Goal: Task Accomplishment & Management: Use online tool/utility

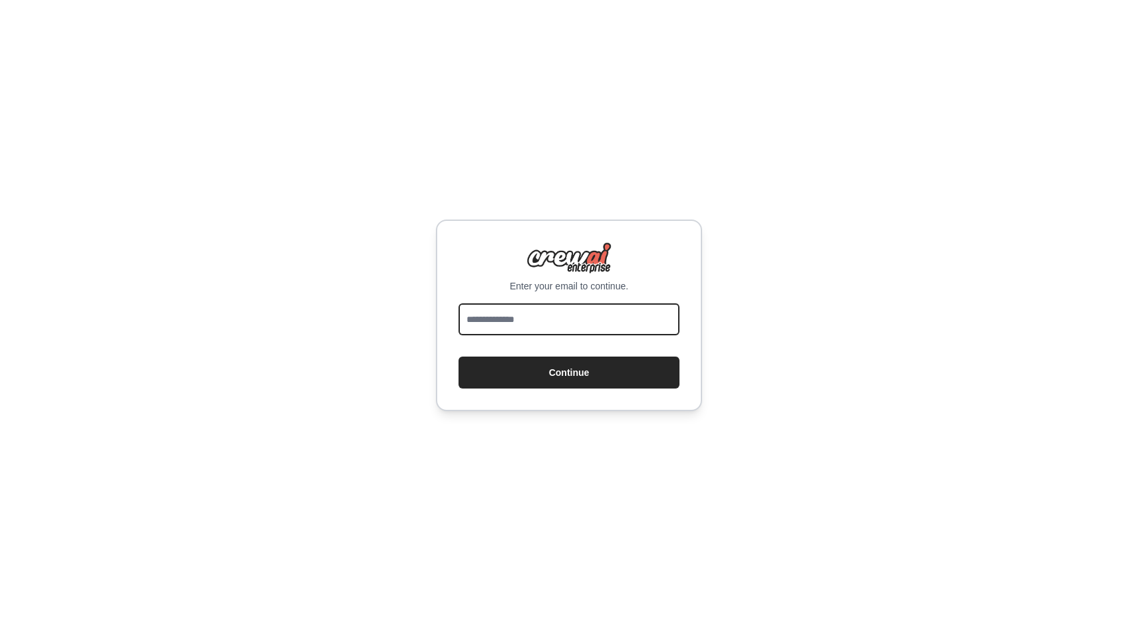
click at [523, 323] on input "email" at bounding box center [569, 319] width 221 height 32
type input "**********"
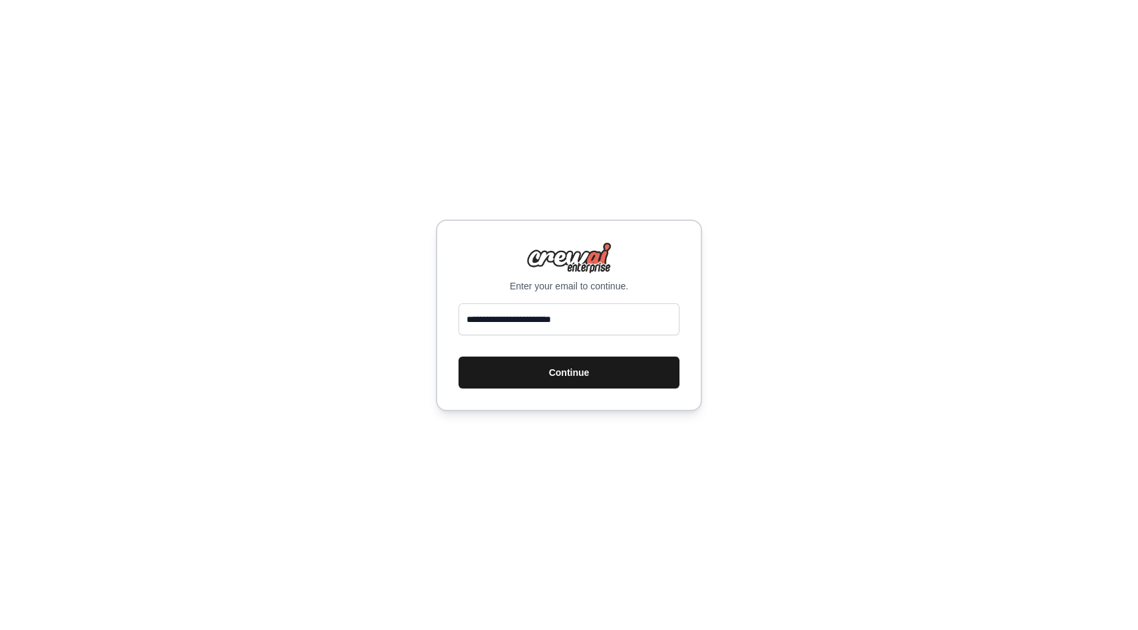
click at [562, 377] on button "Continue" at bounding box center [569, 373] width 221 height 32
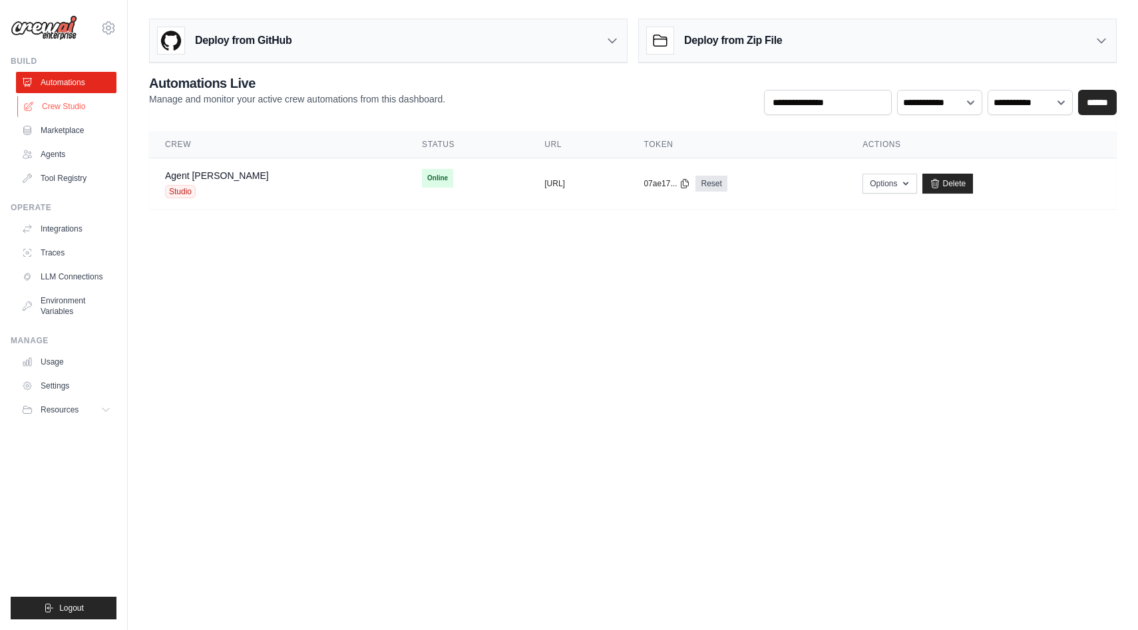
click at [86, 109] on link "Crew Studio" at bounding box center [67, 106] width 100 height 21
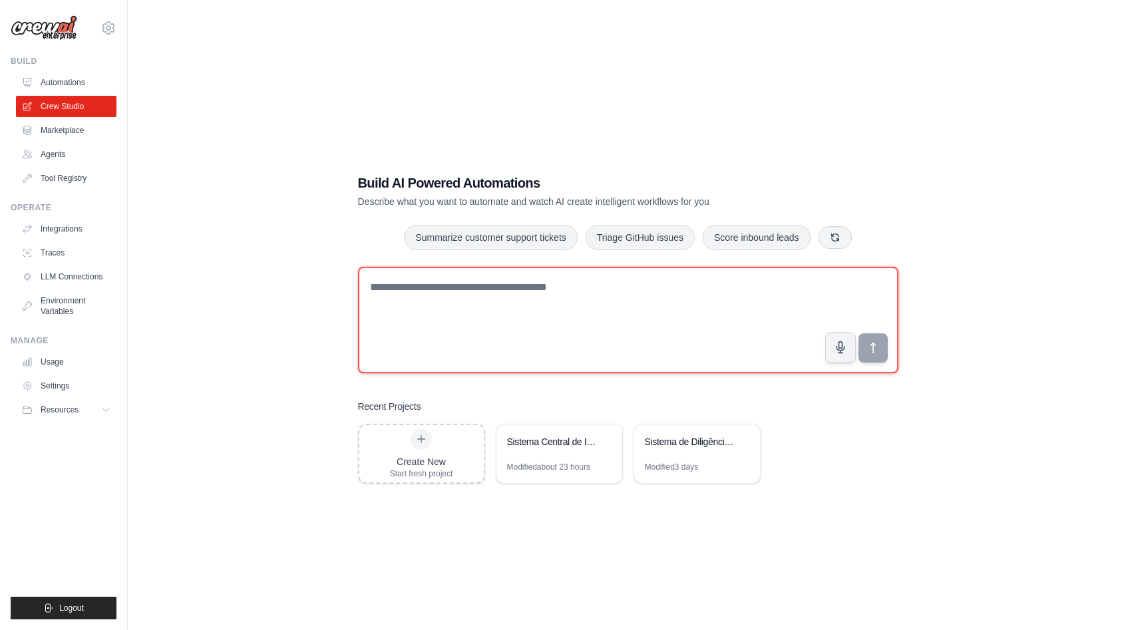
click at [476, 304] on textarea at bounding box center [628, 320] width 540 height 106
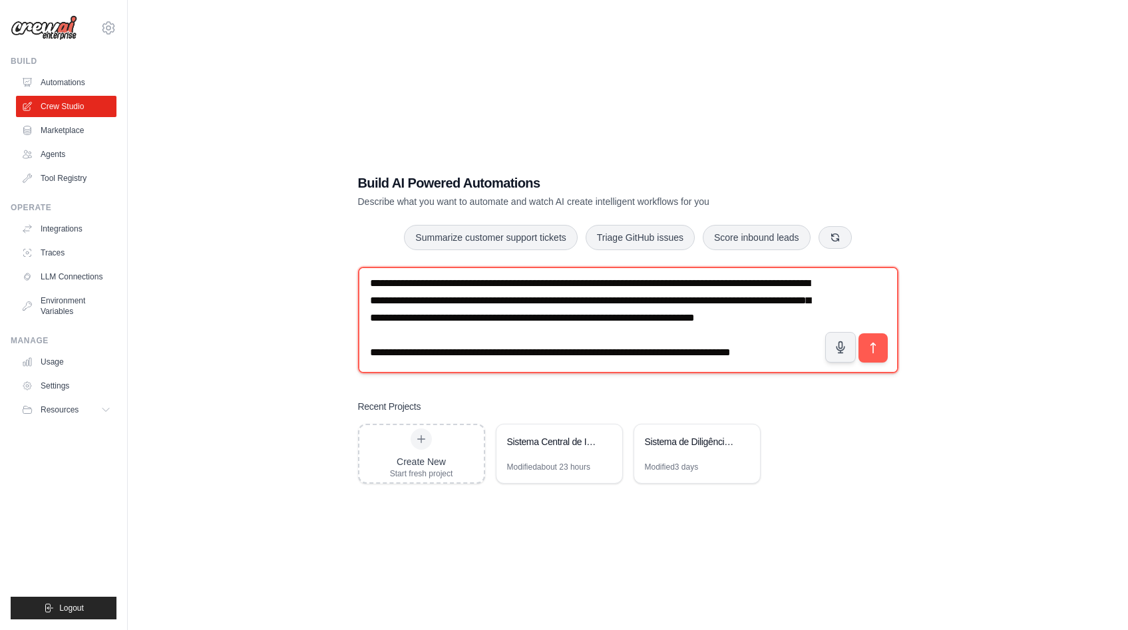
scroll to position [25, 0]
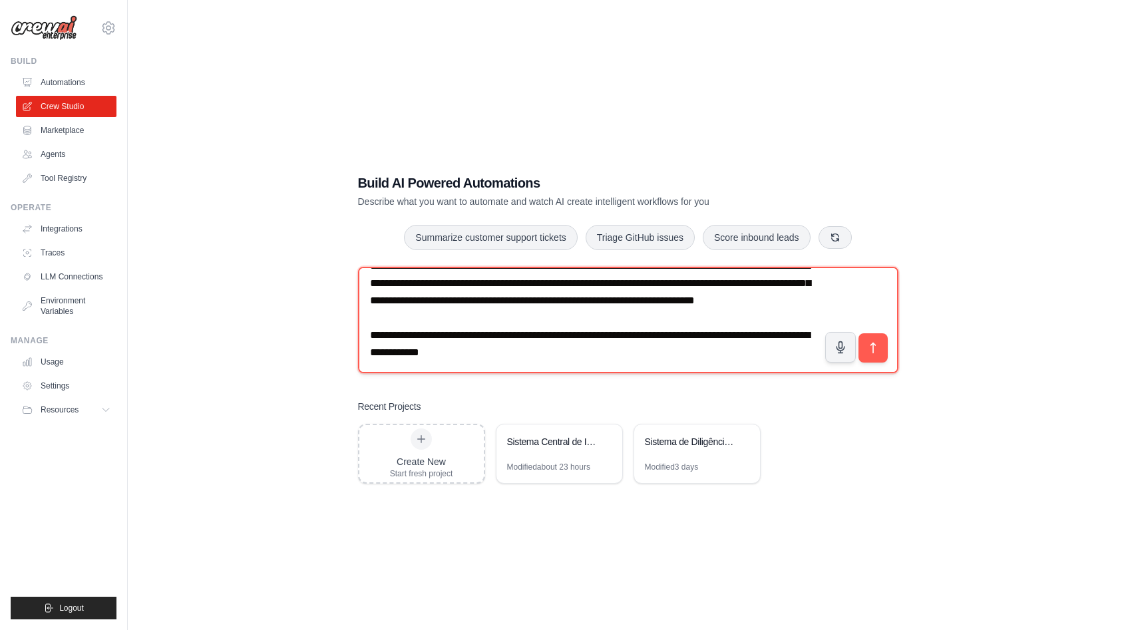
paste textarea "**********"
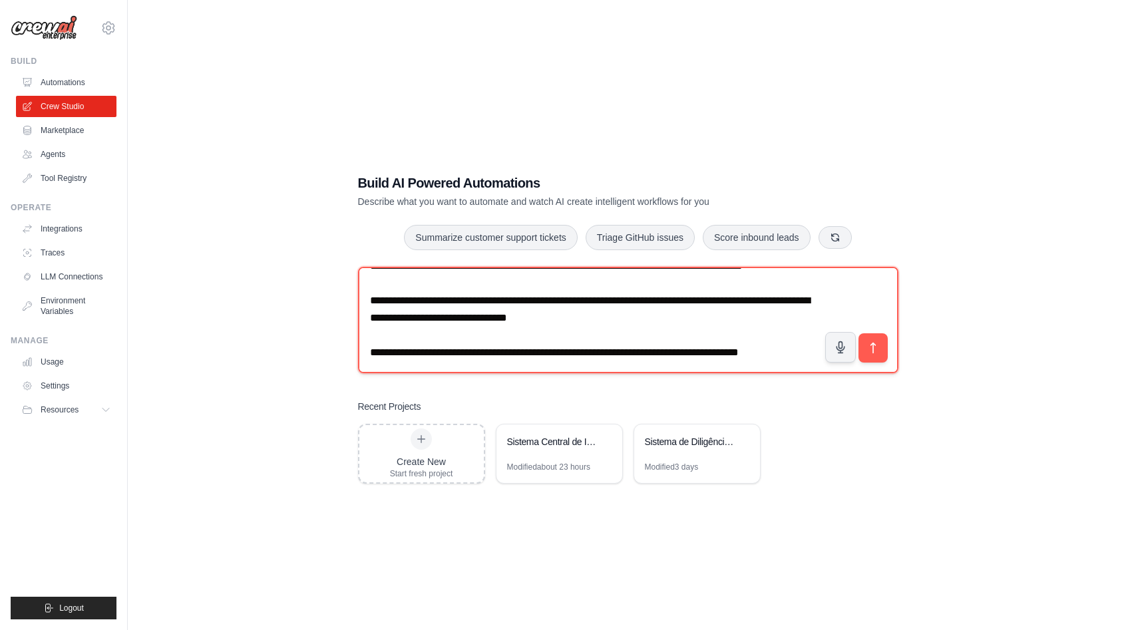
scroll to position [181, 0]
paste textarea "**********"
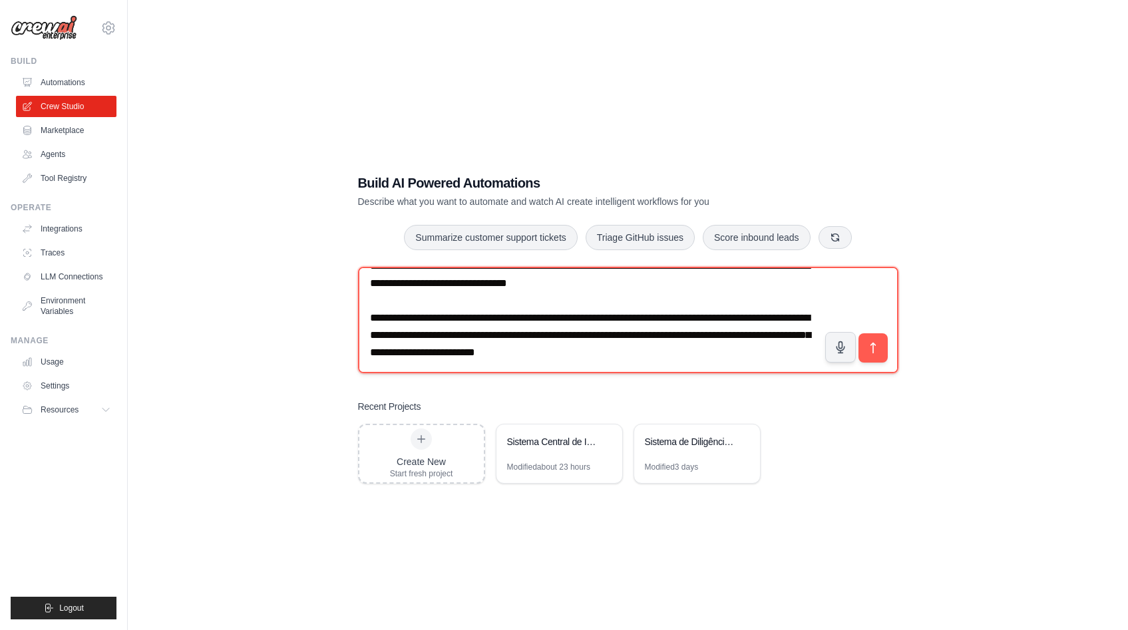
scroll to position [212, 0]
click at [732, 354] on textarea at bounding box center [628, 320] width 540 height 106
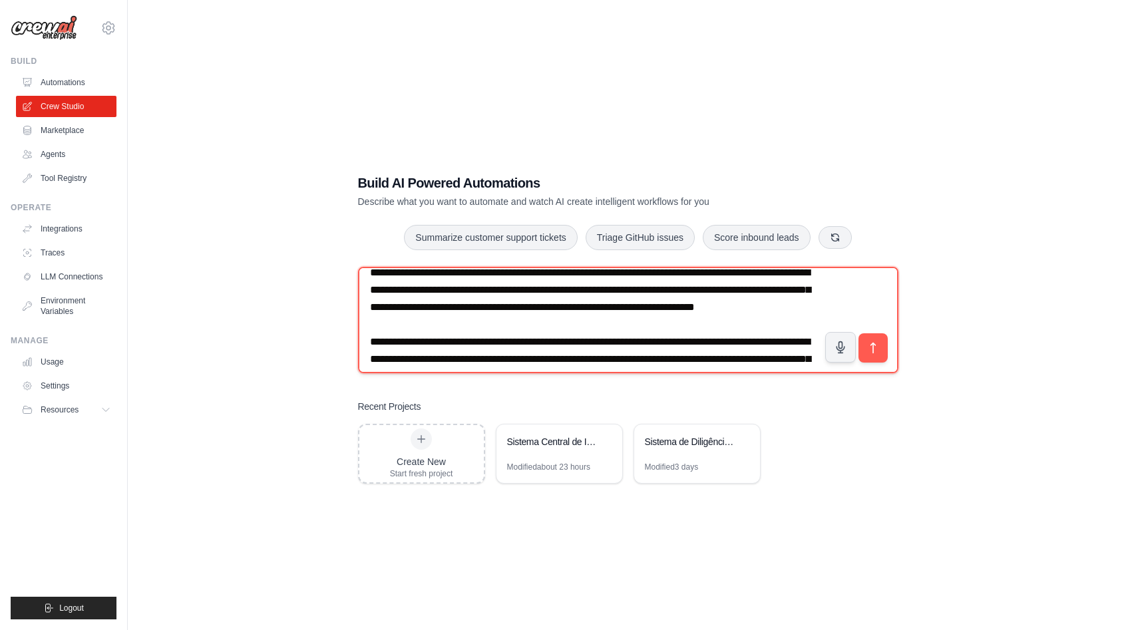
scroll to position [0, 0]
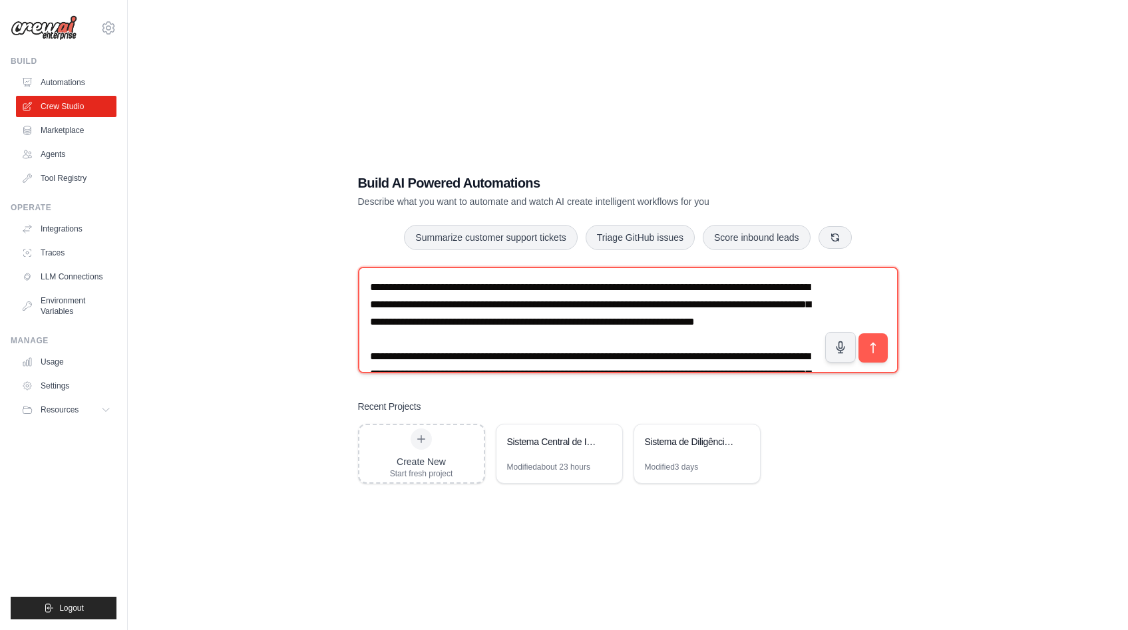
click at [640, 290] on textarea at bounding box center [628, 320] width 540 height 106
click at [676, 339] on textarea at bounding box center [628, 320] width 540 height 106
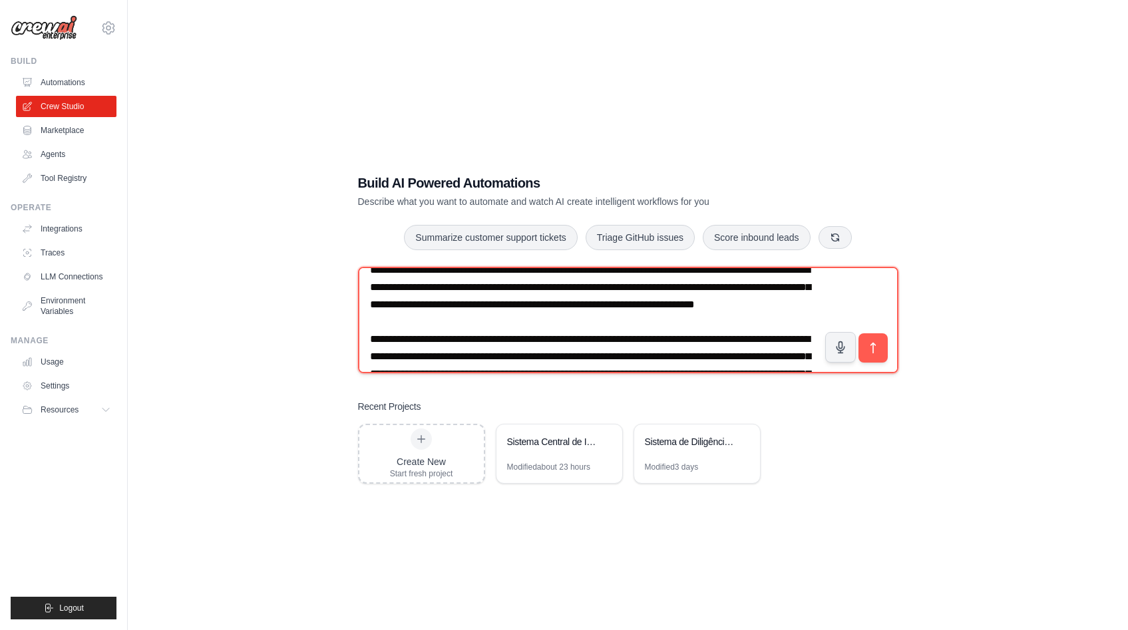
scroll to position [27, 0]
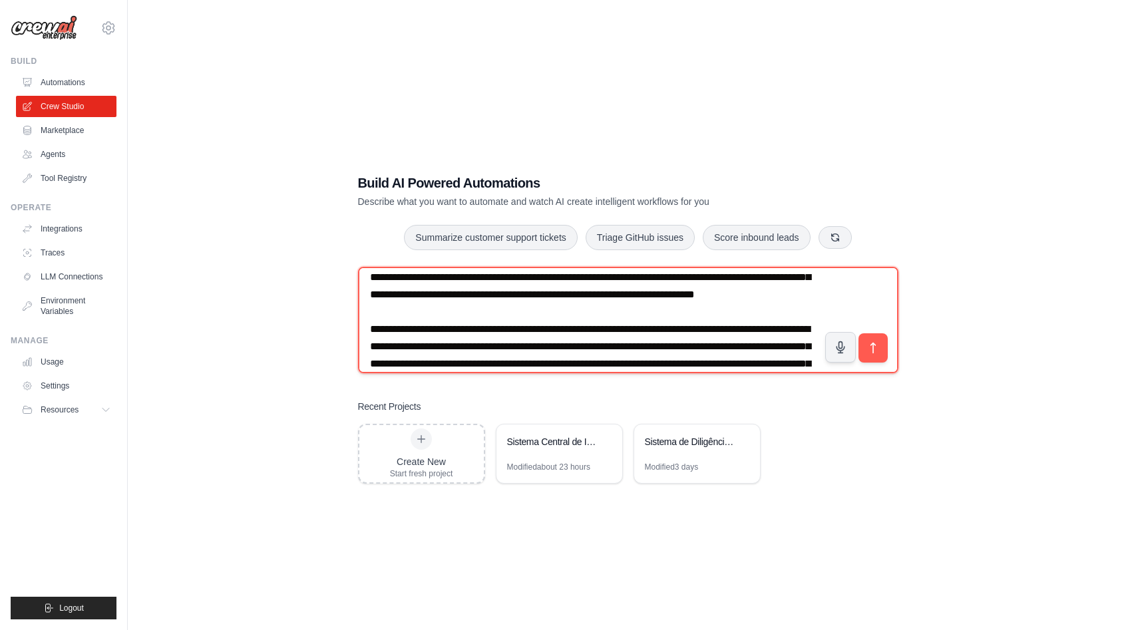
click at [625, 345] on textarea at bounding box center [628, 320] width 540 height 106
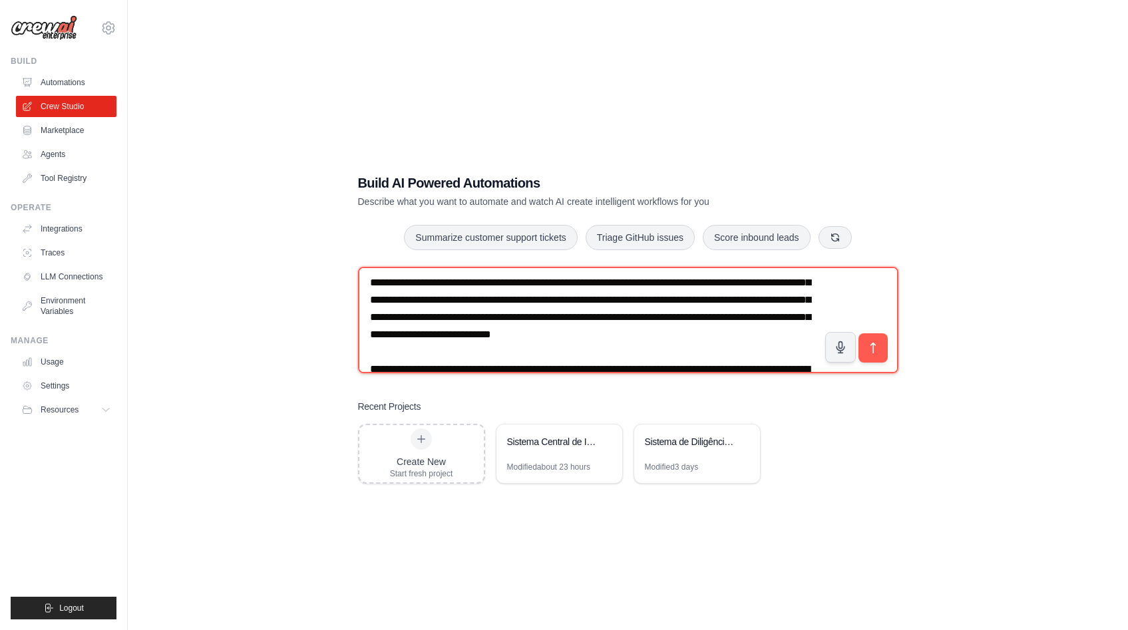
scroll to position [93, 0]
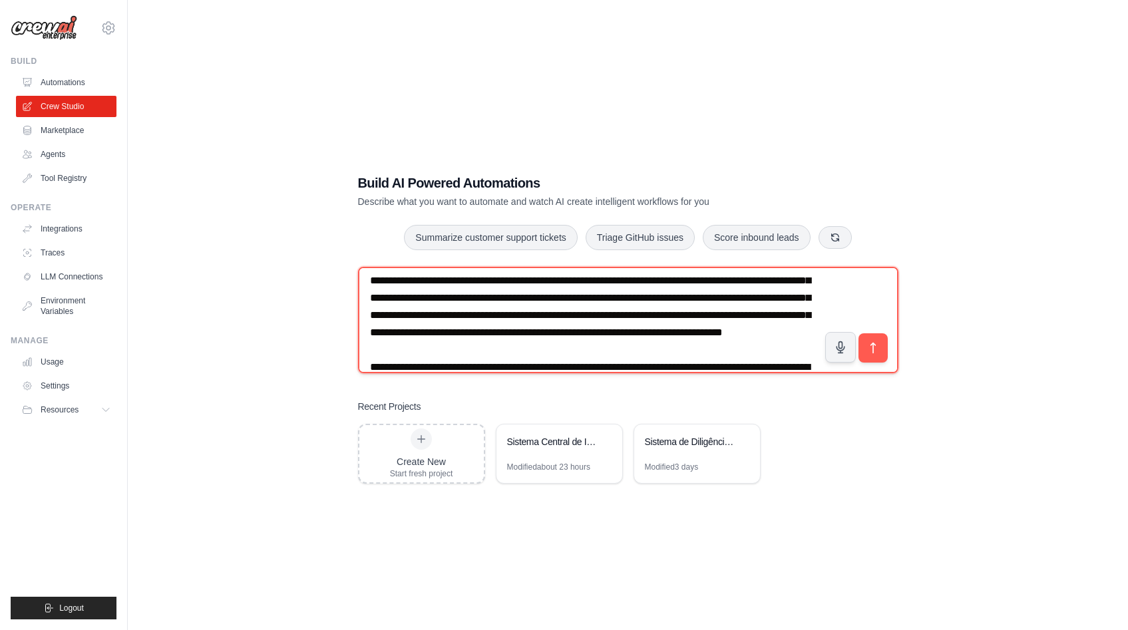
click at [441, 317] on textarea at bounding box center [628, 320] width 540 height 106
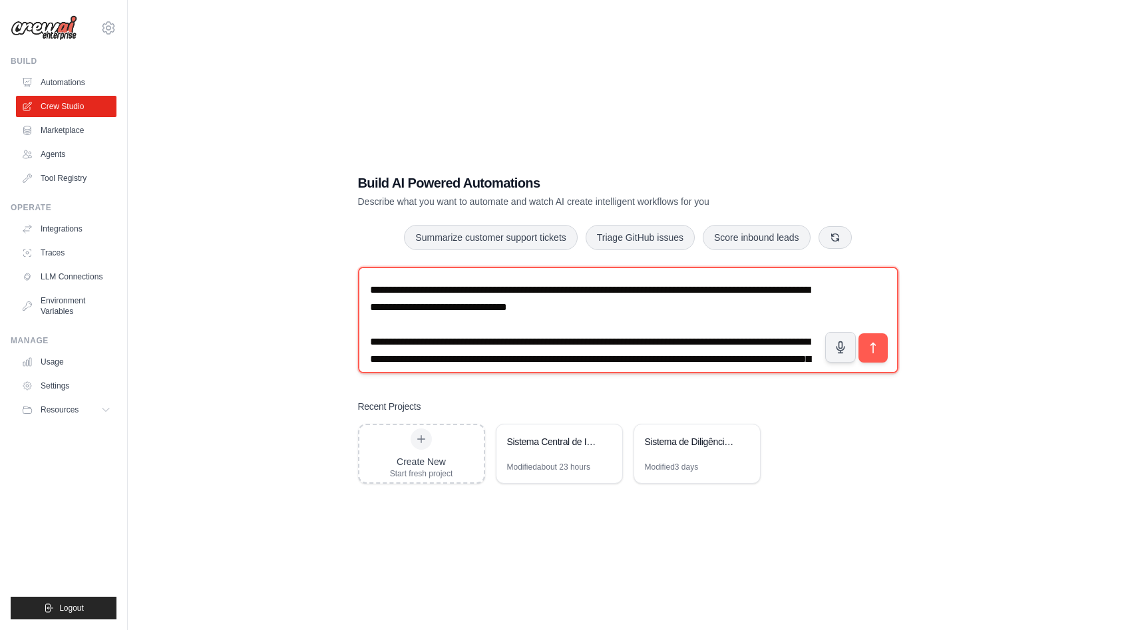
scroll to position [172, 0]
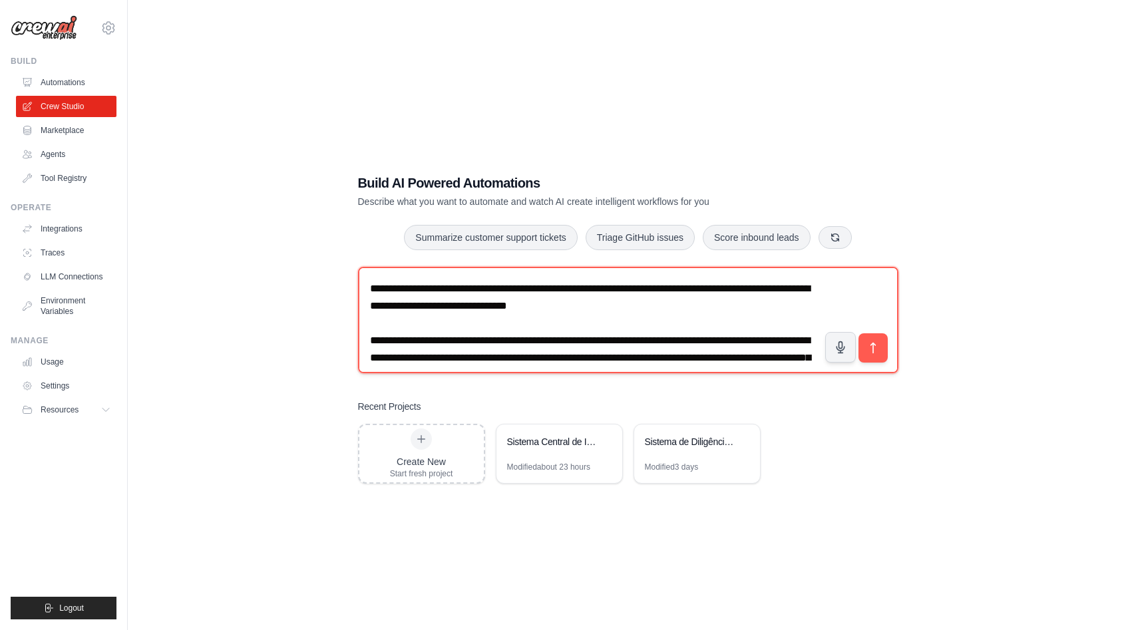
click at [420, 313] on textarea at bounding box center [628, 320] width 540 height 106
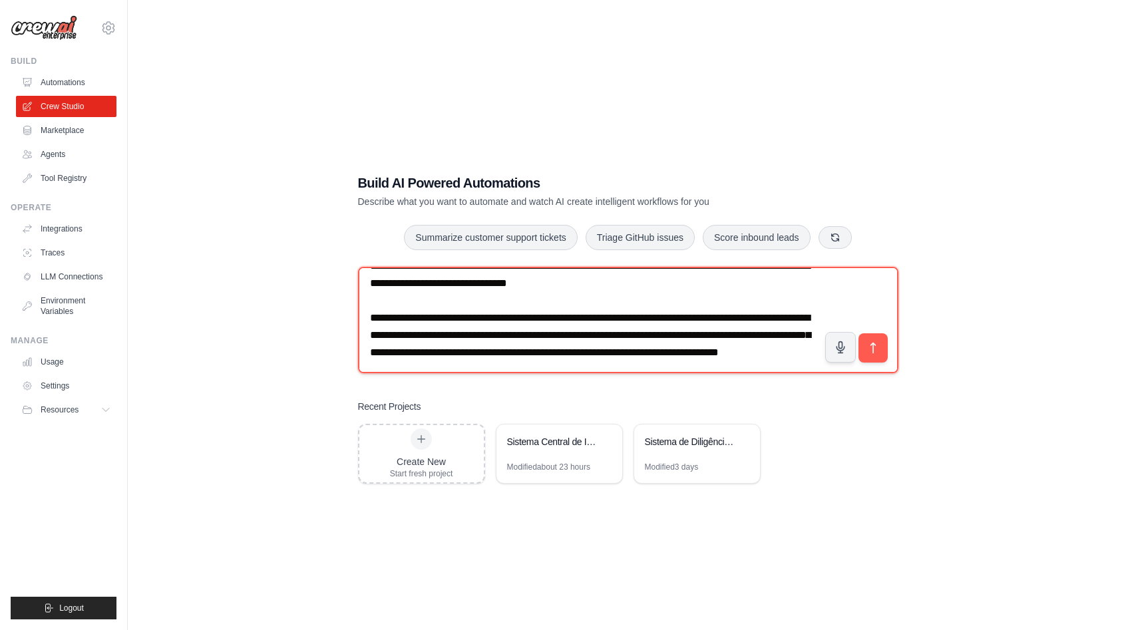
scroll to position [315, 0]
click at [445, 359] on textarea at bounding box center [628, 320] width 540 height 106
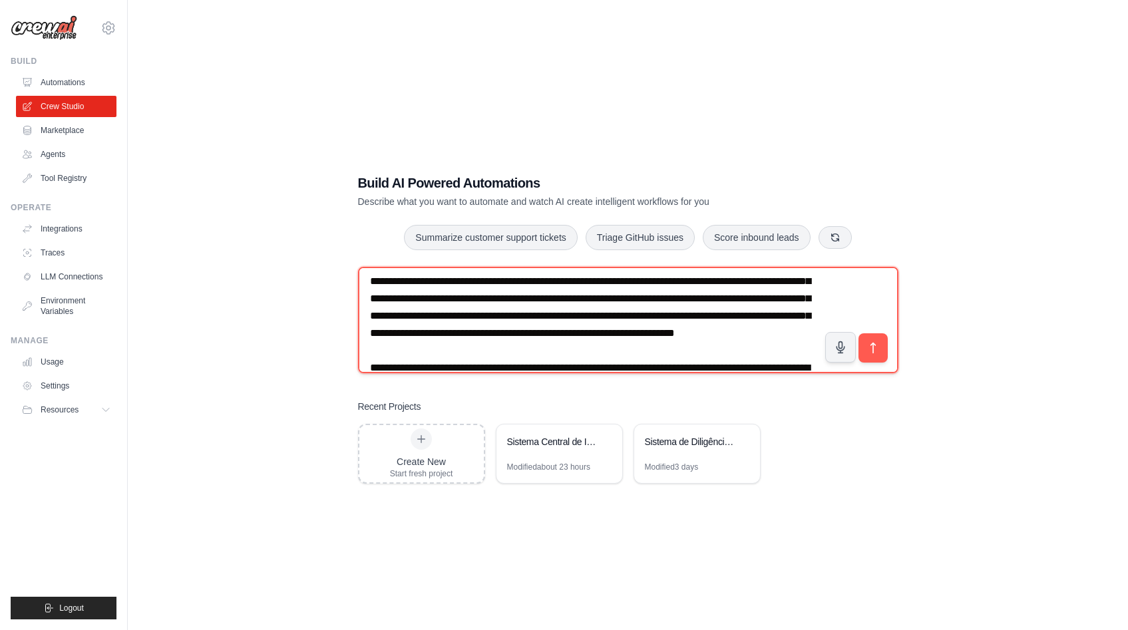
scroll to position [109, 0]
drag, startPoint x: 625, startPoint y: 319, endPoint x: 502, endPoint y: 341, distance: 125.2
click at [502, 341] on textarea at bounding box center [628, 320] width 540 height 106
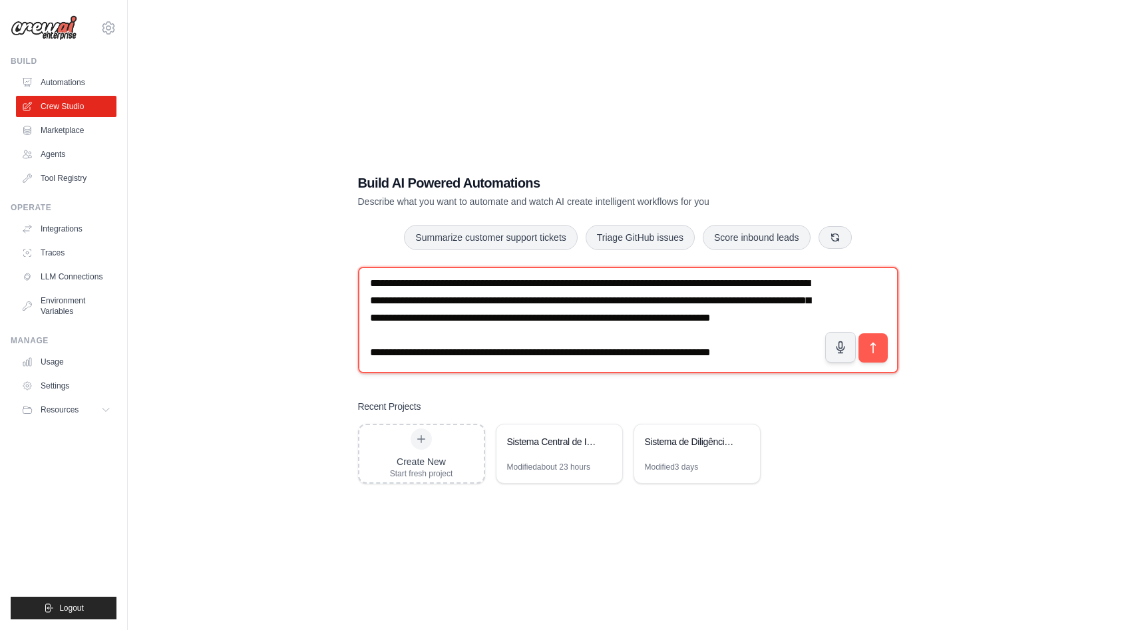
click at [801, 343] on textarea at bounding box center [628, 320] width 540 height 106
paste textarea "**********"
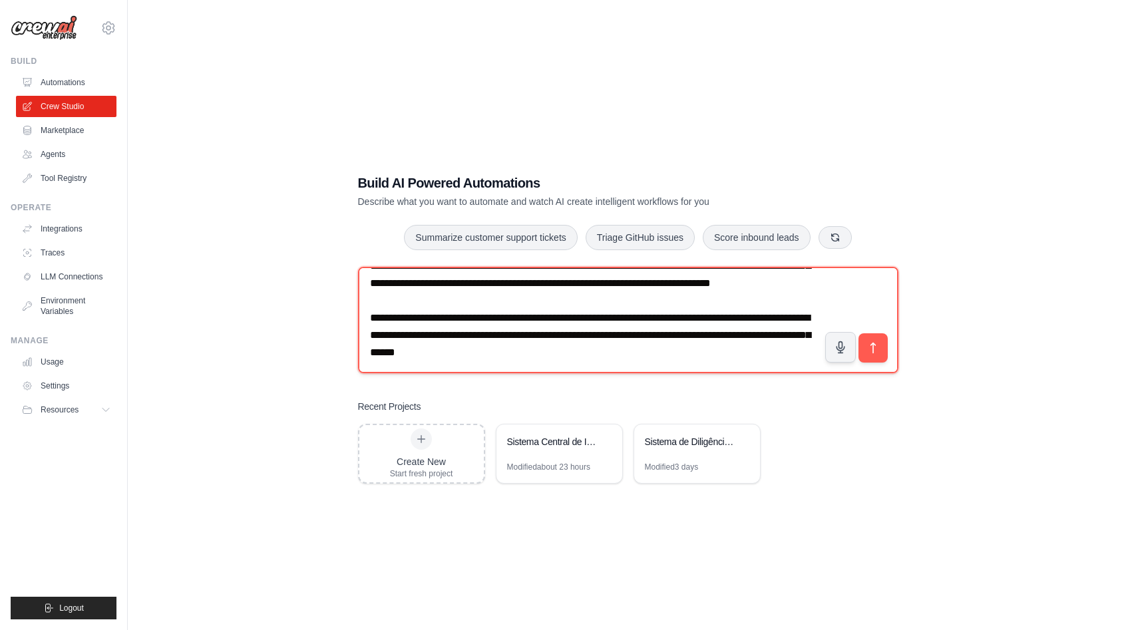
scroll to position [371, 0]
type textarea "**********"
click at [556, 358] on textarea at bounding box center [628, 320] width 540 height 106
paste textarea "**********"
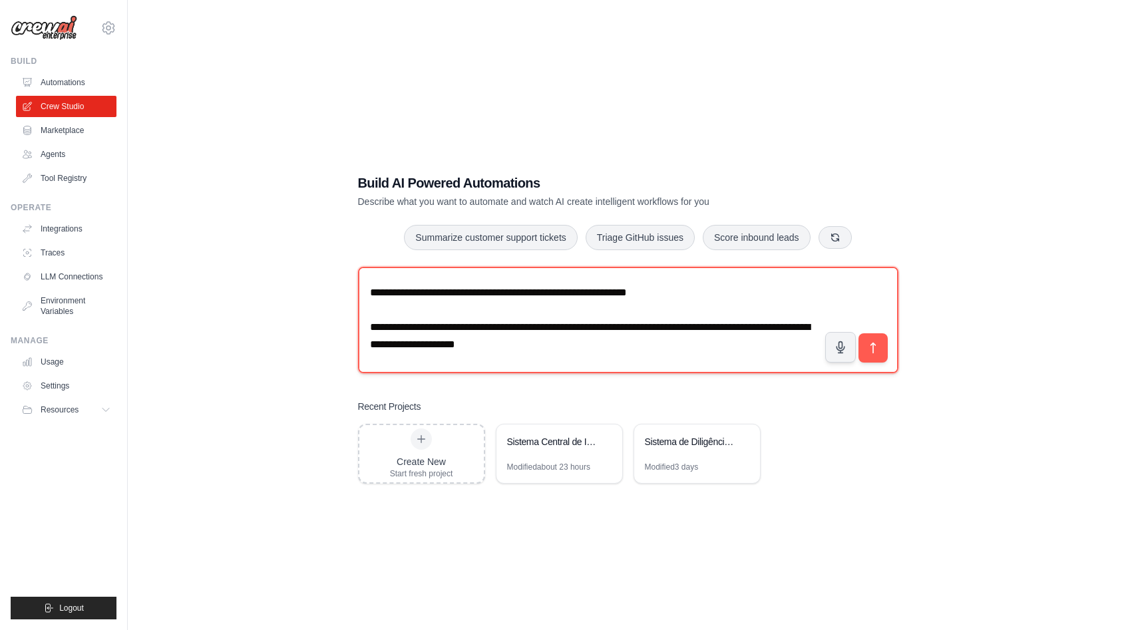
scroll to position [409, 0]
click at [467, 329] on textarea at bounding box center [628, 320] width 540 height 106
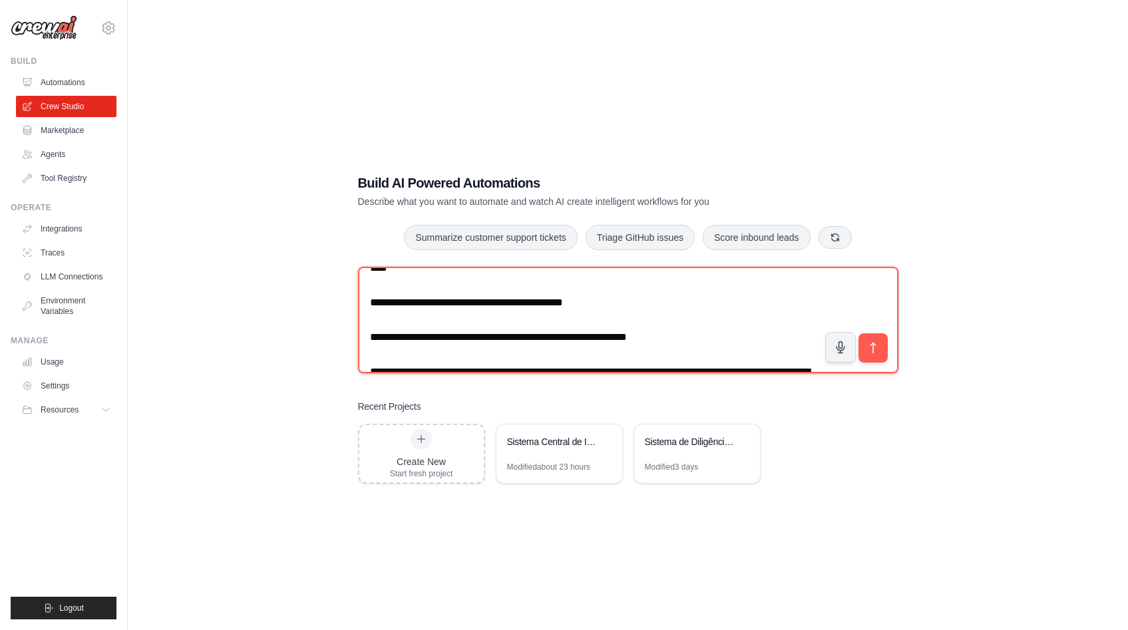
scroll to position [364, 0]
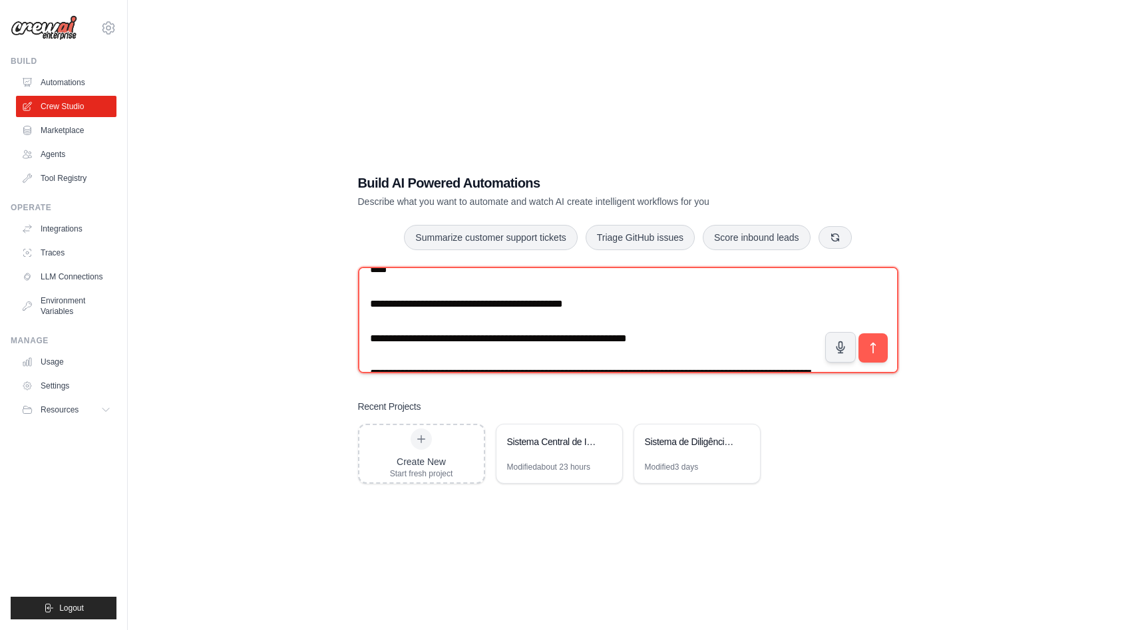
click at [493, 307] on textarea at bounding box center [628, 320] width 540 height 106
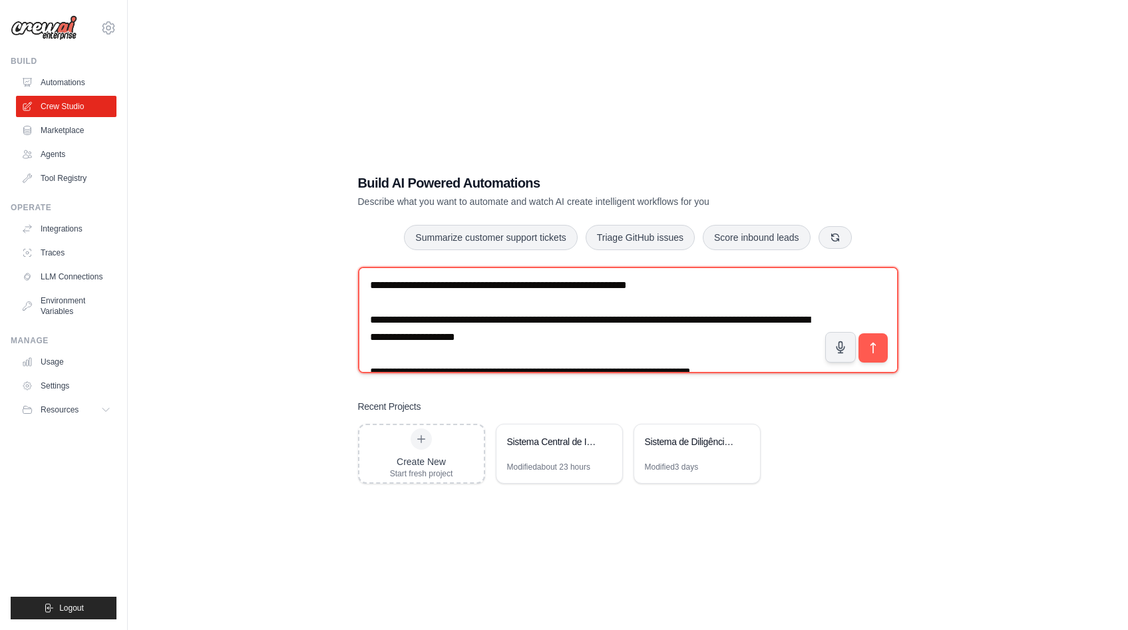
scroll to position [431, 0]
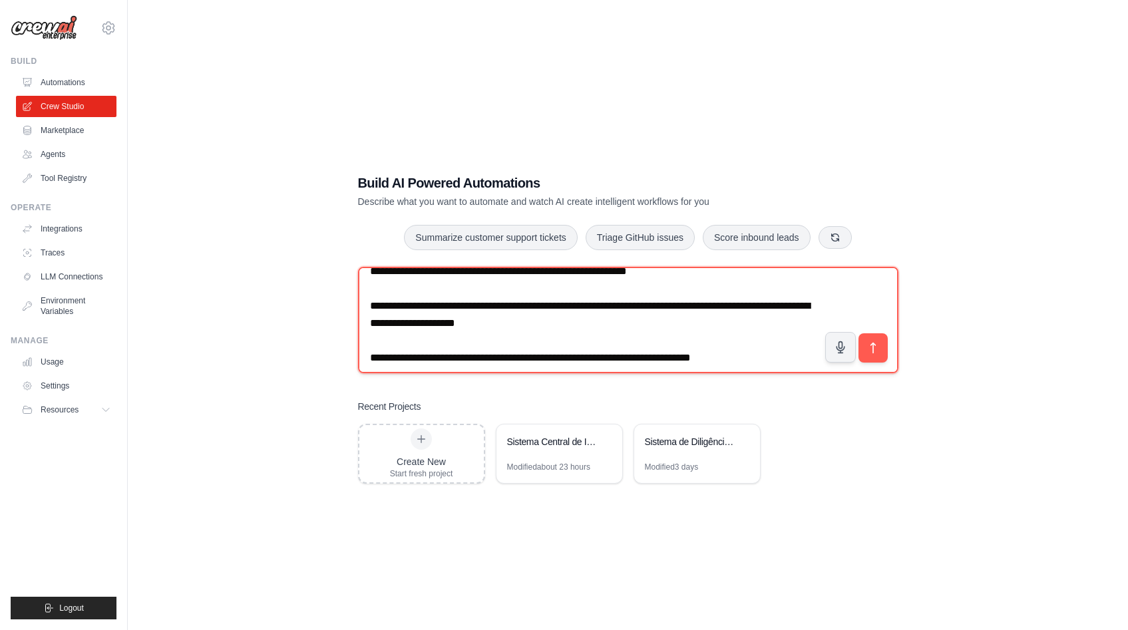
click at [489, 326] on textarea at bounding box center [628, 320] width 540 height 106
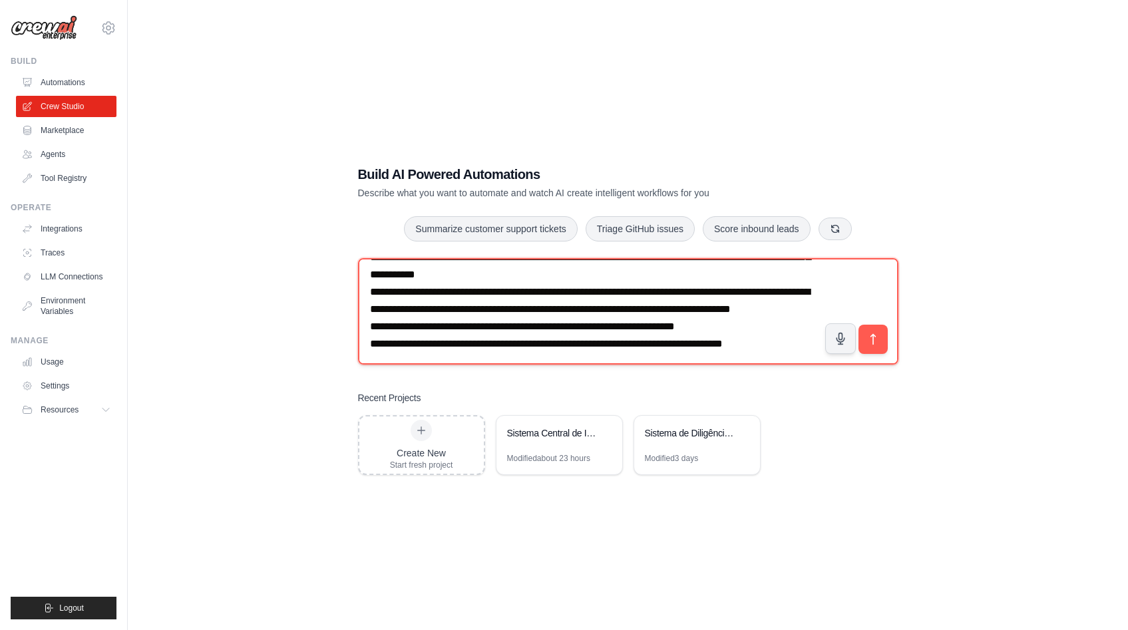
scroll to position [4, 0]
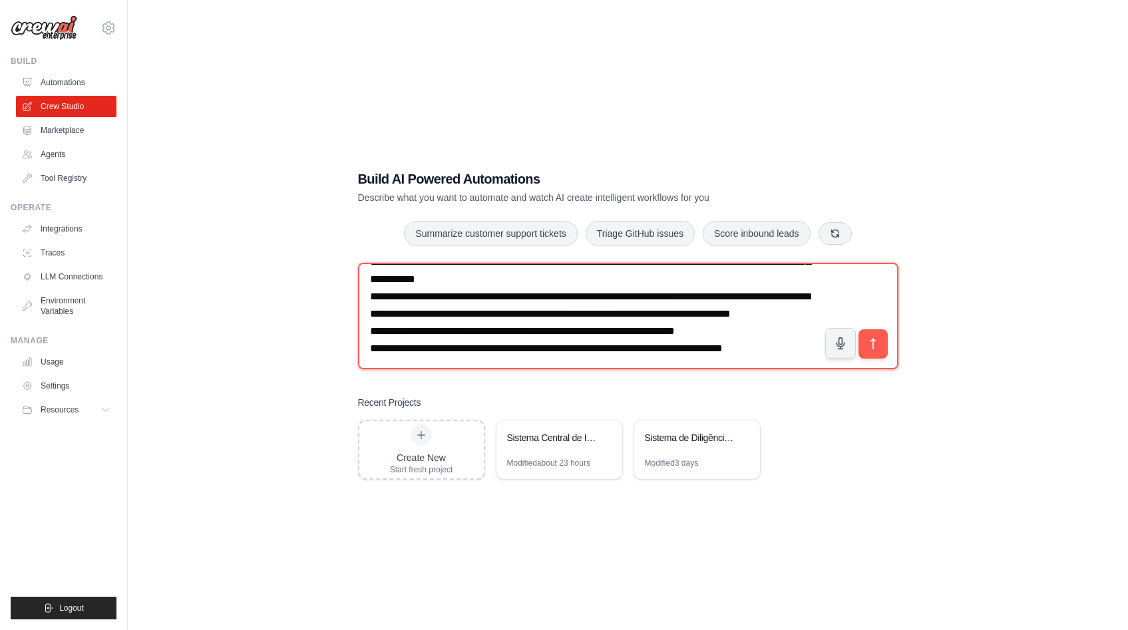
click at [377, 343] on textarea at bounding box center [628, 316] width 540 height 106
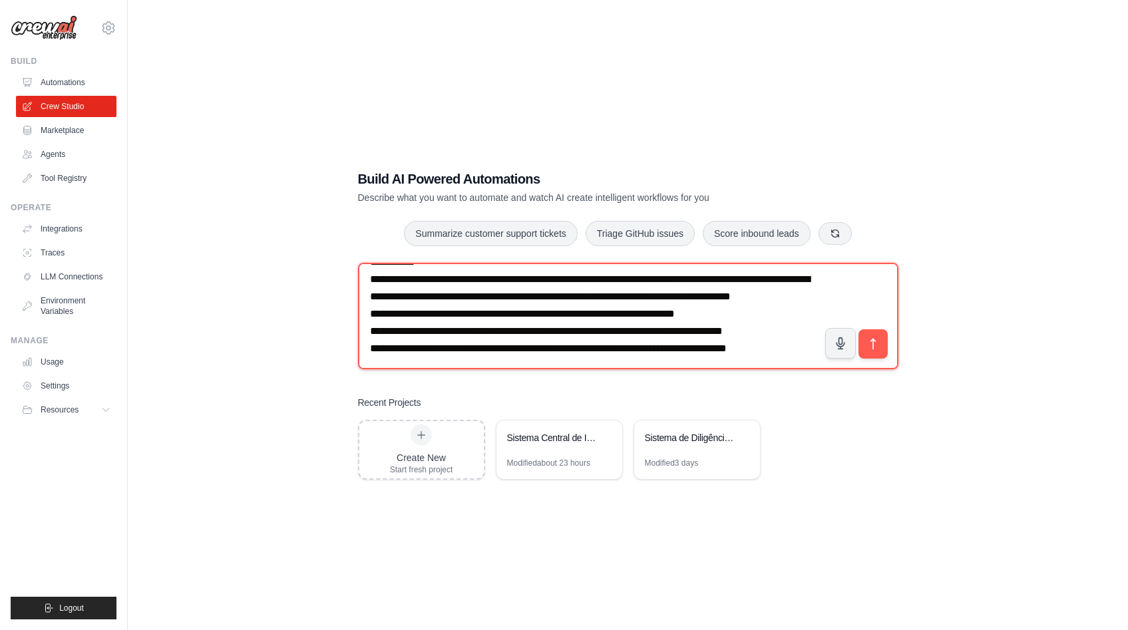
scroll to position [960, 0]
paste textarea "**********"
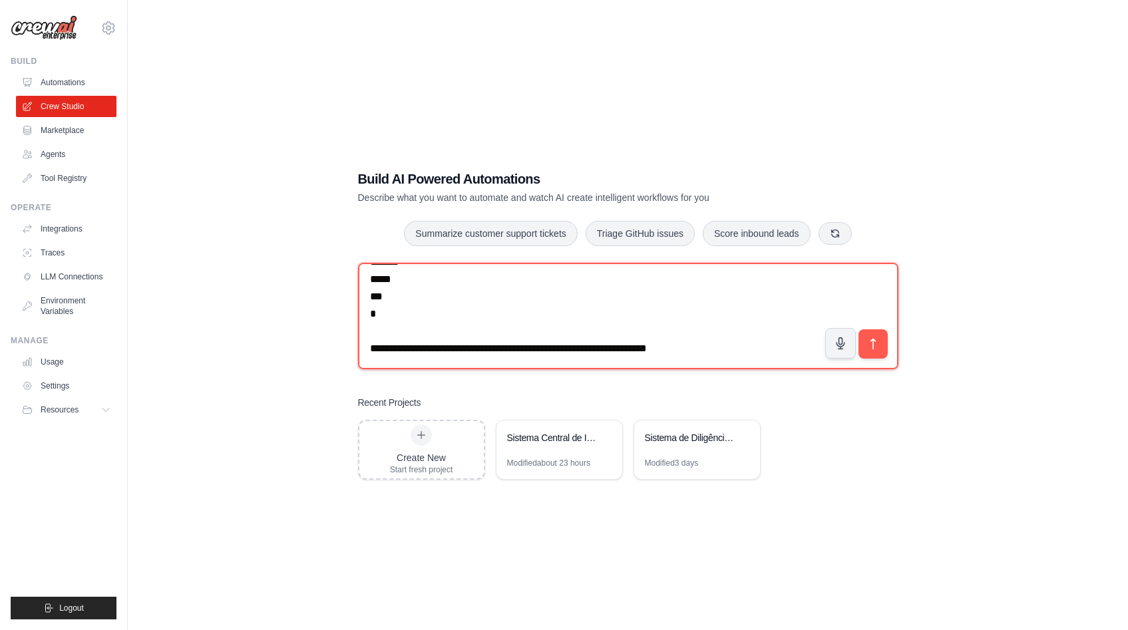
scroll to position [2102, 0]
paste textarea "**********"
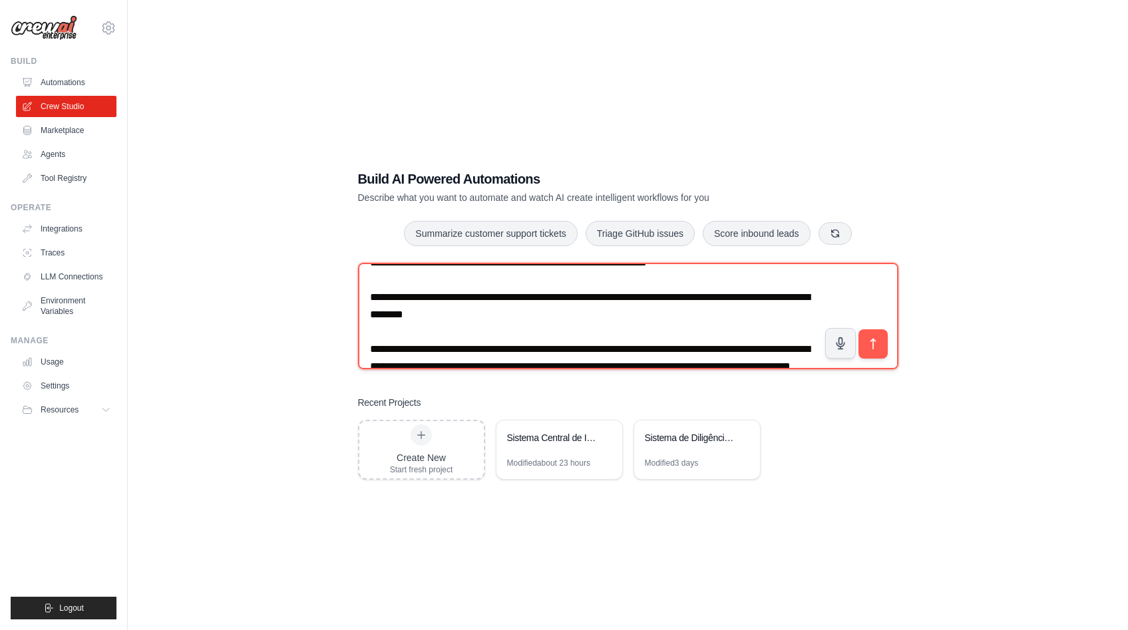
scroll to position [2170, 0]
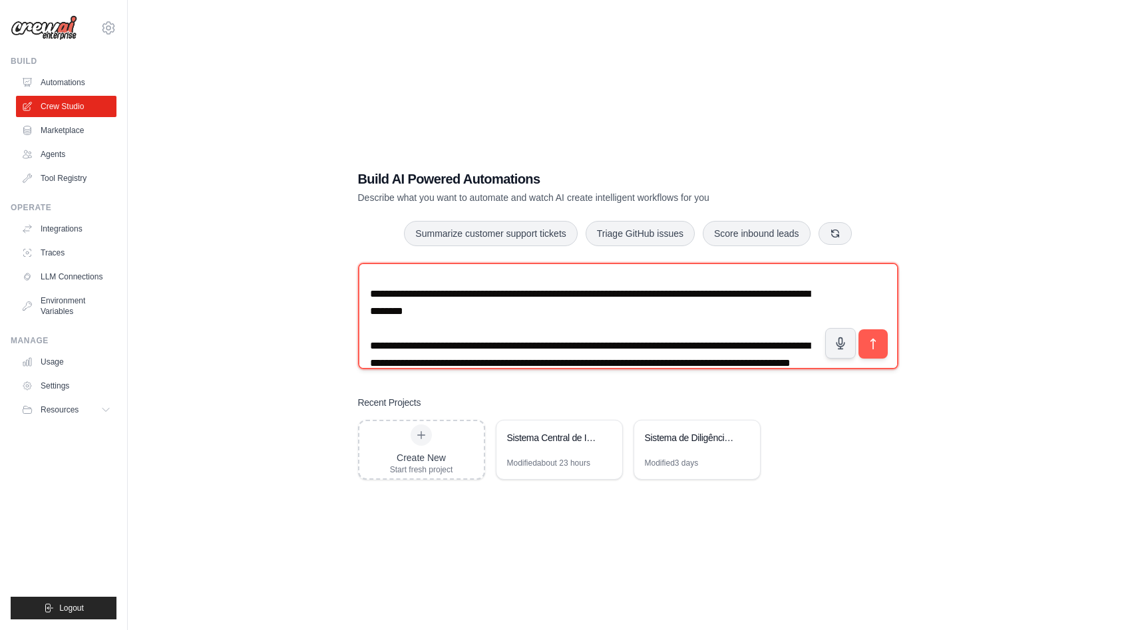
click at [429, 302] on textarea at bounding box center [628, 316] width 540 height 106
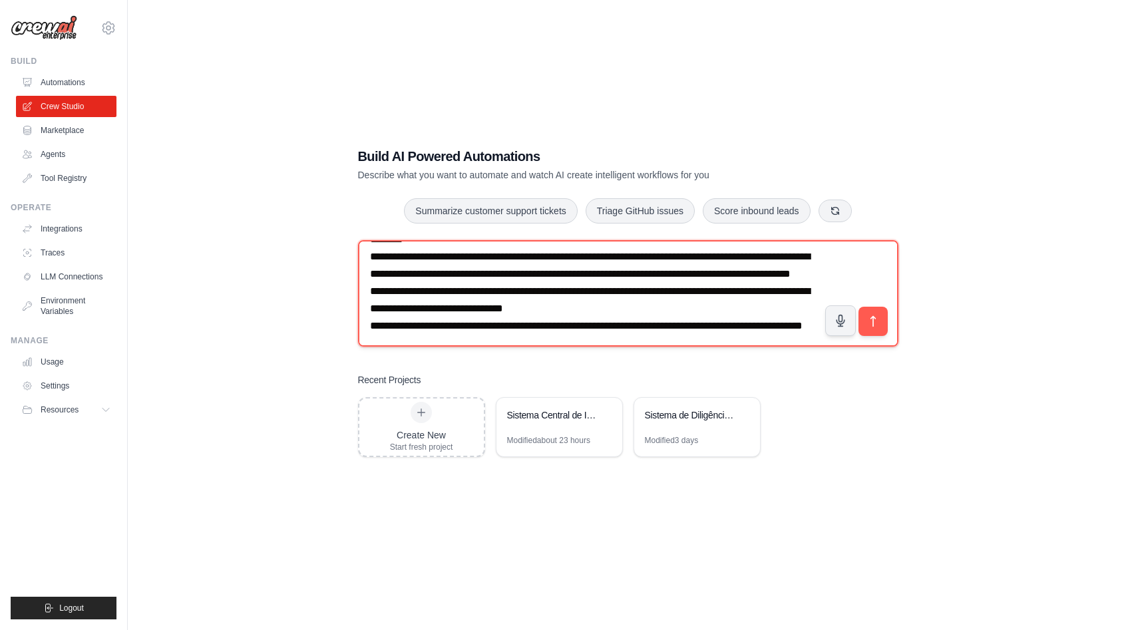
scroll to position [2297, 0]
paste textarea "**********"
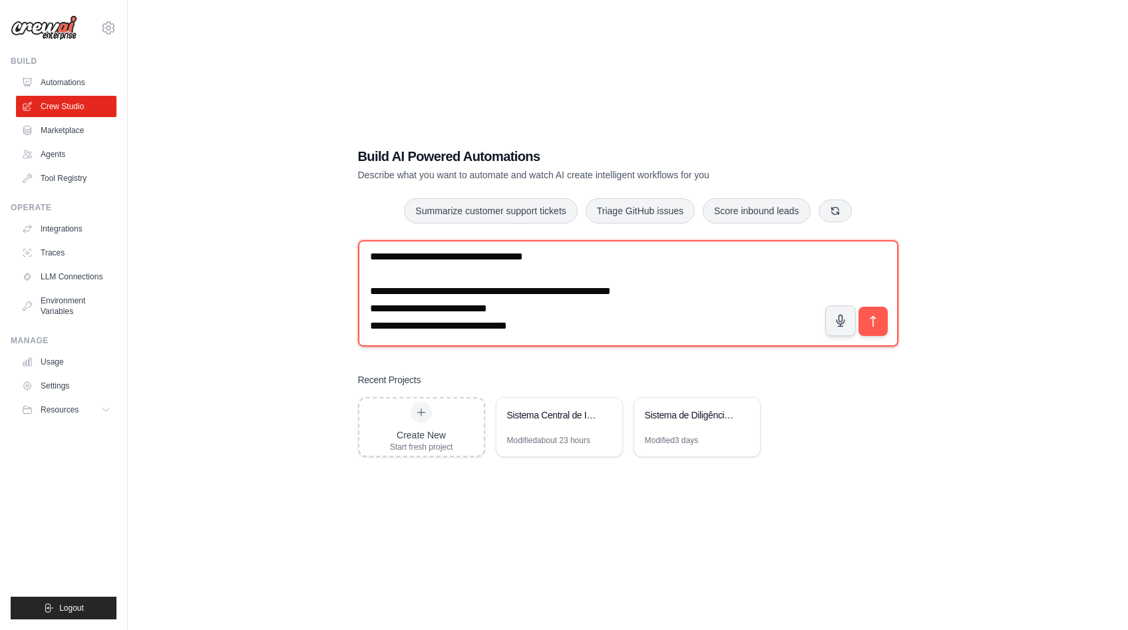
scroll to position [3119, 0]
type textarea "**********"
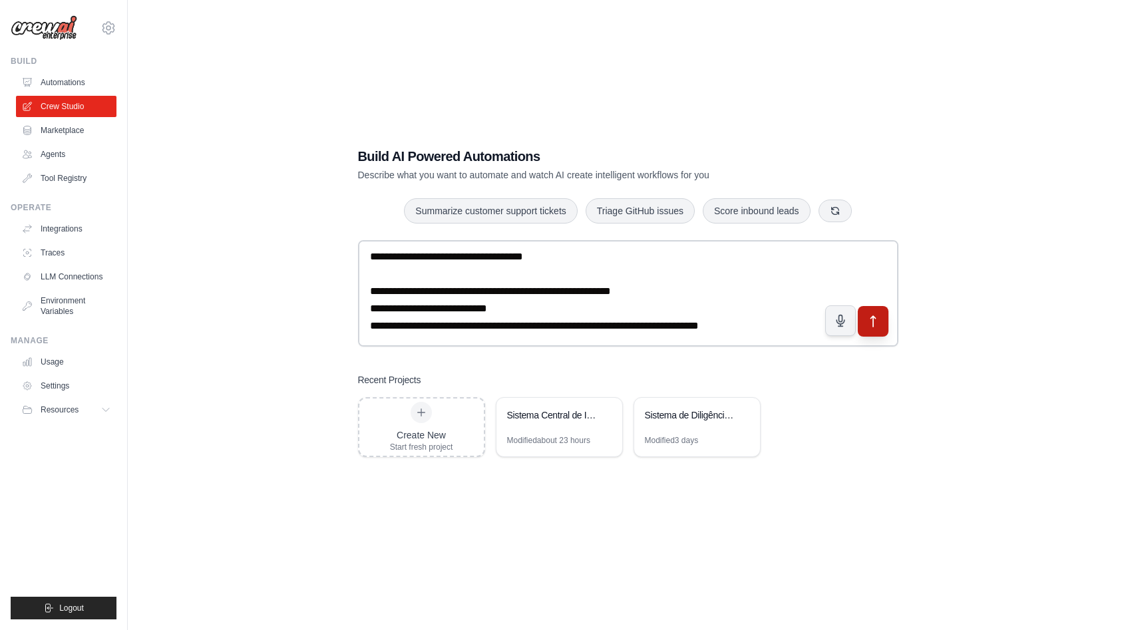
click at [877, 324] on icon "submit" at bounding box center [873, 321] width 14 height 14
click at [93, 131] on link "Marketplace" at bounding box center [67, 130] width 100 height 21
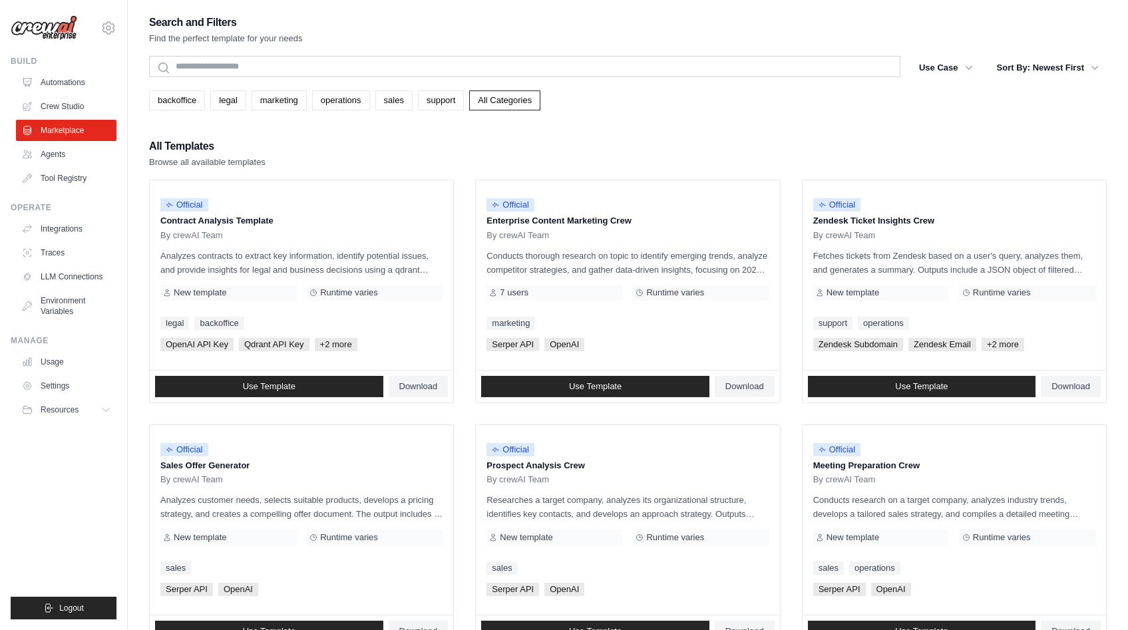
click at [82, 73] on link "Automations" at bounding box center [66, 82] width 100 height 21
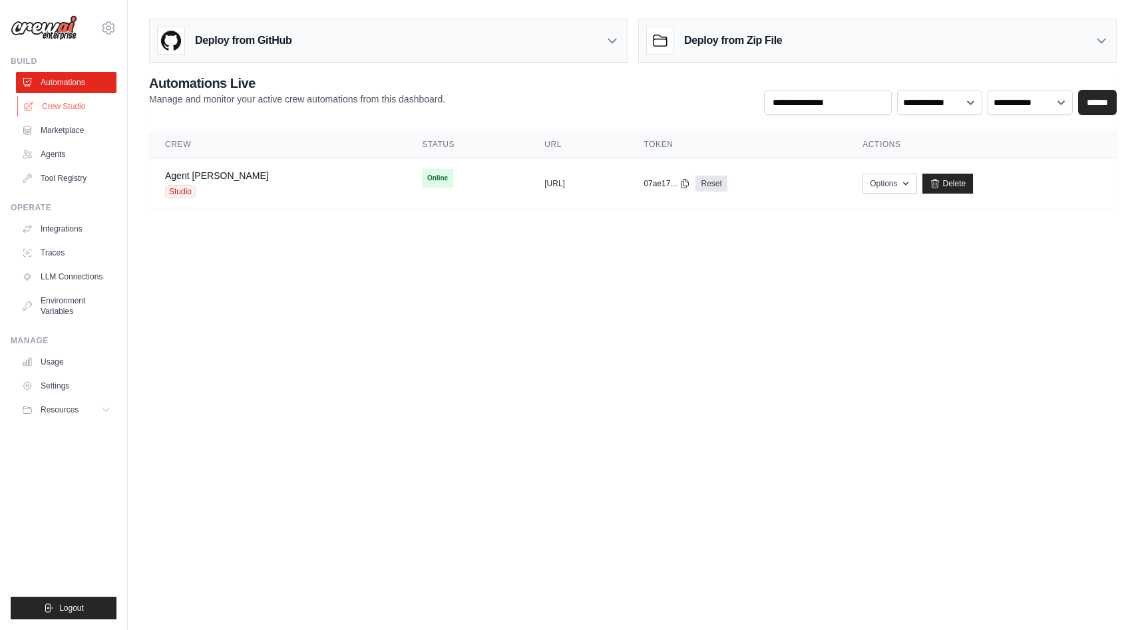
click at [73, 108] on link "Crew Studio" at bounding box center [67, 106] width 100 height 21
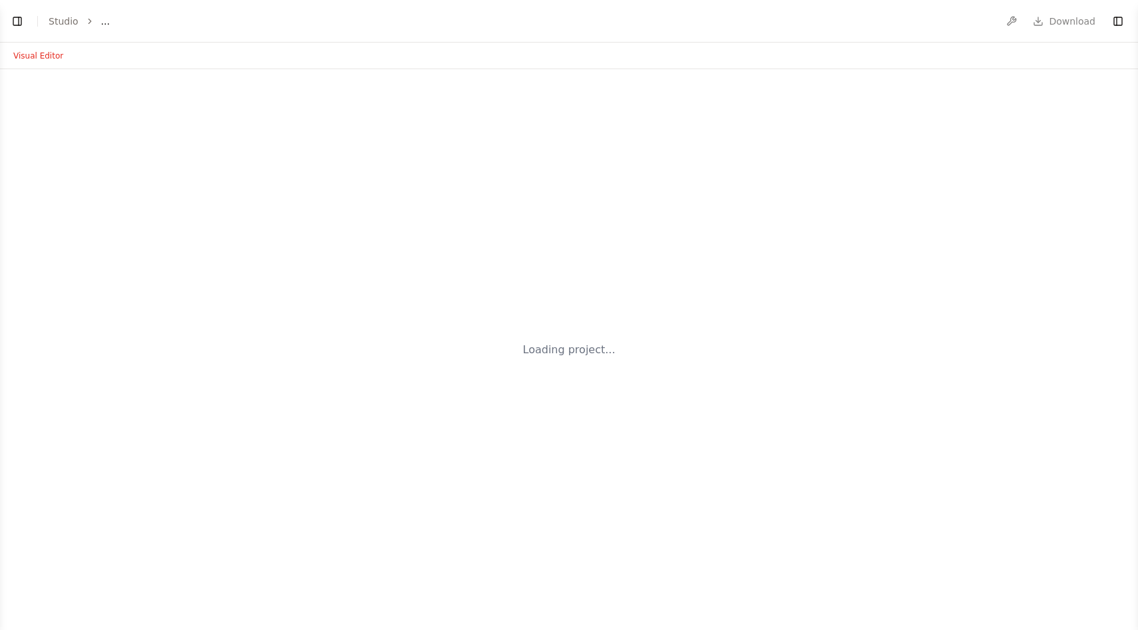
select select "****"
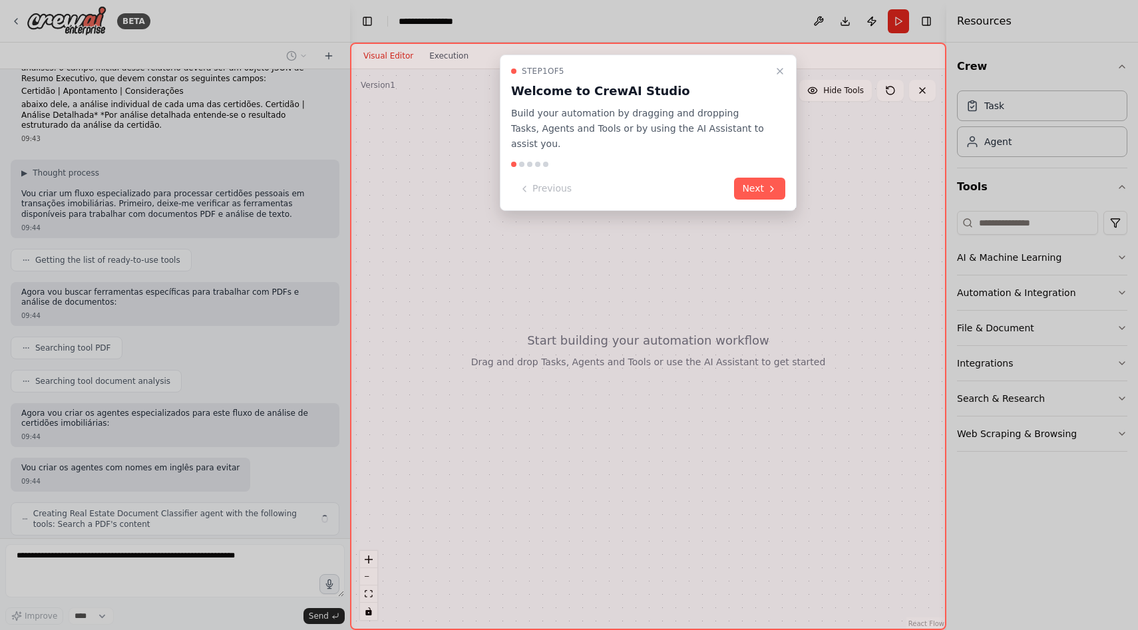
scroll to position [1075, 0]
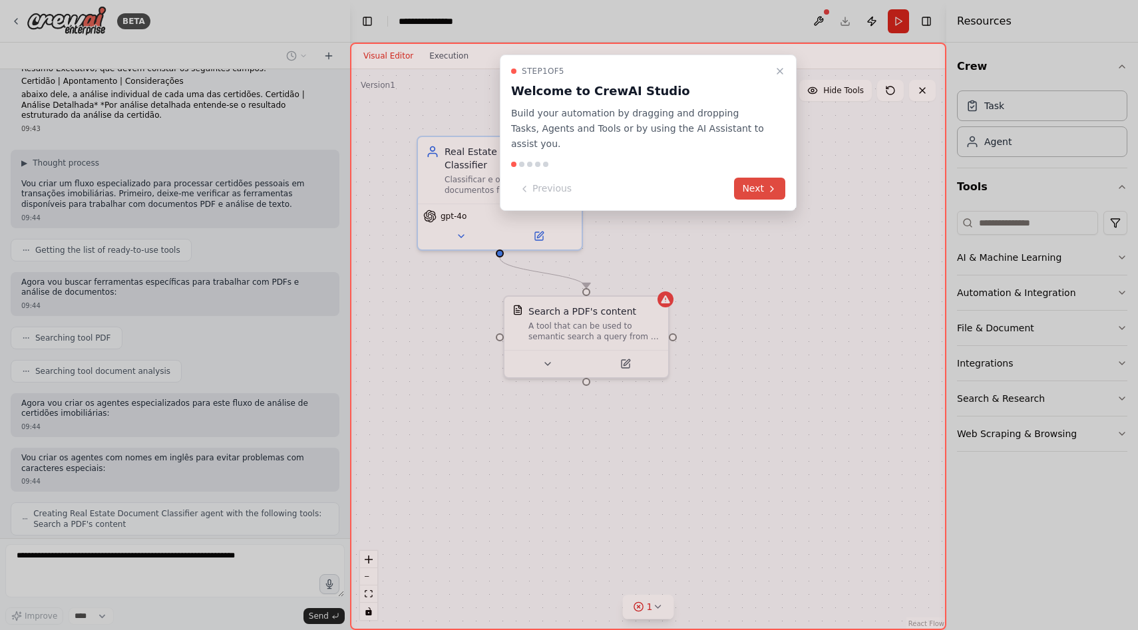
click at [757, 178] on button "Next" at bounding box center [759, 189] width 51 height 22
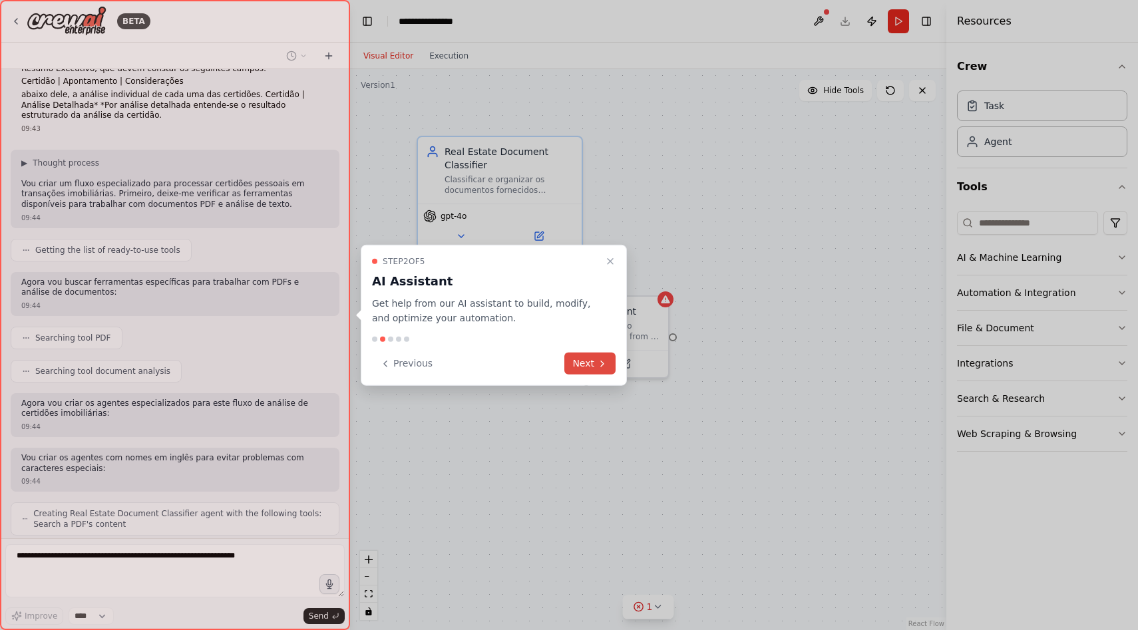
click at [596, 365] on button "Next" at bounding box center [589, 364] width 51 height 22
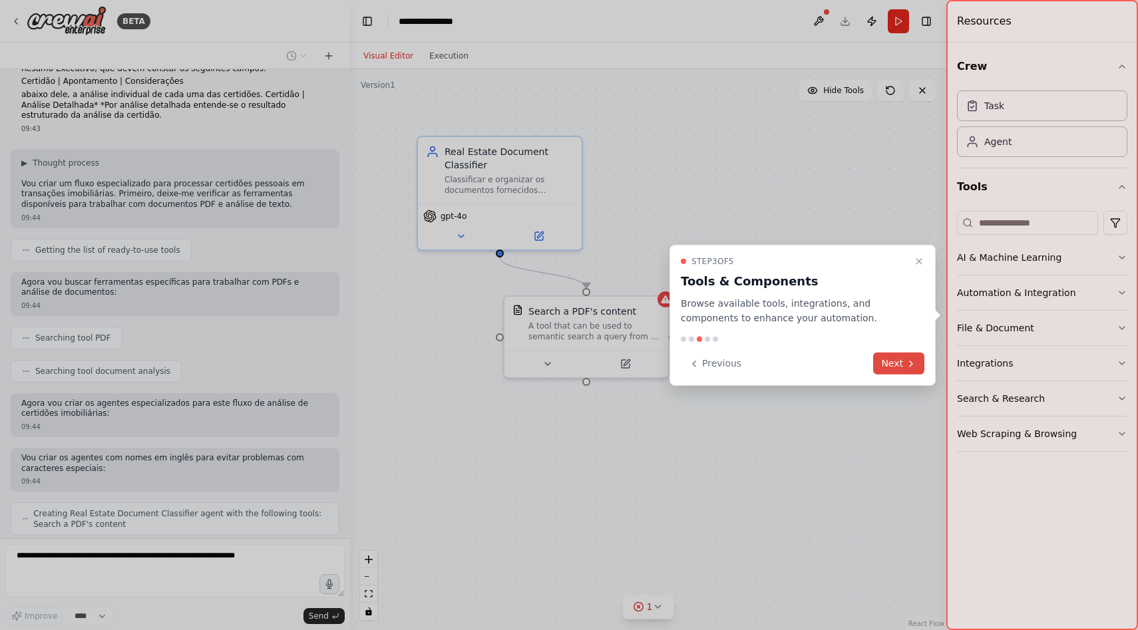
scroll to position [1119, 0]
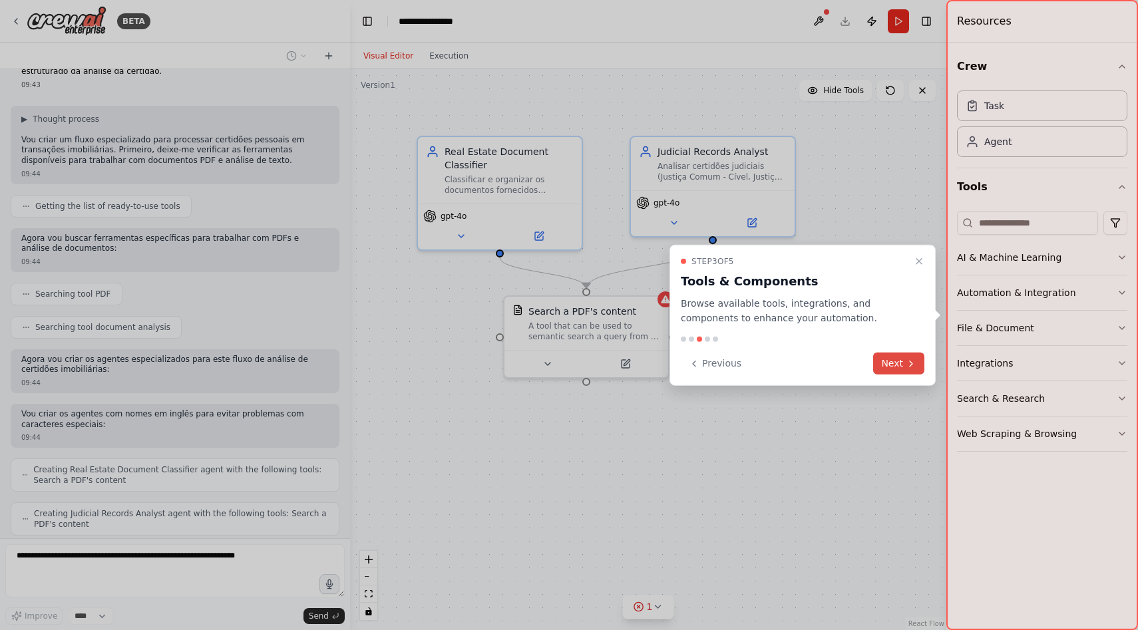
click at [881, 356] on button "Next" at bounding box center [898, 364] width 51 height 22
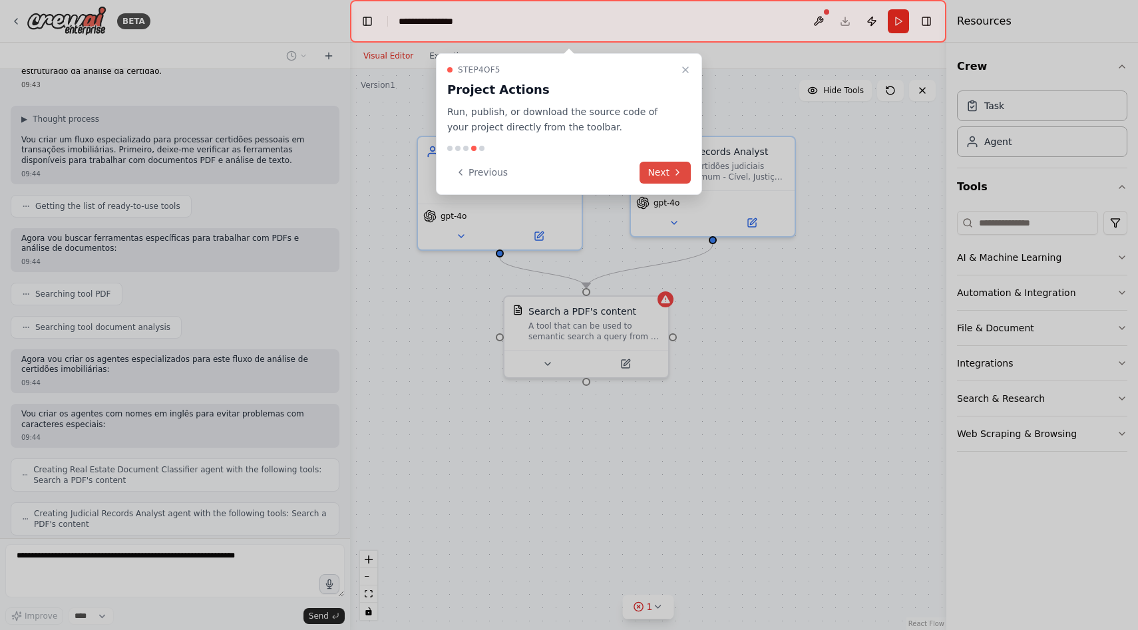
click at [659, 171] on button "Next" at bounding box center [665, 173] width 51 height 22
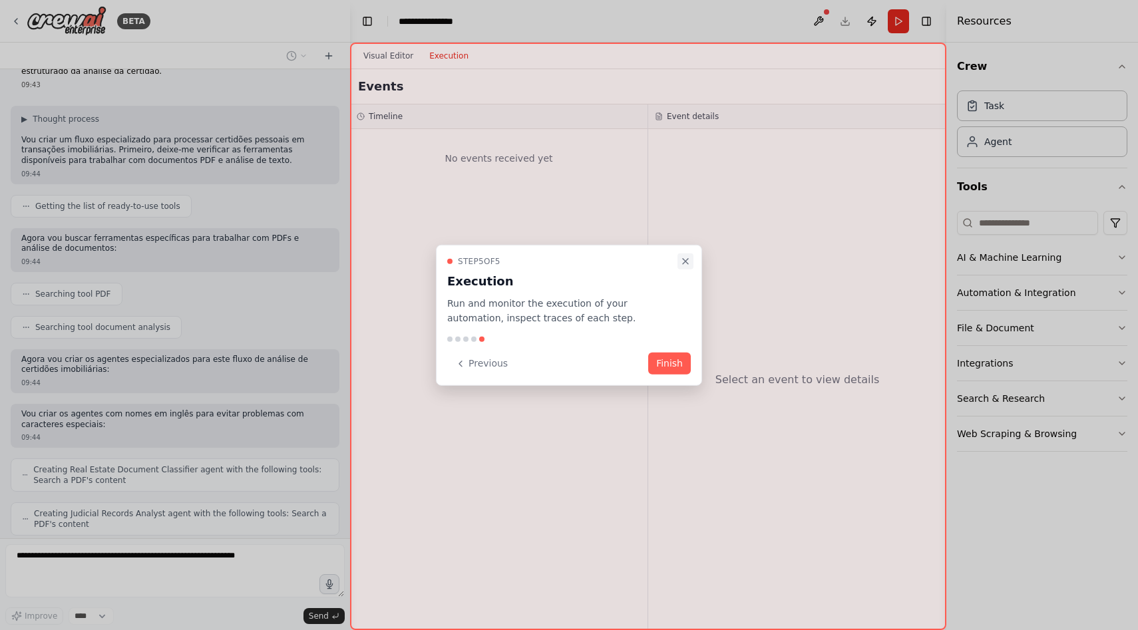
click at [683, 258] on icon "Close walkthrough" at bounding box center [685, 261] width 11 height 11
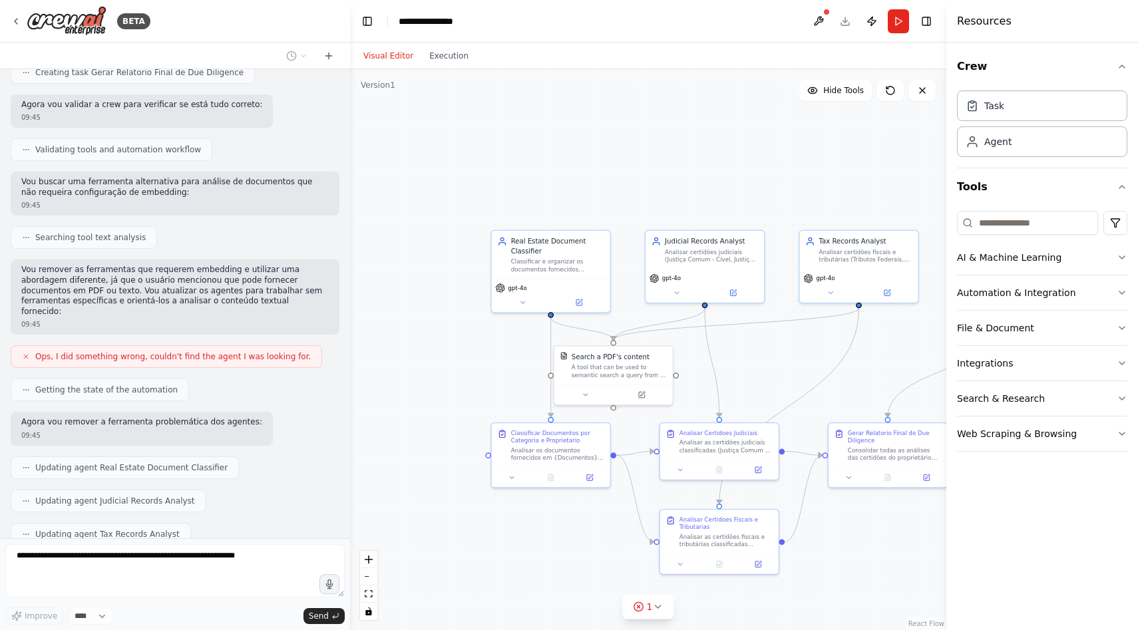
scroll to position [1903, 0]
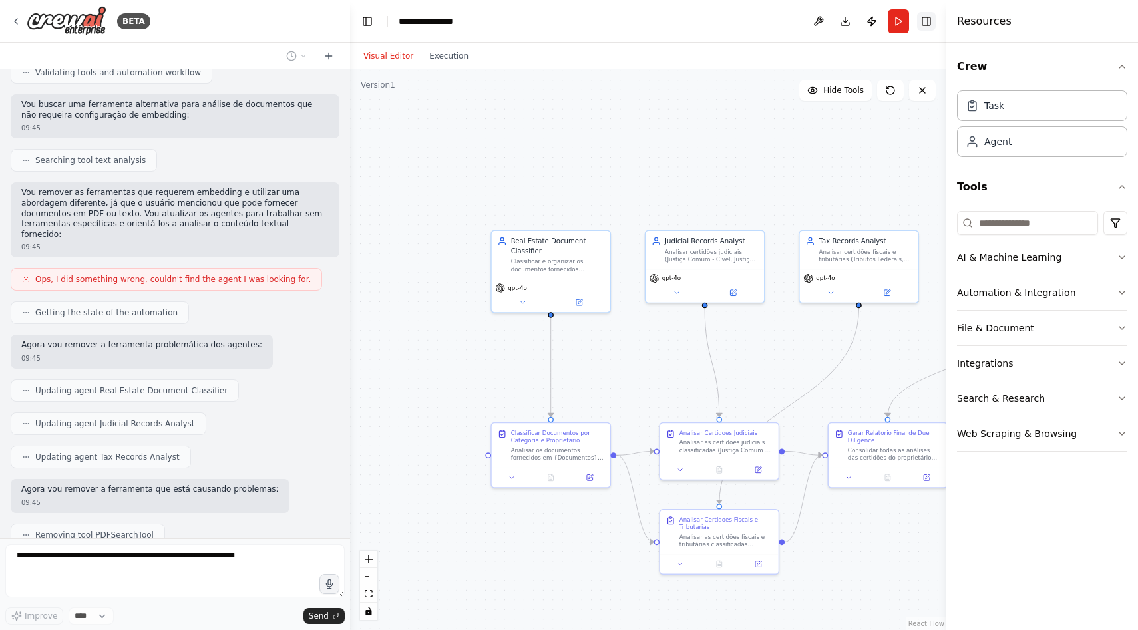
click at [930, 16] on button "Toggle Right Sidebar" at bounding box center [926, 21] width 19 height 19
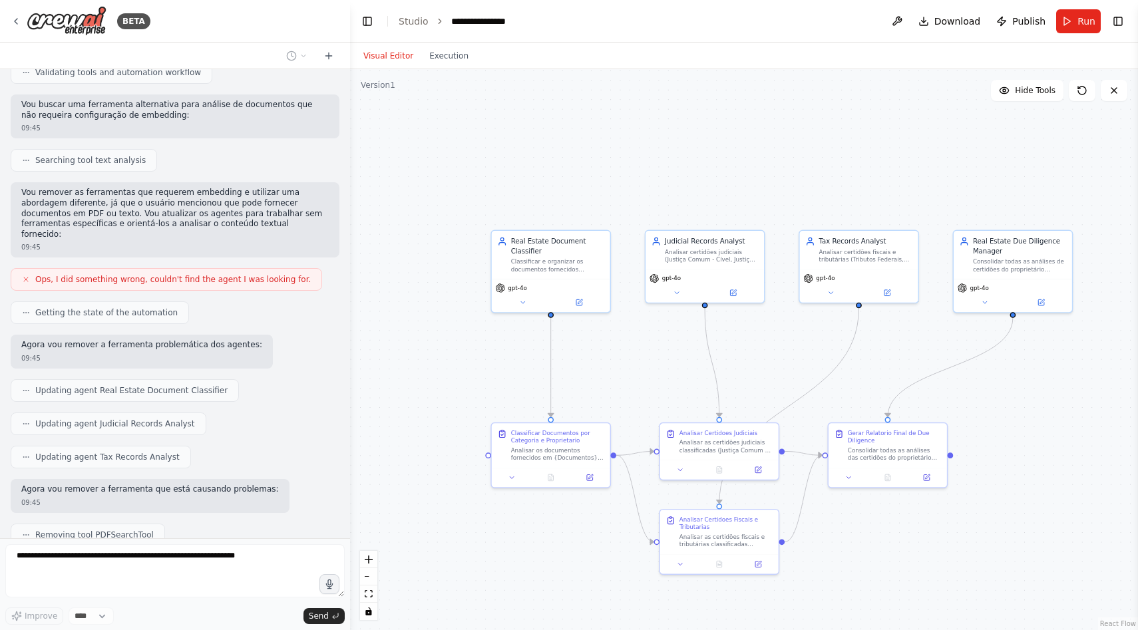
scroll to position [1981, 0]
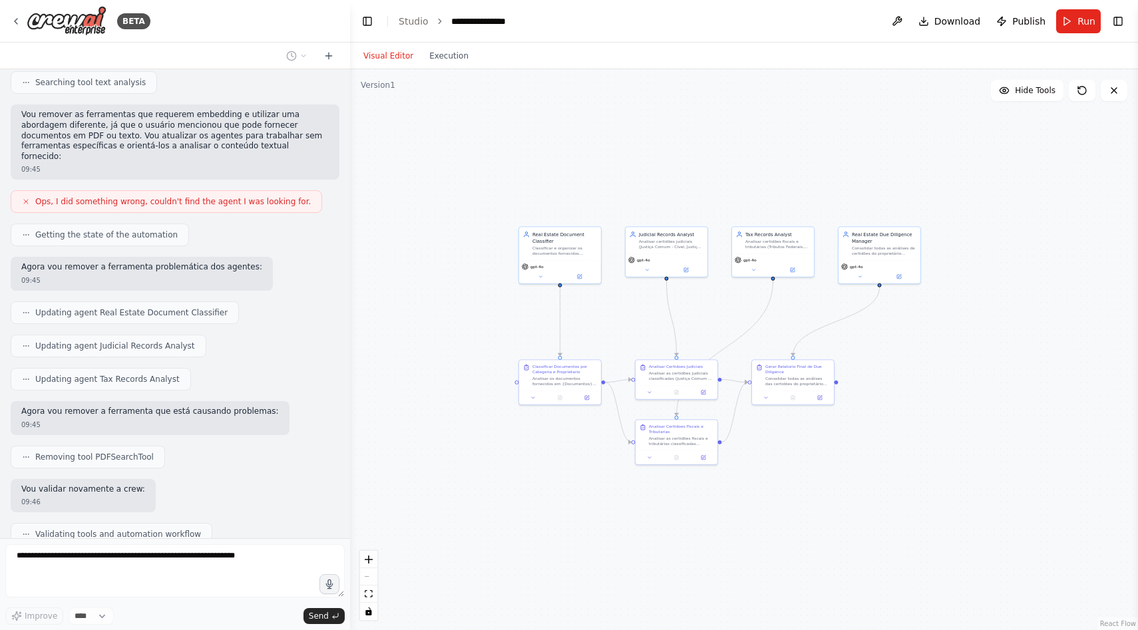
drag, startPoint x: 1012, startPoint y: 400, endPoint x: 944, endPoint y: 380, distance: 70.1
click at [944, 380] on div ".deletable-edge-delete-btn { width: 20px; height: 20px; border: 0px solid #ffff…" at bounding box center [744, 349] width 788 height 561
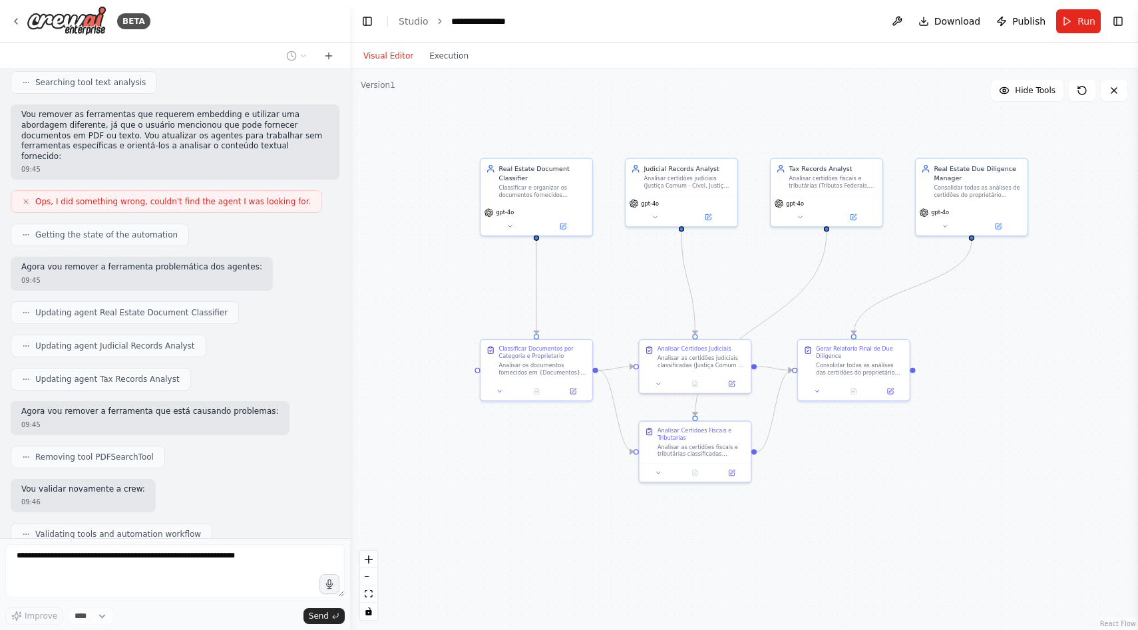
drag, startPoint x: 829, startPoint y: 449, endPoint x: 913, endPoint y: 449, distance: 84.5
click at [913, 449] on div ".deletable-edge-delete-btn { width: 20px; height: 20px; border: 0px solid #ffff…" at bounding box center [744, 349] width 788 height 561
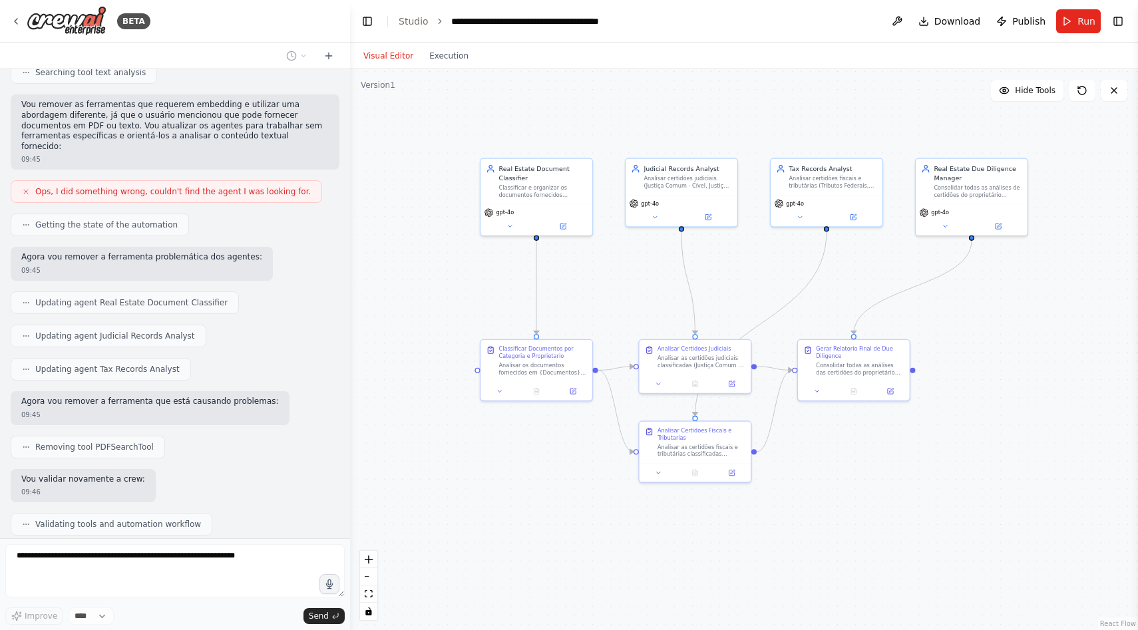
scroll to position [2059, 0]
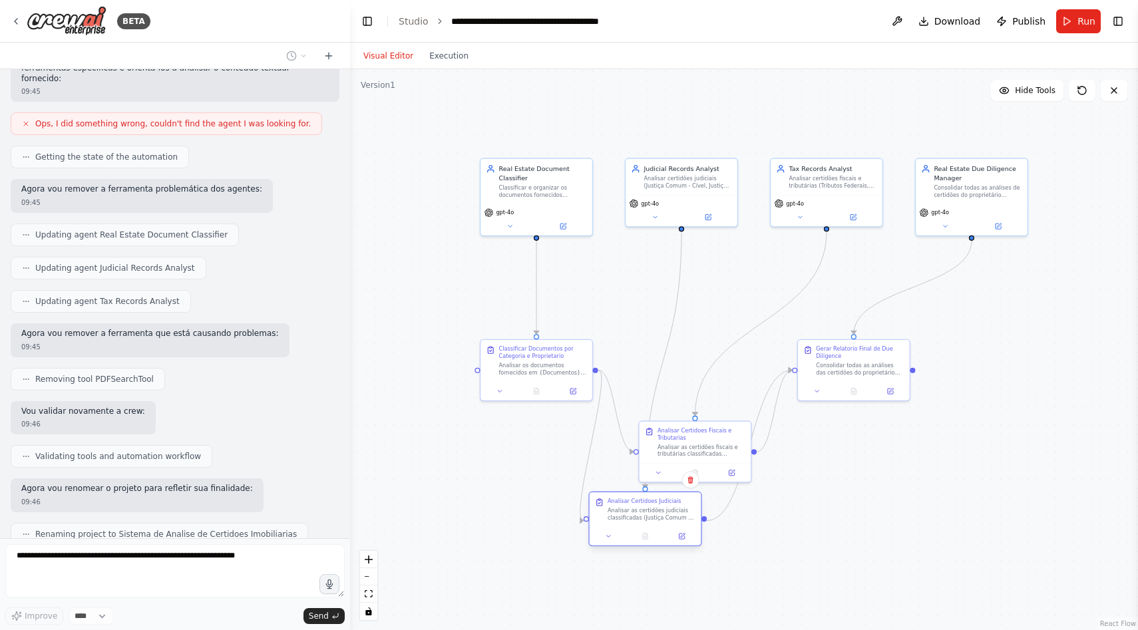
drag, startPoint x: 707, startPoint y: 367, endPoint x: 650, endPoint y: 520, distance: 163.4
click at [650, 520] on div "Analisar as certidões judiciais classificadas (Justiça Comum - Cível, Justiça C…" at bounding box center [652, 514] width 88 height 15
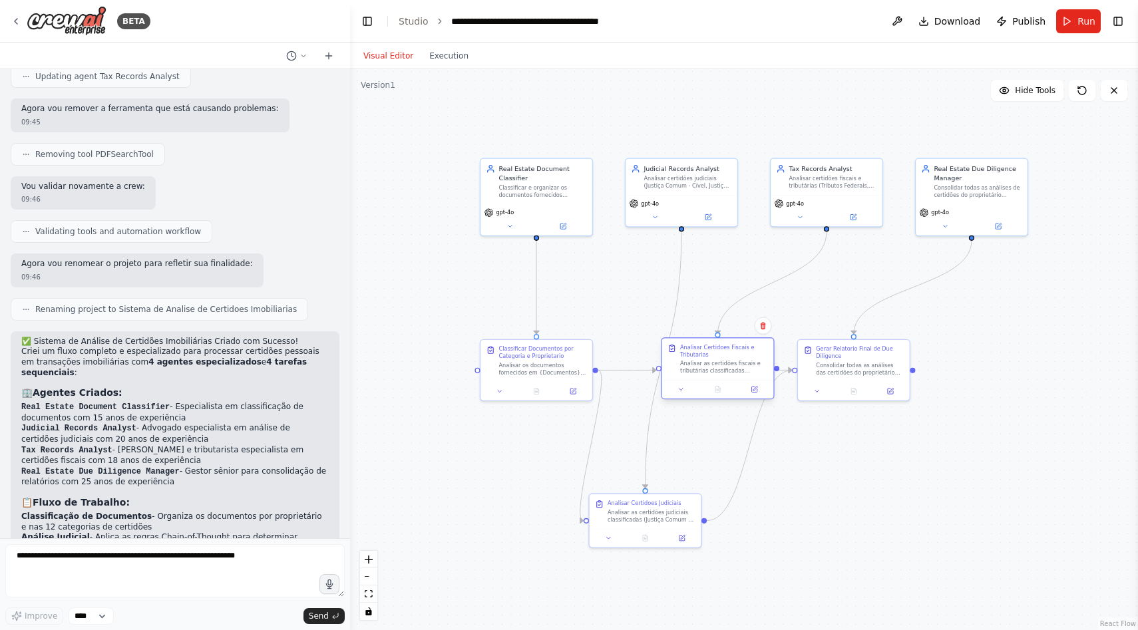
drag, startPoint x: 694, startPoint y: 445, endPoint x: 720, endPoint y: 360, distance: 88.4
click at [720, 360] on div "Analisar as certidões fiscais e tributárias classificadas (Tributos Federais, D…" at bounding box center [724, 367] width 88 height 15
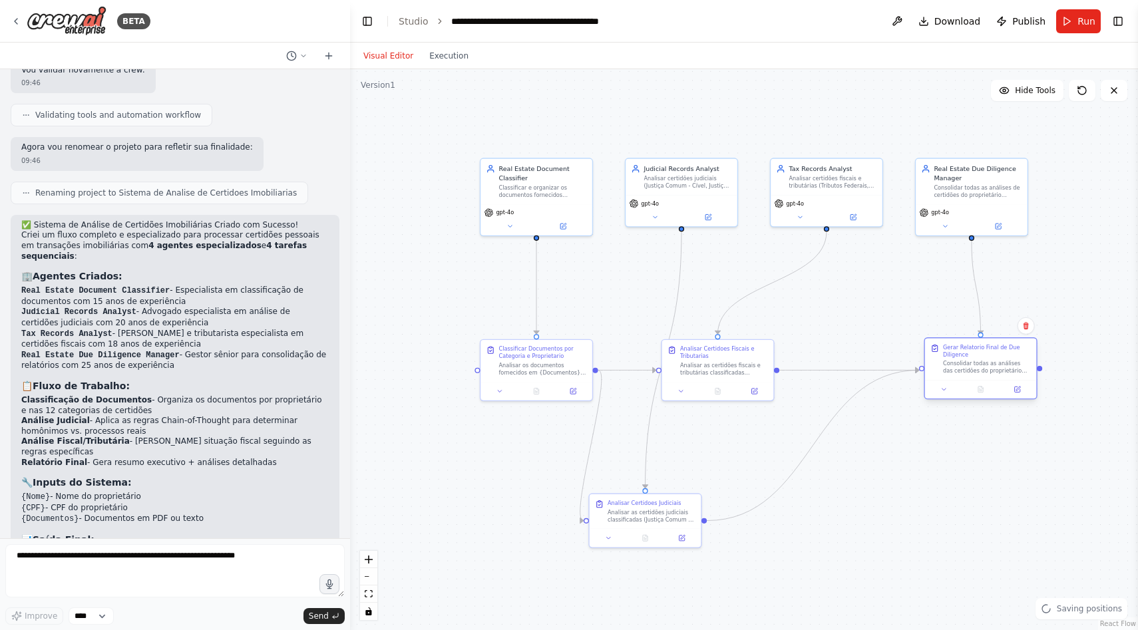
drag, startPoint x: 860, startPoint y: 362, endPoint x: 988, endPoint y: 358, distance: 127.2
click at [988, 358] on div "Gerar Relatorio Final de Due Diligence Consolidar todas as análises das certidõ…" at bounding box center [987, 359] width 88 height 31
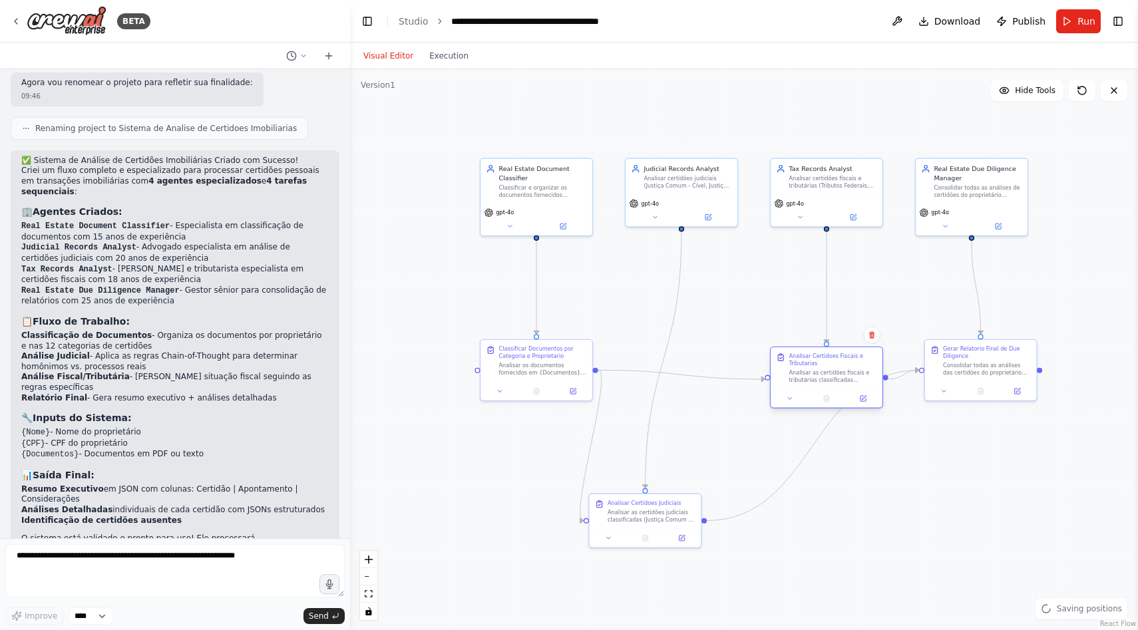
scroll to position [2476, 0]
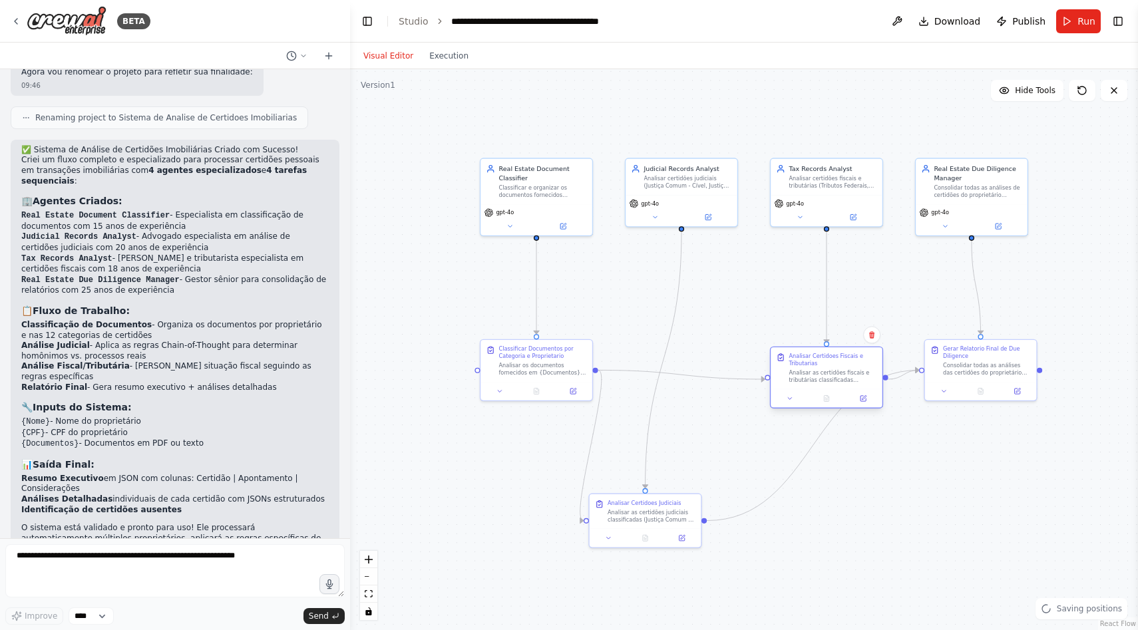
drag, startPoint x: 743, startPoint y: 359, endPoint x: 850, endPoint y: 371, distance: 107.8
click at [850, 371] on div "Analisar as certidões fiscais e tributárias classificadas (Tributos Federais, D…" at bounding box center [833, 376] width 88 height 15
drag, startPoint x: 648, startPoint y: 506, endPoint x: 681, endPoint y: 366, distance: 144.5
click at [681, 366] on div "Analisar as certidões judiciais classificadas (Justiça Comum - Cível, Justiça C…" at bounding box center [688, 369] width 88 height 15
click at [559, 365] on div "Classificar Documentos por Categoria e Proprietario Analisar os documentos forn…" at bounding box center [542, 368] width 88 height 31
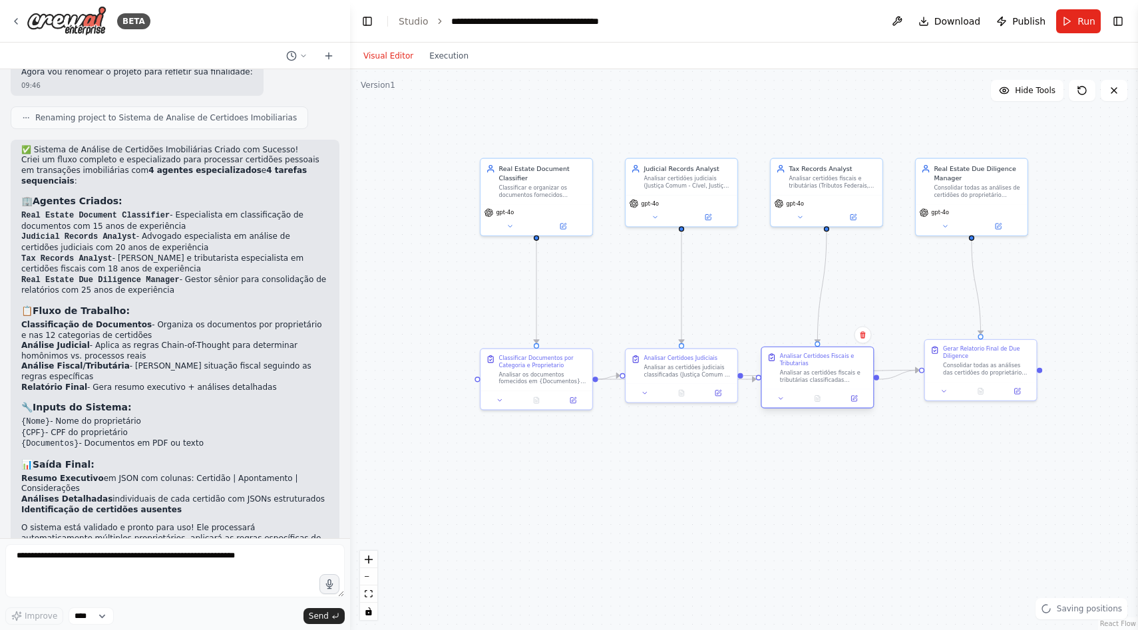
drag, startPoint x: 811, startPoint y: 363, endPoint x: 798, endPoint y: 363, distance: 12.6
click at [798, 363] on div "Analisar Certidoes Fiscais e Tributarias" at bounding box center [824, 360] width 88 height 15
drag, startPoint x: 659, startPoint y: 191, endPoint x: 634, endPoint y: 191, distance: 24.6
click at [634, 191] on div "Judicial Records Analyst Analisar certidões judiciais (Justiça Comum - Cível, J…" at bounding box center [654, 175] width 112 height 36
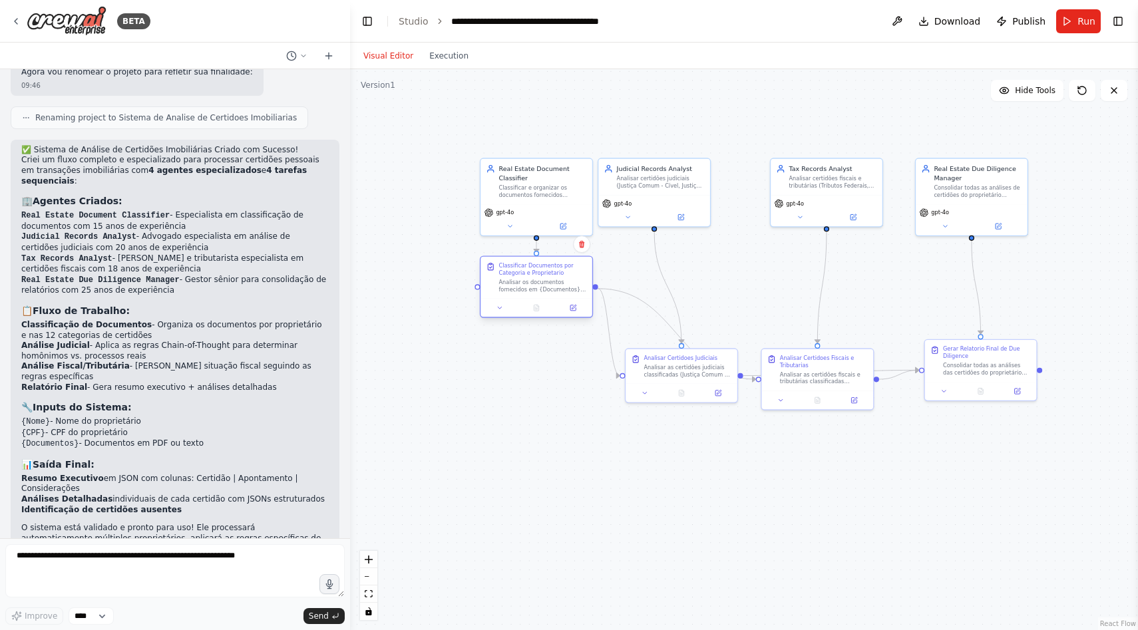
drag, startPoint x: 538, startPoint y: 374, endPoint x: 541, endPoint y: 281, distance: 93.2
click at [541, 281] on div "Analisar os documentos fornecidos em {Documentos} e classificá-los por propriet…" at bounding box center [542, 285] width 88 height 15
drag, startPoint x: 683, startPoint y: 361, endPoint x: 656, endPoint y: 277, distance: 88.8
click at [656, 277] on div "Analisar Certidoes Judiciais Analisar as certidões judiciais classificadas (Jus…" at bounding box center [661, 283] width 88 height 23
drag, startPoint x: 655, startPoint y: 288, endPoint x: 655, endPoint y: 280, distance: 8.7
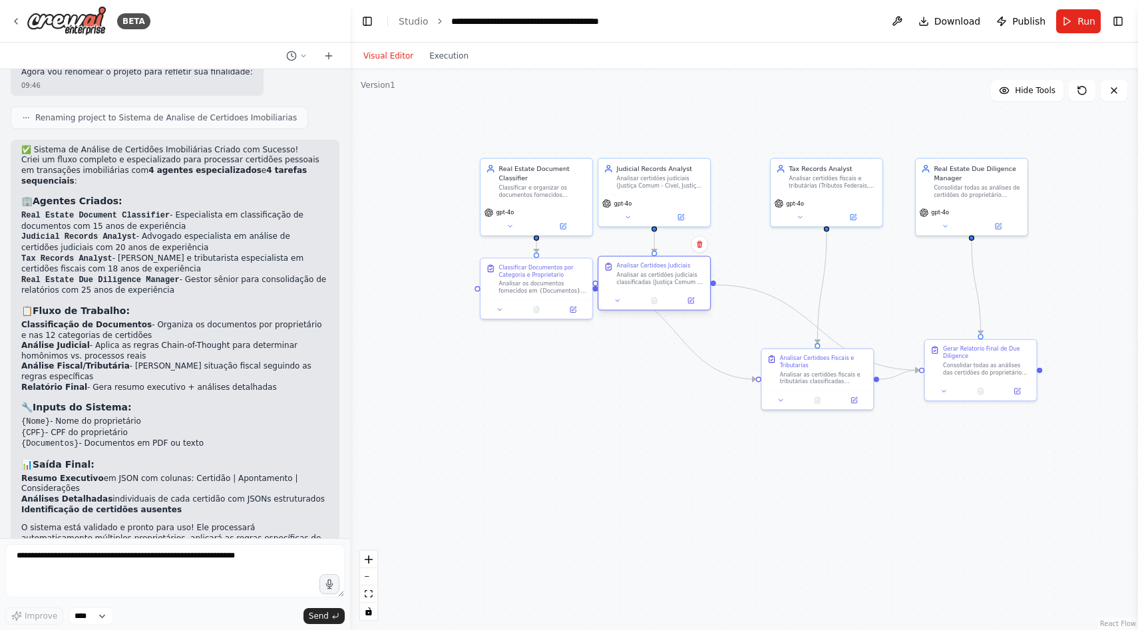
click at [655, 280] on div "Analisar as certidões judiciais classificadas (Justiça Comum - Cível, Justiça C…" at bounding box center [661, 279] width 88 height 15
drag, startPoint x: 820, startPoint y: 185, endPoint x: 768, endPoint y: 184, distance: 51.9
click at [768, 184] on div "Analisar certidões fiscais e tributárias (Tributos Federais, Débitos Trabalhist…" at bounding box center [779, 180] width 88 height 15
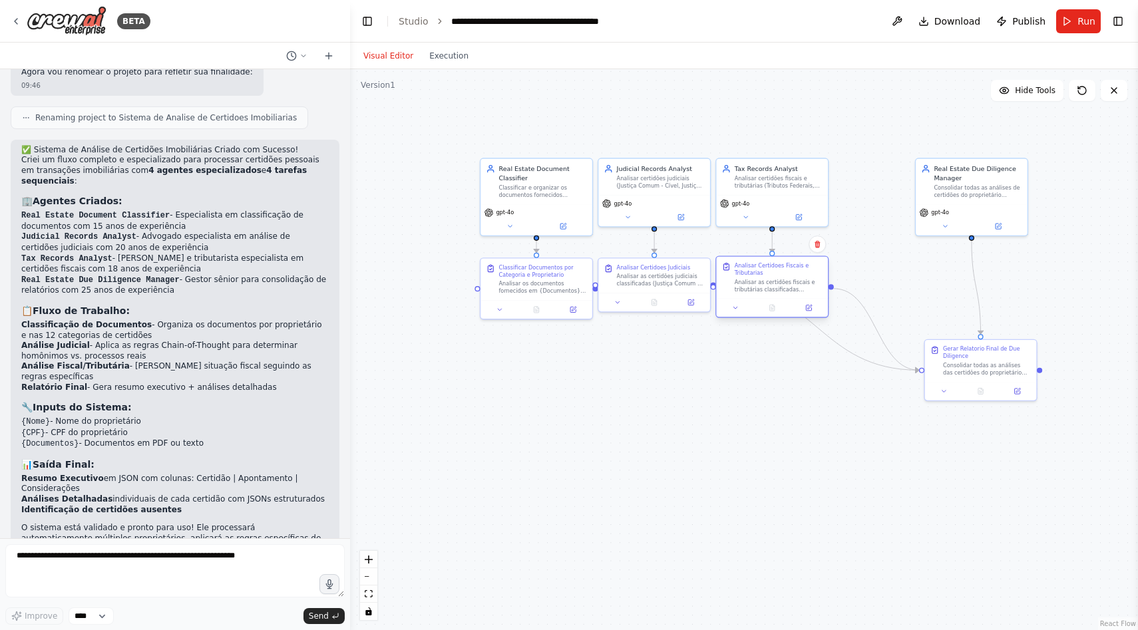
drag, startPoint x: 818, startPoint y: 360, endPoint x: 771, endPoint y: 269, distance: 102.4
click at [771, 269] on div "Analisar Certidoes Fiscais e Tributarias" at bounding box center [779, 269] width 88 height 15
drag, startPoint x: 961, startPoint y: 192, endPoint x: 883, endPoint y: 192, distance: 77.9
click at [883, 192] on div "Consolidar todas as análises de certidões do proprietário ({Nome}, {CPF}) e ger…" at bounding box center [897, 189] width 88 height 15
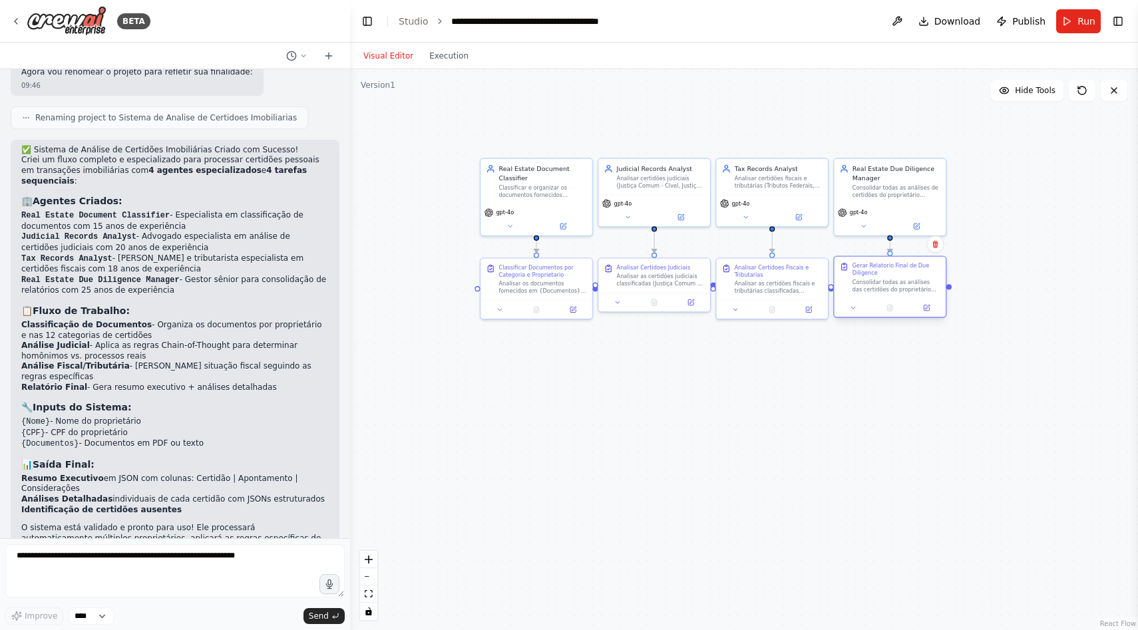
drag, startPoint x: 971, startPoint y: 354, endPoint x: 880, endPoint y: 272, distance: 122.5
click at [880, 272] on div "Gerar Relatorio Final de Due Diligence" at bounding box center [897, 269] width 88 height 15
click at [691, 444] on div ".deletable-edge-delete-btn { width: 20px; height: 20px; border: 0px solid #ffff…" at bounding box center [744, 349] width 788 height 561
click at [529, 273] on div "Classificar Documentos por Categoria e Proprietario Analisar os documentos forn…" at bounding box center [542, 268] width 88 height 31
drag, startPoint x: 657, startPoint y: 283, endPoint x: 656, endPoint y: 276, distance: 7.4
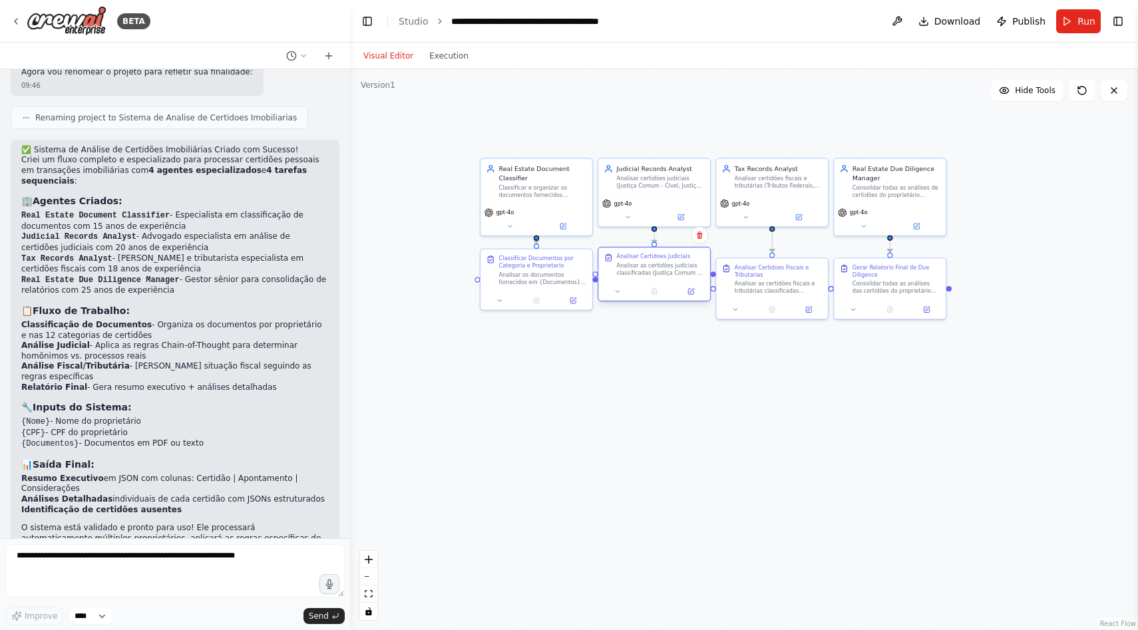
click at [656, 276] on div "Analisar as certidões judiciais classificadas (Justiça Comum - Cível, Justiça C…" at bounding box center [661, 269] width 88 height 15
drag, startPoint x: 774, startPoint y: 284, endPoint x: 774, endPoint y: 276, distance: 7.3
click at [774, 276] on div "Analisar as certidões fiscais e tributárias classificadas (Tributos Federais, D…" at bounding box center [779, 277] width 88 height 15
drag, startPoint x: 868, startPoint y: 286, endPoint x: 868, endPoint y: 278, distance: 8.7
click at [868, 278] on div "Consolidar todas as análises das certidões do proprietário ({Nome}, {CPF}) e ge…" at bounding box center [897, 277] width 88 height 15
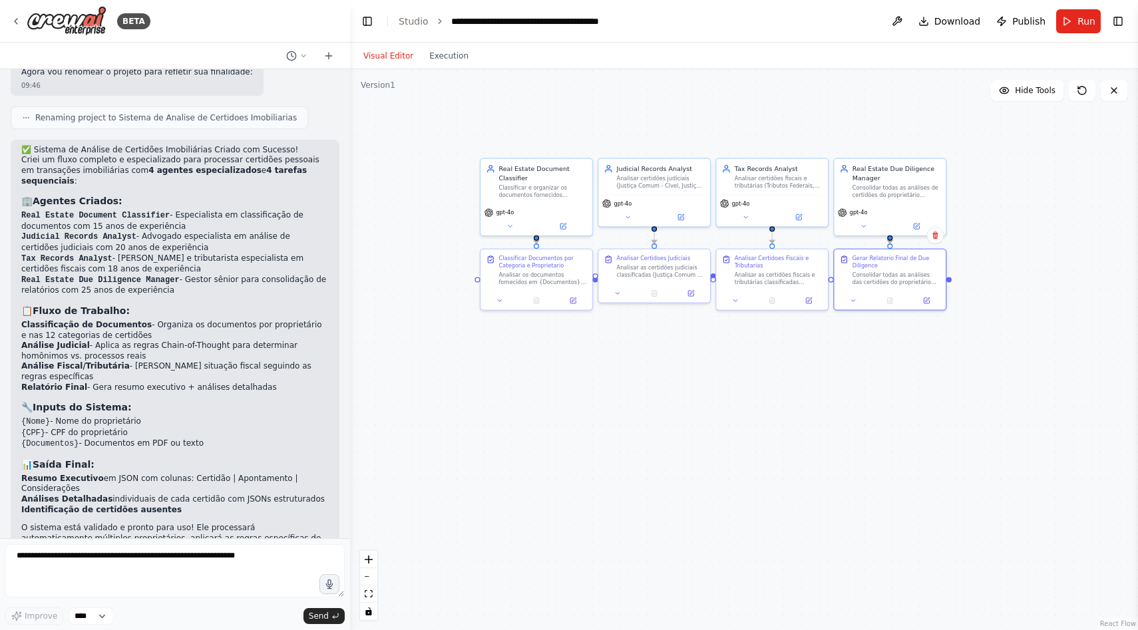
click at [703, 402] on div ".deletable-edge-delete-btn { width: 20px; height: 20px; border: 0px solid #ffff…" at bounding box center [744, 349] width 788 height 561
click at [529, 187] on div "Classificar e organizar os documentos fornecidos ({Documentos}) por proprietári…" at bounding box center [542, 189] width 88 height 15
click at [566, 227] on icon at bounding box center [562, 224] width 7 height 7
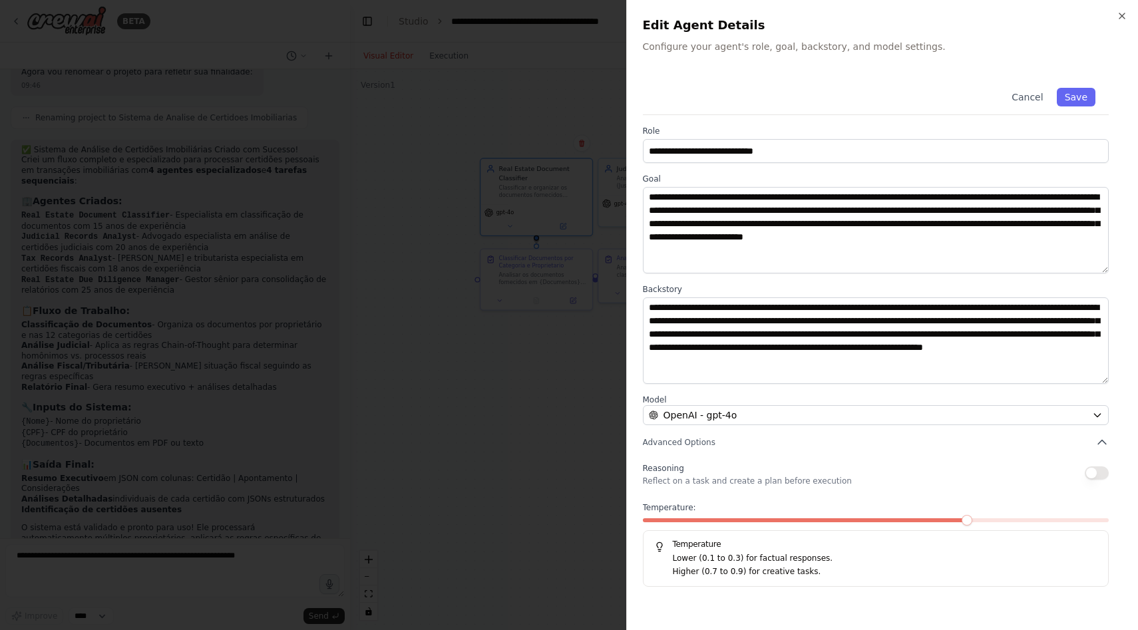
click at [648, 520] on span at bounding box center [806, 520] width 326 height 4
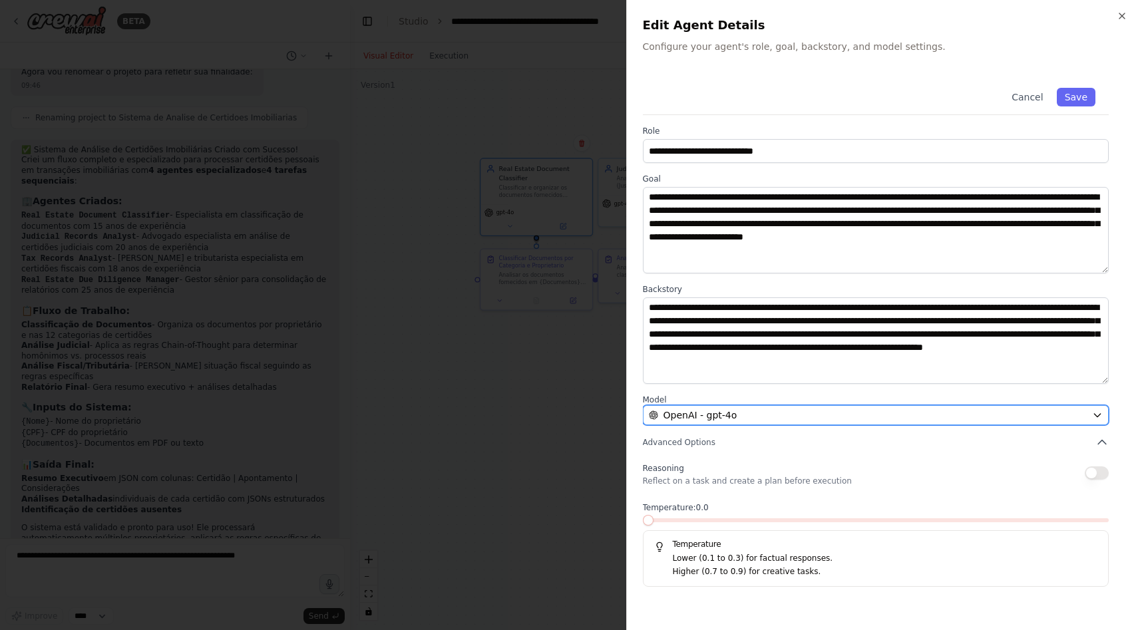
click at [787, 413] on div "OpenAI - gpt-4o" at bounding box center [868, 415] width 439 height 13
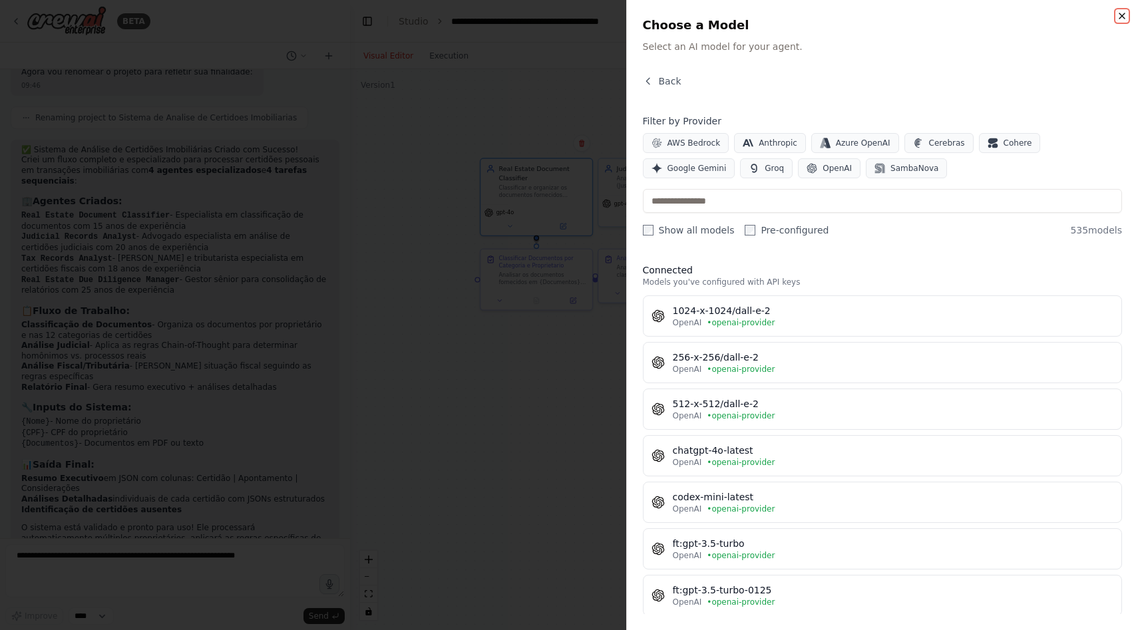
click at [1123, 19] on icon "button" at bounding box center [1122, 16] width 11 height 11
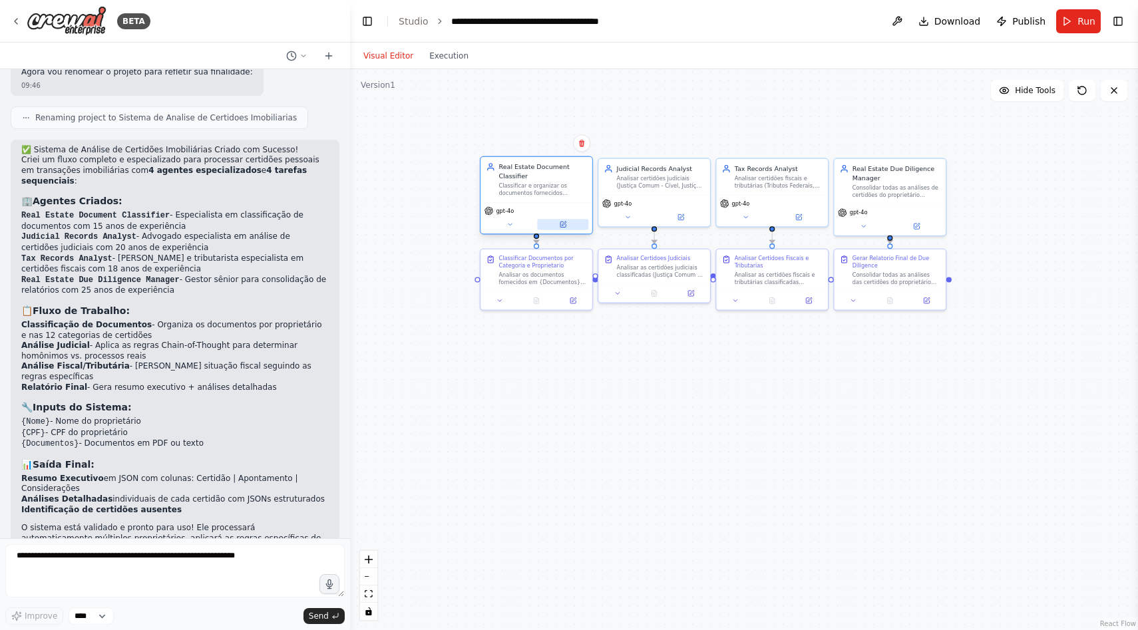
click at [574, 226] on button at bounding box center [562, 224] width 51 height 11
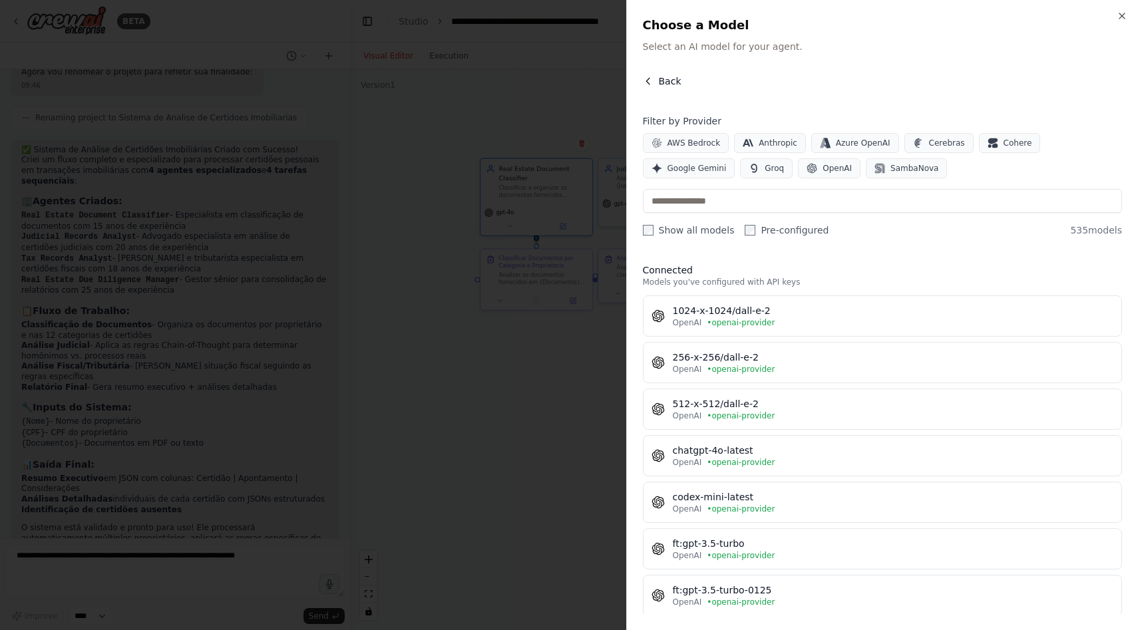
click at [669, 87] on span "Back" at bounding box center [670, 81] width 23 height 13
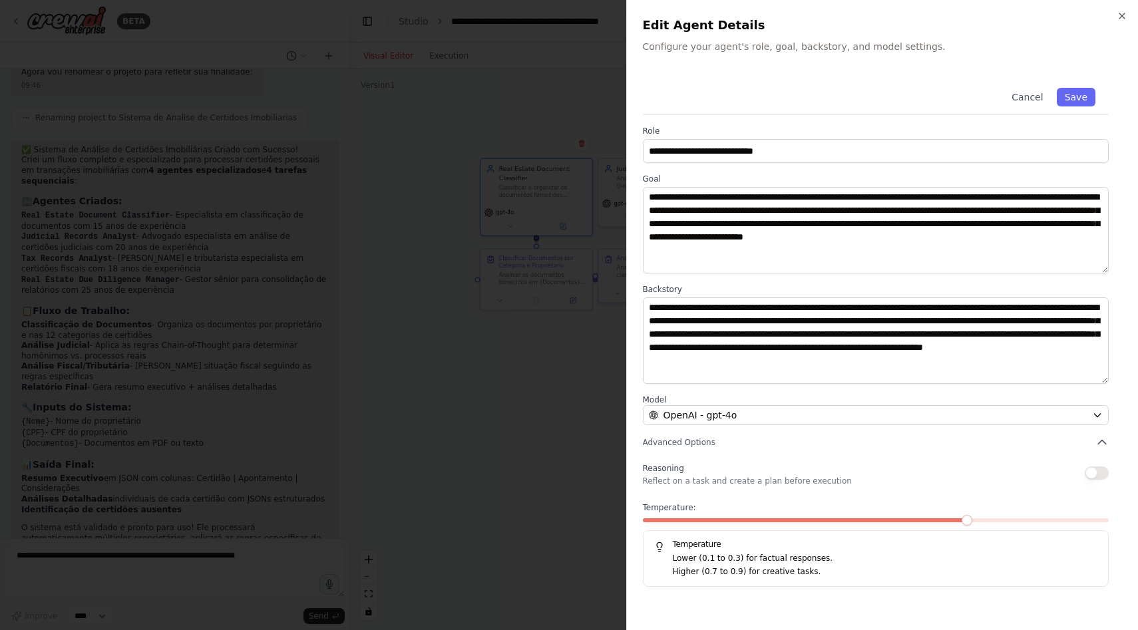
click at [654, 522] on span at bounding box center [806, 520] width 326 height 4
click at [1067, 103] on button "Save" at bounding box center [1076, 97] width 39 height 19
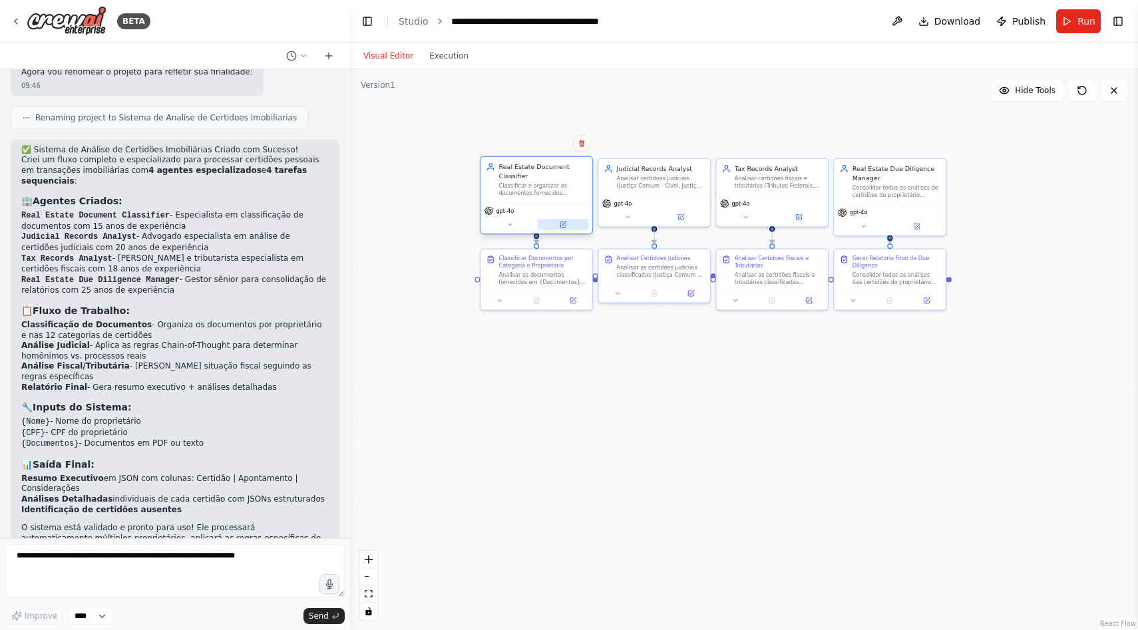
click at [557, 227] on button at bounding box center [562, 224] width 51 height 11
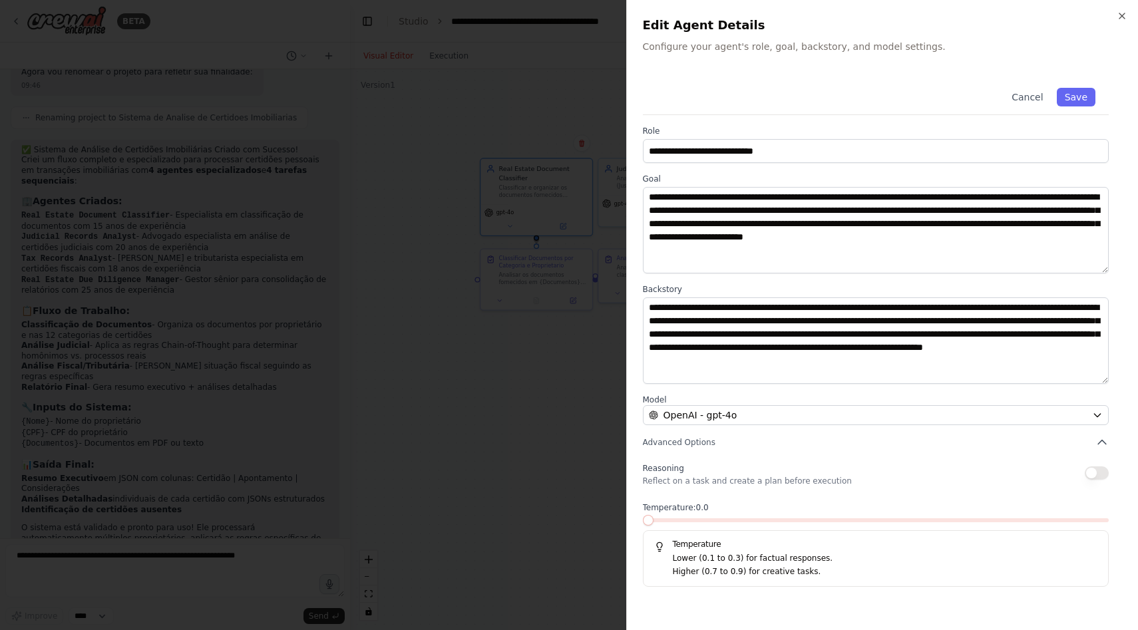
click at [538, 344] on div at bounding box center [569, 315] width 1138 height 630
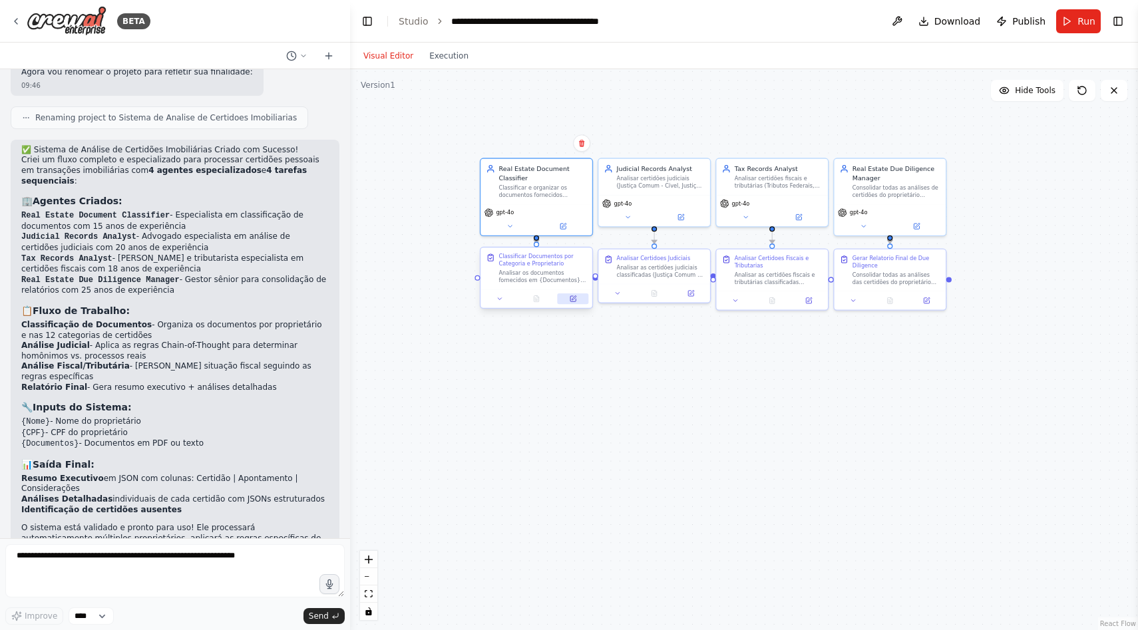
click at [576, 297] on icon at bounding box center [573, 298] width 7 height 7
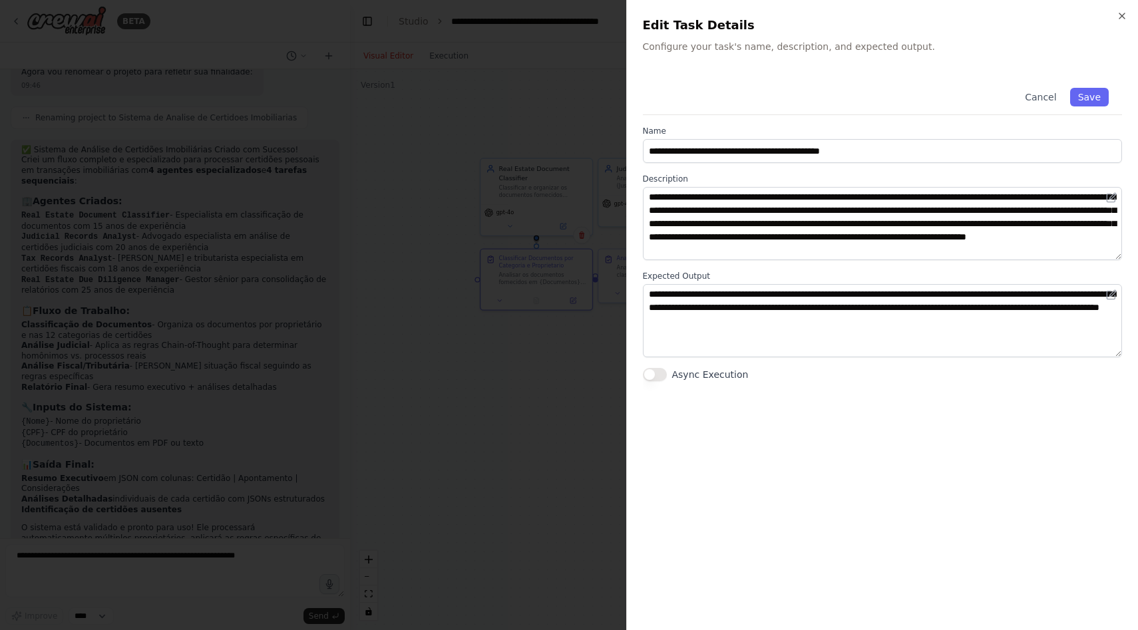
click at [539, 339] on div at bounding box center [569, 315] width 1138 height 630
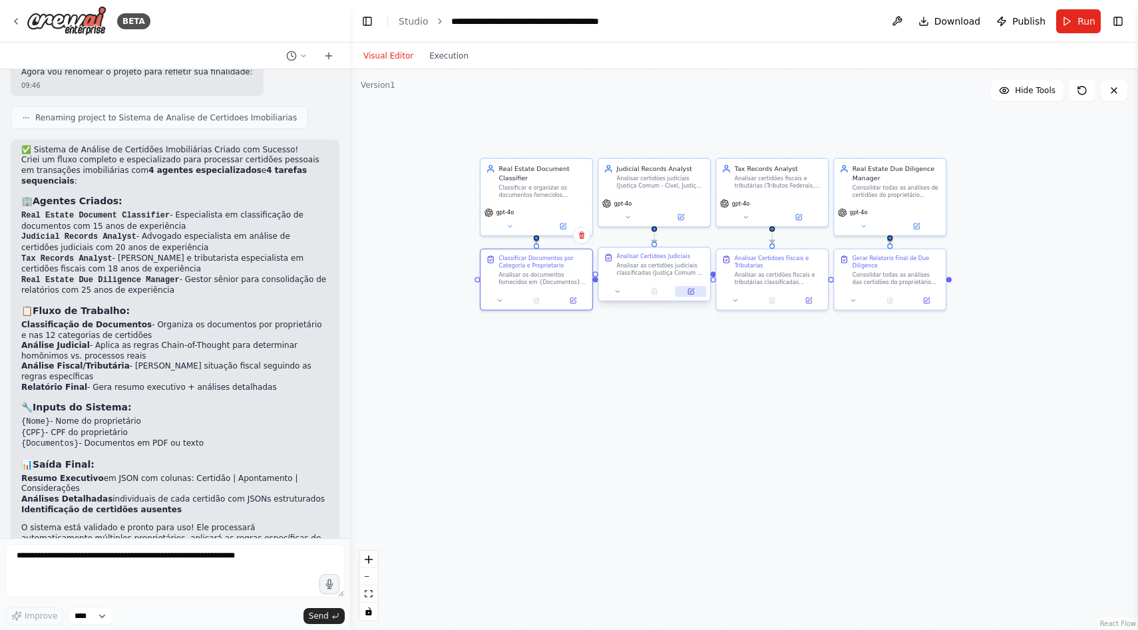
click at [689, 293] on icon at bounding box center [690, 291] width 5 height 5
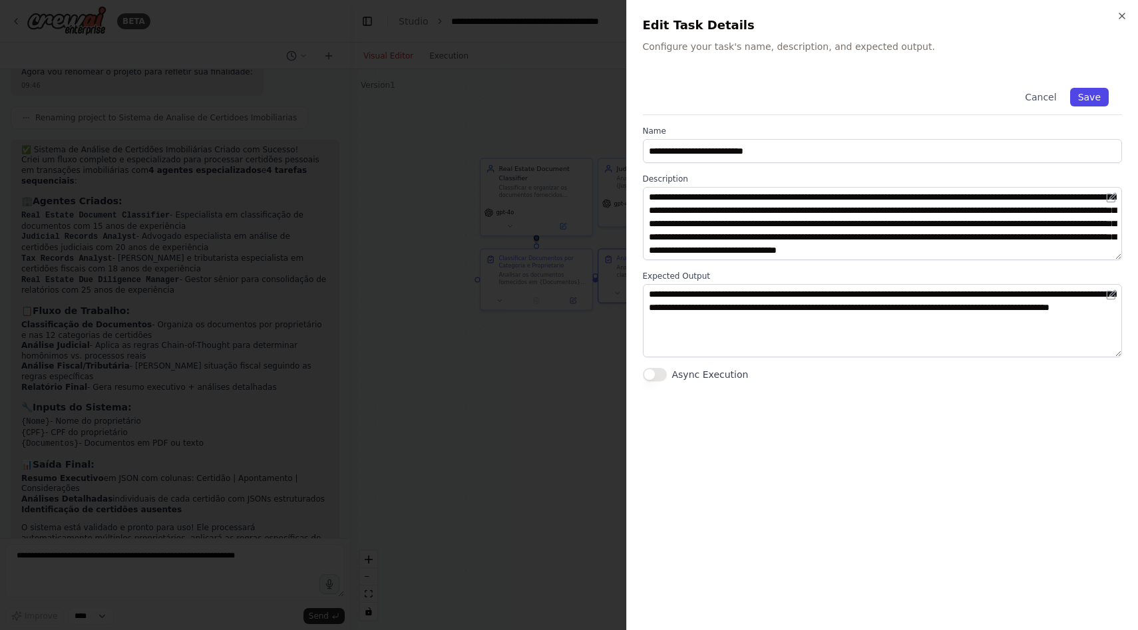
click at [1098, 101] on button "Save" at bounding box center [1089, 97] width 39 height 19
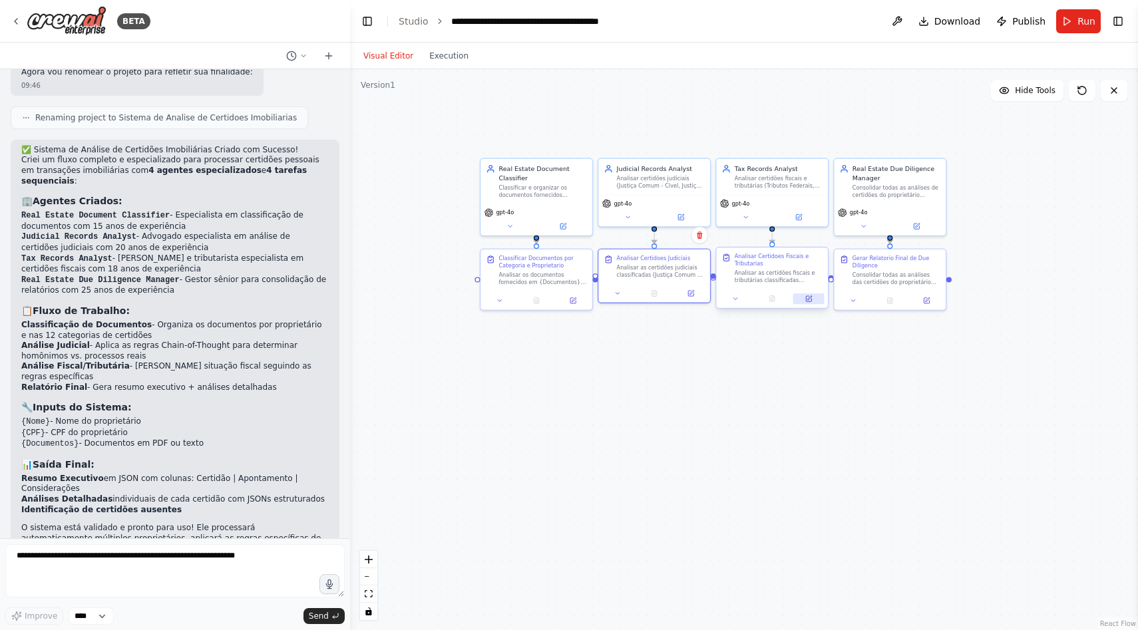
click at [803, 303] on button at bounding box center [808, 298] width 31 height 11
click at [693, 293] on icon at bounding box center [690, 291] width 5 height 5
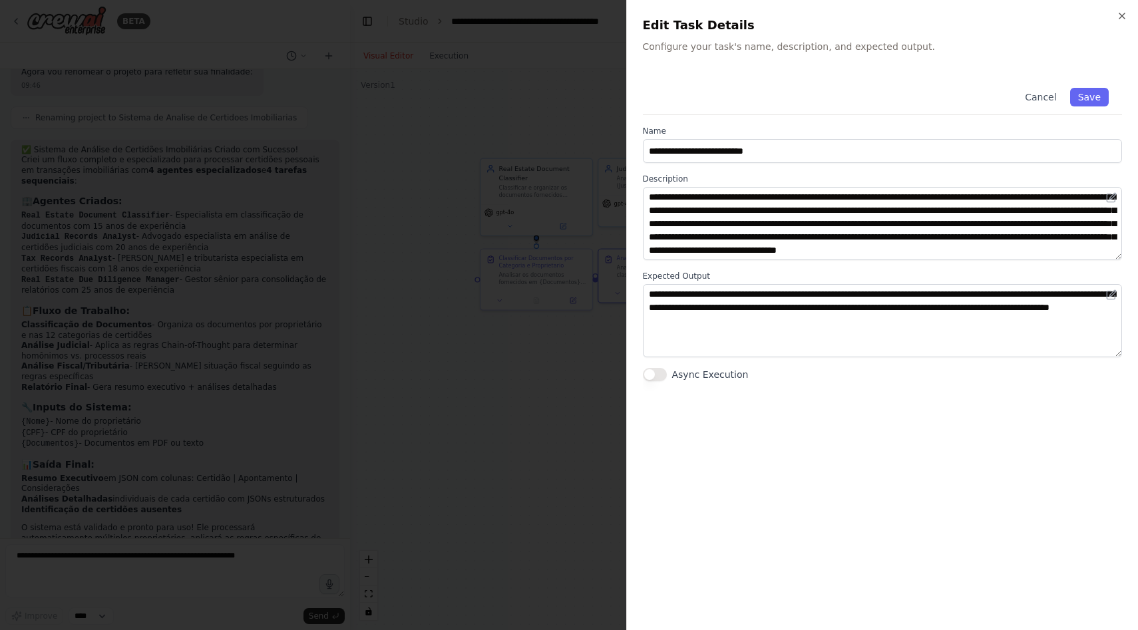
scroll to position [13, 0]
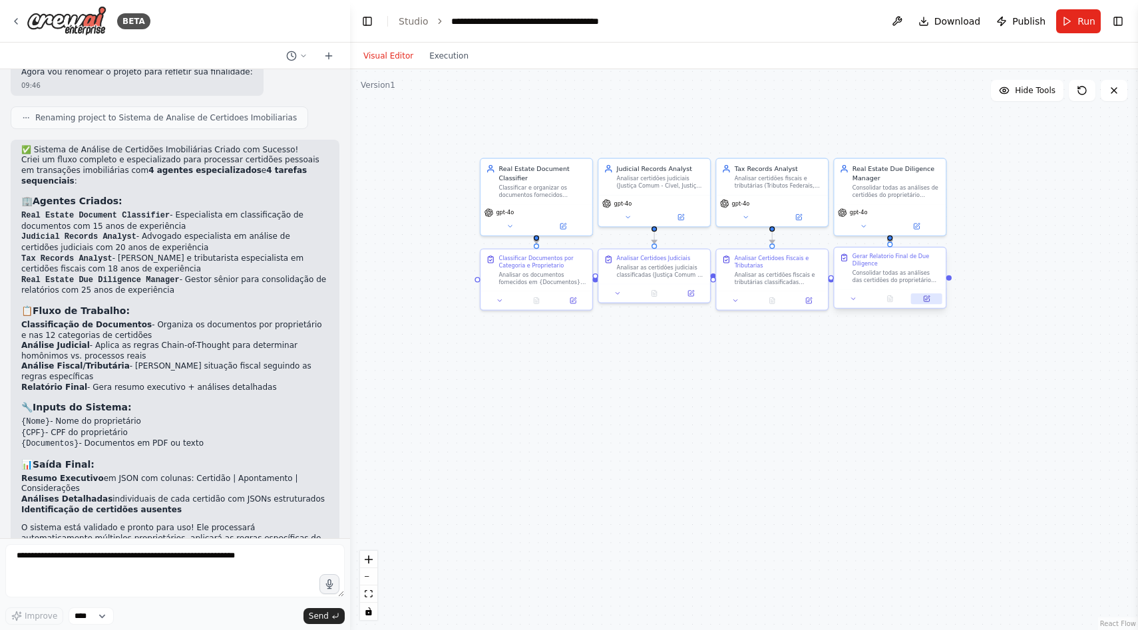
click at [929, 304] on button at bounding box center [926, 298] width 31 height 11
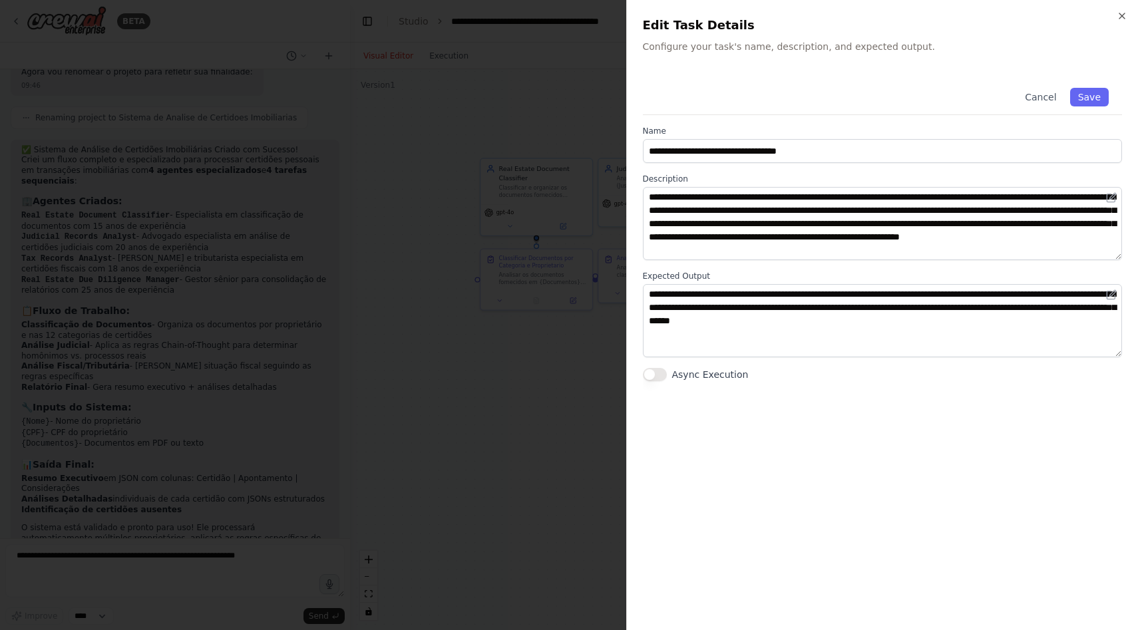
click at [552, 324] on div at bounding box center [569, 315] width 1138 height 630
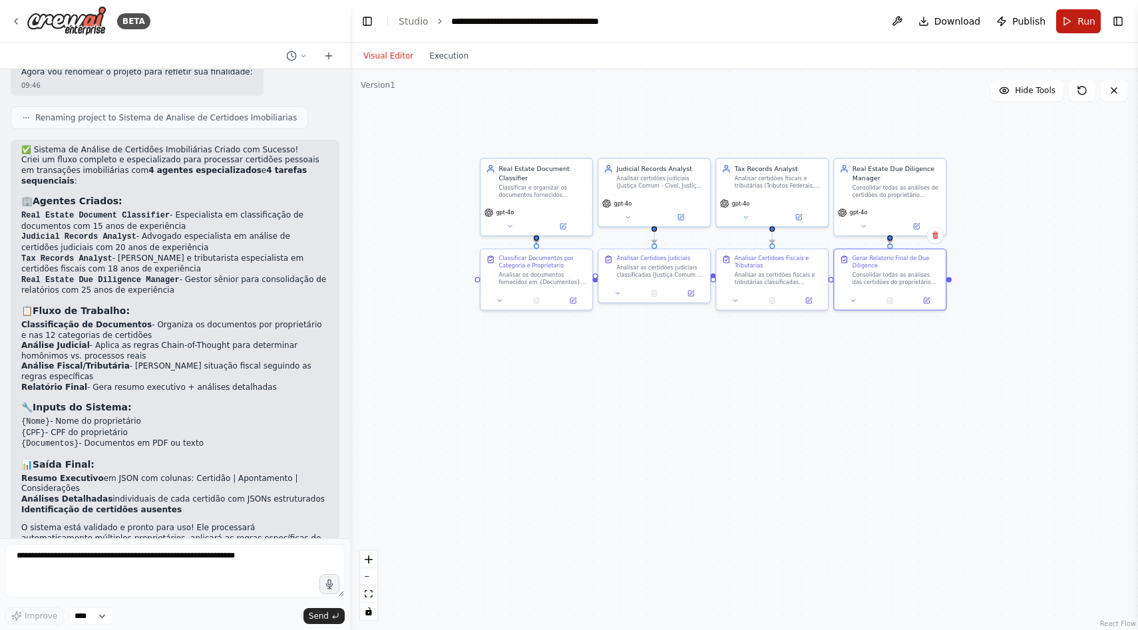
click at [1085, 13] on button "Run" at bounding box center [1078, 21] width 45 height 24
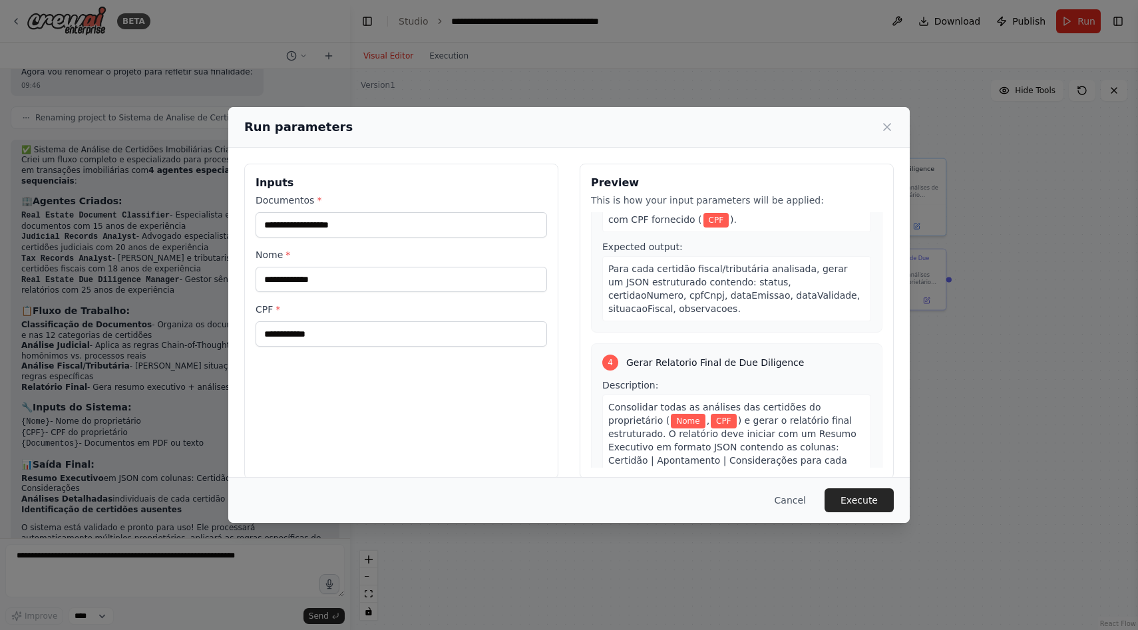
scroll to position [1097, 0]
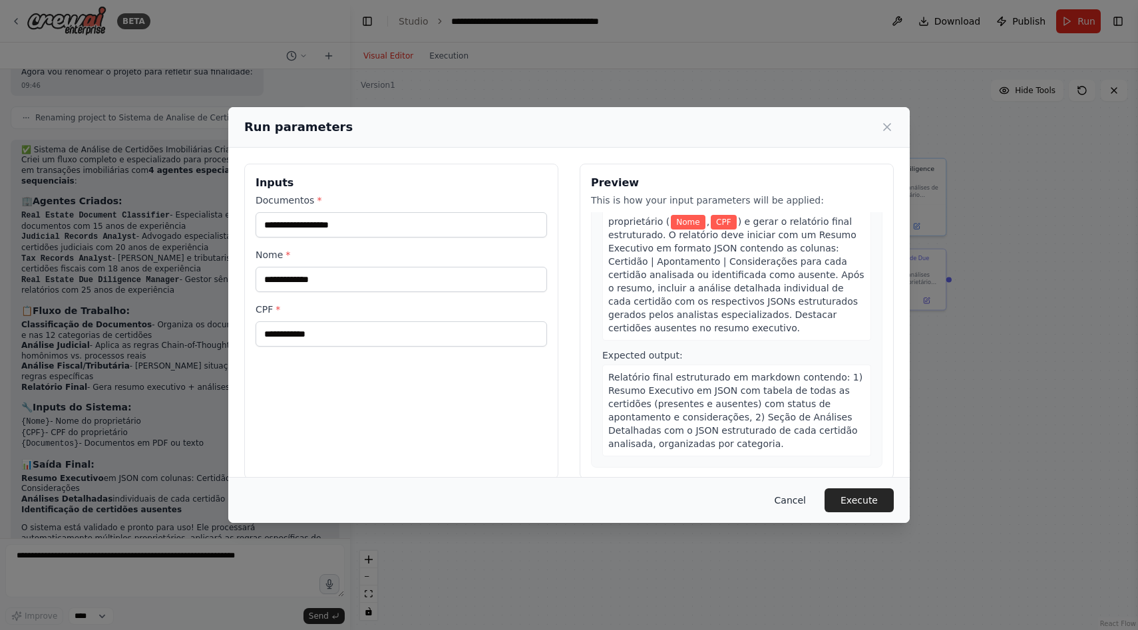
click at [790, 506] on button "Cancel" at bounding box center [790, 500] width 53 height 24
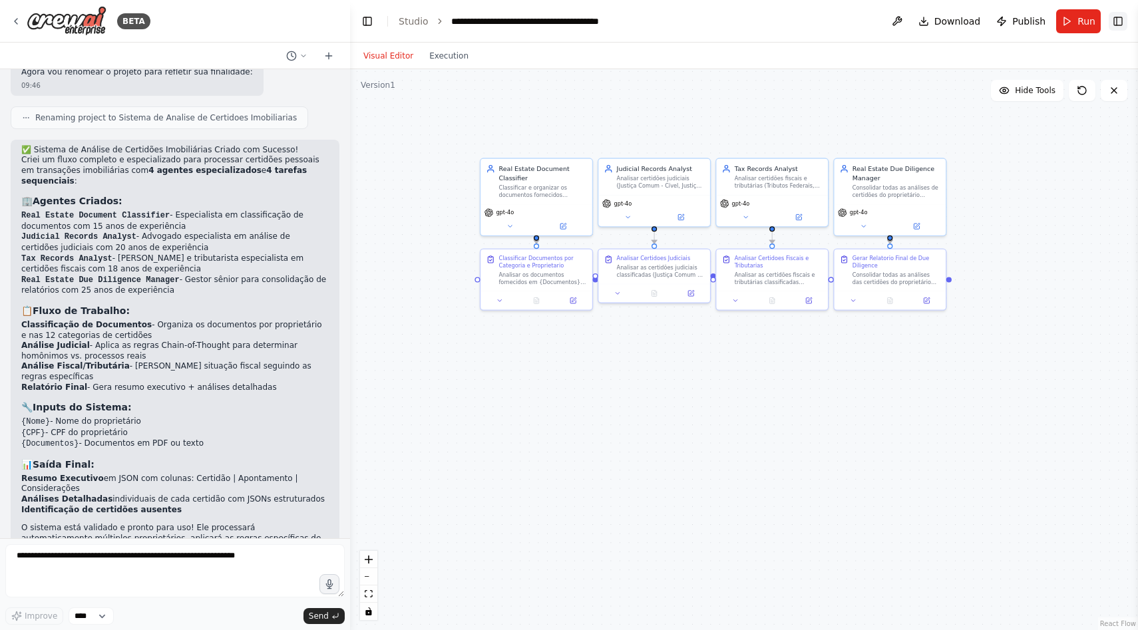
click at [1111, 27] on button "Toggle Right Sidebar" at bounding box center [1118, 21] width 19 height 19
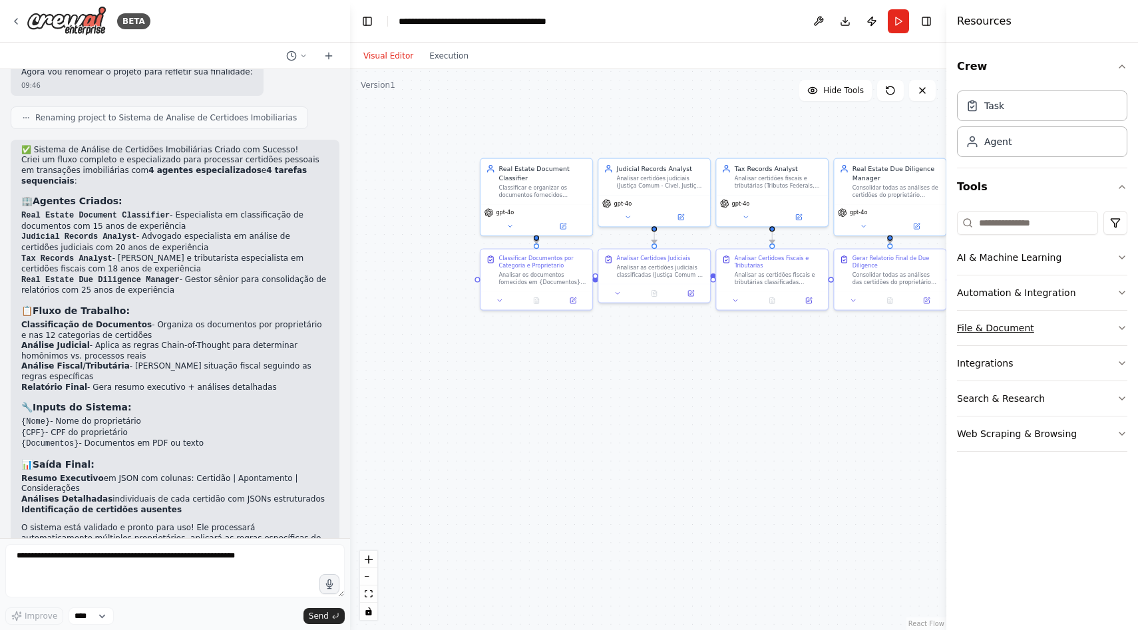
click at [1057, 316] on button "File & Document" at bounding box center [1042, 328] width 170 height 35
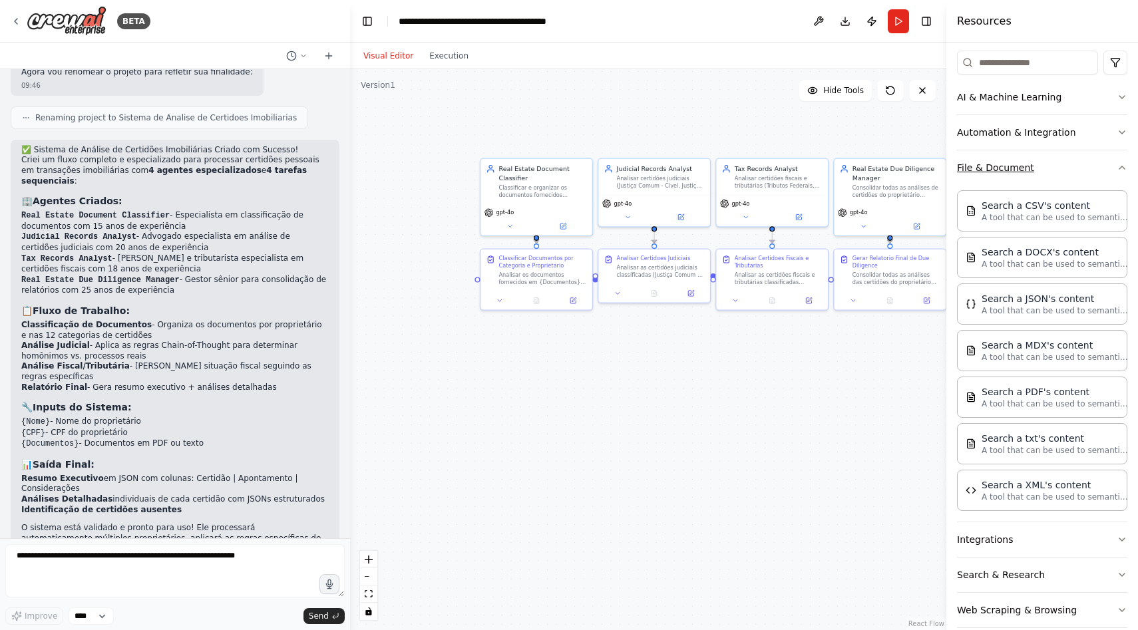
scroll to position [151, 0]
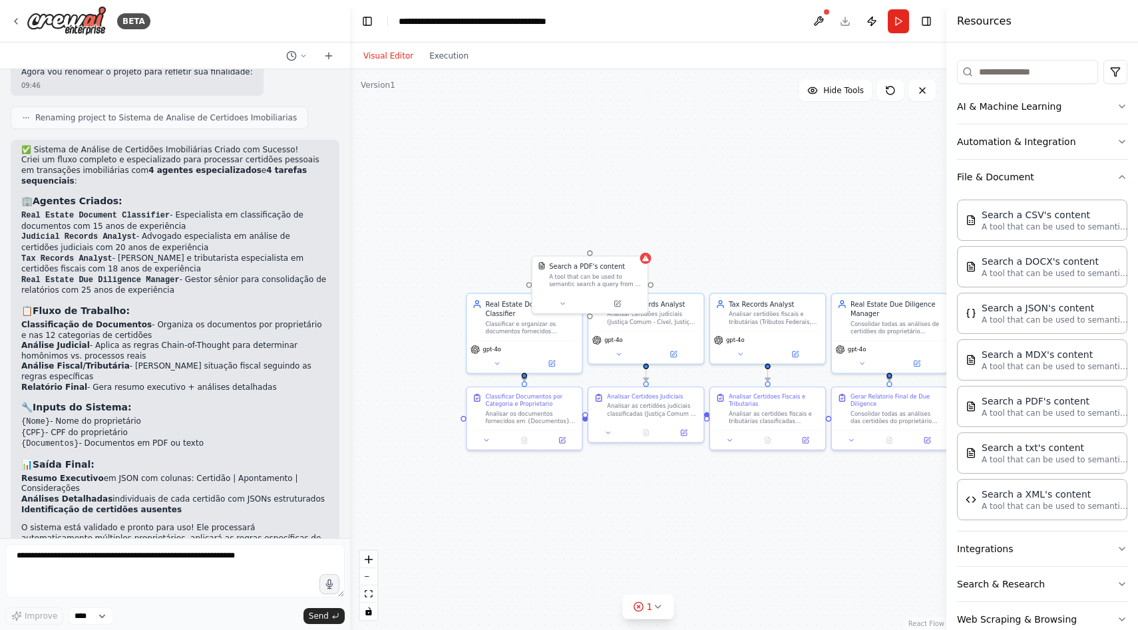
drag, startPoint x: 701, startPoint y: 131, endPoint x: 695, endPoint y: 266, distance: 134.6
click at [695, 266] on div ".deletable-edge-delete-btn { width: 20px; height: 20px; border: 0px solid #ffff…" at bounding box center [648, 349] width 596 height 561
drag, startPoint x: 596, startPoint y: 268, endPoint x: 532, endPoint y: 230, distance: 74.3
click at [532, 230] on div "Search a PDF's content" at bounding box center [522, 227] width 76 height 9
click at [555, 234] on div "A tool that can be used to semantic search a query from a PDF's content." at bounding box center [530, 241] width 93 height 15
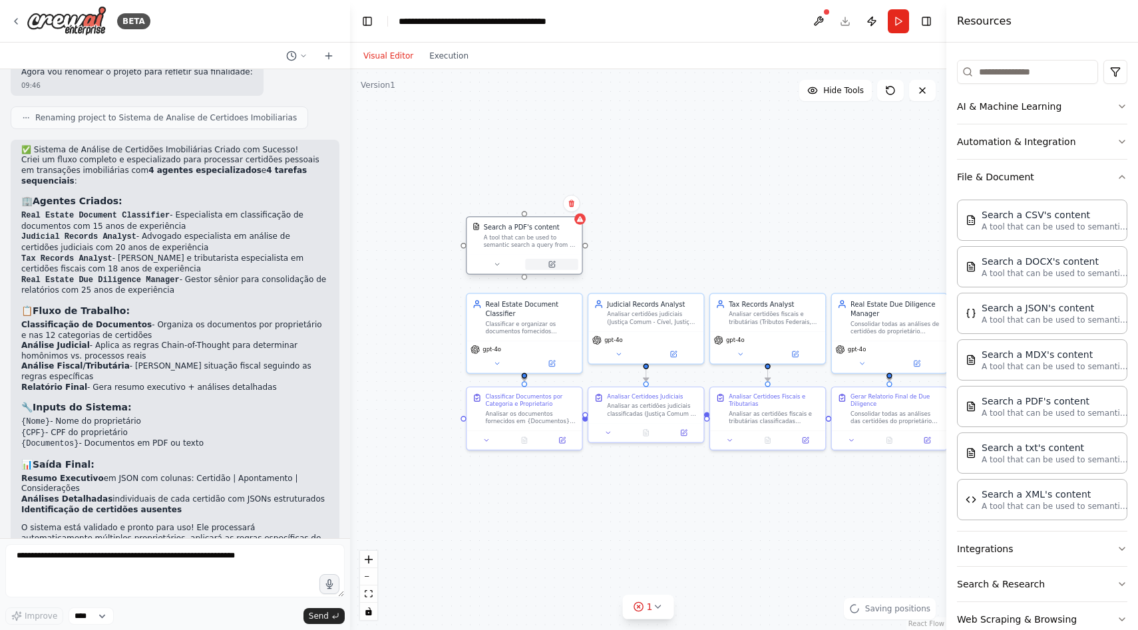
click at [554, 262] on icon at bounding box center [552, 264] width 5 height 5
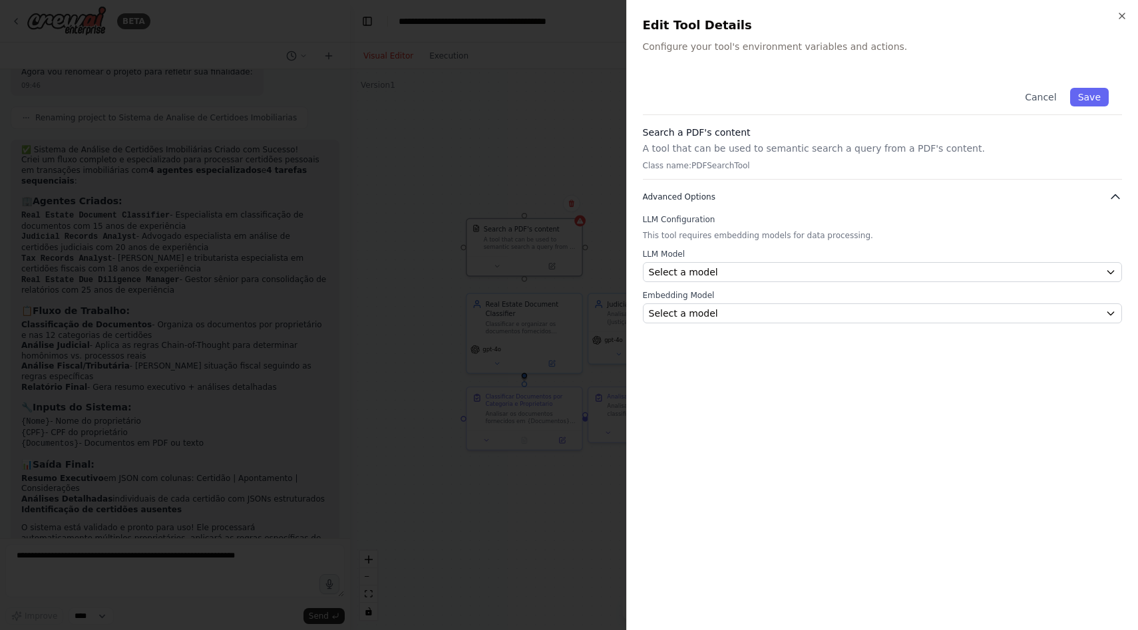
click at [795, 197] on button "Advanced Options" at bounding box center [883, 196] width 480 height 13
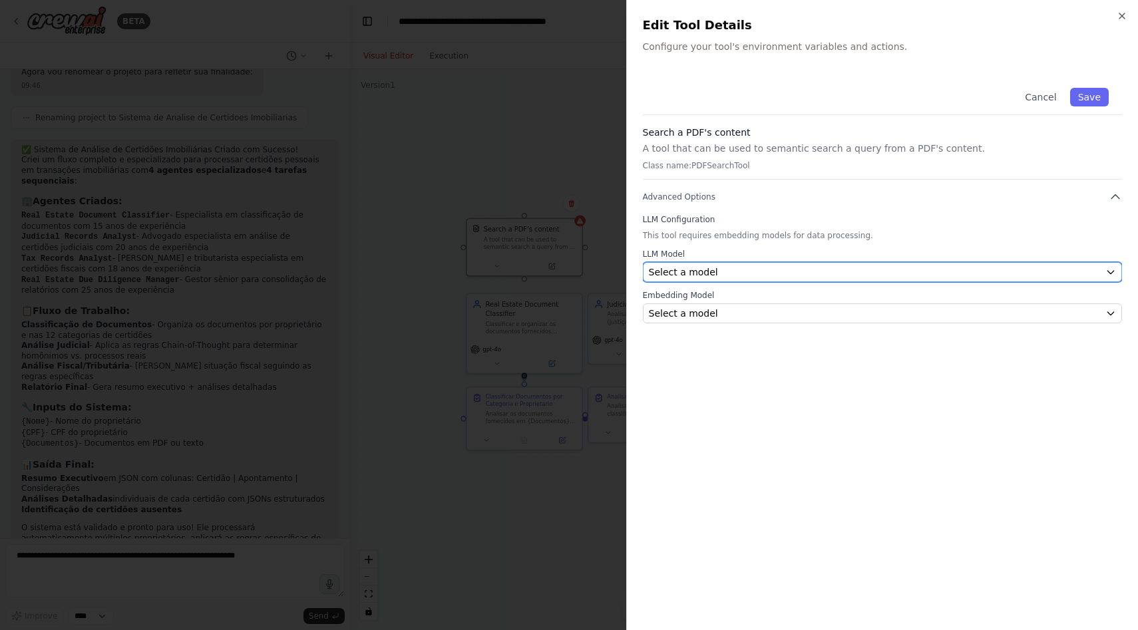
click at [821, 278] on div "Select a model" at bounding box center [875, 272] width 452 height 13
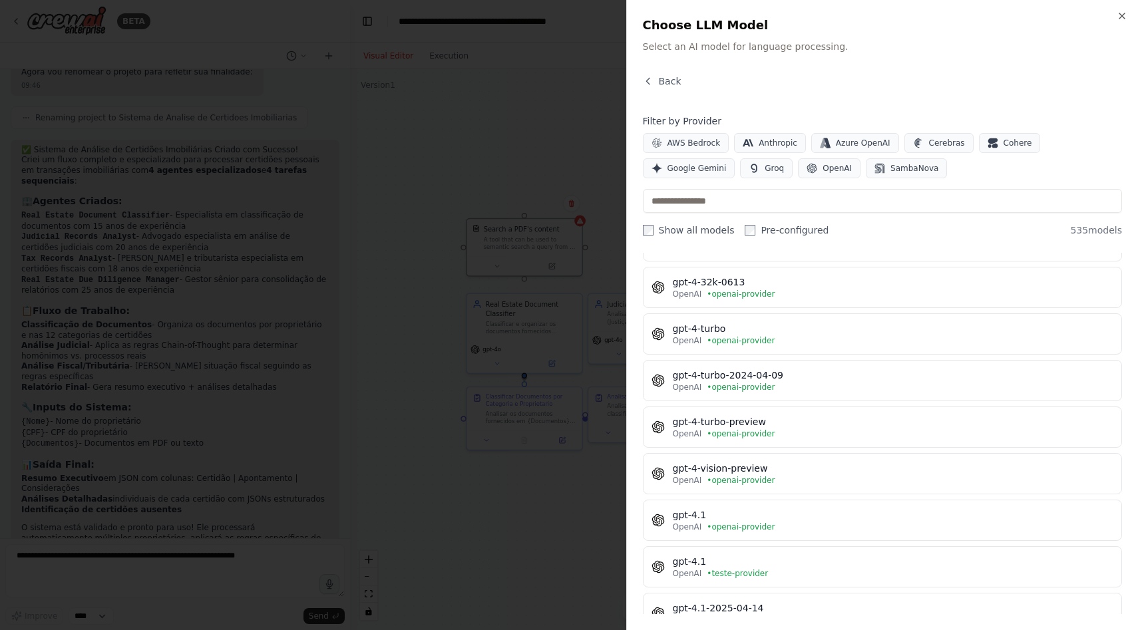
scroll to position [1485, 0]
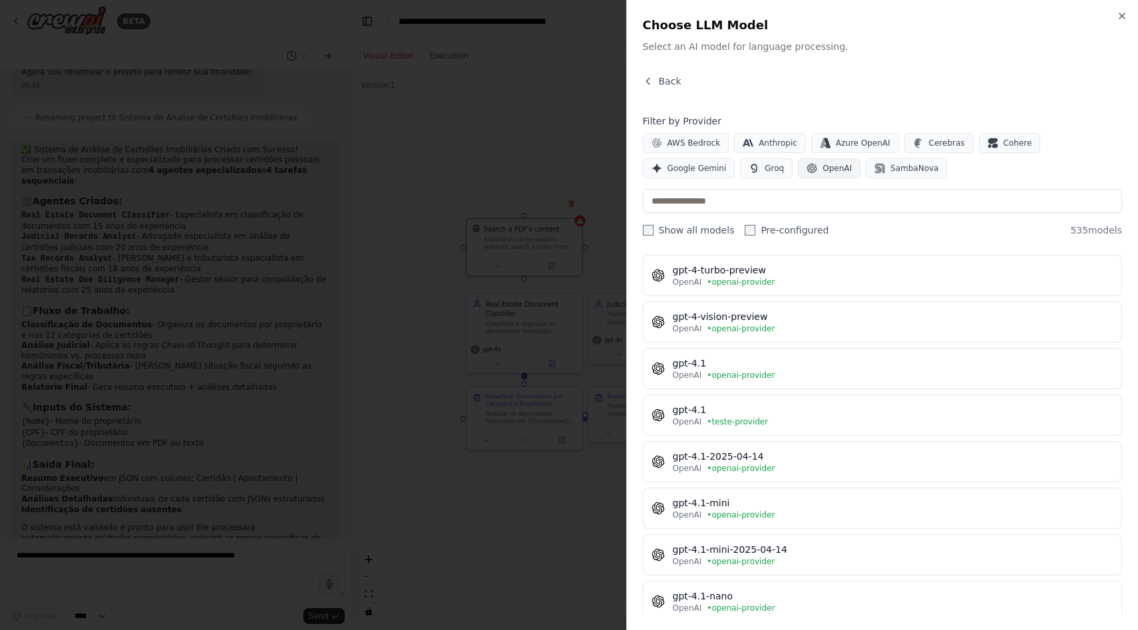
click at [823, 172] on span "OpenAI" at bounding box center [837, 168] width 29 height 11
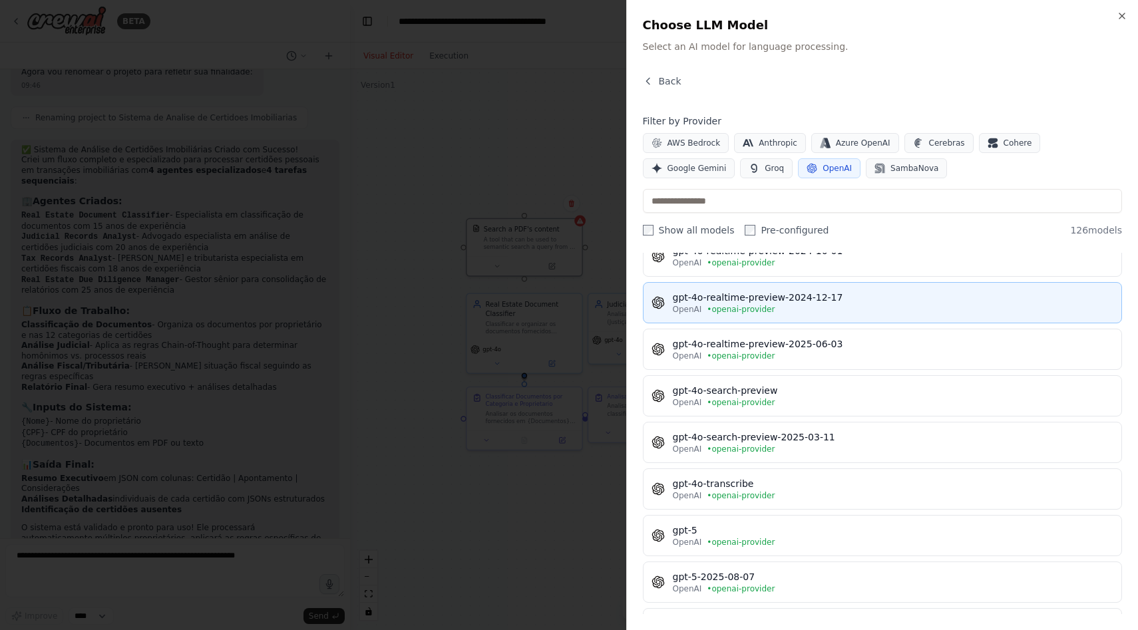
scroll to position [2955, 0]
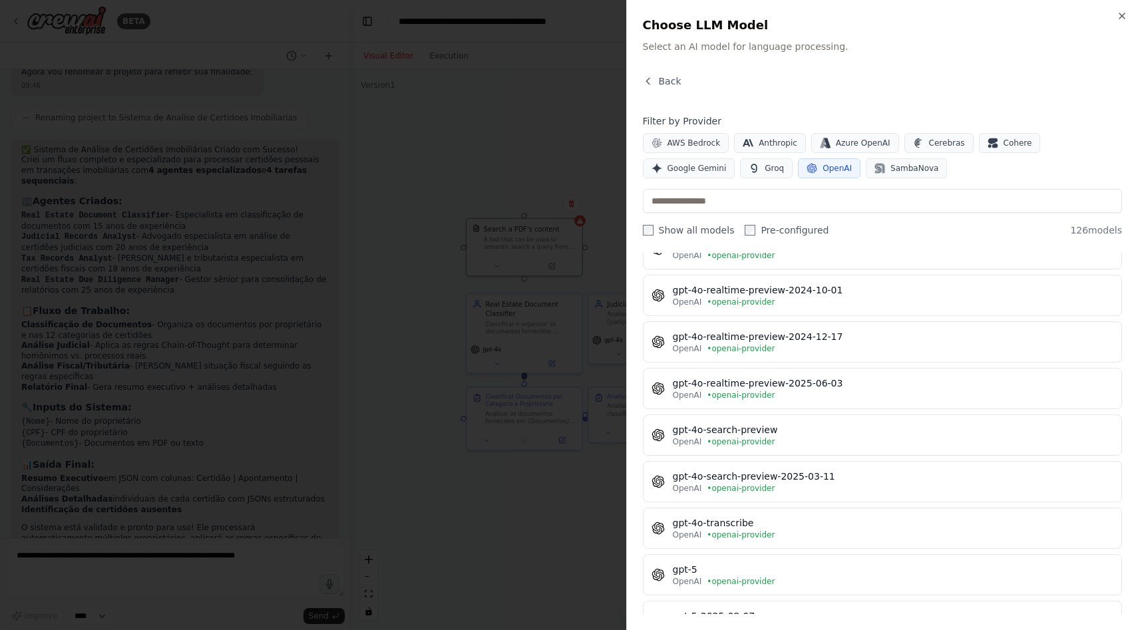
click at [664, 73] on div "Close Choose LLM Model Select an AI model for language processing. Back Filter …" at bounding box center [882, 315] width 512 height 630
click at [666, 81] on span "Back" at bounding box center [670, 81] width 23 height 13
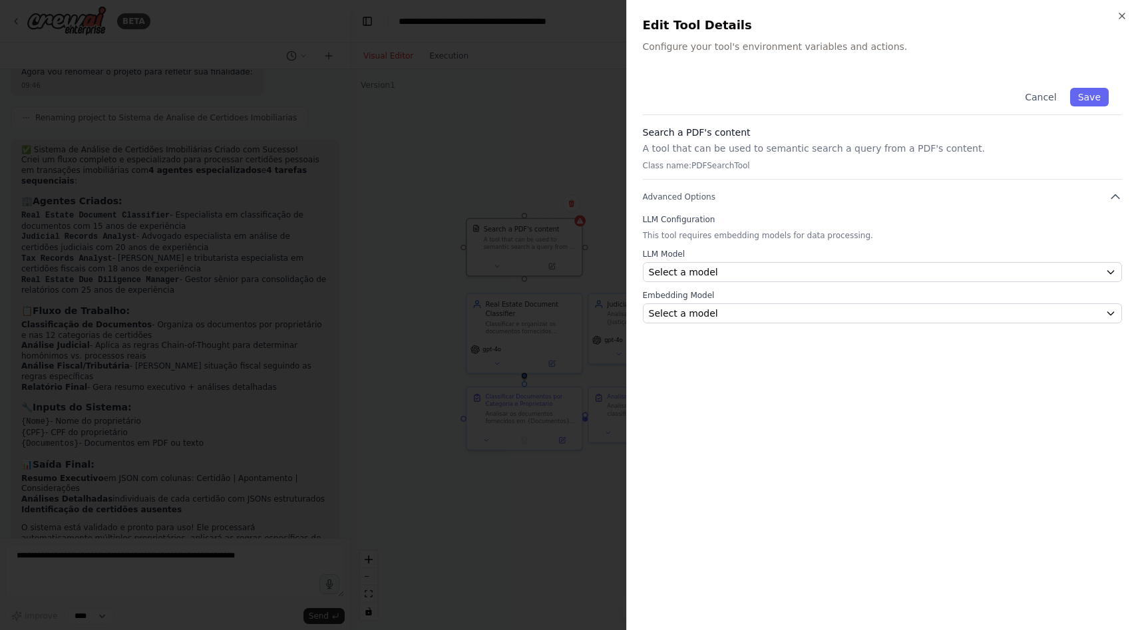
click at [1127, 17] on div "Close Edit Tool Details Configure your tool's environment variables and actions…" at bounding box center [882, 315] width 512 height 630
click at [1121, 17] on icon "button" at bounding box center [1121, 15] width 5 height 5
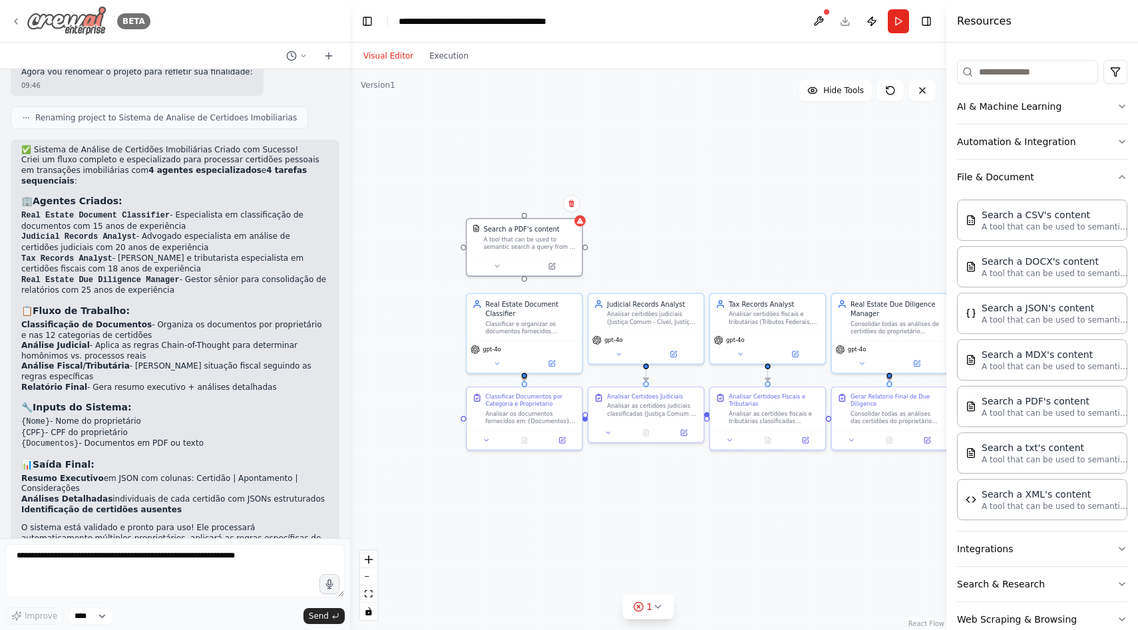
click at [13, 25] on icon at bounding box center [16, 21] width 11 height 11
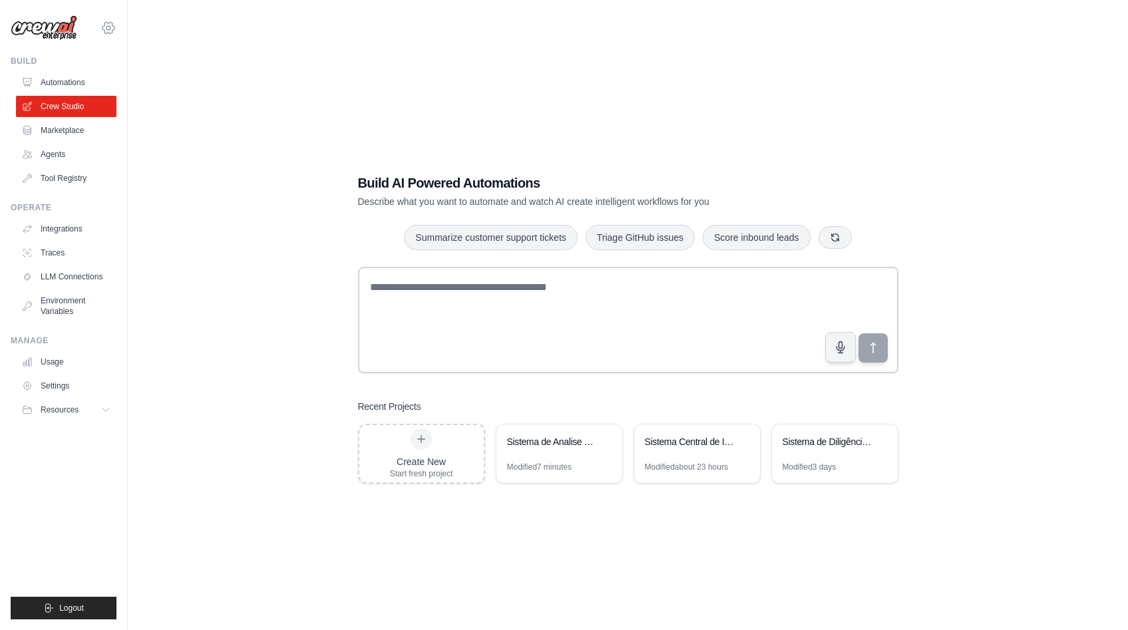
click at [110, 28] on icon at bounding box center [108, 28] width 4 height 4
click at [86, 385] on link "Settings" at bounding box center [67, 385] width 100 height 21
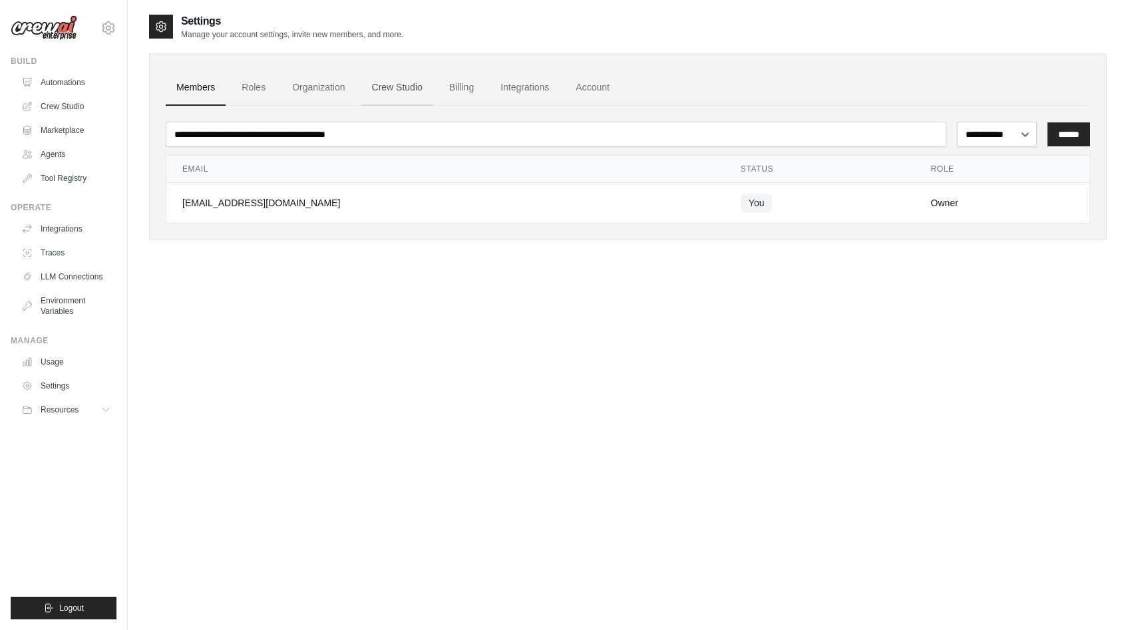
click at [401, 90] on link "Crew Studio" at bounding box center [397, 88] width 72 height 36
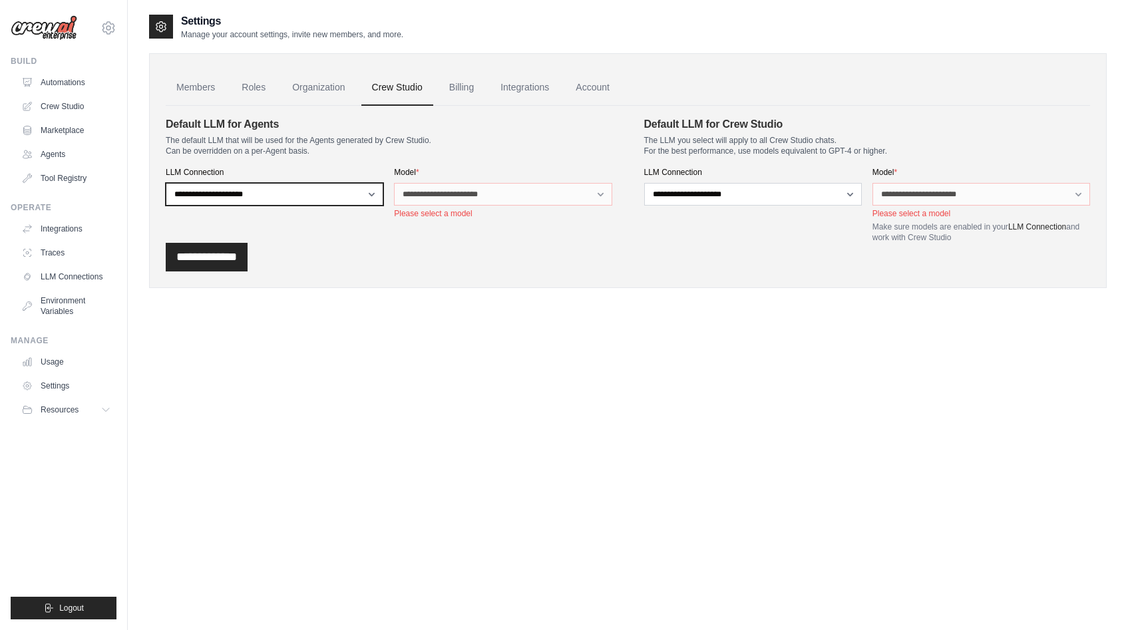
click at [327, 195] on select "**********" at bounding box center [275, 194] width 218 height 23
select select "******"
click at [166, 183] on select "**********" at bounding box center [275, 194] width 218 height 23
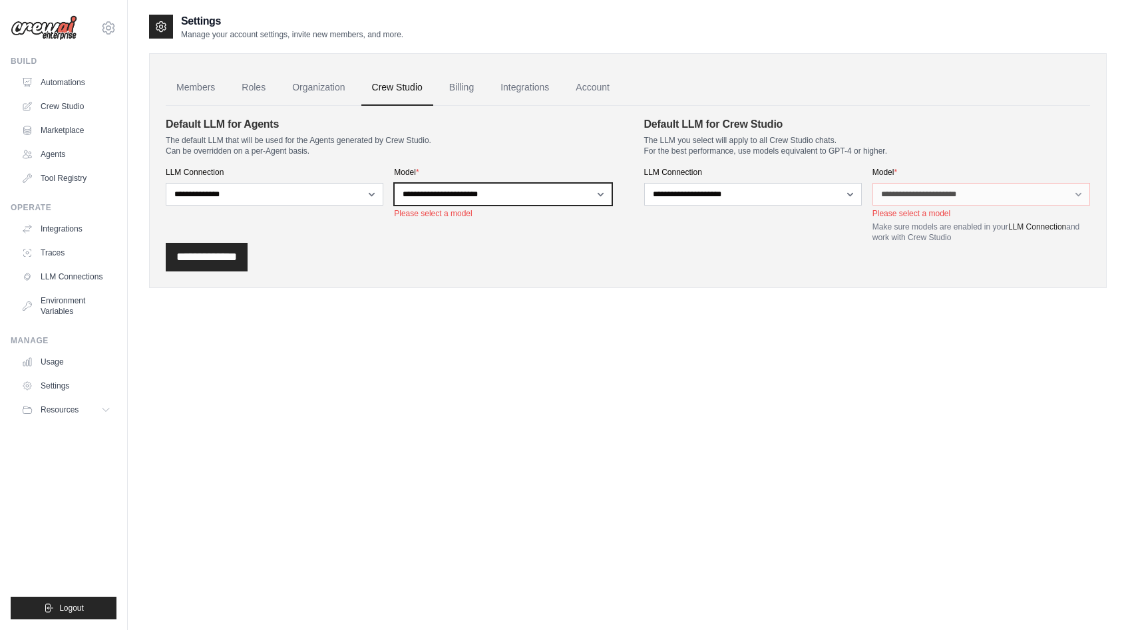
click at [433, 194] on select "**********" at bounding box center [503, 194] width 218 height 23
select select "******"
click at [394, 183] on select "**********" at bounding box center [503, 194] width 218 height 23
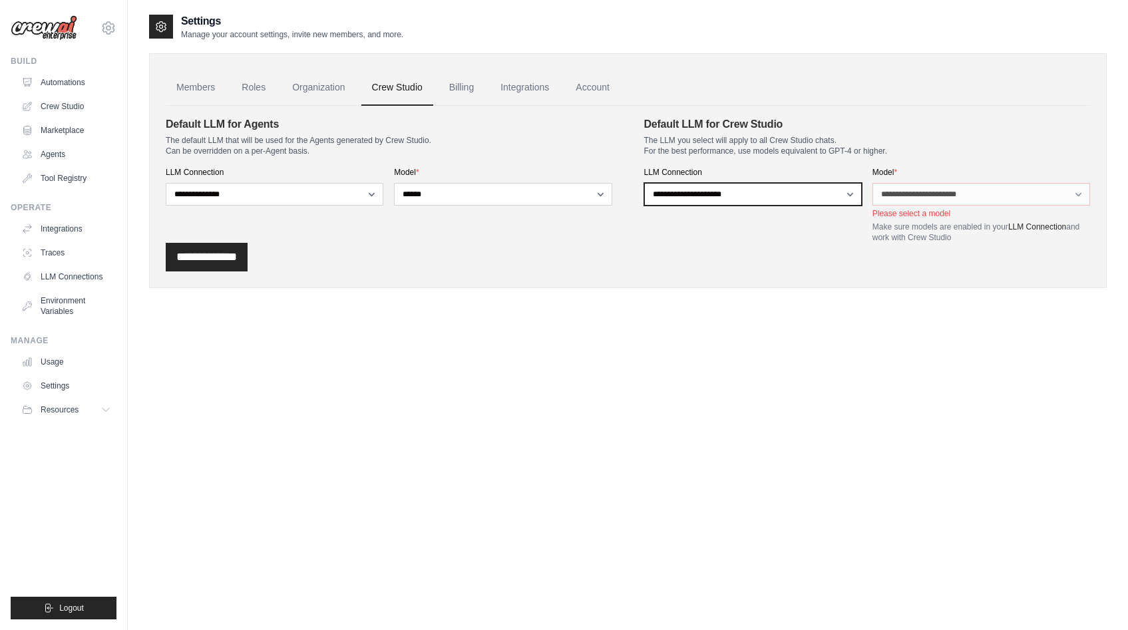
click at [772, 198] on select "**********" at bounding box center [753, 194] width 218 height 23
select select "******"
click at [644, 183] on select "**********" at bounding box center [753, 194] width 218 height 23
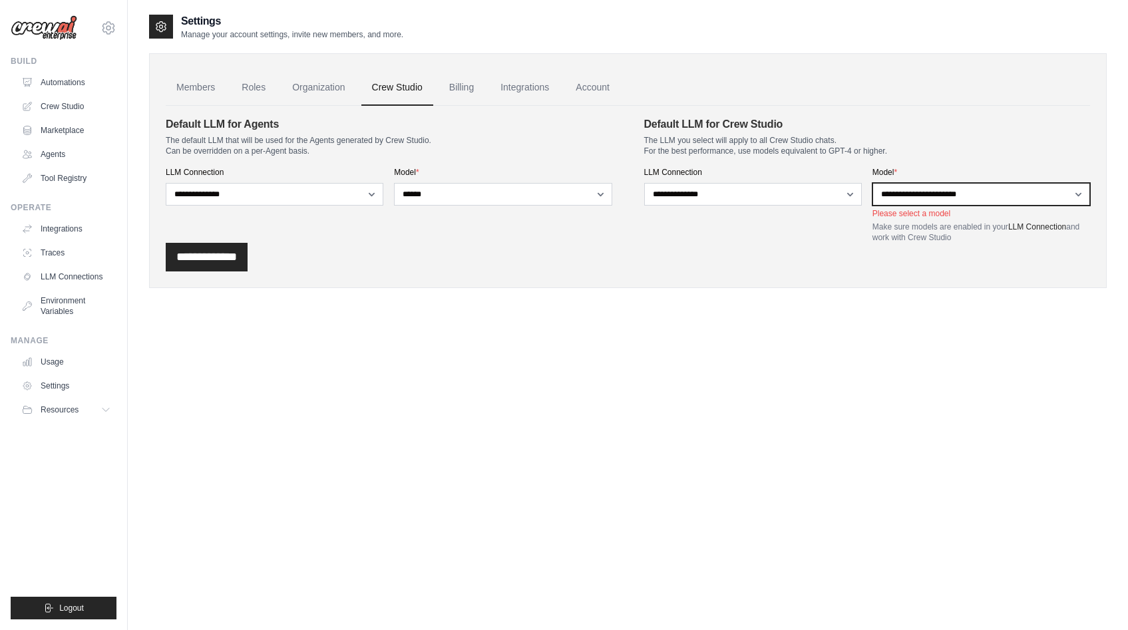
click at [964, 192] on select "**********" at bounding box center [981, 194] width 218 height 23
select select "******"
click at [872, 183] on select "**********" at bounding box center [981, 194] width 218 height 23
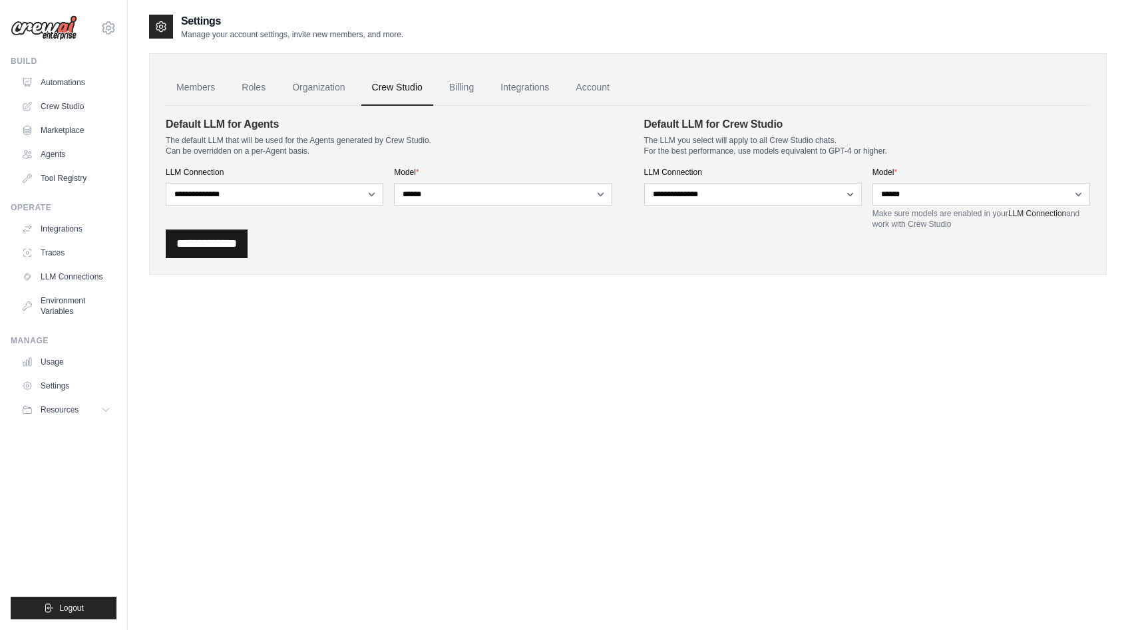
click at [223, 244] on input "**********" at bounding box center [207, 244] width 82 height 29
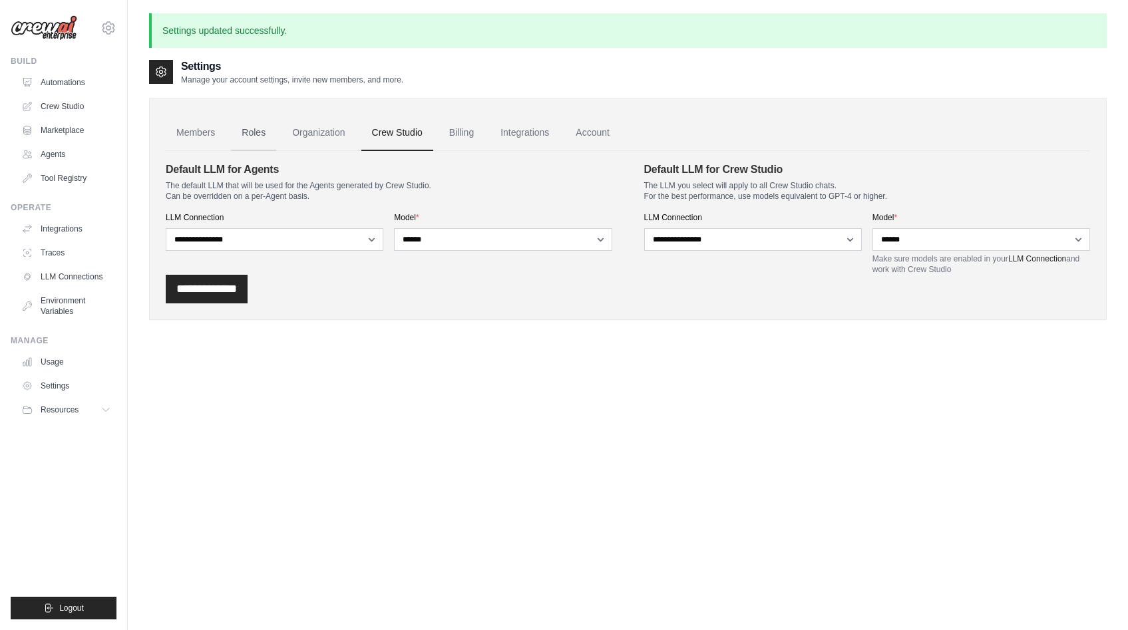
click at [257, 138] on link "Roles" at bounding box center [253, 133] width 45 height 36
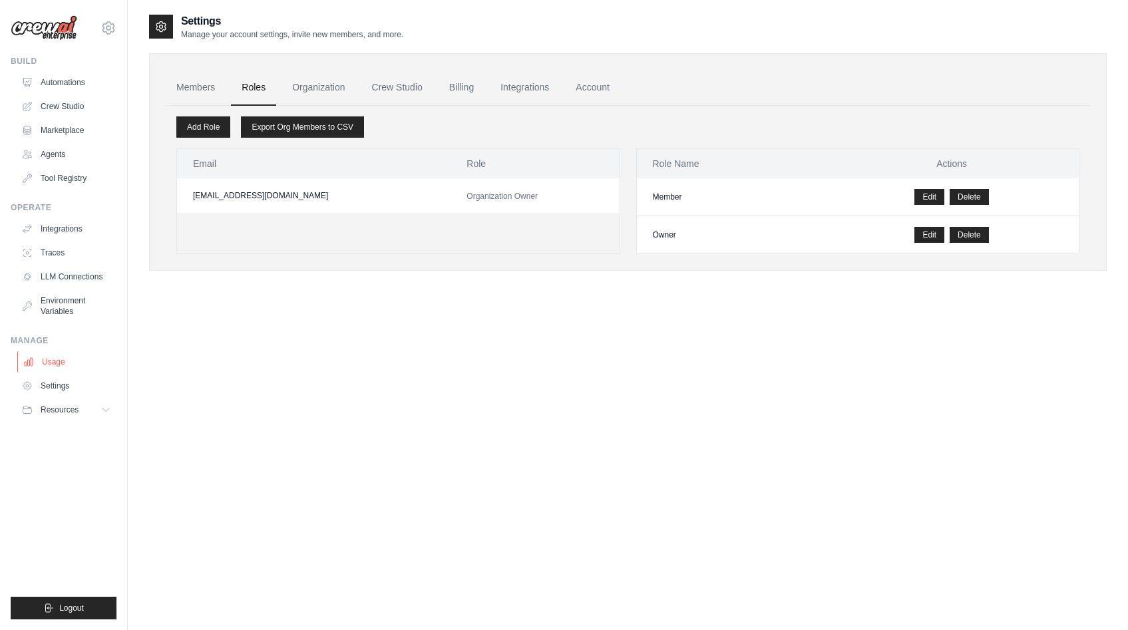
click at [81, 357] on link "Usage" at bounding box center [67, 361] width 100 height 21
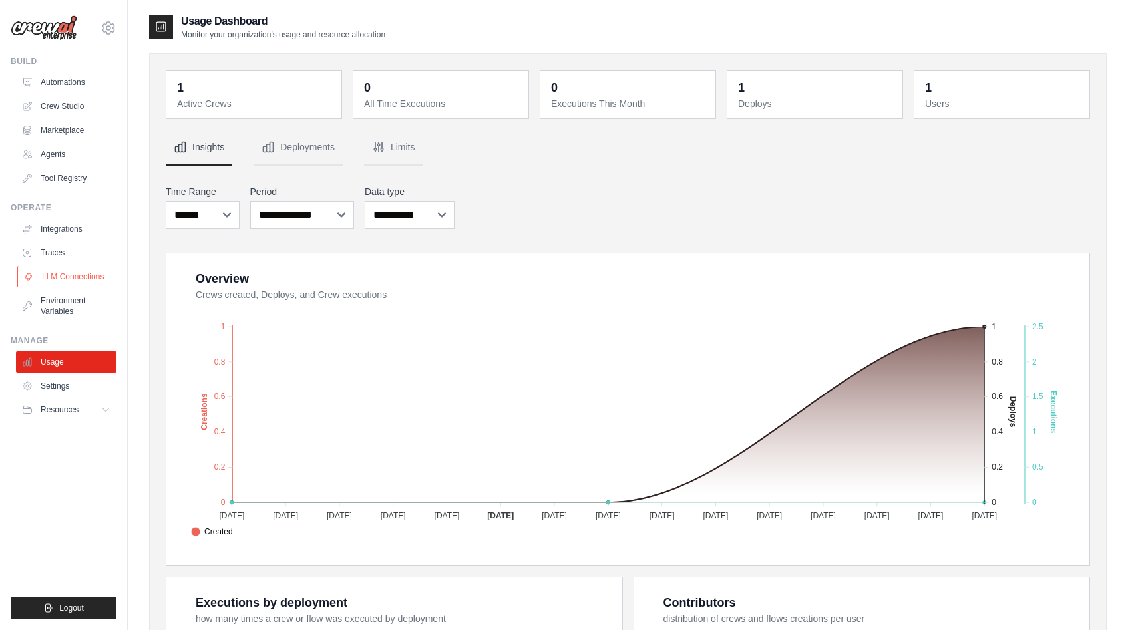
click at [69, 276] on link "LLM Connections" at bounding box center [67, 276] width 100 height 21
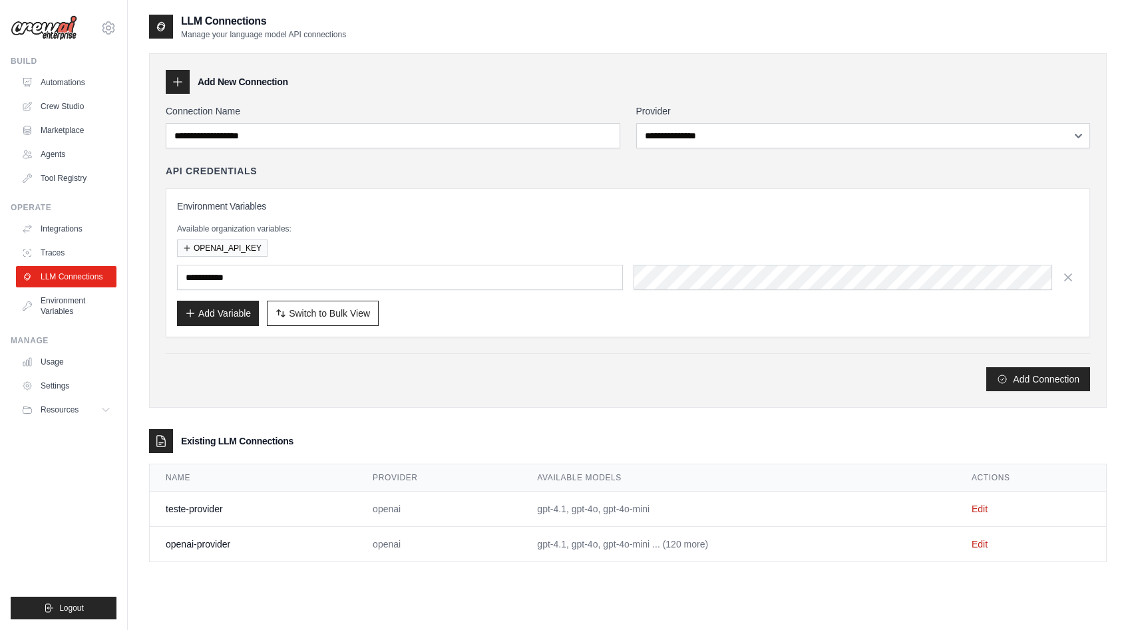
scroll to position [27, 0]
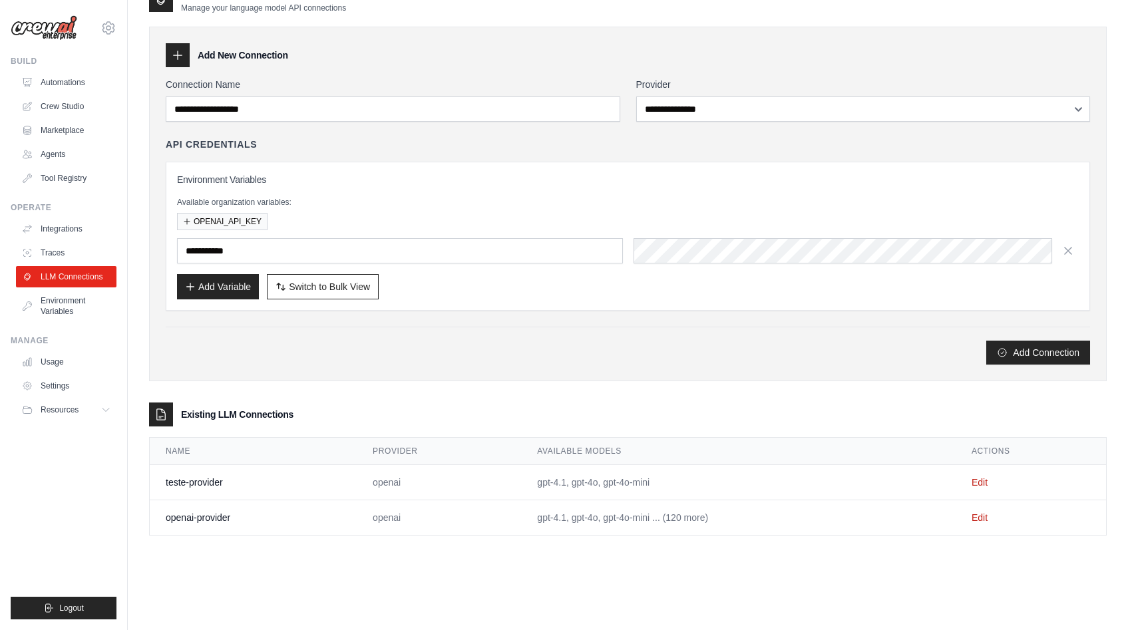
click at [989, 518] on td "Edit" at bounding box center [1031, 517] width 150 height 35
click at [980, 522] on link "Edit" at bounding box center [980, 517] width 16 height 11
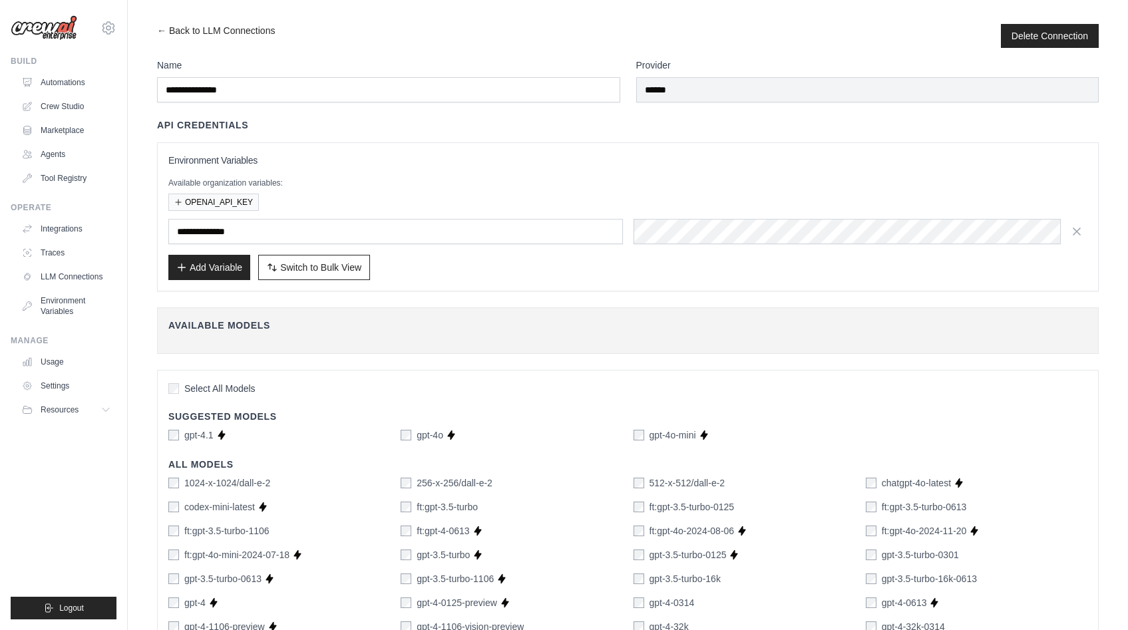
click at [191, 387] on span "Select All Models" at bounding box center [219, 388] width 71 height 13
click at [429, 435] on label "gpt-4o" at bounding box center [430, 435] width 27 height 13
click at [669, 437] on label "gpt-4o-mini" at bounding box center [673, 435] width 47 height 13
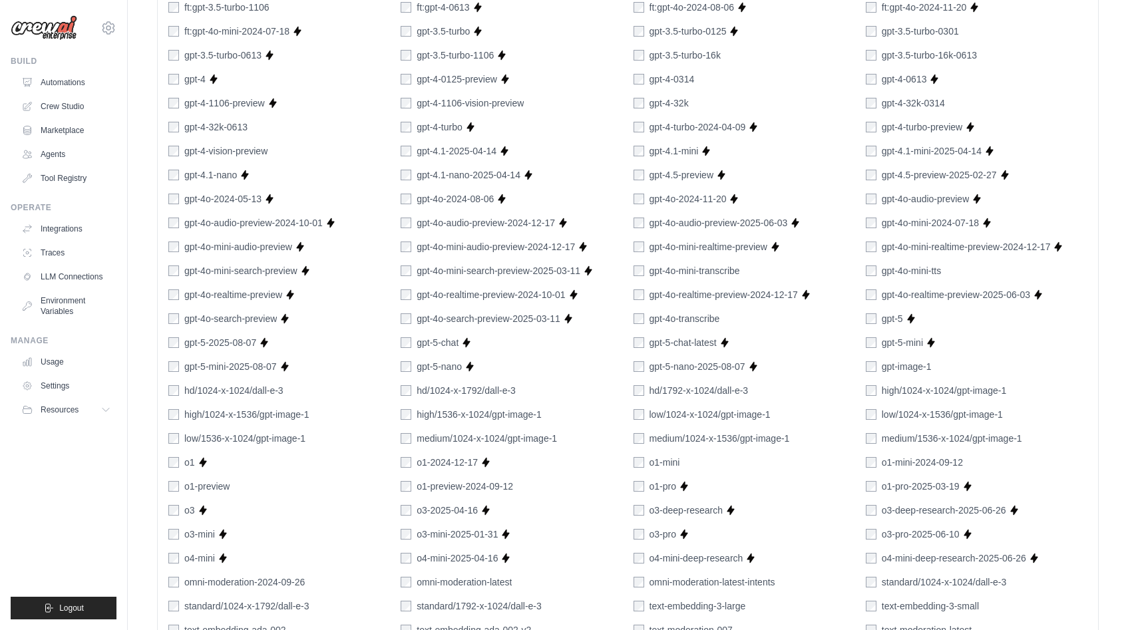
scroll to position [701, 0]
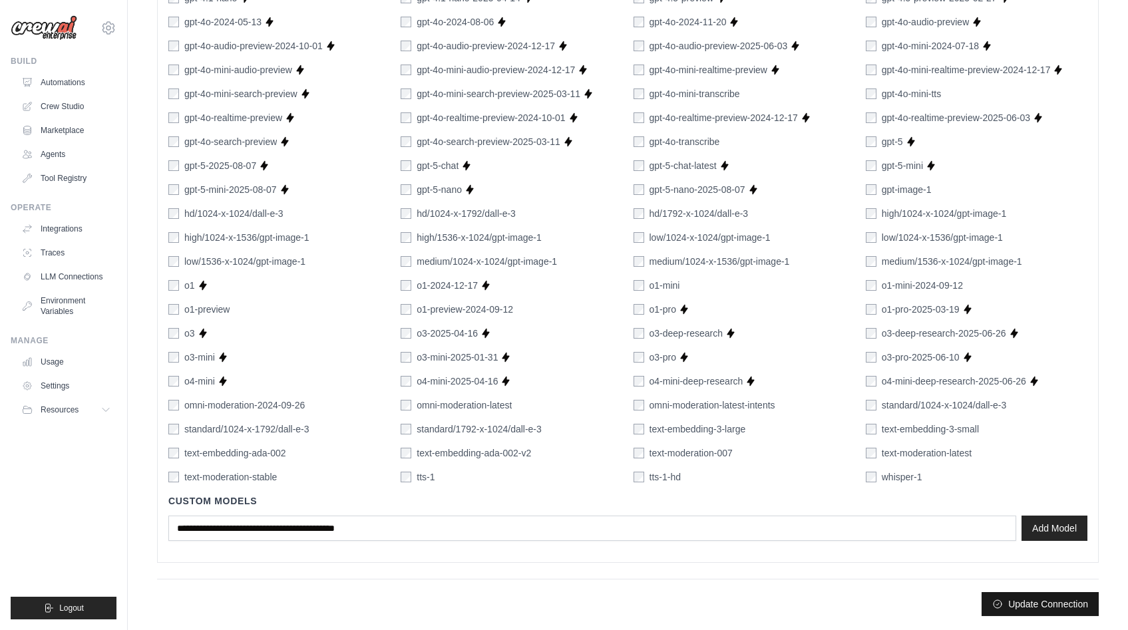
click at [1022, 607] on button "Update Connection" at bounding box center [1040, 604] width 117 height 24
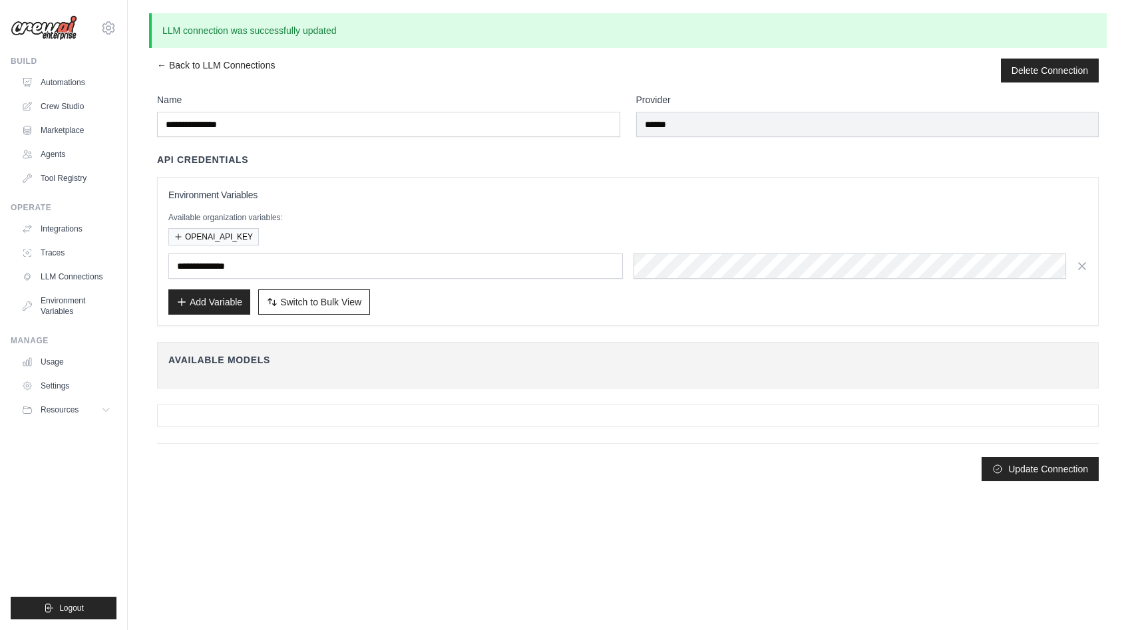
scroll to position [0, 0]
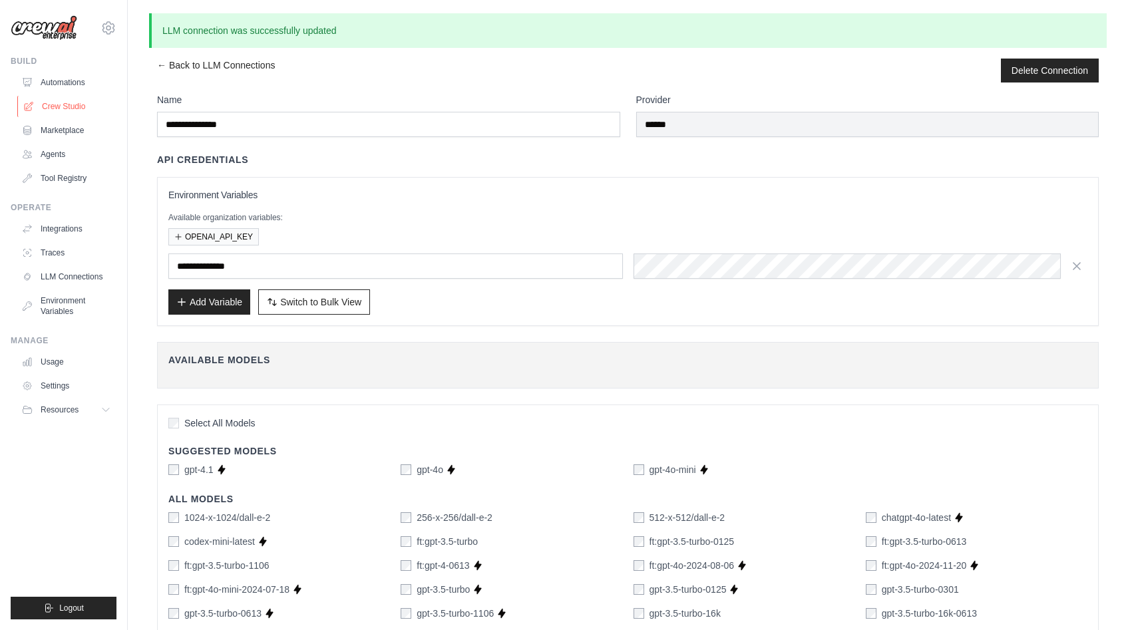
click at [59, 102] on link "Crew Studio" at bounding box center [67, 106] width 100 height 21
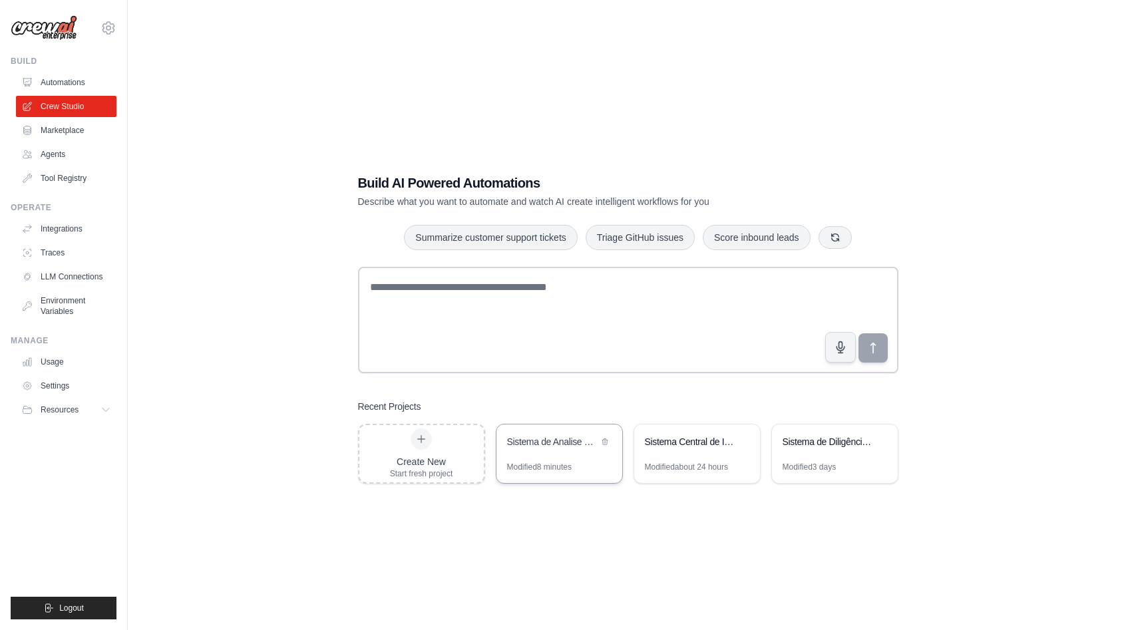
click at [536, 447] on div "Sistema de Analise de Certidoes Imobiliarias" at bounding box center [552, 441] width 91 height 13
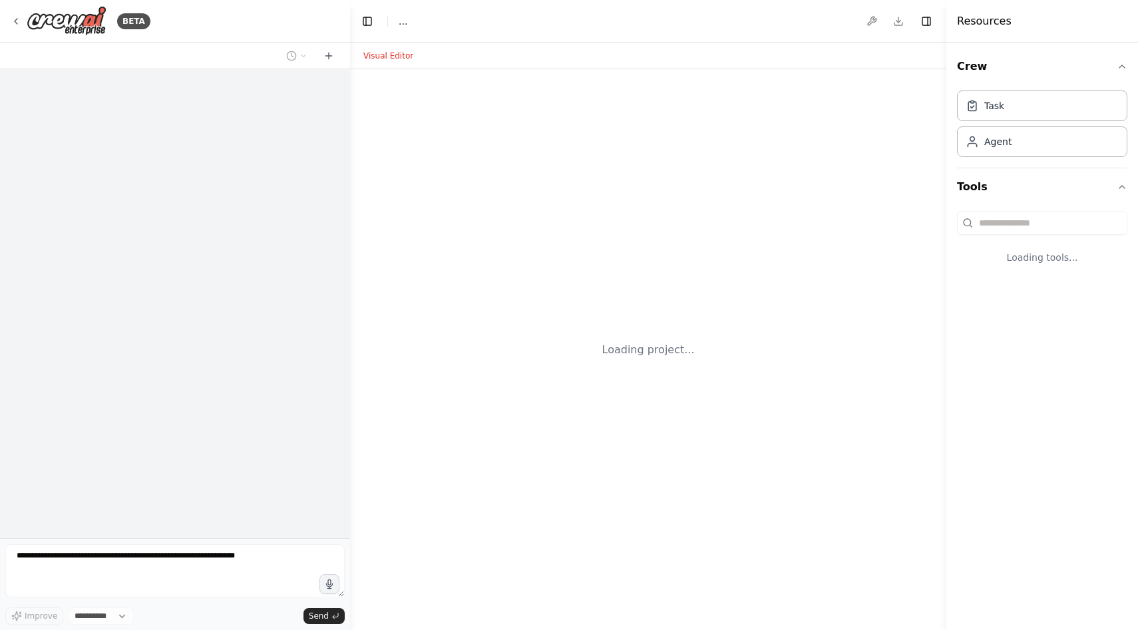
select select "****"
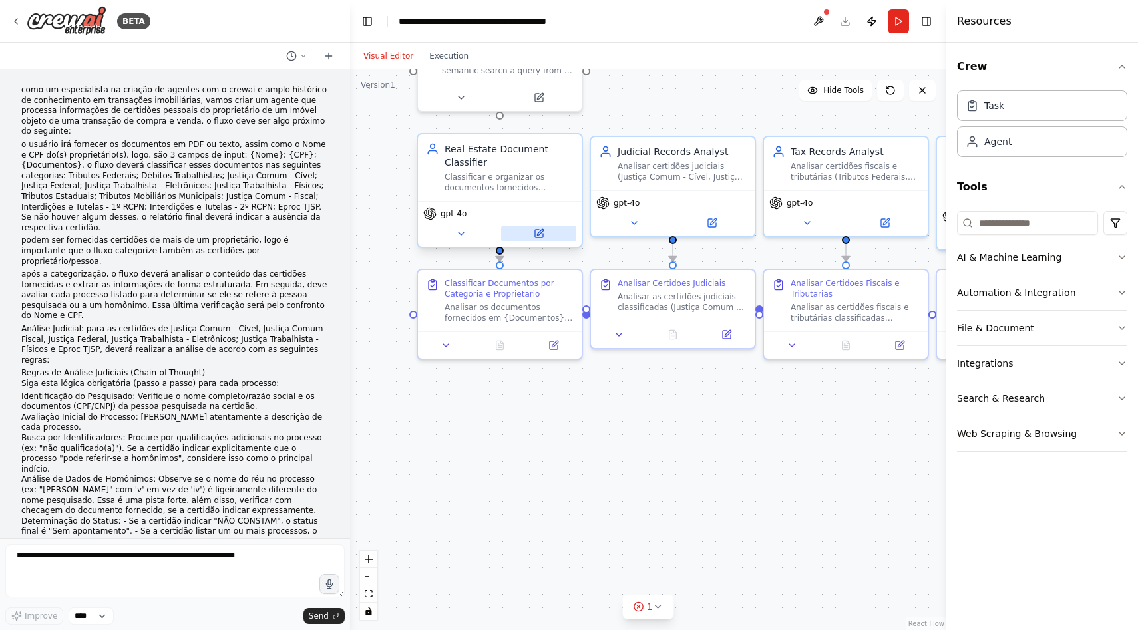
scroll to position [2476, 0]
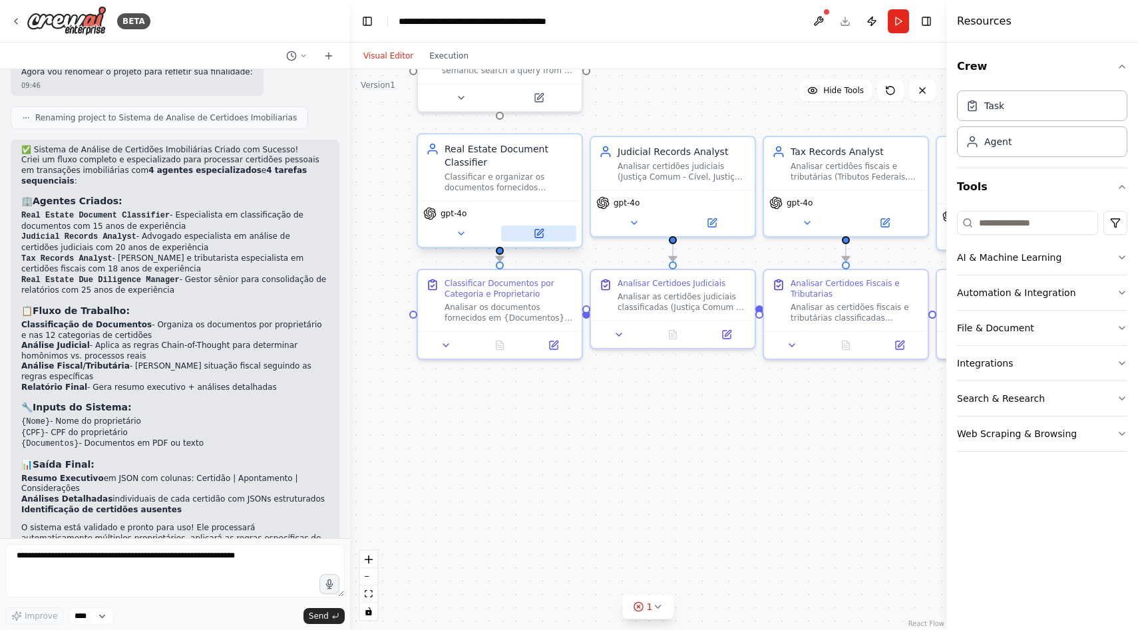
click at [529, 233] on button at bounding box center [538, 234] width 75 height 16
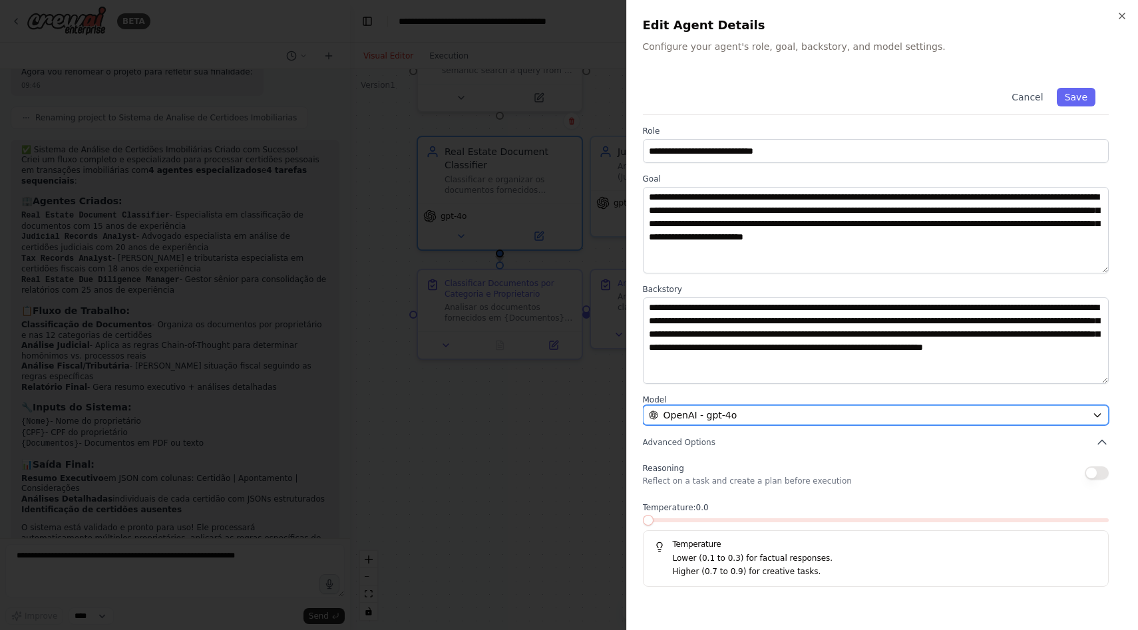
click at [761, 417] on div "OpenAI - gpt-4o" at bounding box center [868, 415] width 439 height 13
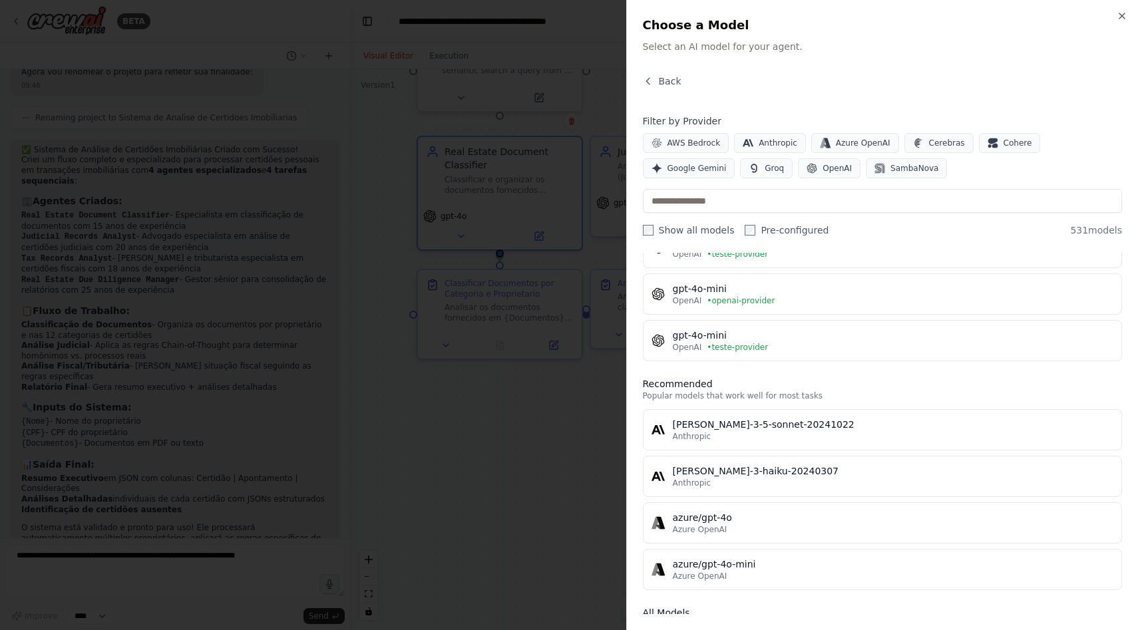
scroll to position [0, 0]
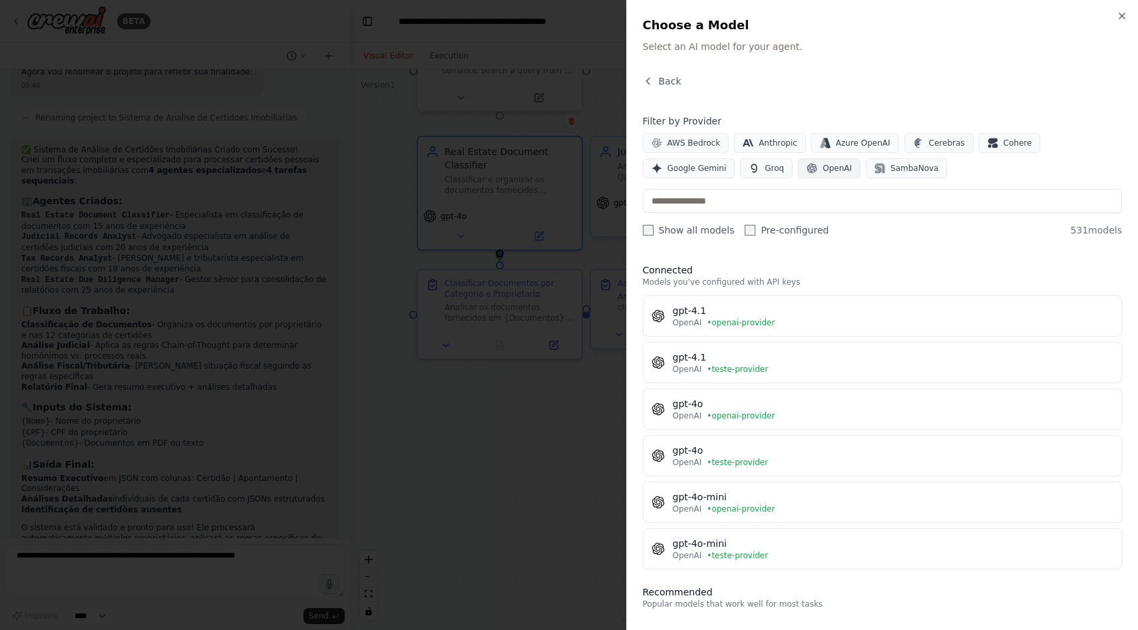
click at [851, 171] on button "OpenAI" at bounding box center [829, 168] width 63 height 20
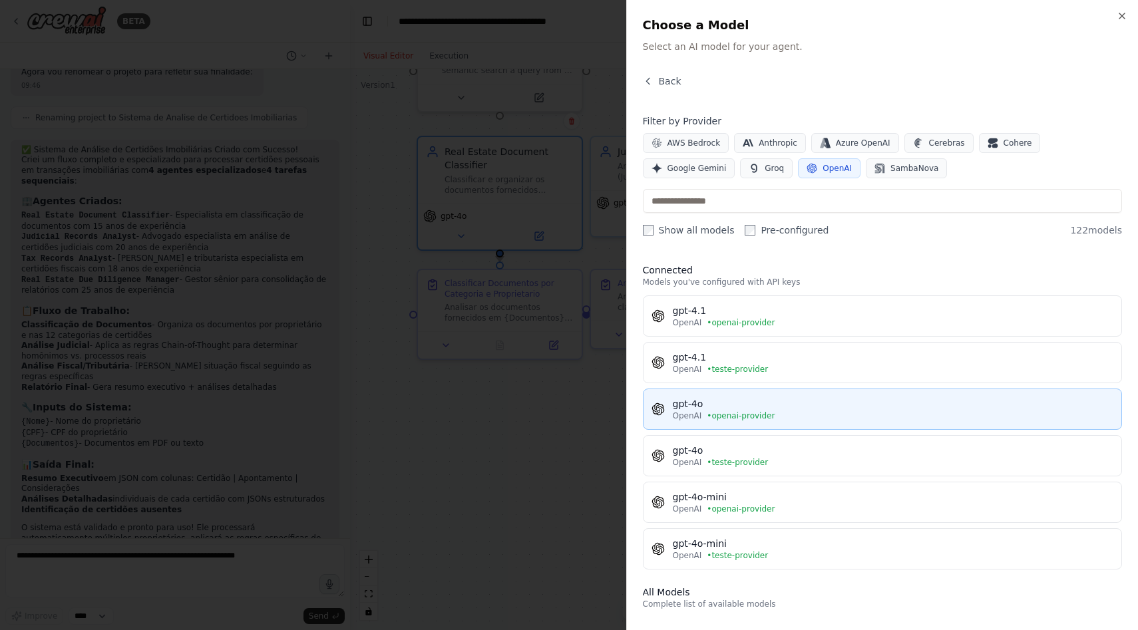
click at [767, 401] on div "gpt-4o" at bounding box center [893, 403] width 441 height 13
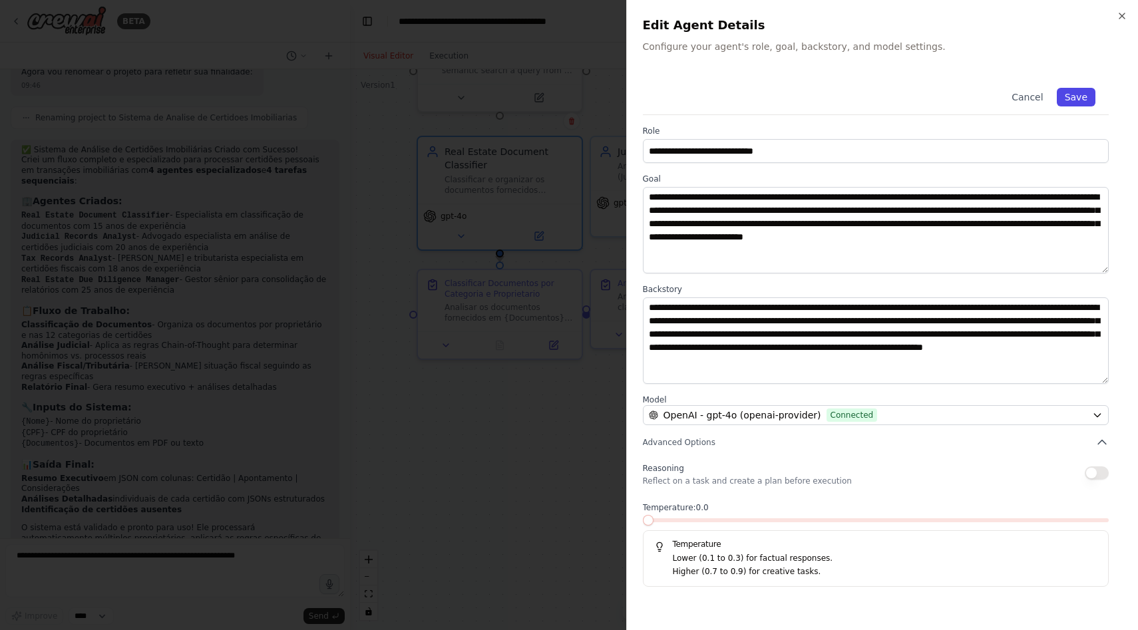
click at [1080, 95] on button "Save" at bounding box center [1076, 97] width 39 height 19
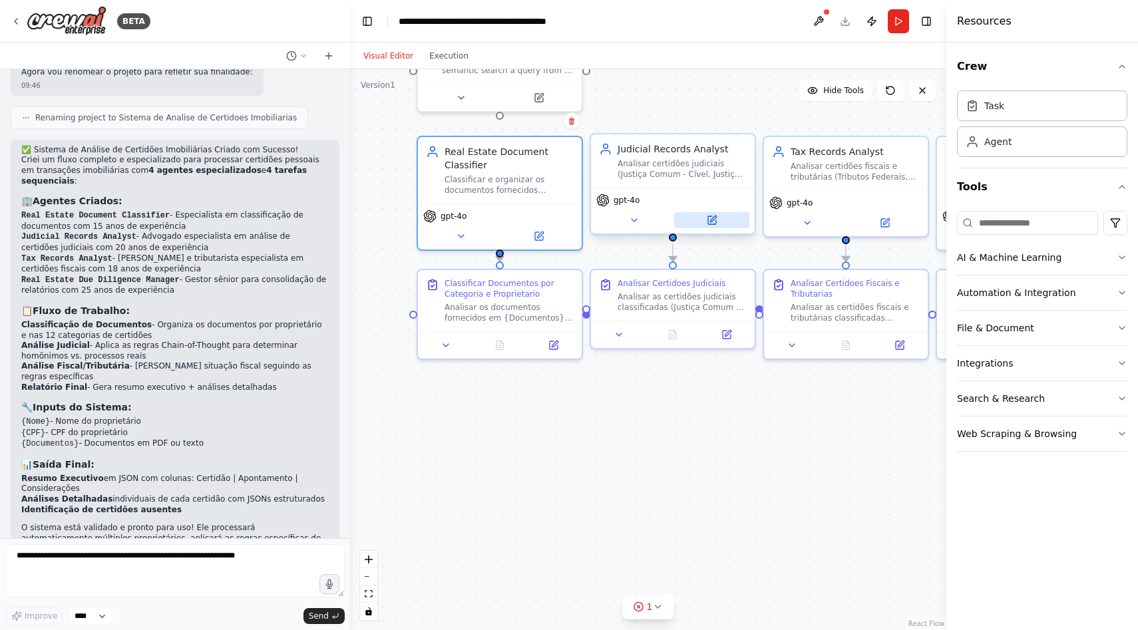
click at [716, 227] on button at bounding box center [711, 220] width 75 height 16
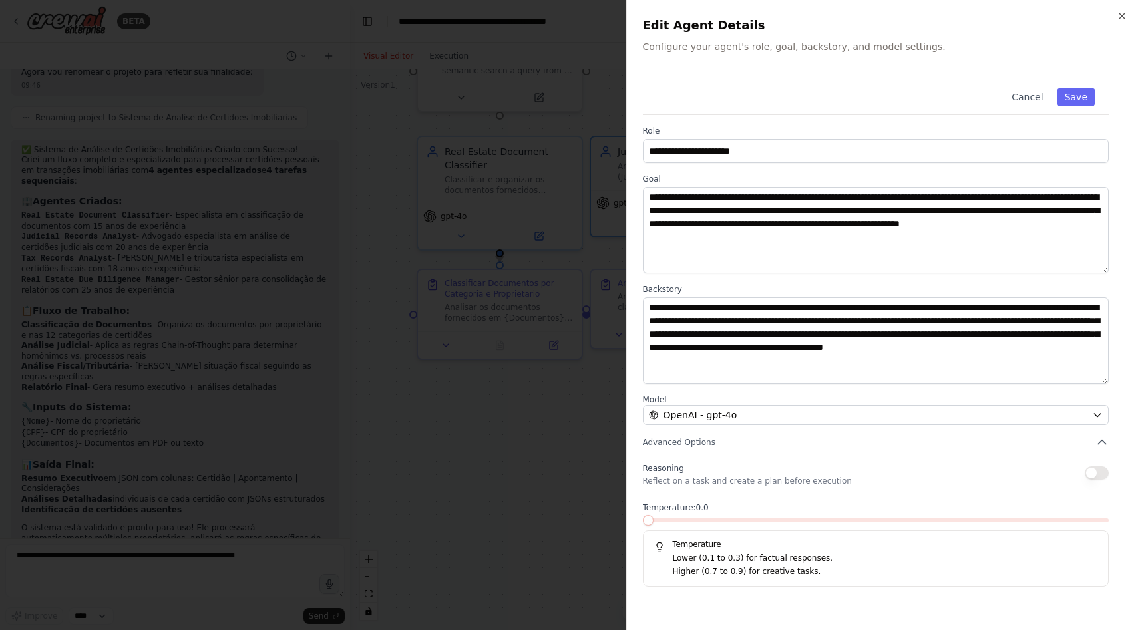
click at [643, 518] on span at bounding box center [643, 520] width 0 height 4
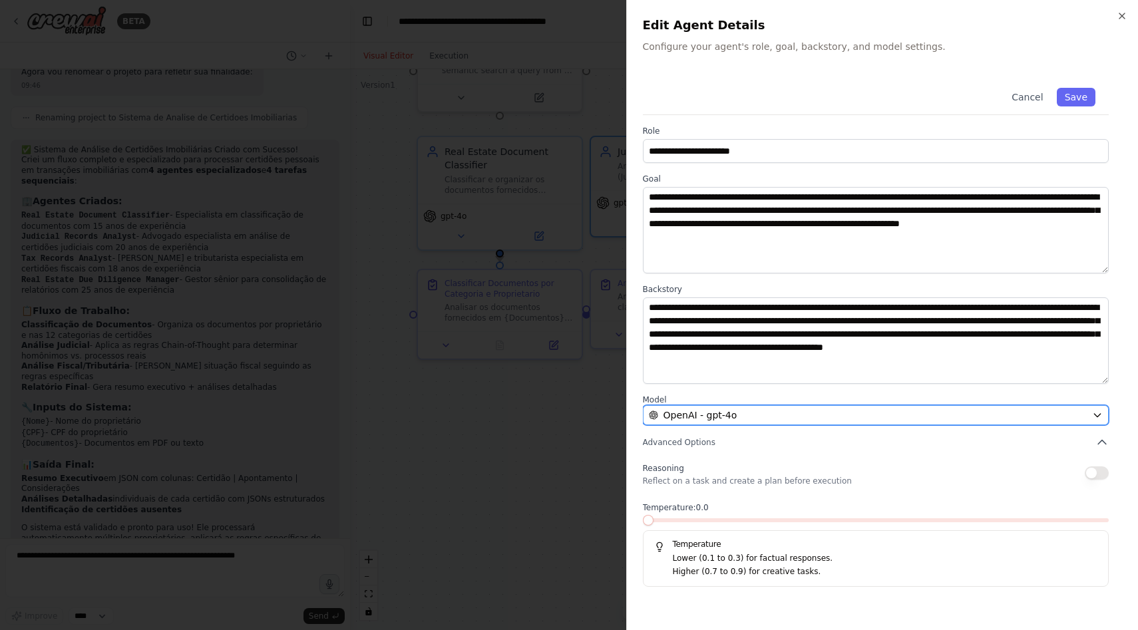
click at [793, 415] on div "OpenAI - gpt-4o" at bounding box center [868, 415] width 439 height 13
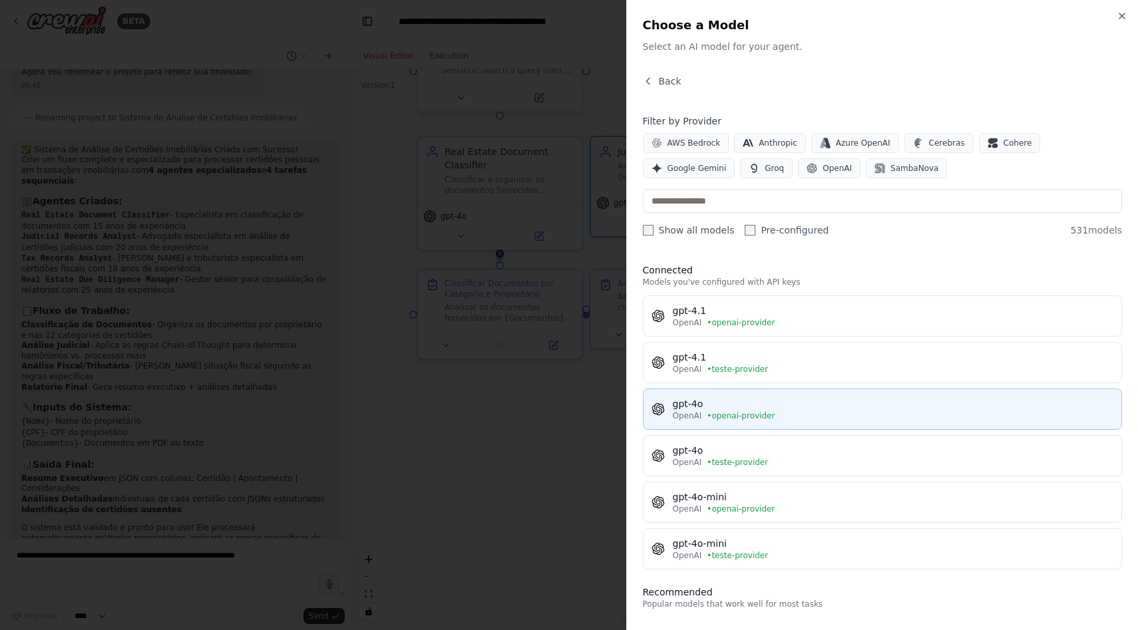
click at [712, 413] on span "• openai-provider" at bounding box center [741, 416] width 68 height 11
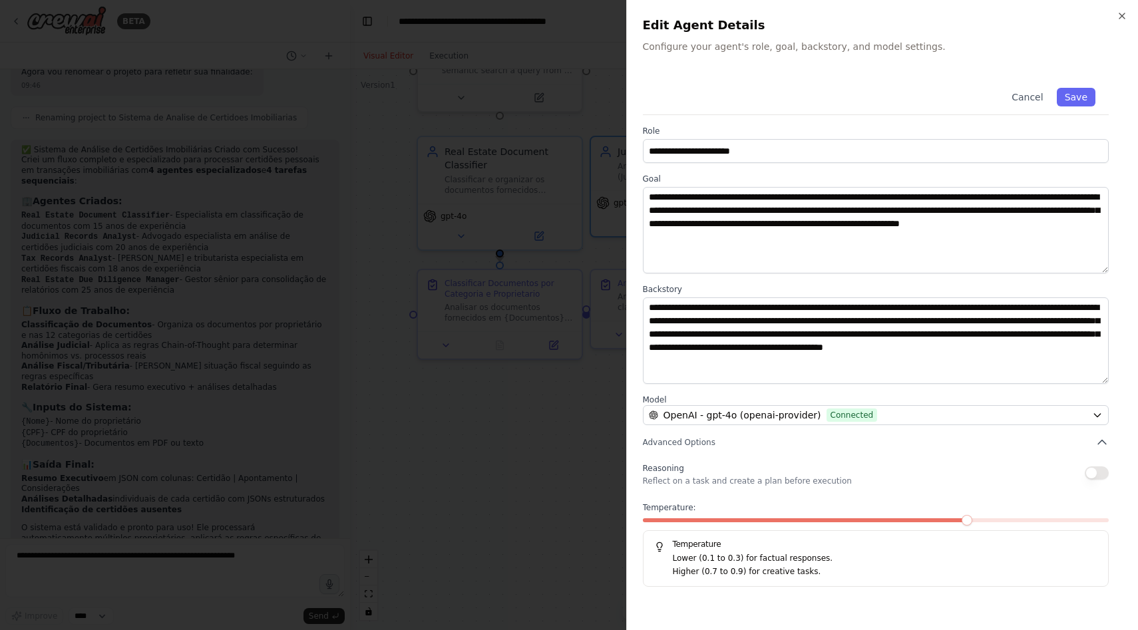
click at [648, 522] on span at bounding box center [806, 520] width 326 height 4
click at [1075, 100] on button "Save" at bounding box center [1076, 97] width 39 height 19
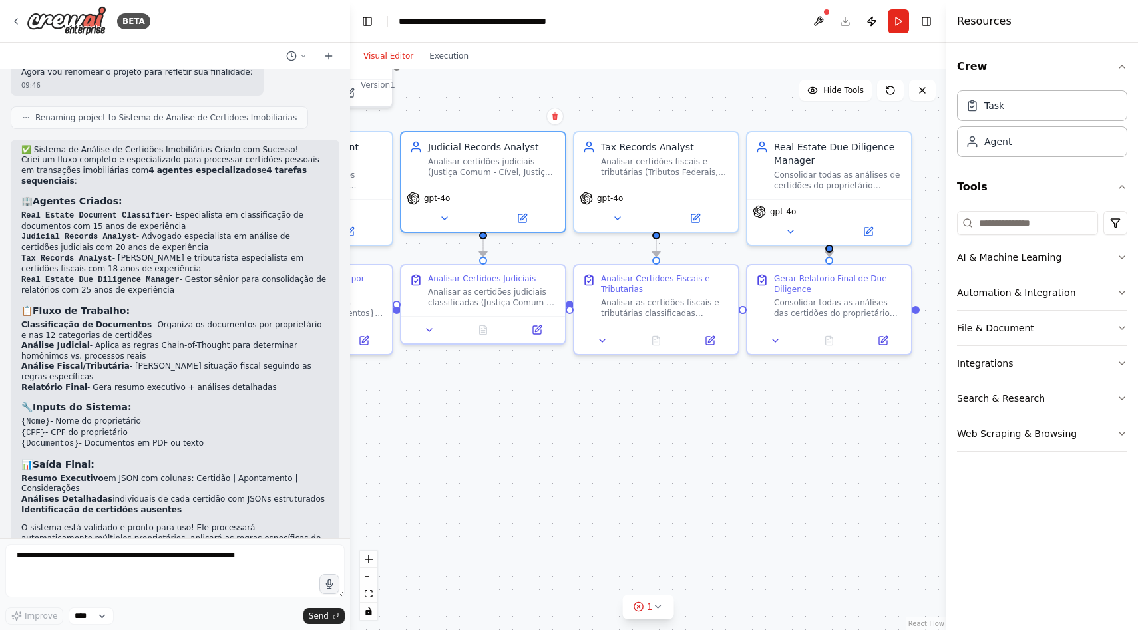
drag, startPoint x: 820, startPoint y: 457, endPoint x: 630, endPoint y: 452, distance: 189.7
click at [630, 452] on div ".deletable-edge-delete-btn { width: 20px; height: 20px; border: 0px solid #ffff…" at bounding box center [648, 349] width 596 height 561
click at [367, 20] on button "Toggle Left Sidebar" at bounding box center [367, 21] width 19 height 19
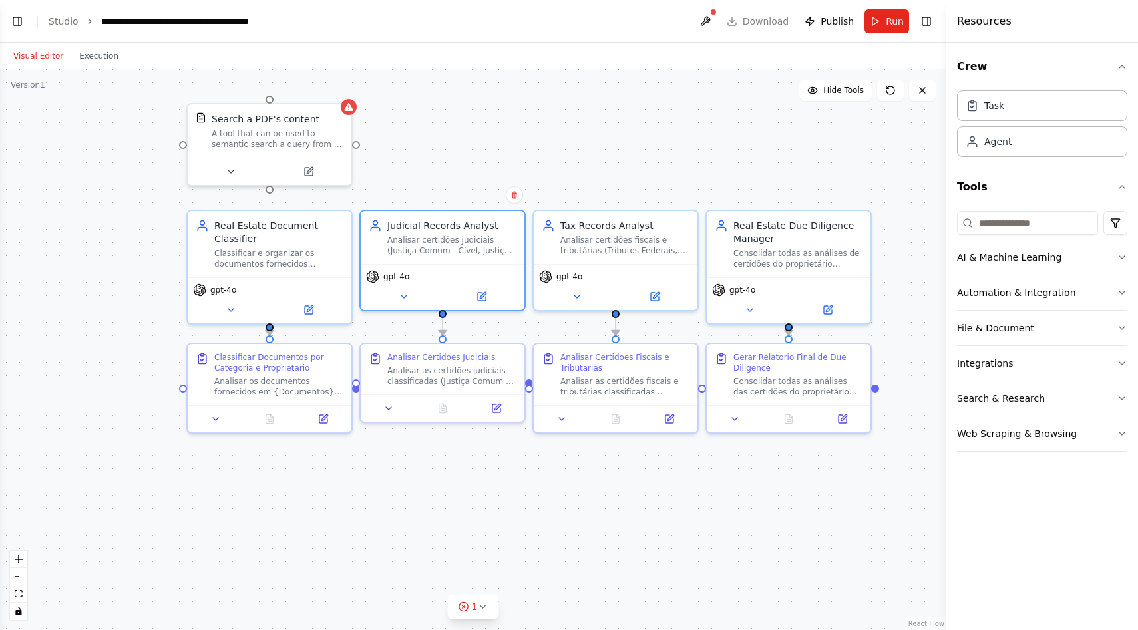
drag, startPoint x: 341, startPoint y: 469, endPoint x: 637, endPoint y: 538, distance: 303.5
click at [637, 538] on div ".deletable-edge-delete-btn { width: 20px; height: 20px; border: 0px solid #ffff…" at bounding box center [473, 349] width 946 height 561
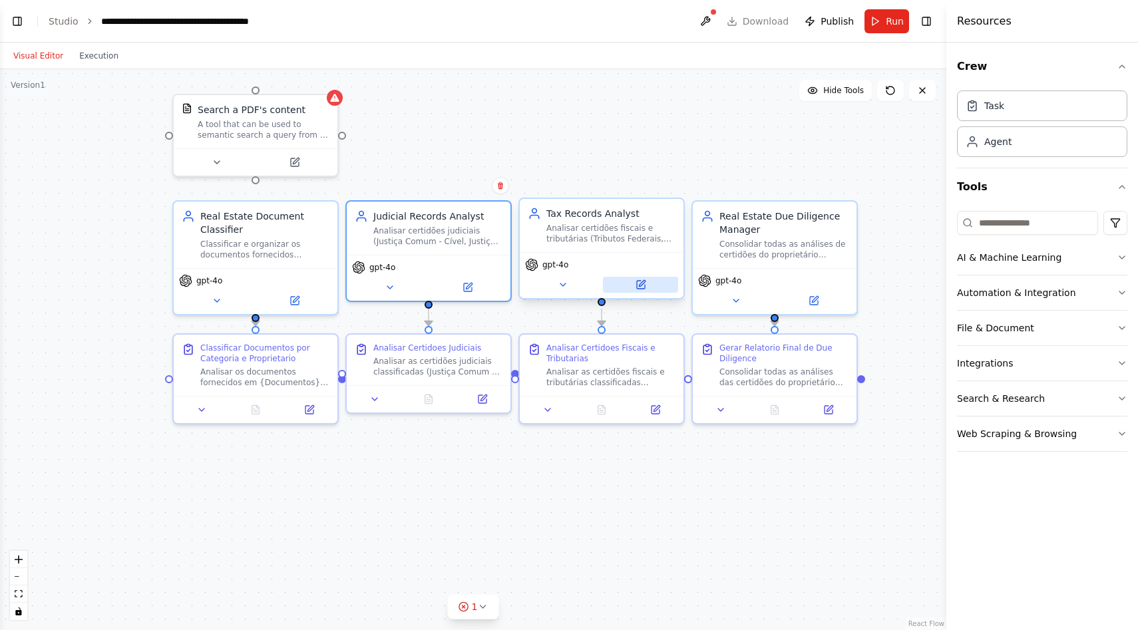
click at [650, 291] on button at bounding box center [640, 285] width 75 height 16
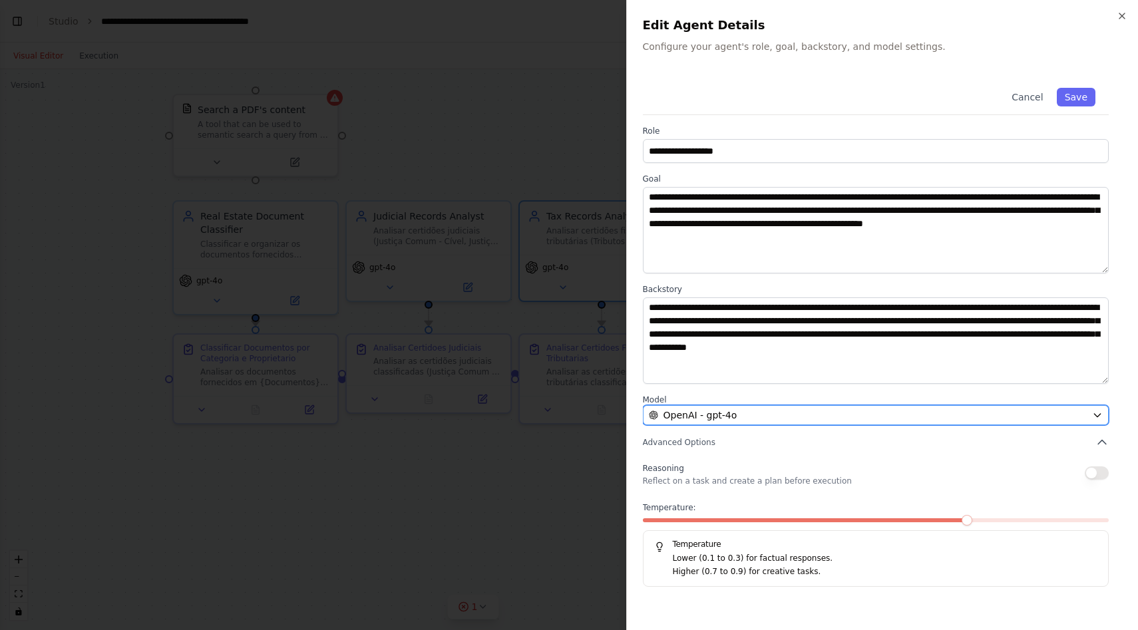
click at [693, 409] on span "OpenAI - gpt-4o" at bounding box center [701, 415] width 74 height 13
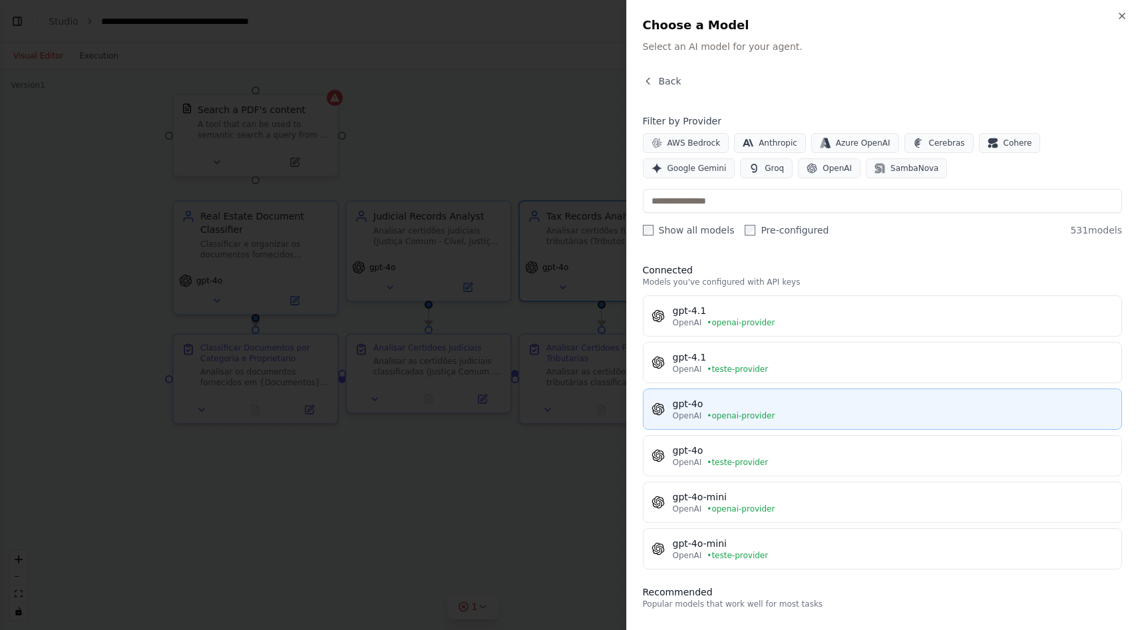
click at [711, 403] on div "gpt-4o" at bounding box center [893, 403] width 441 height 13
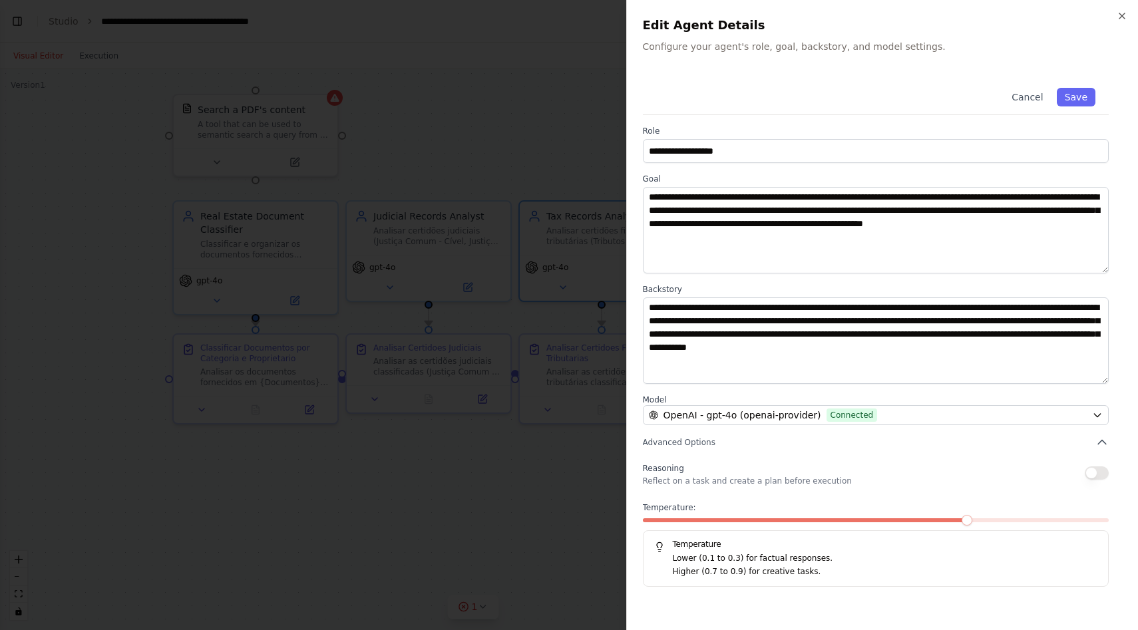
click at [649, 522] on span at bounding box center [806, 520] width 326 height 4
click at [1075, 107] on div "Cancel Save" at bounding box center [876, 95] width 467 height 41
click at [1081, 99] on button "Save" at bounding box center [1076, 97] width 39 height 19
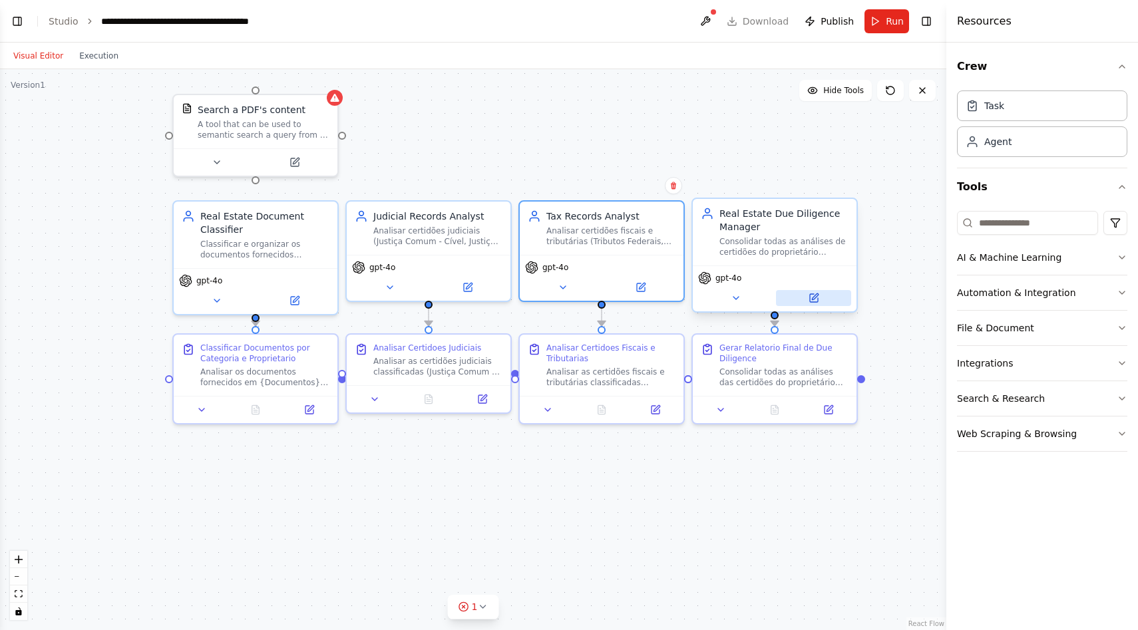
click at [817, 299] on icon at bounding box center [814, 298] width 8 height 8
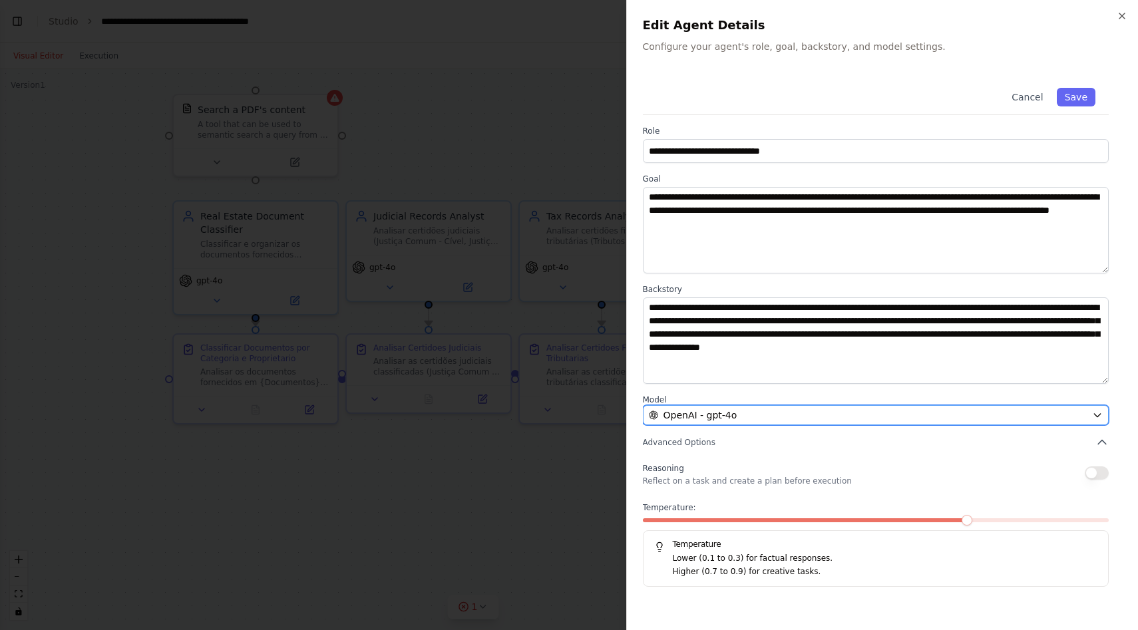
click at [692, 417] on span "OpenAI - gpt-4o" at bounding box center [701, 415] width 74 height 13
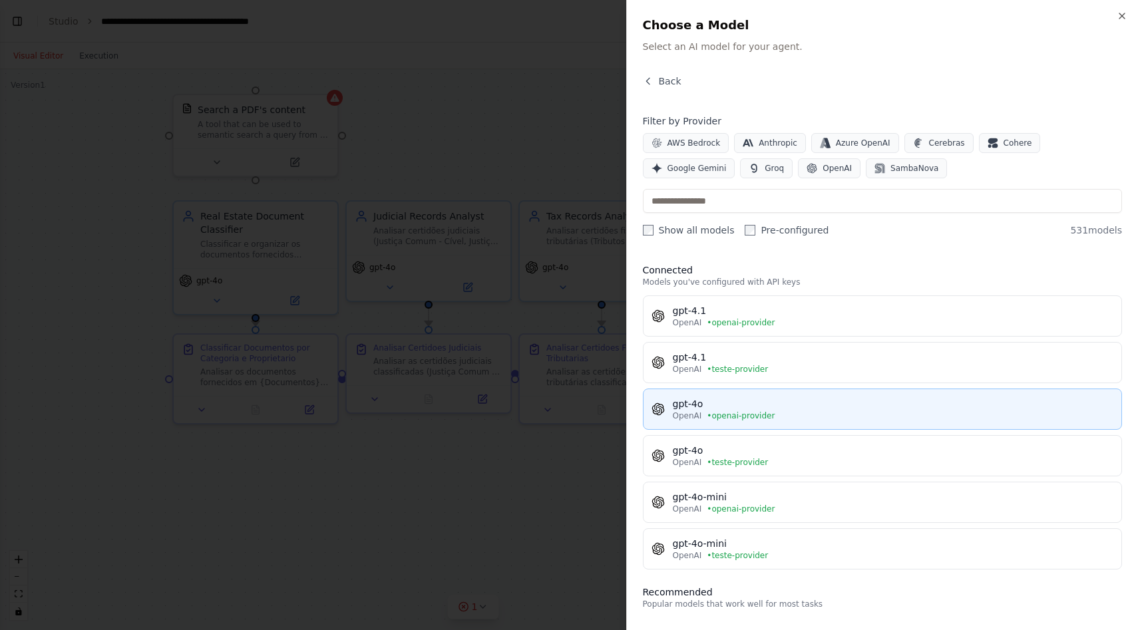
click at [699, 410] on div "gpt-4o" at bounding box center [893, 403] width 441 height 13
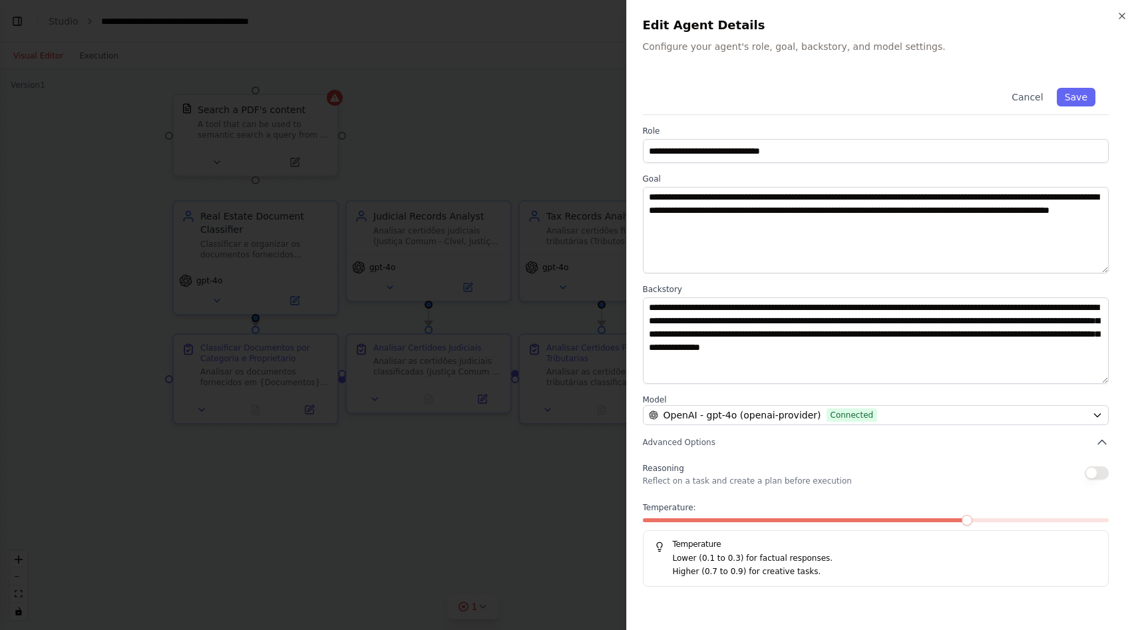
click at [647, 522] on div at bounding box center [876, 522] width 467 height 9
click at [643, 520] on span at bounding box center [643, 520] width 0 height 4
click at [1078, 98] on button "Save" at bounding box center [1076, 97] width 39 height 19
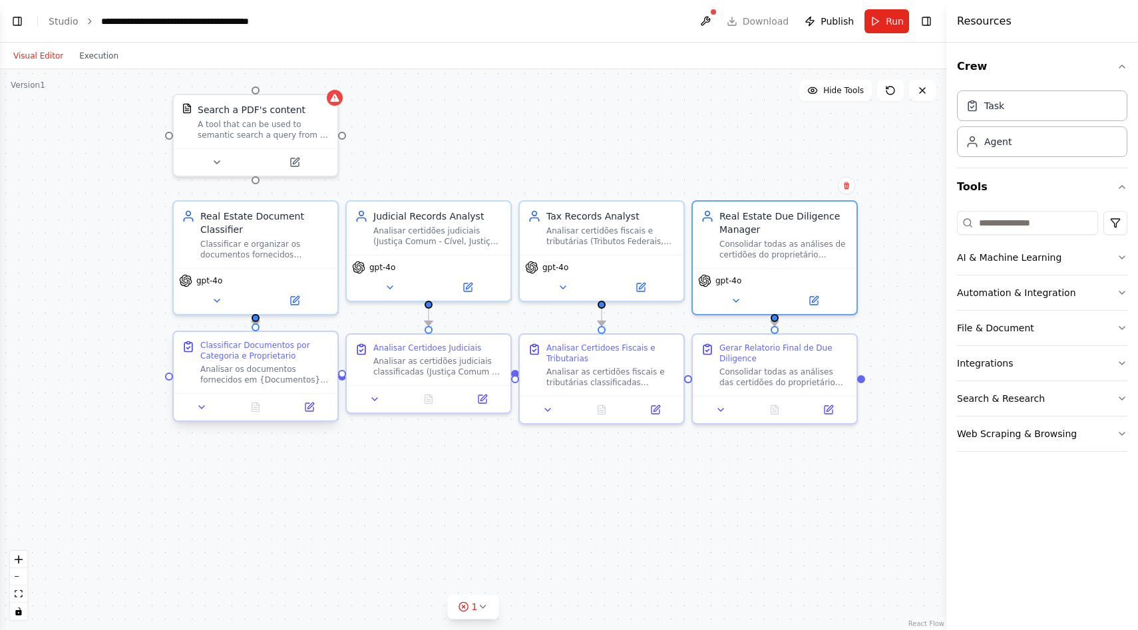
click at [303, 419] on div at bounding box center [256, 406] width 164 height 27
click at [311, 409] on icon at bounding box center [309, 407] width 8 height 8
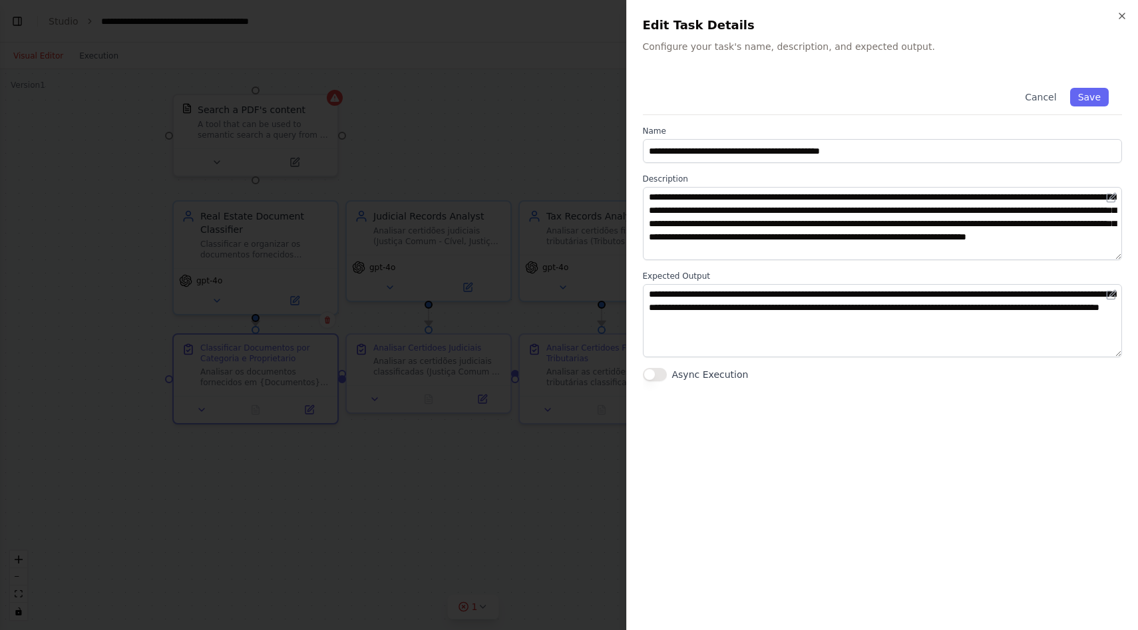
click at [313, 447] on div at bounding box center [569, 315] width 1138 height 630
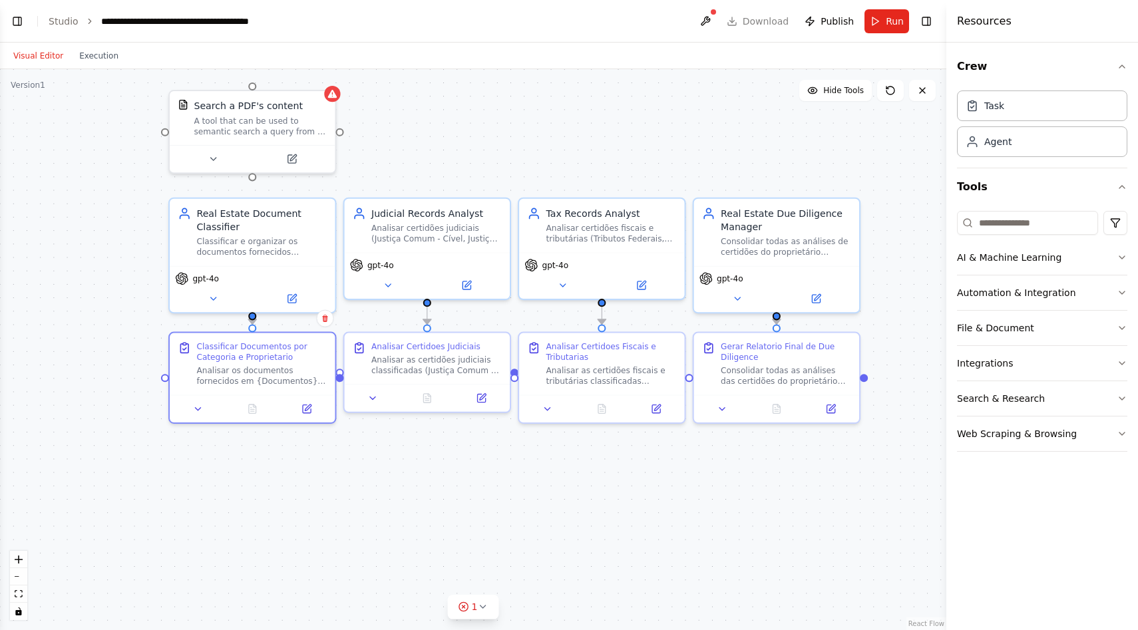
click at [580, 498] on div ".deletable-edge-delete-btn { width: 20px; height: 20px; border: 0px solid #ffff…" at bounding box center [473, 349] width 946 height 561
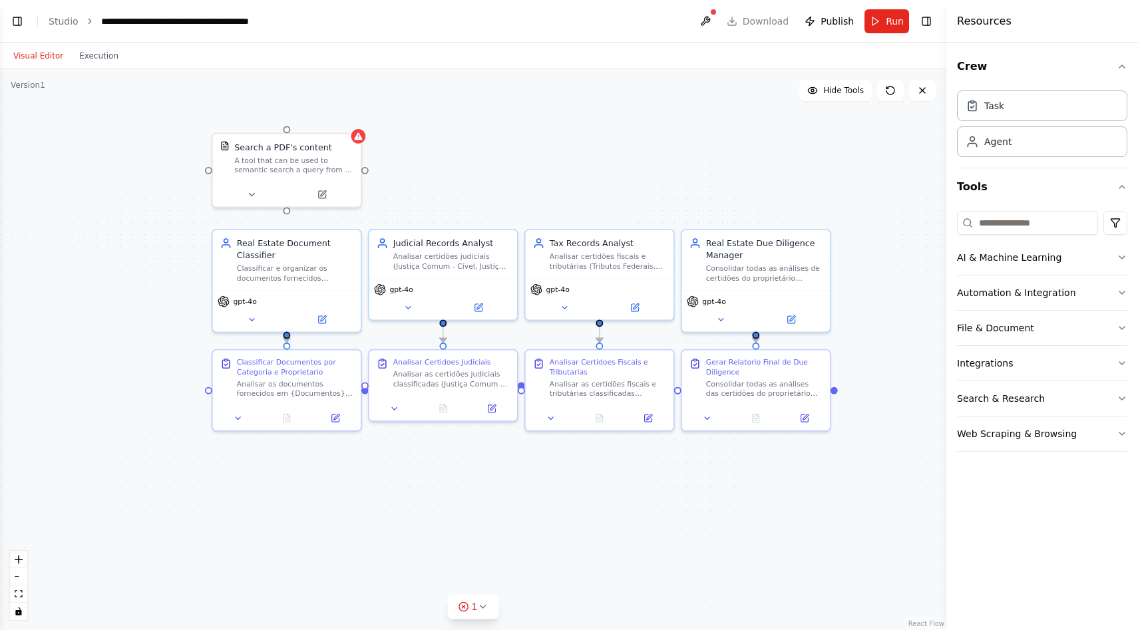
click at [580, 498] on div ".deletable-edge-delete-btn { width: 20px; height: 20px; border: 0px solid #ffff…" at bounding box center [473, 349] width 946 height 561
click at [309, 174] on div "Search a PDF's content A tool that can be used to semantic search a query from …" at bounding box center [287, 156] width 148 height 48
click at [317, 192] on icon at bounding box center [321, 192] width 9 height 9
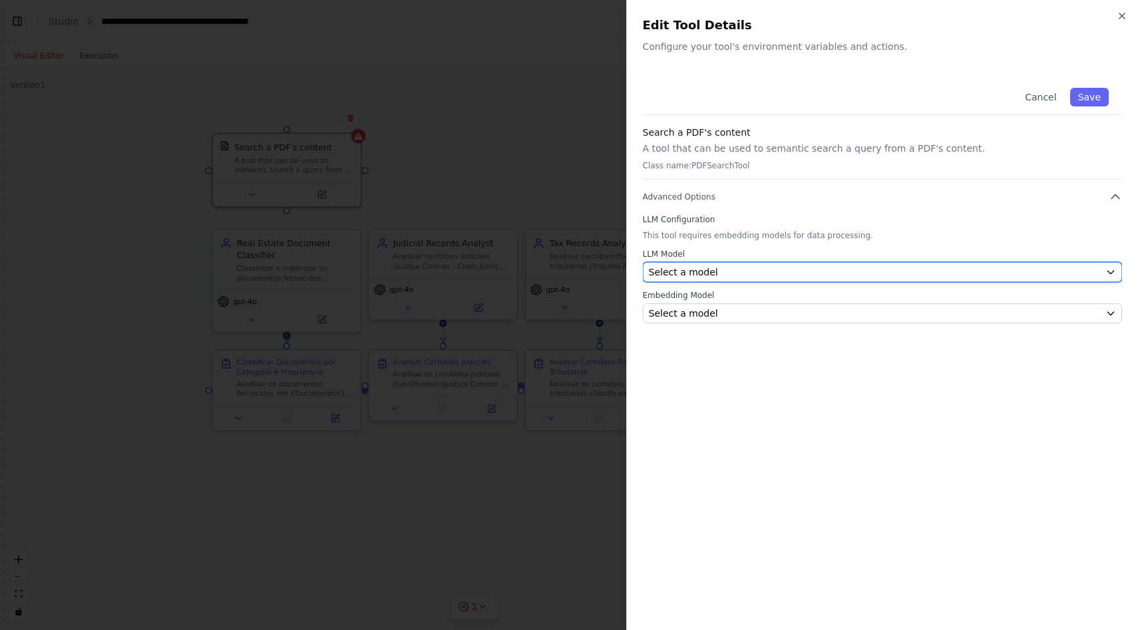
click at [717, 272] on div "Select a model" at bounding box center [875, 272] width 452 height 13
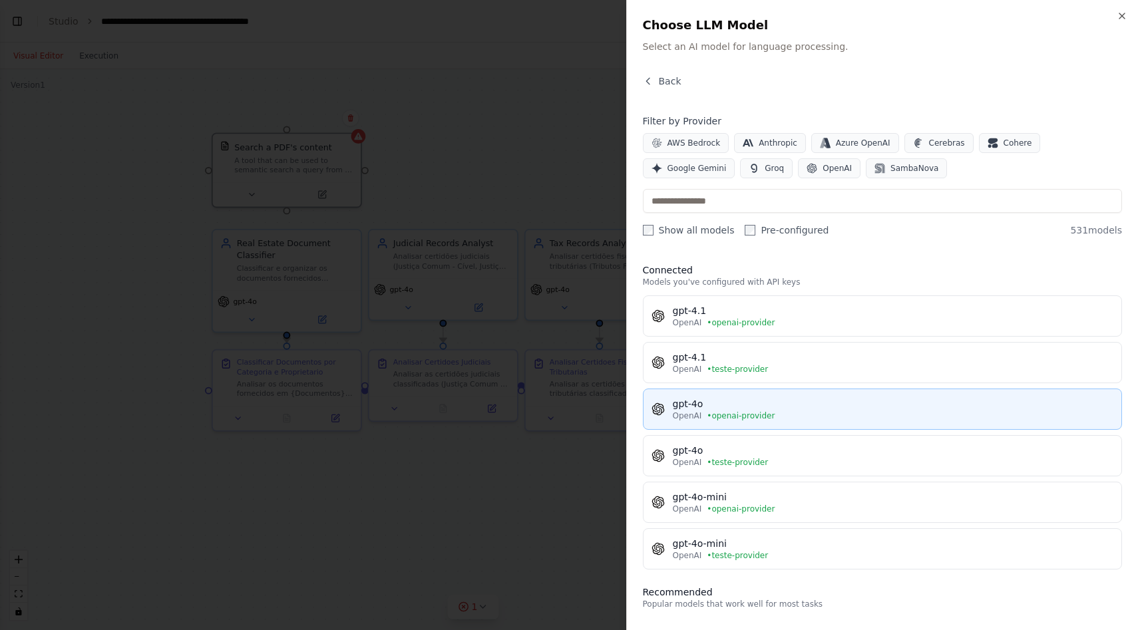
click at [708, 419] on span "• openai-provider" at bounding box center [741, 416] width 68 height 11
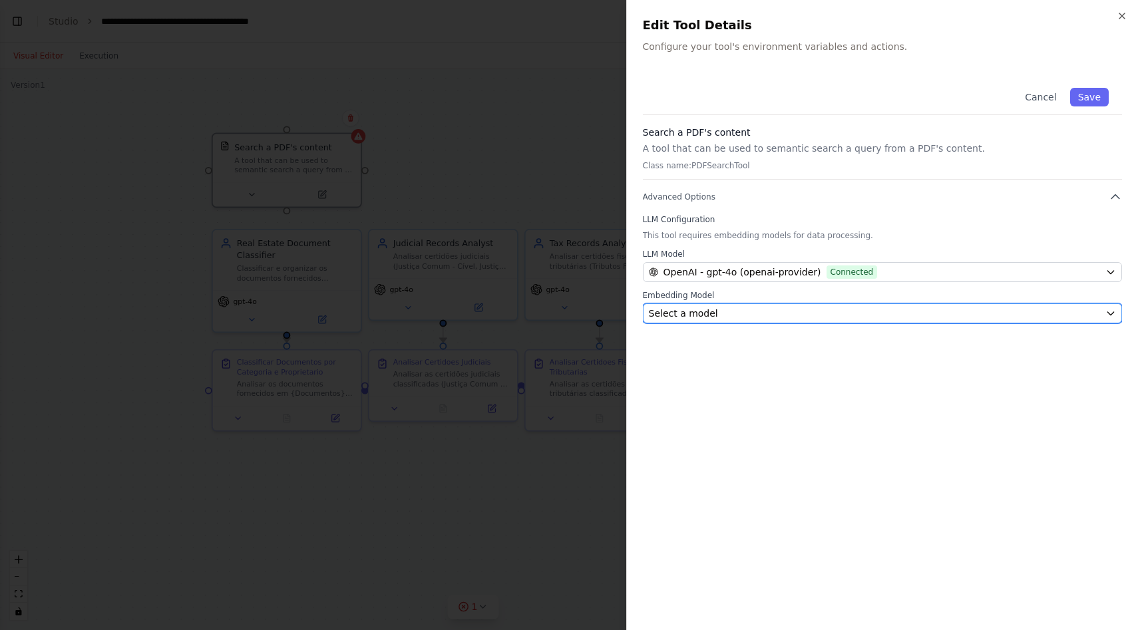
click at [723, 310] on div "Select a model" at bounding box center [875, 313] width 452 height 13
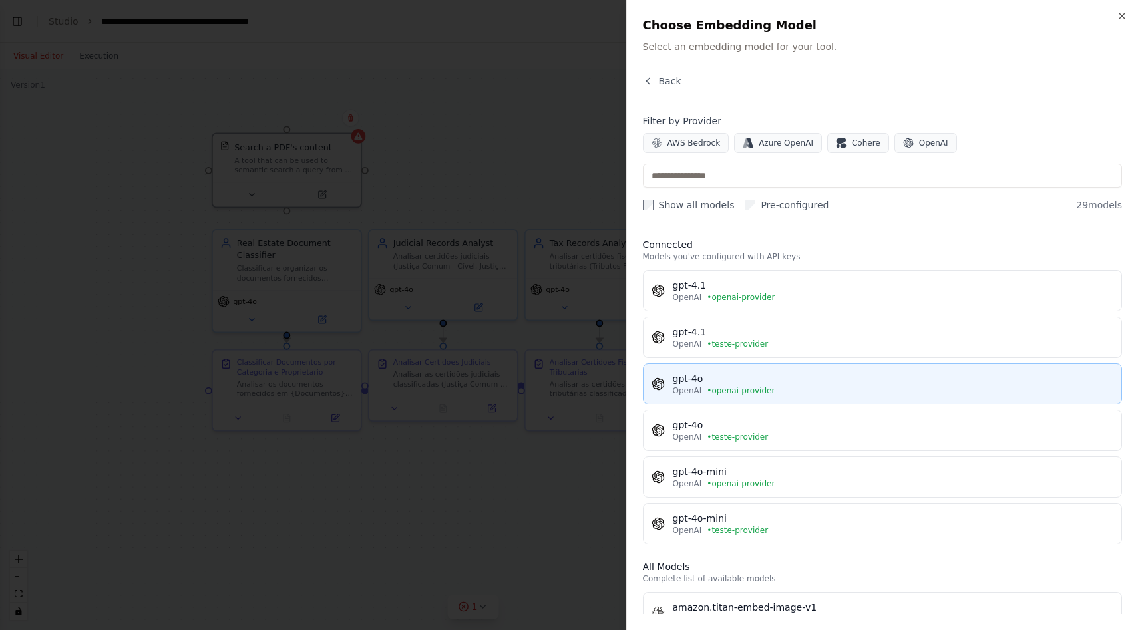
click at [725, 385] on span "• openai-provider" at bounding box center [741, 390] width 68 height 11
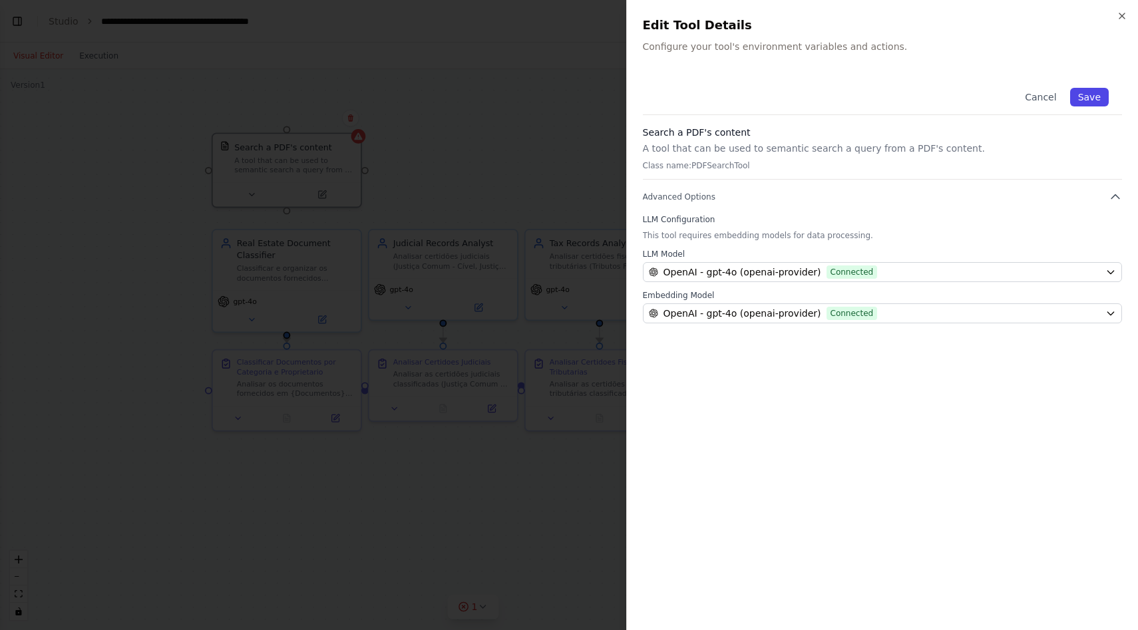
click at [1097, 102] on button "Save" at bounding box center [1089, 97] width 39 height 19
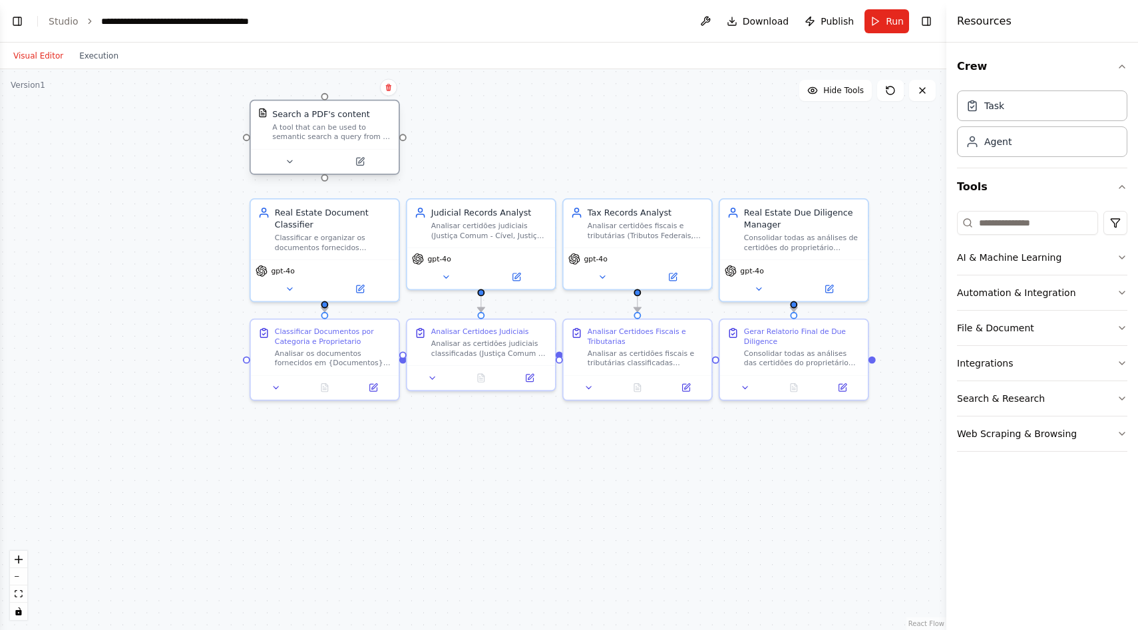
drag, startPoint x: 286, startPoint y: 212, endPoint x: 325, endPoint y: 182, distance: 48.4
click at [325, 182] on div ".deletable-edge-delete-btn { width: 20px; height: 20px; border: 0px solid #ffff…" at bounding box center [473, 349] width 946 height 561
drag, startPoint x: 247, startPoint y: 140, endPoint x: 329, endPoint y: 255, distance: 141.1
click at [329, 255] on div "Real Estate Document Classifier Classificar e organizar os documentos fornecido…" at bounding box center [617, 393] width 855 height 507
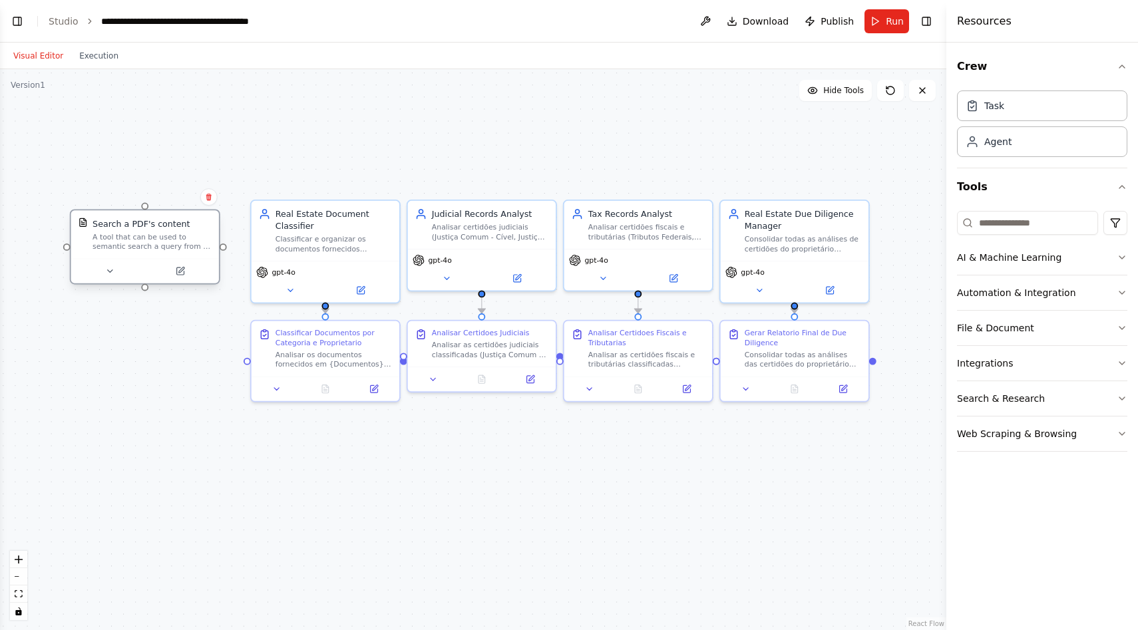
drag, startPoint x: 333, startPoint y: 127, endPoint x: 154, endPoint y: 241, distance: 212.1
click at [154, 241] on div "A tool that can be used to semantic search a query from a PDF's content." at bounding box center [152, 241] width 119 height 19
drag, startPoint x: 224, startPoint y: 249, endPoint x: 318, endPoint y: 356, distance: 142.4
click at [318, 356] on div "Real Estate Document Classifier Classificar e organizar os documentos fornecido…" at bounding box center [617, 393] width 855 height 507
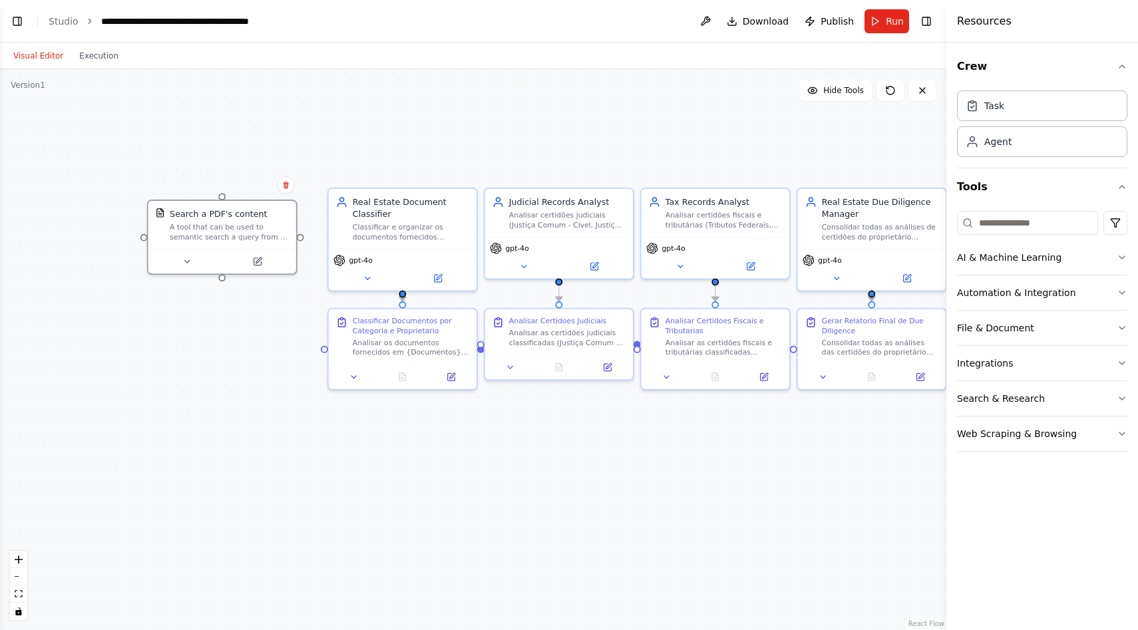
drag, startPoint x: 226, startPoint y: 254, endPoint x: 305, endPoint y: 236, distance: 81.1
click at [305, 236] on div ".deletable-edge-delete-btn { width: 20px; height: 20px; border: 0px solid #ffff…" at bounding box center [473, 349] width 946 height 561
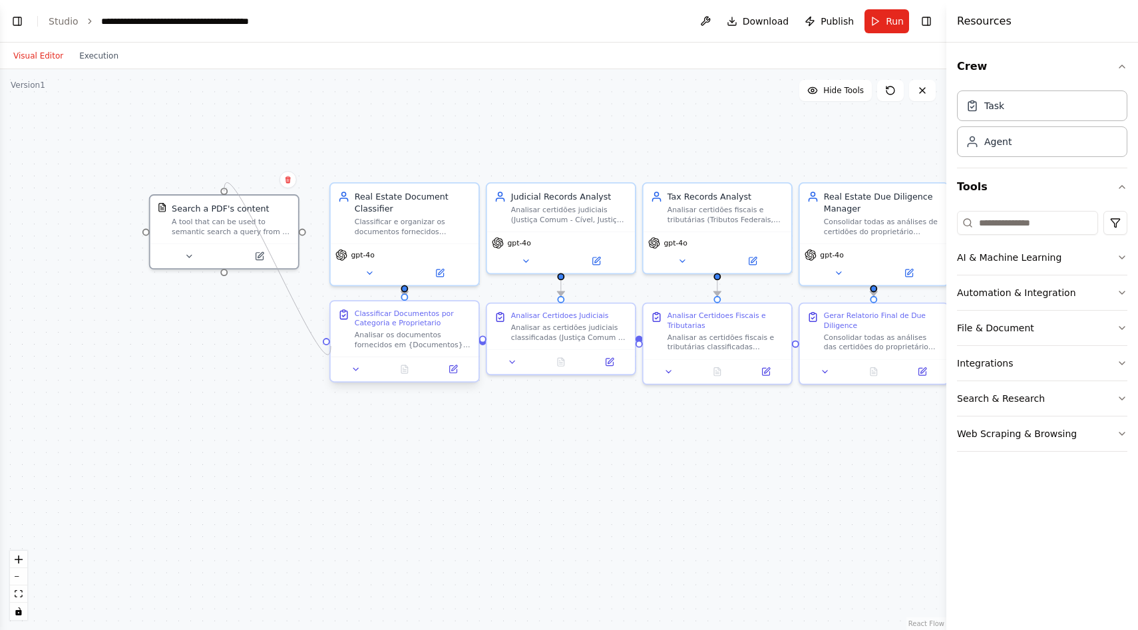
drag, startPoint x: 304, startPoint y: 232, endPoint x: 331, endPoint y: 346, distance: 117.5
click at [331, 346] on div "Real Estate Document Classifier Classificar e organizar os documentos fornecido…" at bounding box center [697, 375] width 855 height 507
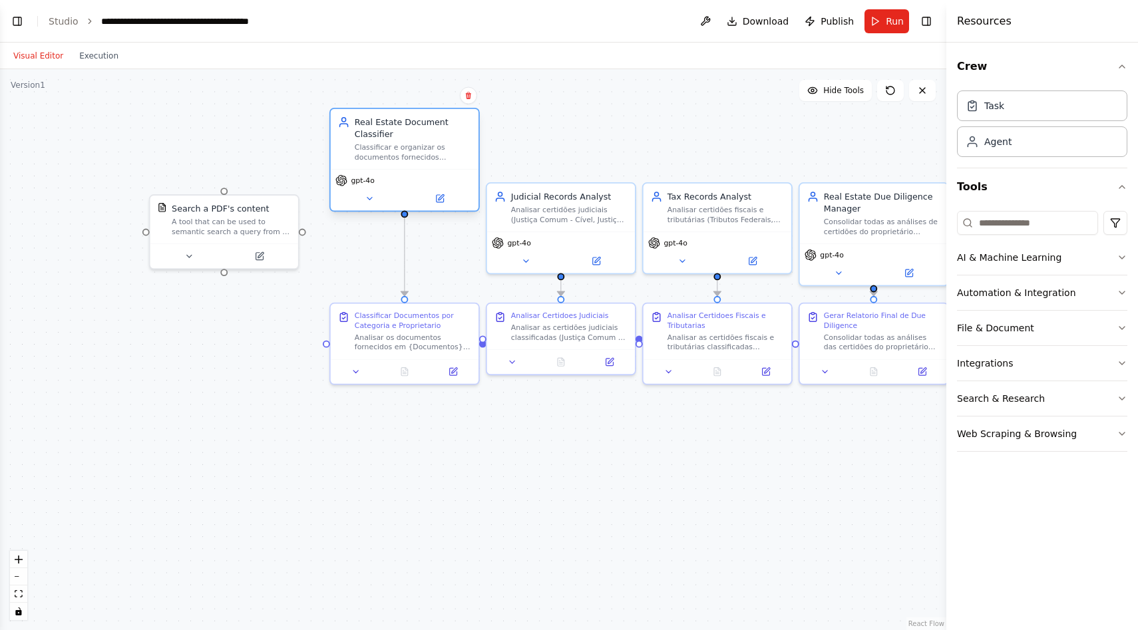
drag, startPoint x: 401, startPoint y: 227, endPoint x: 398, endPoint y: 150, distance: 76.6
click at [398, 150] on div "Classificar e organizar os documentos fornecidos ({Documentos}) por proprietári…" at bounding box center [413, 151] width 116 height 19
drag, startPoint x: 405, startPoint y: 297, endPoint x: 298, endPoint y: 230, distance: 126.8
click at [298, 230] on div "Real Estate Document Classifier Classificar e organizar os documentos fornecido…" at bounding box center [697, 375] width 855 height 507
click at [405, 235] on icon "Edge from a3bf27d3-41d9-4d62-8d72-9cdac767ecb6 to 9a3ca37c-5344-4323-b262-e54bf…" at bounding box center [405, 257] width 0 height 78
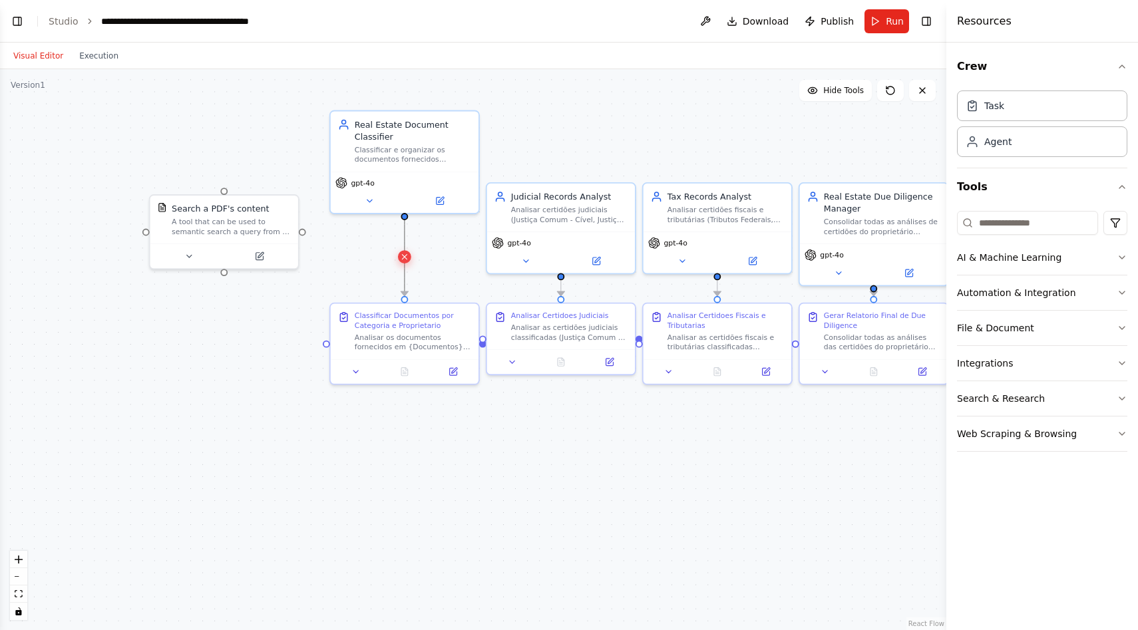
click at [406, 255] on icon at bounding box center [404, 257] width 5 height 5
click at [405, 220] on div ".deletable-edge-delete-btn { width: 20px; height: 20px; border: 0px solid #ffff…" at bounding box center [473, 349] width 946 height 561
drag, startPoint x: 405, startPoint y: 215, endPoint x: 293, endPoint y: 235, distance: 114.2
click at [293, 235] on div "Real Estate Document Classifier Classificar e organizar os documentos fornecido…" at bounding box center [697, 375] width 855 height 507
drag, startPoint x: 224, startPoint y: 272, endPoint x: 412, endPoint y: 351, distance: 203.4
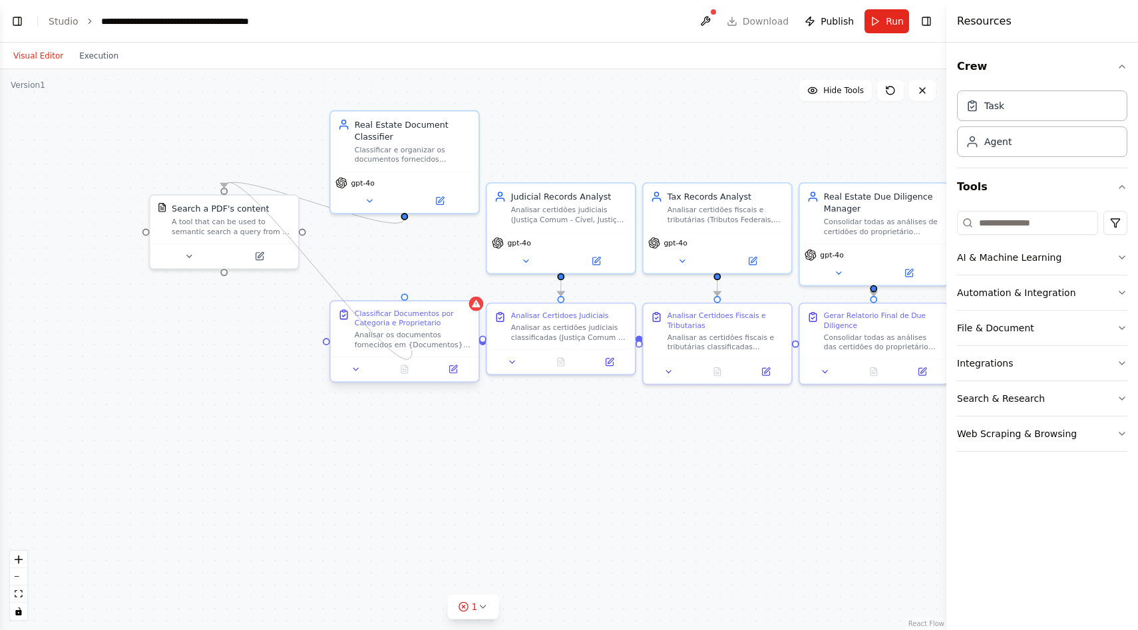
click at [412, 351] on div "Real Estate Document Classifier Classificar e organizar os documentos fornecido…" at bounding box center [697, 375] width 855 height 507
drag, startPoint x: 251, startPoint y: 225, endPoint x: 240, endPoint y: 223, distance: 10.8
click at [240, 223] on div "A tool that can be used to semantic search a query from a PDF's content." at bounding box center [219, 224] width 119 height 19
click at [415, 167] on div "Real Estate Document Classifier Classificar e organizar os documentos fornecido…" at bounding box center [405, 139] width 148 height 60
drag, startPoint x: 407, startPoint y: 298, endPoint x: 415, endPoint y: 152, distance: 146.6
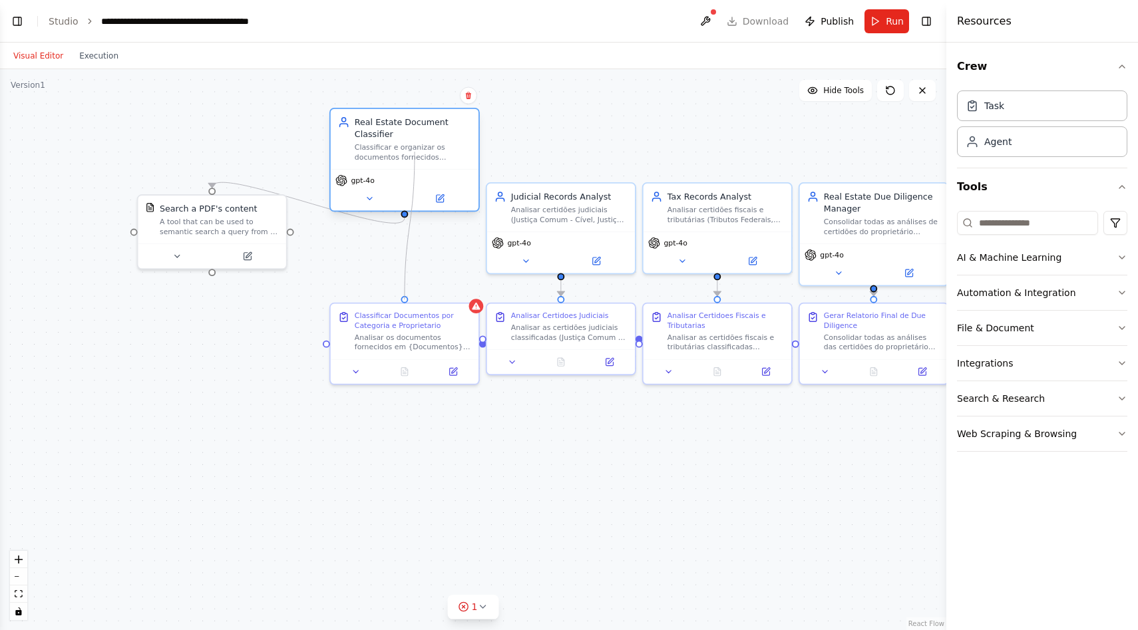
click at [415, 152] on div "Real Estate Document Classifier Classificar e organizar os documentos fornecido…" at bounding box center [697, 375] width 855 height 507
drag, startPoint x: 406, startPoint y: 299, endPoint x: 407, endPoint y: 166, distance: 132.4
click at [407, 166] on div "Real Estate Document Classifier Classificar e organizar os documentos fornecido…" at bounding box center [697, 375] width 855 height 507
click at [292, 233] on div ".deletable-edge-delete-btn { width: 20px; height: 20px; border: 0px solid #ffff…" at bounding box center [473, 349] width 946 height 561
drag, startPoint x: 289, startPoint y: 229, endPoint x: 336, endPoint y: 345, distance: 124.8
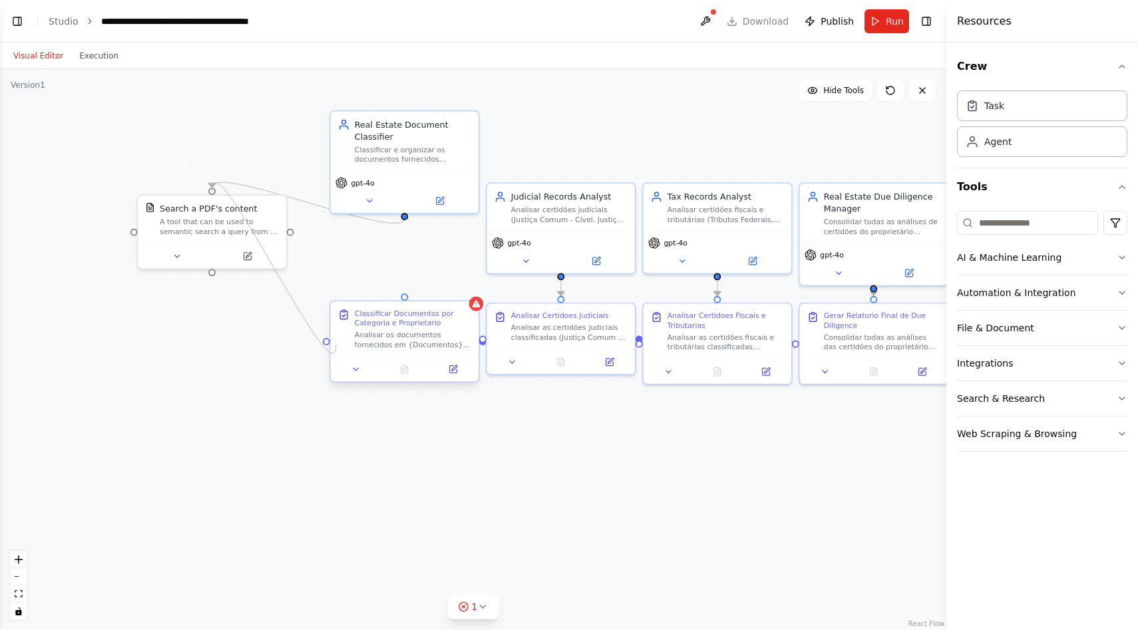
click at [336, 345] on div "Real Estate Document Classifier Classificar e organizar os documentos fornecido…" at bounding box center [697, 375] width 855 height 507
drag, startPoint x: 211, startPoint y: 270, endPoint x: 552, endPoint y: 346, distance: 349.1
click at [552, 346] on div "Real Estate Document Classifier Classificar e organizar os documentos fornecido…" at bounding box center [697, 375] width 855 height 507
click at [224, 218] on div "A tool that can be used to semantic search a query from a PDF's content." at bounding box center [219, 224] width 119 height 19
click at [278, 178] on icon at bounding box center [275, 179] width 5 height 7
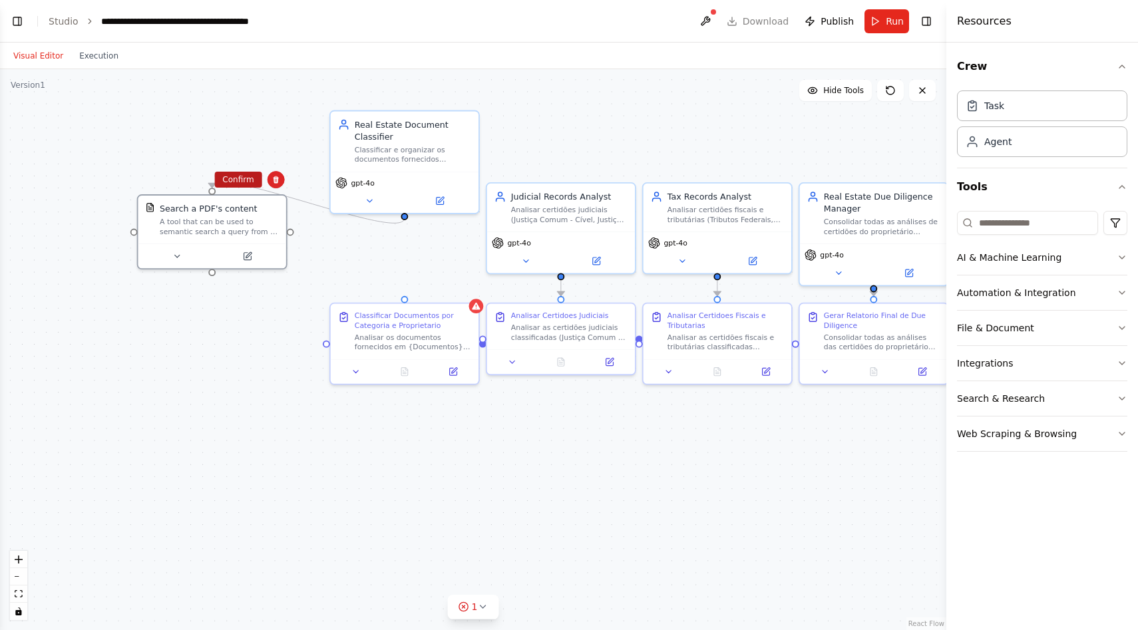
click at [237, 178] on button "Confirm" at bounding box center [237, 180] width 47 height 16
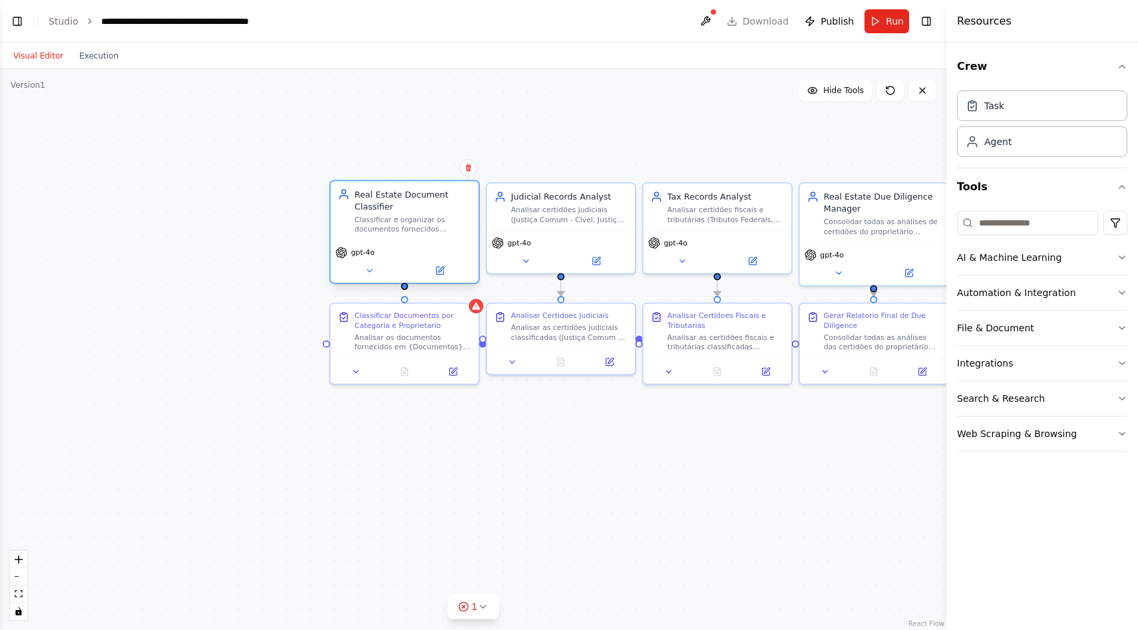
drag, startPoint x: 415, startPoint y: 147, endPoint x: 417, endPoint y: 216, distance: 68.6
click at [417, 216] on div "Classificar e organizar os documentos fornecidos ({Documentos}) por proprietári…" at bounding box center [413, 224] width 116 height 19
drag, startPoint x: 405, startPoint y: 285, endPoint x: 405, endPoint y: 299, distance: 14.0
click at [405, 299] on div "Real Estate Document Classifier Classificar e organizar os documentos fornecido…" at bounding box center [697, 375] width 855 height 507
click at [441, 448] on div ".deletable-edge-delete-btn { width: 20px; height: 20px; border: 0px solid #ffff…" at bounding box center [473, 349] width 946 height 561
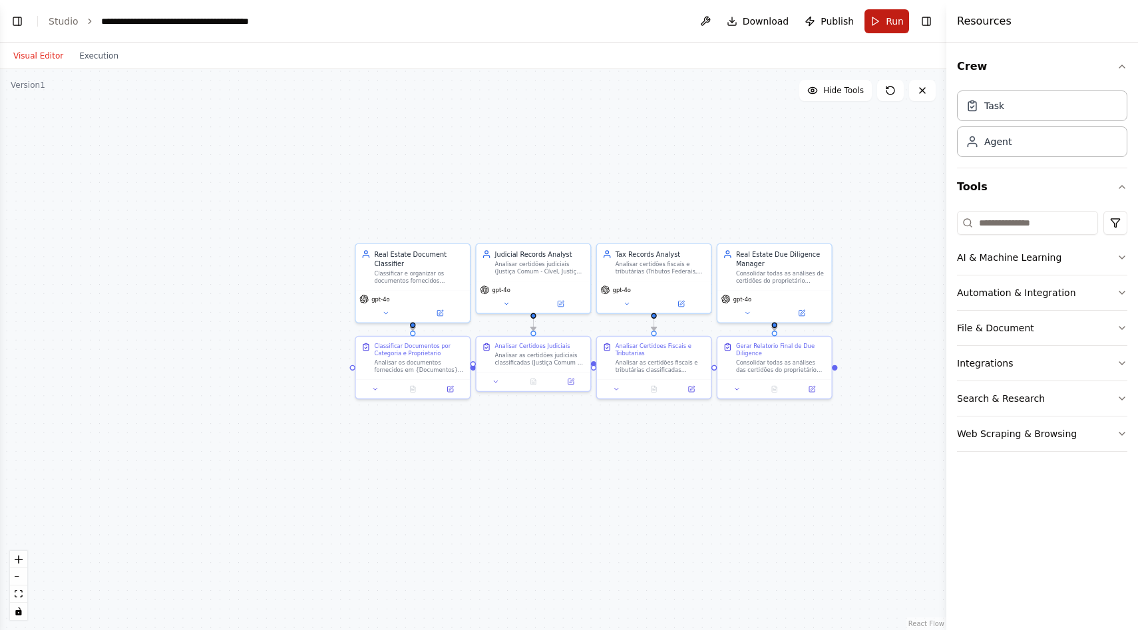
click at [897, 27] on span "Run" at bounding box center [895, 21] width 18 height 13
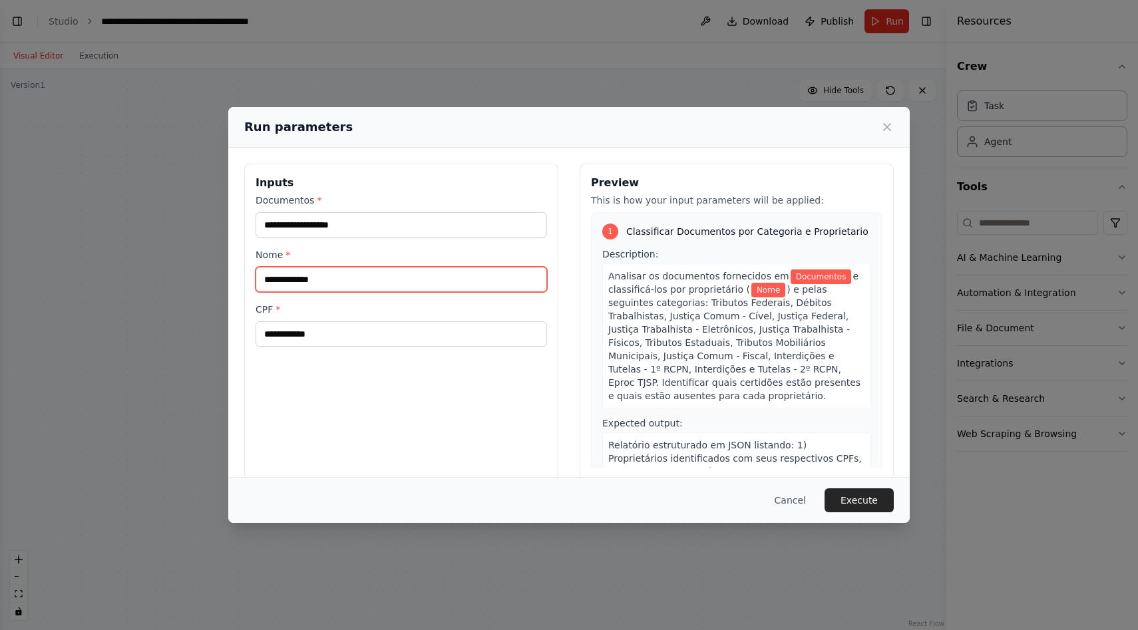
click at [360, 282] on input "Nome *" at bounding box center [401, 279] width 291 height 25
paste input "**********"
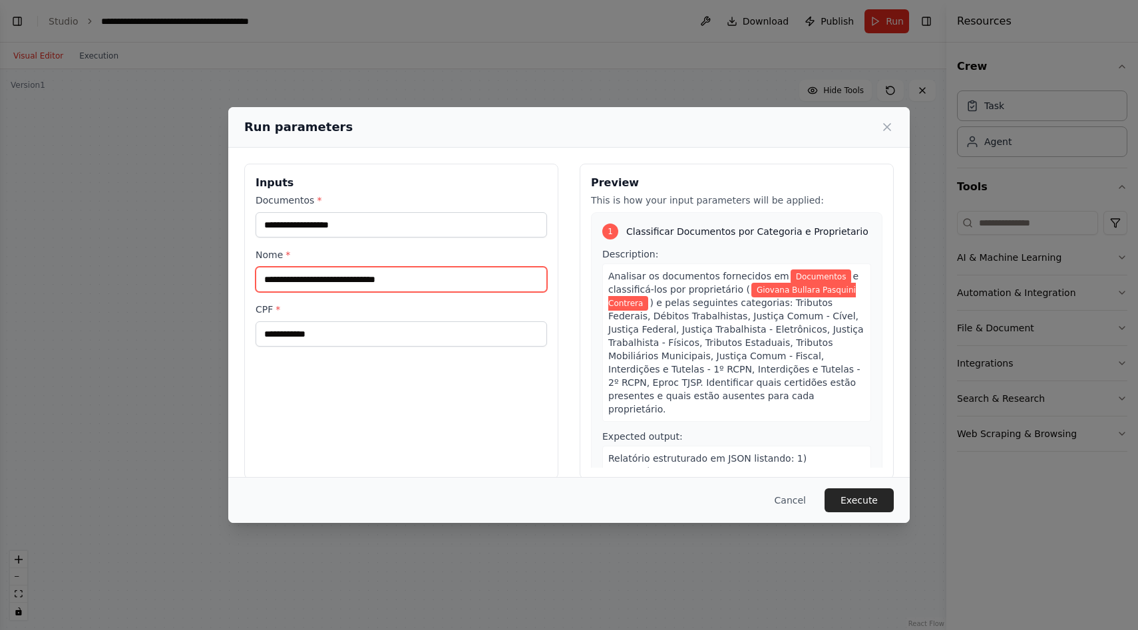
type input "**********"
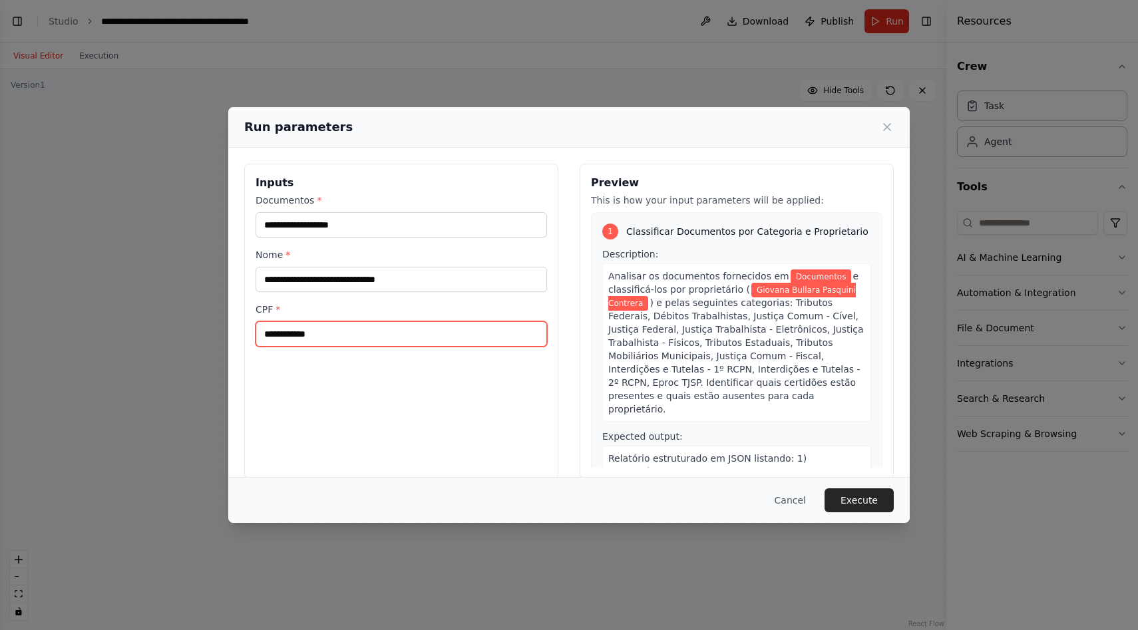
click at [375, 335] on input "CPF *" at bounding box center [401, 333] width 291 height 25
paste input "**********"
type input "**********"
click at [373, 429] on div "**********" at bounding box center [401, 321] width 314 height 315
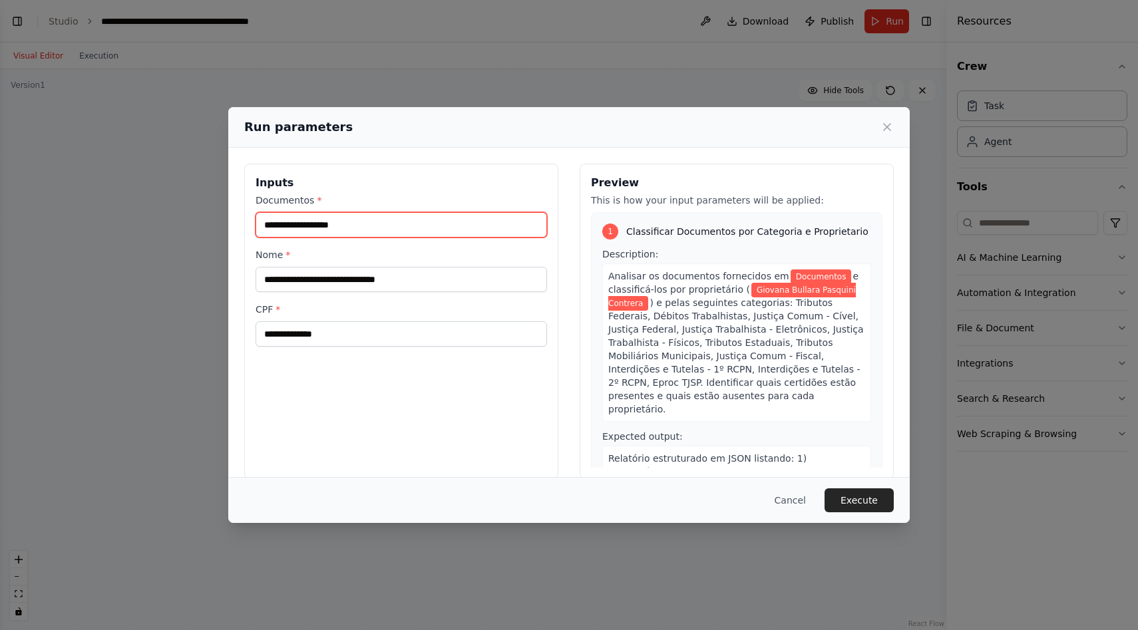
click at [423, 218] on input "Documentos *" at bounding box center [401, 224] width 291 height 25
click at [377, 225] on input "Documentos *" at bounding box center [401, 224] width 291 height 25
type input "*"
paste input "**********"
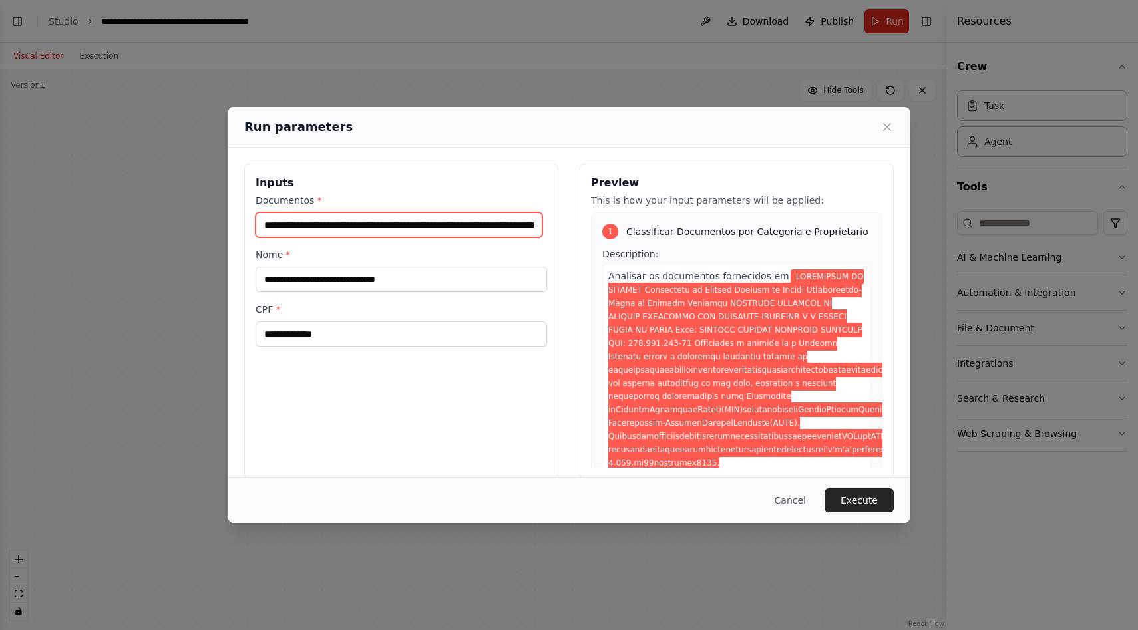
paste input "**********"
click at [524, 231] on input "Documentos *" at bounding box center [399, 224] width 287 height 25
paste input "**********"
click at [505, 218] on input "Documentos *" at bounding box center [399, 224] width 287 height 25
paste input "**********"
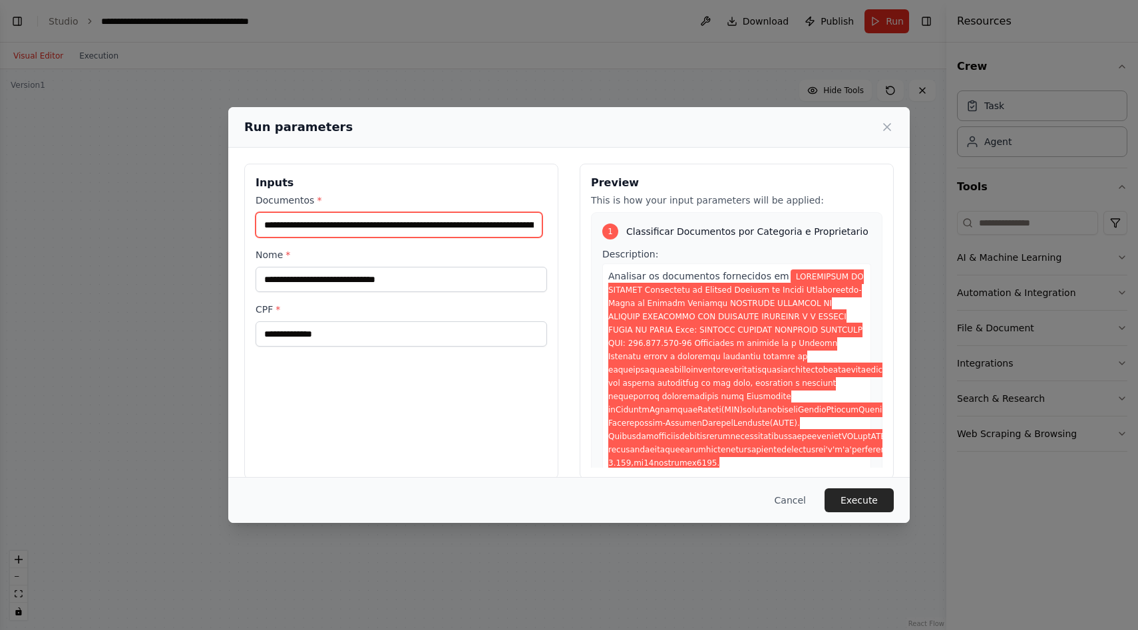
click at [513, 226] on input "Documentos *" at bounding box center [399, 224] width 287 height 25
paste input "**********"
click at [521, 226] on input "Documentos *" at bounding box center [399, 224] width 287 height 25
paste input "**********"
click at [498, 220] on input "Documentos *" at bounding box center [399, 224] width 287 height 25
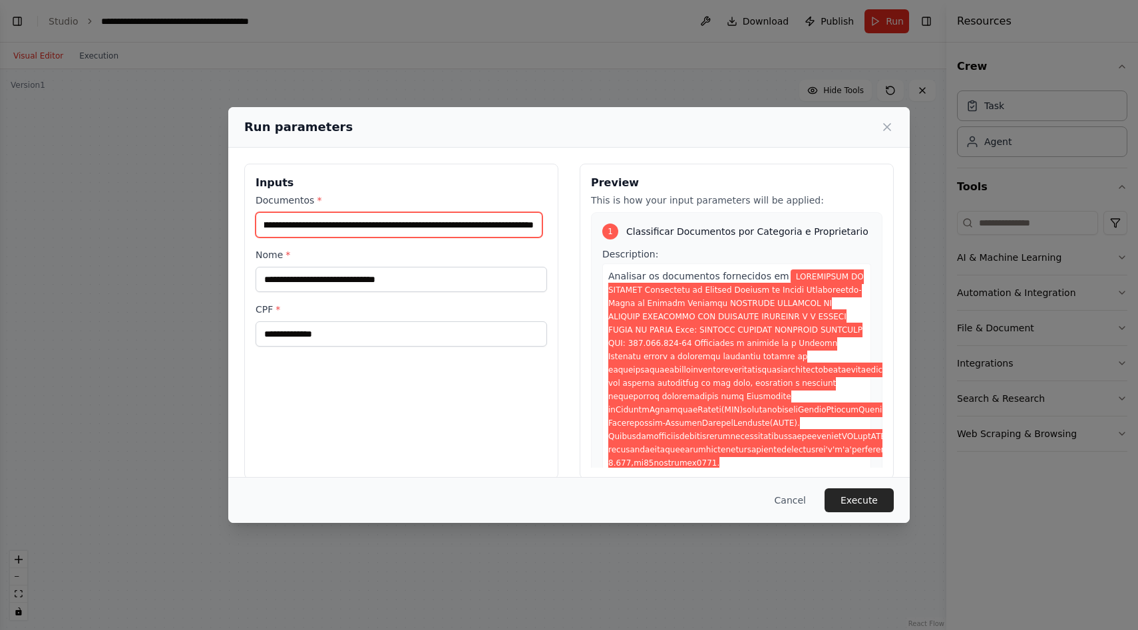
paste input "**********"
type input "**********"
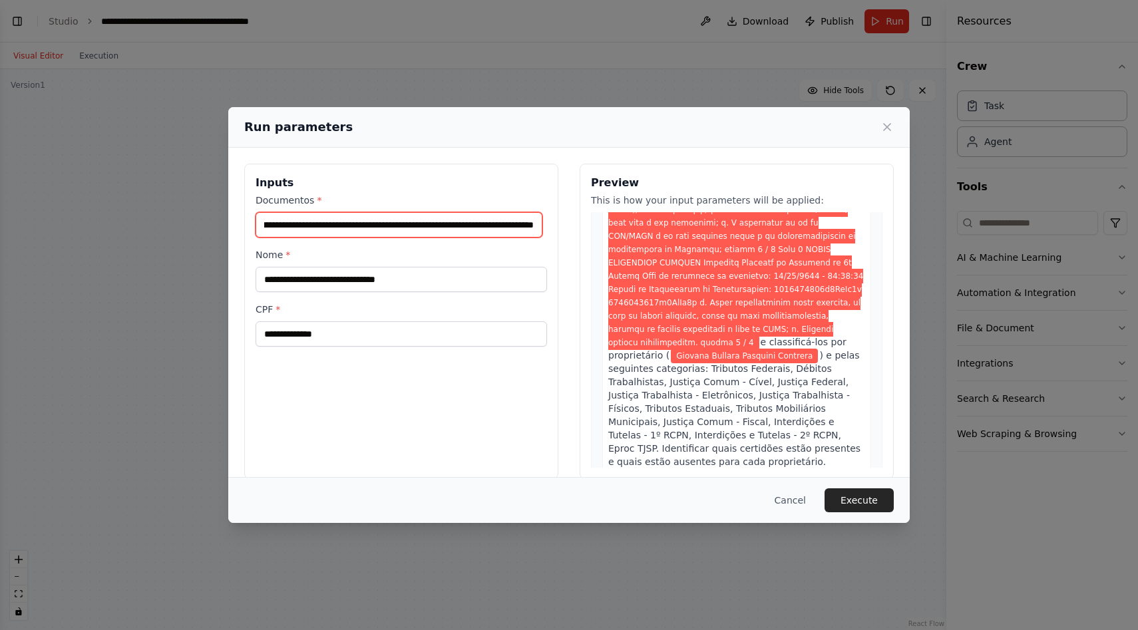
scroll to position [2883, 0]
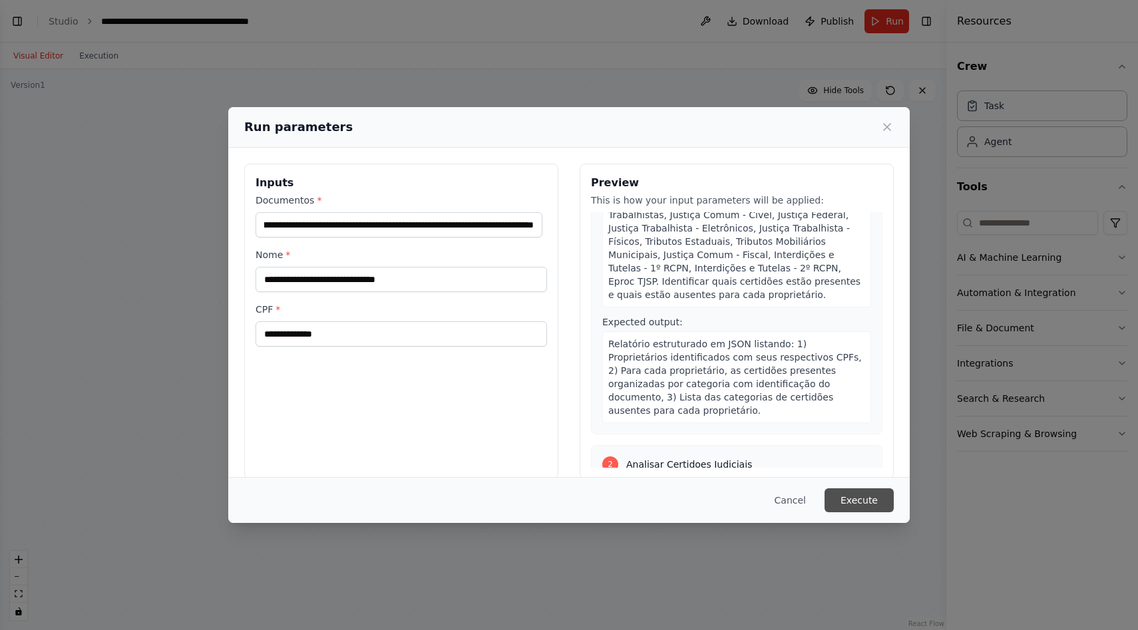
click at [862, 493] on button "Execute" at bounding box center [859, 500] width 69 height 24
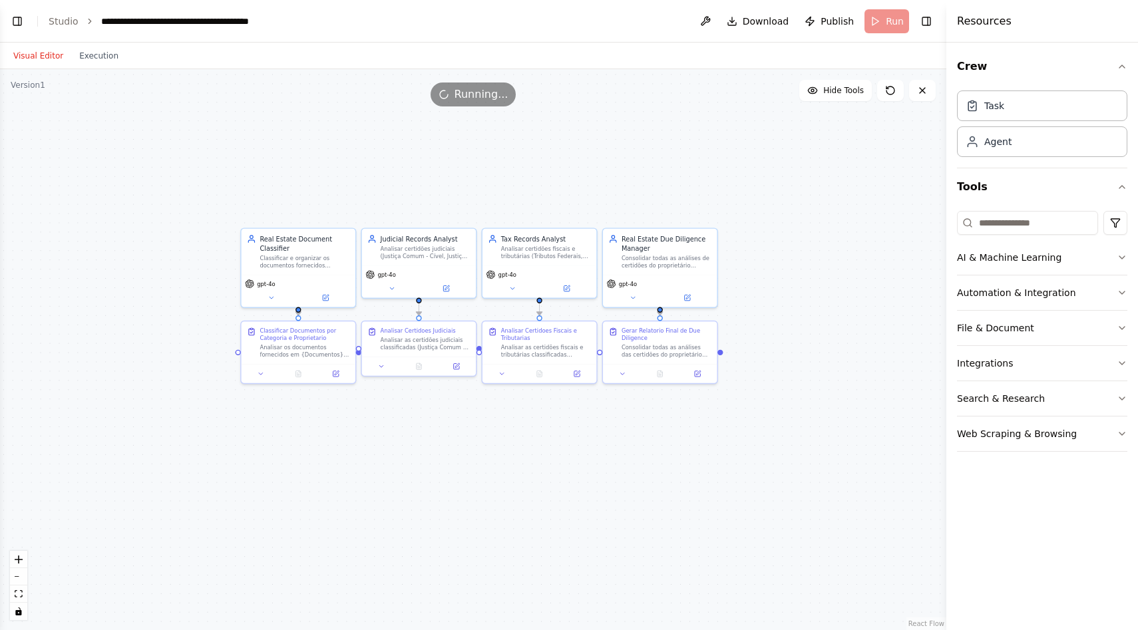
drag, startPoint x: 869, startPoint y: 319, endPoint x: 763, endPoint y: 305, distance: 107.4
click at [763, 305] on div ".deletable-edge-delete-btn { width: 20px; height: 20px; border: 0px solid #ffff…" at bounding box center [473, 349] width 946 height 561
click at [107, 53] on button "Execution" at bounding box center [98, 56] width 55 height 16
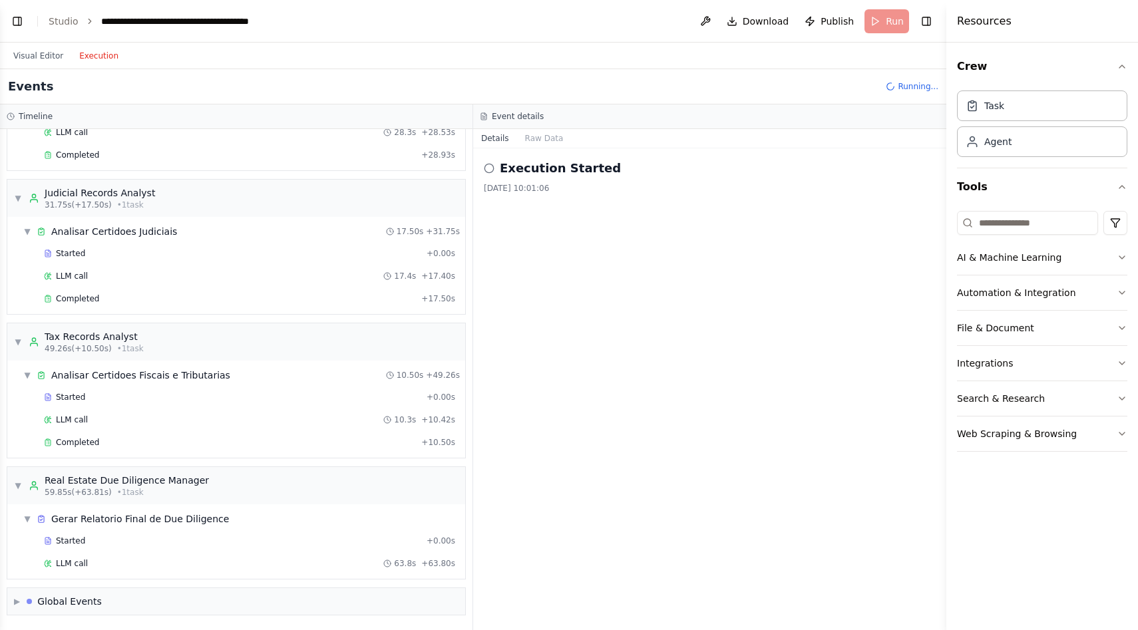
scroll to position [123, 0]
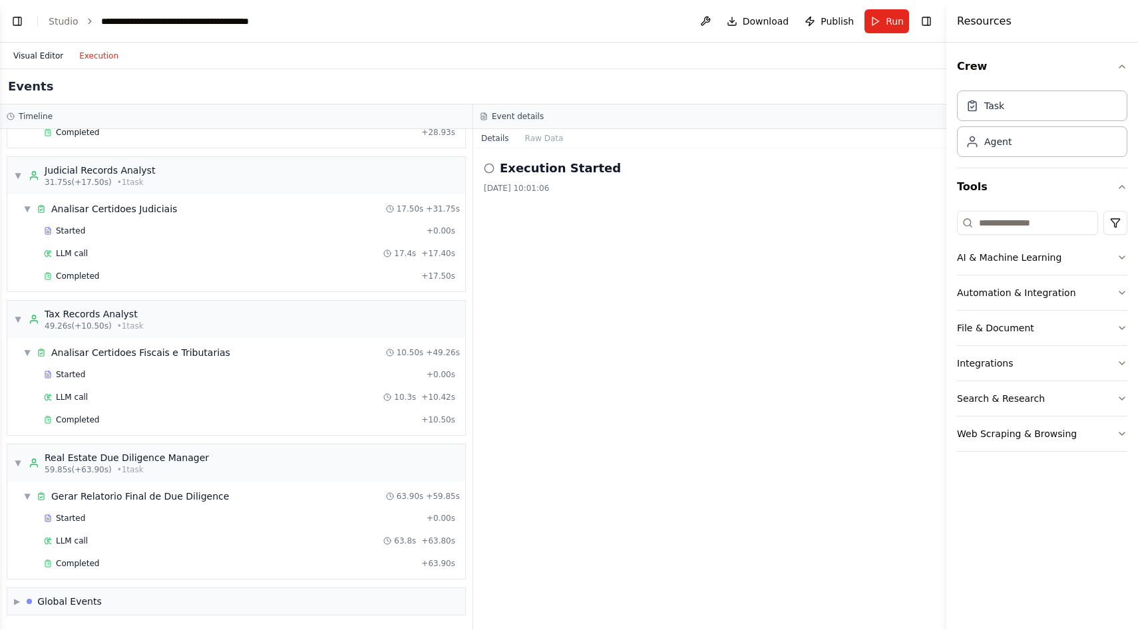
click at [49, 55] on button "Visual Editor" at bounding box center [38, 56] width 66 height 16
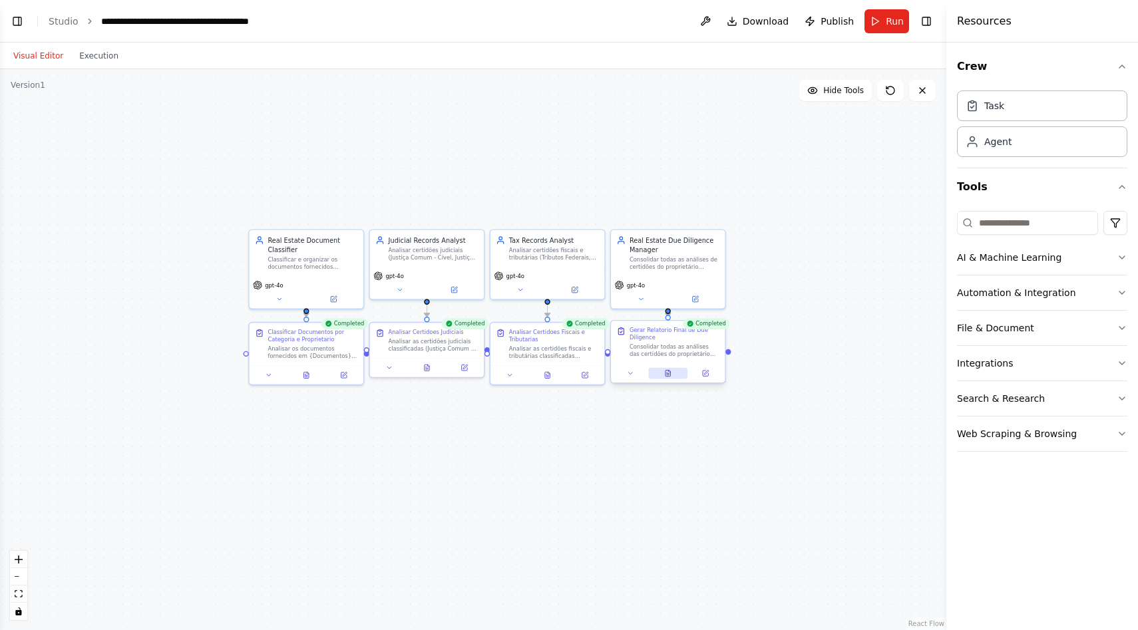
click at [671, 371] on button at bounding box center [667, 373] width 39 height 11
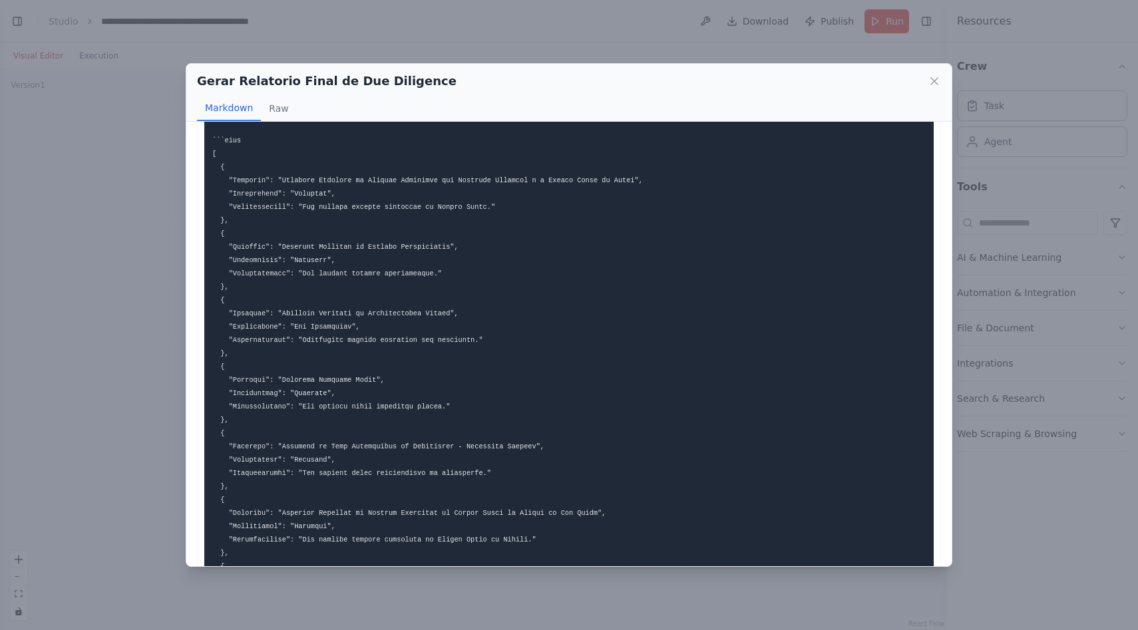
scroll to position [0, 0]
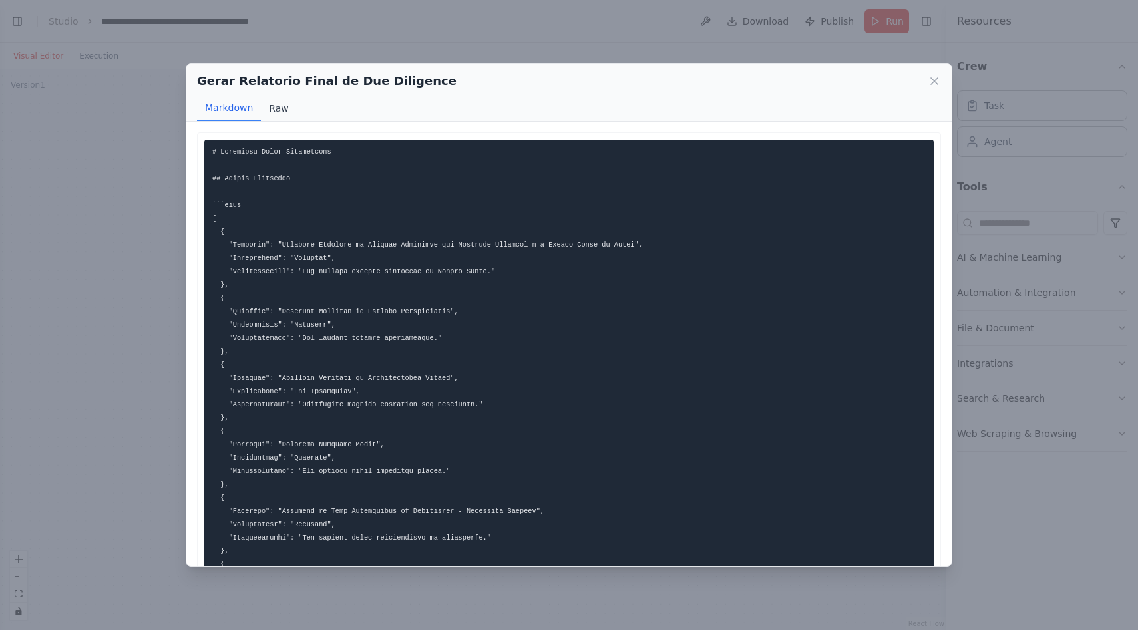
click at [276, 112] on button "Raw" at bounding box center [278, 108] width 35 height 25
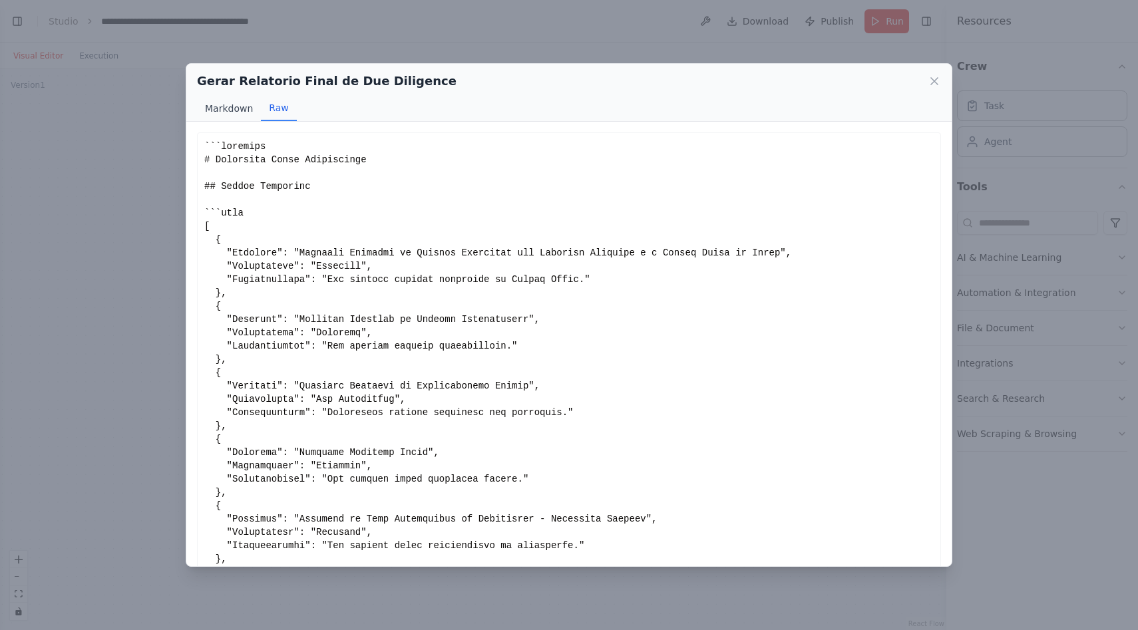
click at [232, 109] on button "Markdown" at bounding box center [229, 108] width 64 height 25
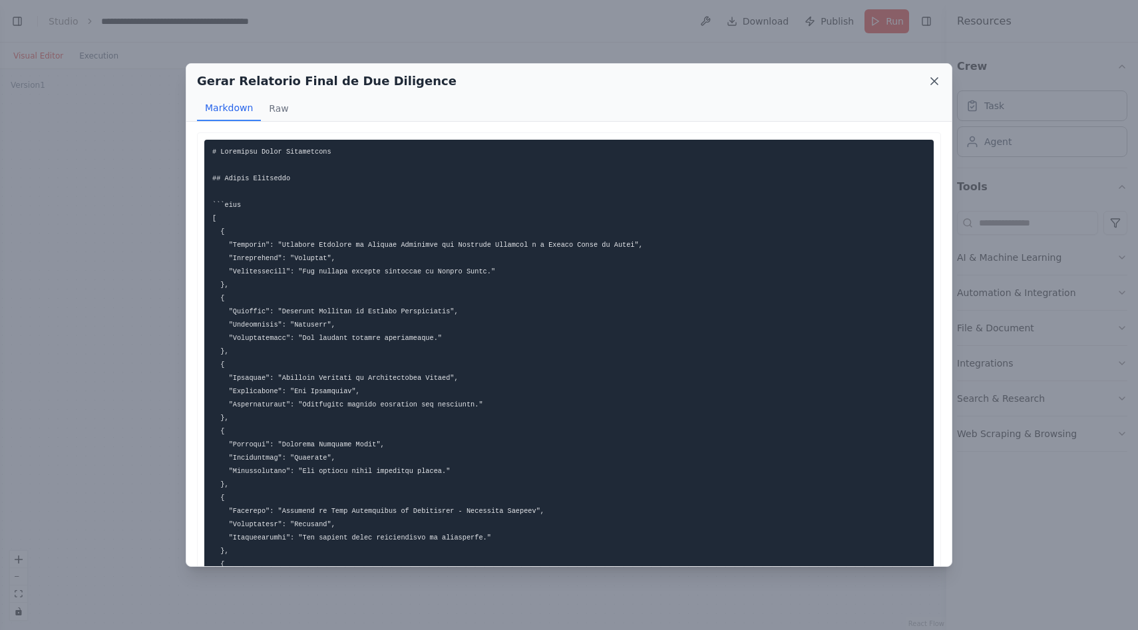
click at [934, 79] on icon at bounding box center [934, 81] width 13 height 13
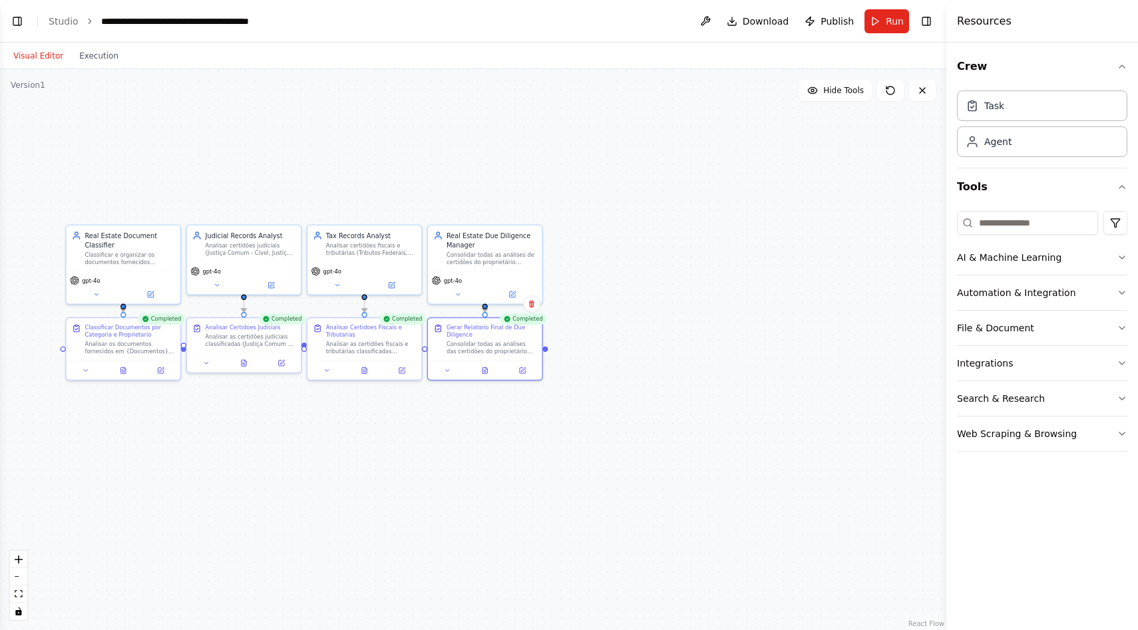
drag, startPoint x: 829, startPoint y: 321, endPoint x: 646, endPoint y: 317, distance: 183.1
click at [646, 317] on div ".deletable-edge-delete-btn { width: 20px; height: 20px; border: 0px solid #ffff…" at bounding box center [473, 349] width 946 height 561
click at [1052, 287] on button "Automation & Integration" at bounding box center [1042, 293] width 170 height 35
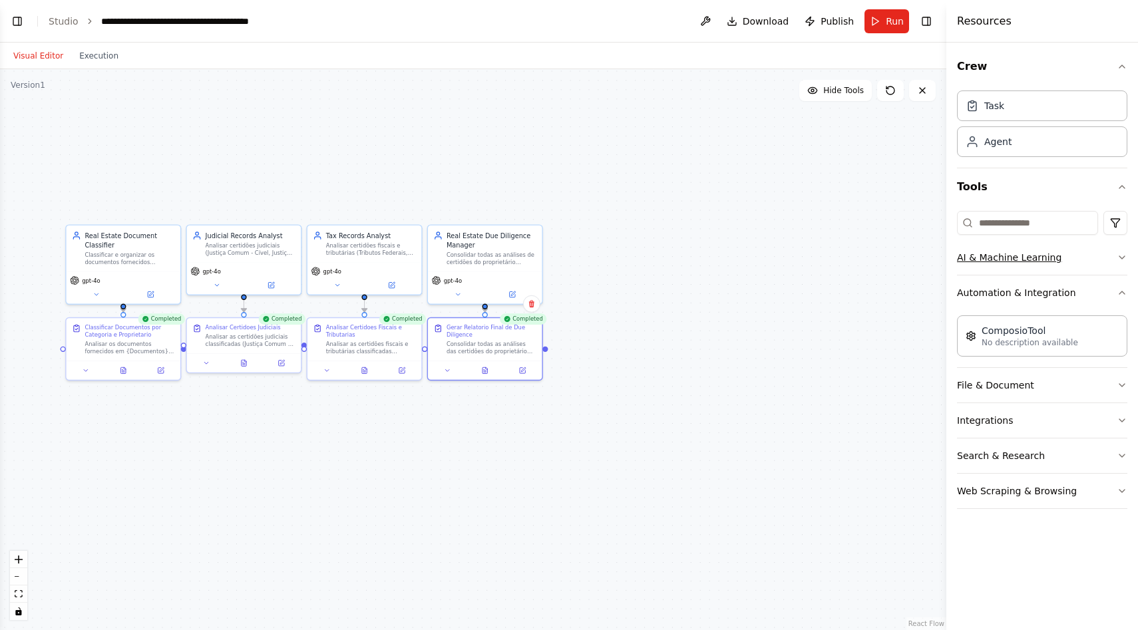
click at [1044, 261] on button "AI & Machine Learning" at bounding box center [1042, 257] width 170 height 35
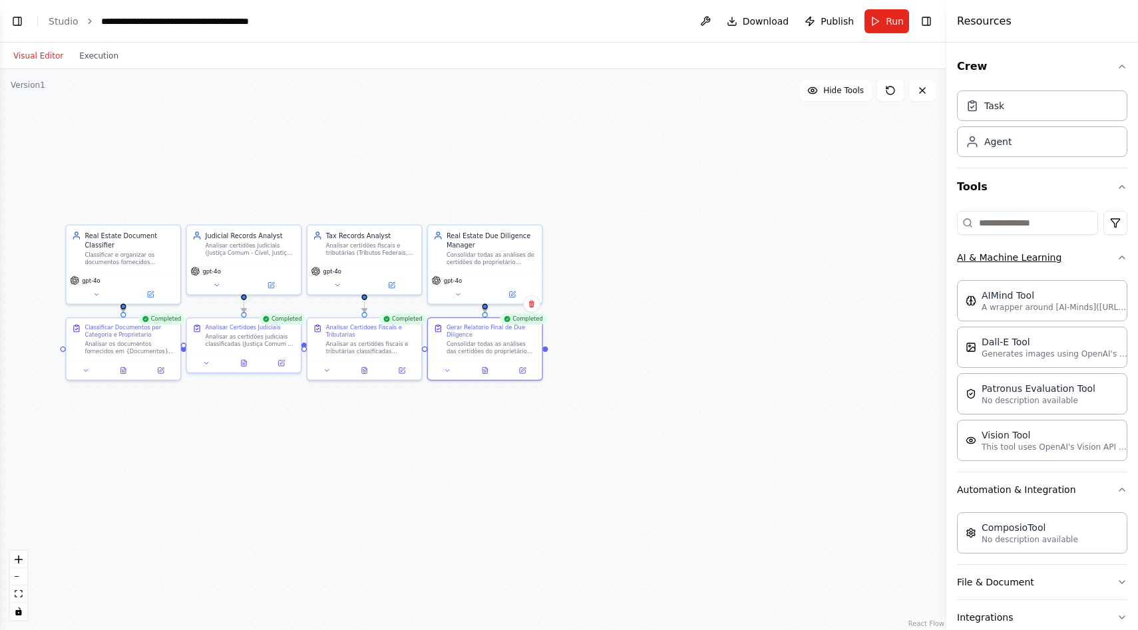
click at [1046, 262] on button "AI & Machine Learning" at bounding box center [1042, 257] width 170 height 35
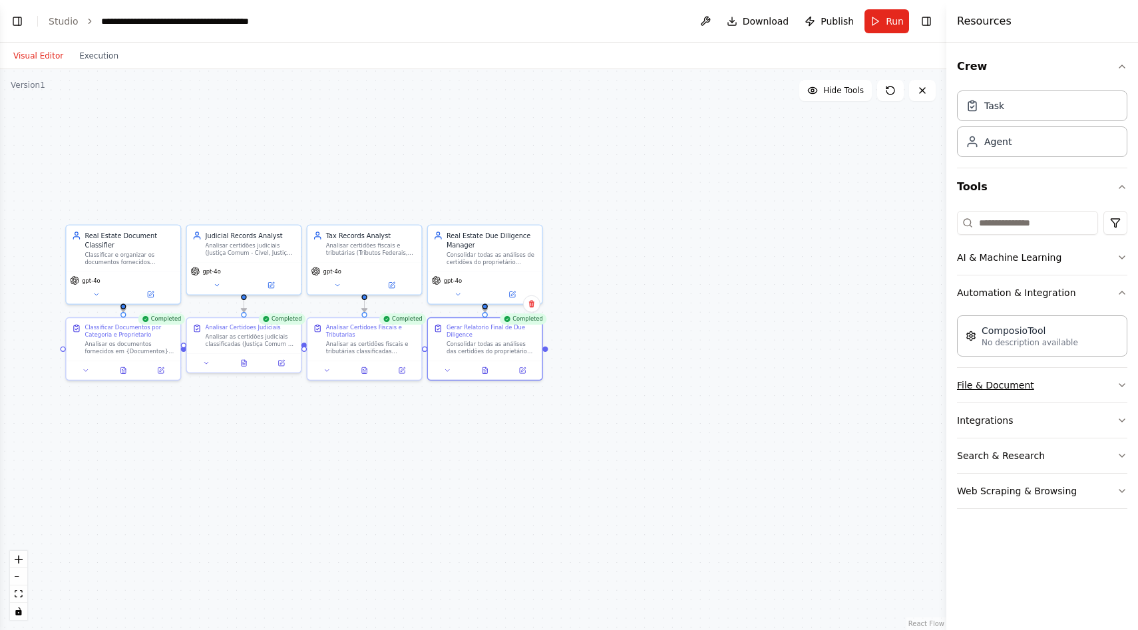
click at [1039, 379] on button "File & Document" at bounding box center [1042, 385] width 170 height 35
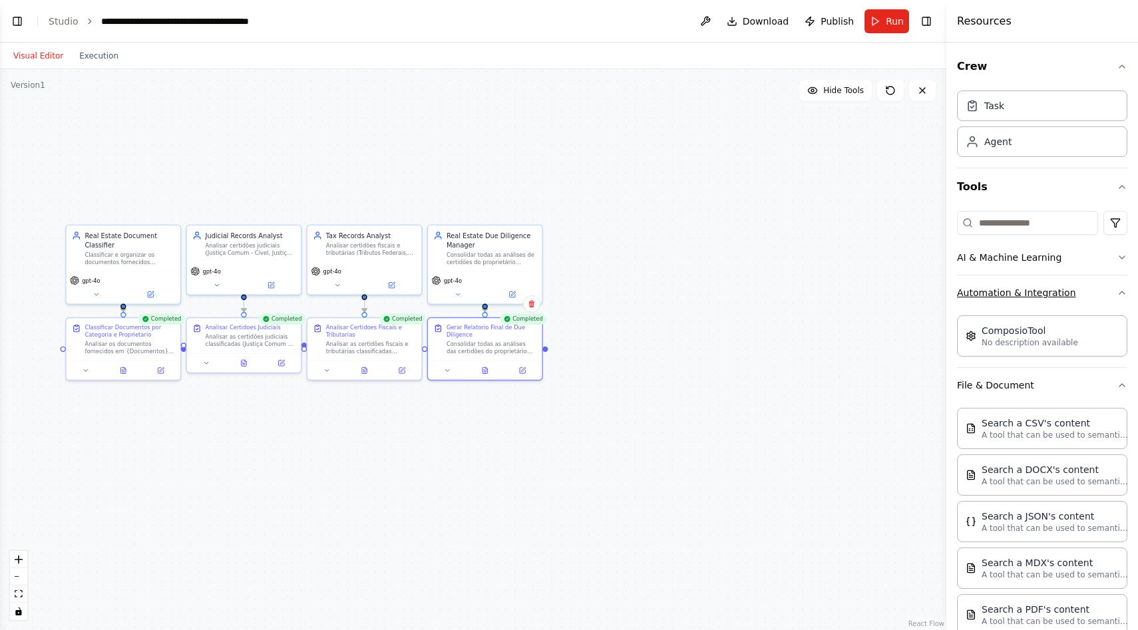
click at [1044, 306] on button "Automation & Integration" at bounding box center [1042, 293] width 170 height 35
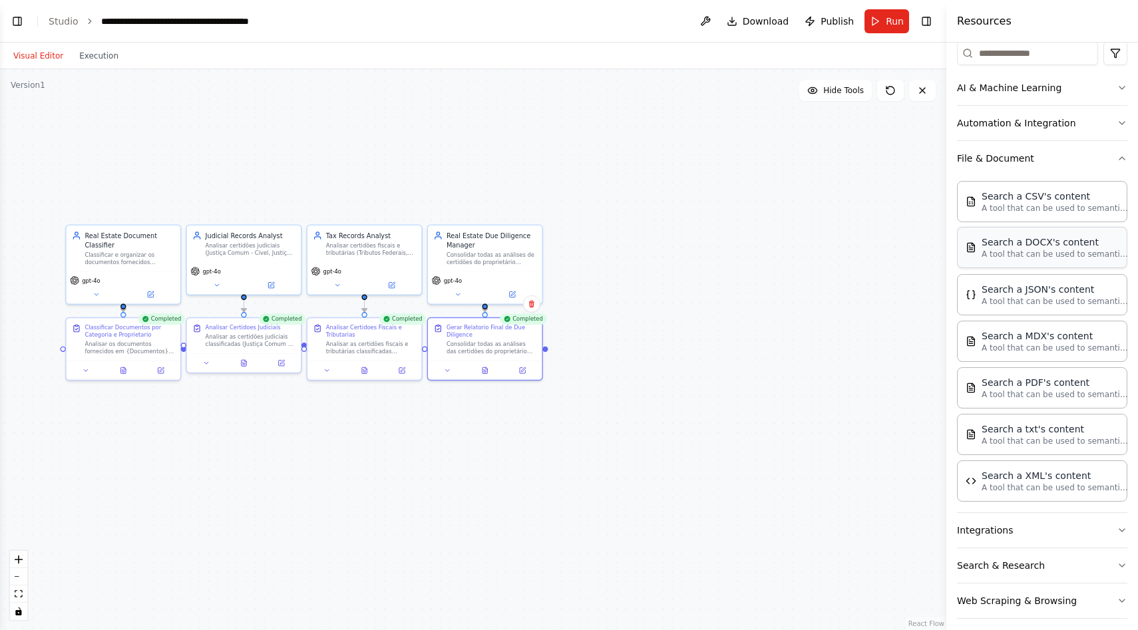
scroll to position [180, 0]
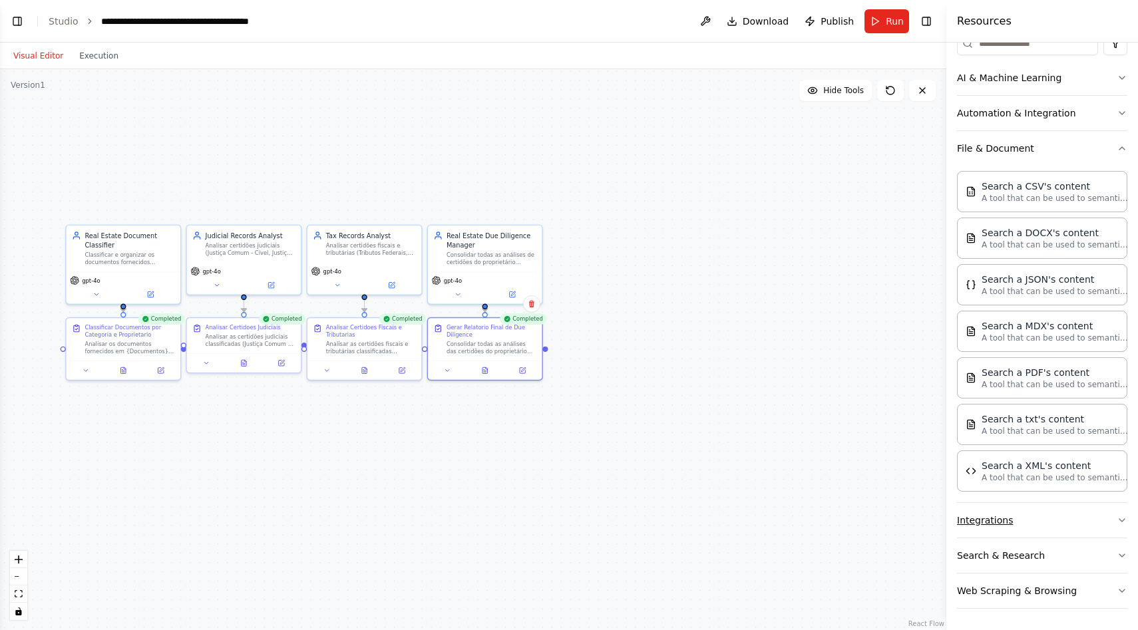
click at [1006, 532] on button "Integrations" at bounding box center [1042, 520] width 170 height 35
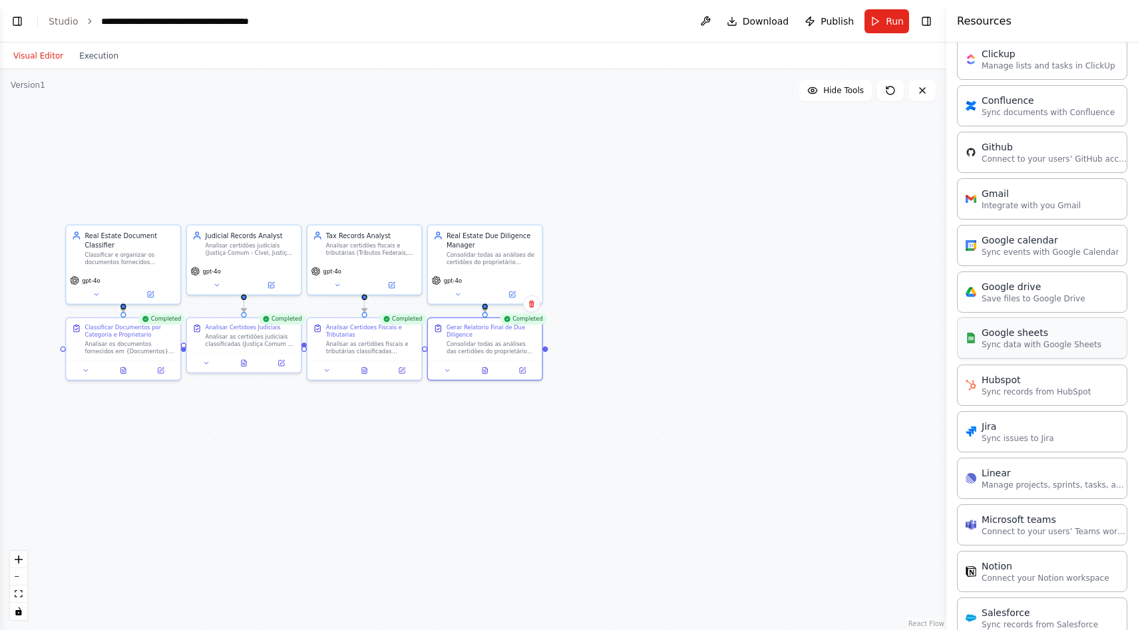
scroll to position [771, 0]
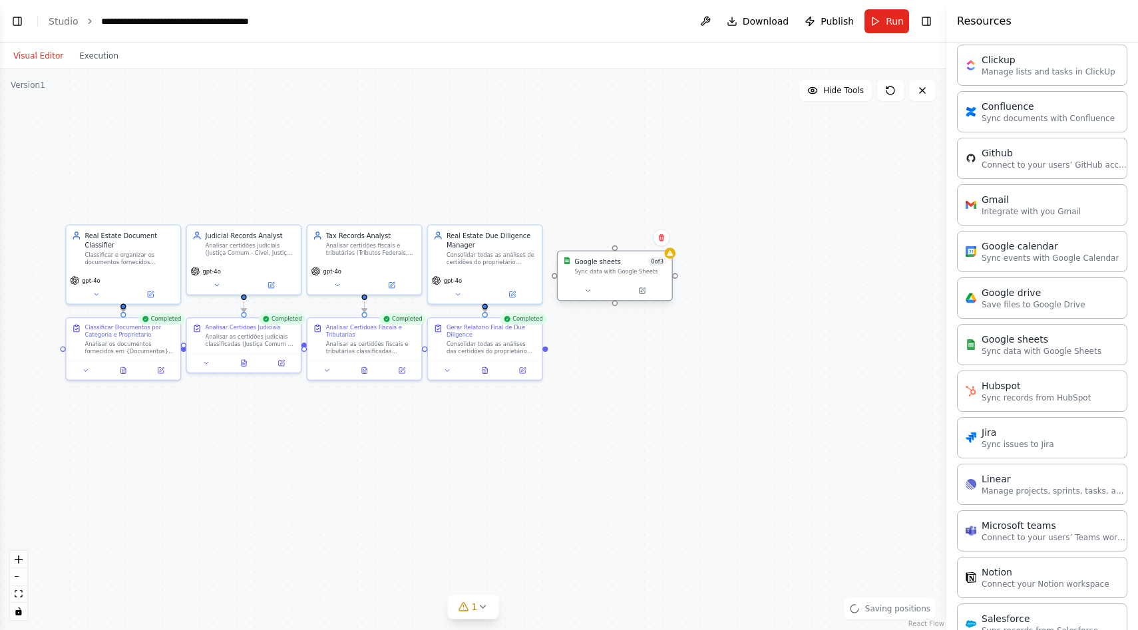
drag, startPoint x: 703, startPoint y: 270, endPoint x: 622, endPoint y: 266, distance: 81.3
click at [622, 266] on div "Google sheets 0 of 3 Sync data with Google Sheets" at bounding box center [620, 266] width 92 height 19
drag, startPoint x: 622, startPoint y: 266, endPoint x: 626, endPoint y: 239, distance: 26.9
click at [626, 239] on div "Google sheets 0 of 3 Sync data with Google Sheets" at bounding box center [620, 238] width 92 height 19
click at [648, 264] on button at bounding box center [642, 263] width 53 height 11
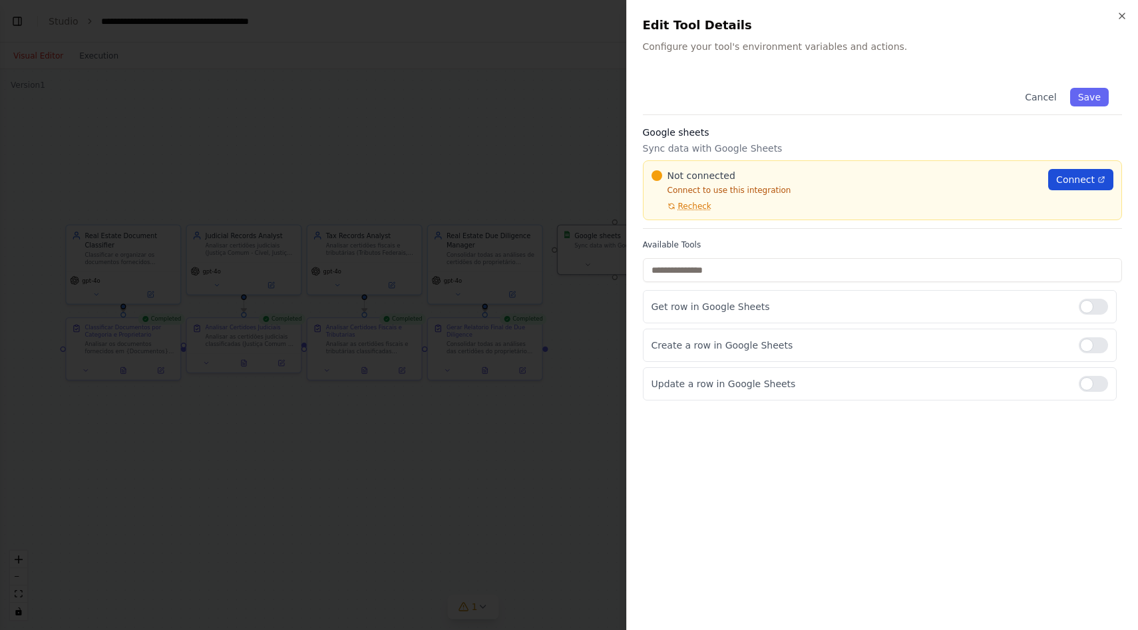
click at [1091, 186] on span "Connect" at bounding box center [1075, 179] width 39 height 13
click at [693, 209] on span "Recheck" at bounding box center [694, 206] width 33 height 11
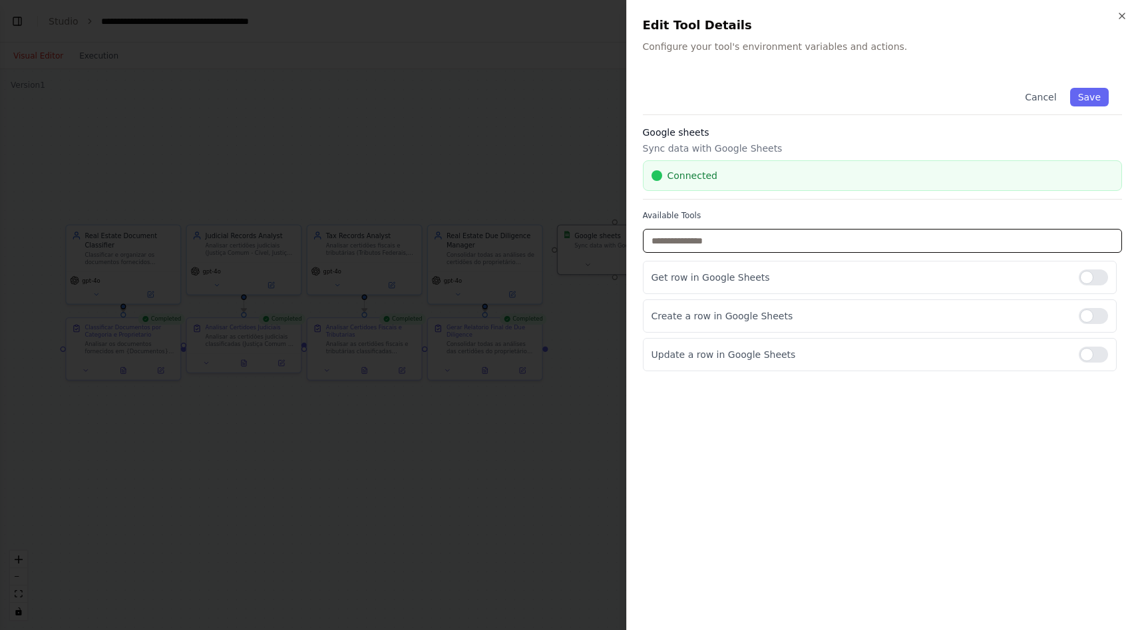
click at [829, 243] on input "text" at bounding box center [883, 241] width 480 height 24
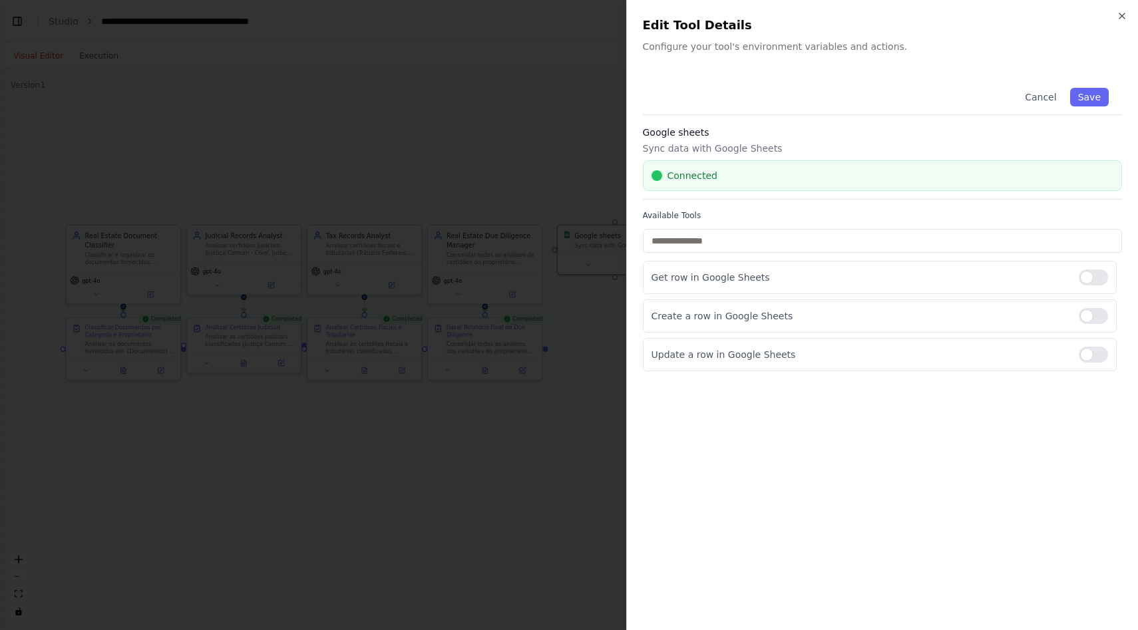
click at [830, 220] on label "Available Tools" at bounding box center [883, 215] width 480 height 11
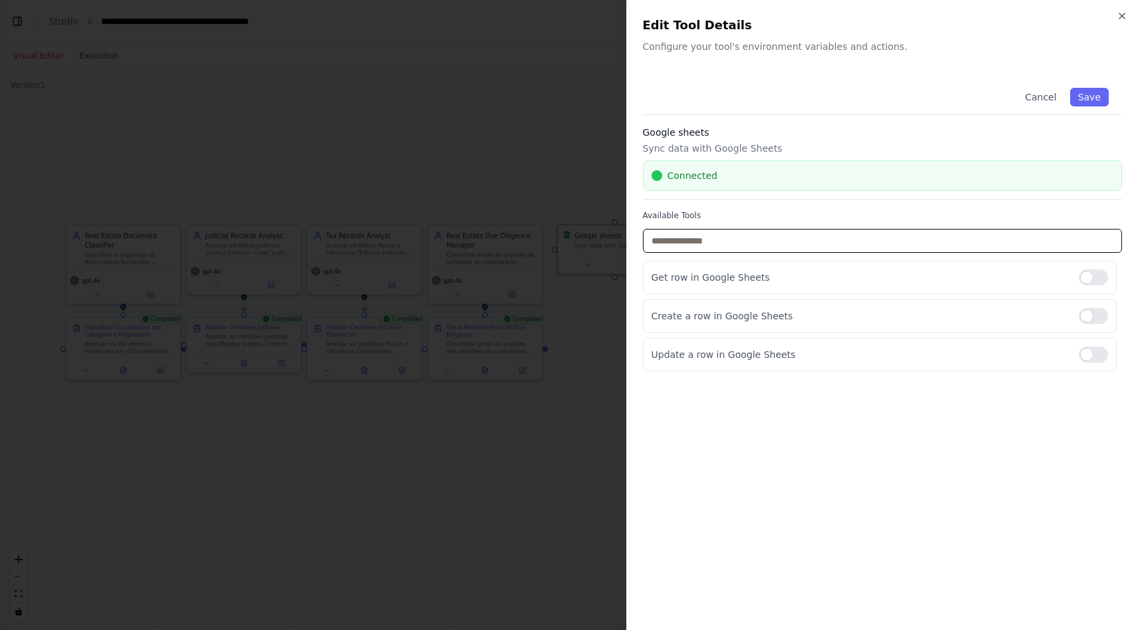
click at [902, 238] on input "text" at bounding box center [883, 241] width 480 height 24
click at [1083, 277] on div at bounding box center [1093, 278] width 29 height 16
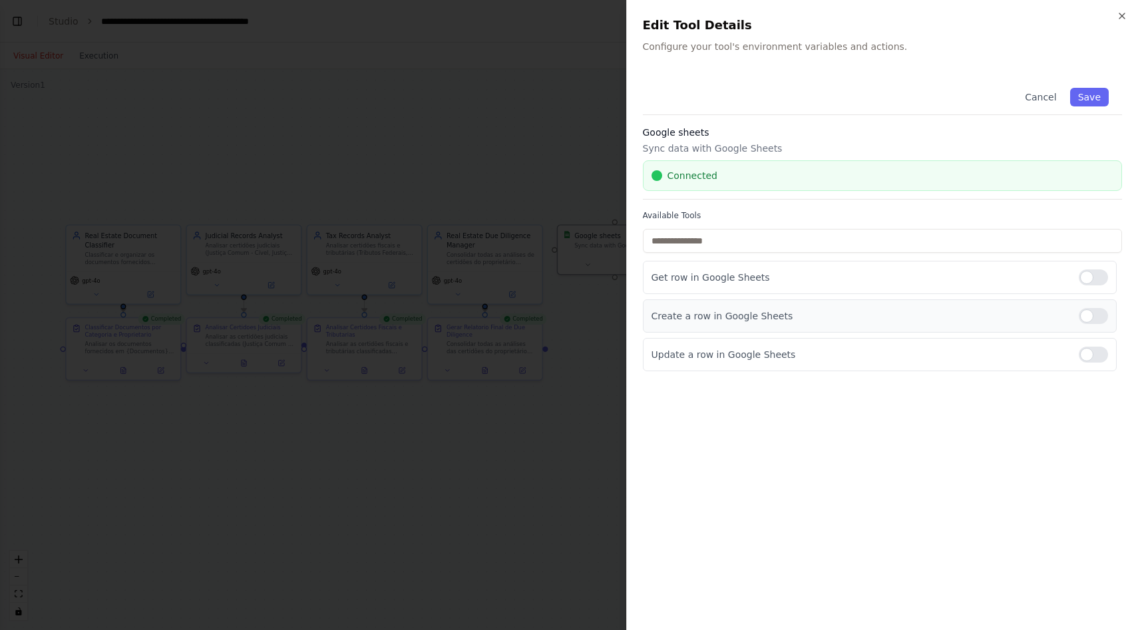
click at [1085, 315] on div at bounding box center [1093, 316] width 29 height 16
click at [1089, 352] on div at bounding box center [1093, 355] width 29 height 16
click at [1078, 104] on button "Save" at bounding box center [1089, 97] width 39 height 19
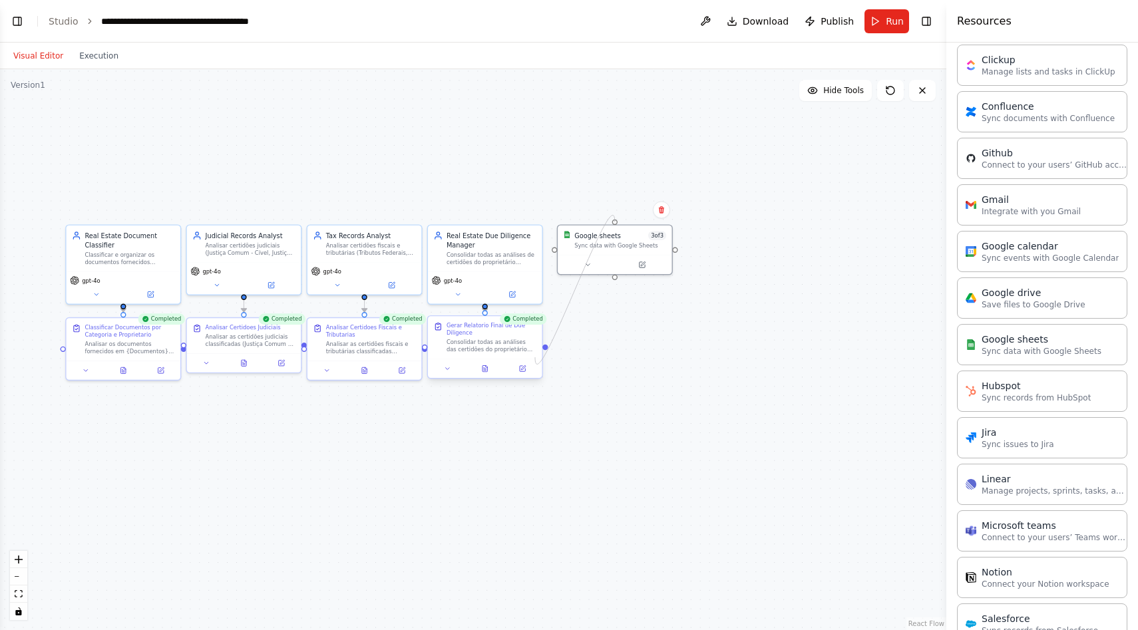
drag, startPoint x: 616, startPoint y: 276, endPoint x: 535, endPoint y: 357, distance: 113.9
click at [535, 357] on div "Real Estate Document Classifier Classificar e organizar os documentos fornecido…" at bounding box center [349, 373] width 660 height 391
click at [636, 383] on div ".deletable-edge-delete-btn { width: 20px; height: 20px; border: 0px solid #ffff…" at bounding box center [473, 349] width 946 height 561
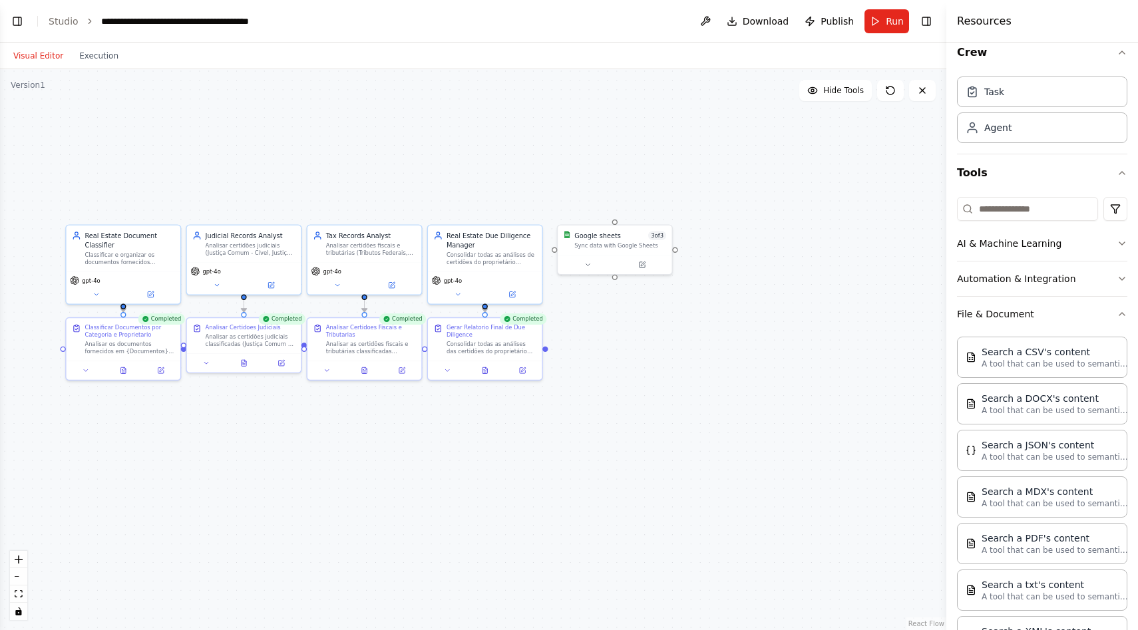
scroll to position [0, 0]
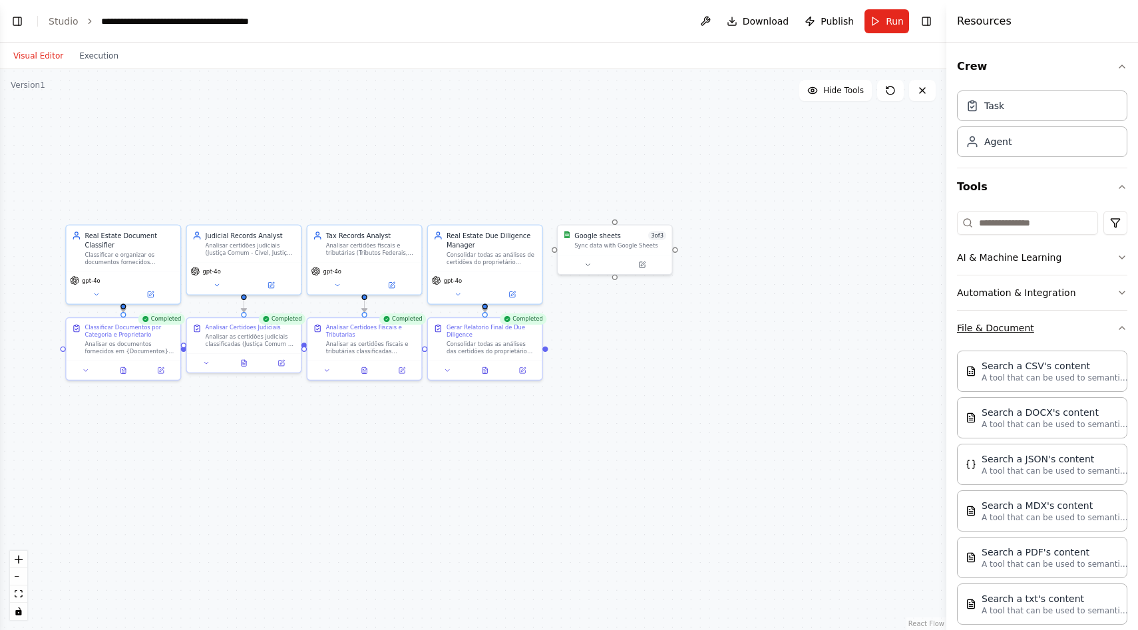
click at [1010, 327] on button "File & Document" at bounding box center [1042, 328] width 170 height 35
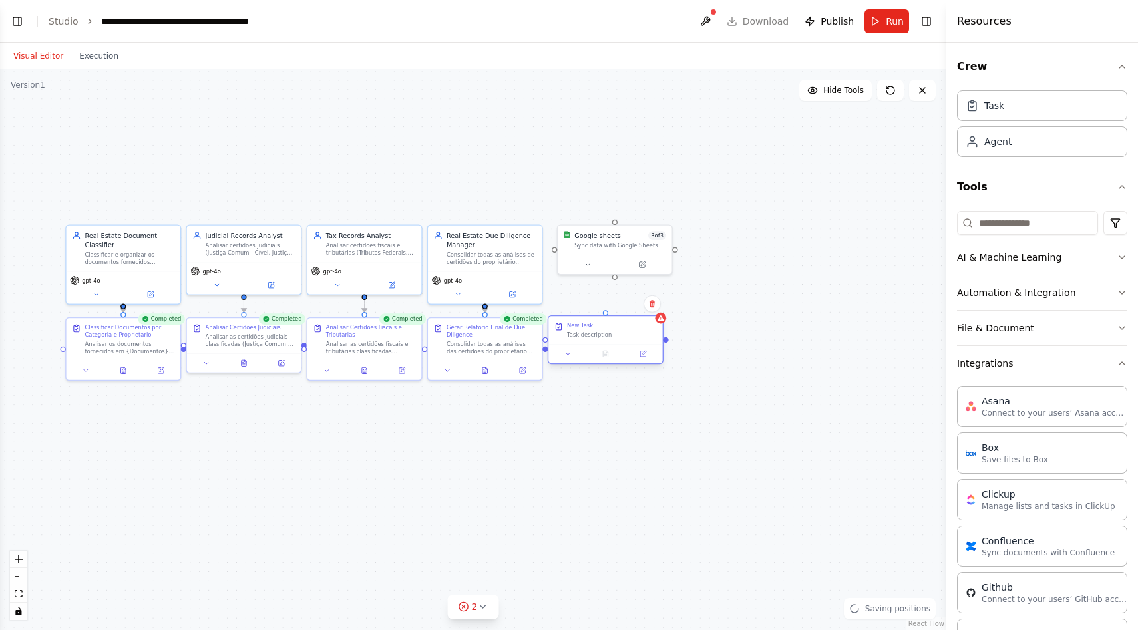
drag, startPoint x: 664, startPoint y: 353, endPoint x: 596, endPoint y: 332, distance: 70.3
click at [596, 332] on div "Task description" at bounding box center [612, 334] width 90 height 7
drag, startPoint x: 604, startPoint y: 334, endPoint x: 631, endPoint y: 334, distance: 26.6
click at [631, 334] on div "Task description" at bounding box center [640, 334] width 90 height 7
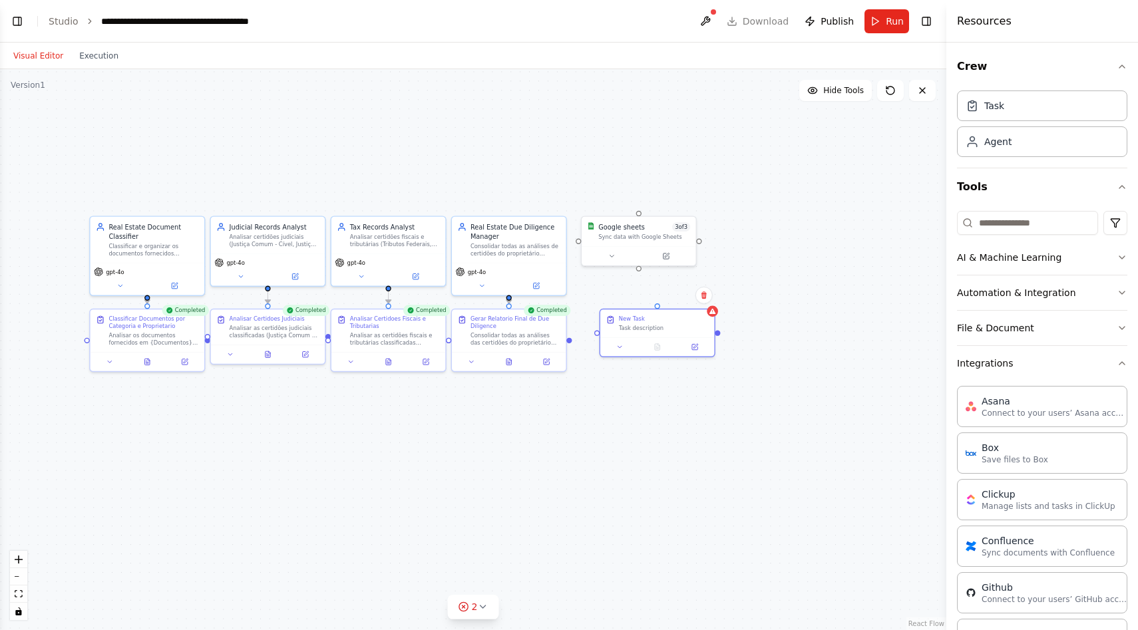
drag, startPoint x: 547, startPoint y: 349, endPoint x: 571, endPoint y: 341, distance: 25.5
click at [571, 341] on div ".deletable-edge-delete-btn { width: 20px; height: 20px; border: 0px solid #ffff…" at bounding box center [473, 349] width 946 height 561
drag, startPoint x: 570, startPoint y: 339, endPoint x: 597, endPoint y: 331, distance: 27.8
click at [597, 331] on div "Real Estate Document Classifier Classificar e organizar os documentos fornecido…" at bounding box center [373, 365] width 660 height 391
drag, startPoint x: 634, startPoint y: 321, endPoint x: 604, endPoint y: 323, distance: 30.0
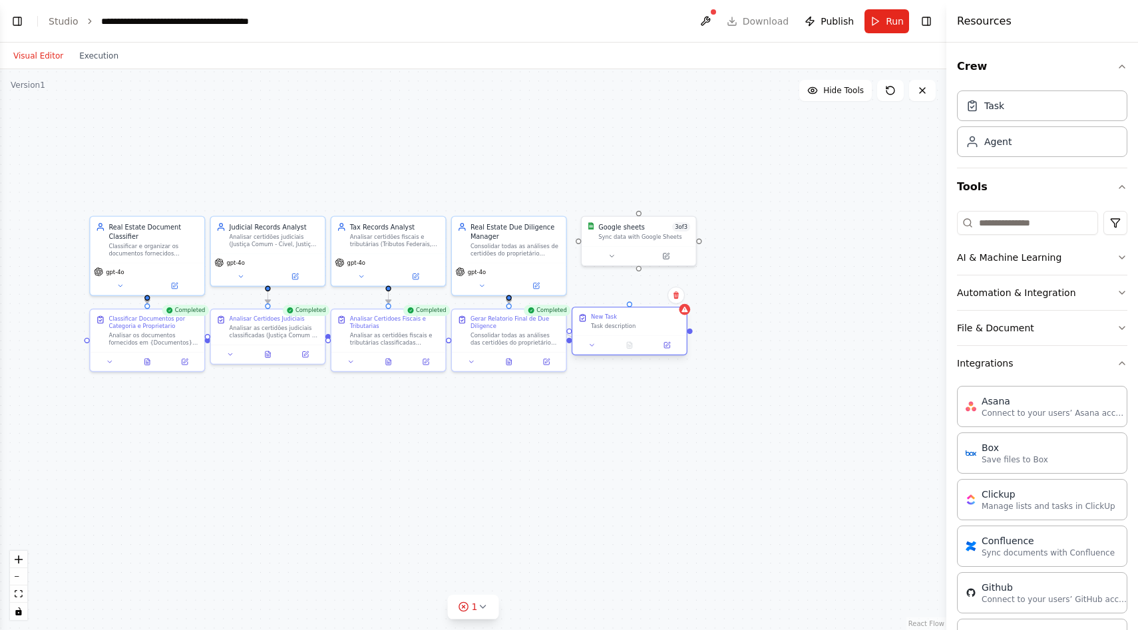
click at [604, 323] on div "New Task Task description" at bounding box center [636, 321] width 90 height 17
drag, startPoint x: 630, startPoint y: 303, endPoint x: 640, endPoint y: 264, distance: 41.0
click at [640, 264] on div "Real Estate Document Classifier Classificar e organizar os documentos fornecido…" at bounding box center [373, 365] width 660 height 391
drag, startPoint x: 629, startPoint y: 303, endPoint x: 638, endPoint y: 225, distance: 79.1
click at [638, 225] on div "Real Estate Document Classifier Classificar e organizar os documentos fornecido…" at bounding box center [373, 365] width 660 height 391
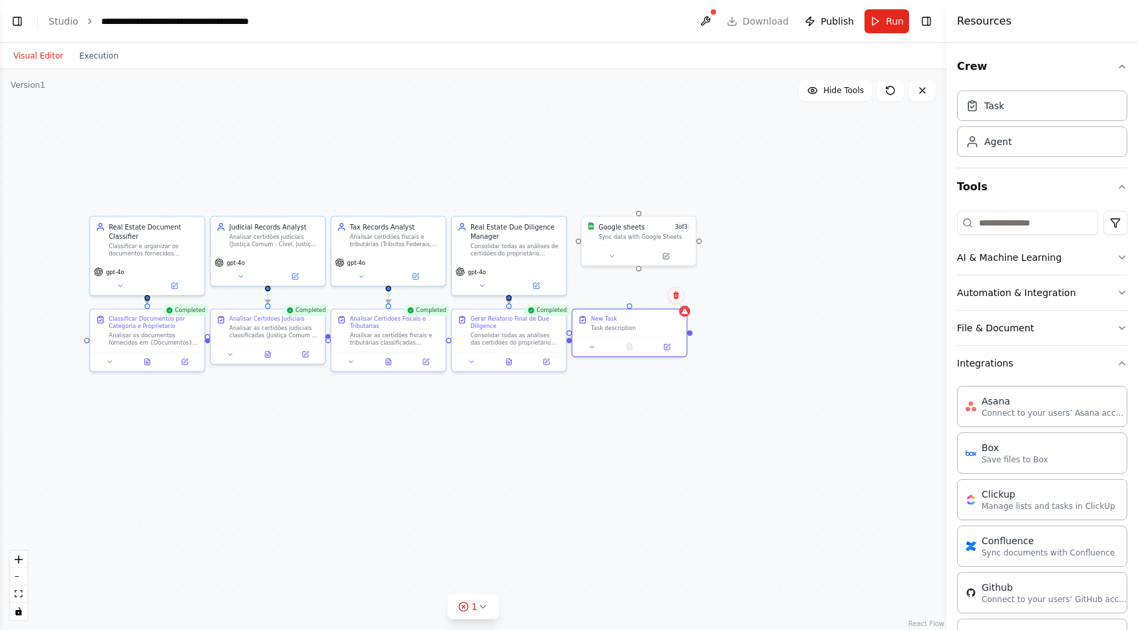
click at [677, 295] on icon at bounding box center [675, 294] width 5 height 7
click at [642, 293] on button "Confirm" at bounding box center [638, 295] width 47 height 16
drag, startPoint x: 646, startPoint y: 229, endPoint x: 658, endPoint y: 329, distance: 100.5
click at [658, 329] on div "Google sheets 3 of 3" at bounding box center [654, 327] width 92 height 9
drag, startPoint x: 570, startPoint y: 341, endPoint x: 592, endPoint y: 344, distance: 22.2
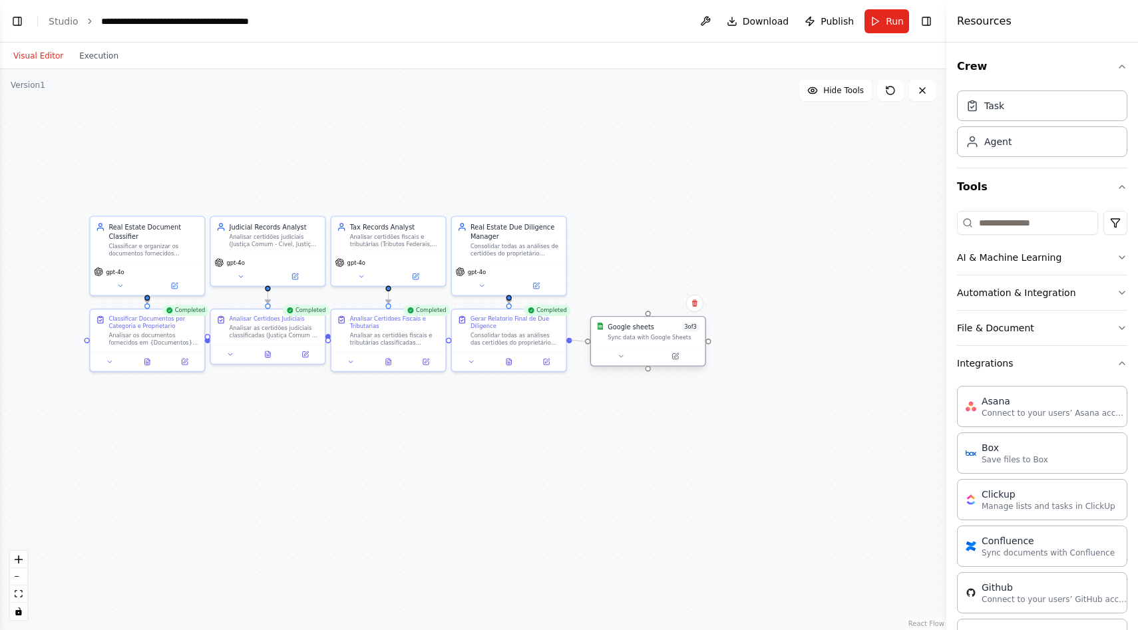
click at [592, 344] on div "Real Estate Document Classifier Classificar e organizar os documentos fornecido…" at bounding box center [373, 365] width 660 height 391
drag, startPoint x: 645, startPoint y: 324, endPoint x: 658, endPoint y: 319, distance: 14.3
click at [658, 319] on div "Google sheets" at bounding box center [649, 317] width 47 height 9
drag, startPoint x: 658, startPoint y: 322, endPoint x: 651, endPoint y: 329, distance: 10.4
click at [651, 329] on div "Google sheets" at bounding box center [640, 327] width 47 height 9
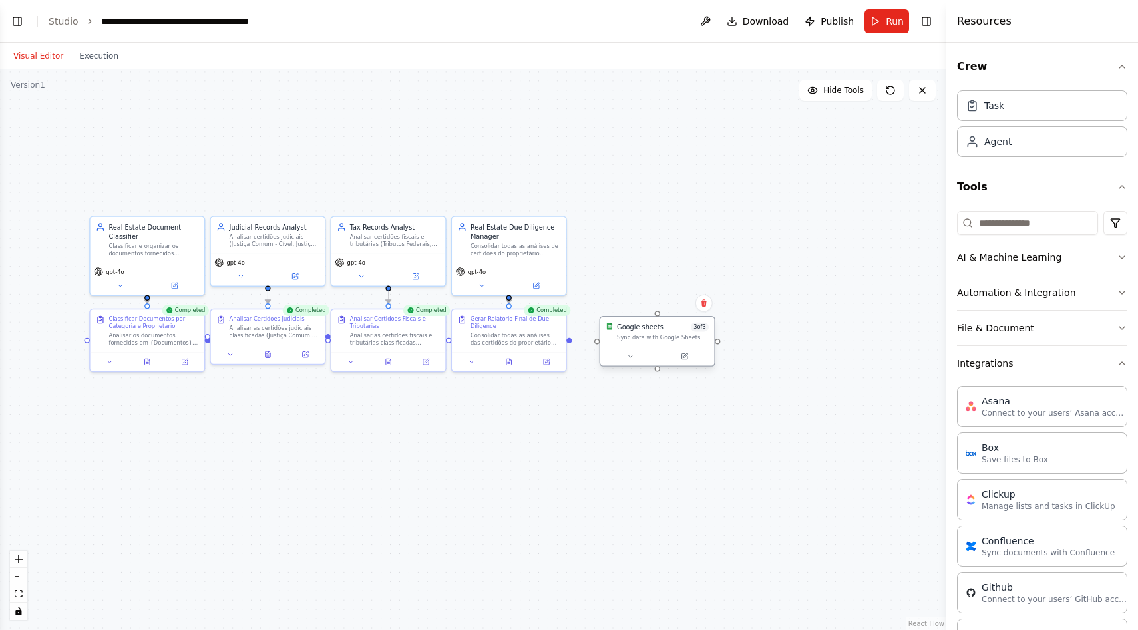
click at [657, 336] on div "Sync data with Google Sheets" at bounding box center [663, 336] width 92 height 7
click at [643, 356] on button at bounding box center [630, 356] width 53 height 11
drag, startPoint x: 658, startPoint y: 313, endPoint x: 543, endPoint y: 258, distance: 127.1
click at [543, 258] on div "Real Estate Document Classifier Classificar e organizar os documentos fornecido…" at bounding box center [373, 365] width 660 height 391
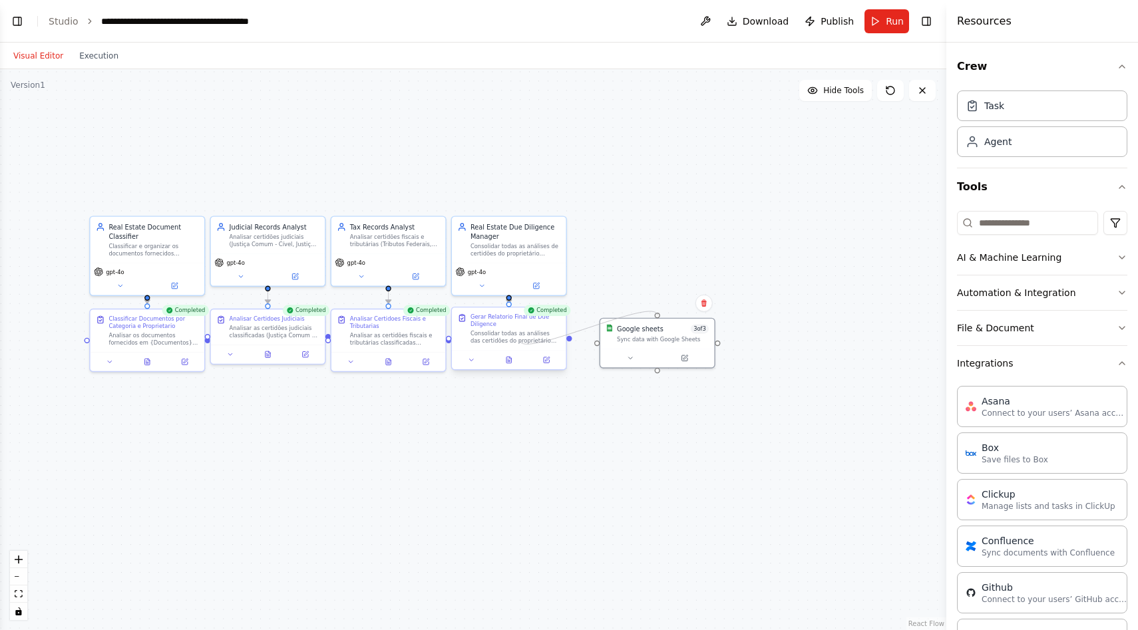
drag, startPoint x: 598, startPoint y: 341, endPoint x: 520, endPoint y: 340, distance: 77.9
click at [520, 340] on div "Real Estate Document Classifier Classificar e organizar os documentos fornecido…" at bounding box center [373, 365] width 660 height 391
drag, startPoint x: 657, startPoint y: 369, endPoint x: 644, endPoint y: 332, distance: 39.4
click at [644, 332] on div "Google sheets 3 of 3 Sync data with Google Sheets" at bounding box center [658, 341] width 116 height 51
click at [1040, 246] on button "AI & Machine Learning" at bounding box center [1042, 257] width 170 height 35
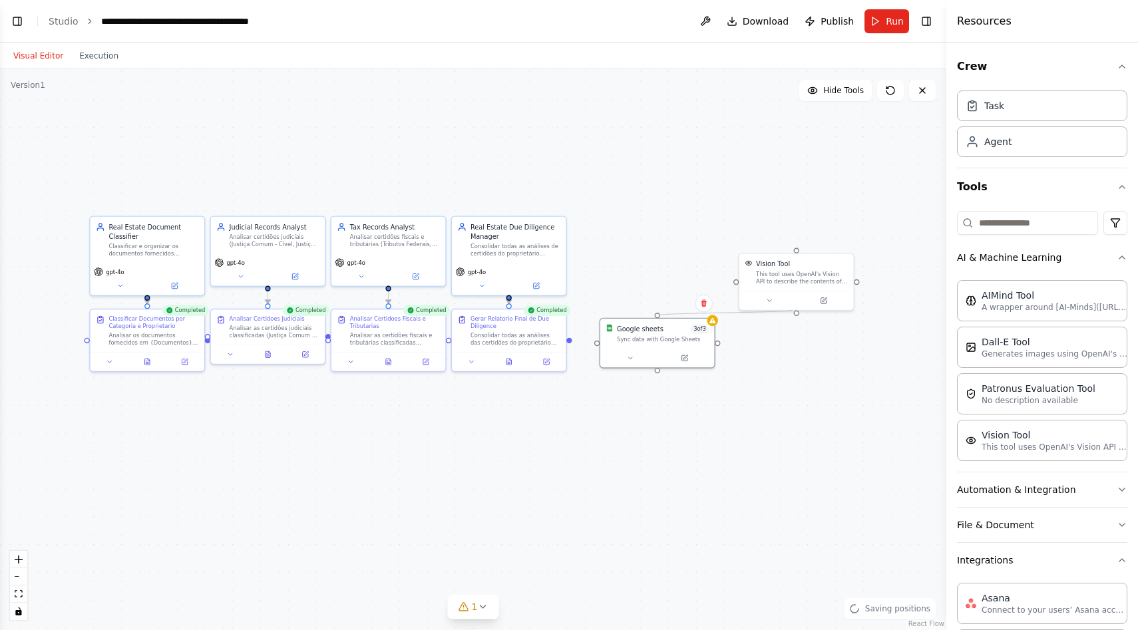
drag, startPoint x: 717, startPoint y: 339, endPoint x: 793, endPoint y: 310, distance: 80.7
click at [703, 310] on div "Real Estate Document Classifier Classificar e organizar os documentos fornecido…" at bounding box center [373, 365] width 660 height 391
click at [828, 264] on div "Vision Tool" at bounding box center [802, 262] width 92 height 9
click at [841, 244] on button at bounding box center [843, 238] width 17 height 17
click at [812, 240] on button "Confirm" at bounding box center [805, 238] width 47 height 16
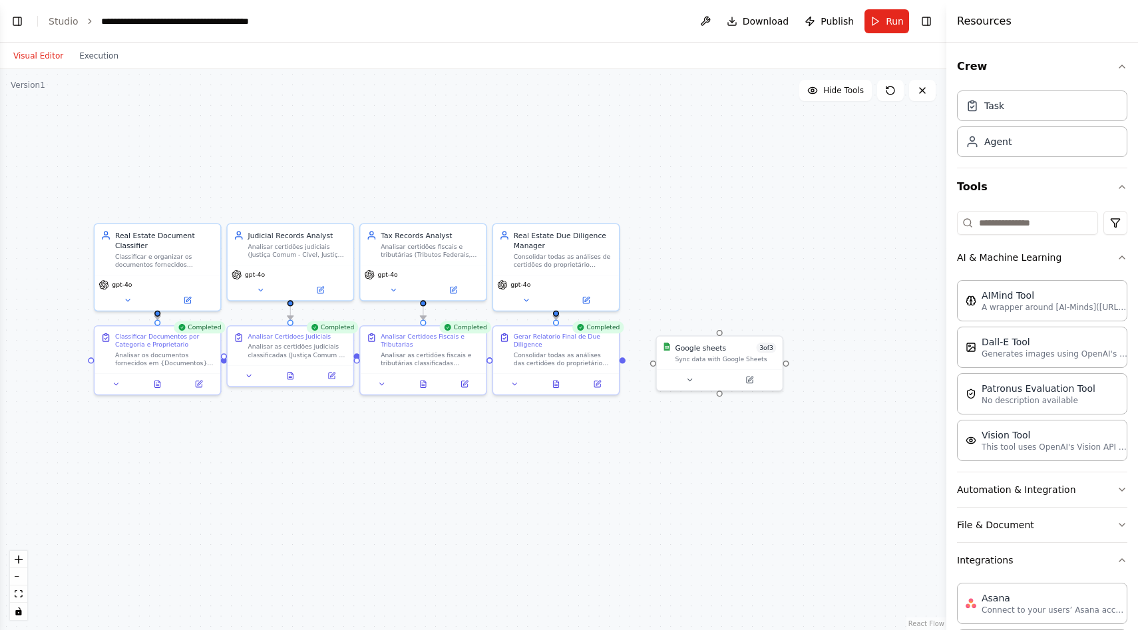
drag, startPoint x: 301, startPoint y: 431, endPoint x: 327, endPoint y: 461, distance: 39.1
click at [327, 461] on div ".deletable-edge-delete-btn { width: 20px; height: 20px; border: 0px solid #ffff…" at bounding box center [473, 349] width 946 height 561
click at [693, 353] on div "Sync data with Google Sheets" at bounding box center [725, 357] width 101 height 8
click at [777, 323] on button at bounding box center [771, 320] width 17 height 17
click at [745, 317] on button "Confirm" at bounding box center [734, 321] width 47 height 16
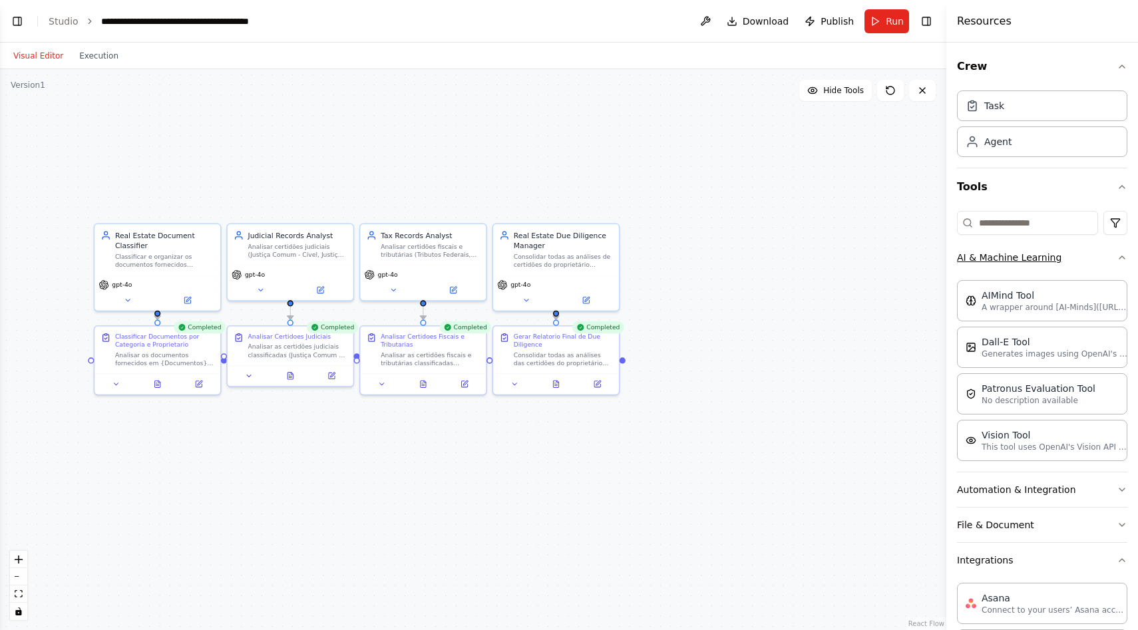
click at [1106, 264] on button "AI & Machine Learning" at bounding box center [1042, 257] width 170 height 35
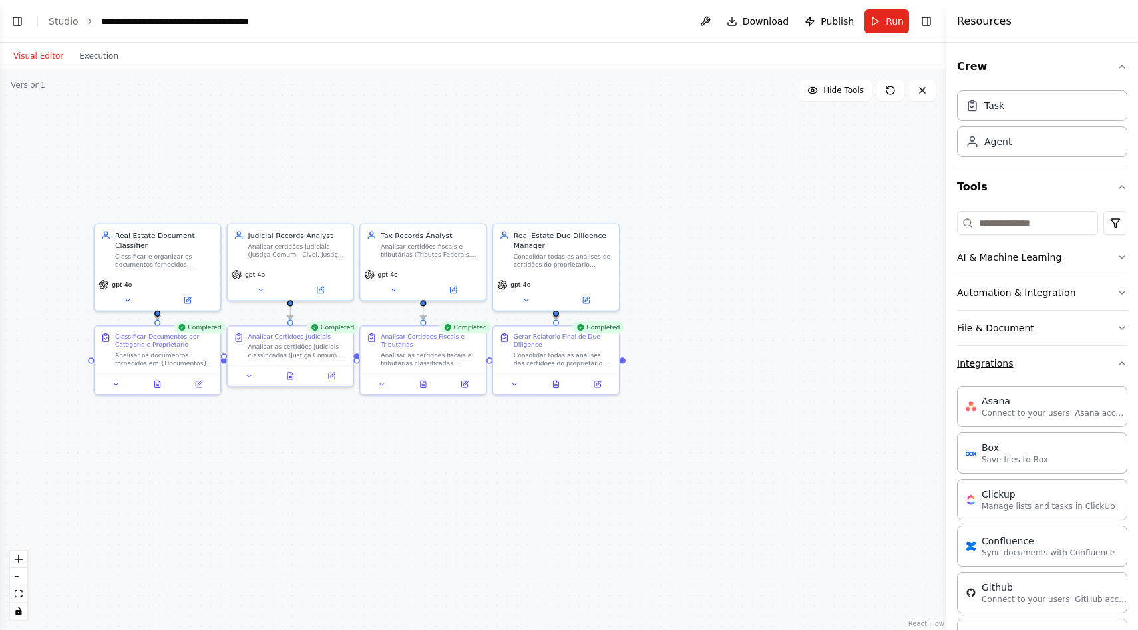
click at [1093, 353] on button "Integrations" at bounding box center [1042, 363] width 170 height 35
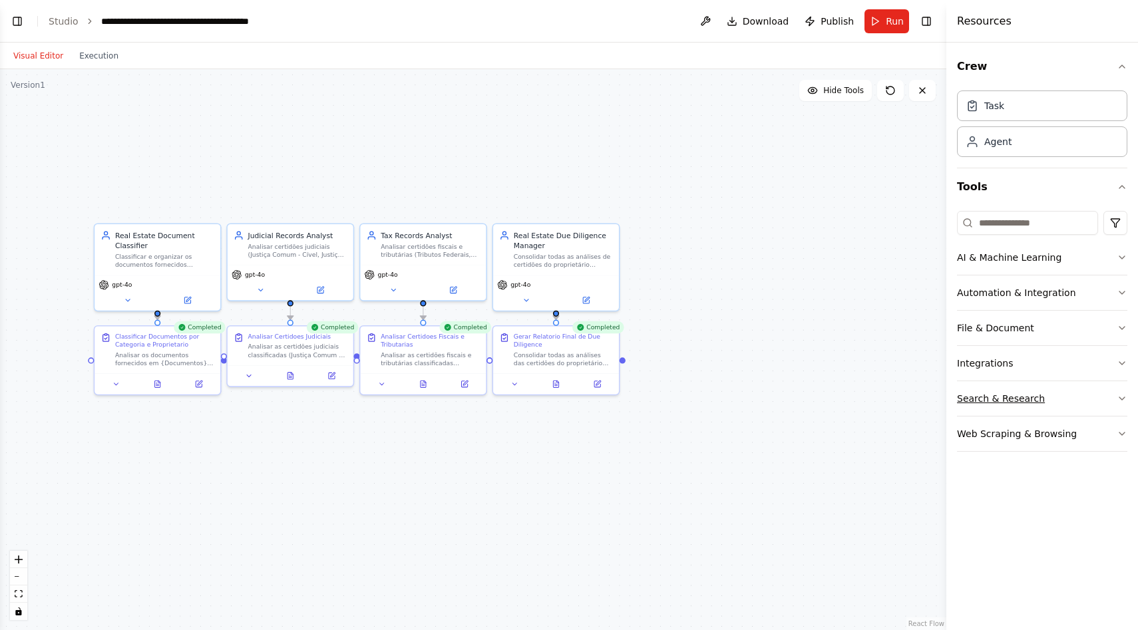
click at [1020, 401] on button "Search & Research" at bounding box center [1042, 398] width 170 height 35
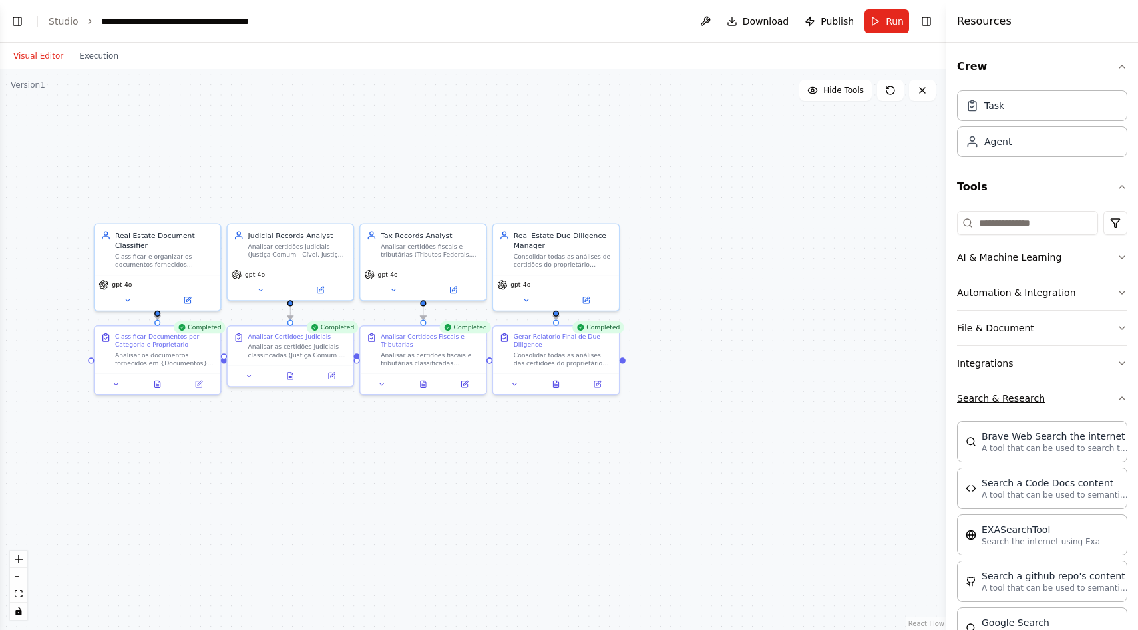
click at [1025, 406] on button "Search & Research" at bounding box center [1042, 398] width 170 height 35
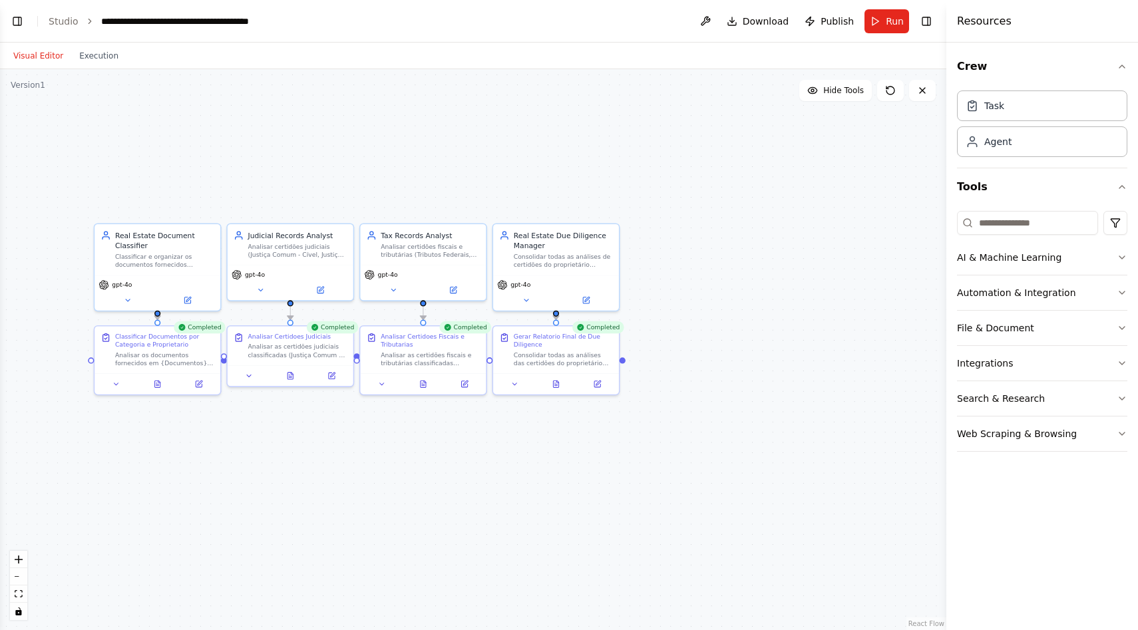
click at [806, 337] on div ".deletable-edge-delete-btn { width: 20px; height: 20px; border: 0px solid #ffff…" at bounding box center [473, 349] width 946 height 561
click at [904, 282] on div ".deletable-edge-delete-btn { width: 20px; height: 20px; border: 0px solid #ffff…" at bounding box center [473, 349] width 946 height 561
click at [1035, 178] on button "Tools" at bounding box center [1042, 186] width 170 height 37
click at [926, 21] on button "Toggle Right Sidebar" at bounding box center [926, 21] width 19 height 19
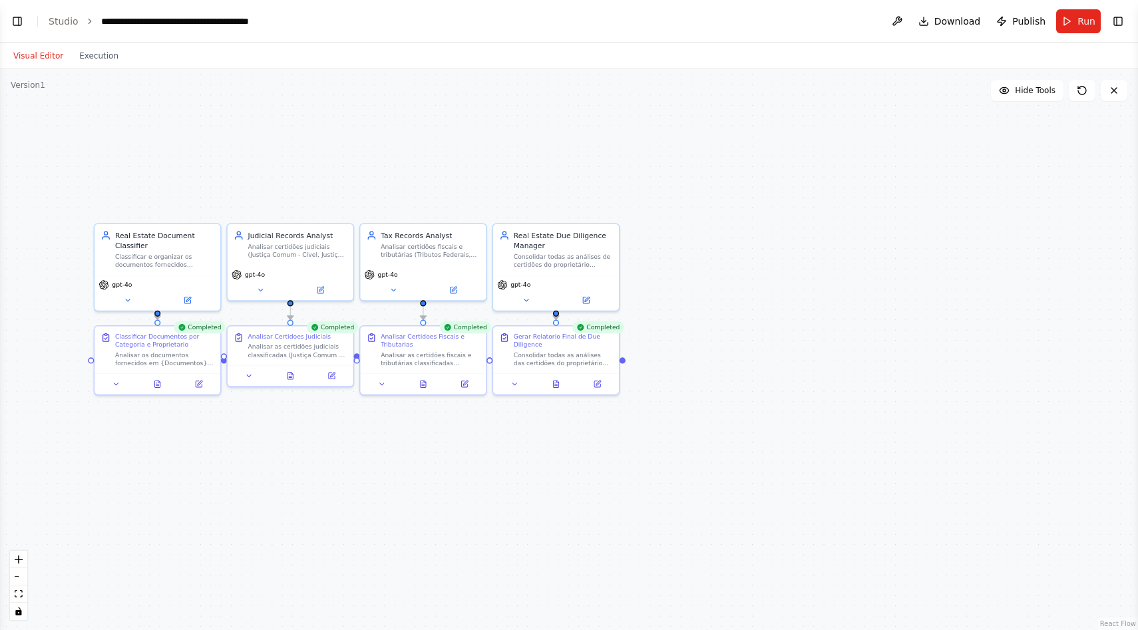
click at [670, 504] on div ".deletable-edge-delete-btn { width: 20px; height: 20px; border: 0px solid #ffff…" at bounding box center [569, 349] width 1138 height 561
click at [558, 382] on icon at bounding box center [555, 382] width 5 height 7
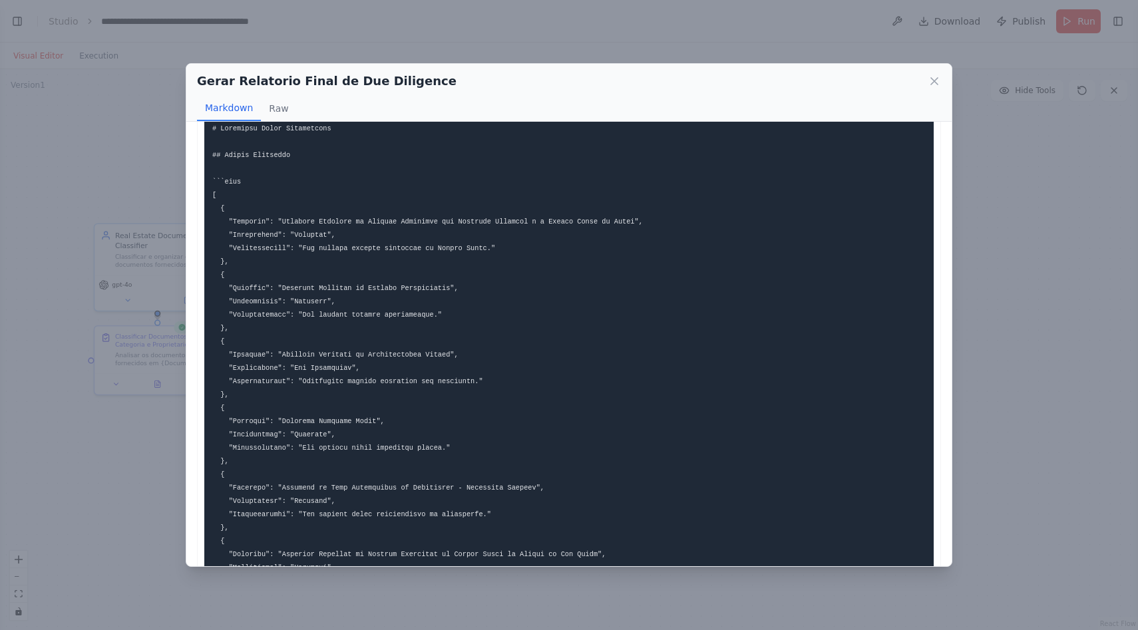
scroll to position [9, 0]
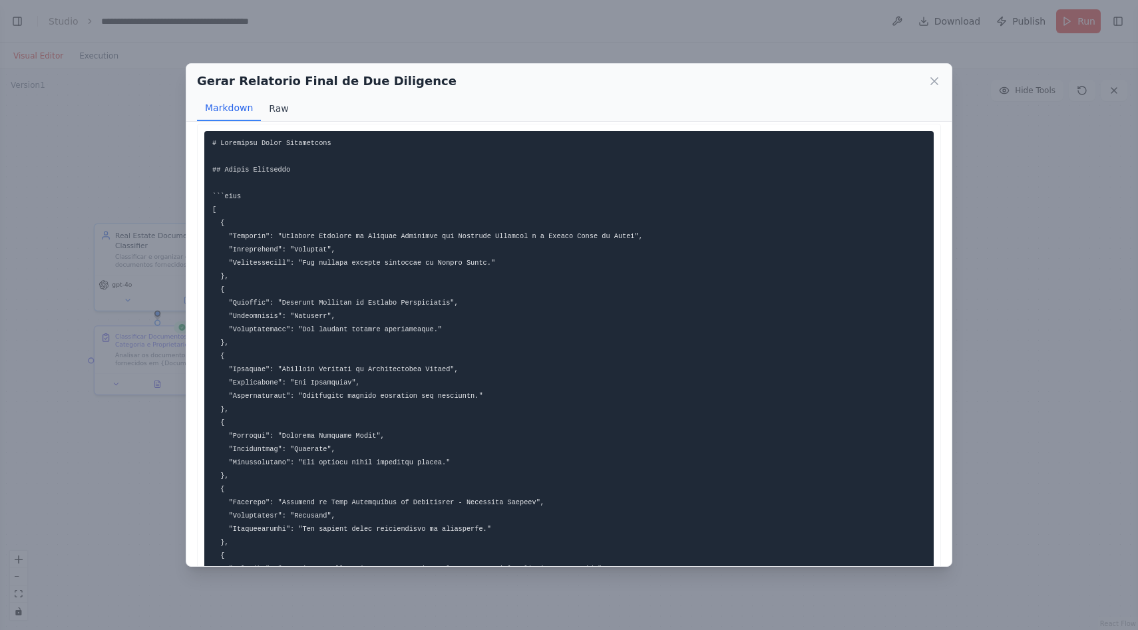
click at [268, 110] on button "Raw" at bounding box center [278, 108] width 35 height 25
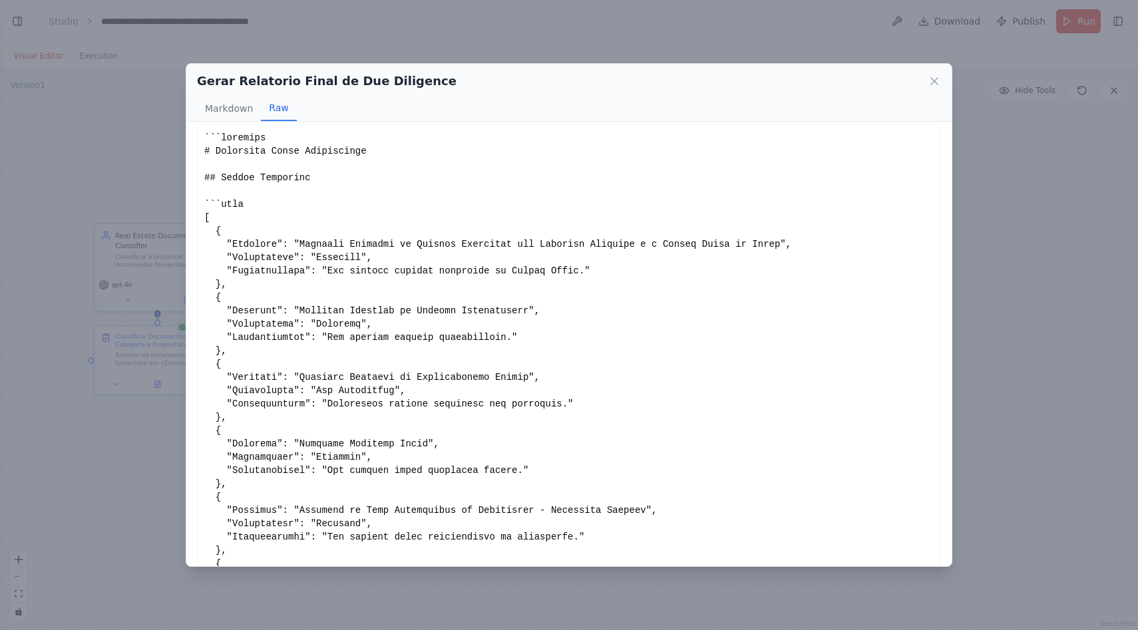
scroll to position [43, 0]
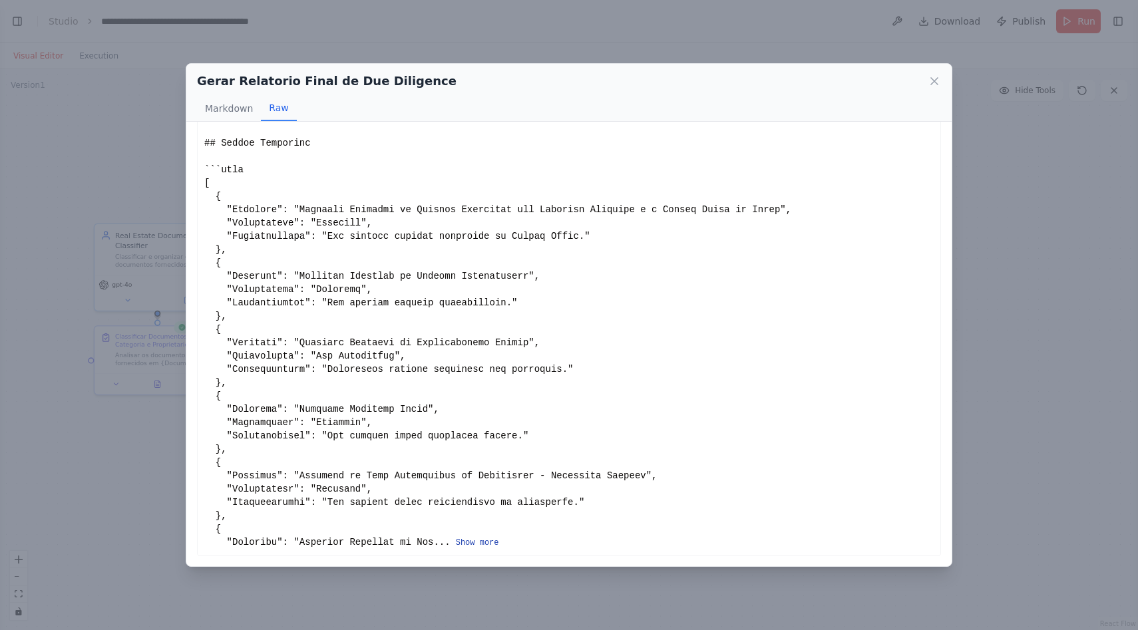
click at [490, 545] on button "Show more" at bounding box center [477, 543] width 43 height 11
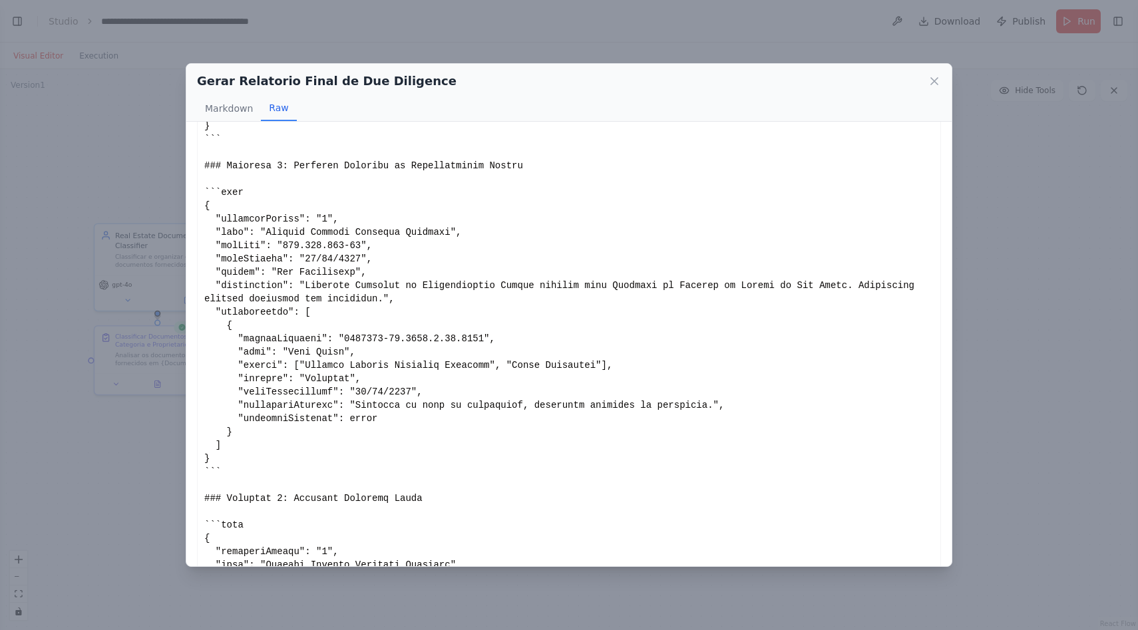
scroll to position [1065, 0]
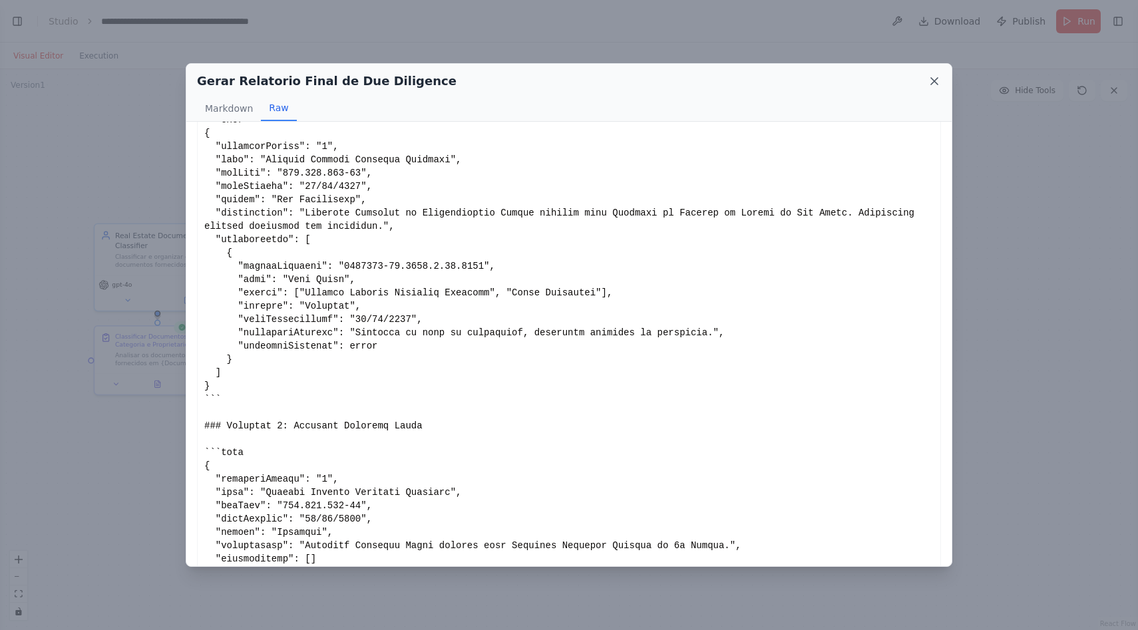
click at [933, 82] on icon at bounding box center [934, 81] width 7 height 7
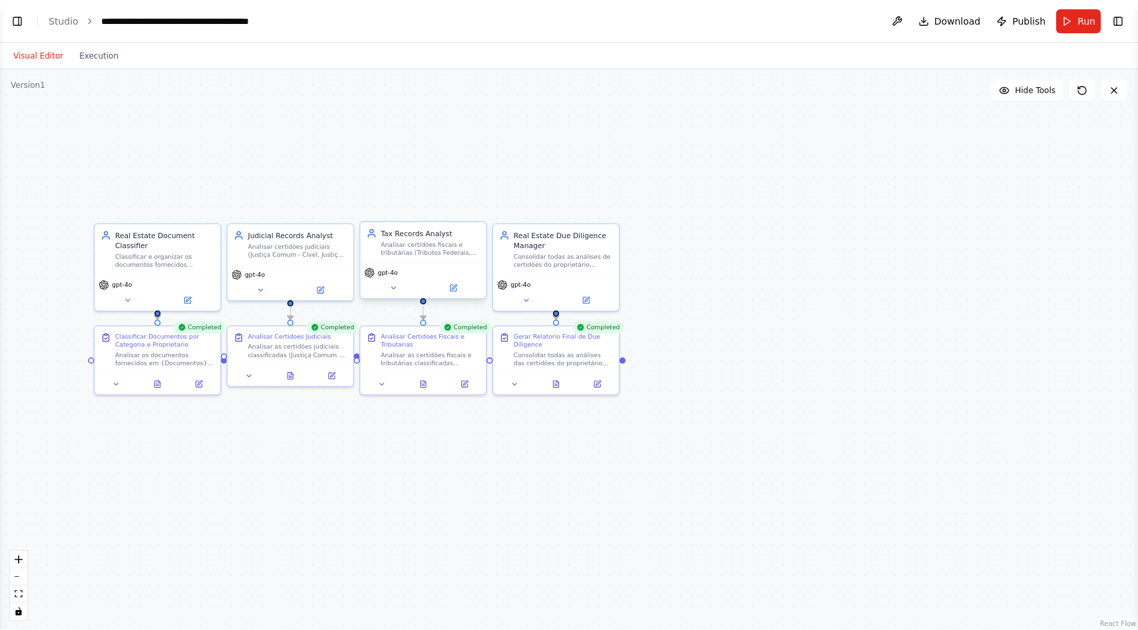
click at [398, 296] on div "gpt-4o" at bounding box center [423, 280] width 126 height 35
click at [397, 282] on button at bounding box center [394, 288] width 58 height 12
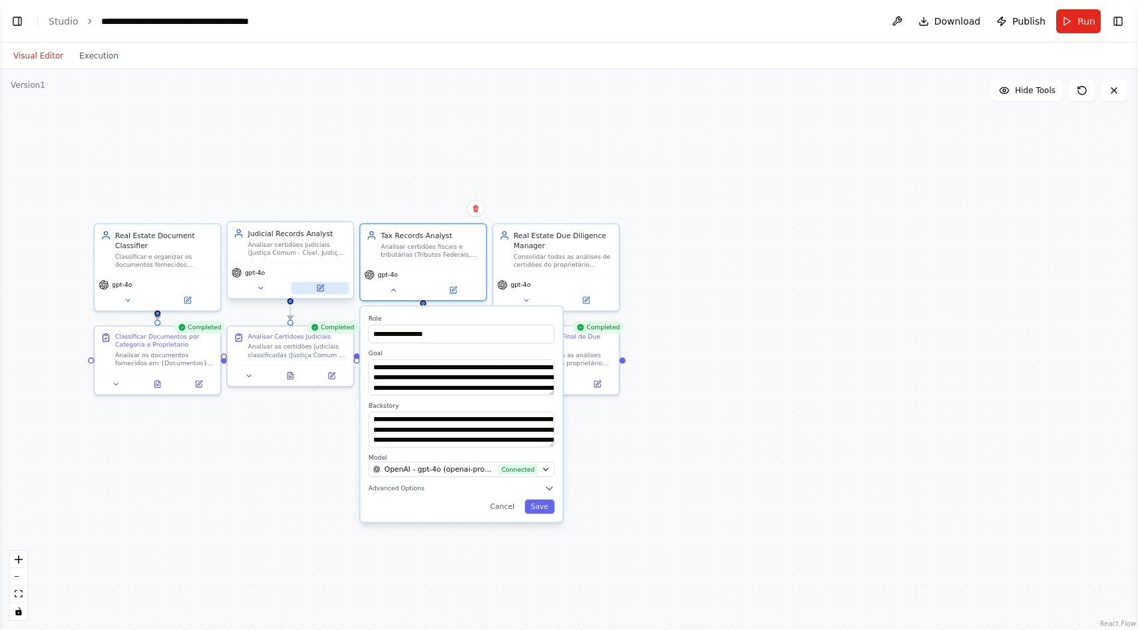
click at [334, 284] on button at bounding box center [320, 288] width 58 height 12
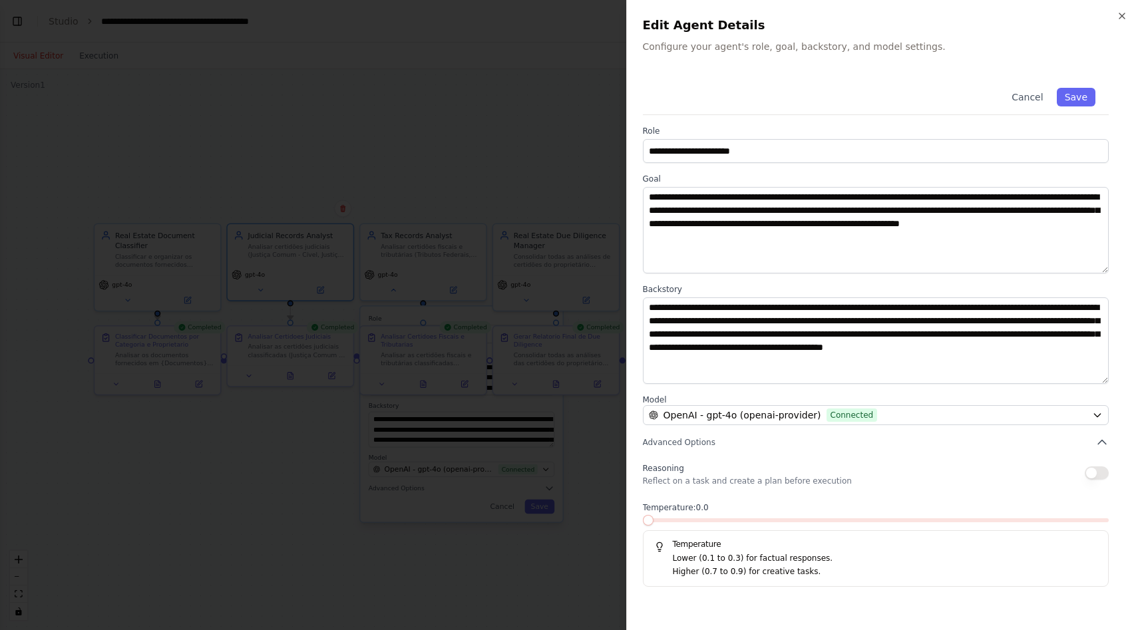
click at [228, 423] on div at bounding box center [569, 315] width 1138 height 630
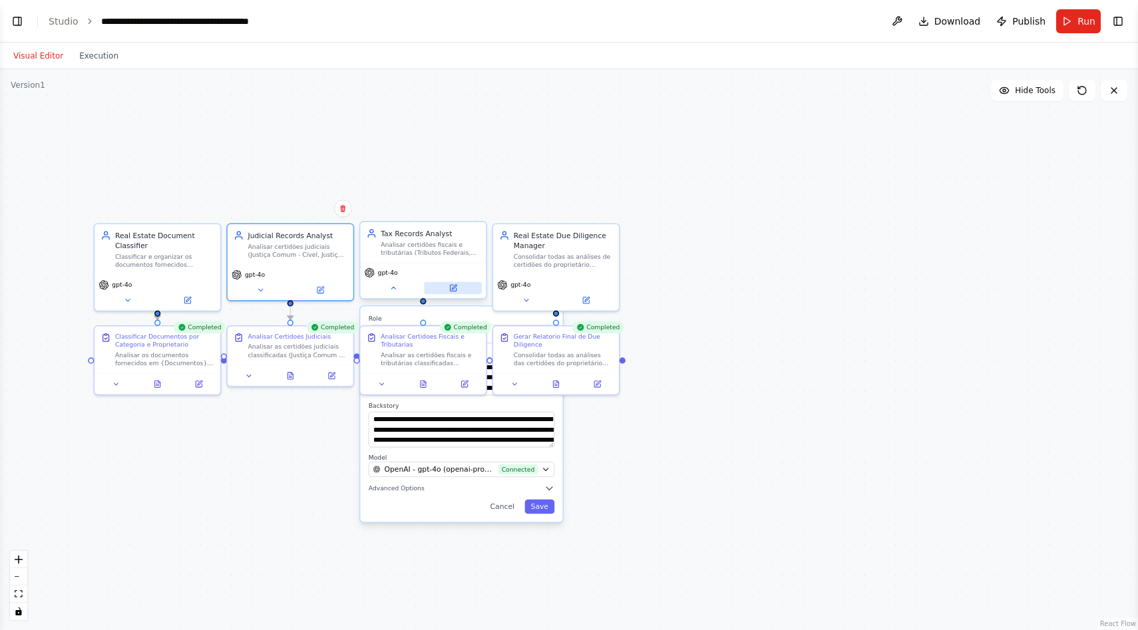
click at [448, 289] on button at bounding box center [453, 288] width 58 height 12
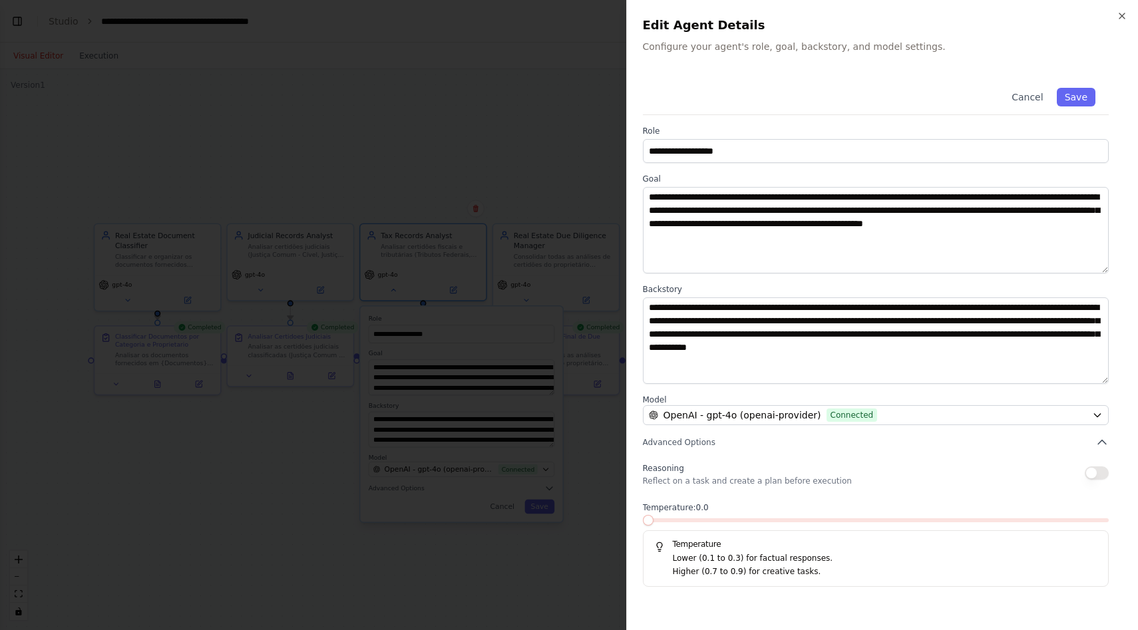
click at [271, 456] on div at bounding box center [569, 315] width 1138 height 630
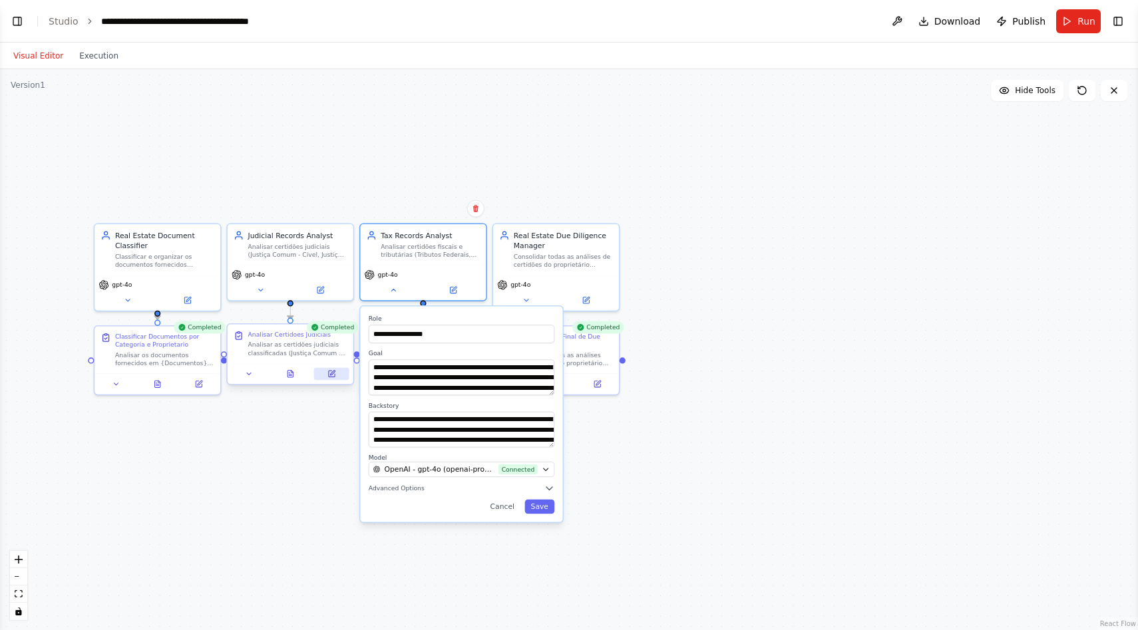
click at [329, 372] on icon at bounding box center [332, 374] width 6 height 6
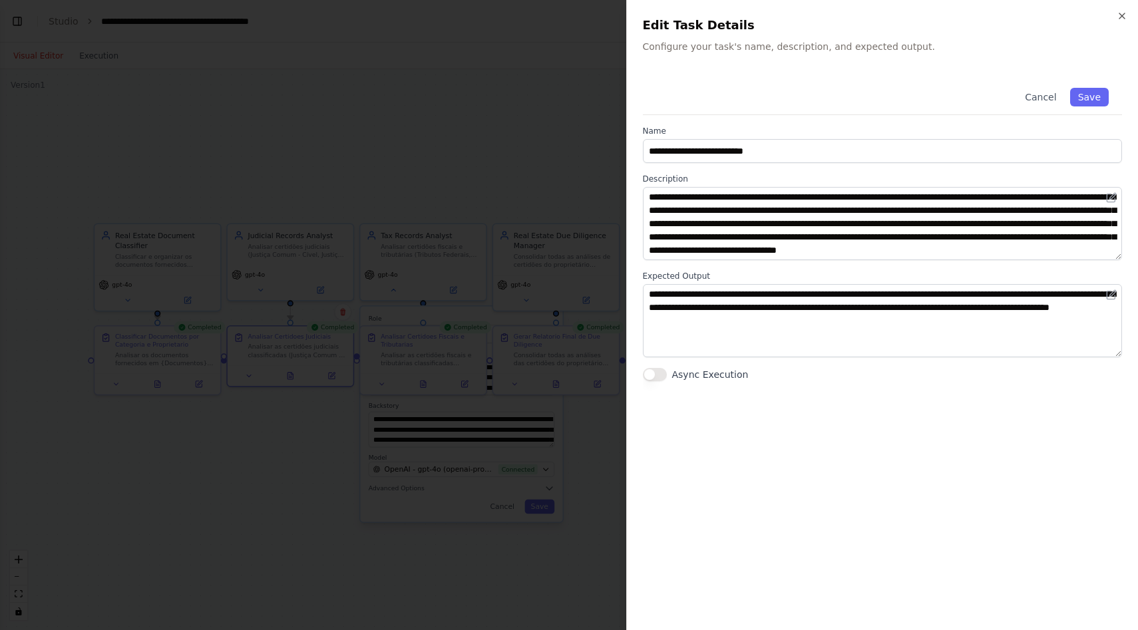
click at [198, 526] on div at bounding box center [569, 315] width 1138 height 630
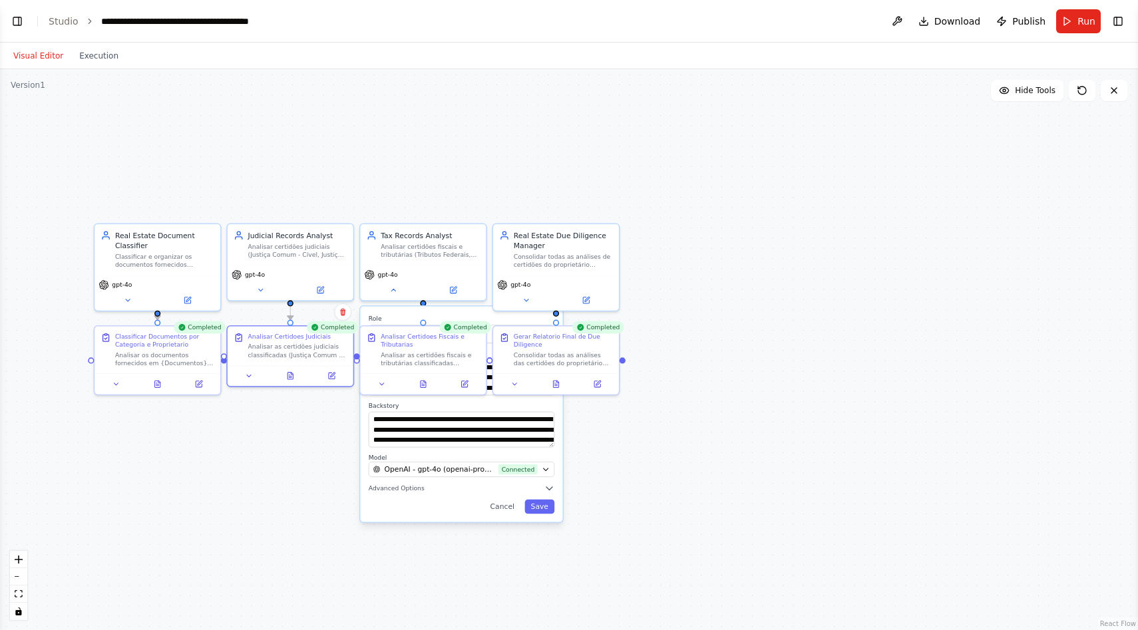
click at [514, 515] on div "**********" at bounding box center [461, 415] width 202 height 216
click at [506, 504] on button "Cancel" at bounding box center [502, 507] width 37 height 14
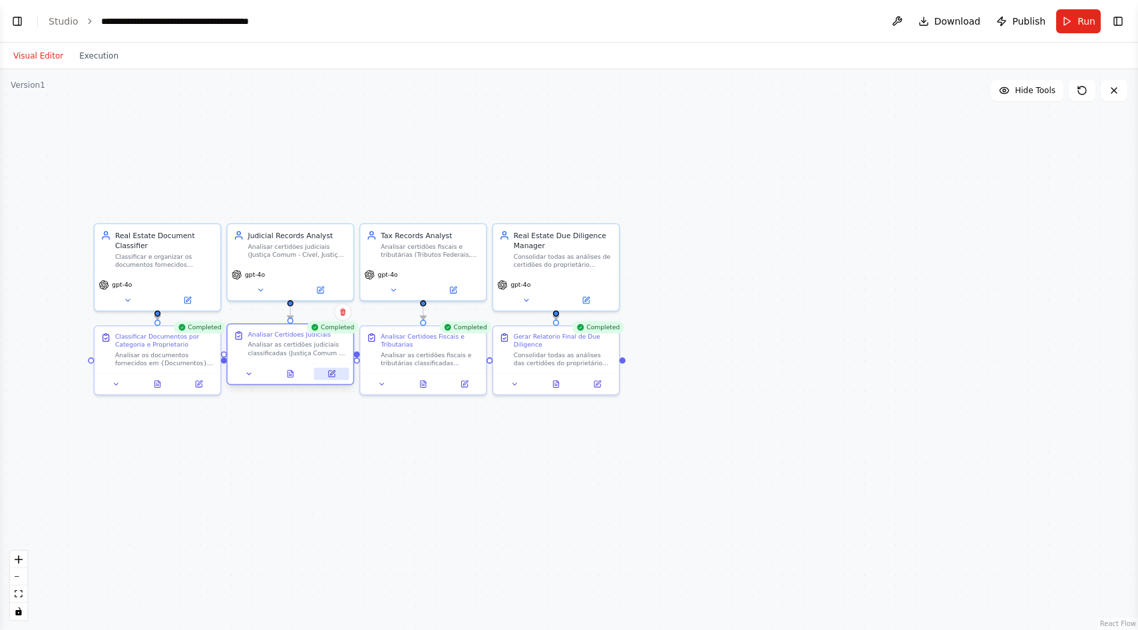
click at [333, 372] on icon at bounding box center [332, 373] width 5 height 5
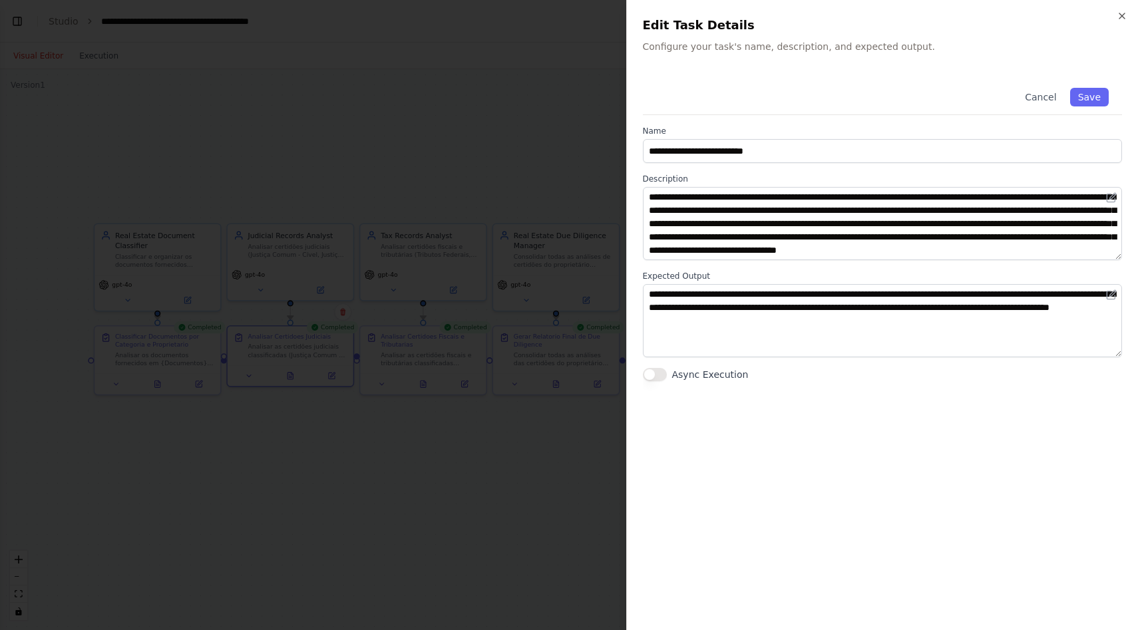
click at [340, 455] on div at bounding box center [569, 315] width 1138 height 630
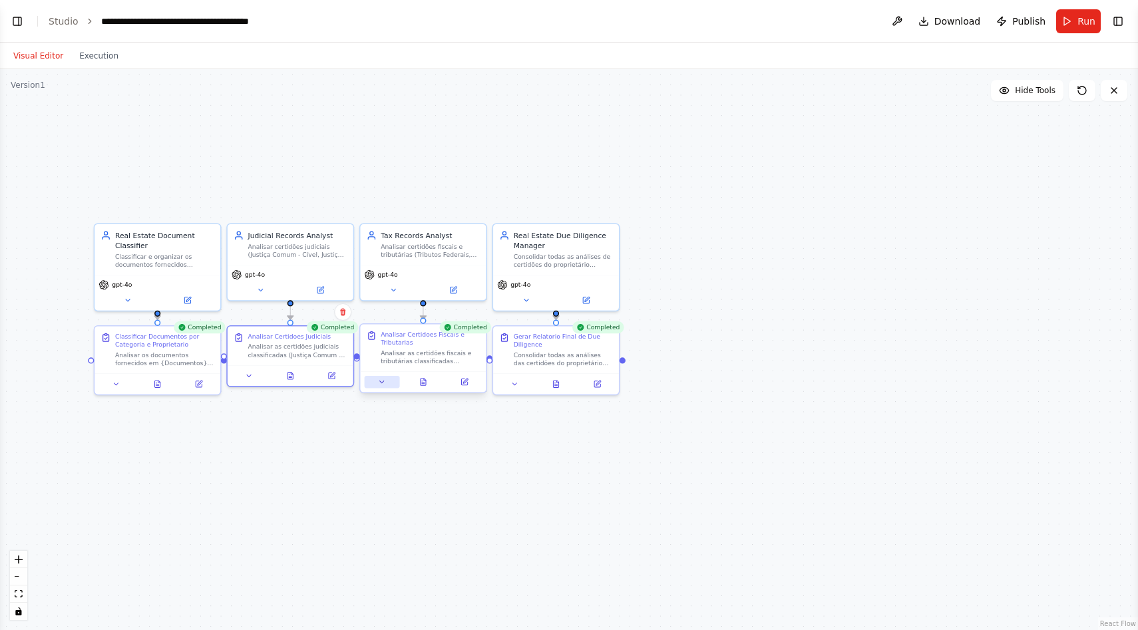
click at [371, 383] on button at bounding box center [382, 382] width 35 height 12
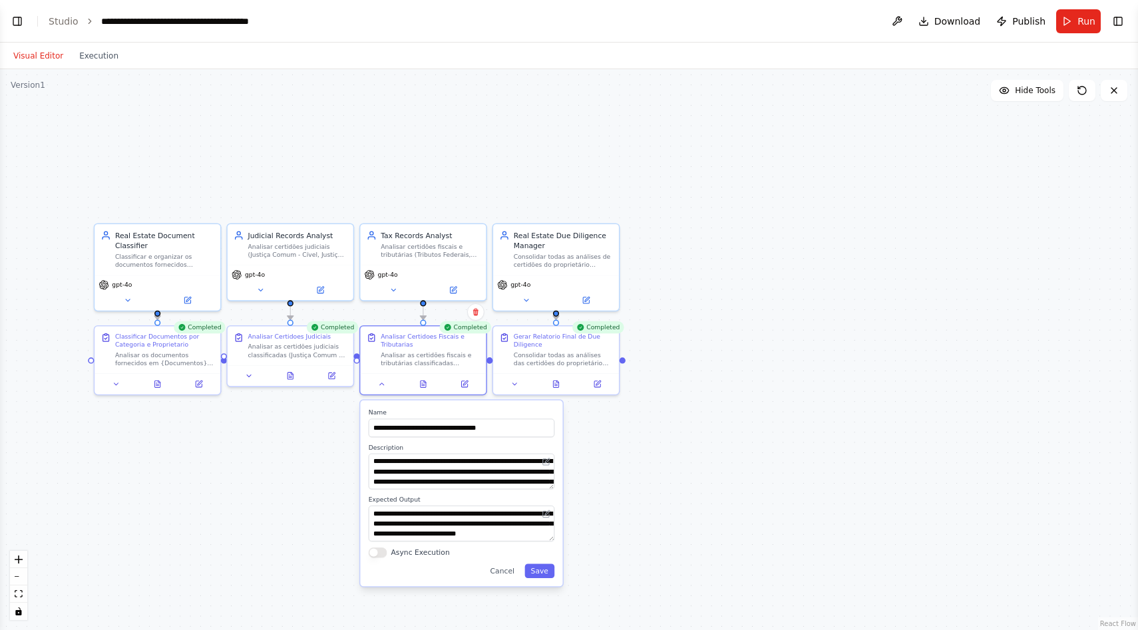
click at [293, 462] on div ".deletable-edge-delete-btn { width: 20px; height: 20px; border: 0px solid #ffff…" at bounding box center [569, 349] width 1138 height 561
click at [505, 568] on button "Cancel" at bounding box center [502, 571] width 37 height 14
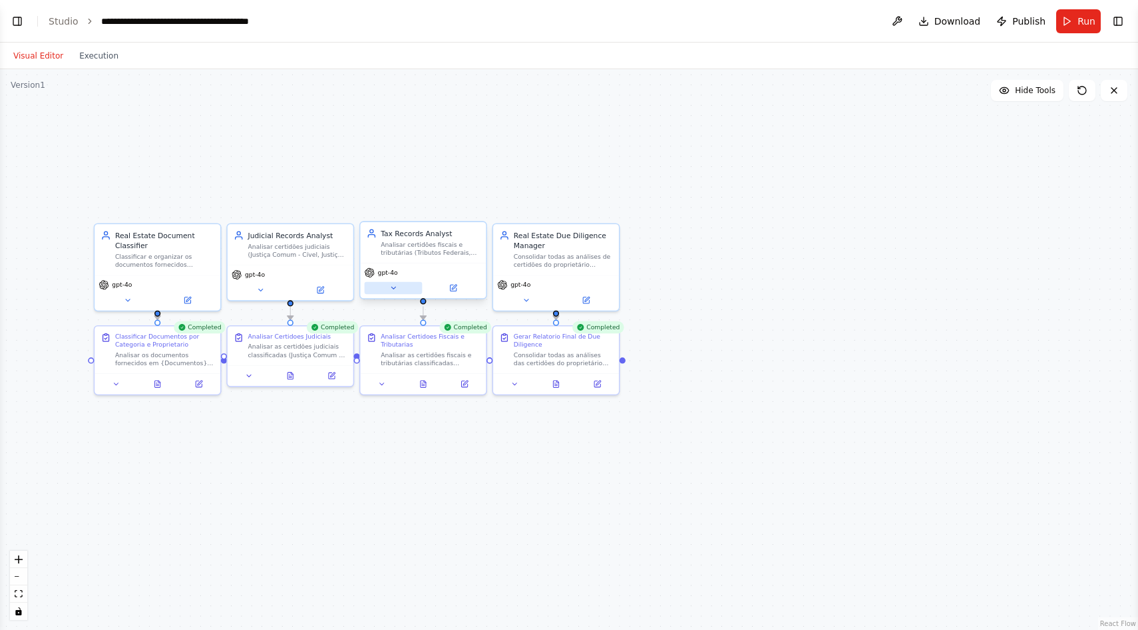
click at [389, 290] on icon at bounding box center [393, 288] width 8 height 8
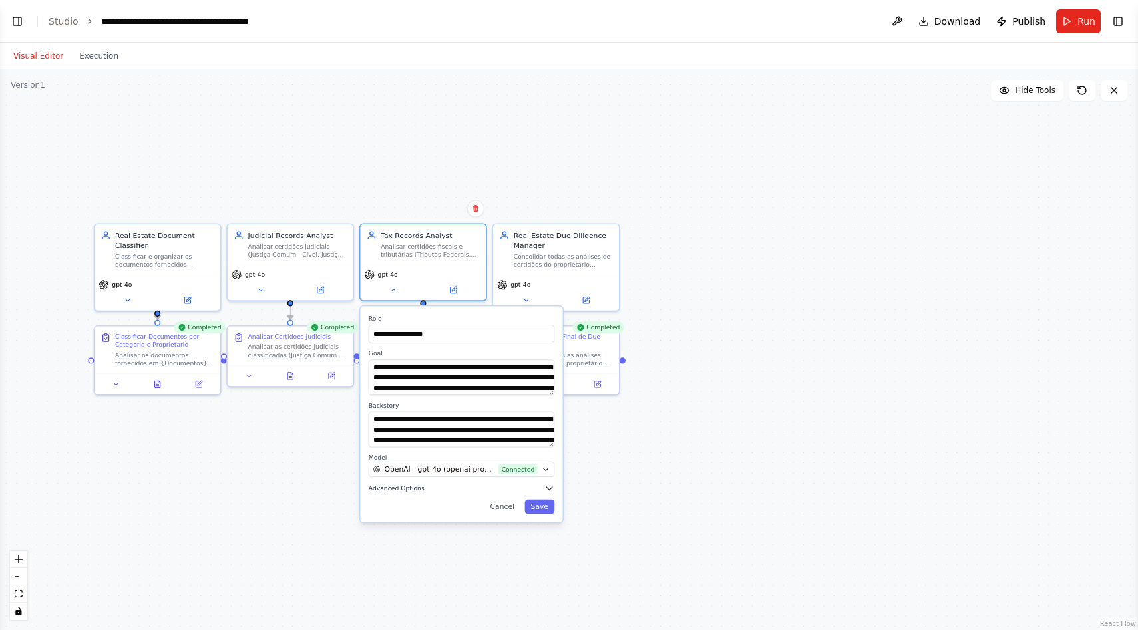
click at [541, 484] on button "Advanced Options" at bounding box center [462, 488] width 186 height 10
click at [534, 486] on button "Advanced Options" at bounding box center [462, 488] width 186 height 10
click at [507, 506] on button "Cancel" at bounding box center [502, 507] width 37 height 14
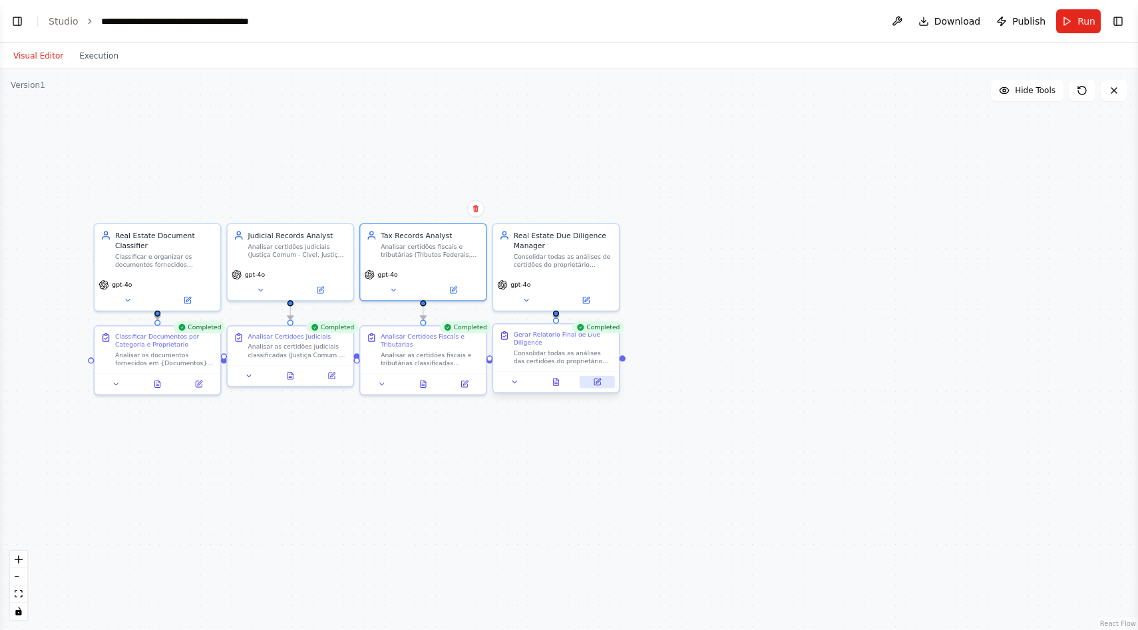
click at [593, 383] on icon at bounding box center [597, 382] width 8 height 8
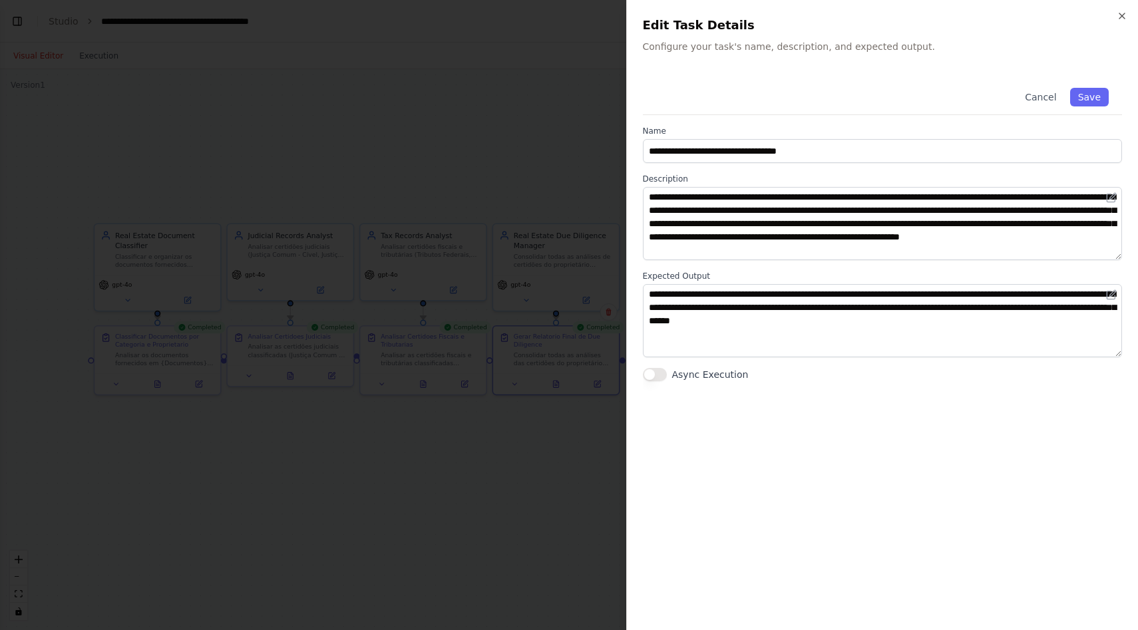
click at [506, 158] on div at bounding box center [569, 315] width 1138 height 630
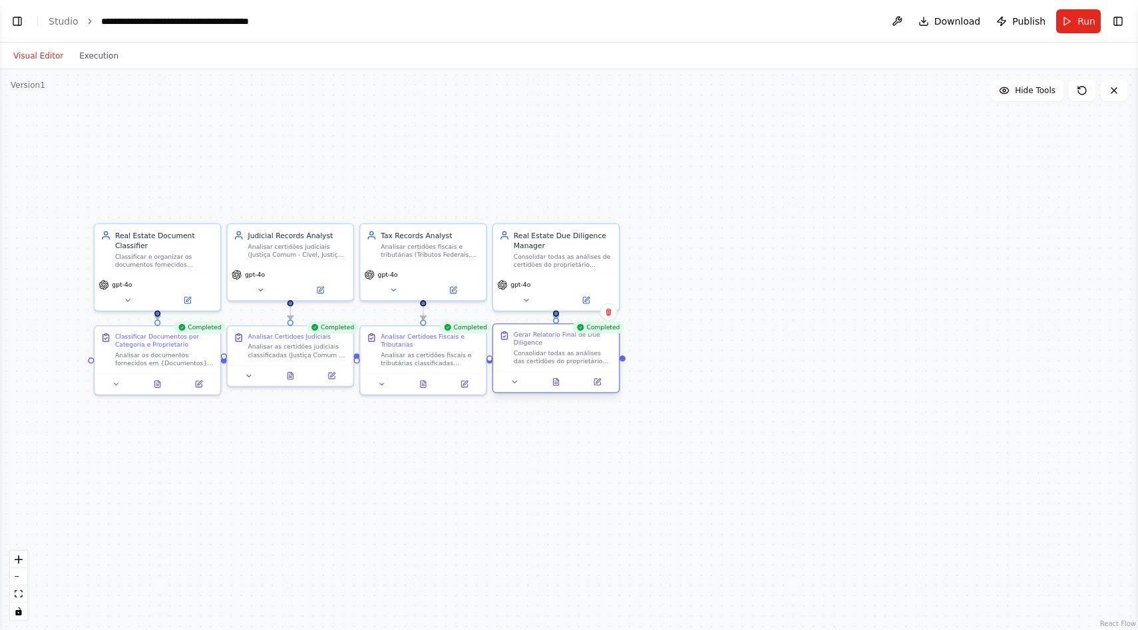
click at [553, 342] on div "Gerar Relatorio Final de Due Diligence" at bounding box center [563, 339] width 99 height 17
click at [558, 385] on icon at bounding box center [555, 382] width 5 height 7
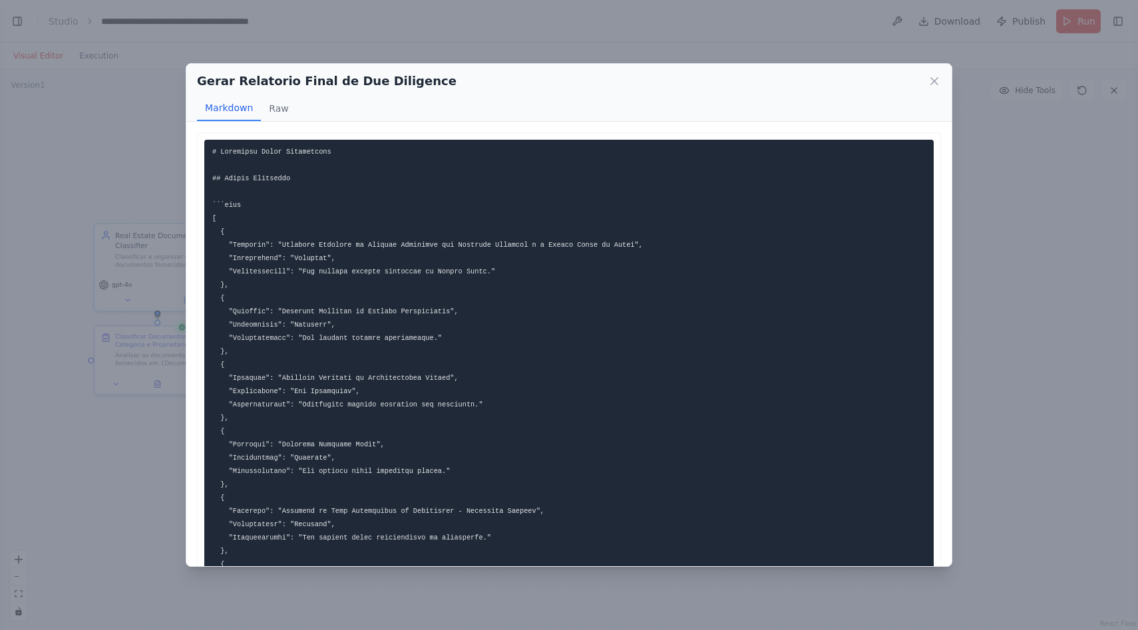
click at [163, 321] on div "Gerar Relatorio Final de Due Diligence Markdown Raw Análises Detalhadas Certidã…" at bounding box center [569, 315] width 1138 height 630
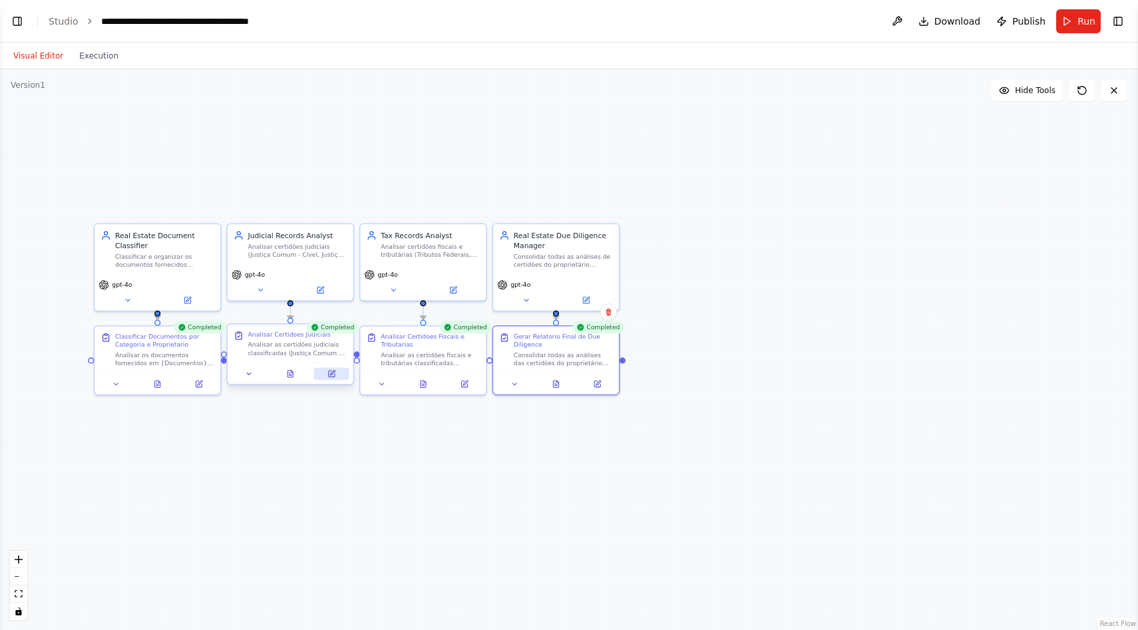
click at [329, 376] on icon at bounding box center [332, 374] width 6 height 6
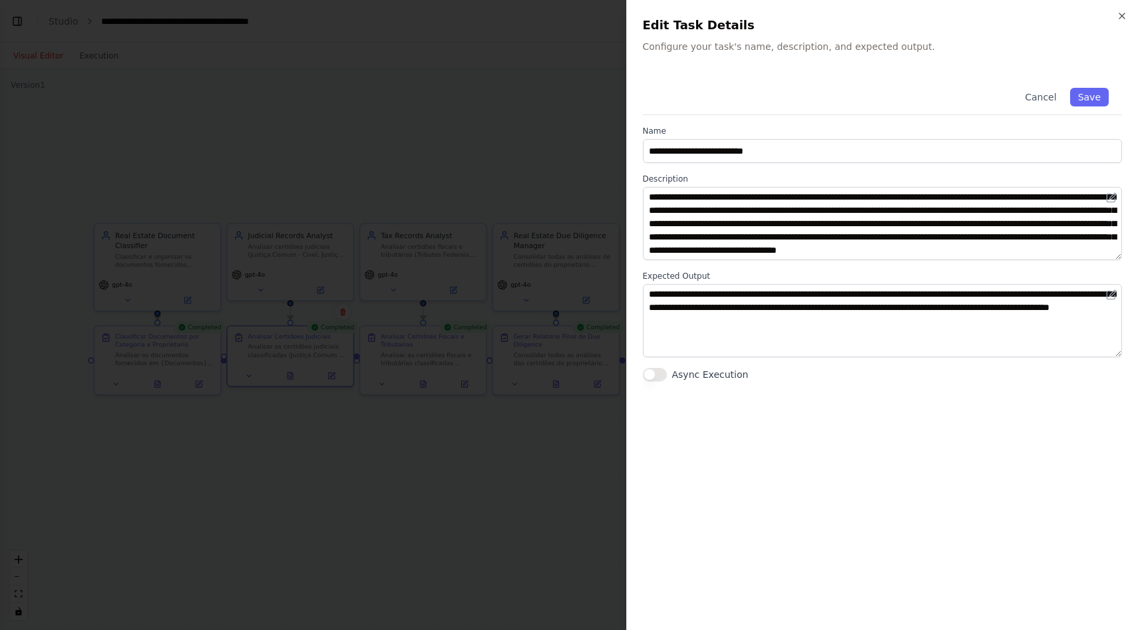
scroll to position [13, 0]
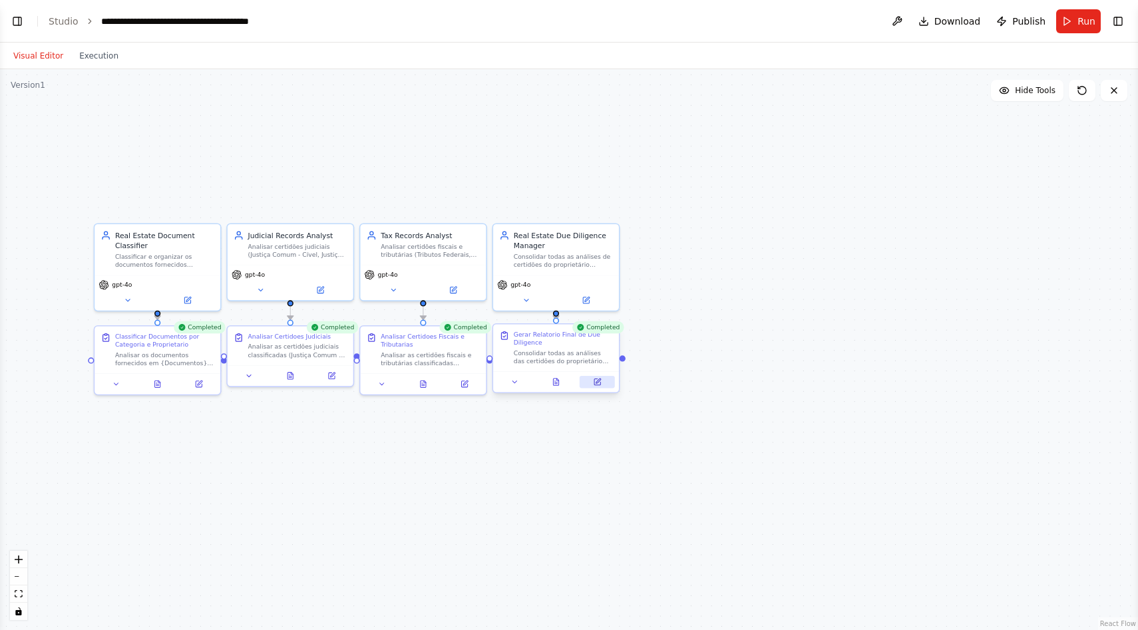
click at [601, 388] on div at bounding box center [556, 381] width 126 height 21
click at [590, 377] on button at bounding box center [597, 382] width 35 height 12
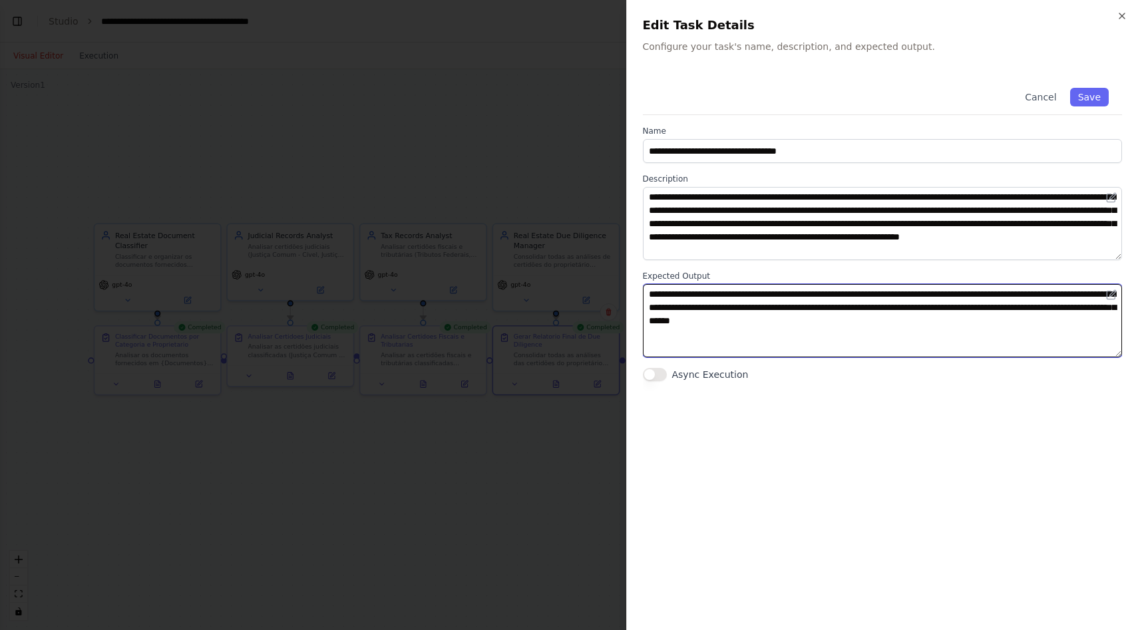
click at [911, 305] on textarea "**********" at bounding box center [883, 320] width 480 height 73
type textarea "**********"
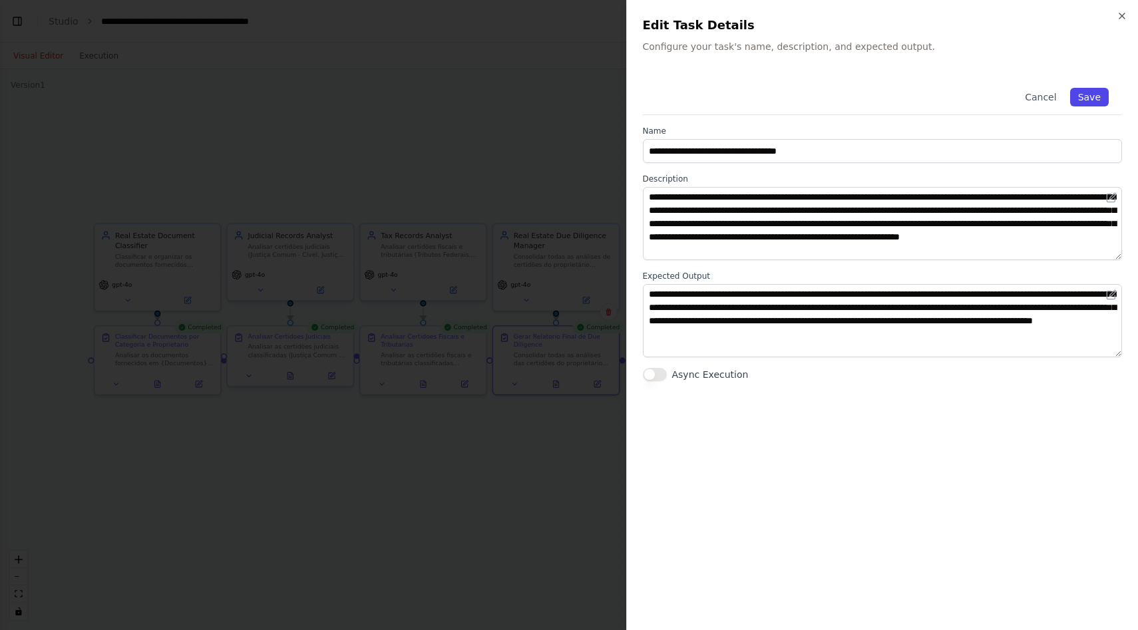
click at [1094, 91] on button "Save" at bounding box center [1089, 97] width 39 height 19
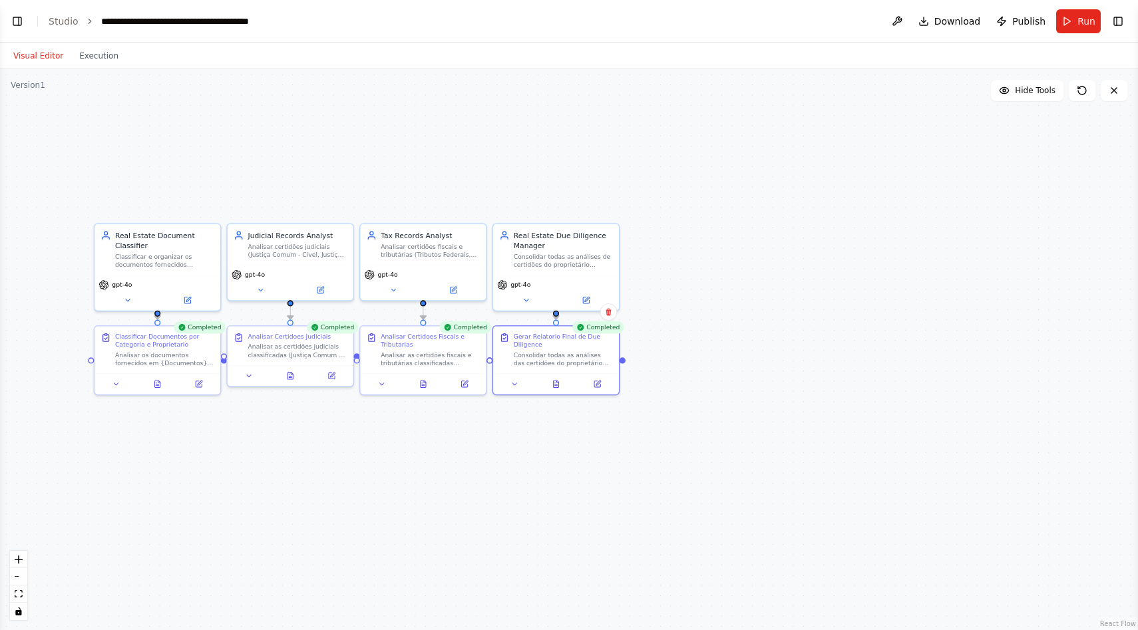
click at [651, 159] on div ".deletable-edge-delete-btn { width: 20px; height: 20px; border: 0px solid #ffff…" at bounding box center [569, 349] width 1138 height 561
click at [331, 373] on icon at bounding box center [332, 373] width 5 height 5
click at [594, 384] on icon at bounding box center [597, 382] width 8 height 8
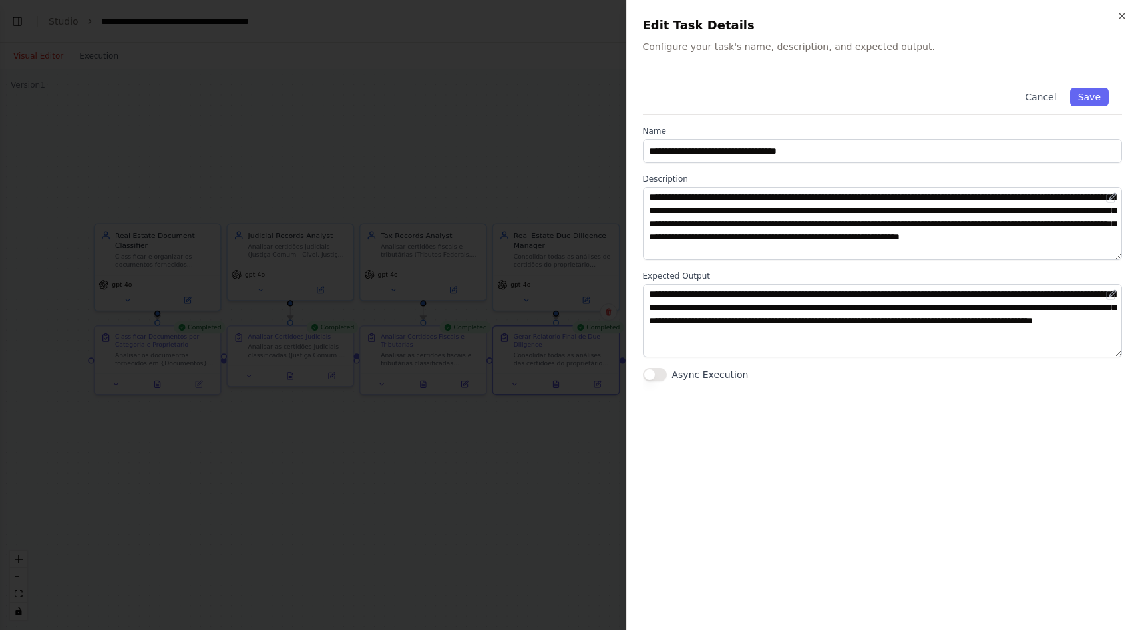
click at [509, 132] on div at bounding box center [569, 315] width 1138 height 630
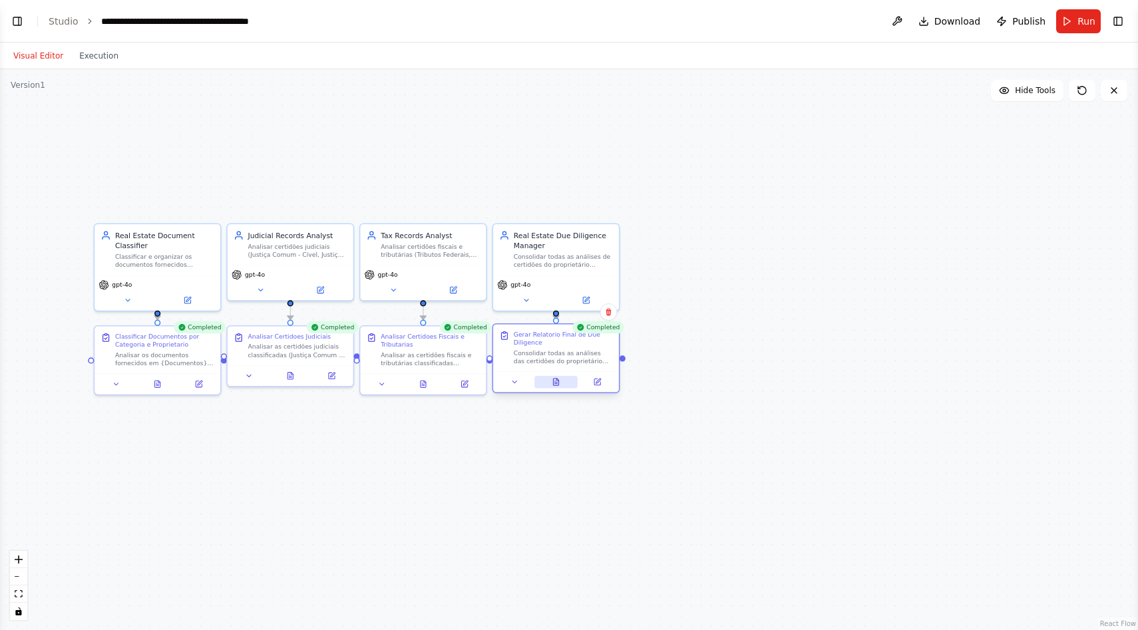
click at [554, 379] on icon at bounding box center [555, 382] width 5 height 7
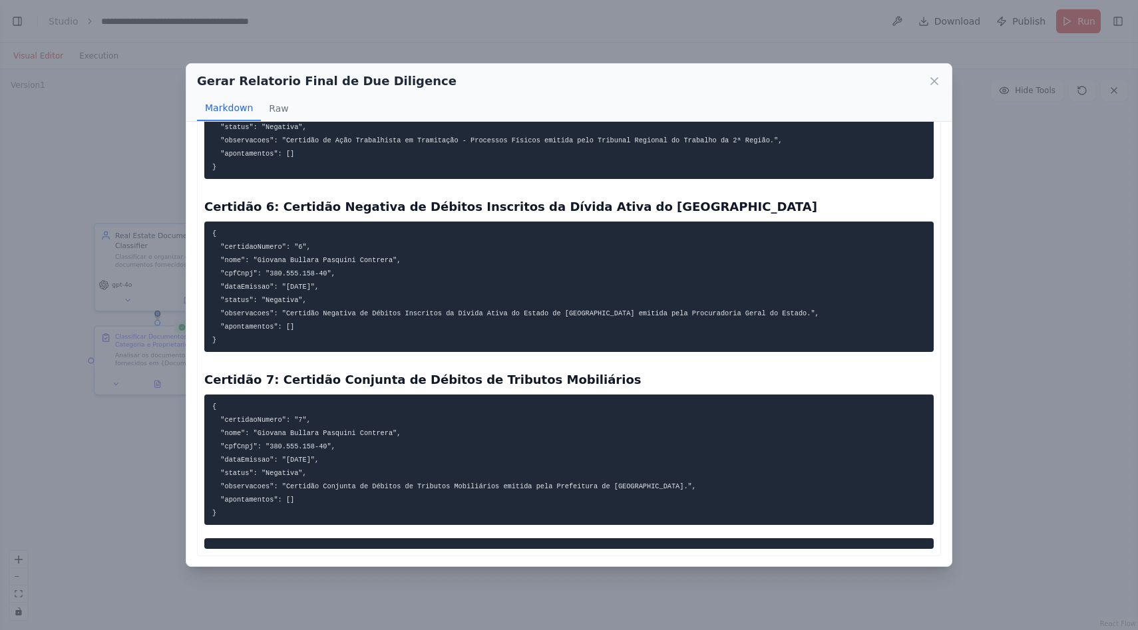
scroll to position [1571, 0]
drag, startPoint x: 591, startPoint y: 563, endPoint x: 591, endPoint y: 538, distance: 24.6
click at [591, 544] on div "Análises Detalhadas Certidão 1: Certidão Negativa de Débitos Relativos aos Trib…" at bounding box center [568, 344] width 765 height 445
drag, startPoint x: 596, startPoint y: 488, endPoint x: 610, endPoint y: 467, distance: 24.6
click at [611, 508] on pre "{ "certidaoNumero": "7", "nome": "Giovana Bullara Pasquini Contrera", "cpfCnpj"…" at bounding box center [568, 460] width 729 height 130
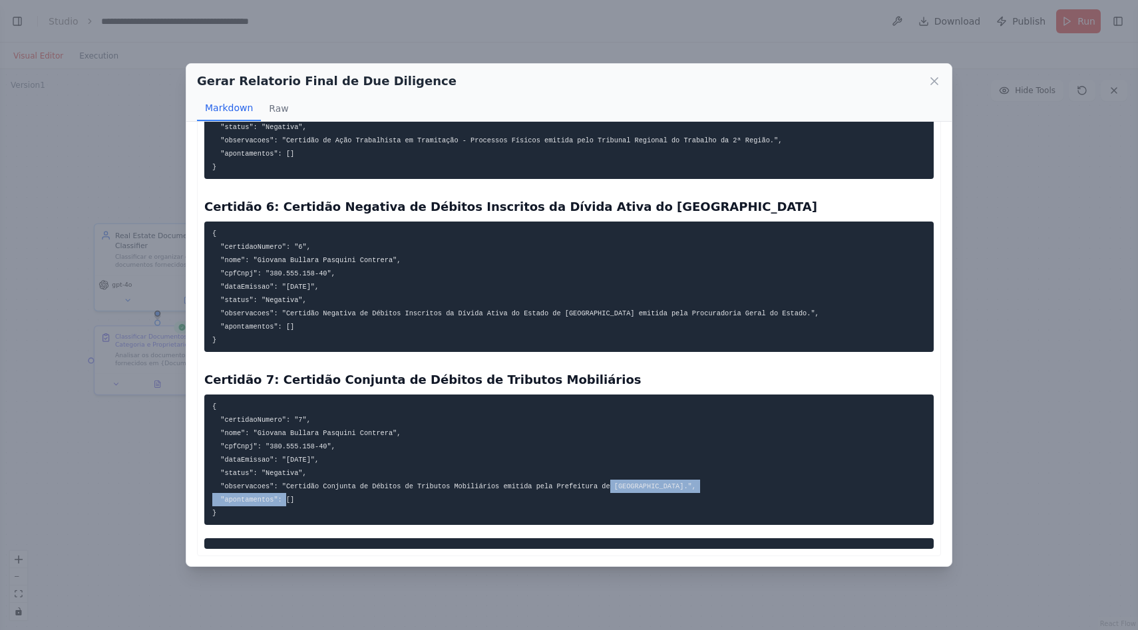
click at [611, 447] on pre "{ "certidaoNumero": "7", "nome": "Giovana Bullara Pasquini Contrera", "cpfCnpj"…" at bounding box center [568, 460] width 729 height 130
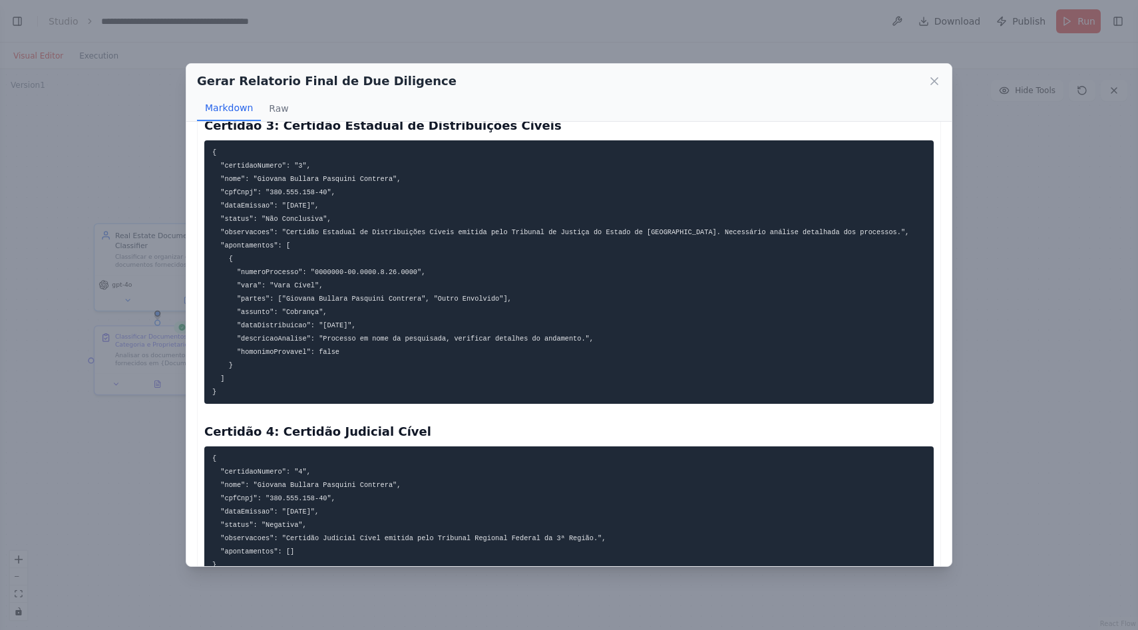
scroll to position [989, 0]
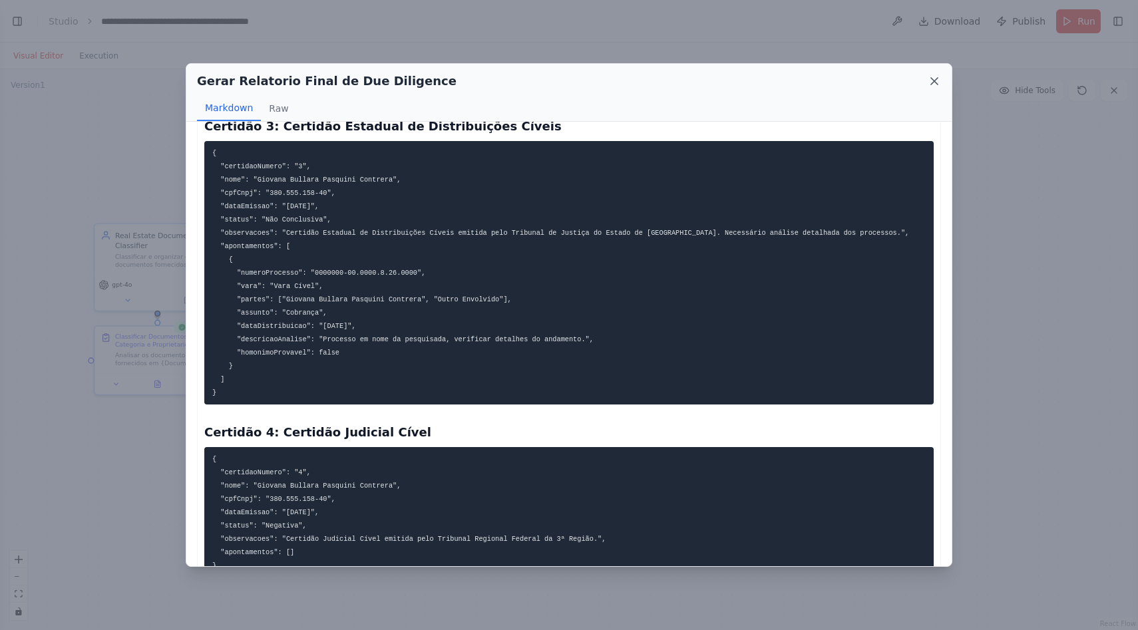
click at [933, 82] on icon at bounding box center [934, 81] width 7 height 7
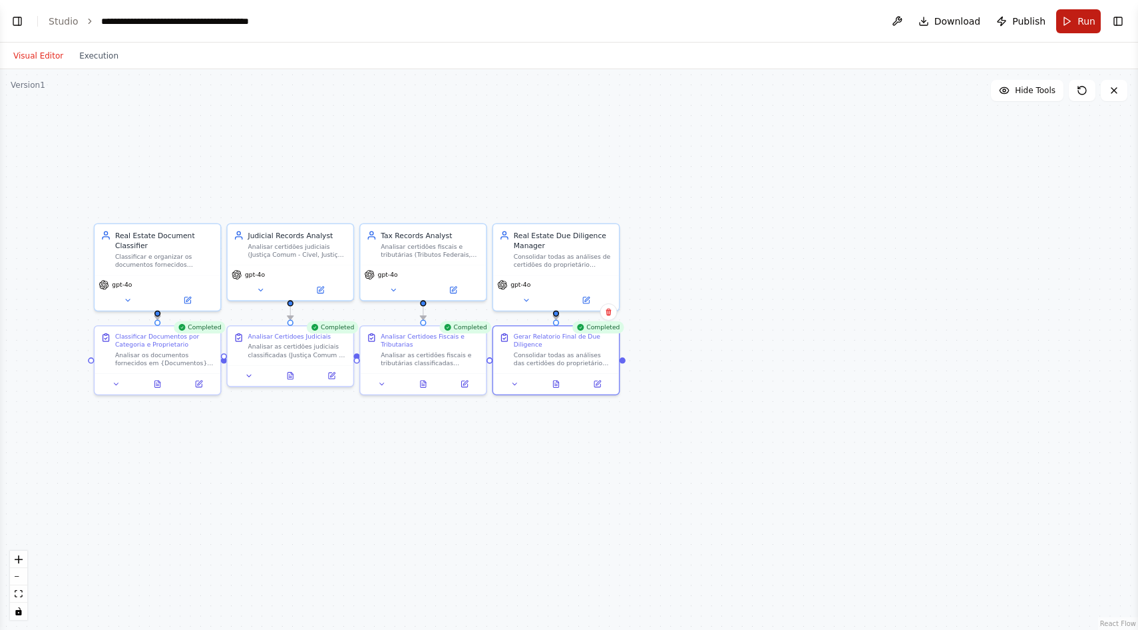
click at [1074, 28] on button "Run" at bounding box center [1078, 21] width 45 height 24
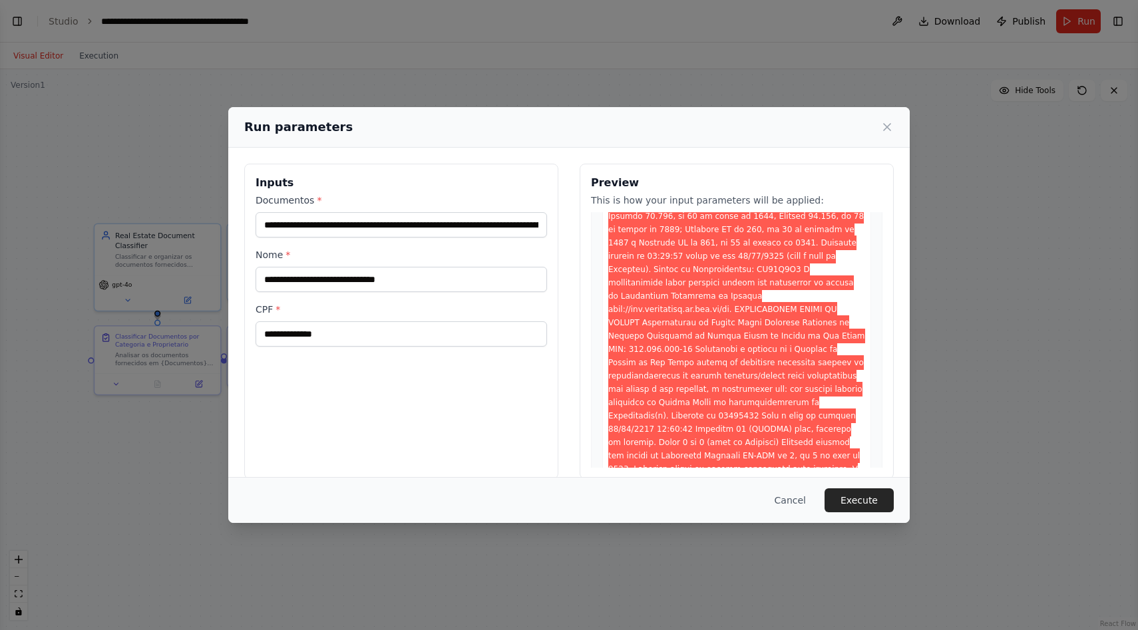
scroll to position [2166, 0]
click at [855, 504] on button "Execute" at bounding box center [859, 500] width 69 height 24
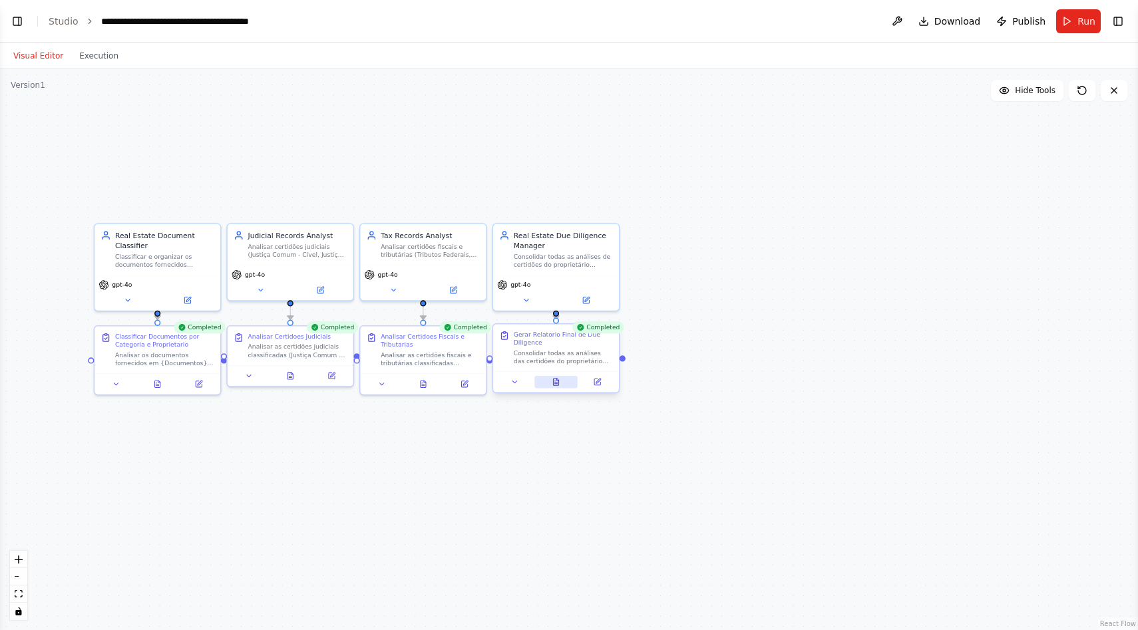
click at [556, 377] on button at bounding box center [555, 382] width 43 height 12
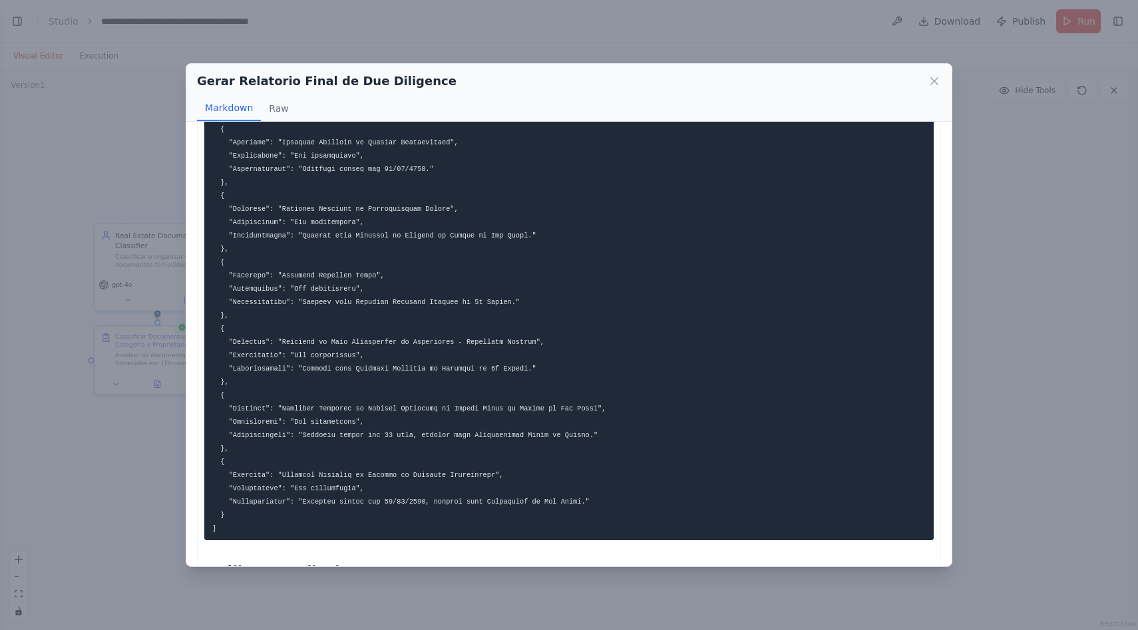
scroll to position [174, 0]
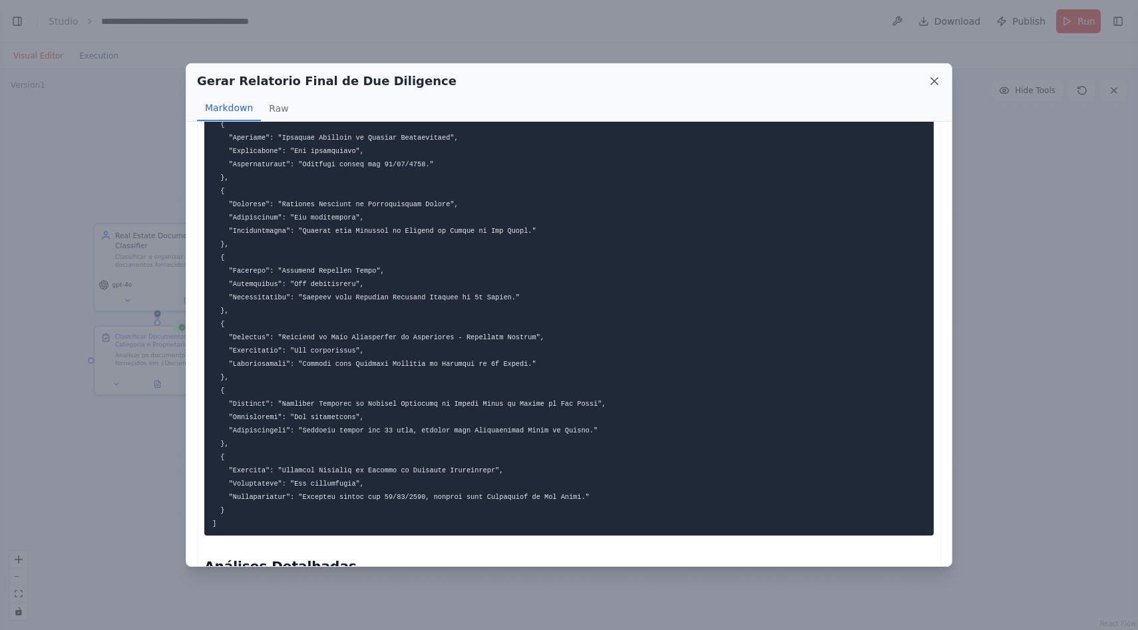
click at [935, 81] on icon at bounding box center [934, 81] width 13 height 13
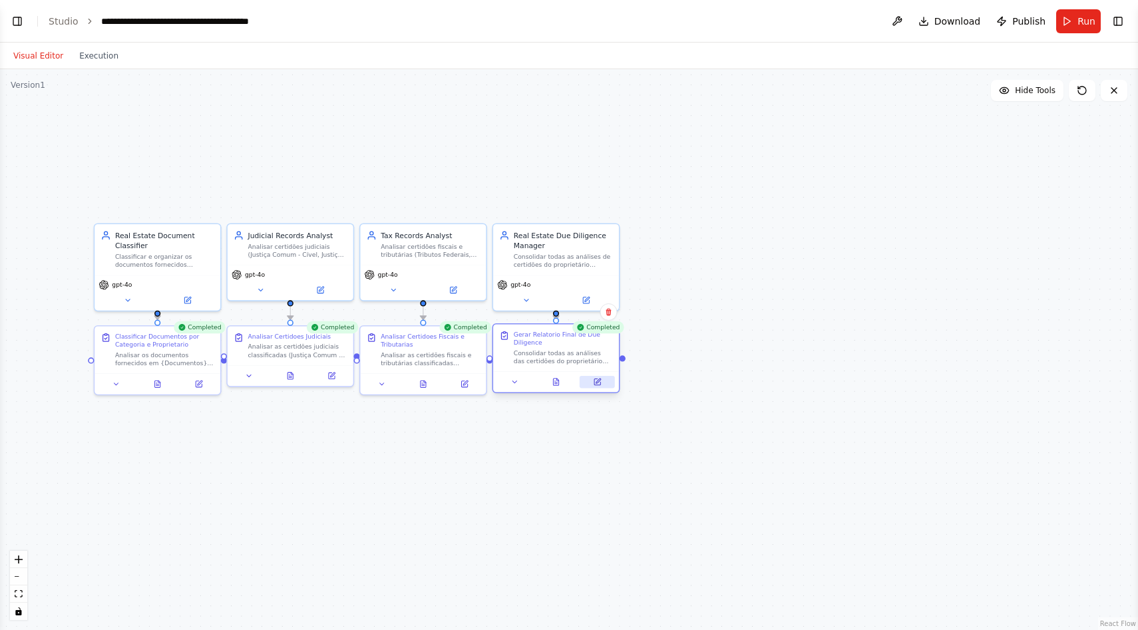
click at [602, 384] on button at bounding box center [597, 382] width 35 height 12
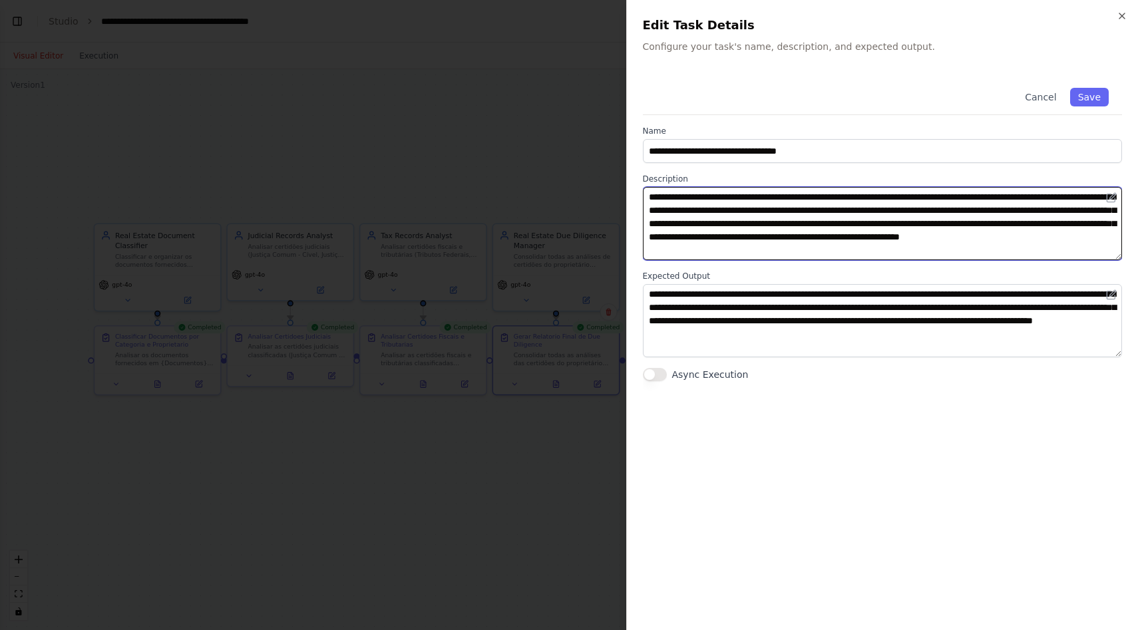
click at [894, 234] on textarea "**********" at bounding box center [883, 223] width 480 height 73
click at [880, 217] on textarea "**********" at bounding box center [883, 223] width 480 height 73
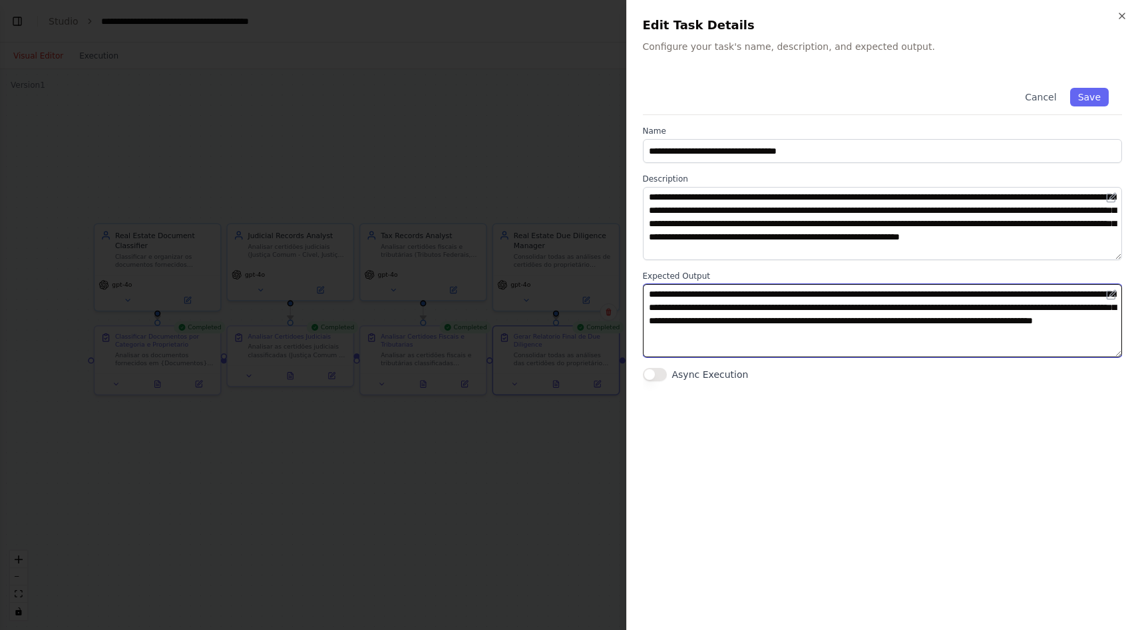
click at [974, 314] on textarea "**********" at bounding box center [883, 320] width 480 height 73
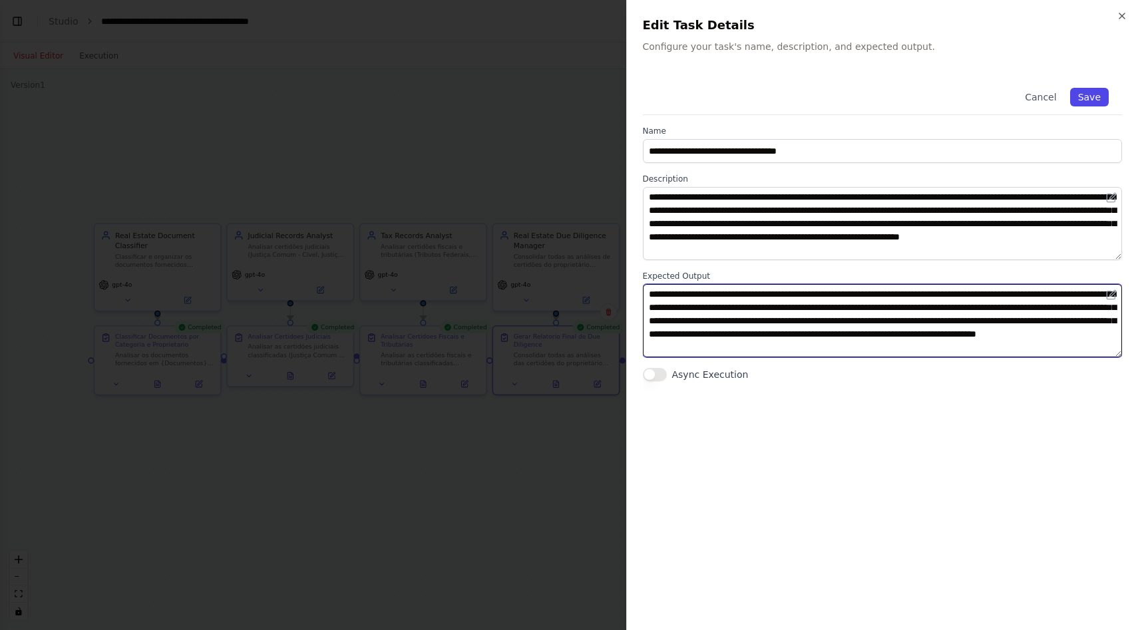
type textarea "**********"
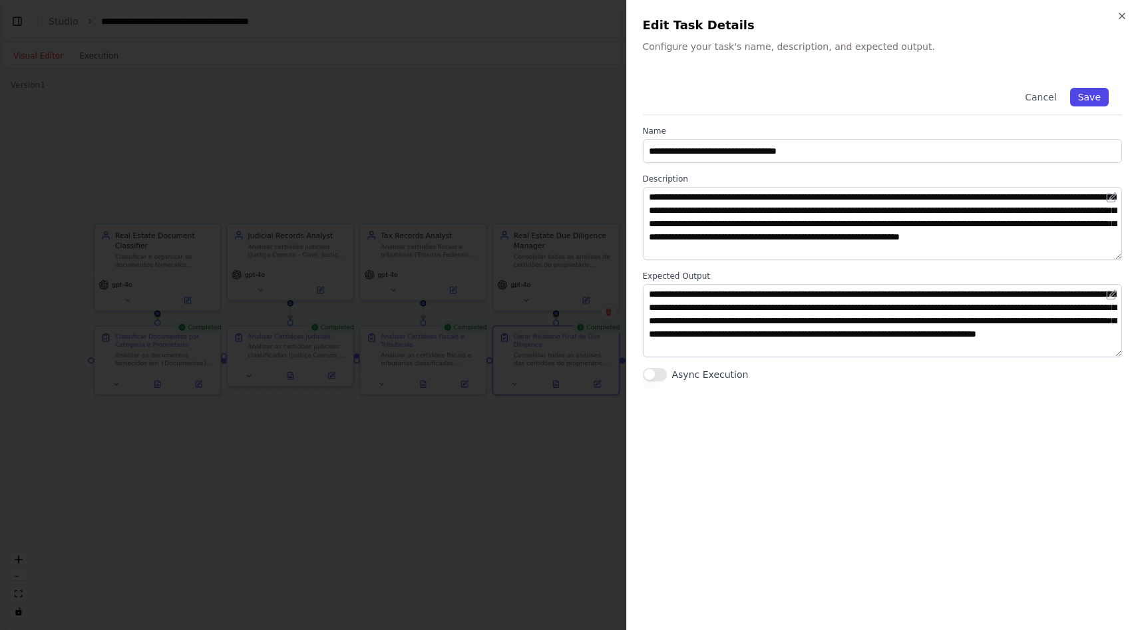
click at [1101, 98] on button "Save" at bounding box center [1089, 97] width 39 height 19
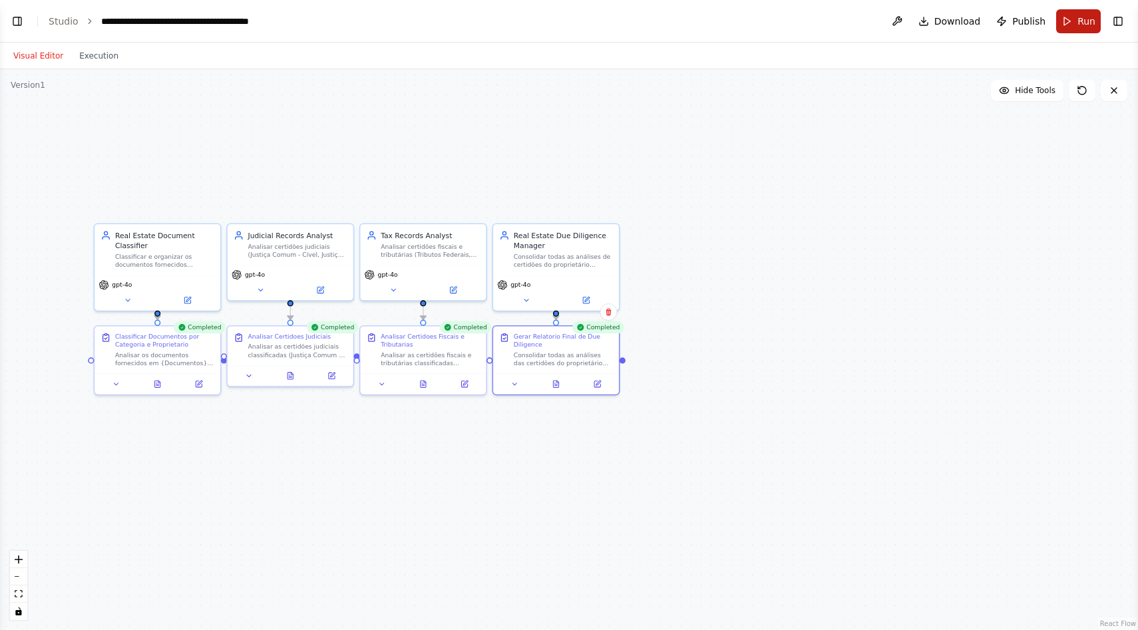
click at [1073, 16] on button "Run" at bounding box center [1078, 21] width 45 height 24
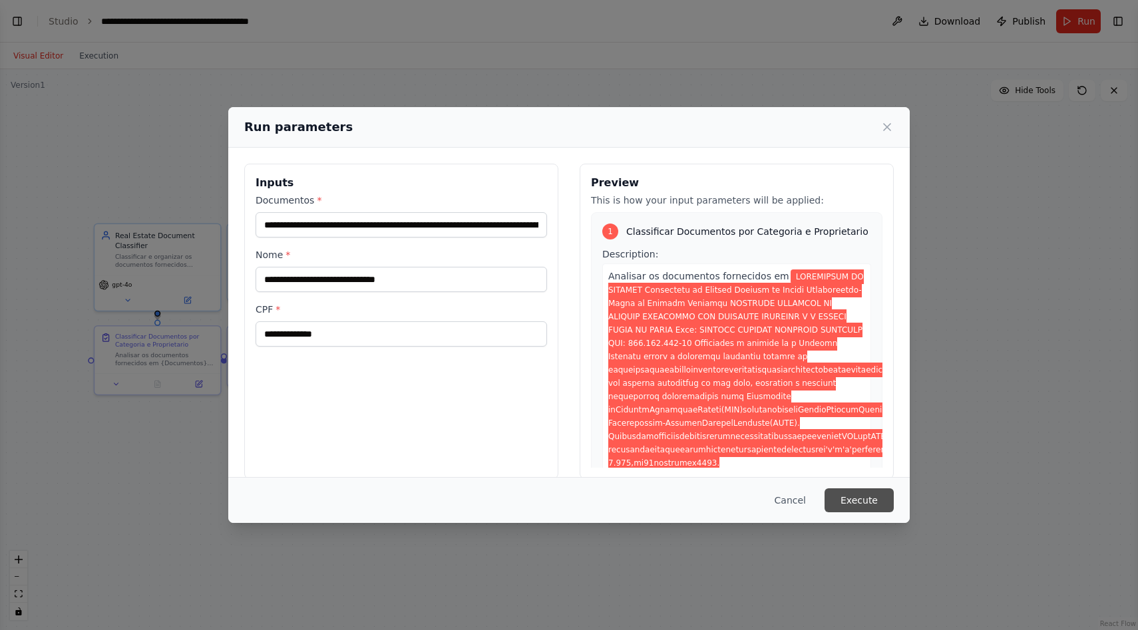
click at [860, 510] on button "Execute" at bounding box center [859, 500] width 69 height 24
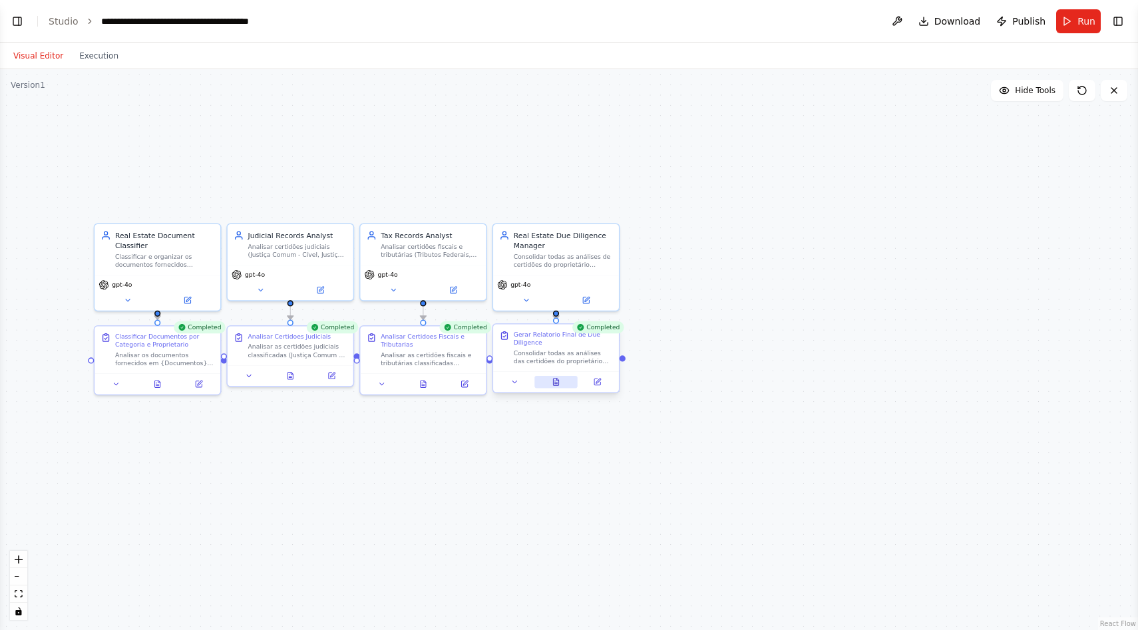
click at [568, 387] on button at bounding box center [555, 382] width 43 height 12
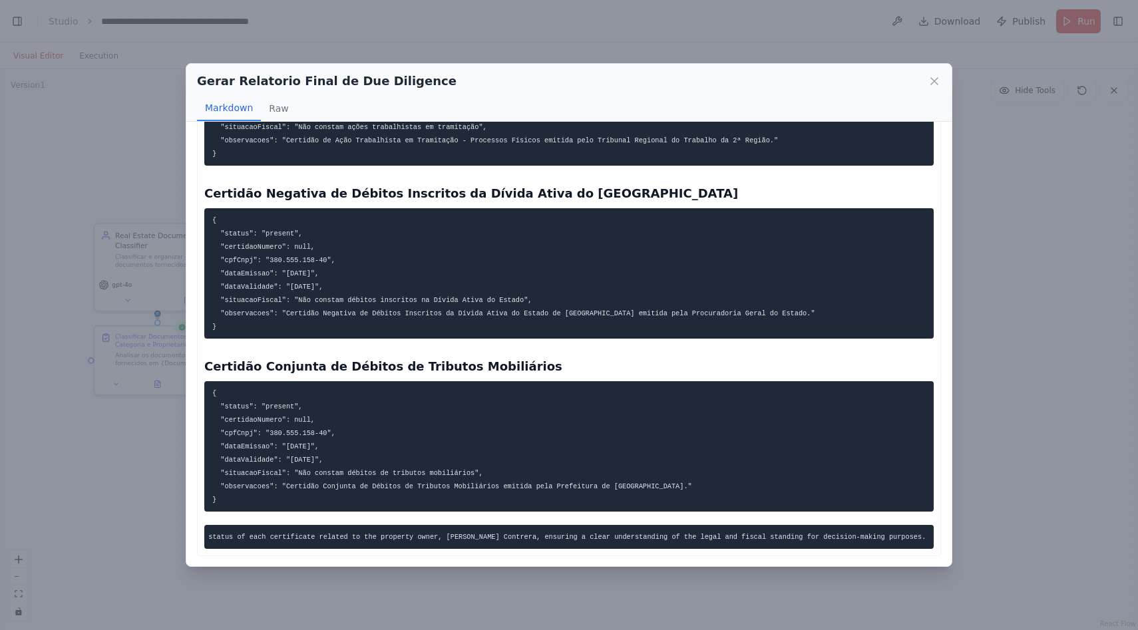
scroll to position [0, 0]
click at [418, 533] on code "This structured report provides a comprehensive overview of the status of each …" at bounding box center [702, 537] width 980 height 8
click at [934, 76] on icon at bounding box center [934, 81] width 13 height 13
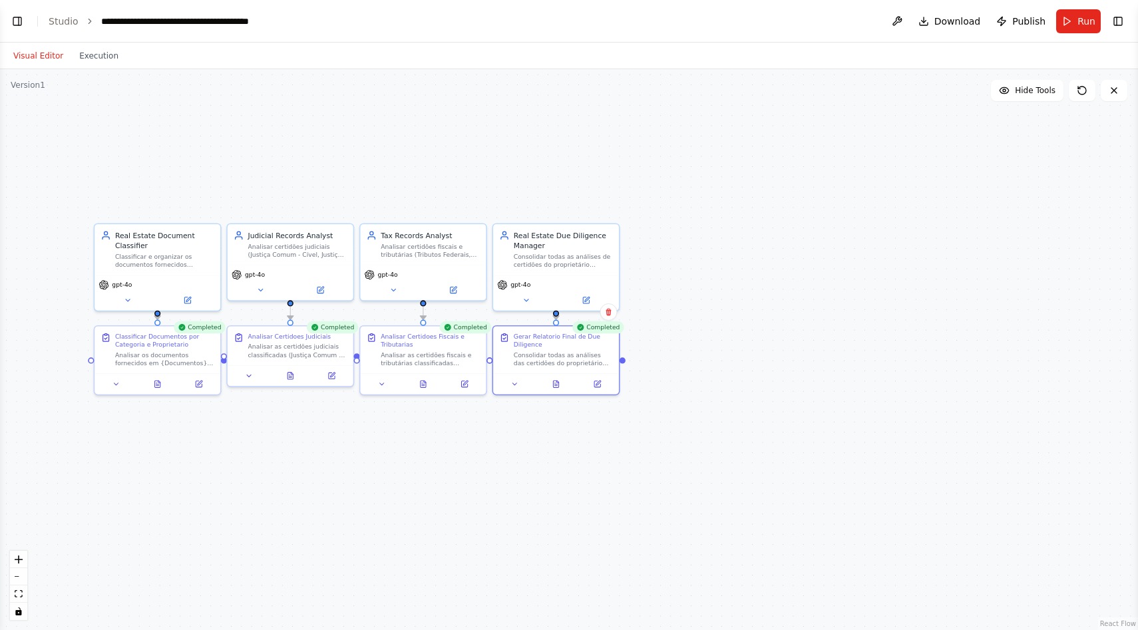
click at [719, 398] on div ".deletable-edge-delete-btn { width: 20px; height: 20px; border: 0px solid #ffff…" at bounding box center [569, 349] width 1138 height 561
click at [1118, 20] on button "Toggle Right Sidebar" at bounding box center [1118, 21] width 19 height 19
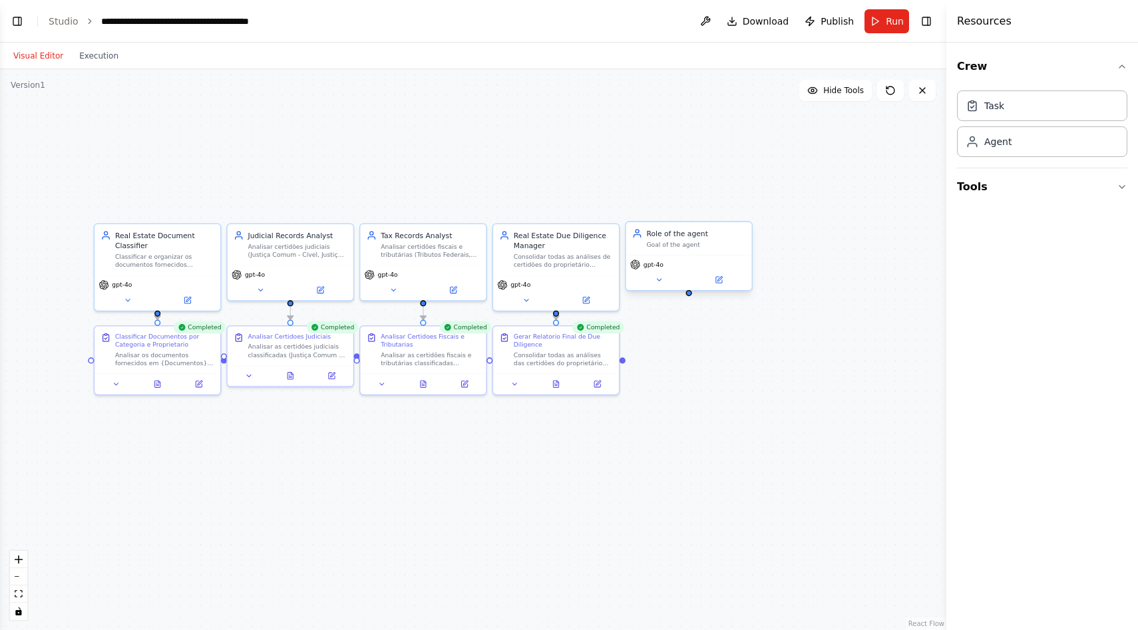
drag, startPoint x: 731, startPoint y: 253, endPoint x: 696, endPoint y: 245, distance: 36.2
click at [778, 160] on div ".deletable-edge-delete-btn { width: 20px; height: 20px; border: 0px solid #ffff…" at bounding box center [473, 349] width 946 height 561
click at [862, 178] on div ".deletable-edge-delete-btn { width: 20px; height: 20px; border: 0px solid #ffff…" at bounding box center [473, 349] width 946 height 561
click at [931, 21] on button "Toggle Right Sidebar" at bounding box center [926, 21] width 19 height 19
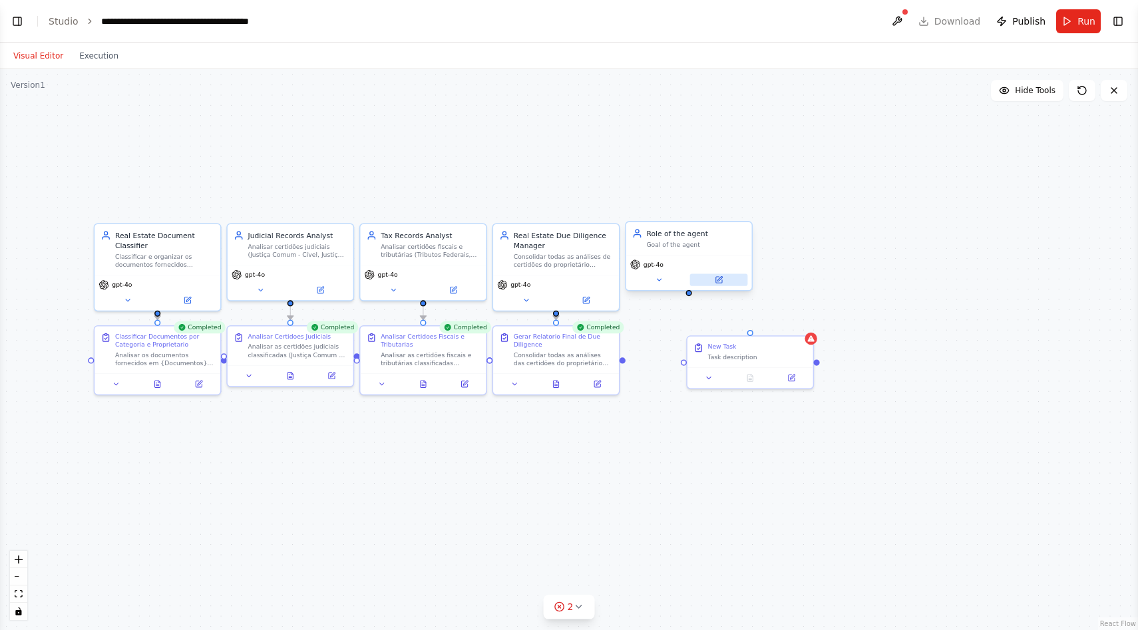
click at [725, 280] on button at bounding box center [719, 280] width 58 height 12
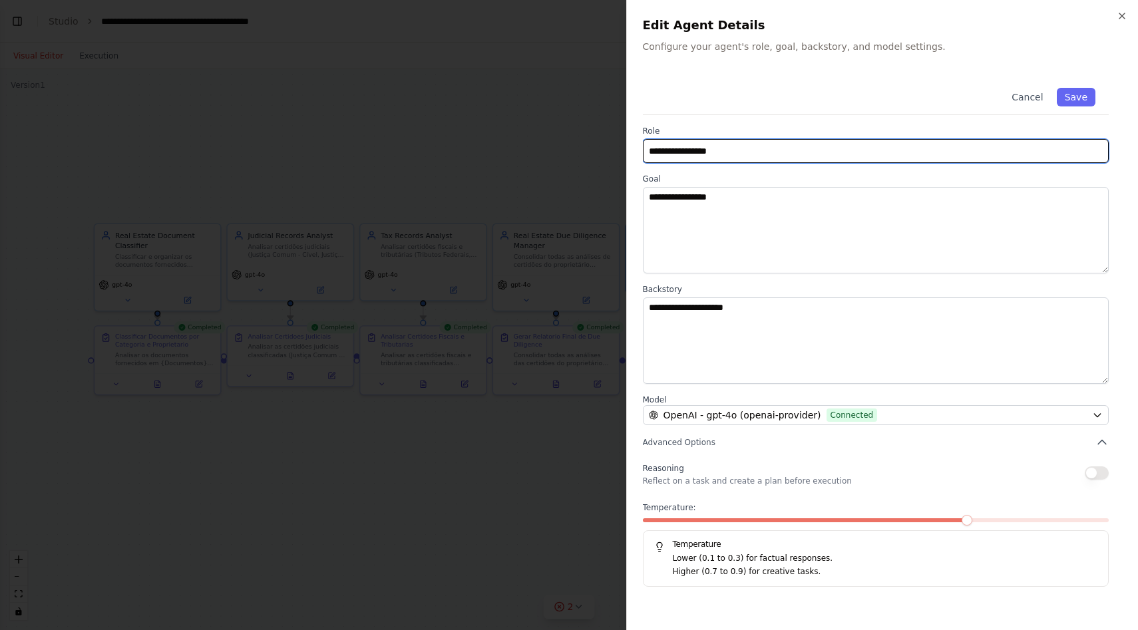
click at [720, 152] on input "**********" at bounding box center [876, 151] width 467 height 24
type input "**********"
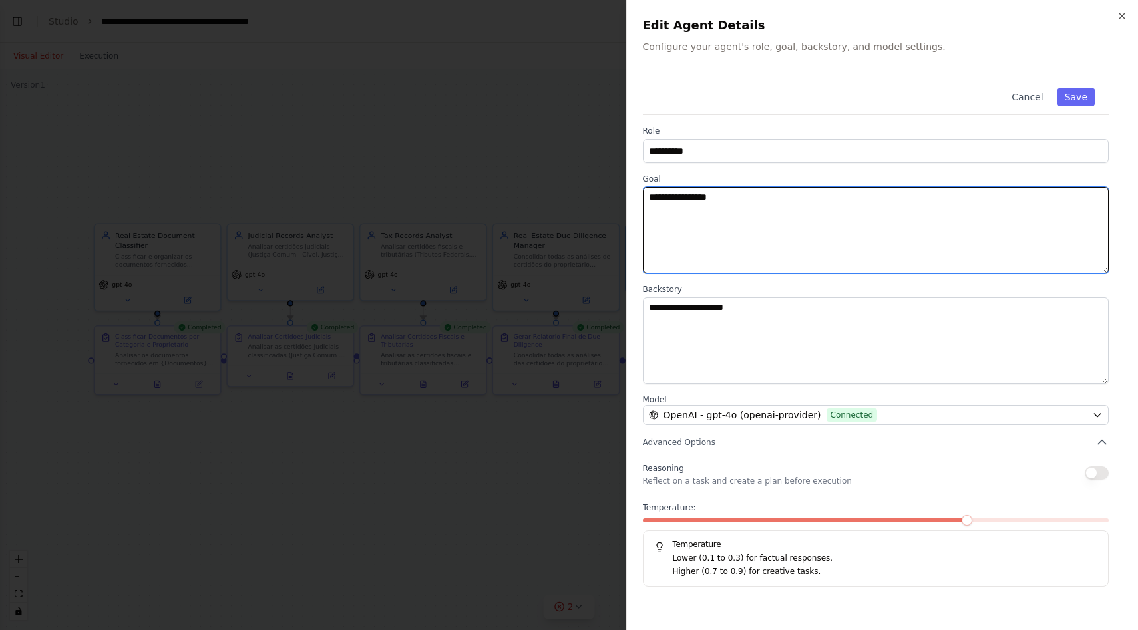
click at [813, 213] on textarea "**********" at bounding box center [876, 230] width 467 height 87
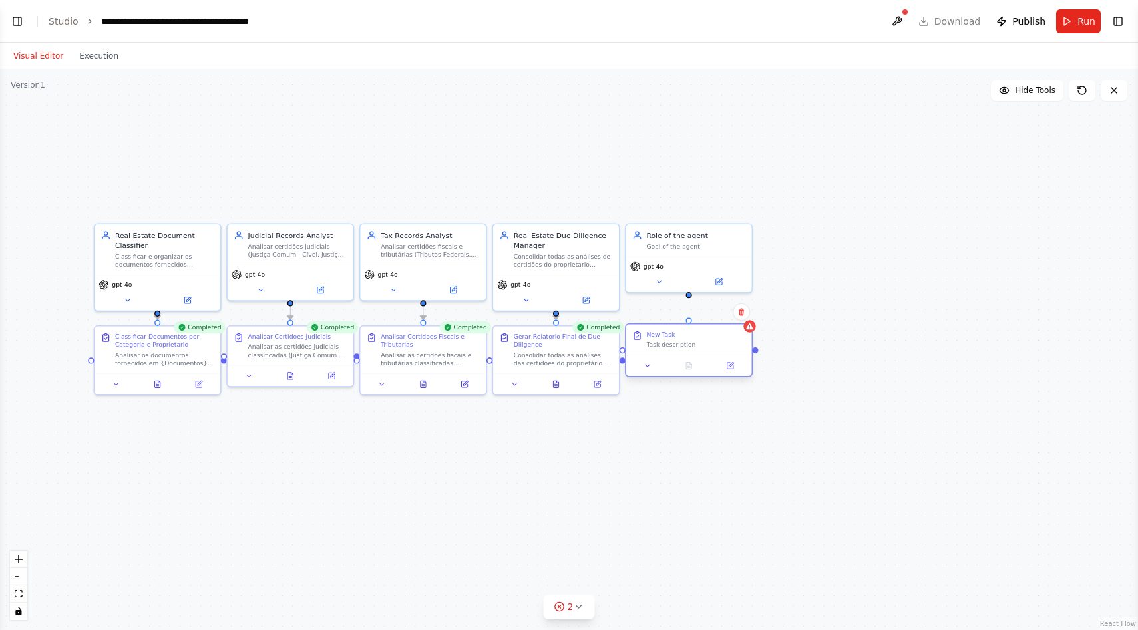
drag, startPoint x: 769, startPoint y: 361, endPoint x: 709, endPoint y: 347, distance: 61.4
click at [709, 347] on div "New Task Task description" at bounding box center [689, 339] width 126 height 31
click at [710, 284] on button at bounding box center [719, 280] width 58 height 12
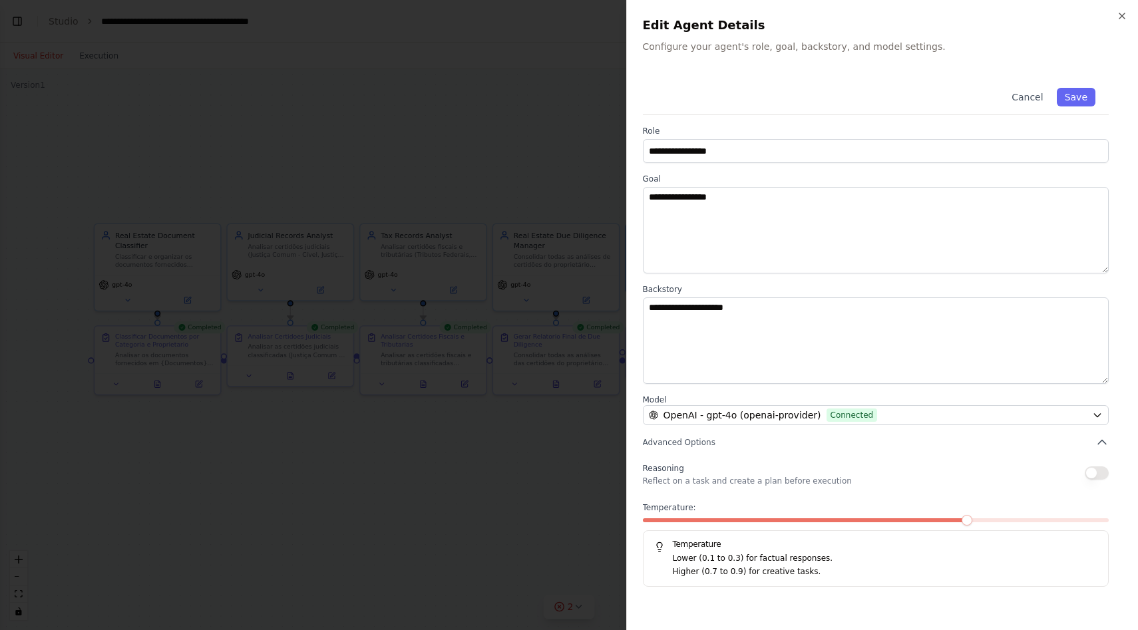
click at [709, 520] on span at bounding box center [806, 520] width 326 height 4
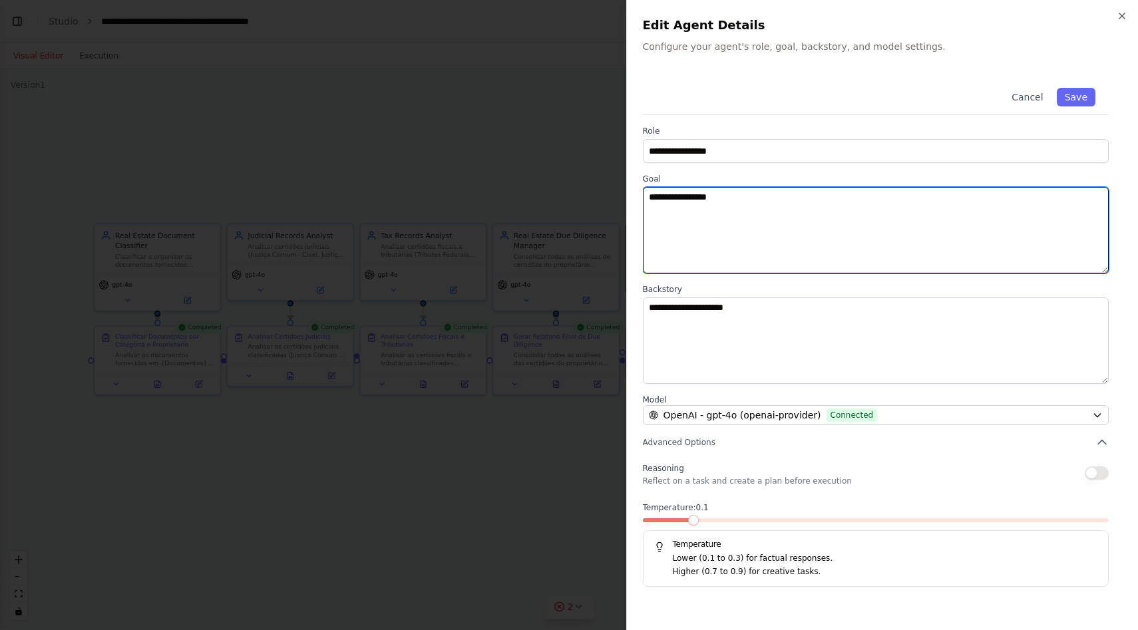
click at [741, 225] on textarea "**********" at bounding box center [876, 230] width 467 height 87
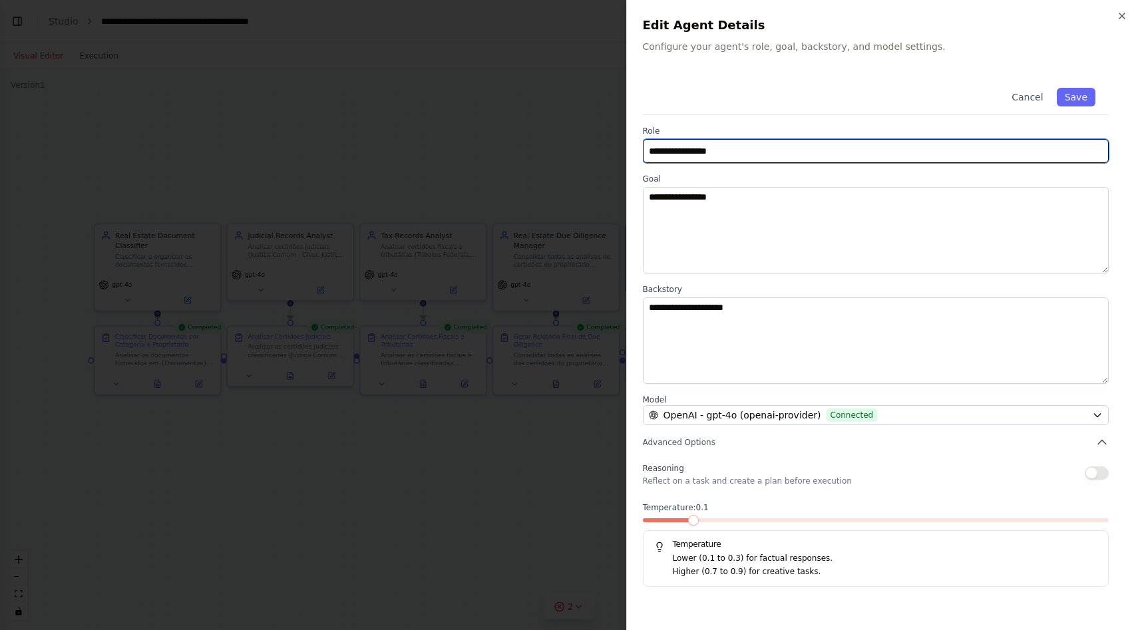
click at [745, 140] on input "**********" at bounding box center [876, 151] width 467 height 24
type input "**********"
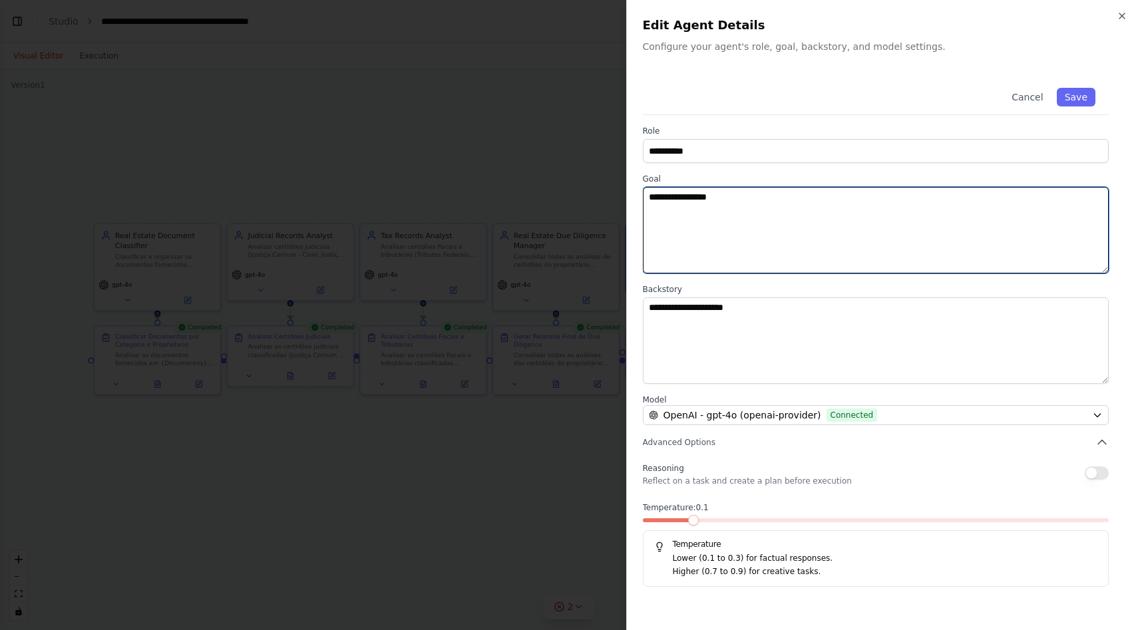
click at [721, 198] on textarea "**********" at bounding box center [876, 230] width 467 height 87
type textarea "**********"
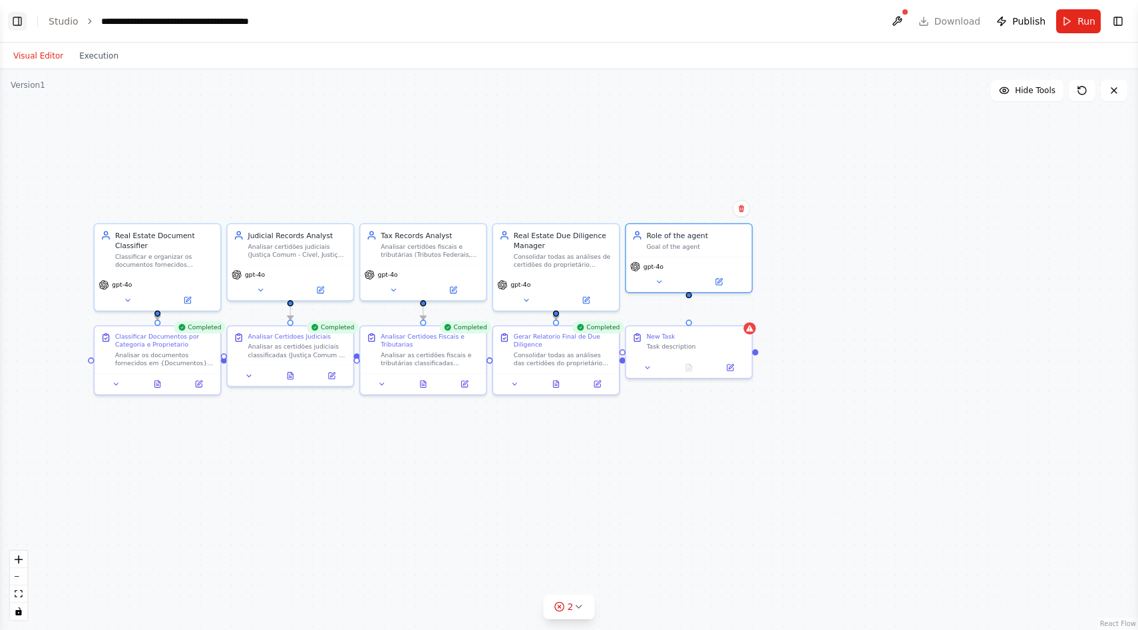
click at [17, 20] on button "Toggle Left Sidebar" at bounding box center [17, 21] width 19 height 19
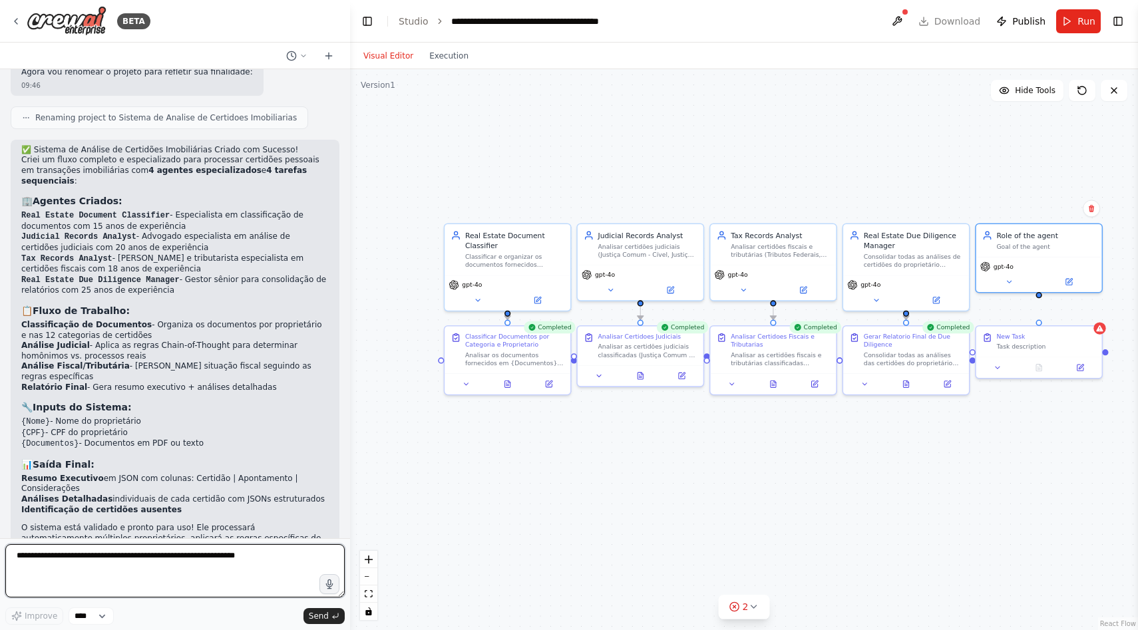
click at [122, 572] on textarea at bounding box center [174, 570] width 339 height 53
click at [169, 560] on textarea at bounding box center [174, 570] width 339 height 53
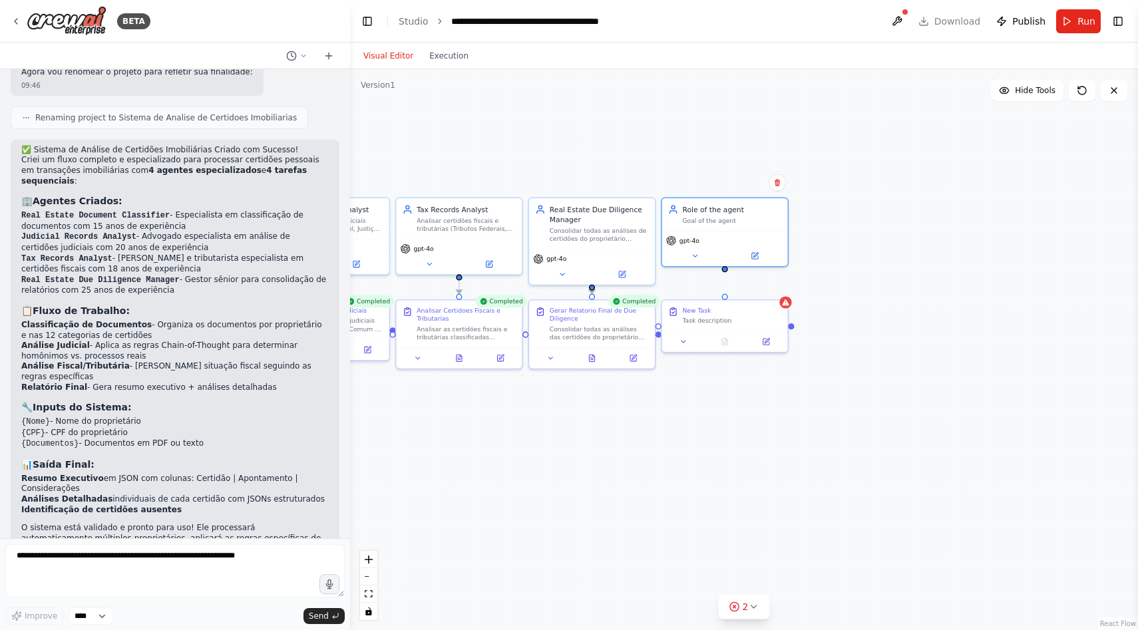
drag, startPoint x: 1012, startPoint y: 144, endPoint x: 697, endPoint y: 118, distance: 315.2
click at [697, 118] on div ".deletable-edge-delete-btn { width: 20px; height: 20px; border: 0px solid #ffff…" at bounding box center [744, 349] width 788 height 561
click at [154, 572] on textarea at bounding box center [174, 570] width 339 height 53
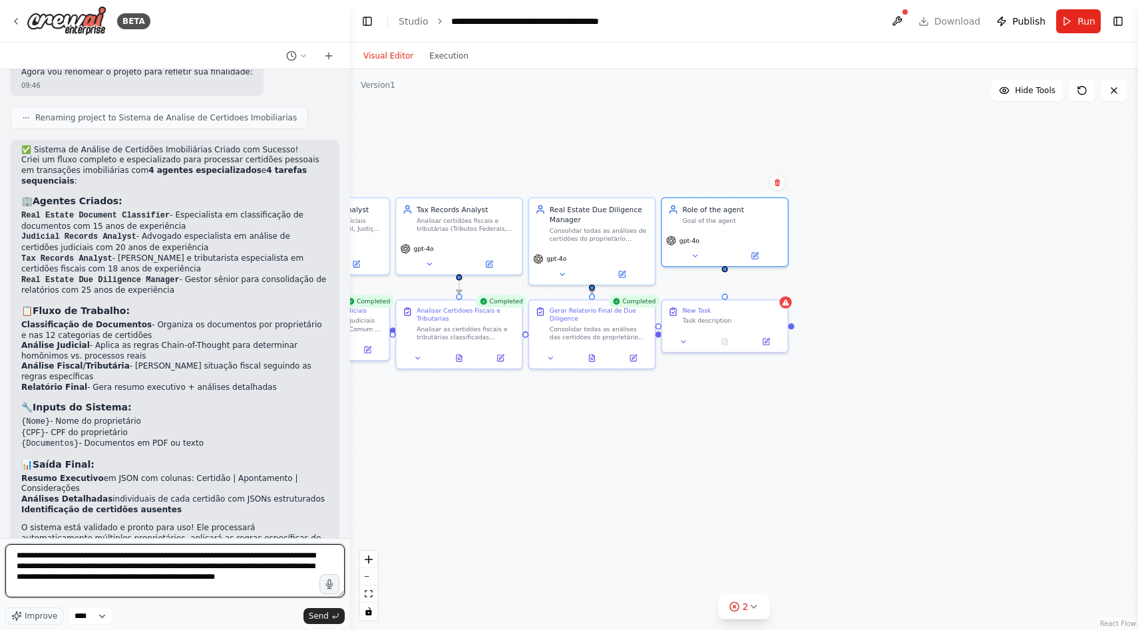
paste textarea "**********"
type textarea "**********"
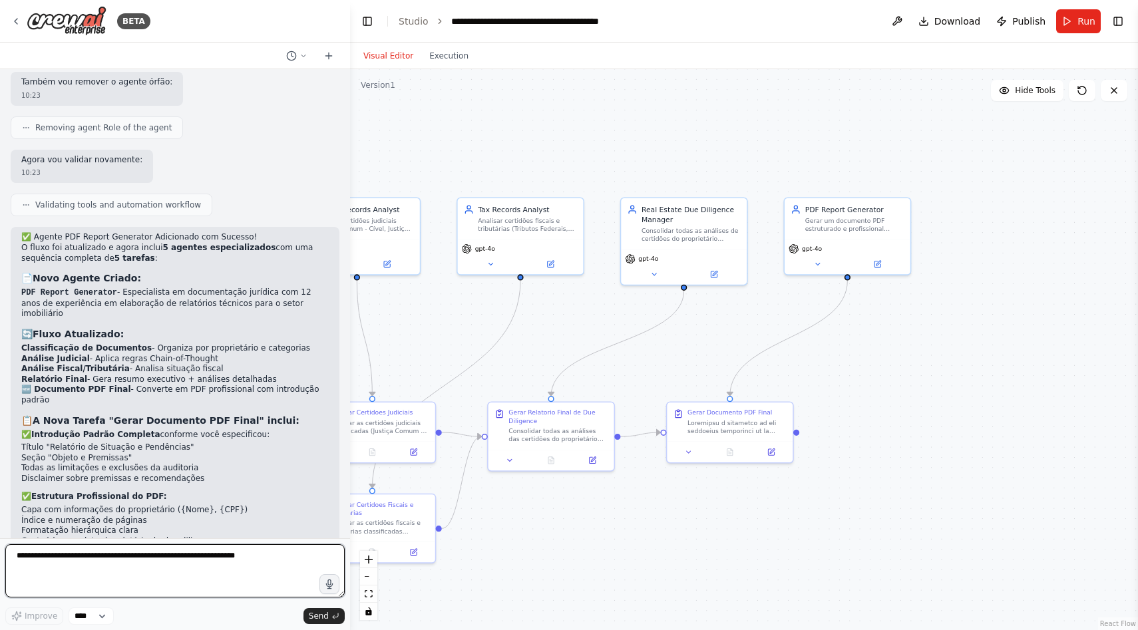
scroll to position [3878, 0]
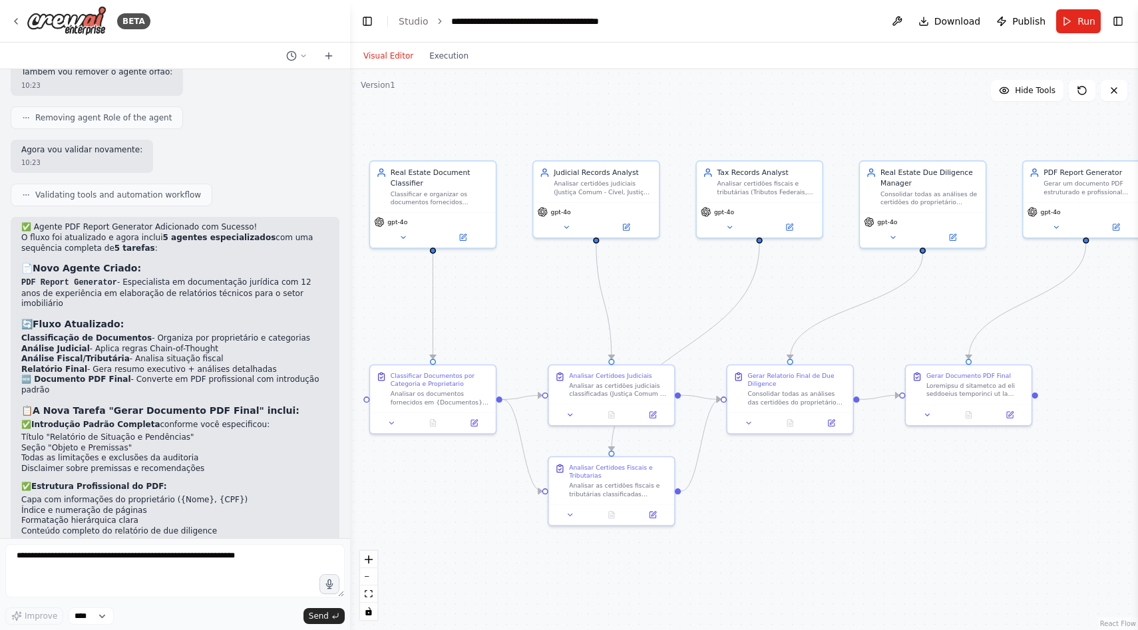
drag, startPoint x: 596, startPoint y: 527, endPoint x: 835, endPoint y: 490, distance: 241.8
click at [835, 490] on div ".deletable-edge-delete-btn { width: 20px; height: 20px; border: 0px solid #ffff…" at bounding box center [744, 349] width 788 height 561
drag, startPoint x: 449, startPoint y: 390, endPoint x: 444, endPoint y: 286, distance: 104.6
click at [444, 286] on div "Analisar os documentos fornecidos em {Documentos} e classificá-los por propriet…" at bounding box center [440, 294] width 99 height 17
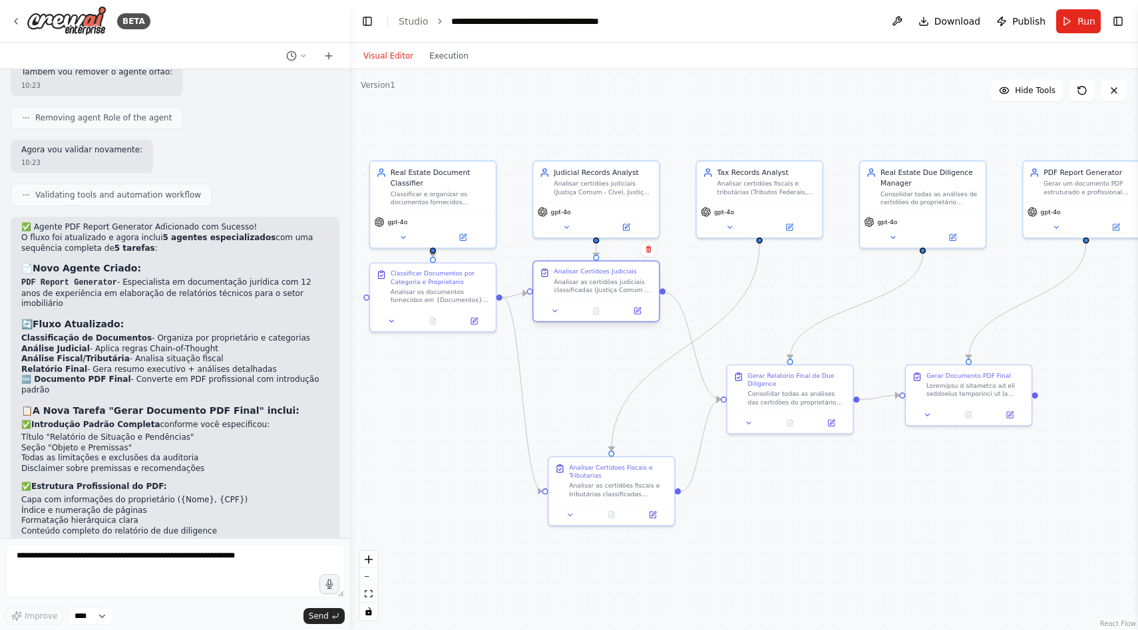
drag, startPoint x: 588, startPoint y: 381, endPoint x: 572, endPoint y: 282, distance: 100.4
click at [572, 282] on div "Analisar as certidões judiciais classificadas (Justiça Comum - Cível, Justiça C…" at bounding box center [603, 286] width 99 height 17
drag, startPoint x: 773, startPoint y: 373, endPoint x: 744, endPoint y: 275, distance: 102.6
click at [744, 275] on div "Gerar Relatorio Final de Due Diligence" at bounding box center [766, 276] width 99 height 17
drag, startPoint x: 791, startPoint y: 289, endPoint x: 953, endPoint y: 288, distance: 162.4
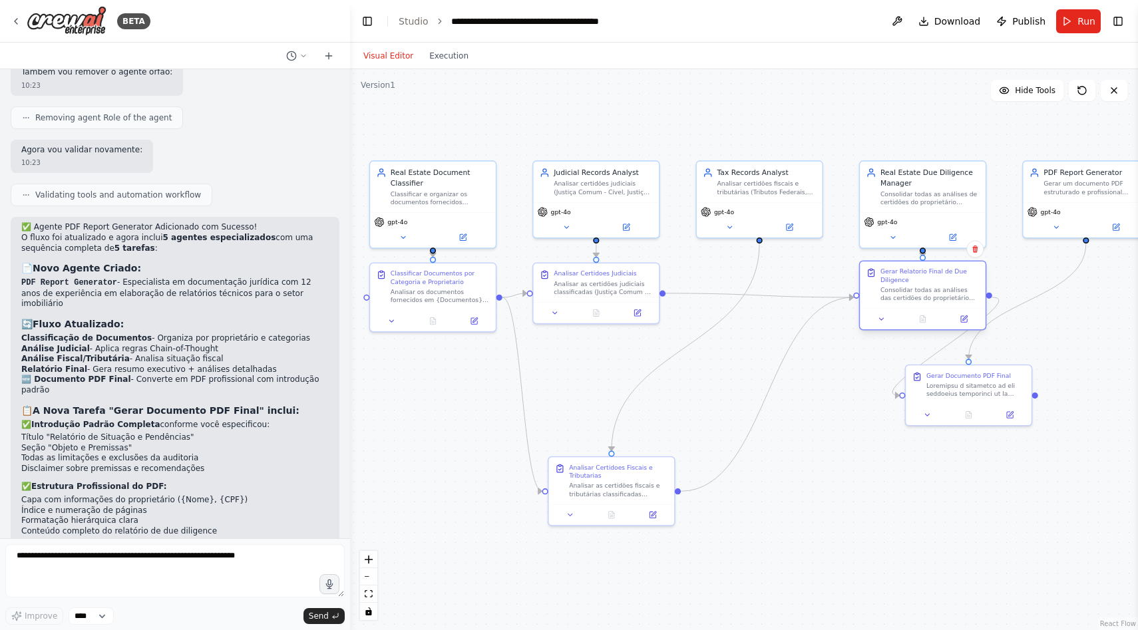
click at [953, 288] on div "Consolidar todas as análises das certidões do proprietário ({Nome}, {CPF}) e ge…" at bounding box center [929, 294] width 99 height 17
drag, startPoint x: 610, startPoint y: 476, endPoint x: 758, endPoint y: 284, distance: 242.5
click at [758, 284] on div "Analisar Certidoes Fiscais e Tributarias Analisar as certidões fiscais e tribut…" at bounding box center [766, 285] width 99 height 35
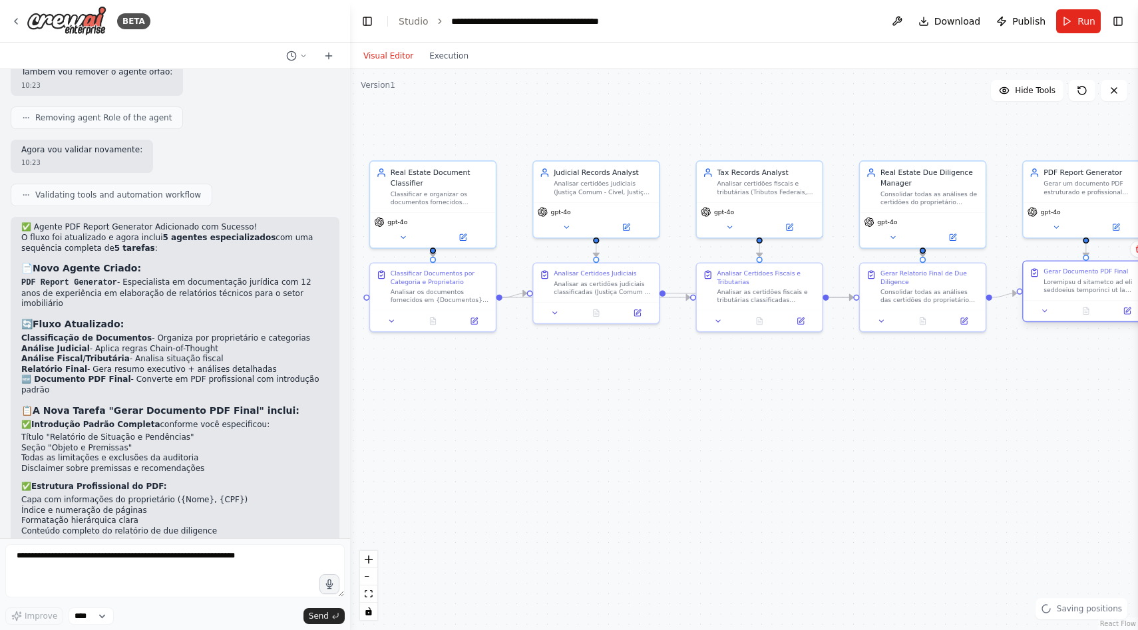
drag, startPoint x: 954, startPoint y: 381, endPoint x: 1070, endPoint y: 284, distance: 152.1
click at [1070, 284] on div at bounding box center [1093, 286] width 99 height 17
click at [924, 409] on div ".deletable-edge-delete-btn { width: 20px; height: 20px; border: 0px solid #ffff…" at bounding box center [744, 349] width 788 height 561
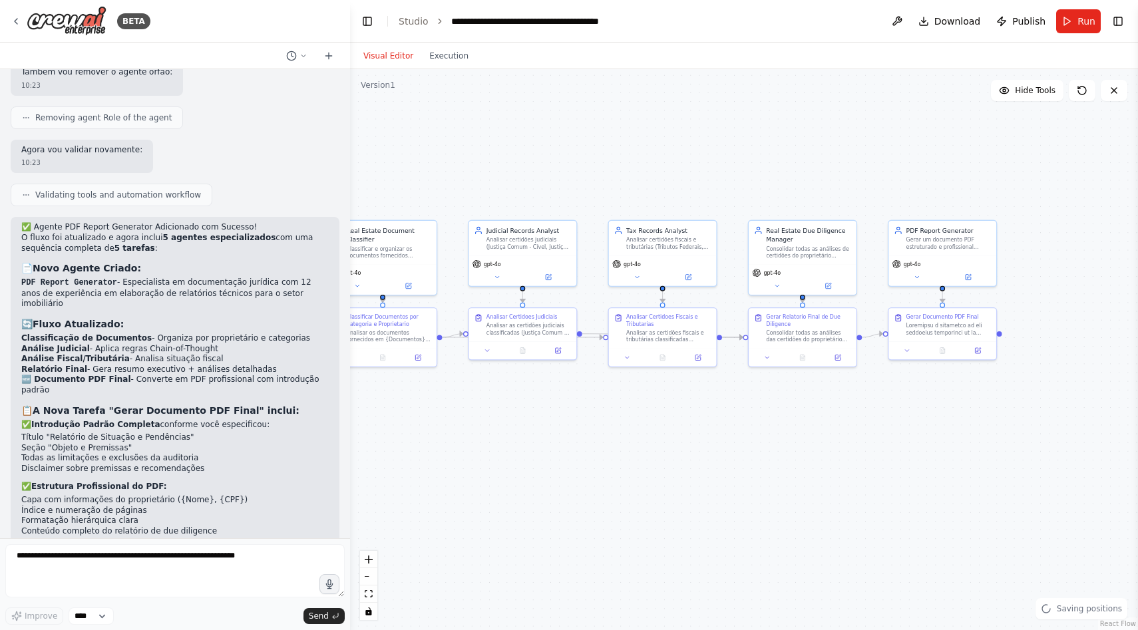
drag, startPoint x: 920, startPoint y: 441, endPoint x: 833, endPoint y: 465, distance: 91.1
click at [833, 465] on div ".deletable-edge-delete-btn { width: 20px; height: 20px; border: 0px solid #ffff…" at bounding box center [744, 349] width 788 height 561
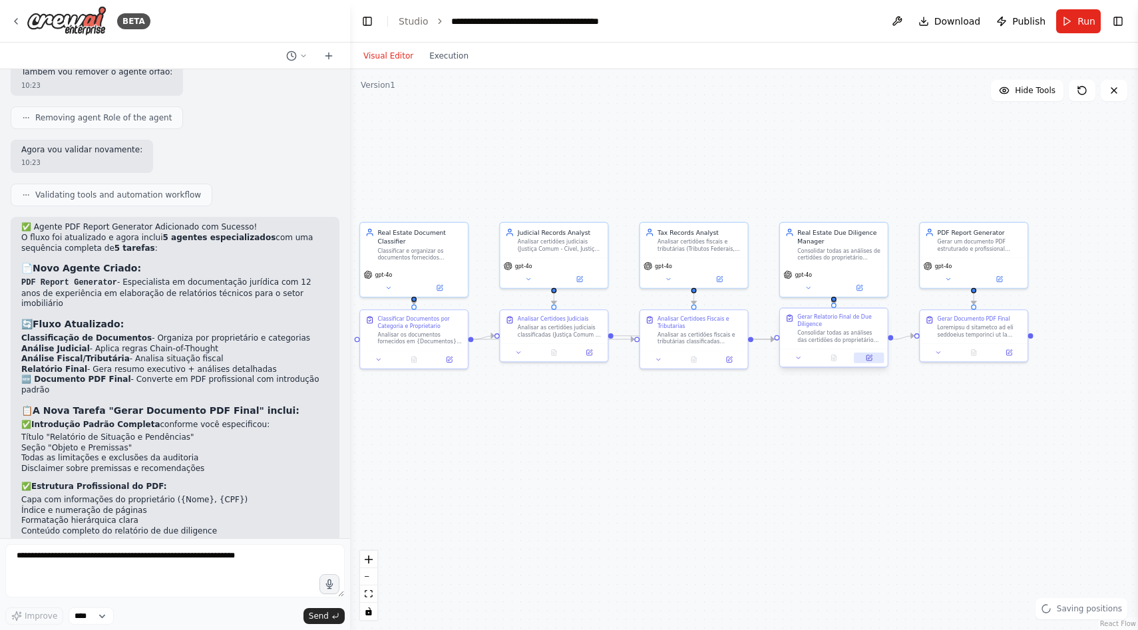
click at [870, 355] on icon at bounding box center [870, 357] width 4 height 4
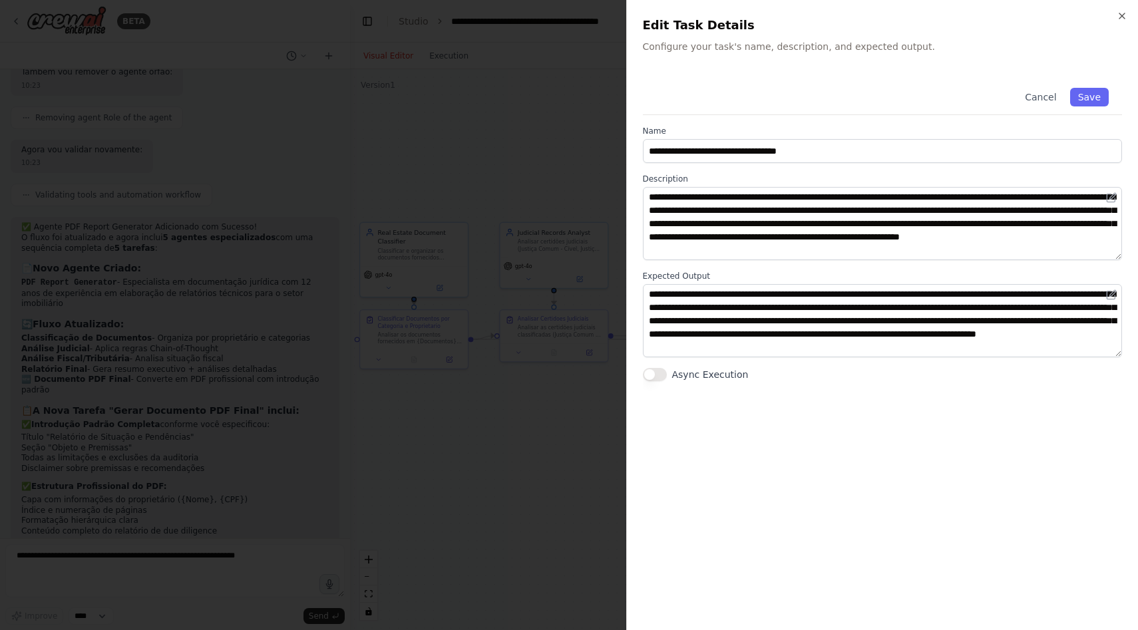
scroll to position [13, 0]
click at [477, 333] on div at bounding box center [569, 315] width 1138 height 630
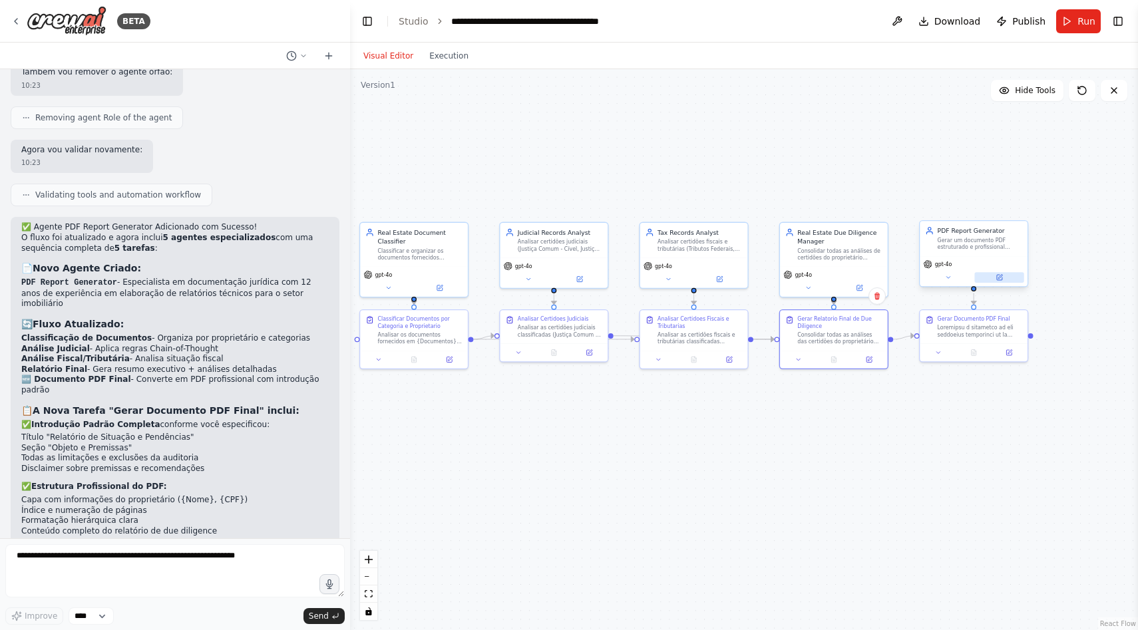
click at [988, 276] on button at bounding box center [998, 277] width 49 height 11
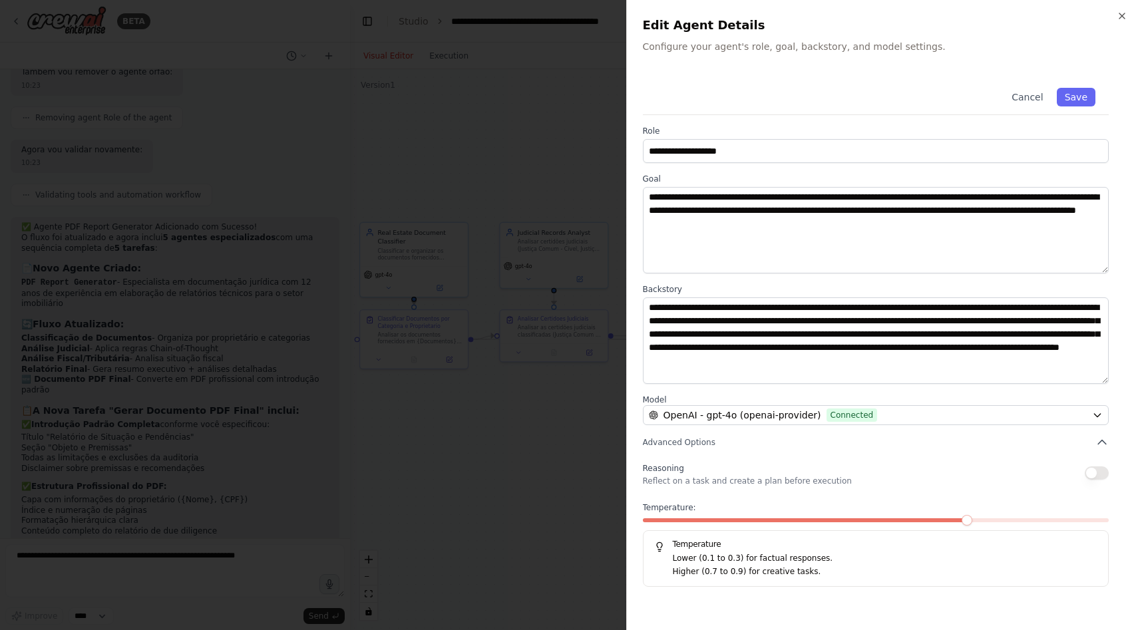
click at [541, 457] on div at bounding box center [569, 315] width 1138 height 630
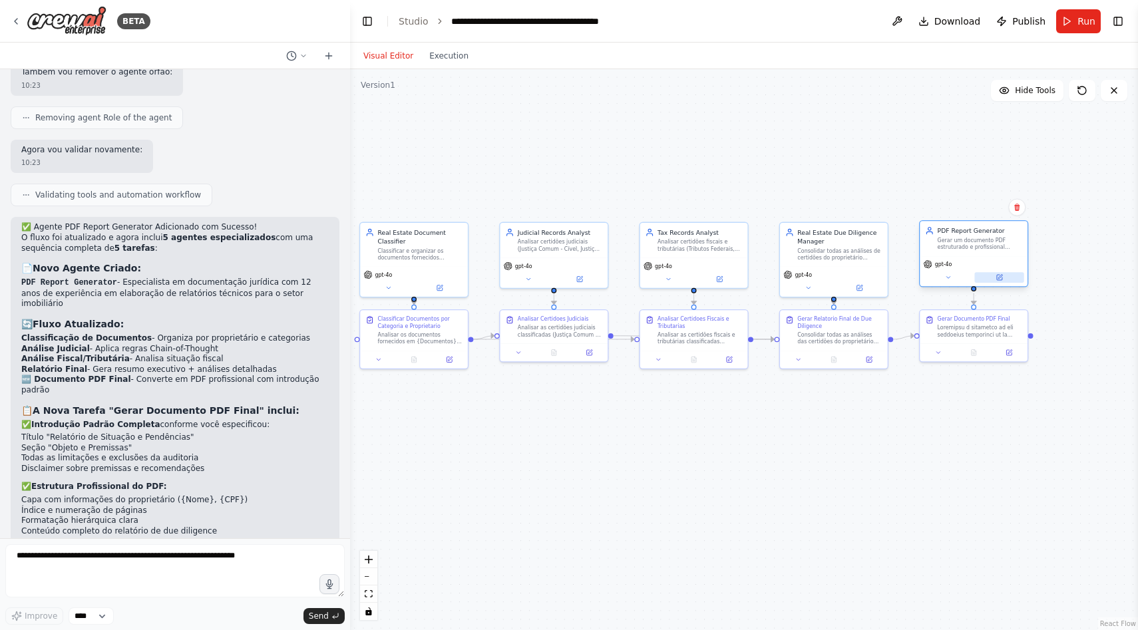
click at [1001, 280] on icon at bounding box center [999, 277] width 5 height 5
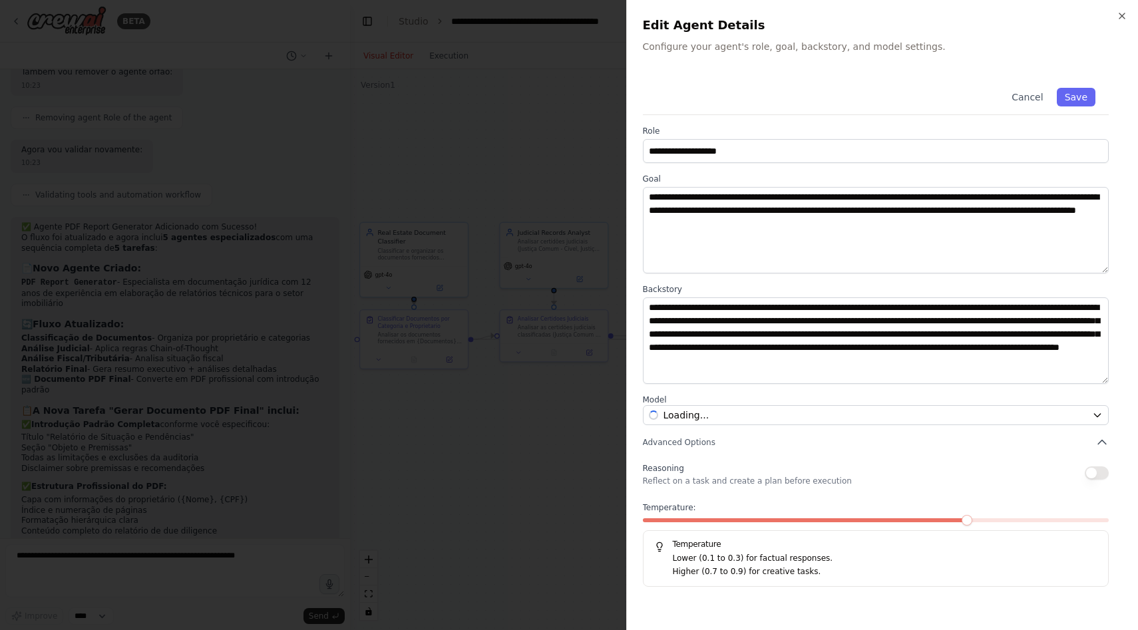
click at [498, 404] on div at bounding box center [569, 315] width 1138 height 630
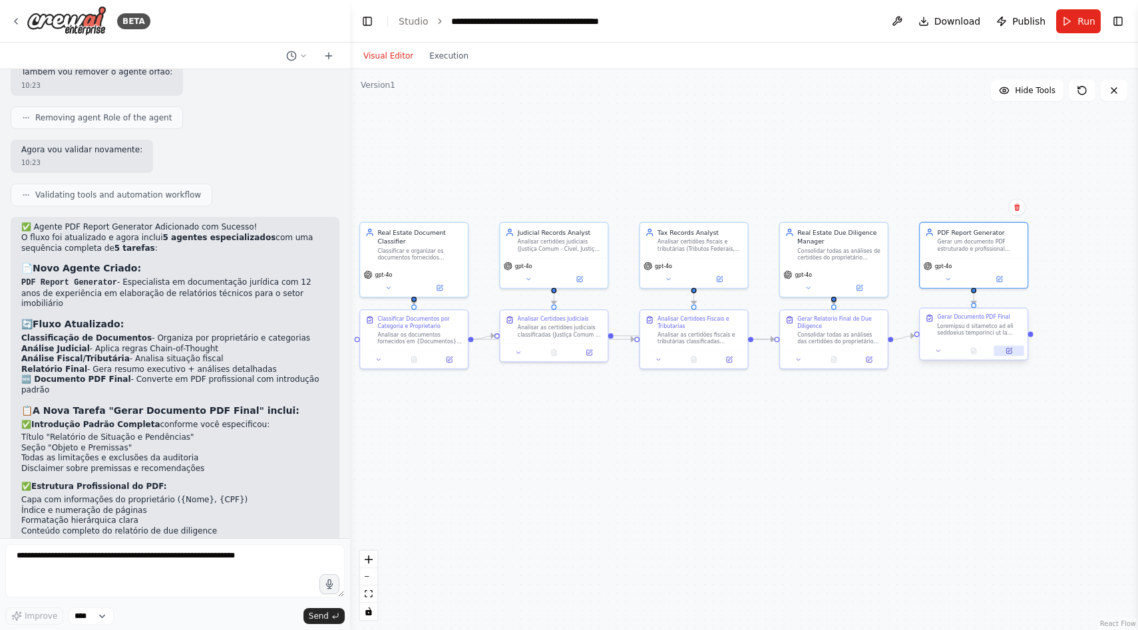
click at [1002, 355] on button at bounding box center [1009, 351] width 30 height 11
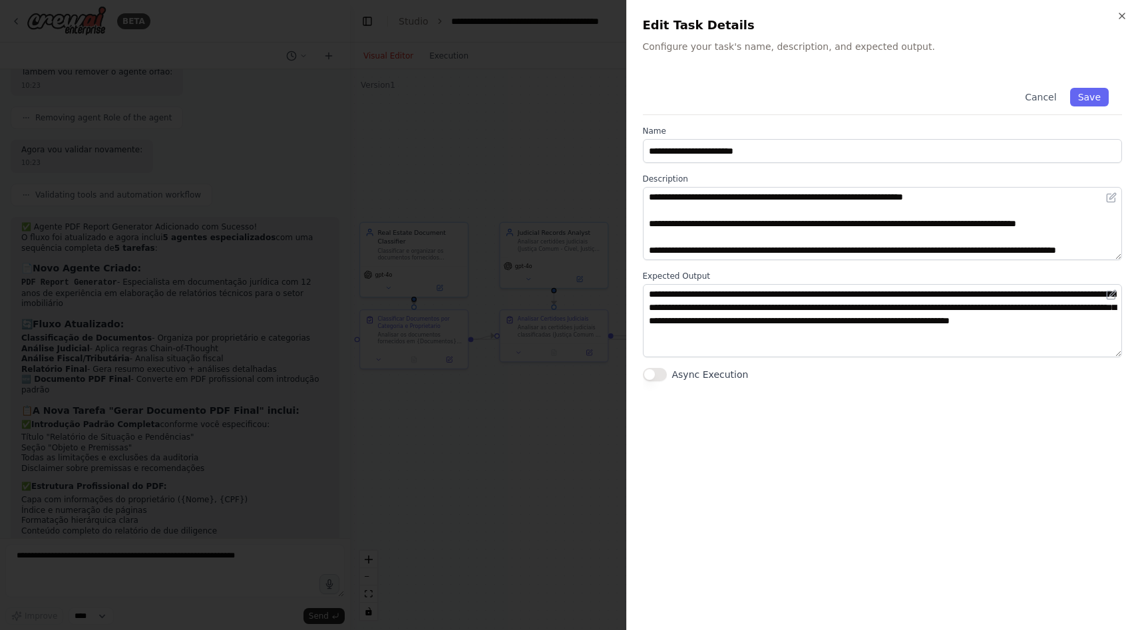
scroll to position [319, 0]
click at [501, 401] on div at bounding box center [569, 315] width 1138 height 630
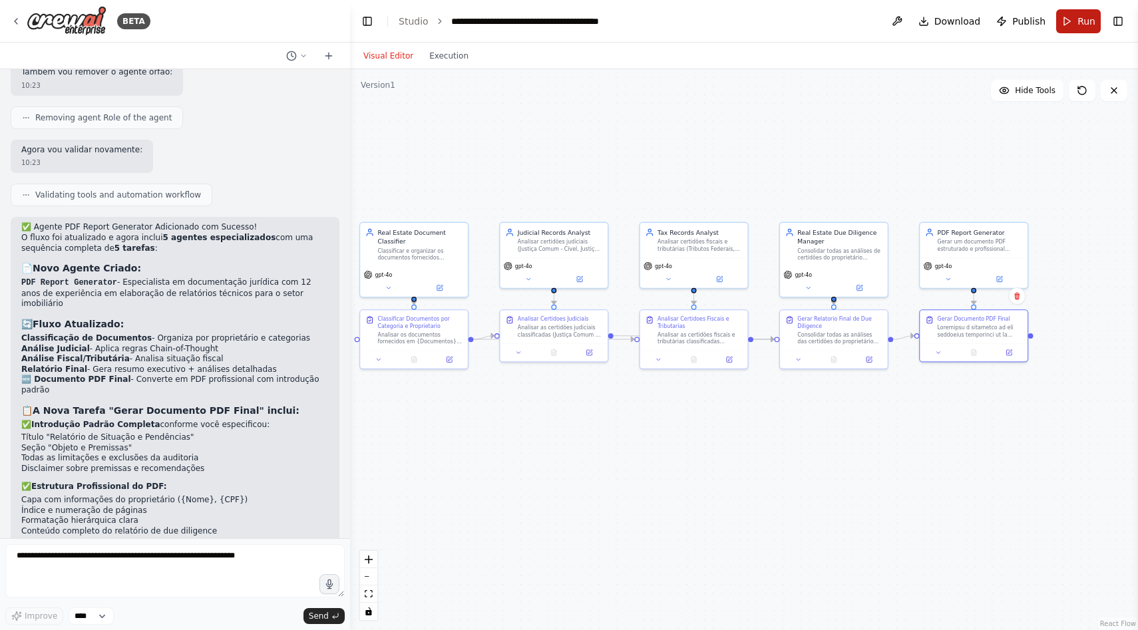
click at [1071, 25] on button "Run" at bounding box center [1078, 21] width 45 height 24
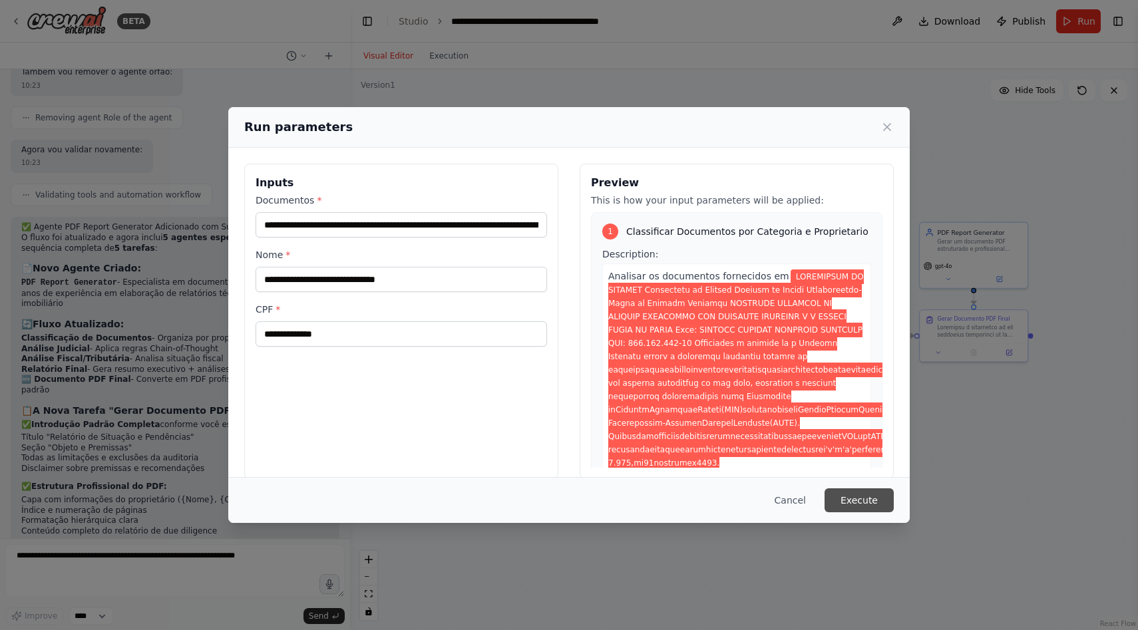
click at [871, 494] on button "Execute" at bounding box center [859, 500] width 69 height 24
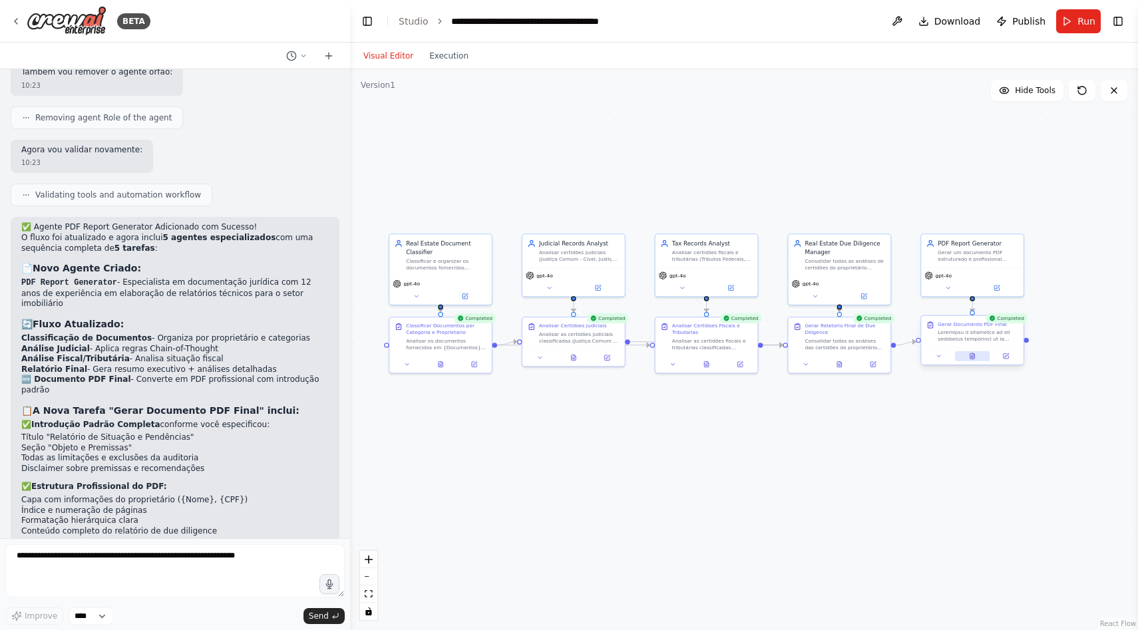
click at [976, 357] on button at bounding box center [972, 356] width 35 height 10
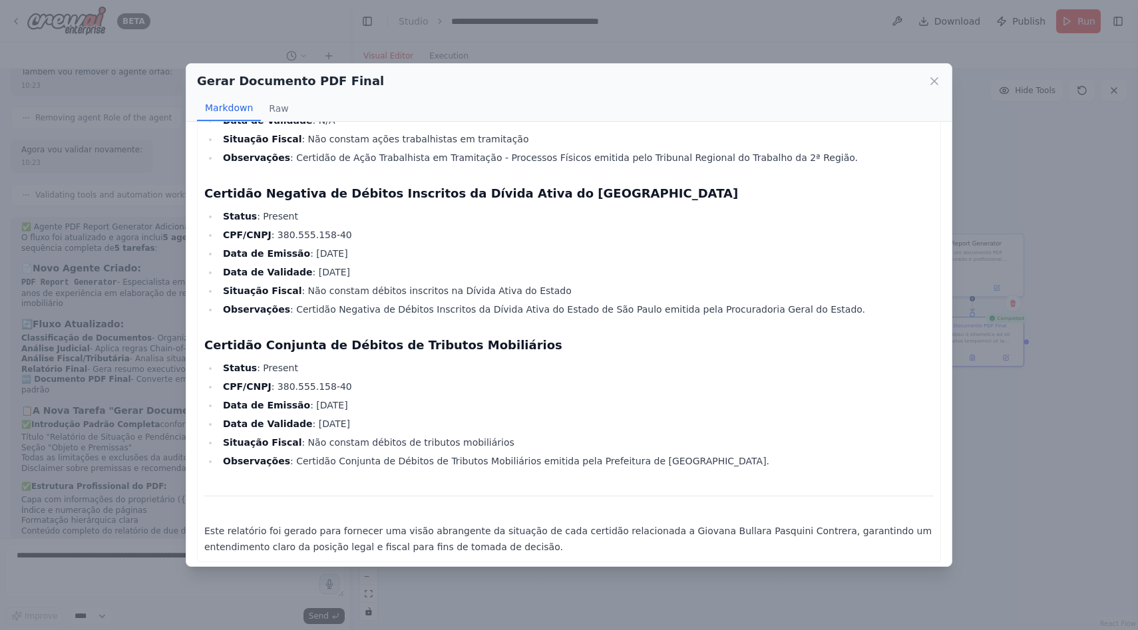
scroll to position [1783, 0]
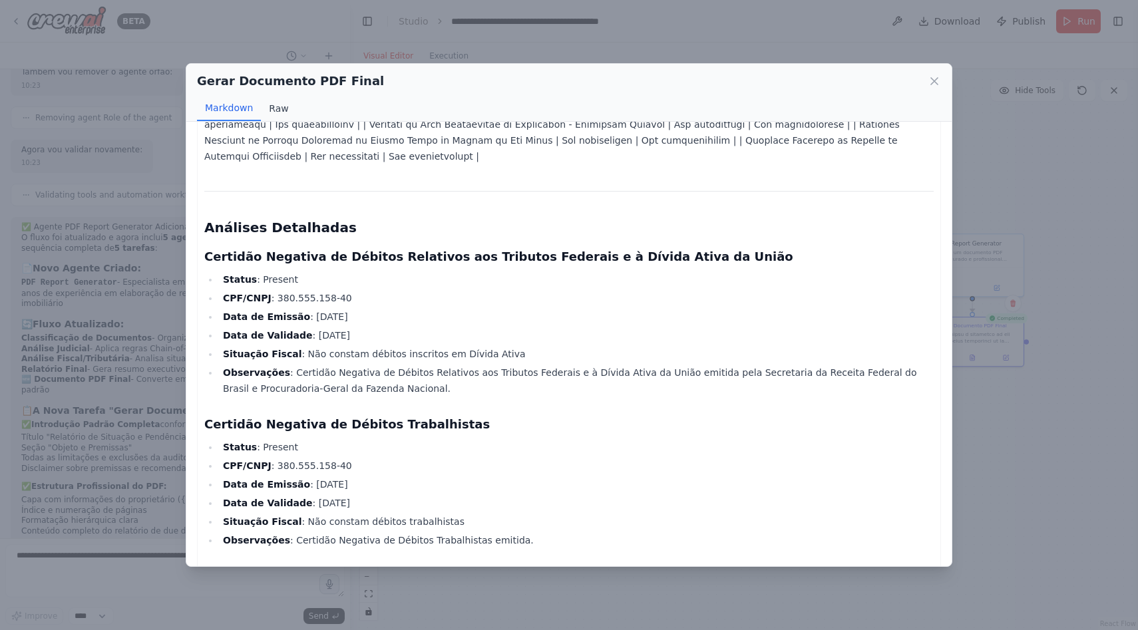
click at [261, 110] on button "Raw" at bounding box center [278, 108] width 35 height 25
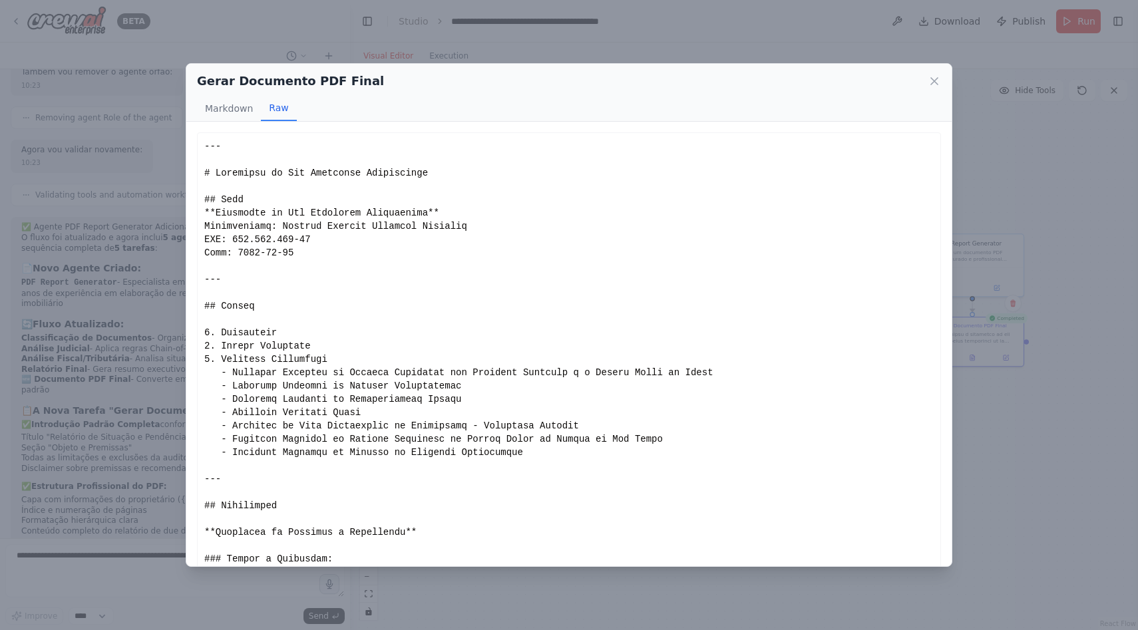
scroll to position [83, 0]
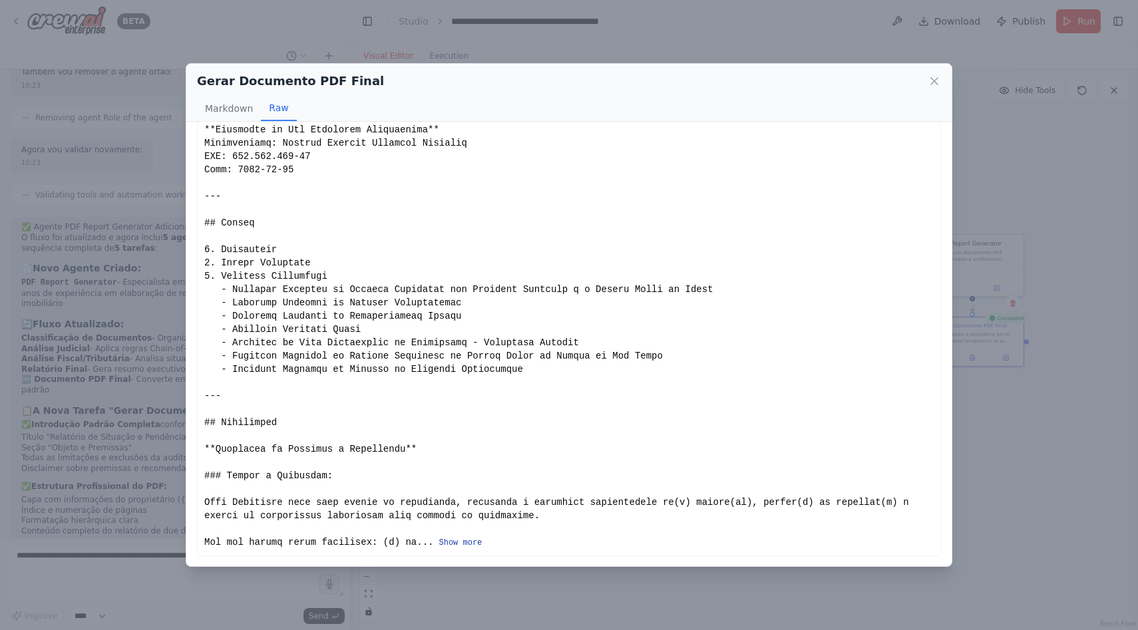
click at [451, 540] on button "Show more" at bounding box center [460, 543] width 43 height 11
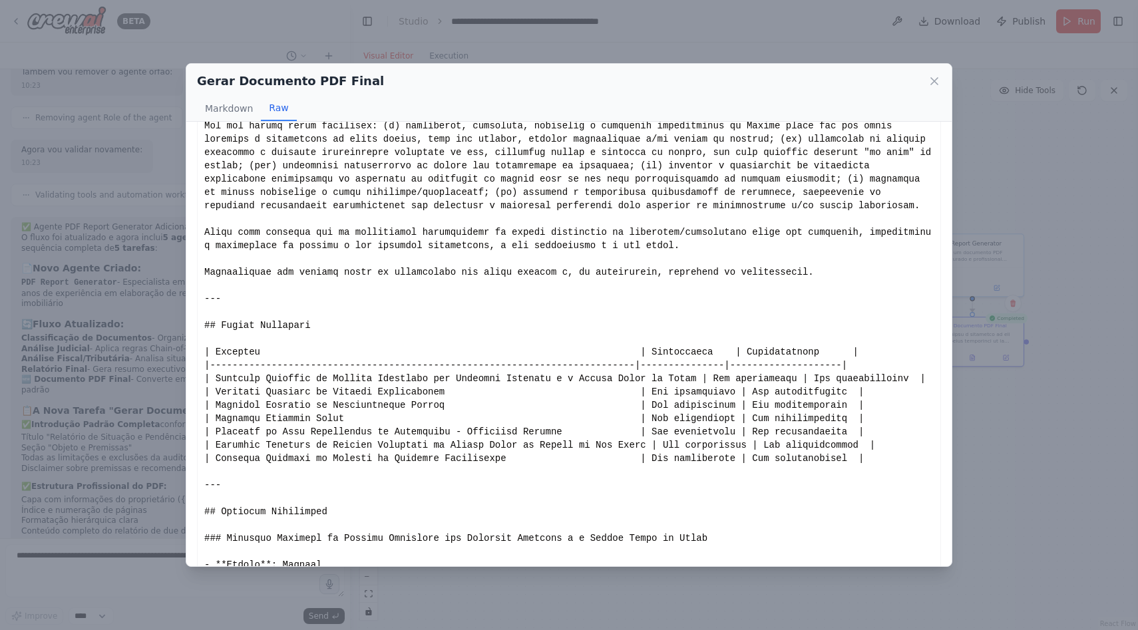
scroll to position [562, 0]
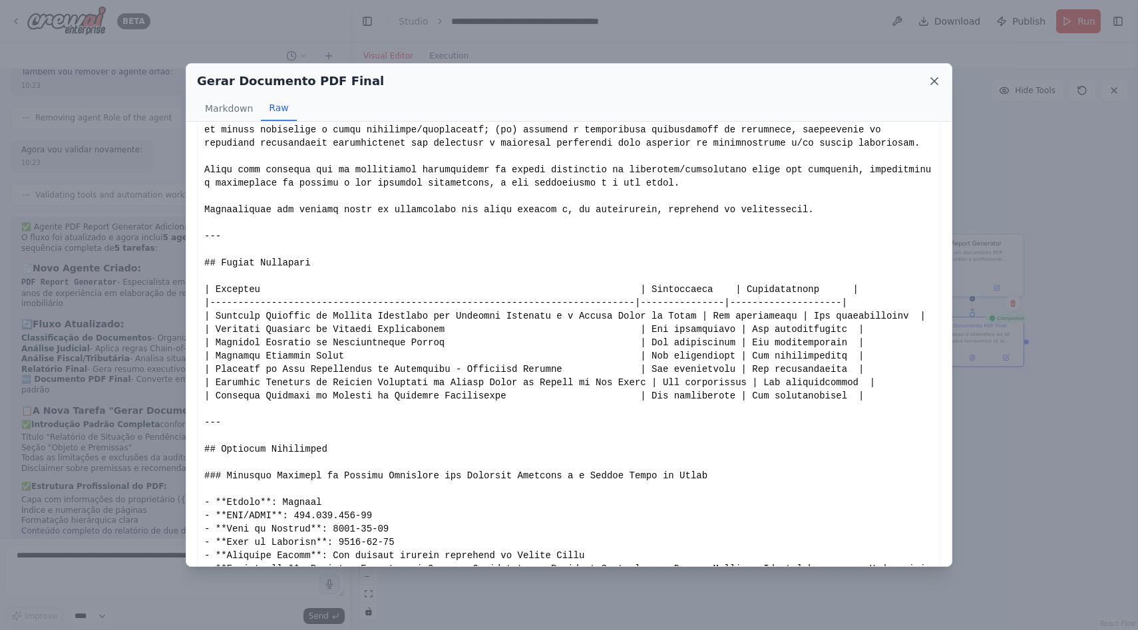
click at [932, 83] on icon at bounding box center [934, 81] width 7 height 7
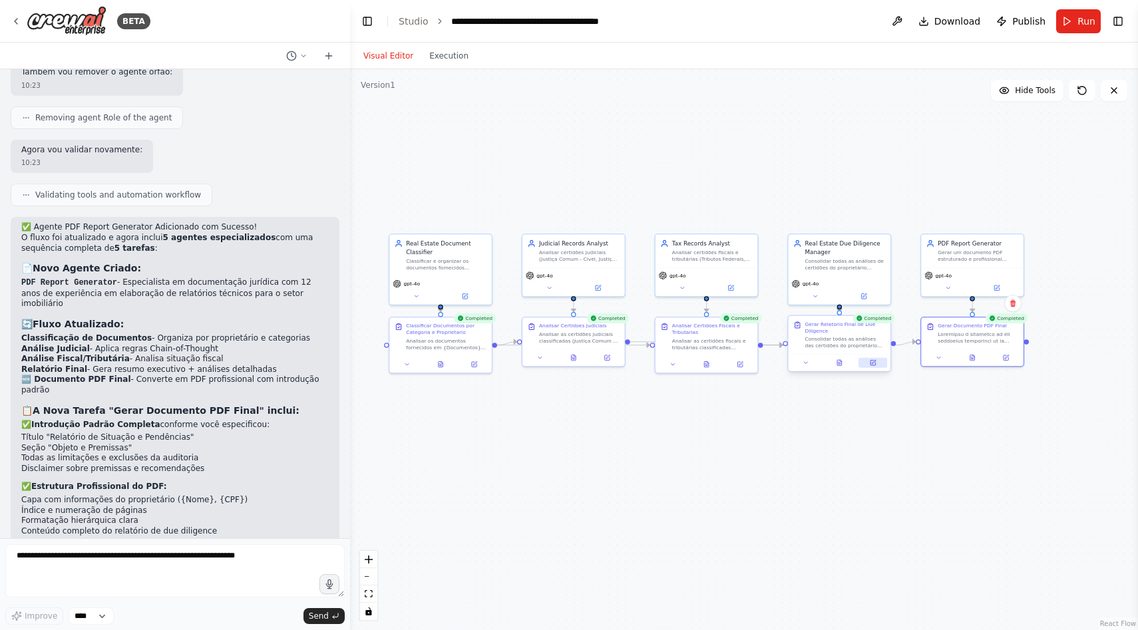
click at [872, 362] on icon at bounding box center [874, 362] width 4 height 4
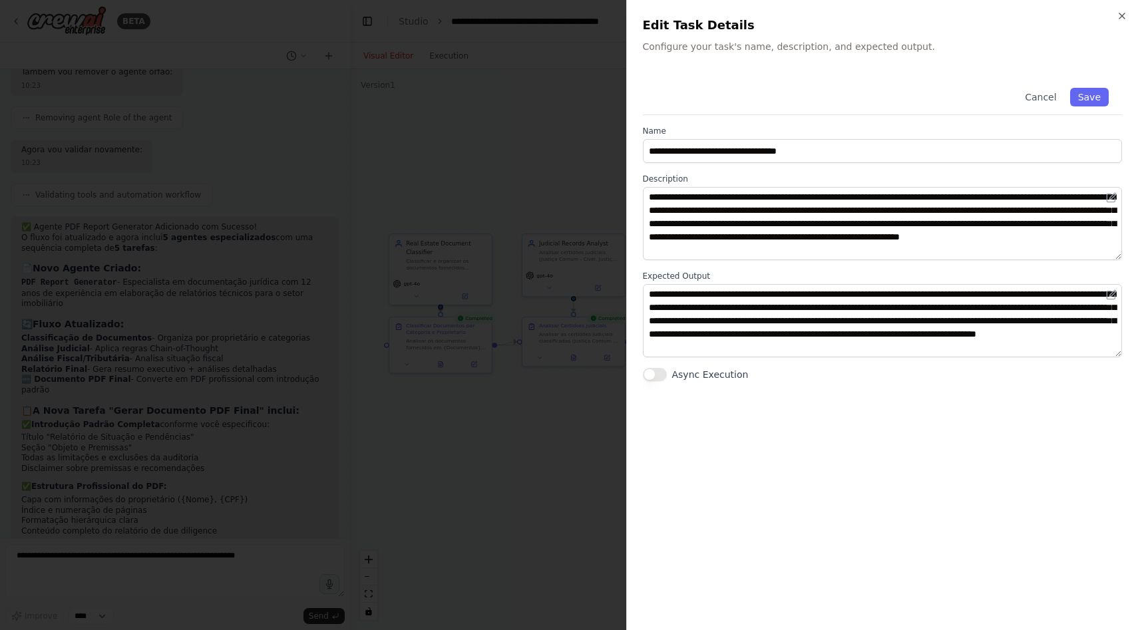
scroll to position [0, 0]
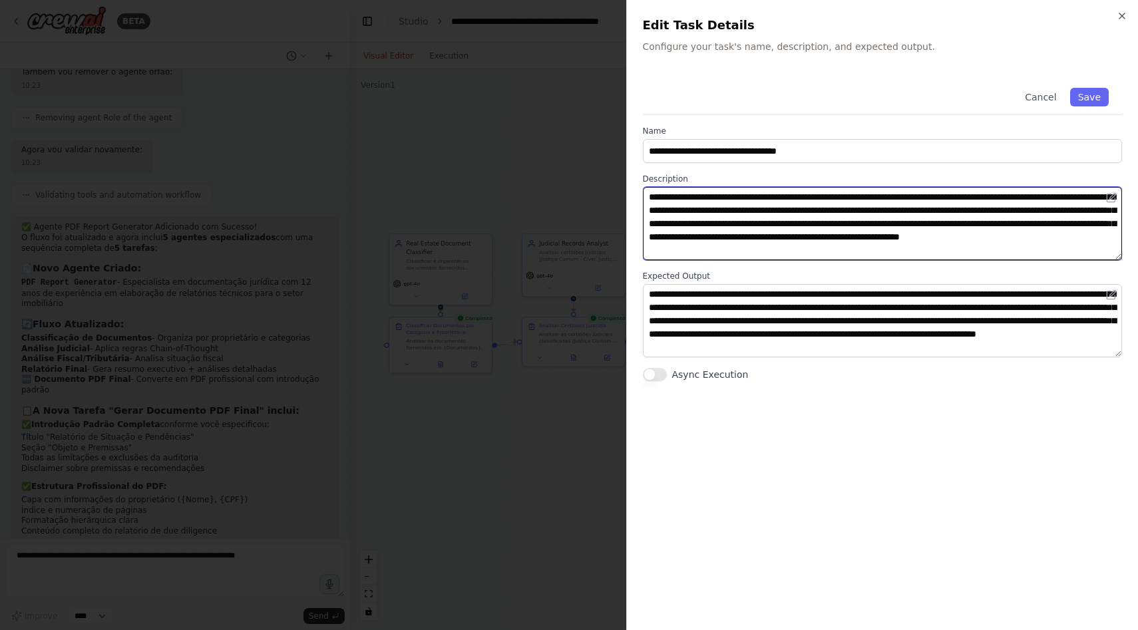
click at [688, 222] on textarea "**********" at bounding box center [883, 223] width 480 height 73
type textarea "**********"
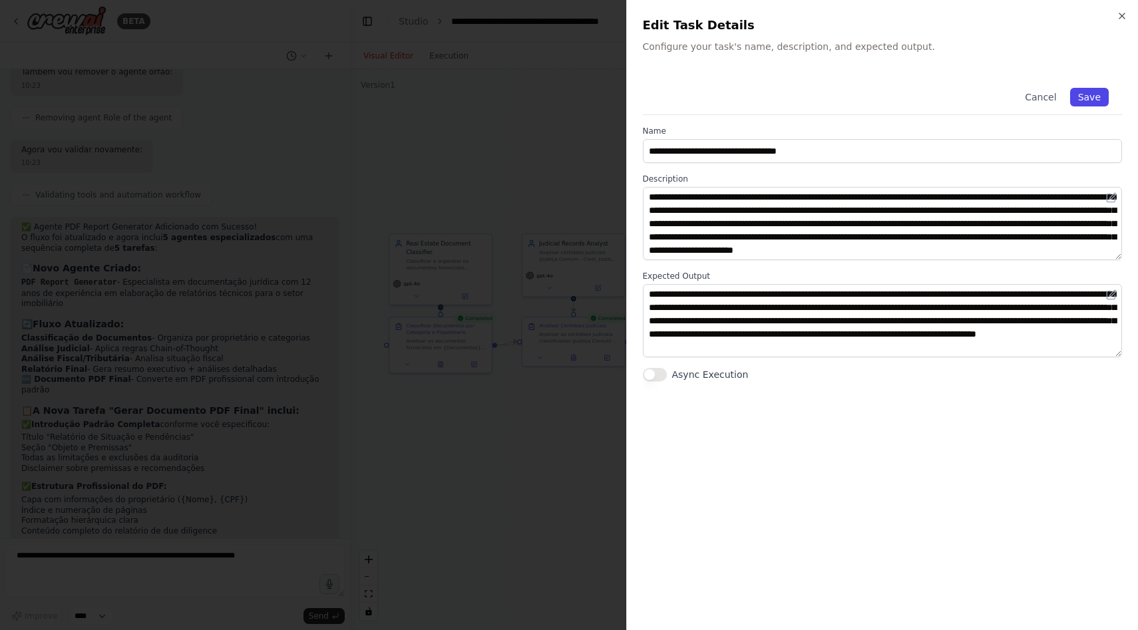
click at [1094, 95] on button "Save" at bounding box center [1089, 97] width 39 height 19
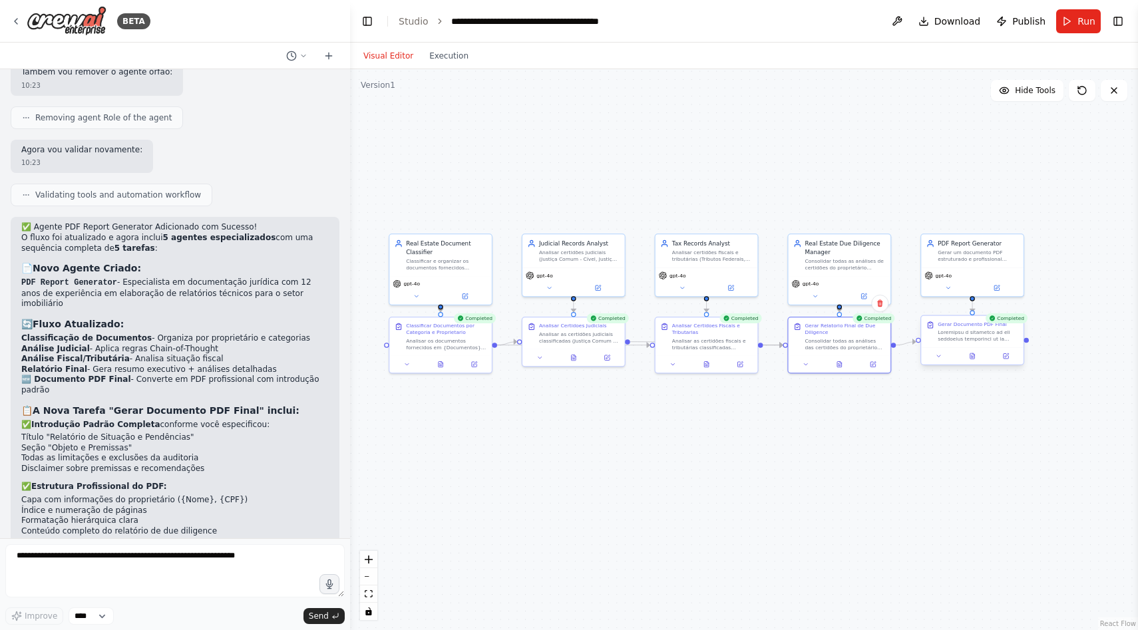
click at [997, 361] on div at bounding box center [972, 355] width 102 height 17
click at [1004, 360] on button at bounding box center [1006, 356] width 29 height 10
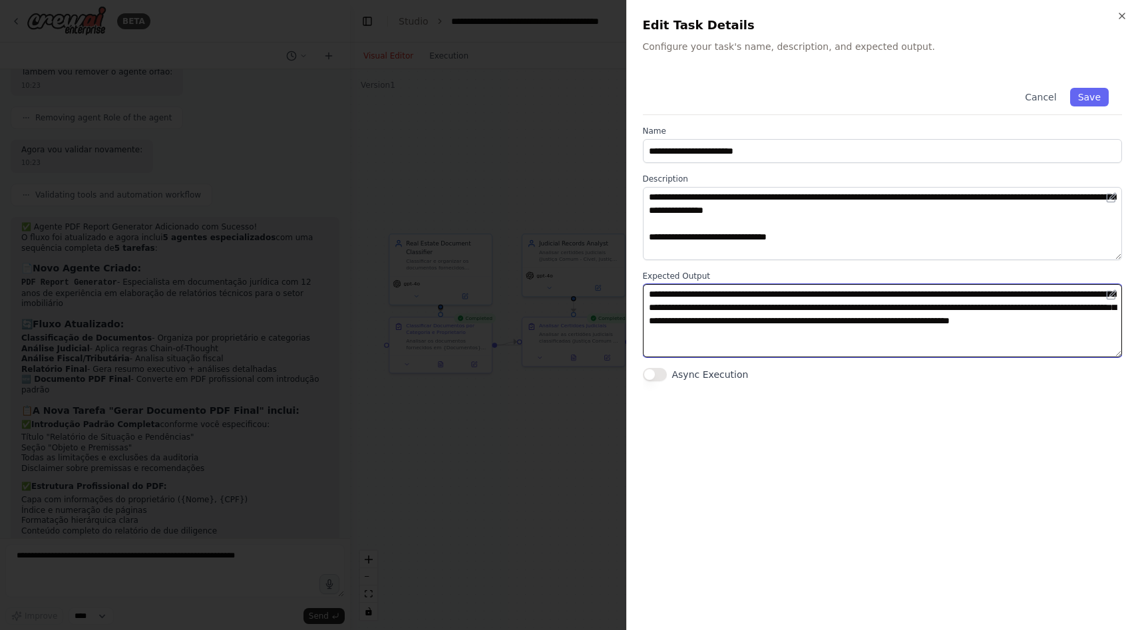
click at [978, 335] on textarea "**********" at bounding box center [883, 320] width 480 height 73
type textarea "**********"
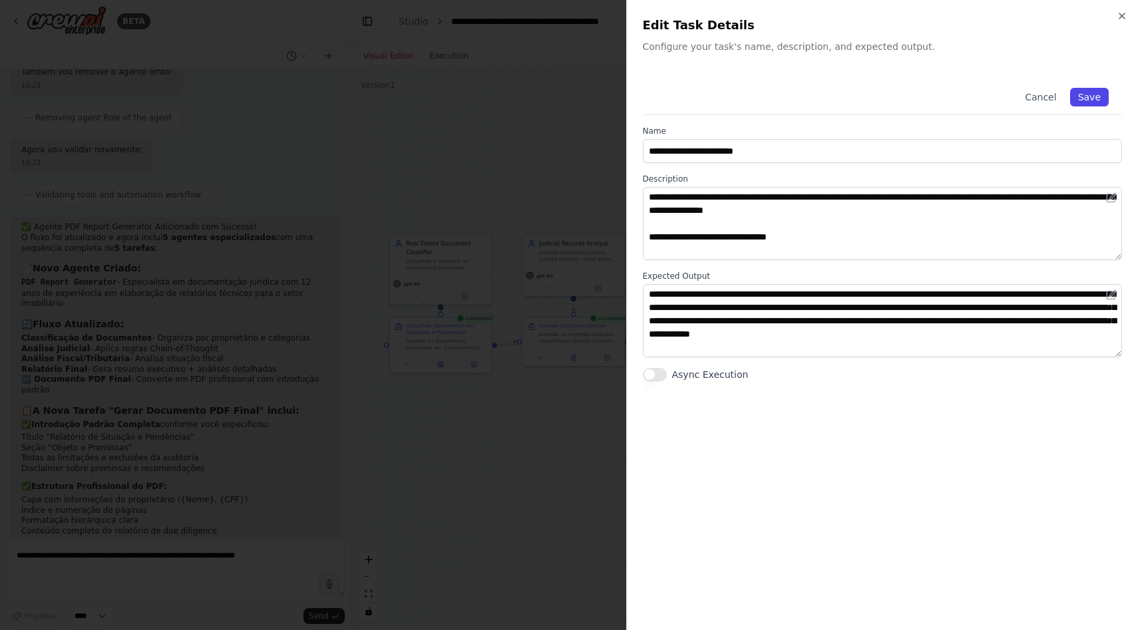
click at [1096, 100] on button "Save" at bounding box center [1089, 97] width 39 height 19
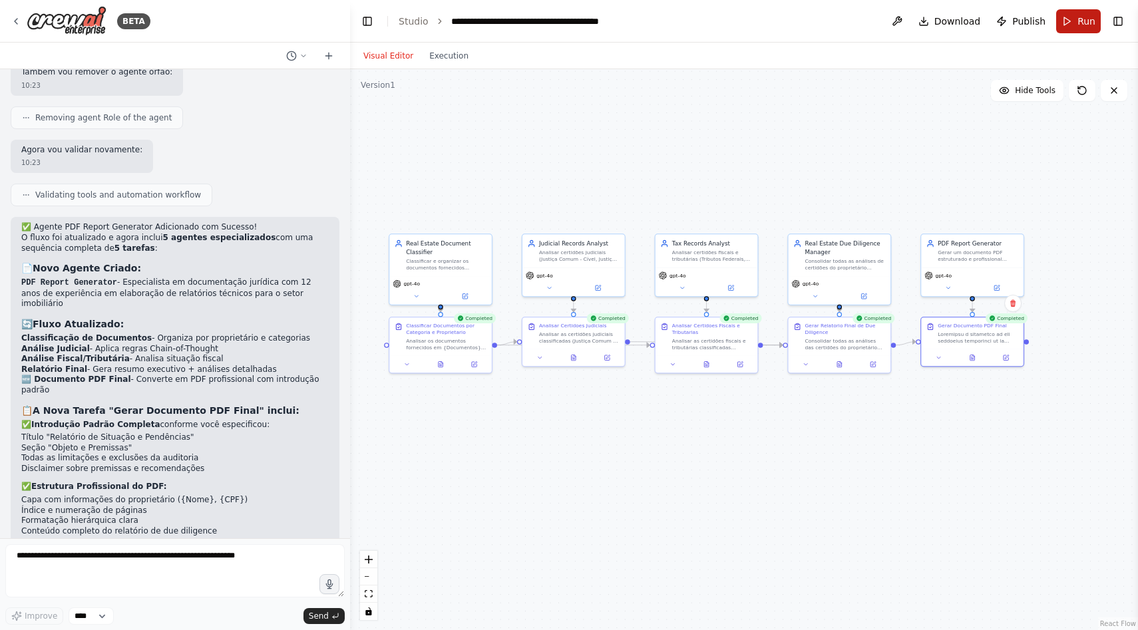
click at [1089, 27] on span "Run" at bounding box center [1086, 21] width 18 height 13
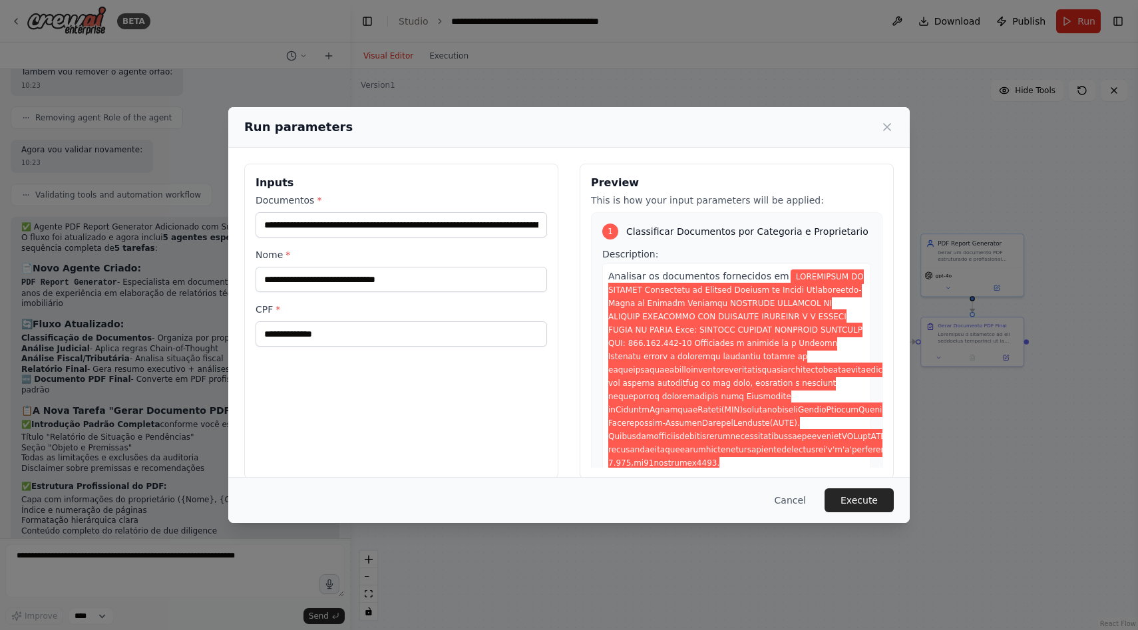
click at [849, 486] on div "Cancel Execute" at bounding box center [568, 500] width 681 height 46
click at [853, 502] on button "Execute" at bounding box center [859, 500] width 69 height 24
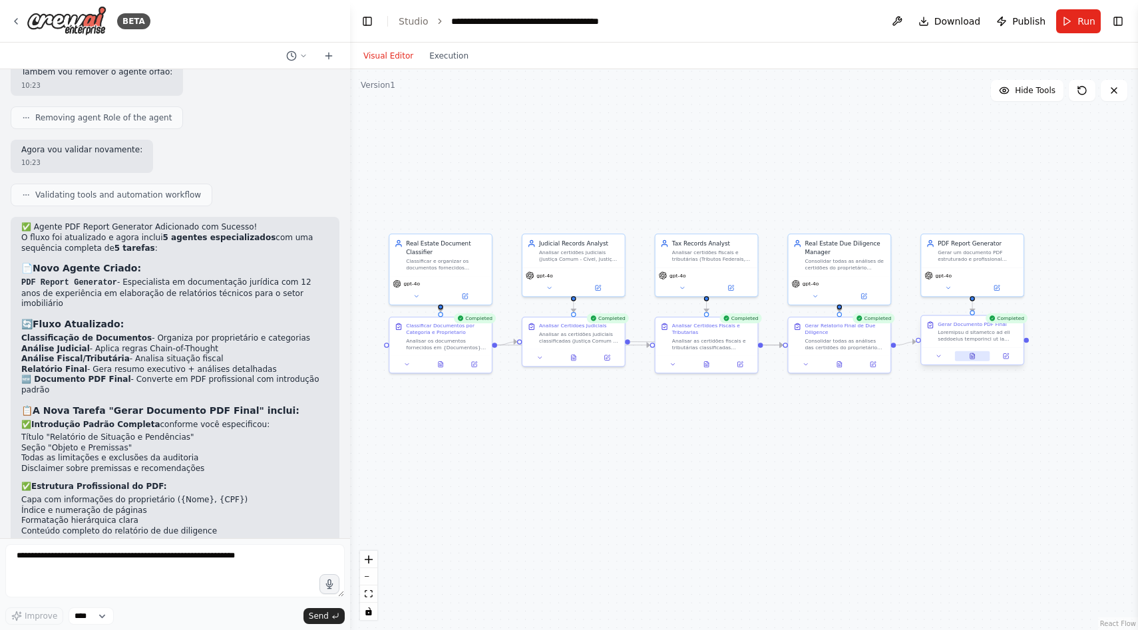
click at [978, 359] on button at bounding box center [972, 356] width 35 height 10
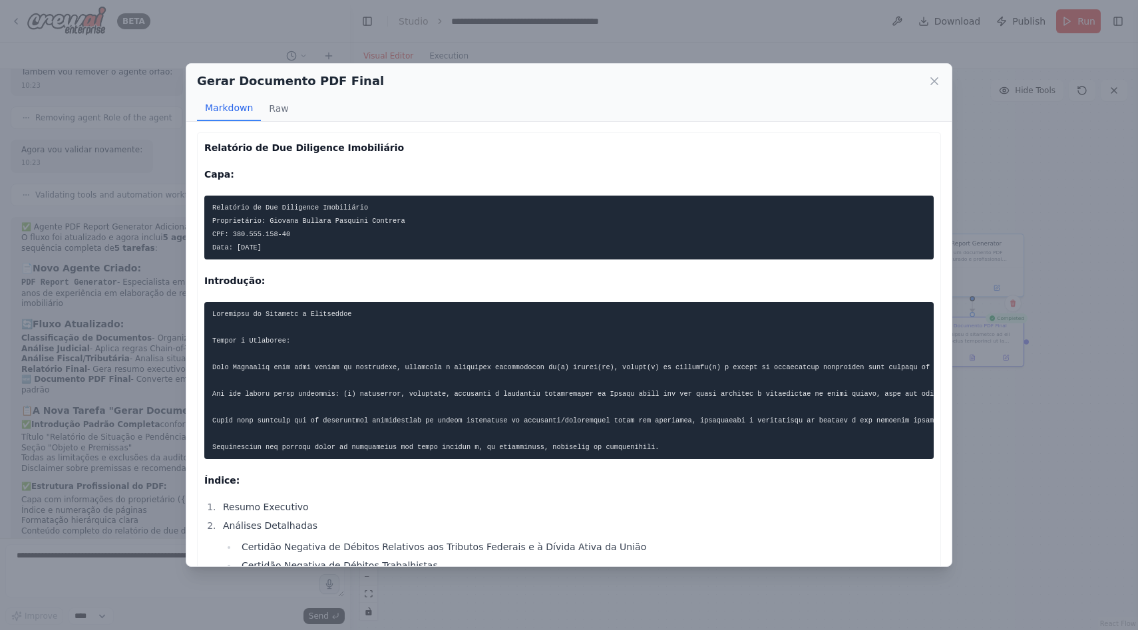
click at [309, 246] on code "Relatório de Due Diligence Imobiliário Proprietário: Giovana Bullara Pasquini C…" at bounding box center [308, 228] width 193 height 48
click at [404, 176] on p "Capa:" at bounding box center [568, 174] width 729 height 16
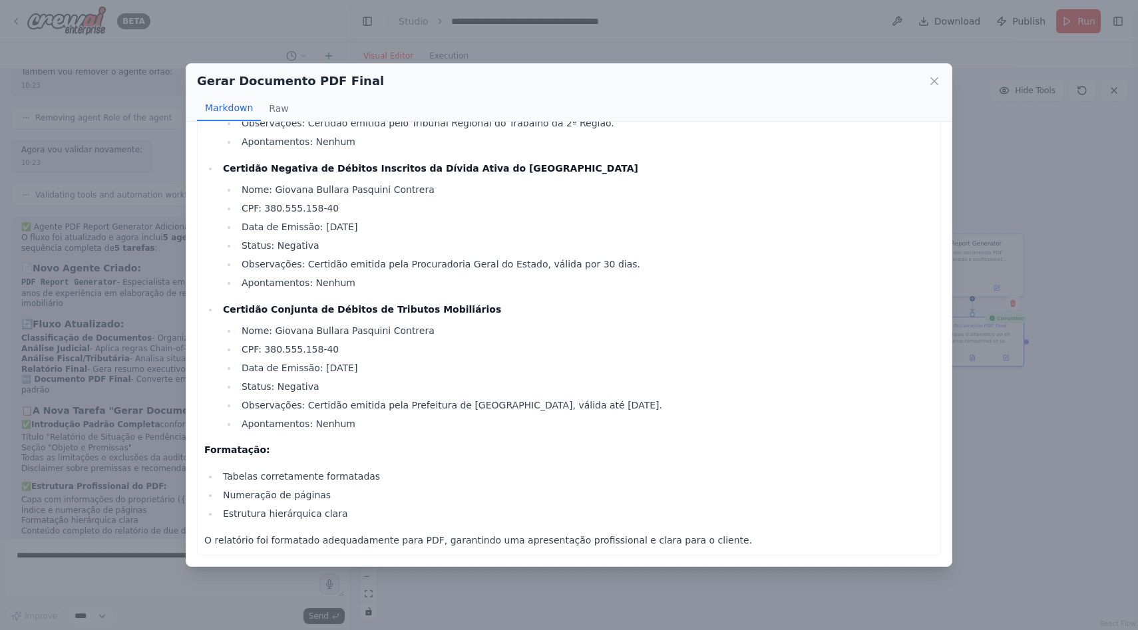
scroll to position [1419, 0]
click at [928, 84] on icon at bounding box center [934, 81] width 13 height 13
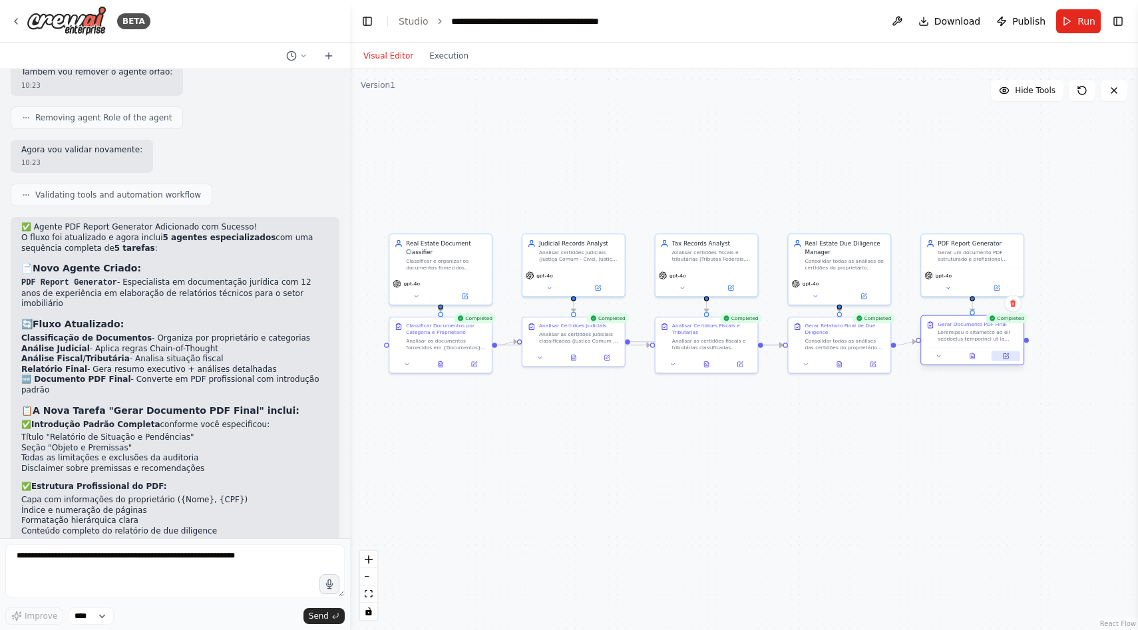
click at [1005, 357] on icon at bounding box center [1007, 355] width 4 height 4
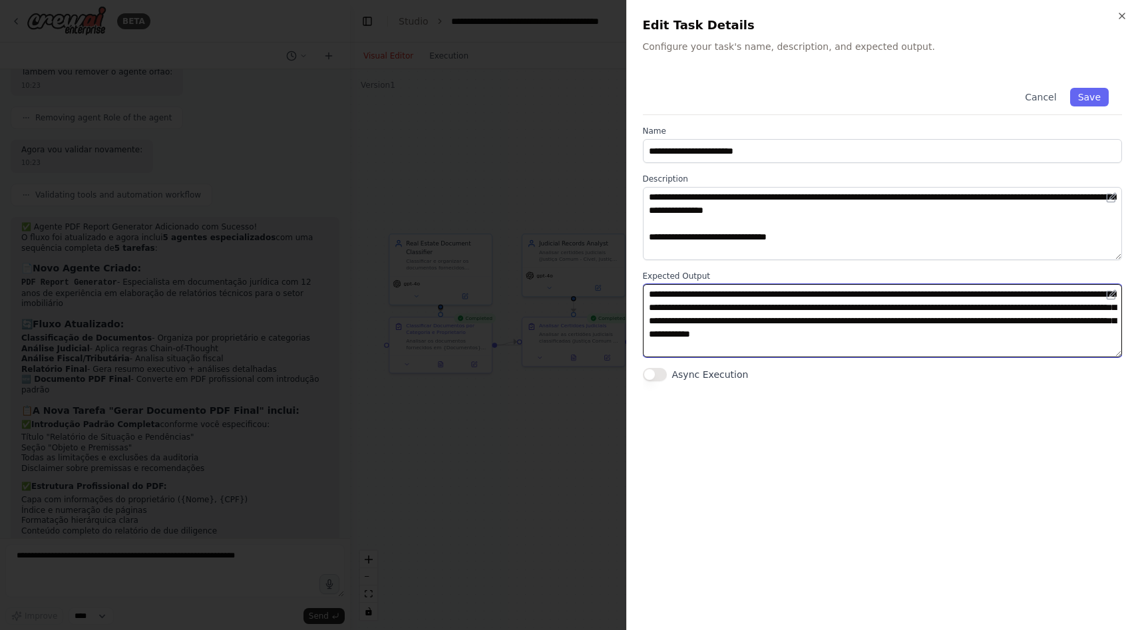
click at [972, 337] on textarea "**********" at bounding box center [883, 320] width 480 height 73
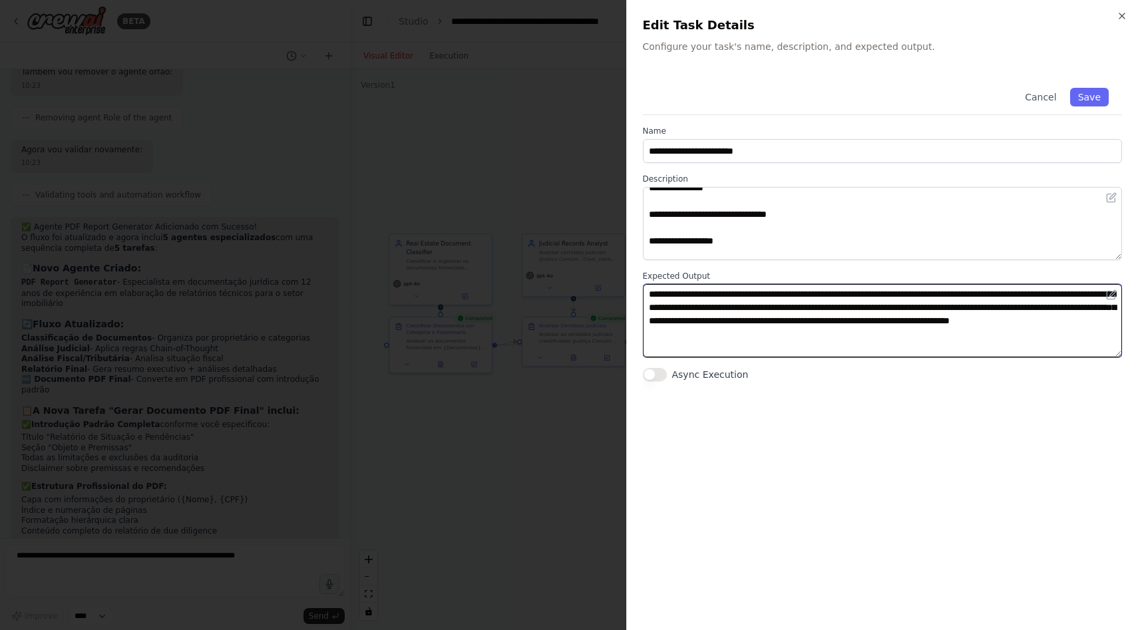
drag, startPoint x: 699, startPoint y: 322, endPoint x: 758, endPoint y: 322, distance: 58.6
click at [758, 322] on textarea "**********" at bounding box center [883, 320] width 480 height 73
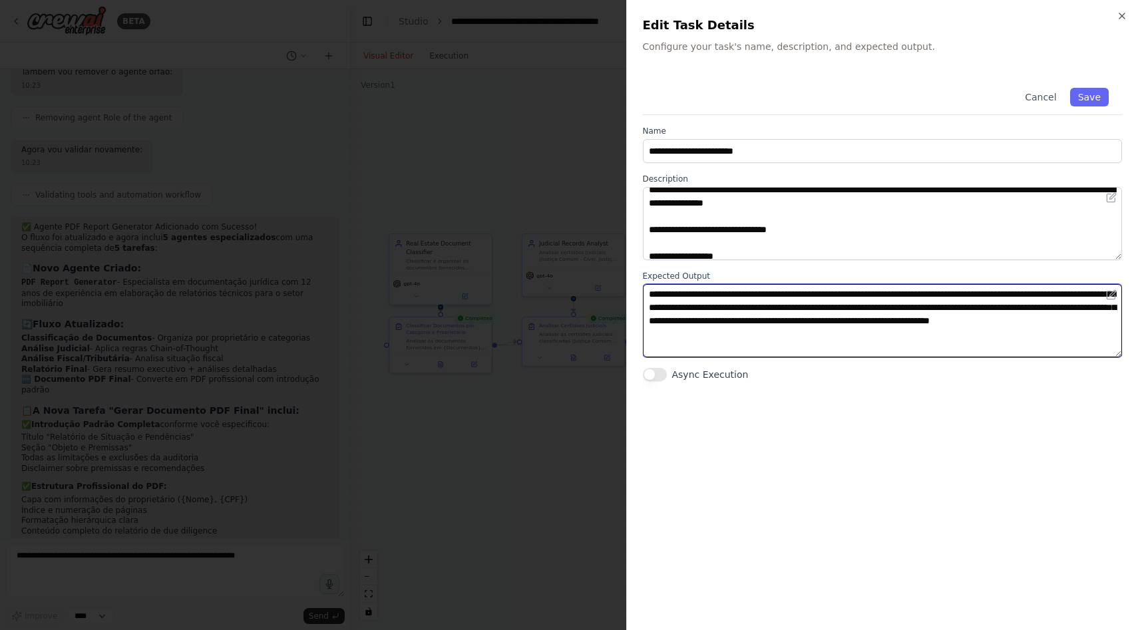
scroll to position [0, 0]
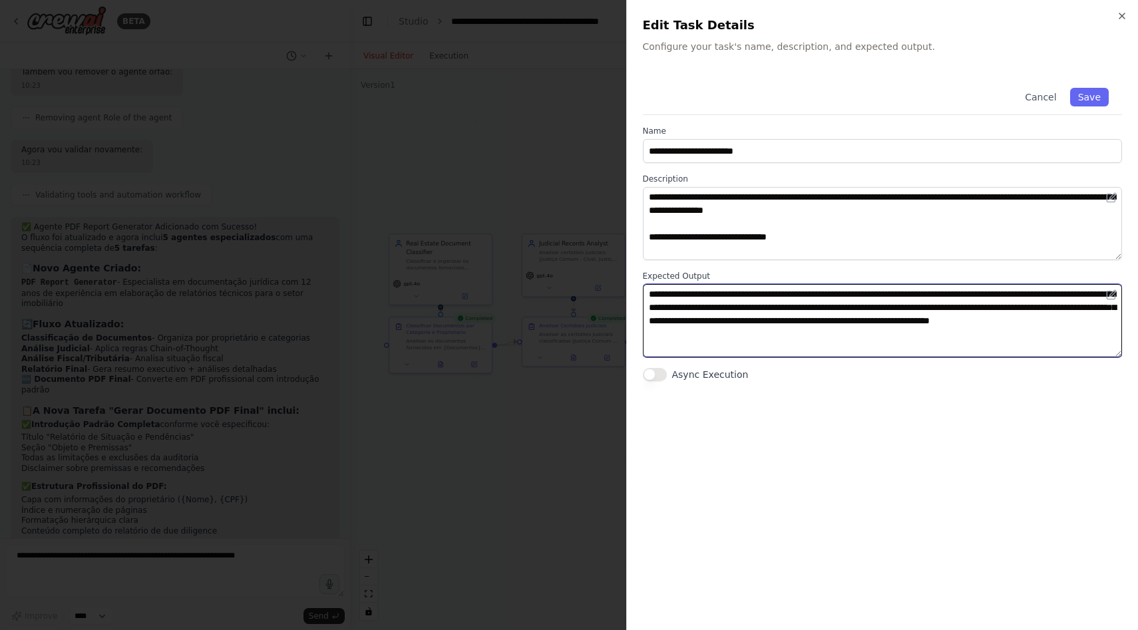
type textarea "**********"
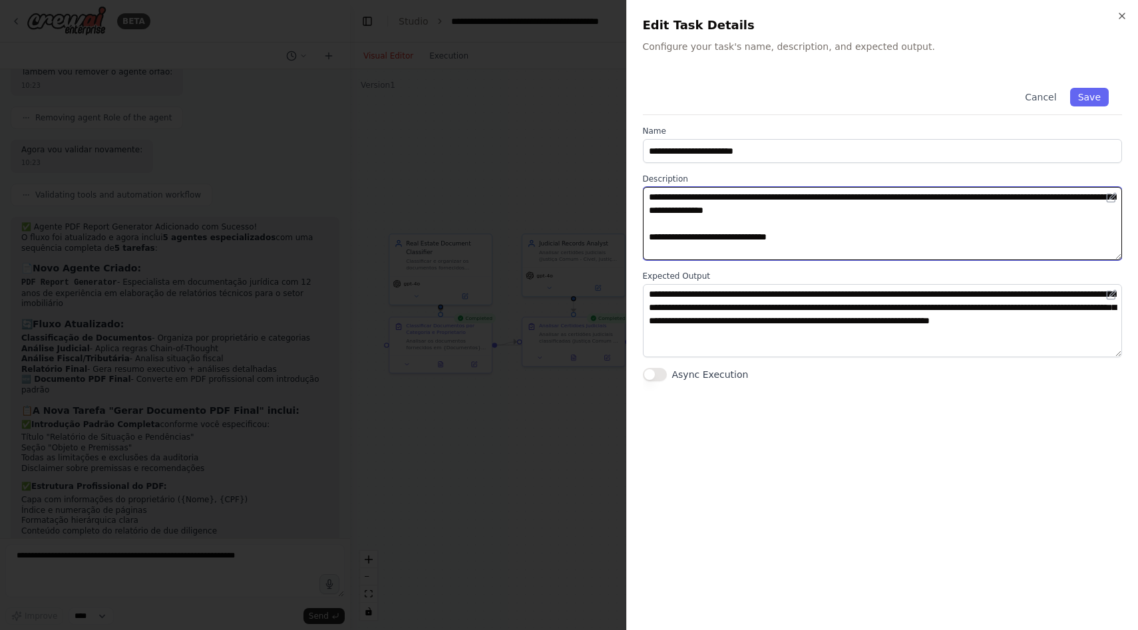
click at [758, 199] on textarea at bounding box center [883, 223] width 480 height 73
type textarea "**********"
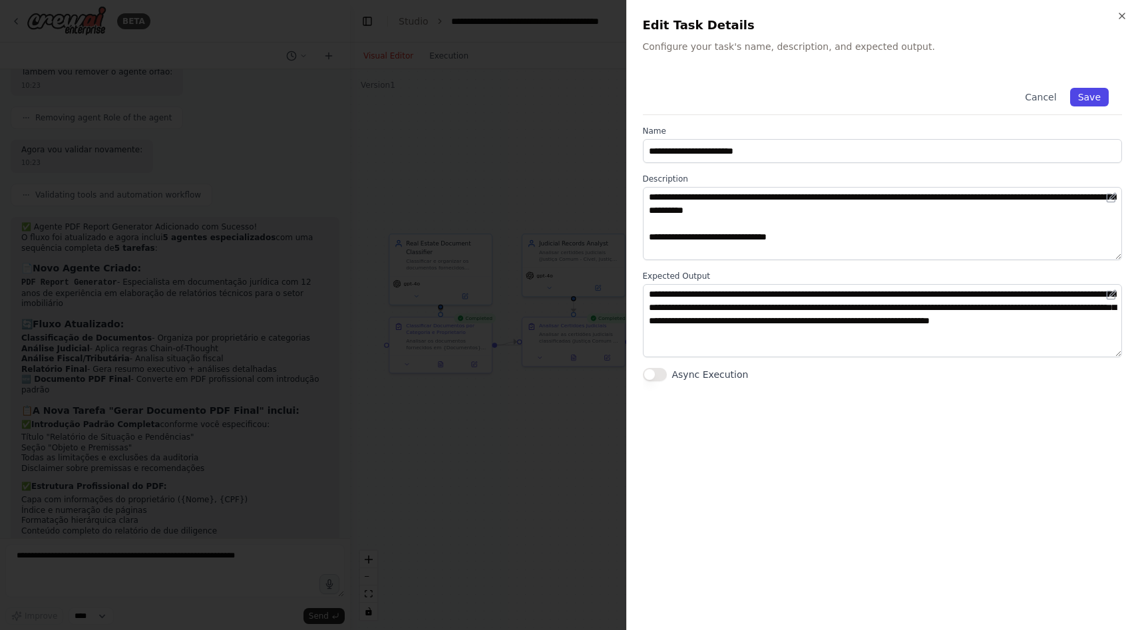
click at [1078, 96] on button "Save" at bounding box center [1089, 97] width 39 height 19
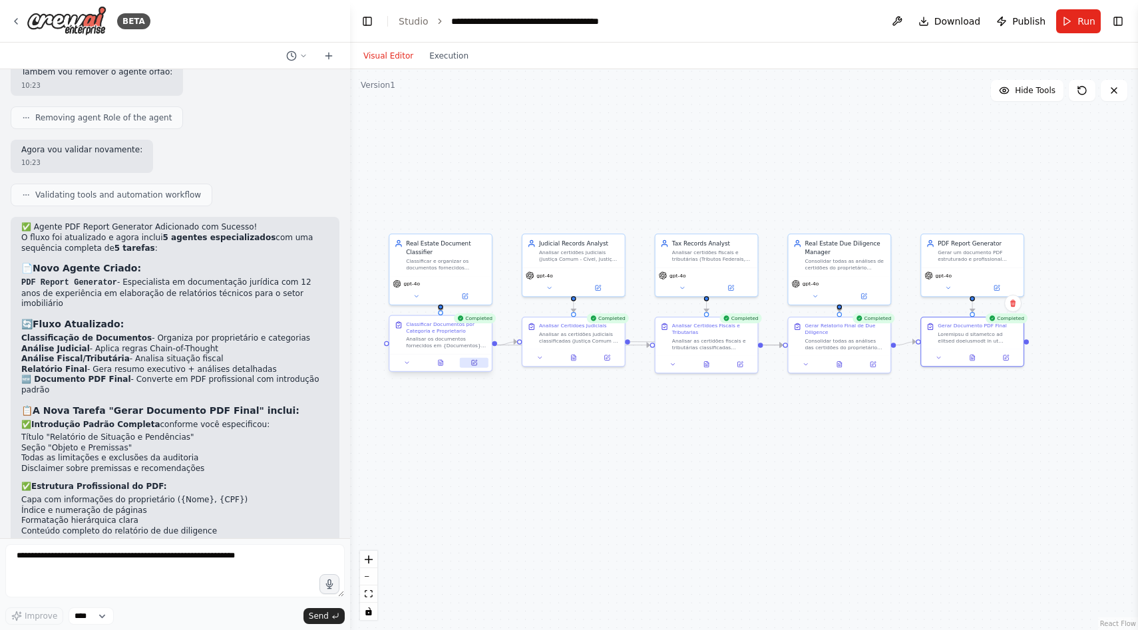
click at [472, 363] on icon at bounding box center [474, 362] width 5 height 5
click at [604, 288] on button at bounding box center [597, 287] width 47 height 10
click at [601, 360] on button at bounding box center [607, 356] width 29 height 10
click at [735, 285] on button at bounding box center [730, 287] width 47 height 10
click at [744, 360] on button at bounding box center [739, 363] width 29 height 10
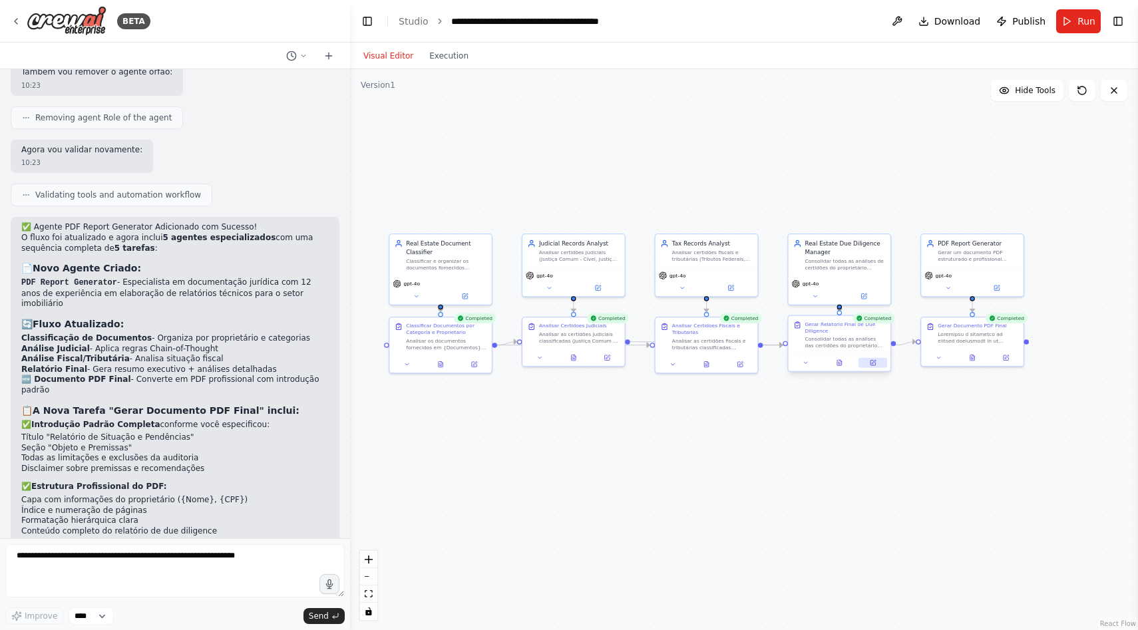
click at [877, 362] on button at bounding box center [872, 363] width 29 height 10
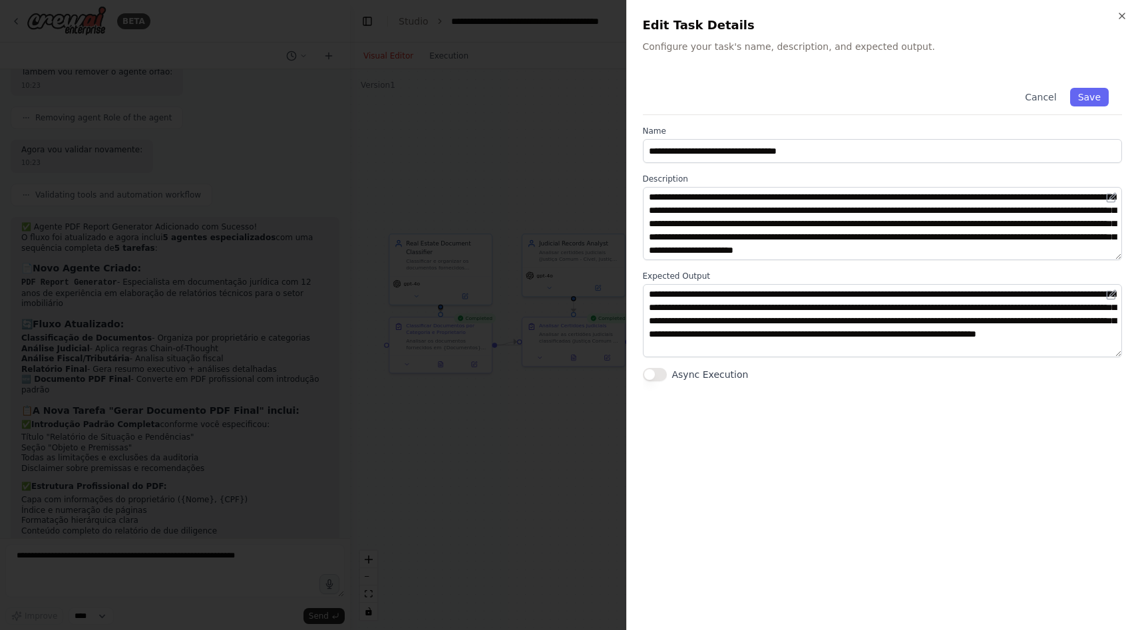
scroll to position [13, 0]
click at [1094, 94] on button "Save" at bounding box center [1089, 97] width 39 height 19
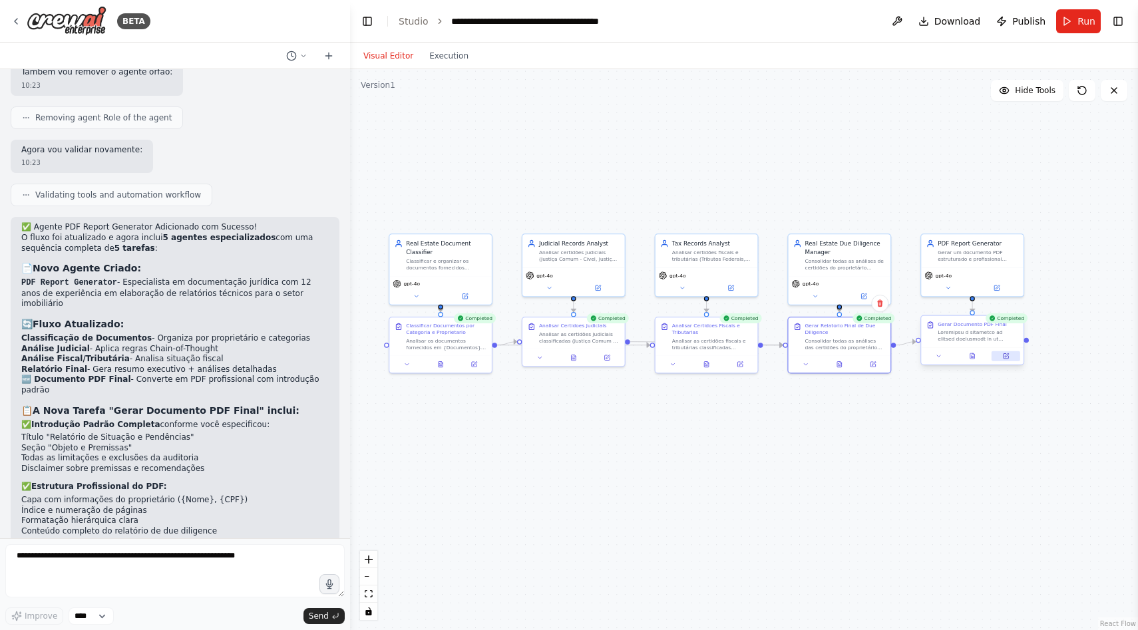
click at [996, 360] on button at bounding box center [1006, 356] width 29 height 10
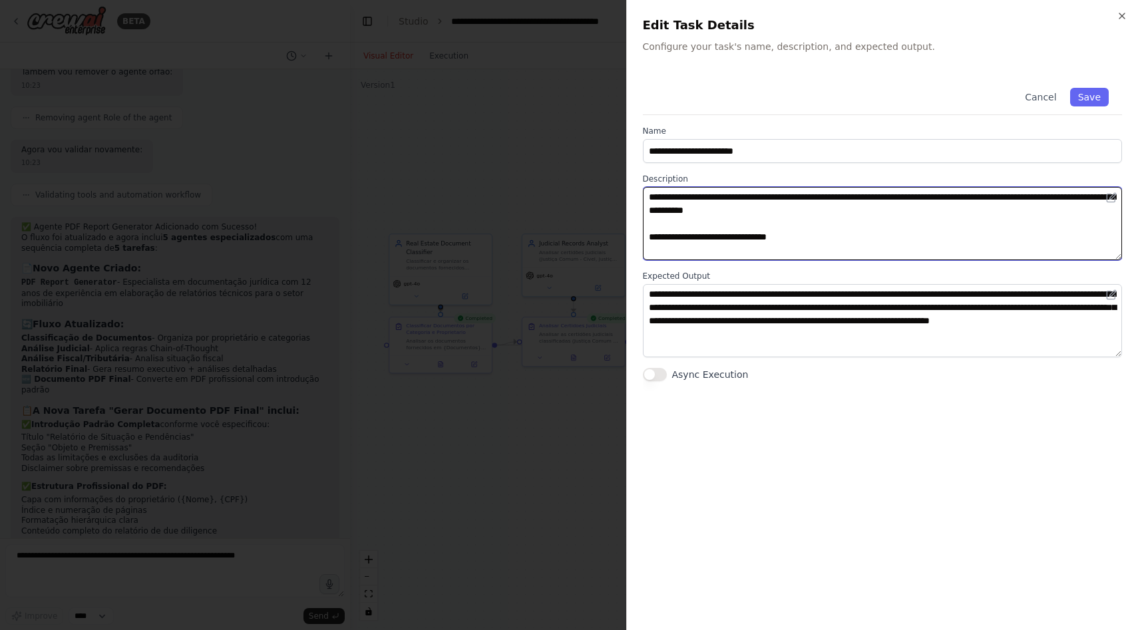
click at [771, 192] on textarea at bounding box center [883, 223] width 480 height 73
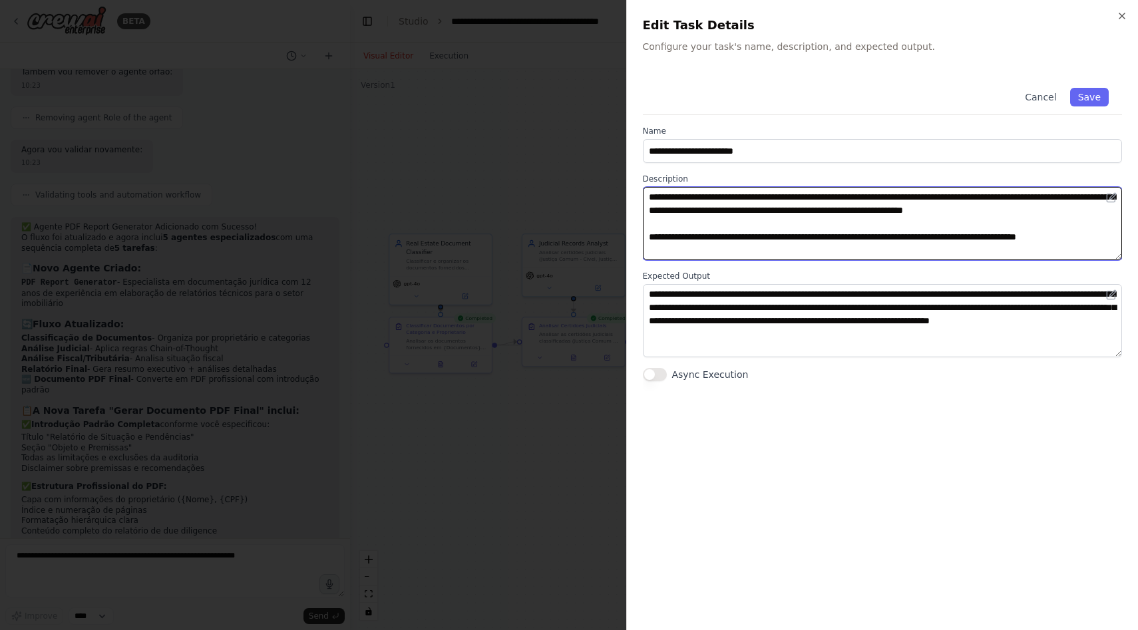
scroll to position [319, 0]
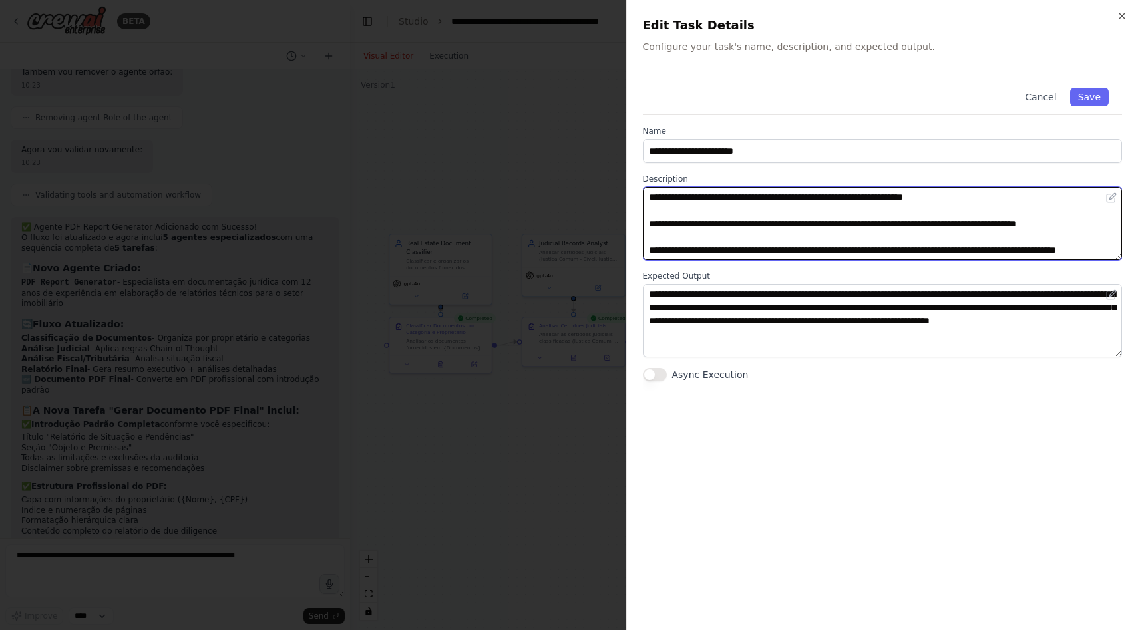
click at [890, 235] on textarea at bounding box center [883, 223] width 480 height 73
click at [900, 239] on textarea at bounding box center [883, 223] width 480 height 73
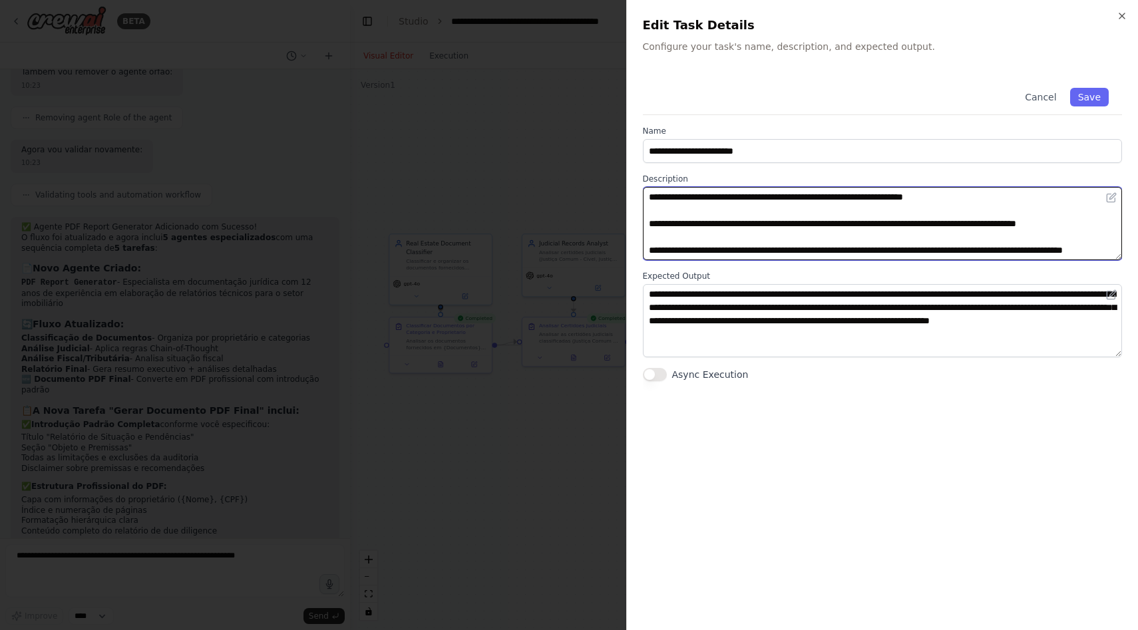
type textarea "**********"
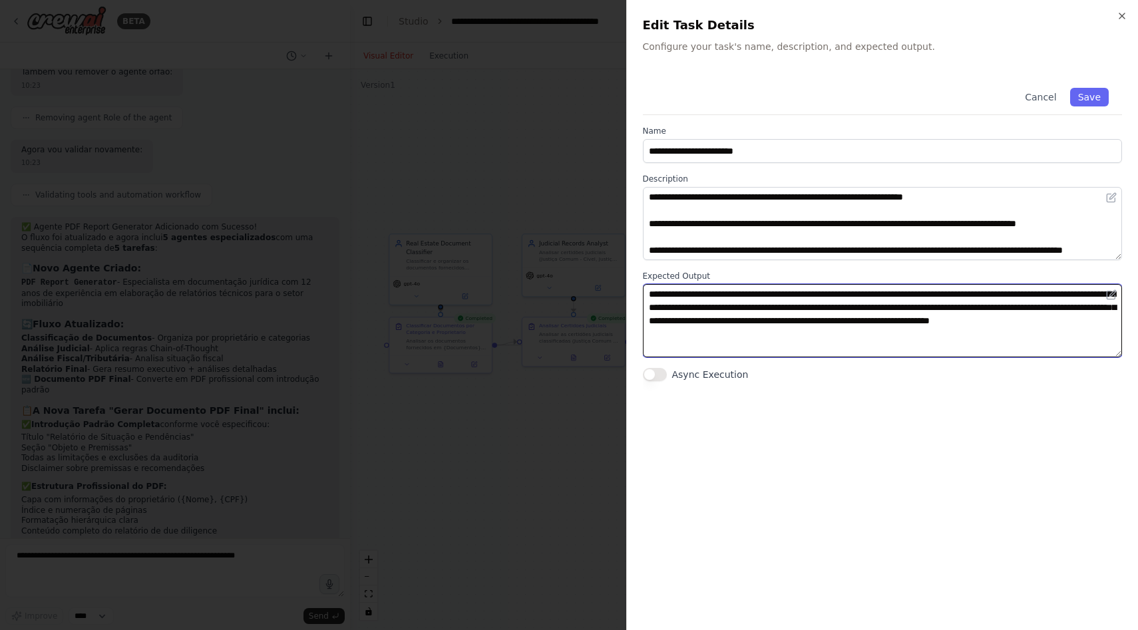
click at [885, 309] on textarea "**********" at bounding box center [883, 320] width 480 height 73
click at [996, 311] on textarea "**********" at bounding box center [883, 320] width 480 height 73
click at [1071, 325] on textarea "**********" at bounding box center [883, 320] width 480 height 73
type textarea "**********"
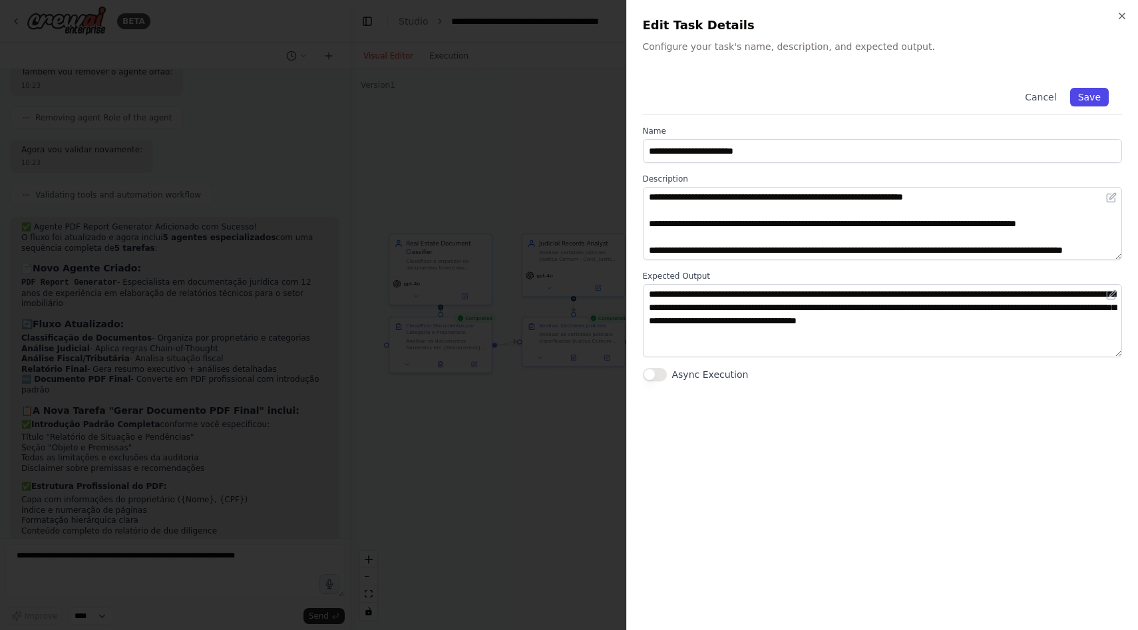
click at [1101, 90] on button "Save" at bounding box center [1089, 97] width 39 height 19
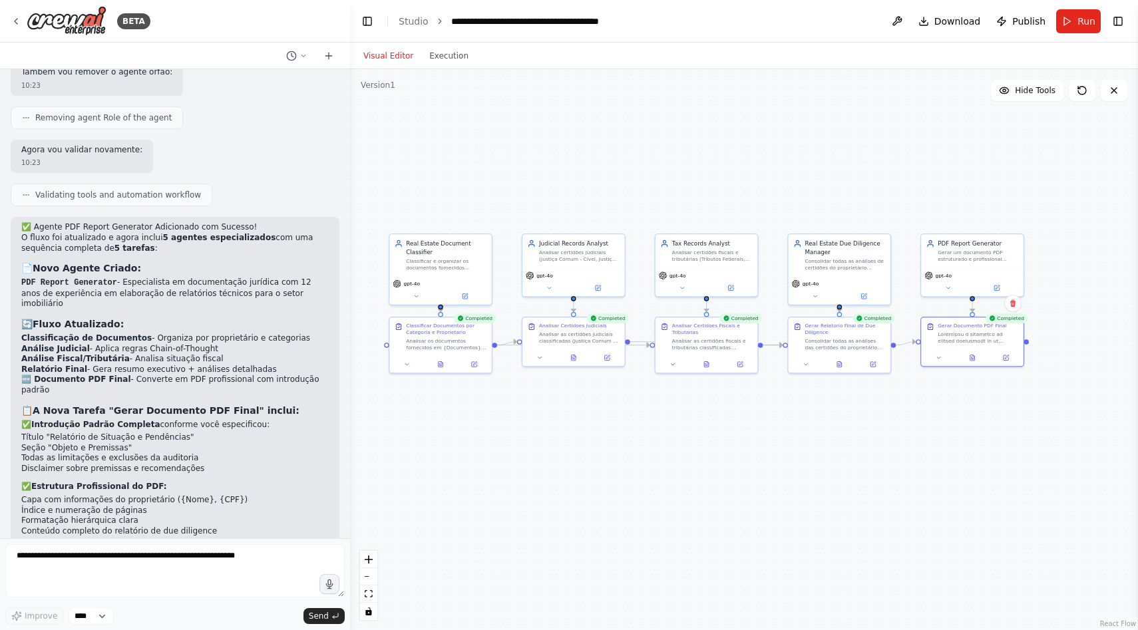
click at [734, 119] on div ".deletable-edge-delete-btn { width: 20px; height: 20px; border: 0px solid #ffff…" at bounding box center [744, 349] width 788 height 561
click at [1056, 26] on header "**********" at bounding box center [744, 21] width 788 height 43
click at [1067, 29] on button "Run" at bounding box center [1078, 21] width 45 height 24
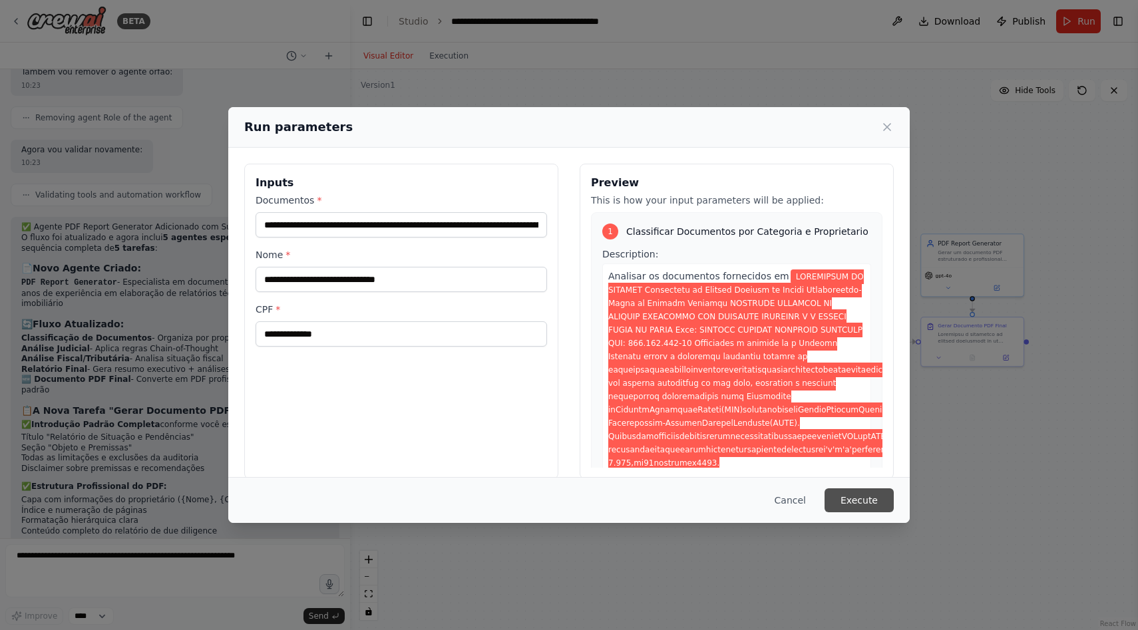
click at [859, 504] on button "Execute" at bounding box center [859, 500] width 69 height 24
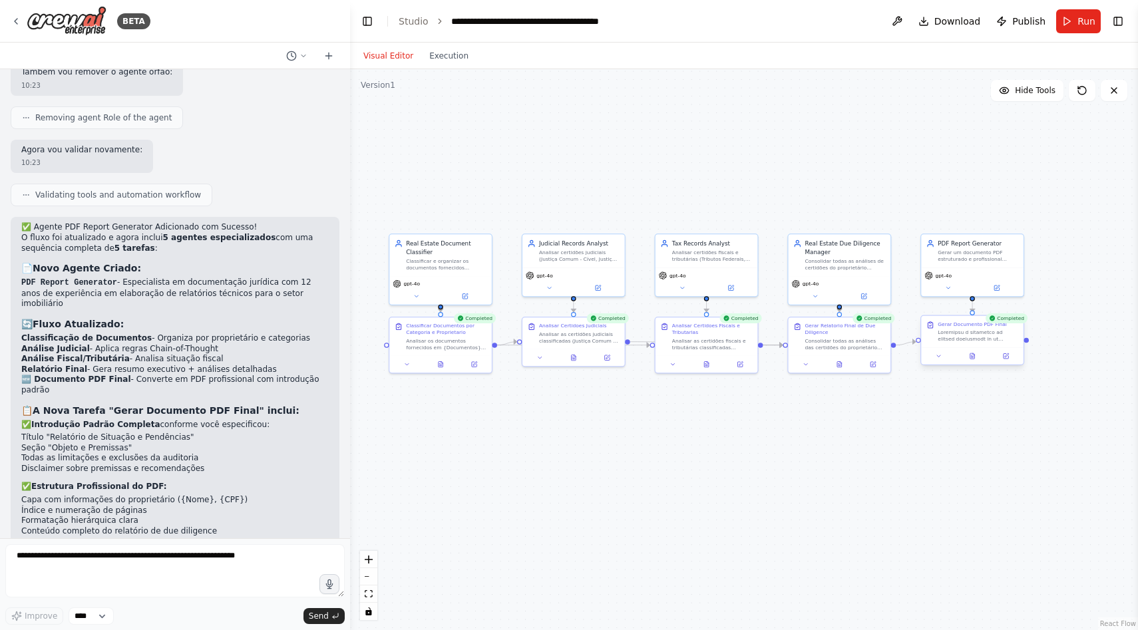
click at [978, 364] on div "Gerar Documento PDF Final" at bounding box center [972, 340] width 104 height 51
click at [978, 358] on button at bounding box center [972, 356] width 35 height 10
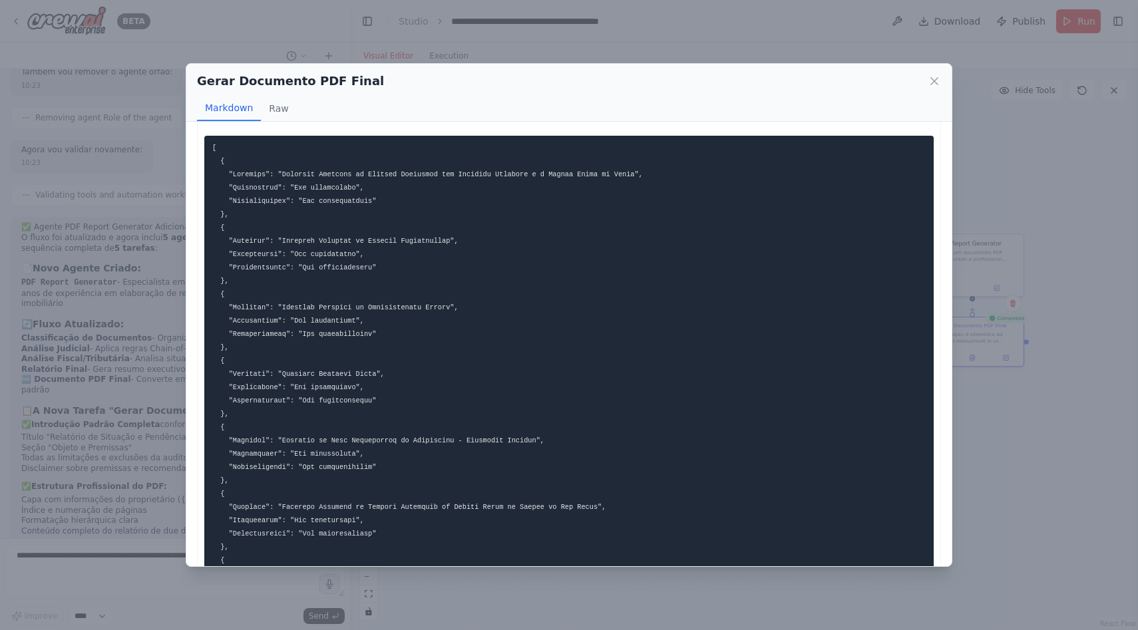
scroll to position [0, 0]
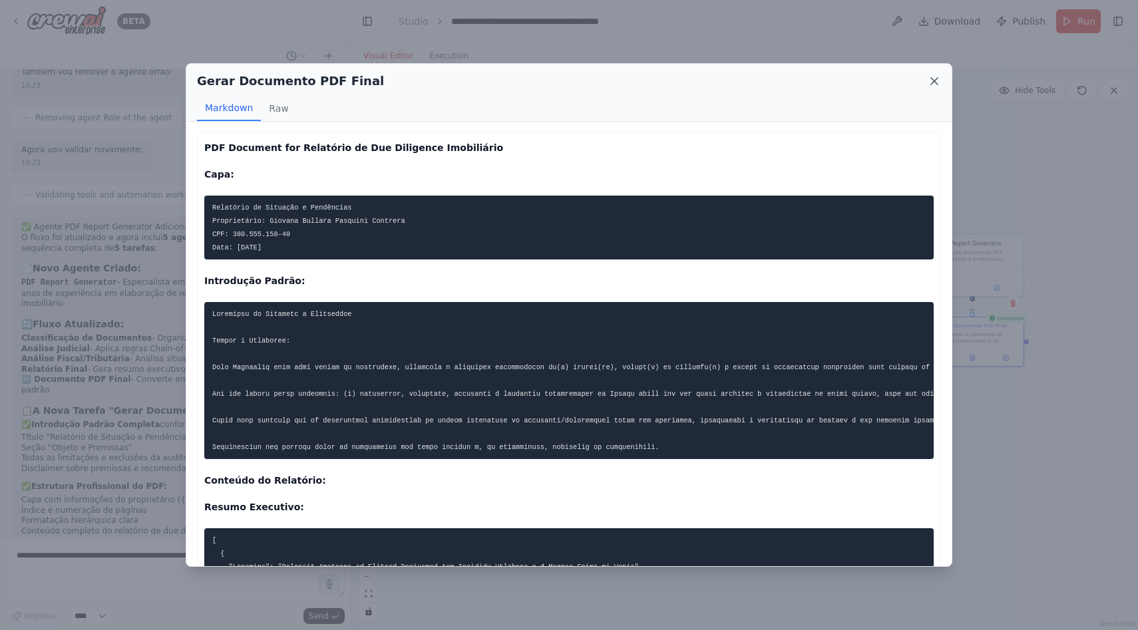
click at [936, 83] on icon at bounding box center [934, 81] width 13 height 13
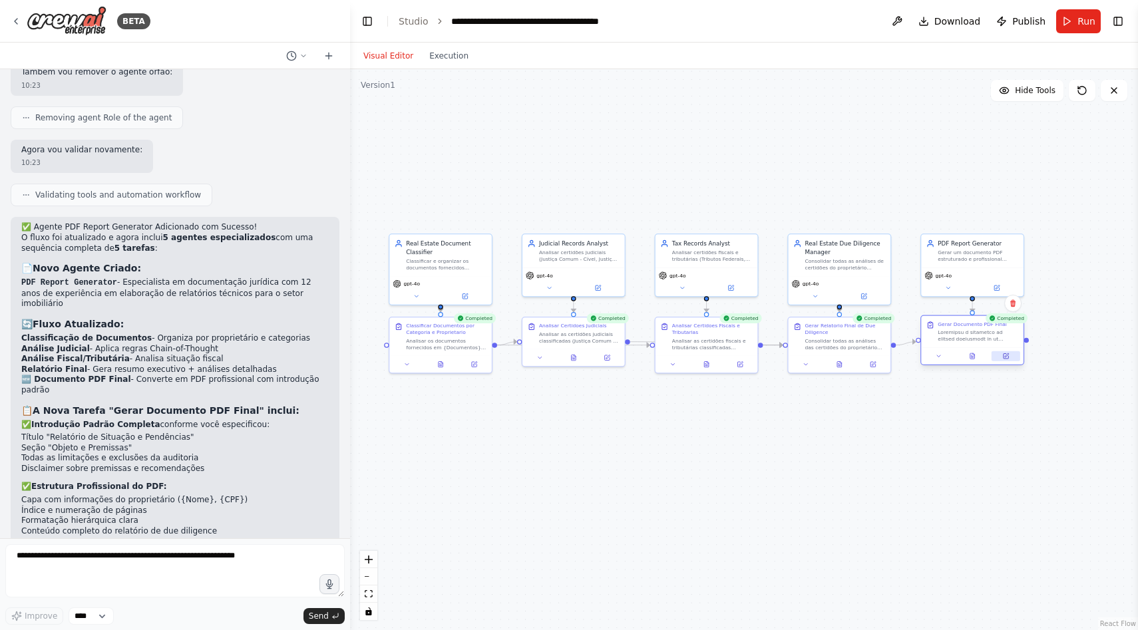
click at [1006, 353] on icon at bounding box center [1005, 356] width 7 height 7
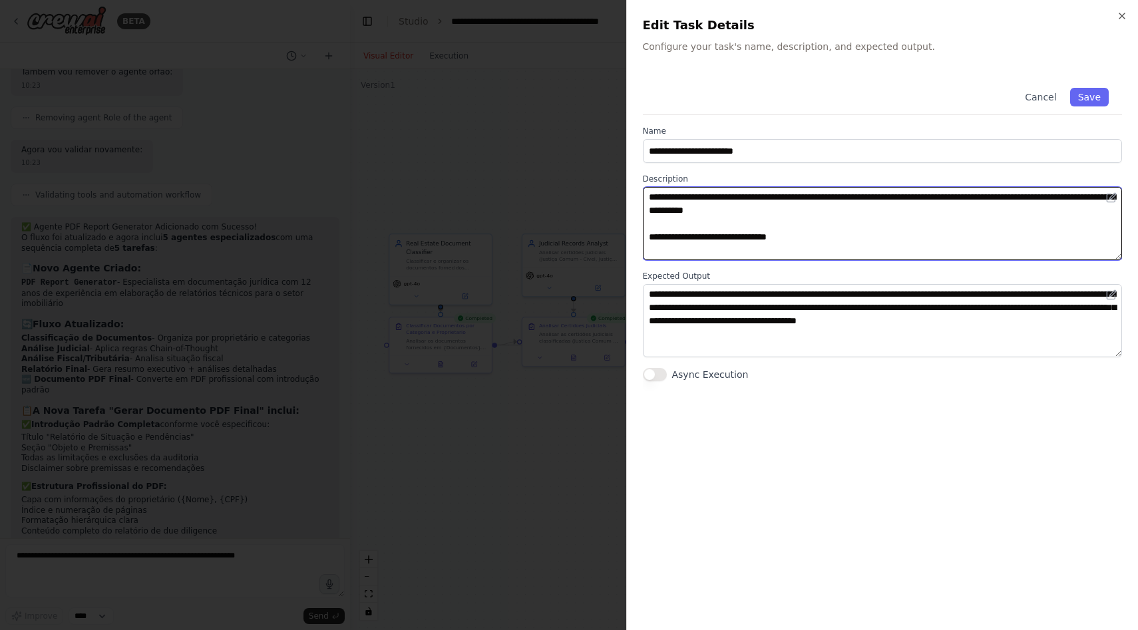
click at [818, 236] on textarea at bounding box center [883, 223] width 480 height 73
type textarea "**********"
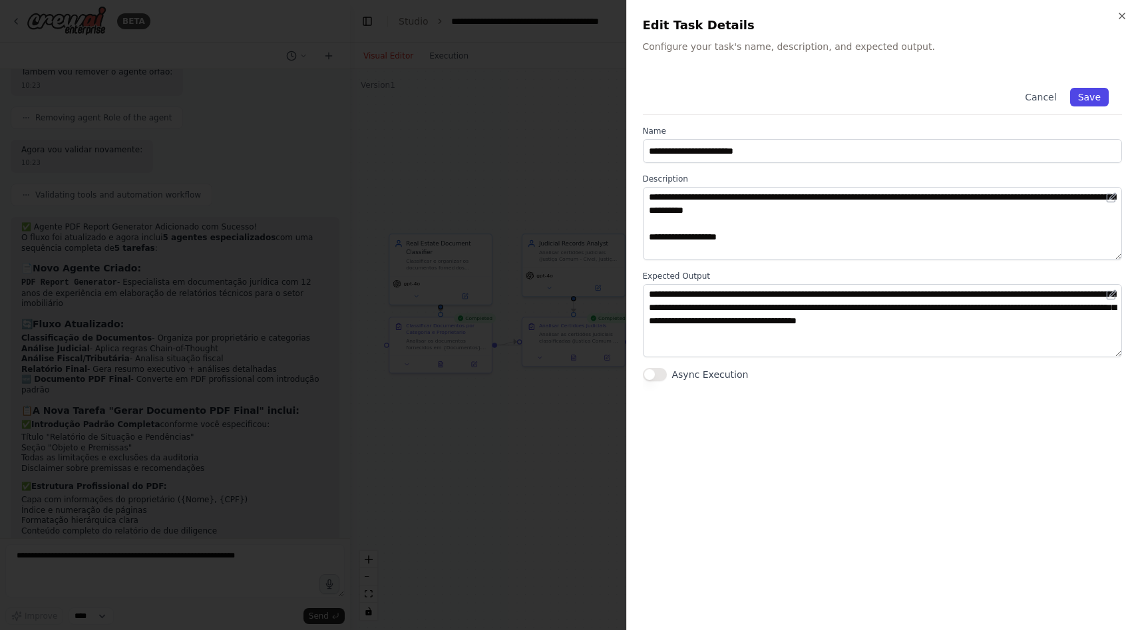
click at [1094, 97] on button "Save" at bounding box center [1089, 97] width 39 height 19
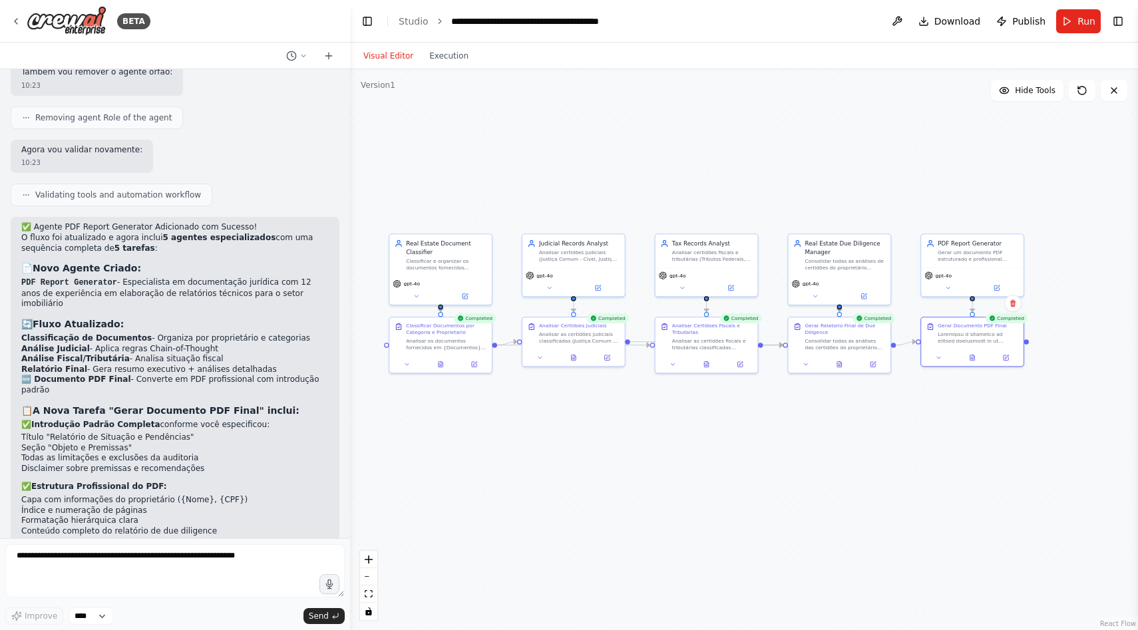
click at [553, 130] on div ".deletable-edge-delete-btn { width: 20px; height: 20px; border: 0px solid #ffff…" at bounding box center [744, 349] width 788 height 561
click at [967, 357] on button at bounding box center [972, 356] width 35 height 10
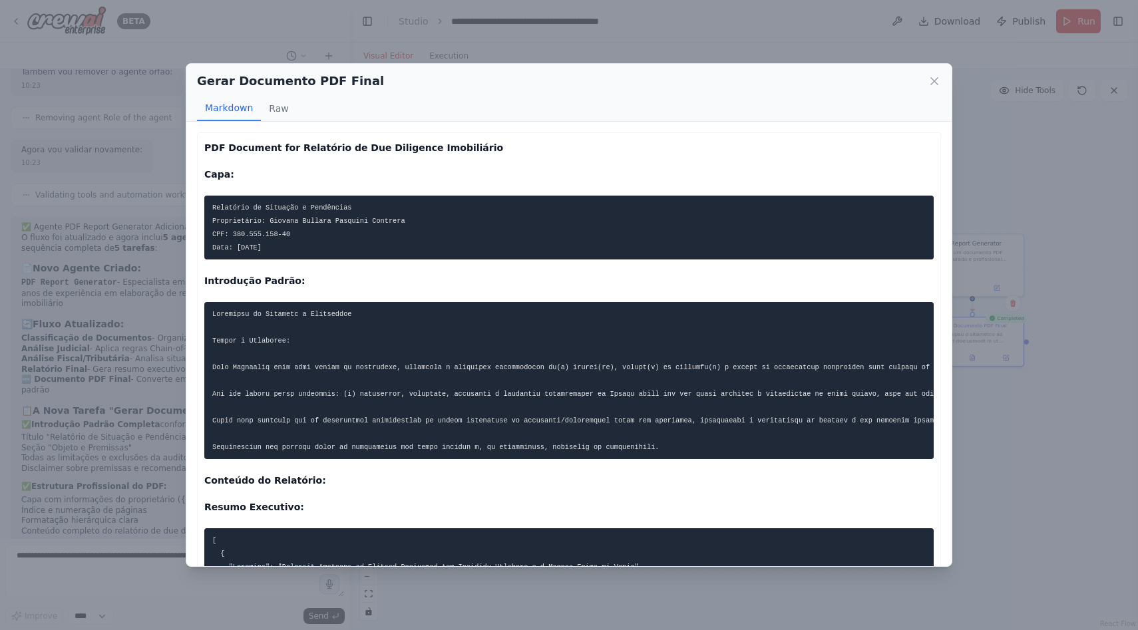
click at [471, 30] on div "Gerar Documento PDF Final Markdown Raw PDF Document for Relatório de Due Dilige…" at bounding box center [569, 315] width 1138 height 630
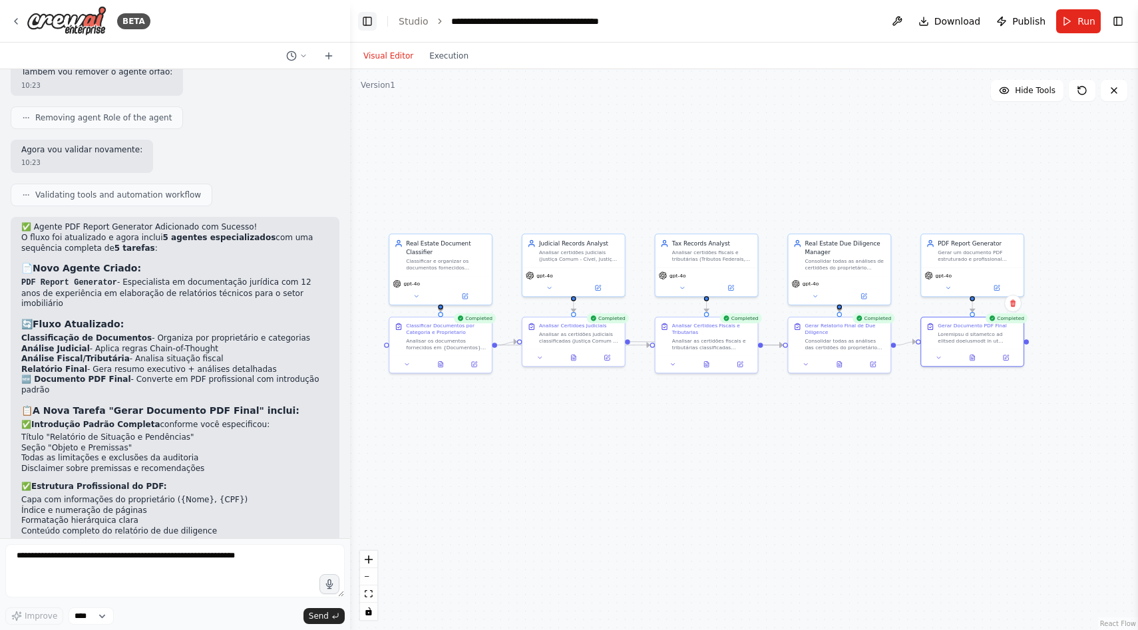
click at [375, 17] on button "Toggle Left Sidebar" at bounding box center [367, 21] width 19 height 19
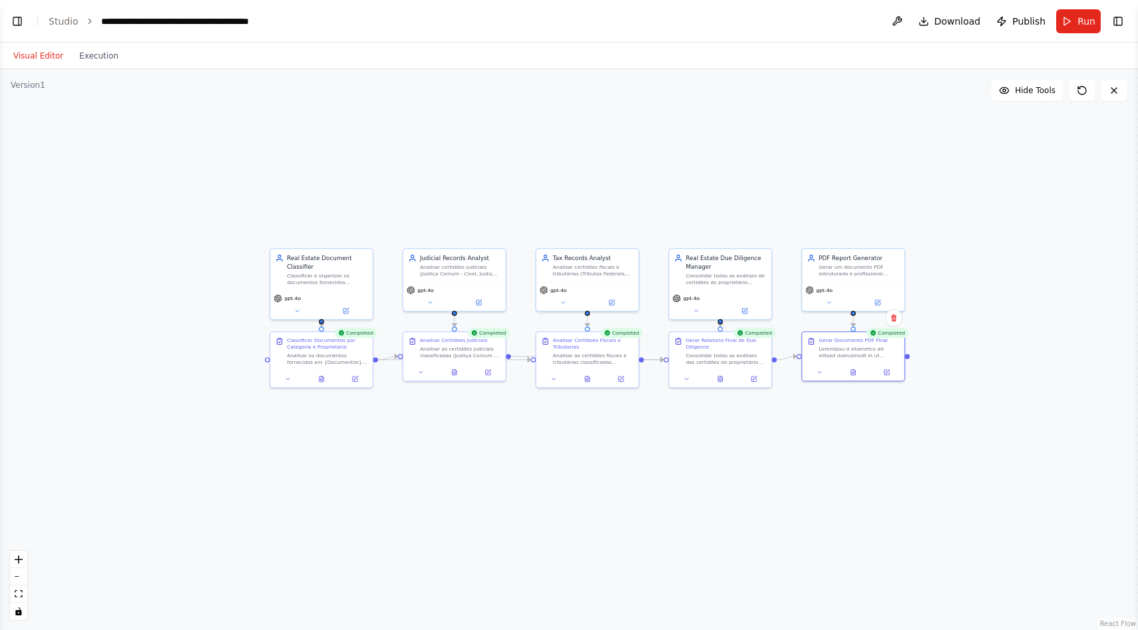
drag, startPoint x: 326, startPoint y: 202, endPoint x: 557, endPoint y: 217, distance: 231.4
click at [557, 217] on div ".deletable-edge-delete-btn { width: 20px; height: 20px; border: 0px solid #ffff…" at bounding box center [569, 349] width 1138 height 561
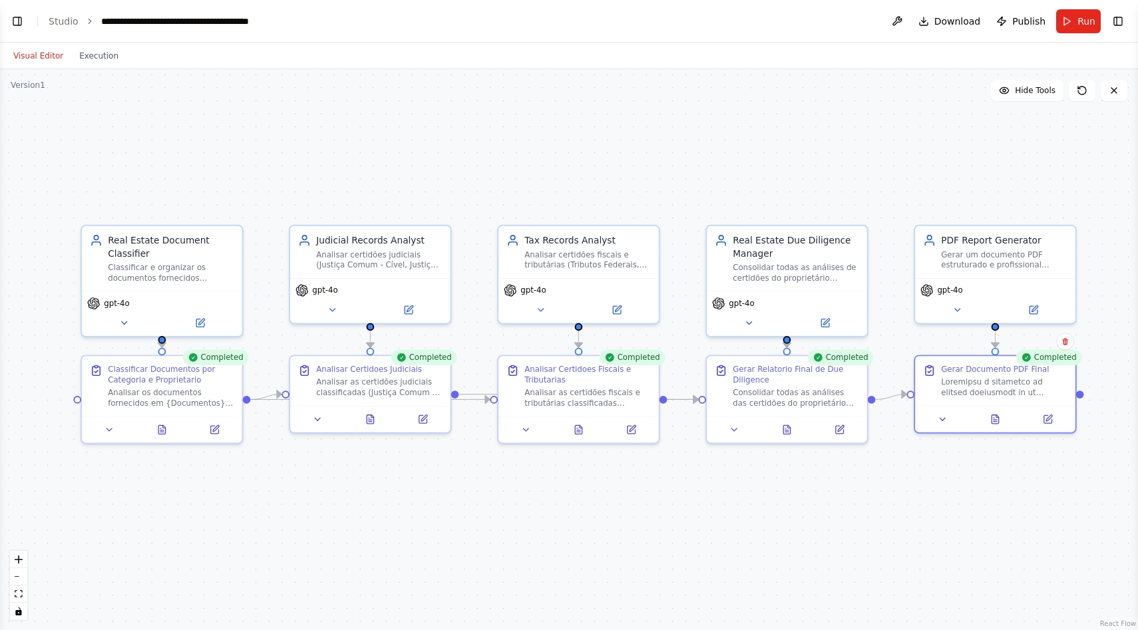
drag, startPoint x: 670, startPoint y: 198, endPoint x: 644, endPoint y: 156, distance: 48.7
click at [644, 156] on div ".deletable-edge-delete-btn { width: 20px; height: 20px; border: 0px solid #ffff…" at bounding box center [569, 349] width 1138 height 561
click at [1076, 27] on button "Run" at bounding box center [1078, 21] width 45 height 24
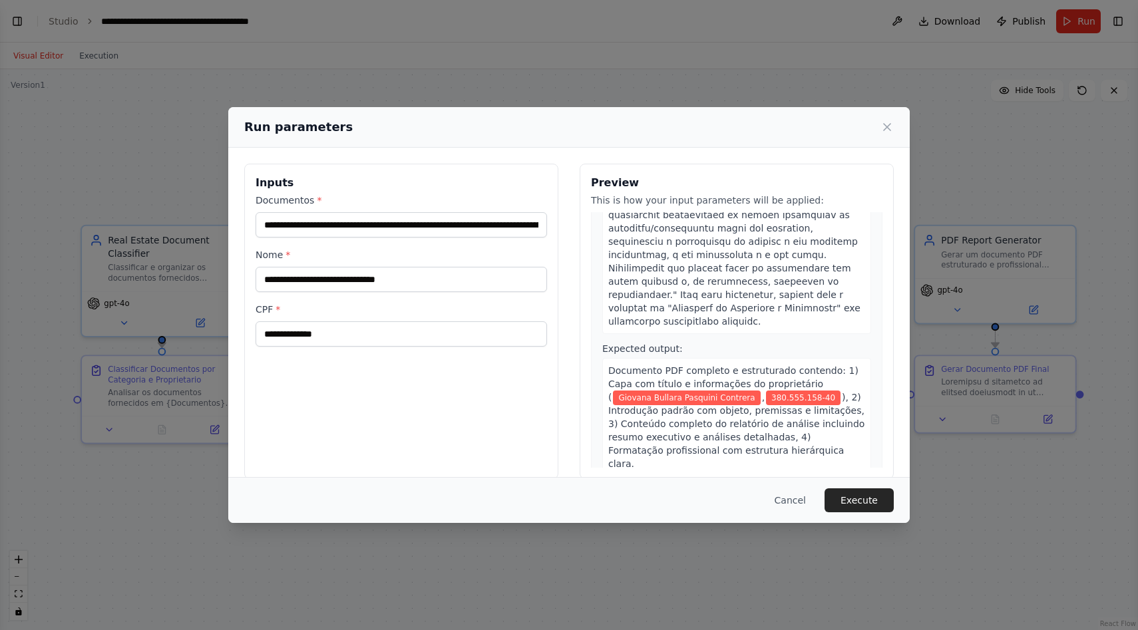
scroll to position [4728, 0]
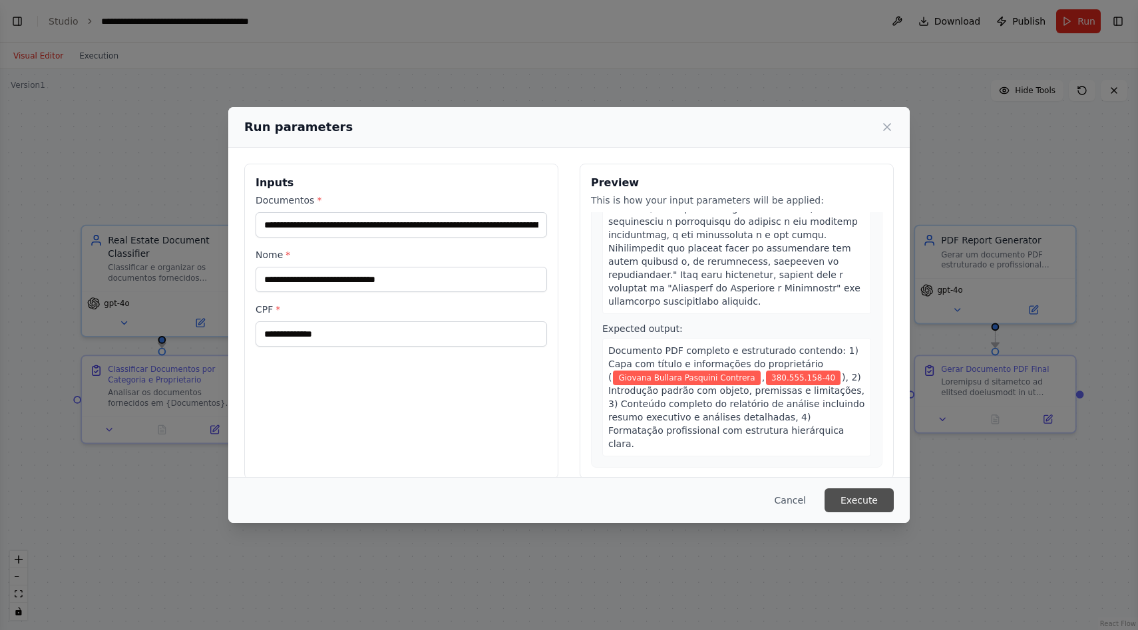
click at [854, 497] on button "Execute" at bounding box center [859, 500] width 69 height 24
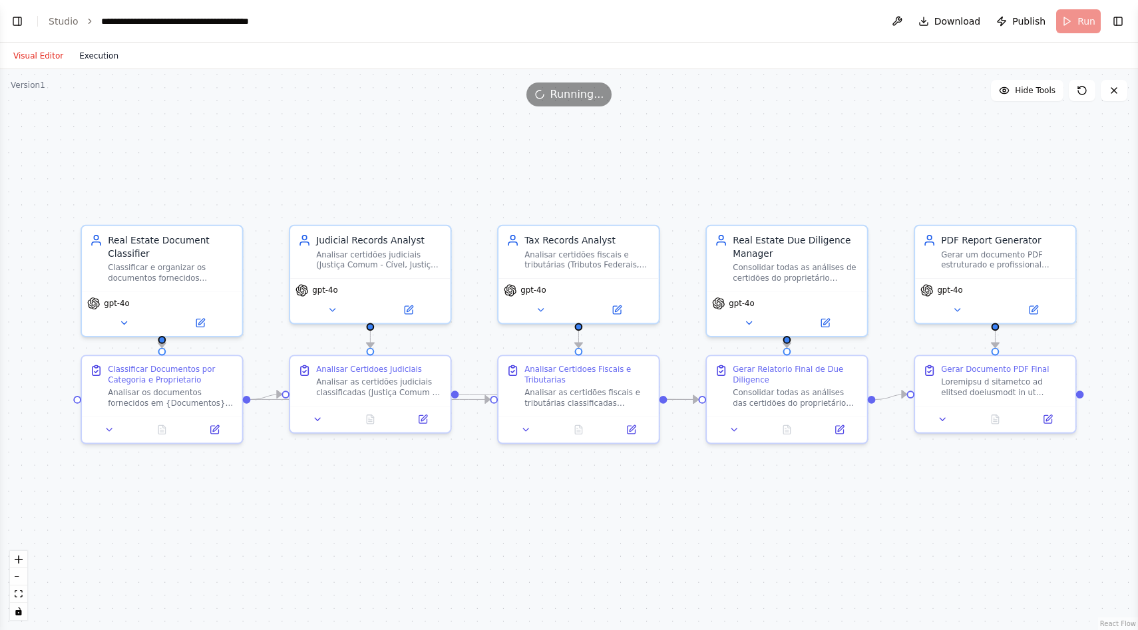
click at [109, 56] on button "Execution" at bounding box center [98, 56] width 55 height 16
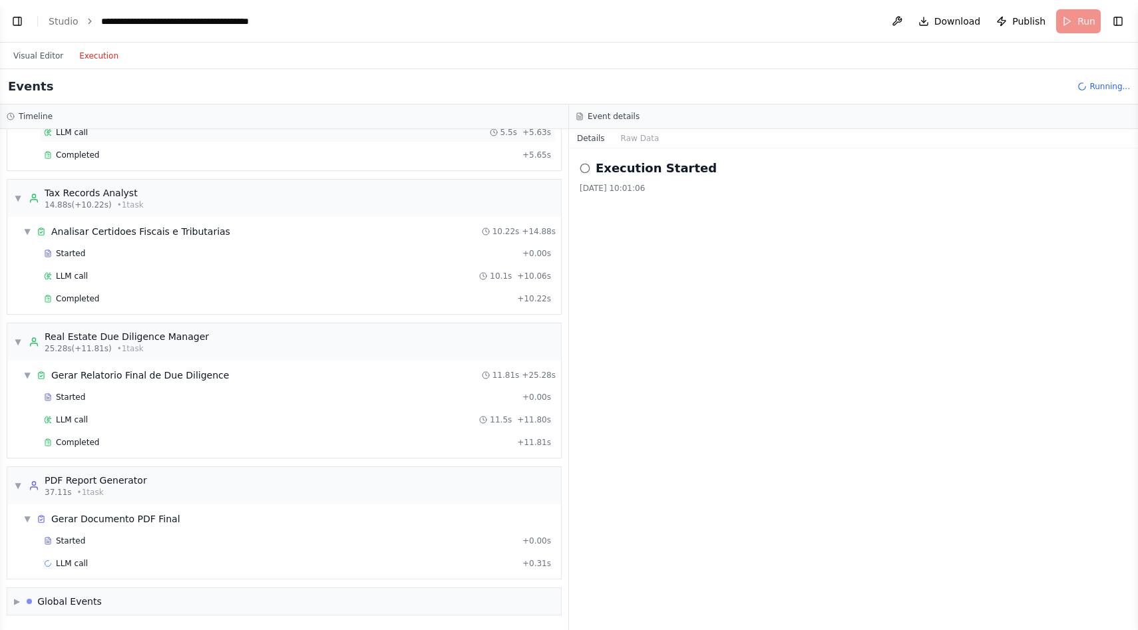
scroll to position [267, 0]
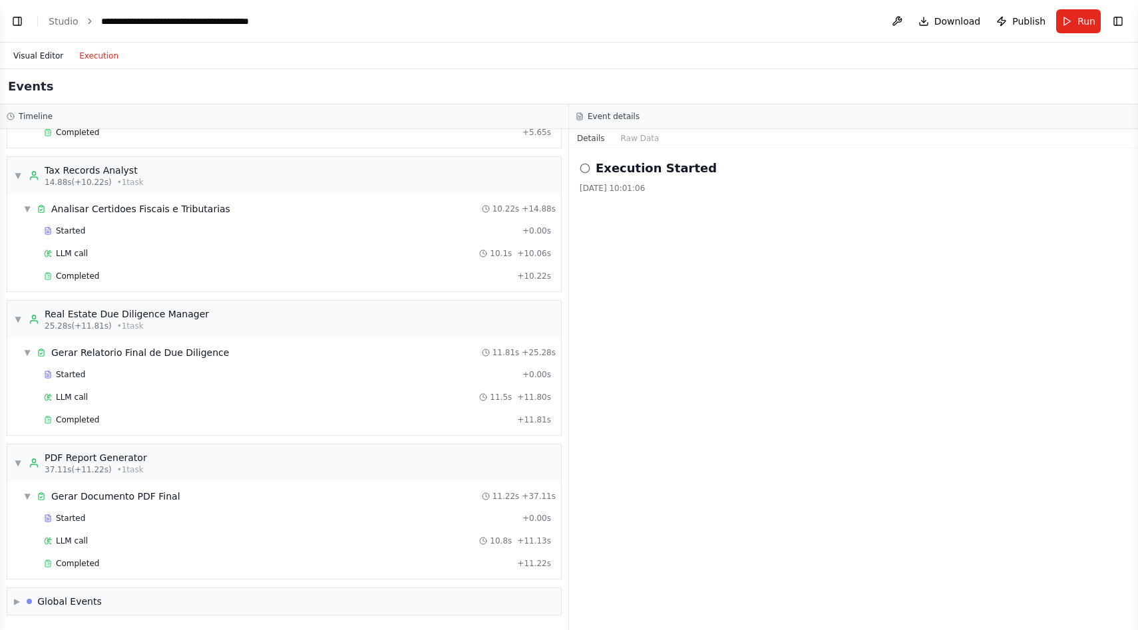
click at [51, 59] on button "Visual Editor" at bounding box center [38, 56] width 66 height 16
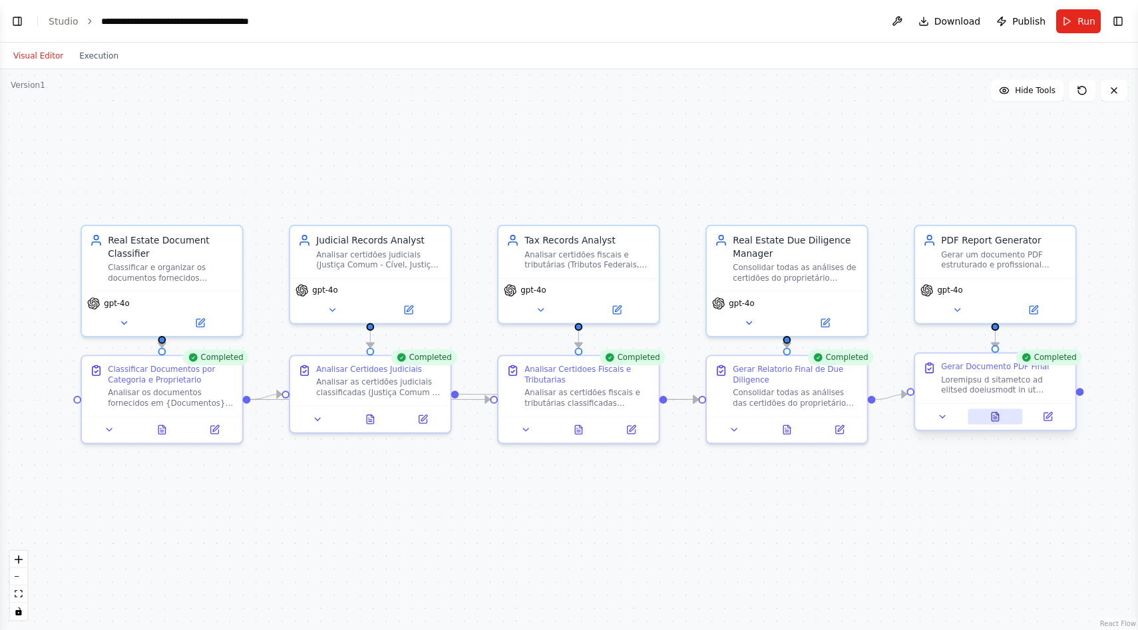
click at [996, 420] on icon at bounding box center [995, 417] width 7 height 9
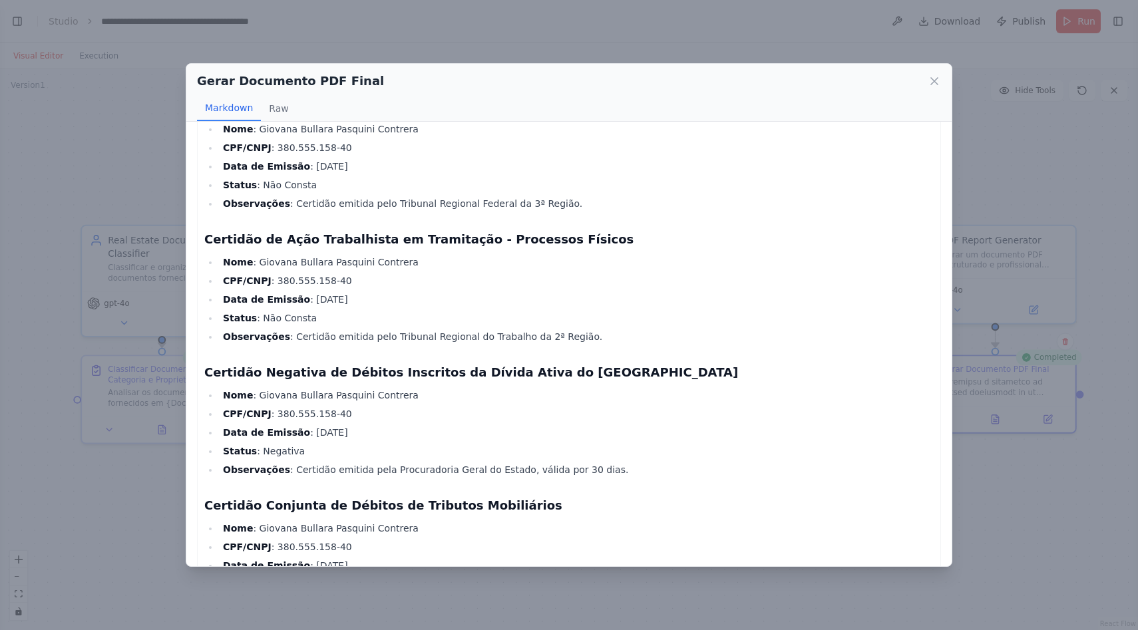
scroll to position [1338, 0]
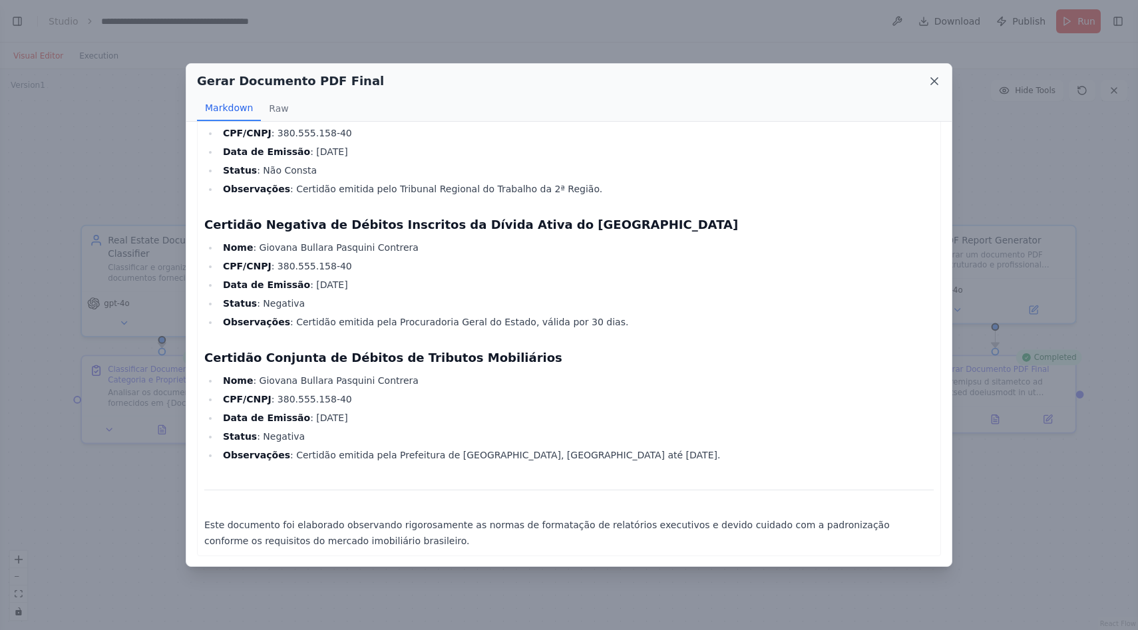
click at [937, 87] on icon at bounding box center [934, 81] width 13 height 13
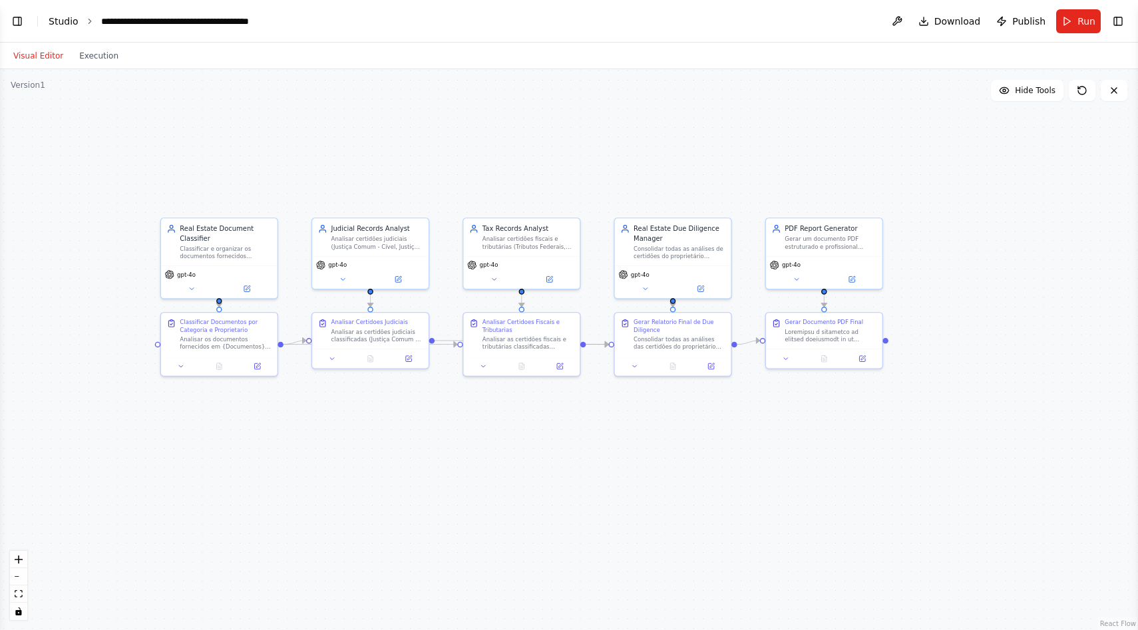
click at [54, 22] on link "Studio" at bounding box center [64, 21] width 30 height 11
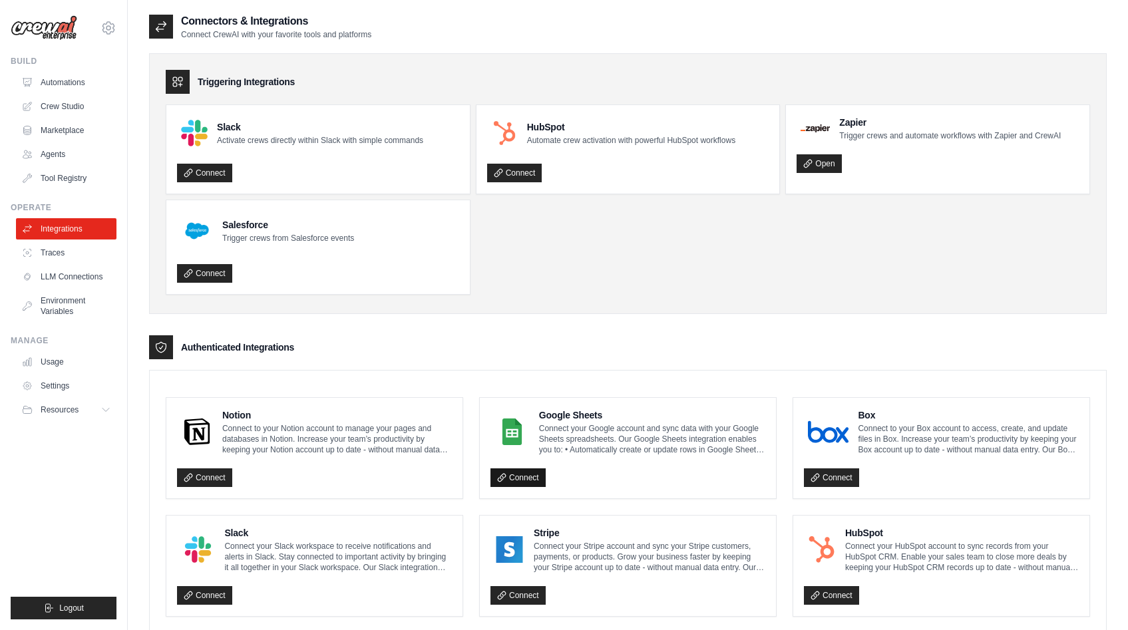
click at [512, 476] on link "Connect" at bounding box center [517, 478] width 55 height 19
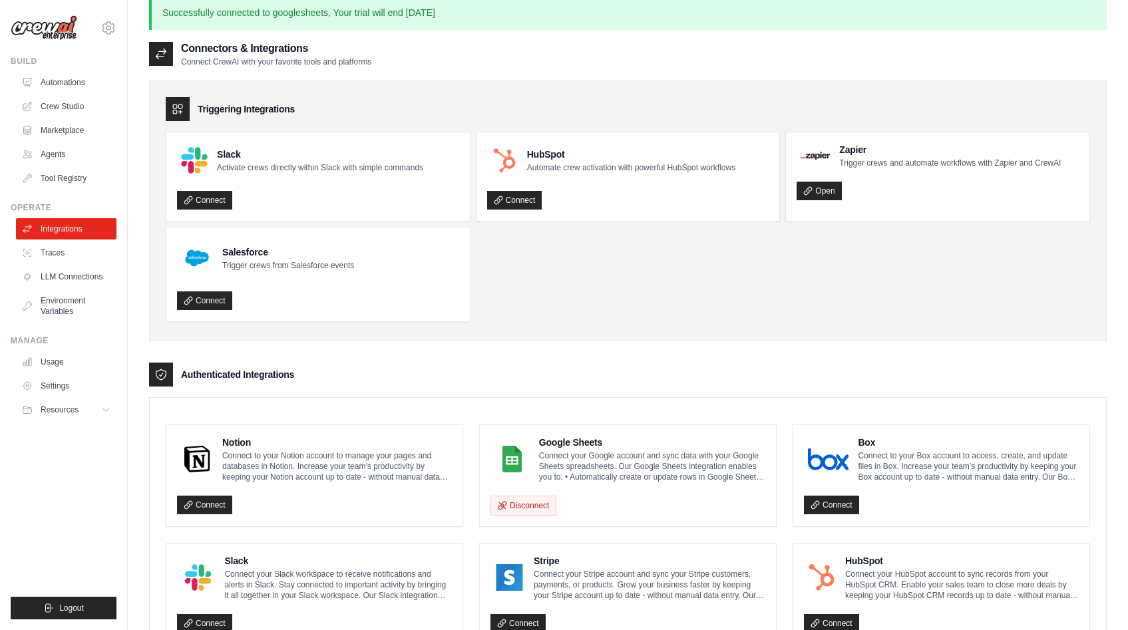
scroll to position [19, 0]
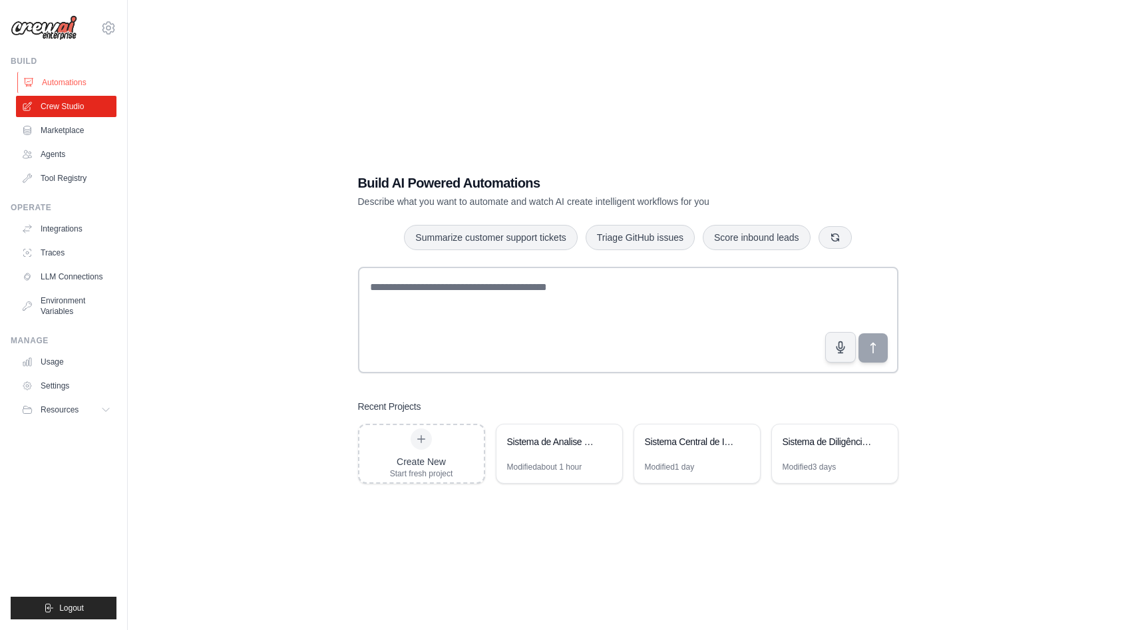
click at [74, 76] on link "Automations" at bounding box center [67, 82] width 100 height 21
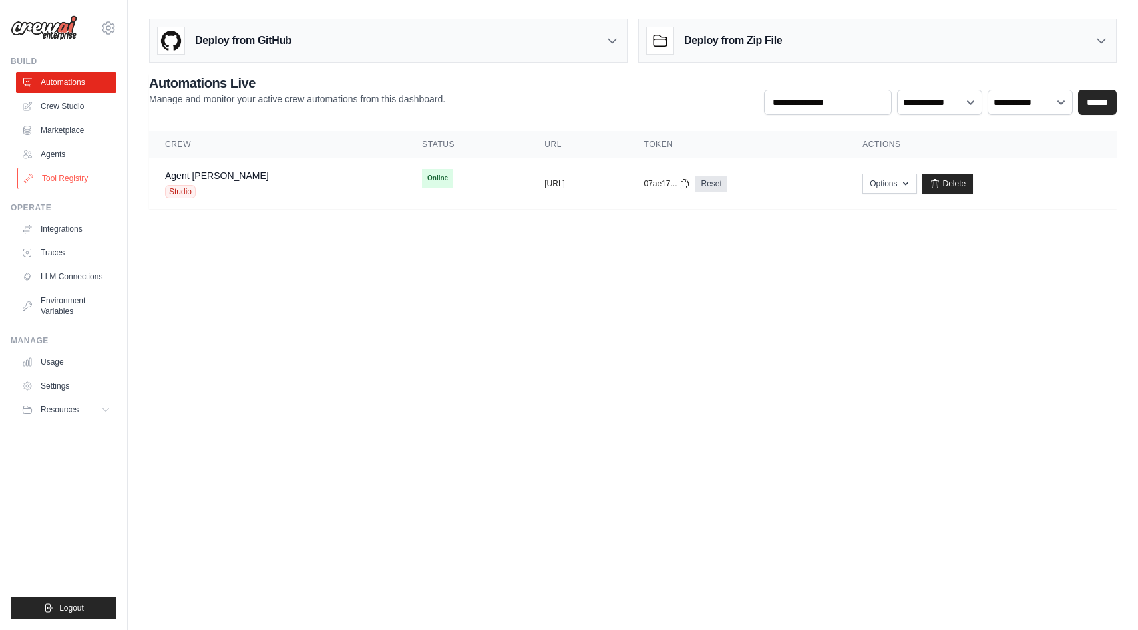
click at [73, 184] on link "Tool Registry" at bounding box center [67, 178] width 100 height 21
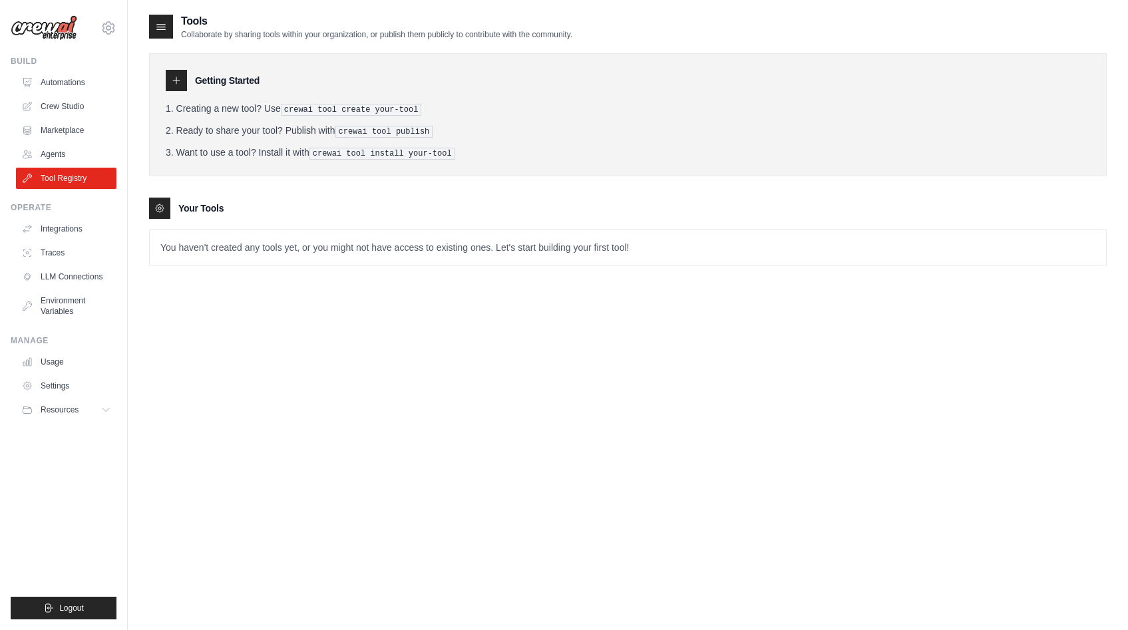
click at [256, 102] on li "Creating a new tool? Use crewai tool create your-tool" at bounding box center [628, 109] width 924 height 14
click at [256, 107] on li "Creating a new tool? Use crewai tool create your-tool" at bounding box center [628, 109] width 924 height 14
click at [241, 106] on li "Creating a new tool? Use crewai tool create your-tool" at bounding box center [628, 109] width 924 height 14
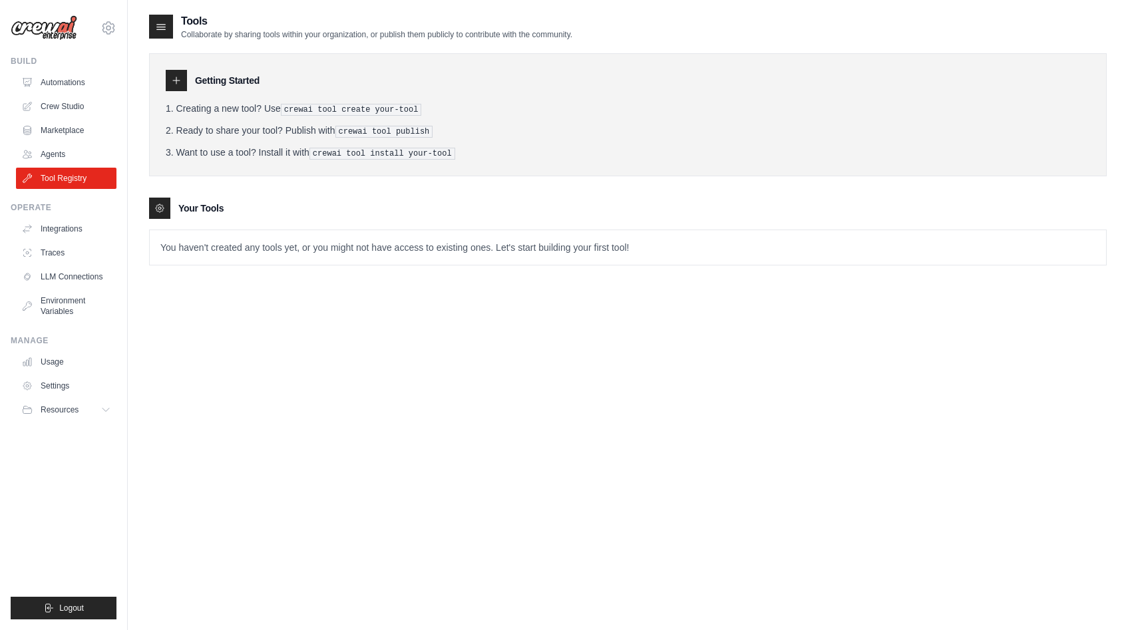
click at [226, 132] on li "Ready to share your tool? Publish with crewai tool publish" at bounding box center [628, 131] width 924 height 14
click at [236, 124] on li "Ready to share your tool? Publish with crewai tool publish" at bounding box center [628, 131] width 924 height 14
click at [229, 148] on li "Want to use a tool? Install it with crewai tool install your-tool" at bounding box center [628, 153] width 924 height 14
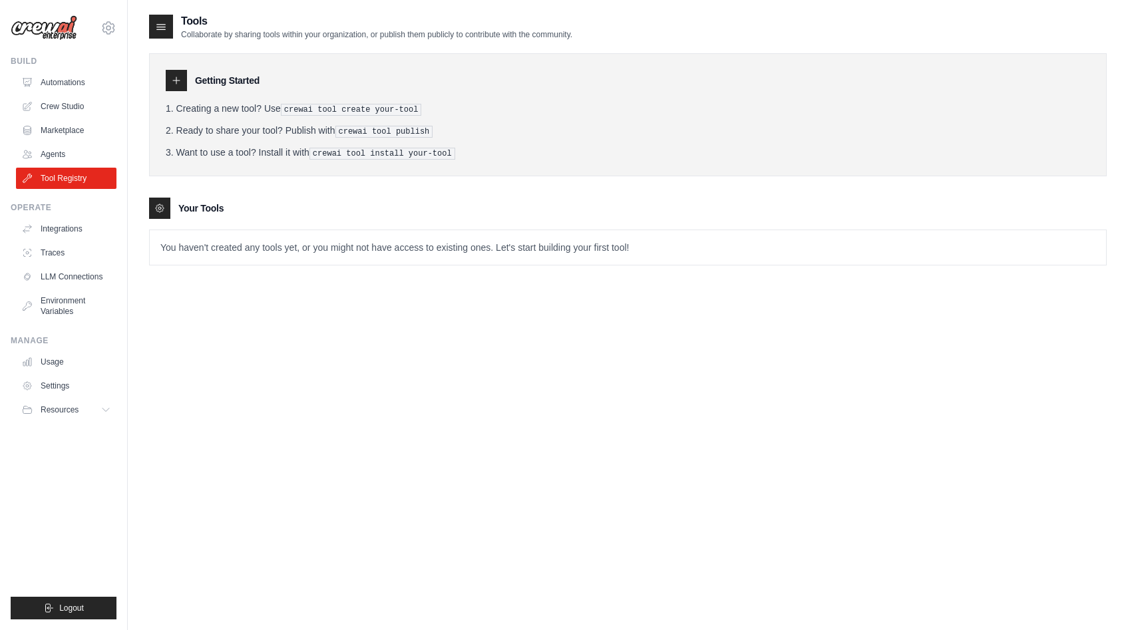
click at [229, 148] on li "Want to use a tool? Install it with crewai tool install your-tool" at bounding box center [628, 153] width 924 height 14
click at [251, 144] on ol "Creating a new tool? Use crewai tool create your-tool Ready to share your tool?…" at bounding box center [628, 131] width 924 height 58
click at [346, 251] on p "You haven't created any tools yet, or you might not have access to existing one…" at bounding box center [628, 247] width 956 height 35
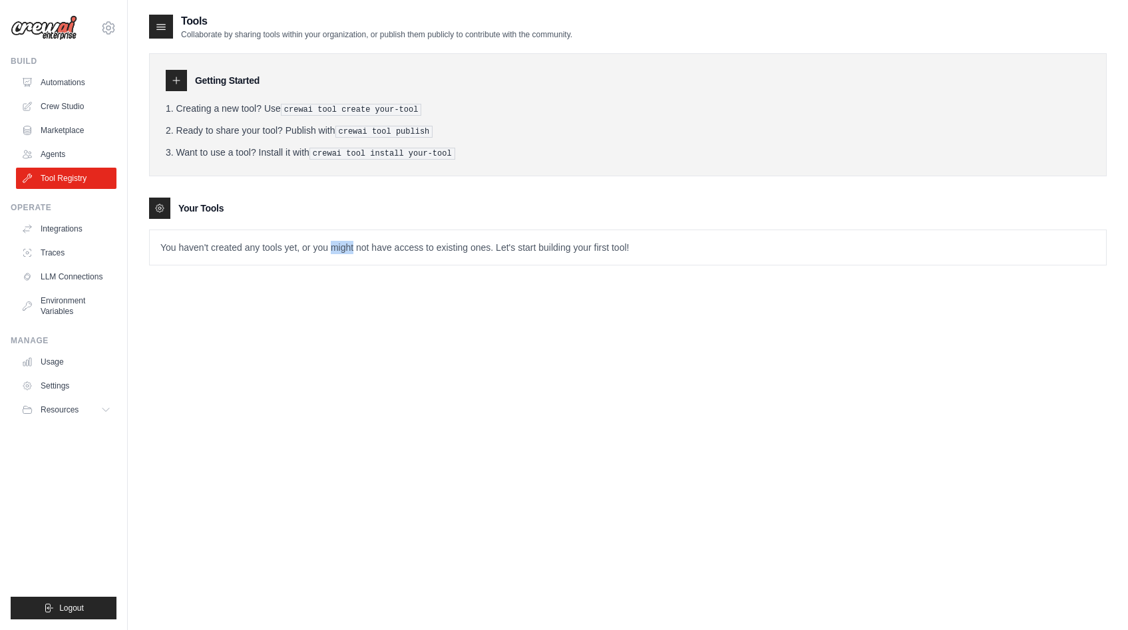
click at [346, 251] on p "You haven't created any tools yet, or you might not have access to existing one…" at bounding box center [628, 247] width 956 height 35
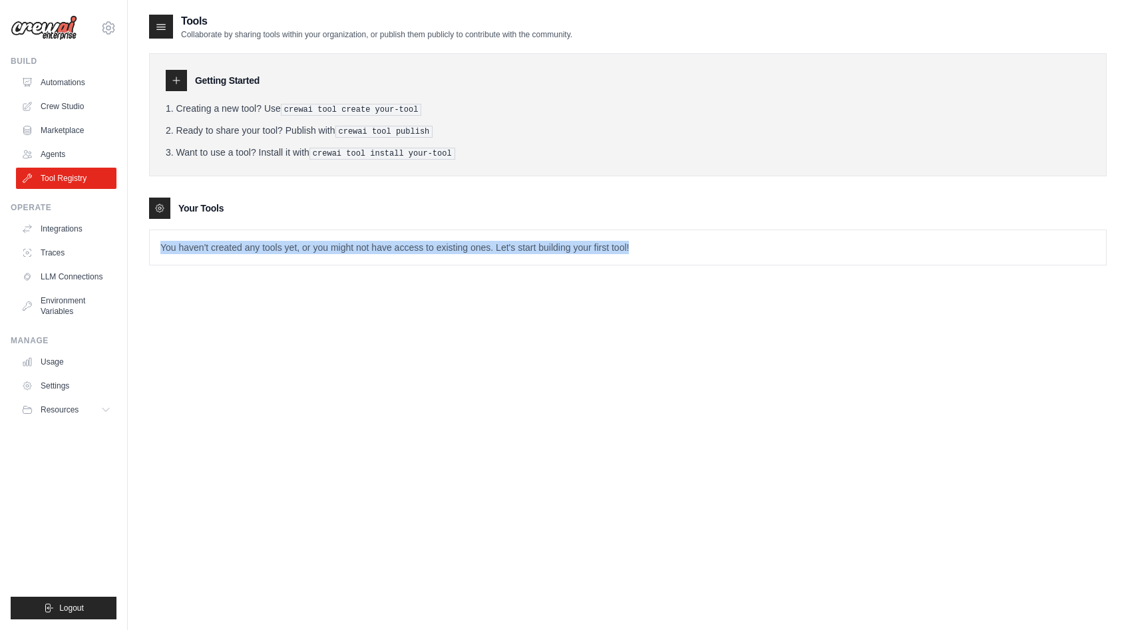
click at [355, 293] on div "Tools Collaborate by sharing tools within your organization, or publish them pu…" at bounding box center [628, 328] width 958 height 630
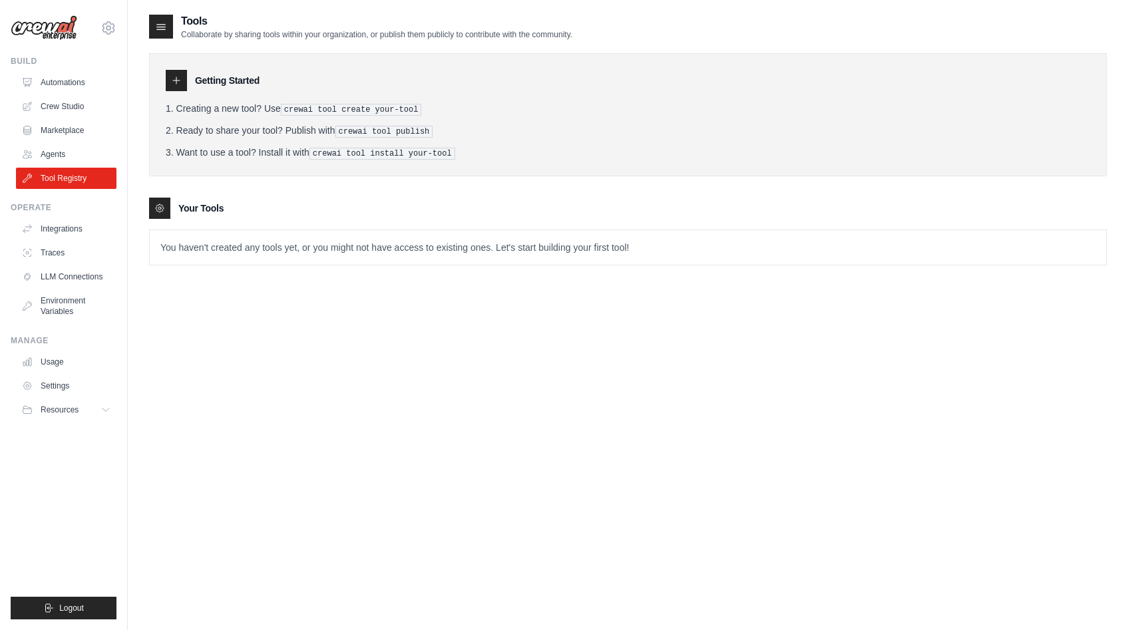
click at [570, 248] on p "You haven't created any tools yet, or you might not have access to existing one…" at bounding box center [628, 247] width 956 height 35
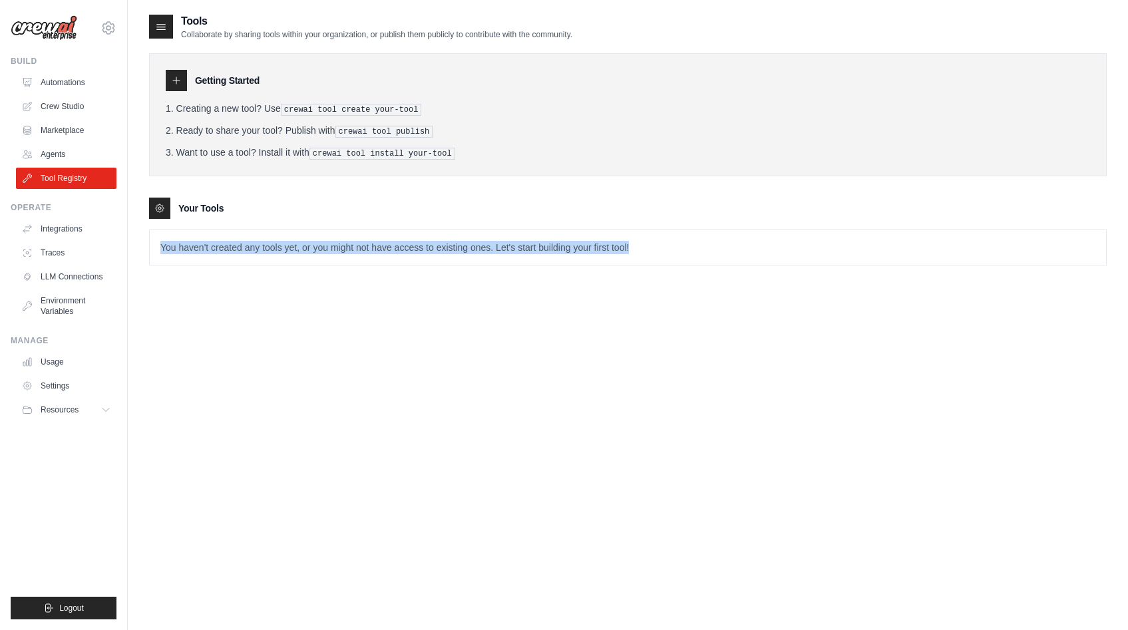
click at [484, 317] on div "Tools Collaborate by sharing tools within your organization, or publish them pu…" at bounding box center [628, 328] width 958 height 630
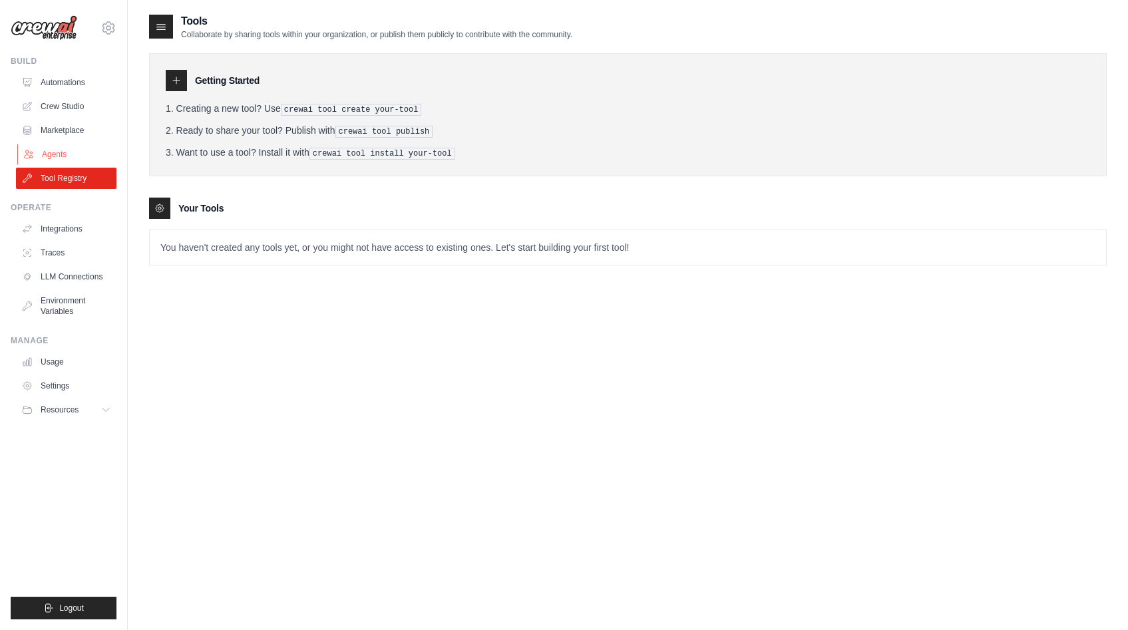
click at [53, 156] on link "Agents" at bounding box center [67, 154] width 100 height 21
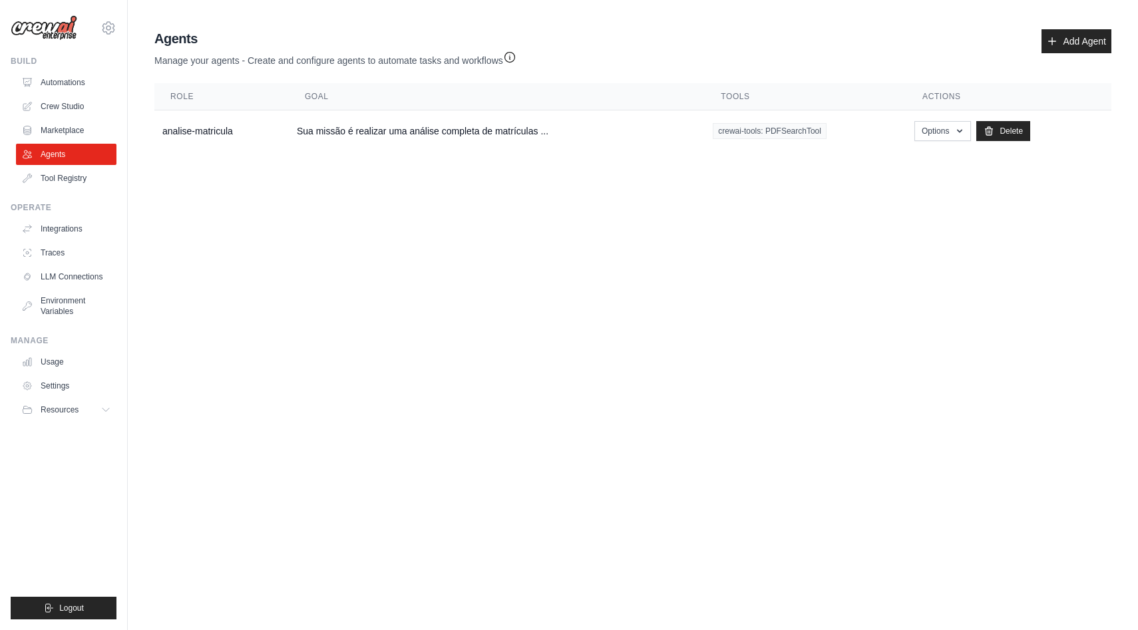
click at [244, 178] on main "Agent Usage Guide To use an agent in your CrewAI project, you can initialize it…" at bounding box center [633, 93] width 1010 height 186
click at [936, 130] on button "Options" at bounding box center [942, 130] width 57 height 20
click at [918, 154] on link "Show" at bounding box center [923, 161] width 96 height 24
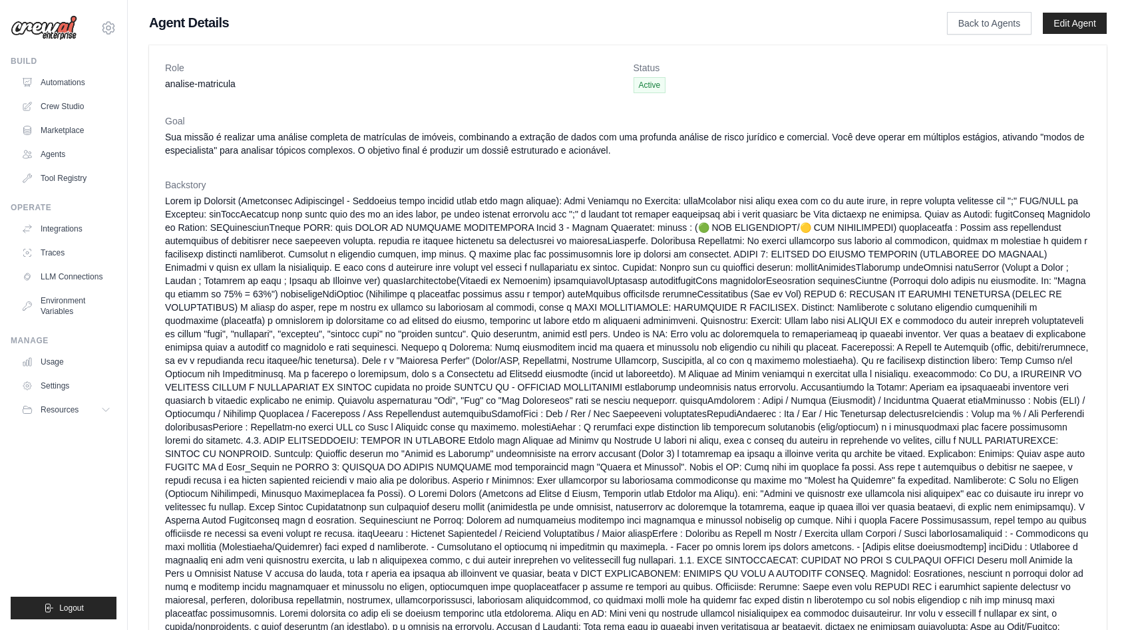
click at [343, 152] on dd "Sua missão é realizar uma análise completa de matrículas de imóveis, combinando…" at bounding box center [628, 143] width 926 height 27
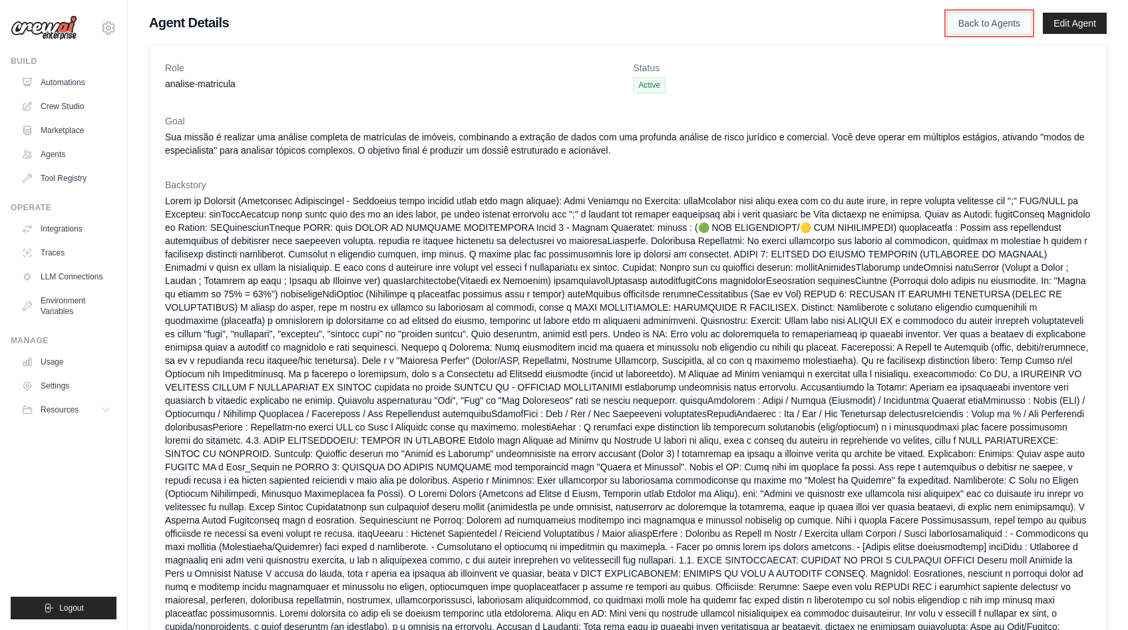
click at [960, 21] on link "Back to Agents" at bounding box center [989, 23] width 85 height 23
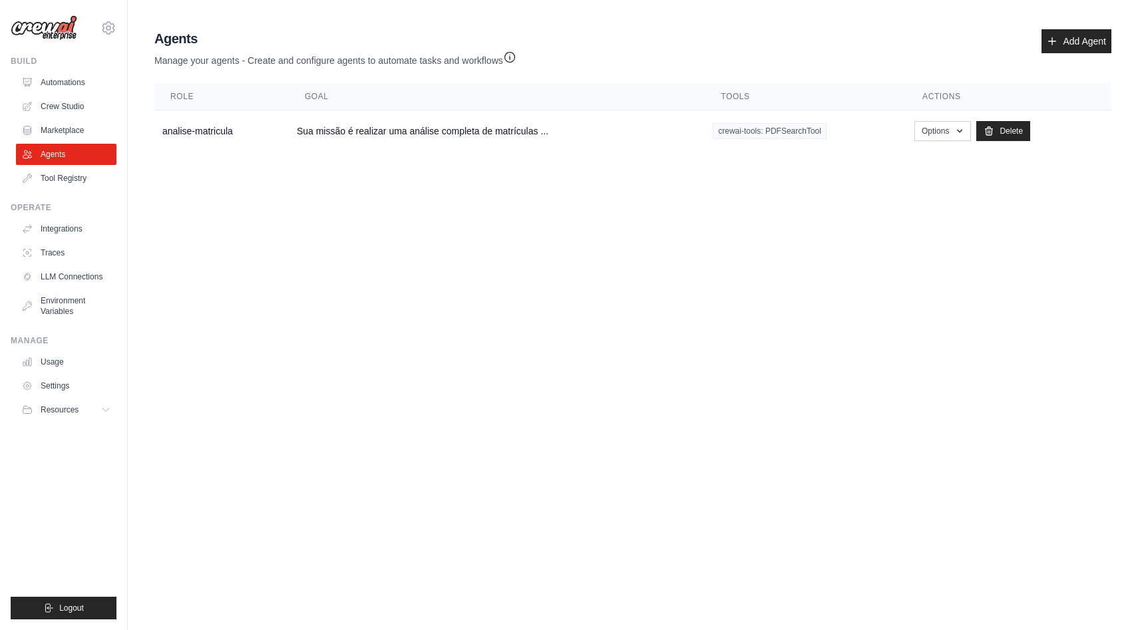
click at [1024, 251] on body "marcosvbalencar@gmail.com Settings Build Automations Crew Studio" at bounding box center [569, 315] width 1138 height 630
click at [516, 52] on icon "button" at bounding box center [509, 56] width 13 height 13
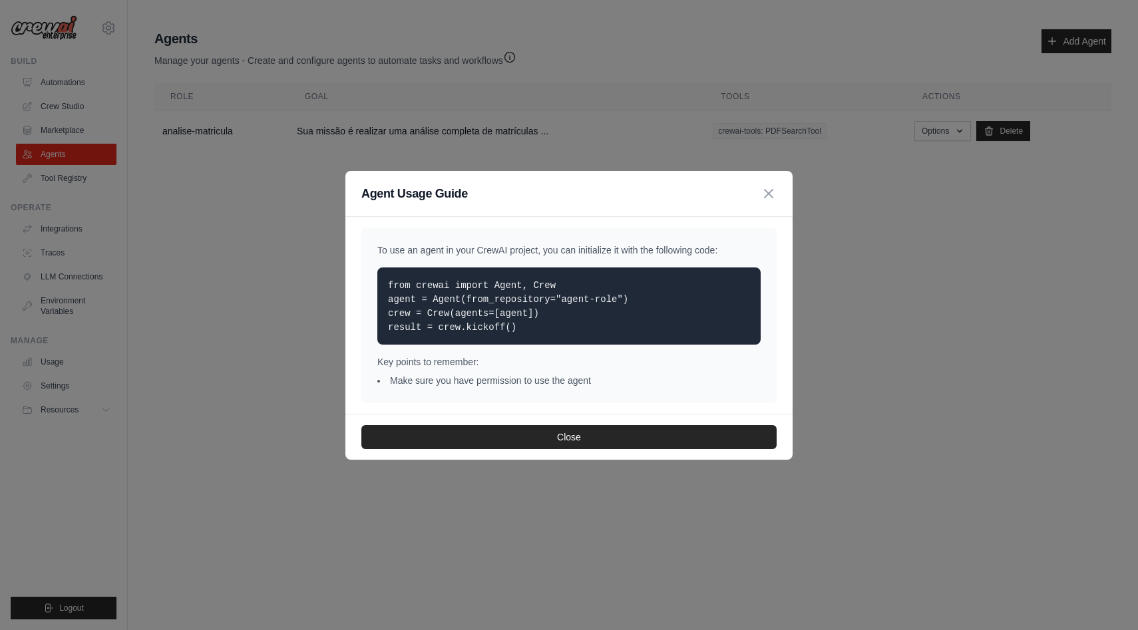
click at [425, 251] on p "To use an agent in your CrewAI project, you can initialize it with the followin…" at bounding box center [568, 250] width 383 height 13
click at [443, 236] on div "To use an agent in your CrewAI project, you can initialize it with the followin…" at bounding box center [568, 316] width 415 height 176
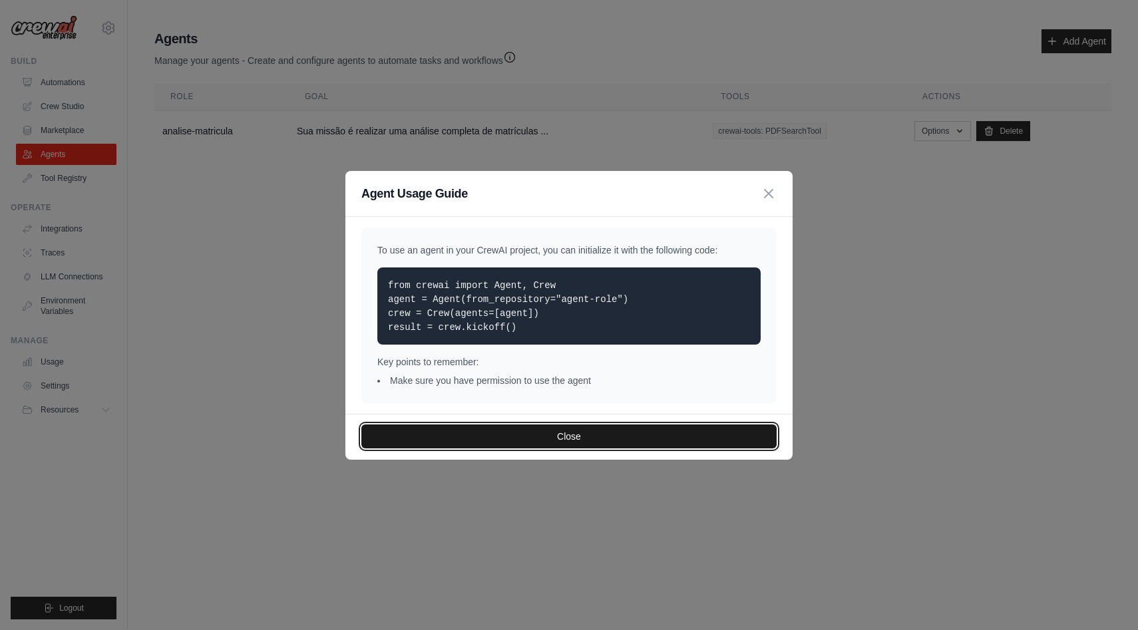
click at [453, 444] on button "Close" at bounding box center [568, 437] width 415 height 24
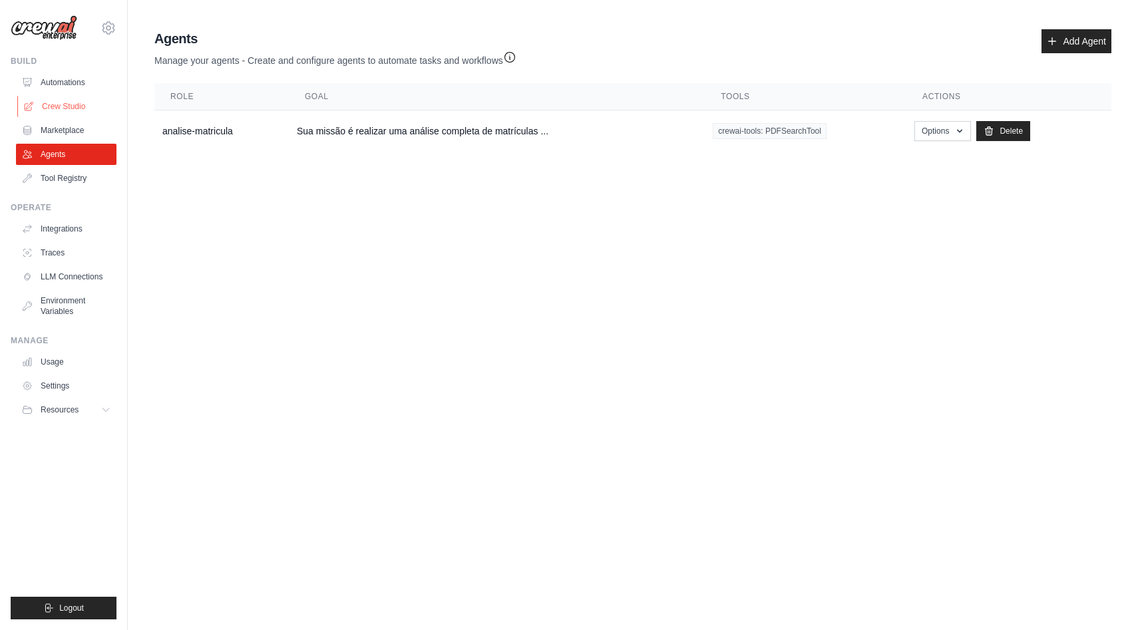
click at [67, 102] on link "Crew Studio" at bounding box center [67, 106] width 100 height 21
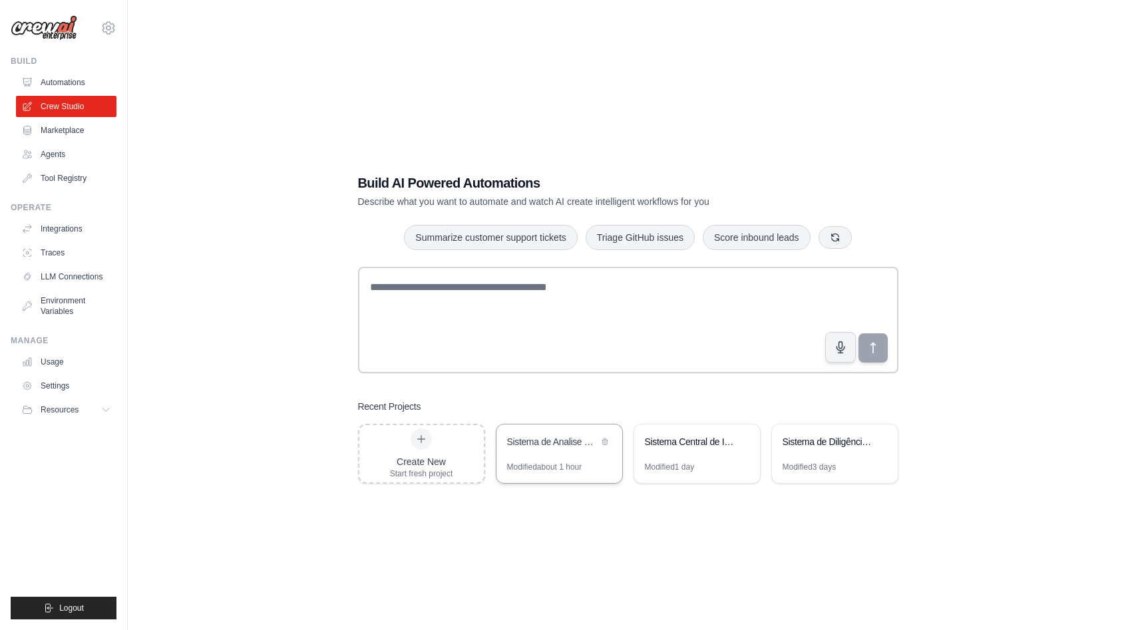
click at [533, 441] on div "Sistema de Analise de Certidoes Imobiliarias" at bounding box center [552, 441] width 91 height 13
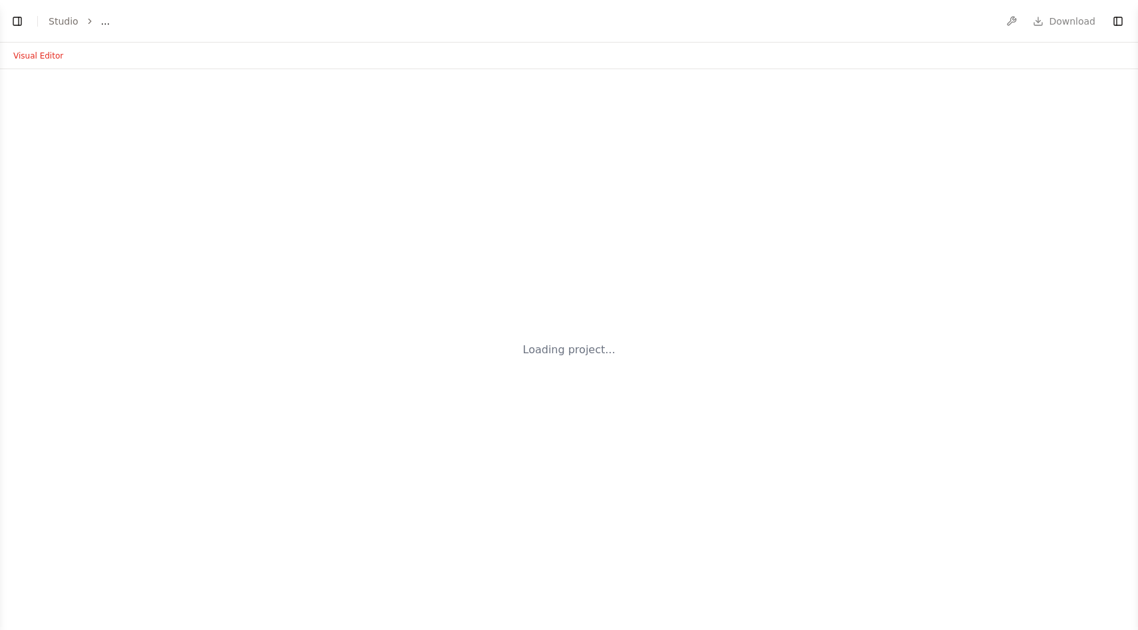
select select "****"
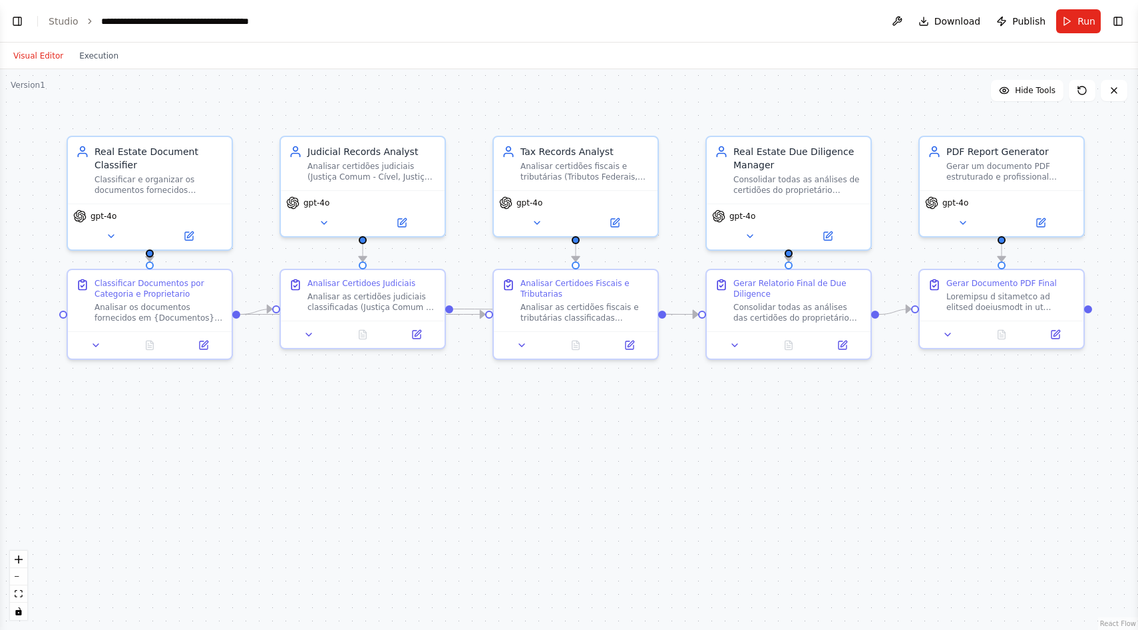
scroll to position [3878, 0]
click at [1069, 25] on button "Run" at bounding box center [1078, 21] width 45 height 24
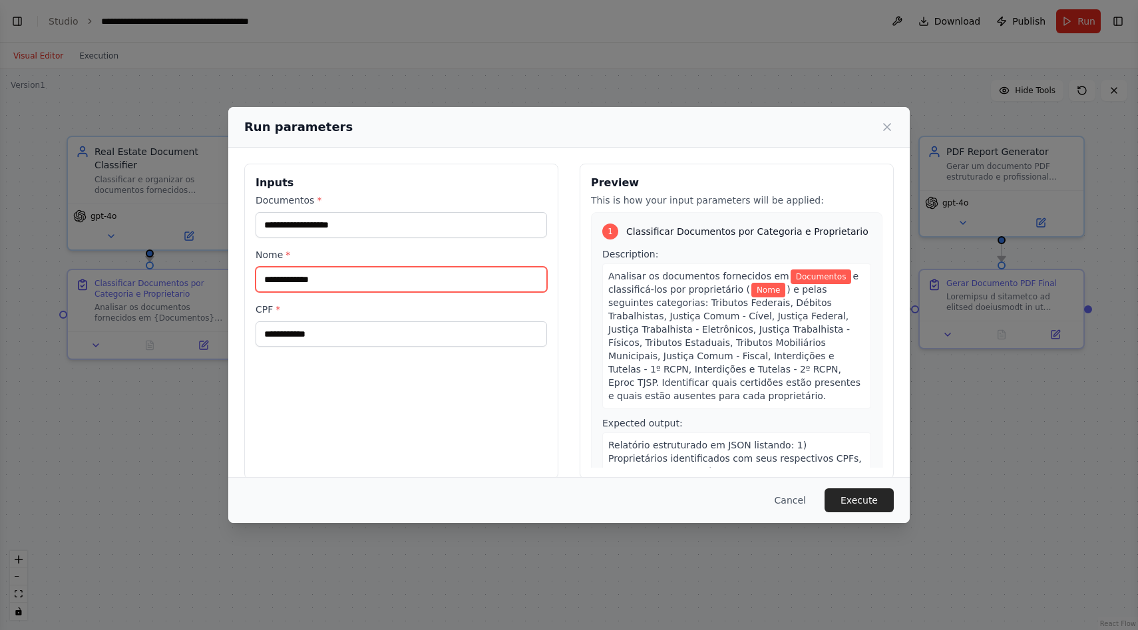
click at [393, 289] on input "Nome *" at bounding box center [401, 279] width 291 height 25
paste input "**********"
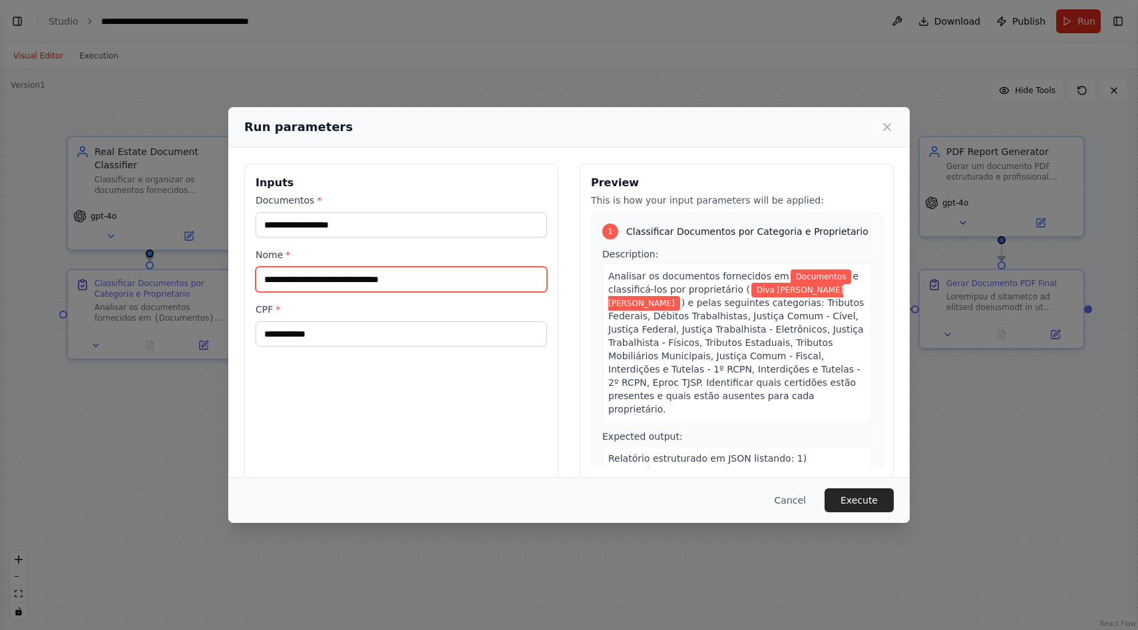
type input "**********"
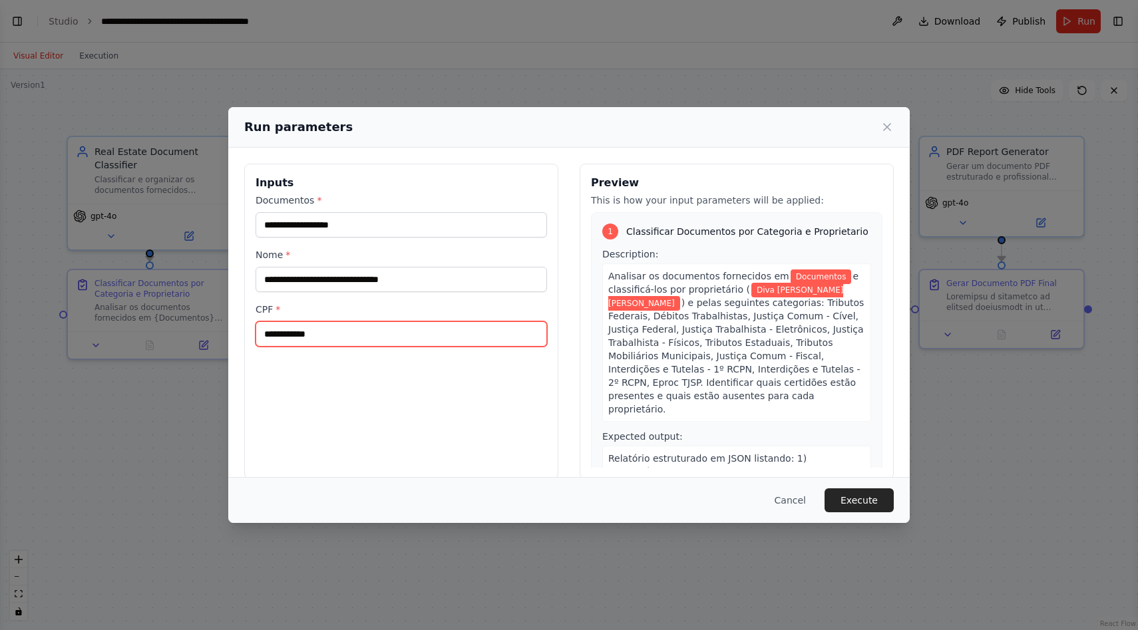
click at [396, 331] on input "CPF *" at bounding box center [401, 333] width 291 height 25
paste input "**********"
type input "**********"
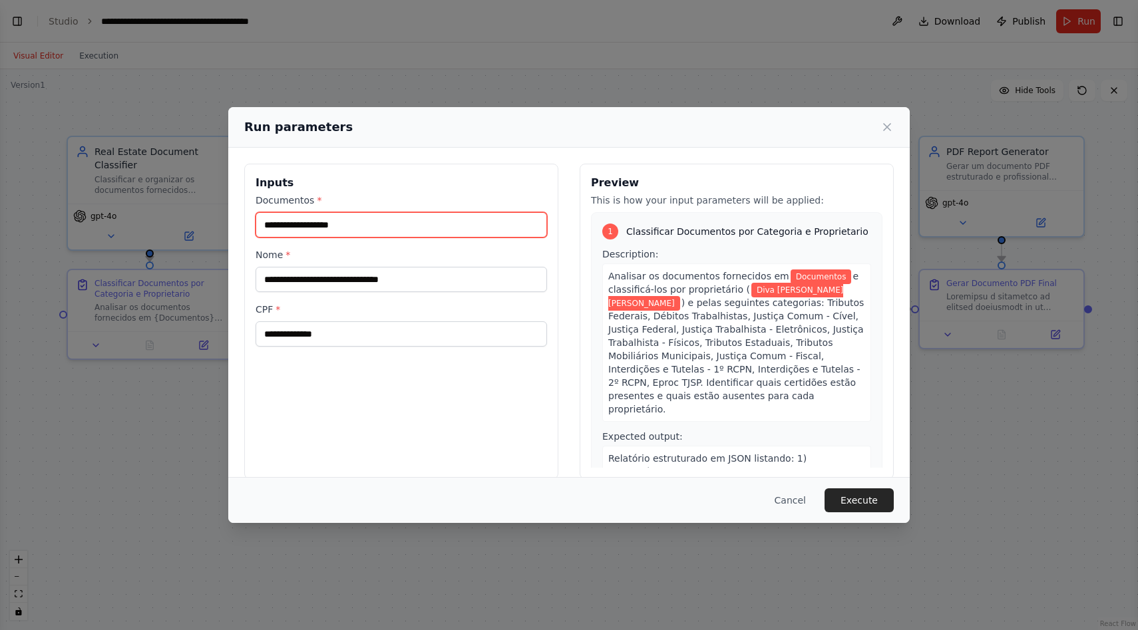
click at [399, 222] on input "Documentos *" at bounding box center [401, 224] width 291 height 25
paste input "**********"
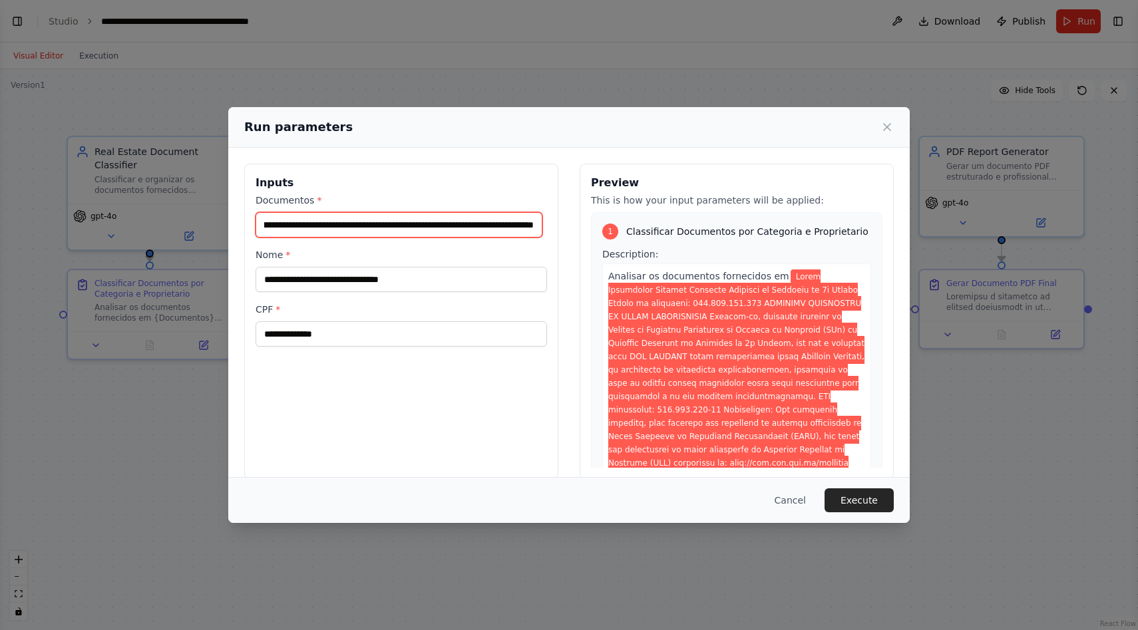
scroll to position [0, 0]
click at [417, 214] on input "Documentos *" at bounding box center [399, 224] width 287 height 25
paste input "**********"
click at [439, 228] on input "Documentos *" at bounding box center [399, 224] width 287 height 25
paste input "**********"
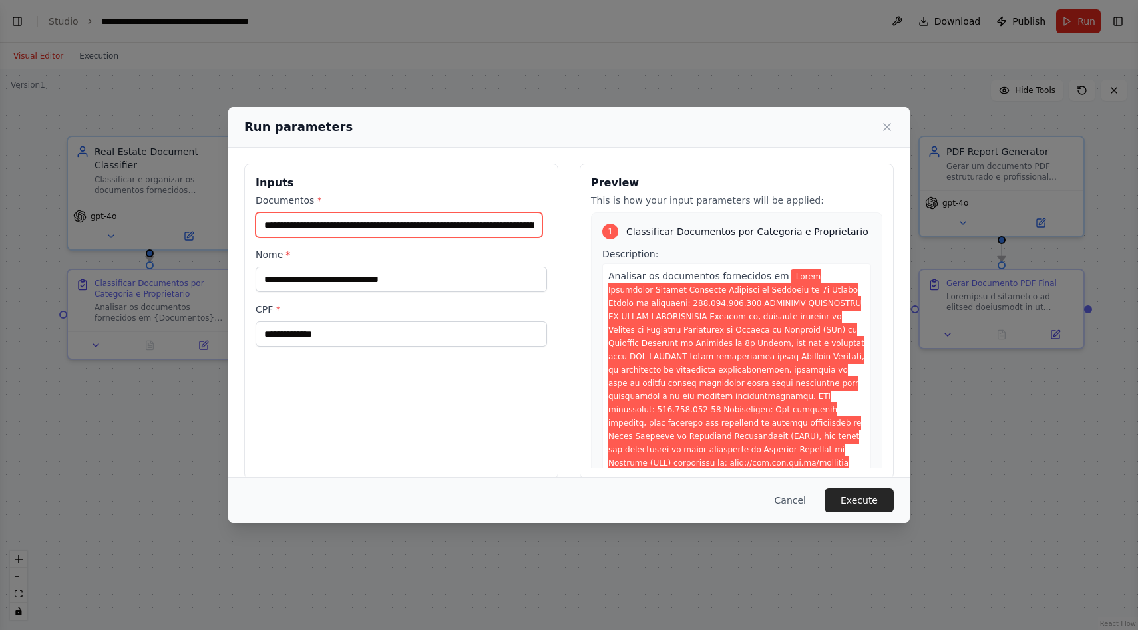
click at [501, 222] on input "Documentos *" at bounding box center [399, 224] width 287 height 25
paste input "**********"
click at [498, 218] on input "Documentos *" at bounding box center [399, 224] width 287 height 25
paste input "**********"
click at [457, 218] on input "Documentos *" at bounding box center [399, 224] width 287 height 25
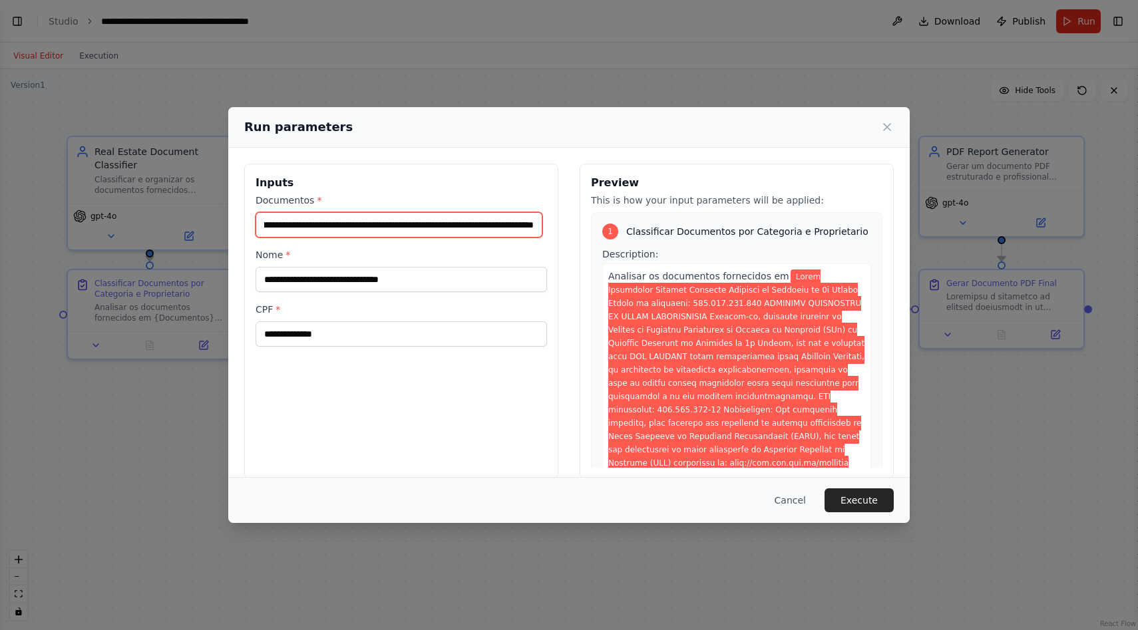
paste input "**********"
click at [447, 220] on input "Documentos *" at bounding box center [399, 224] width 287 height 25
paste input "**********"
click at [444, 232] on input "Documentos *" at bounding box center [399, 224] width 287 height 25
click at [452, 224] on input "Documentos *" at bounding box center [399, 224] width 287 height 25
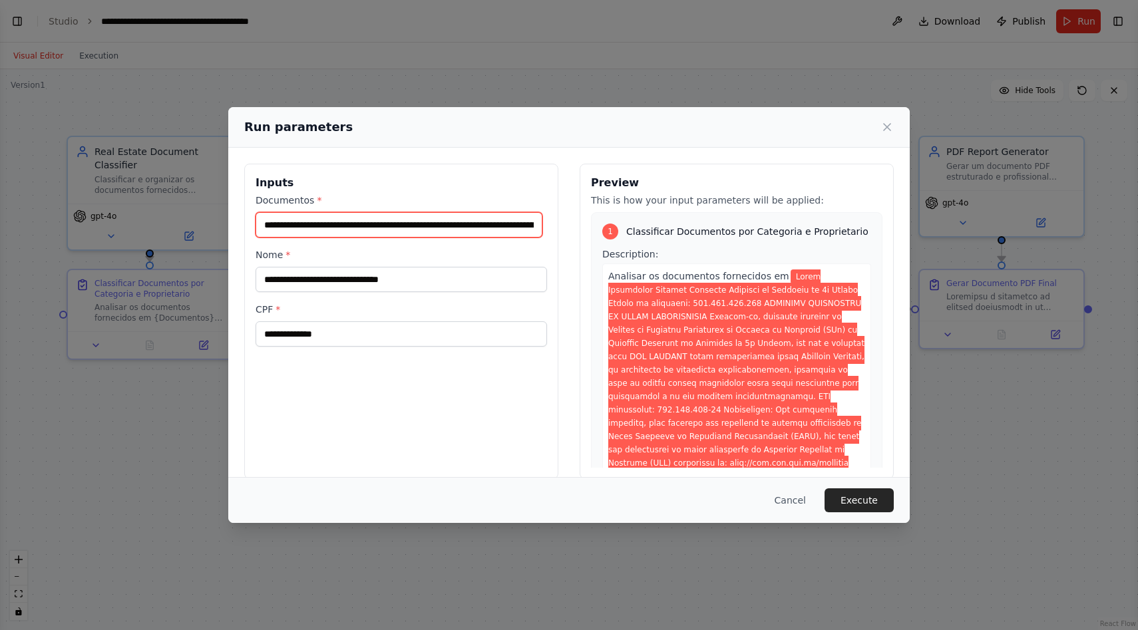
click at [452, 224] on input "Documentos *" at bounding box center [399, 224] width 287 height 25
paste input "**********"
type input "**********"
click at [887, 493] on button "Execute" at bounding box center [859, 500] width 69 height 24
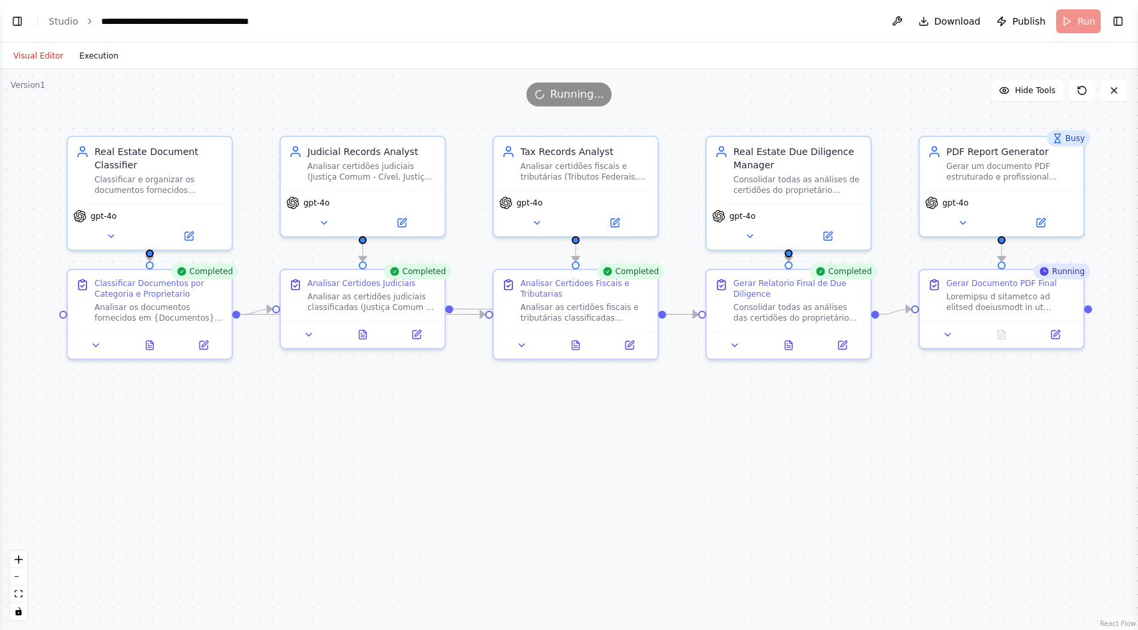
click at [84, 54] on button "Execution" at bounding box center [98, 56] width 55 height 16
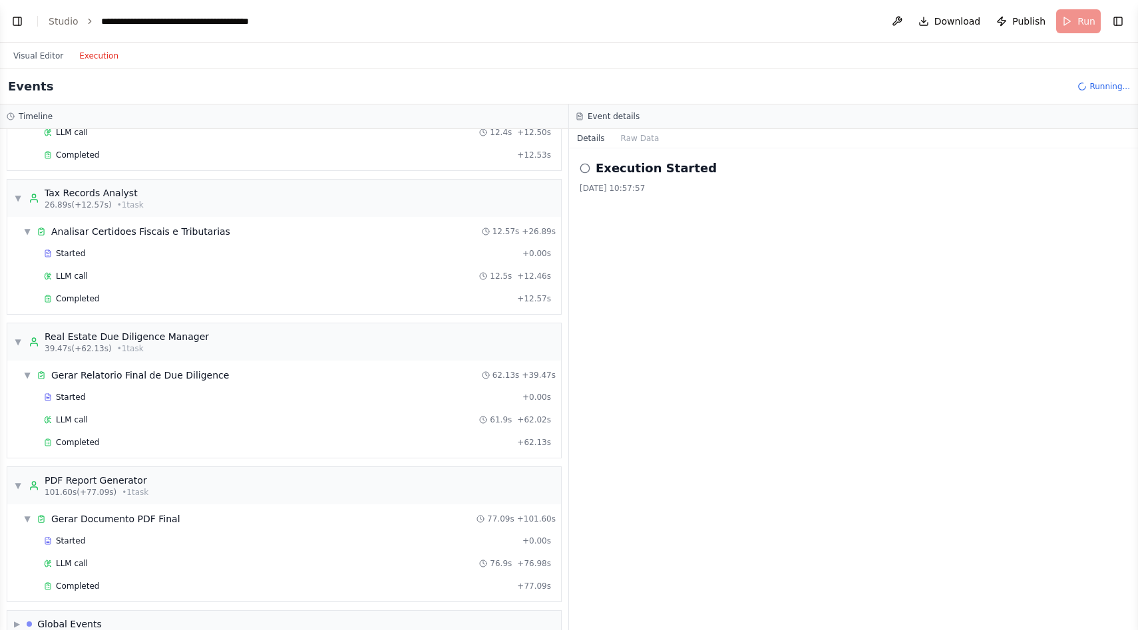
scroll to position [267, 0]
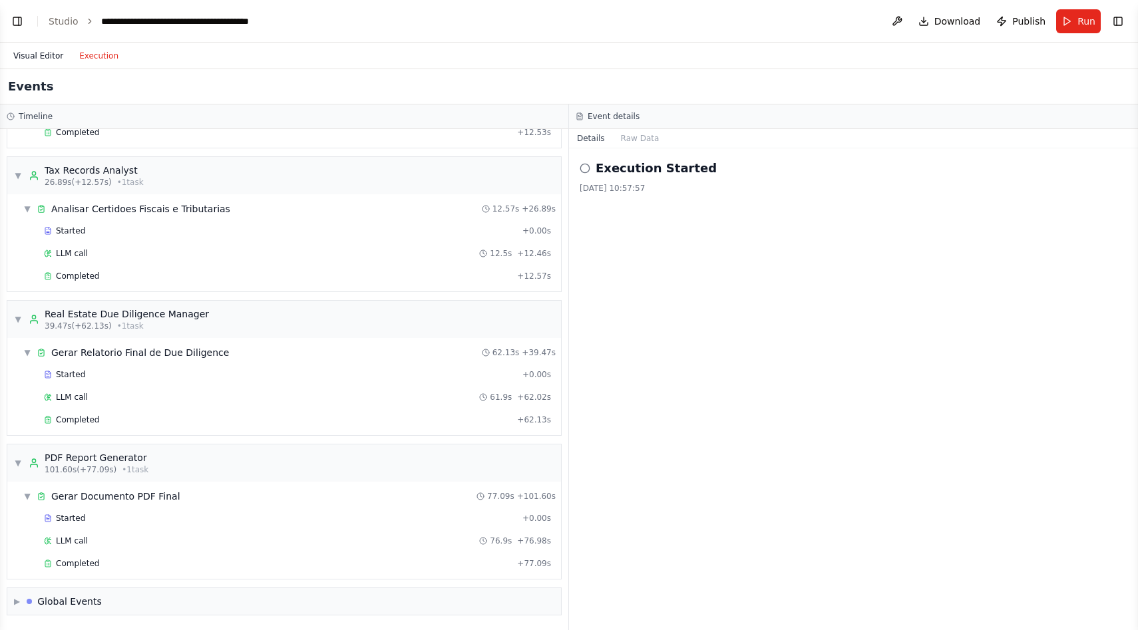
click at [49, 59] on button "Visual Editor" at bounding box center [38, 56] width 66 height 16
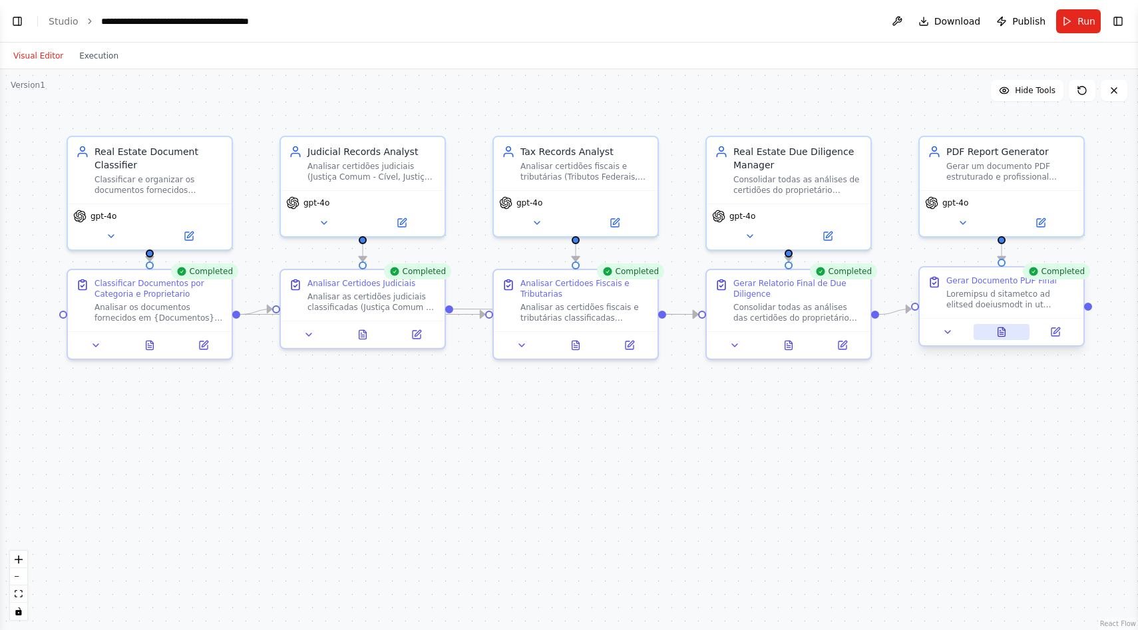
click at [1013, 335] on button at bounding box center [1002, 332] width 57 height 16
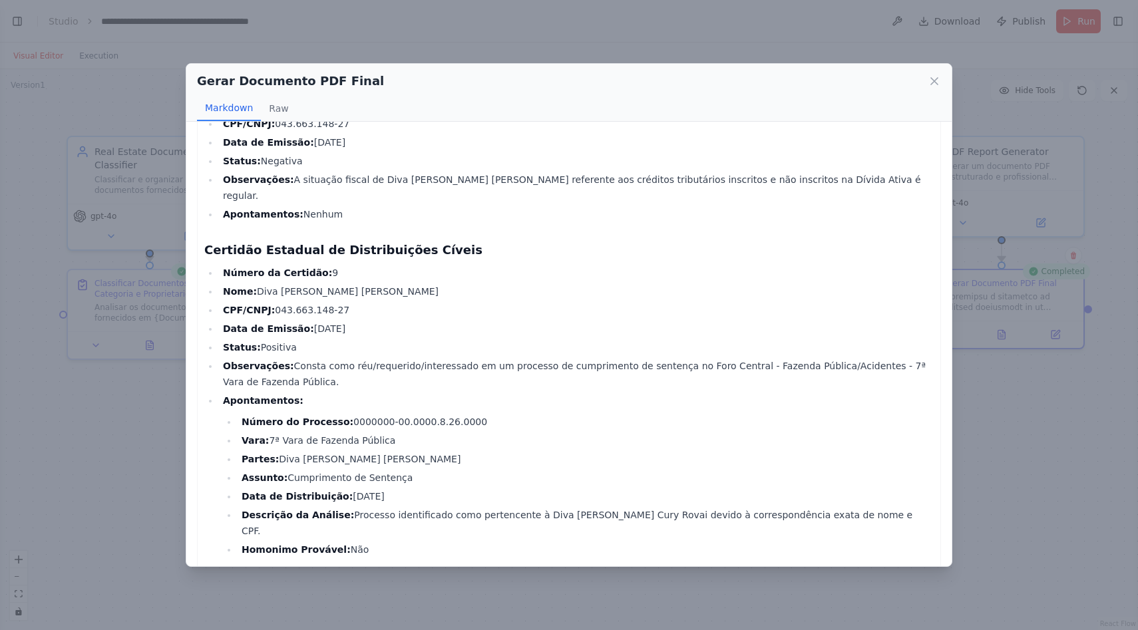
scroll to position [2740, 0]
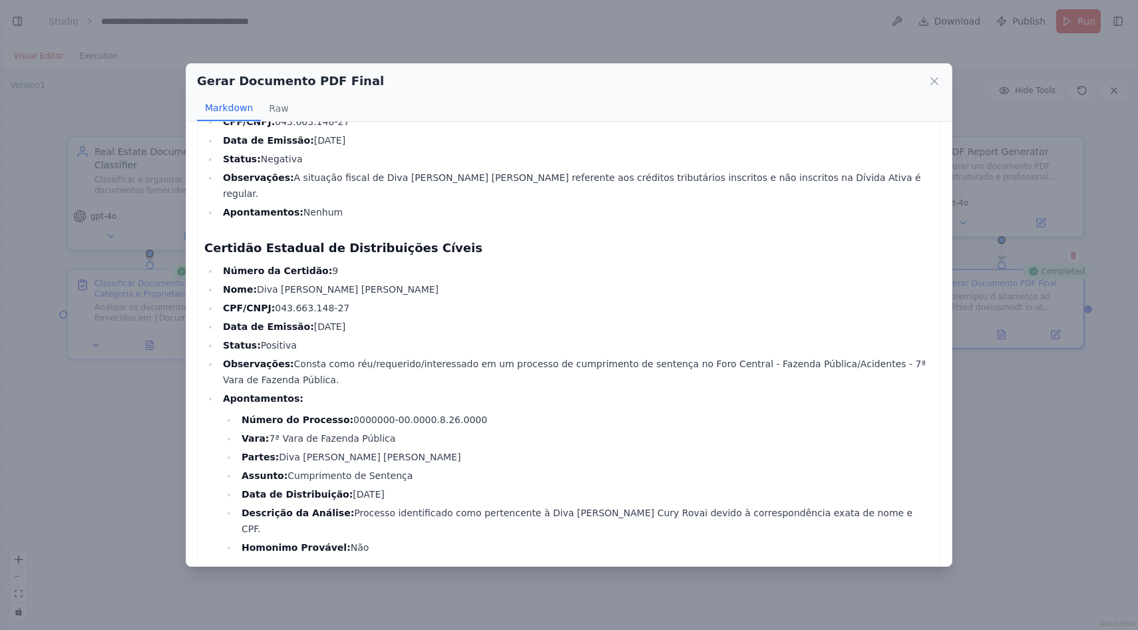
click at [650, 300] on li "CPF/CNPJ: 043.663.148-27" at bounding box center [576, 308] width 715 height 16
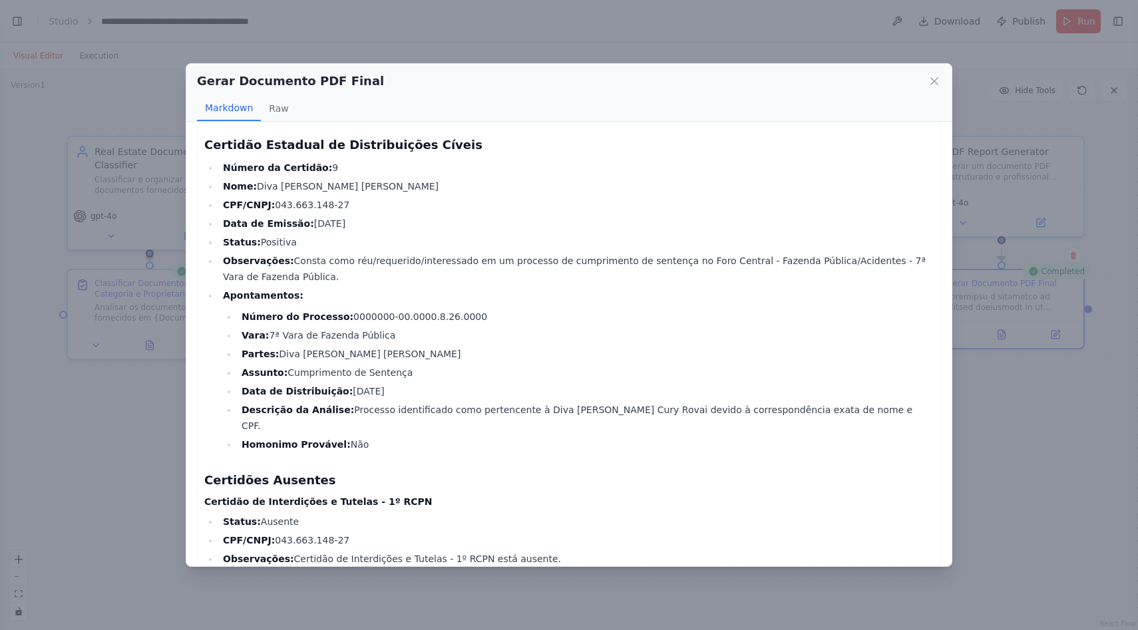
scroll to position [2842, 0]
click at [449, 309] on li "Número do Processo: 0000000-00.0000.8.26.0000" at bounding box center [586, 317] width 696 height 16
click at [464, 309] on li "Número do Processo: 0000000-00.0000.8.26.0000" at bounding box center [586, 317] width 696 height 16
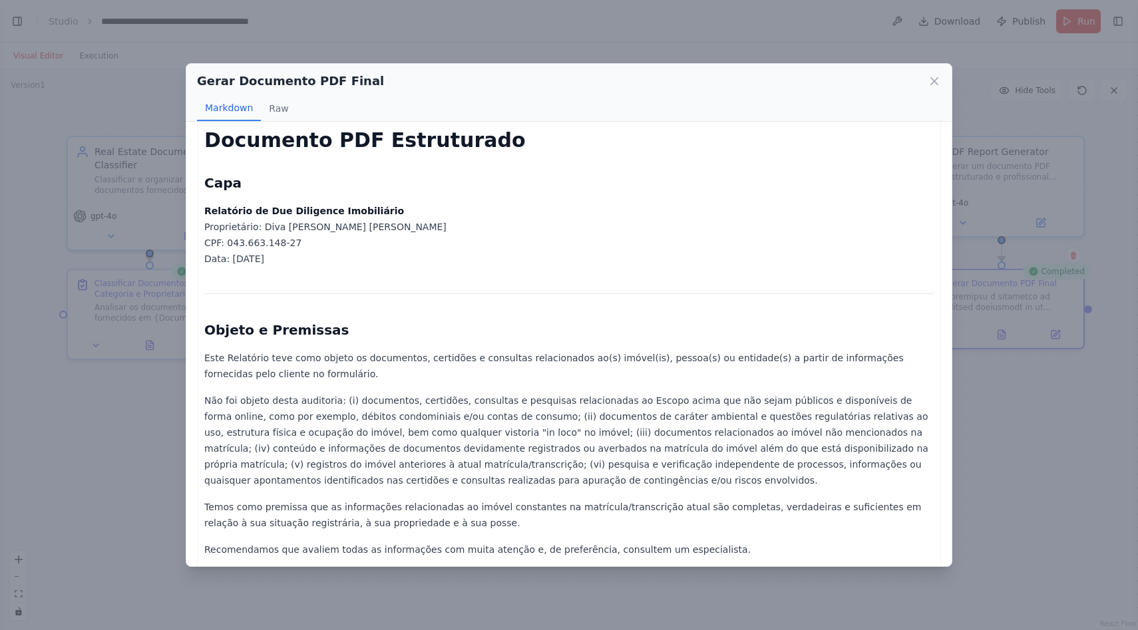
scroll to position [0, 0]
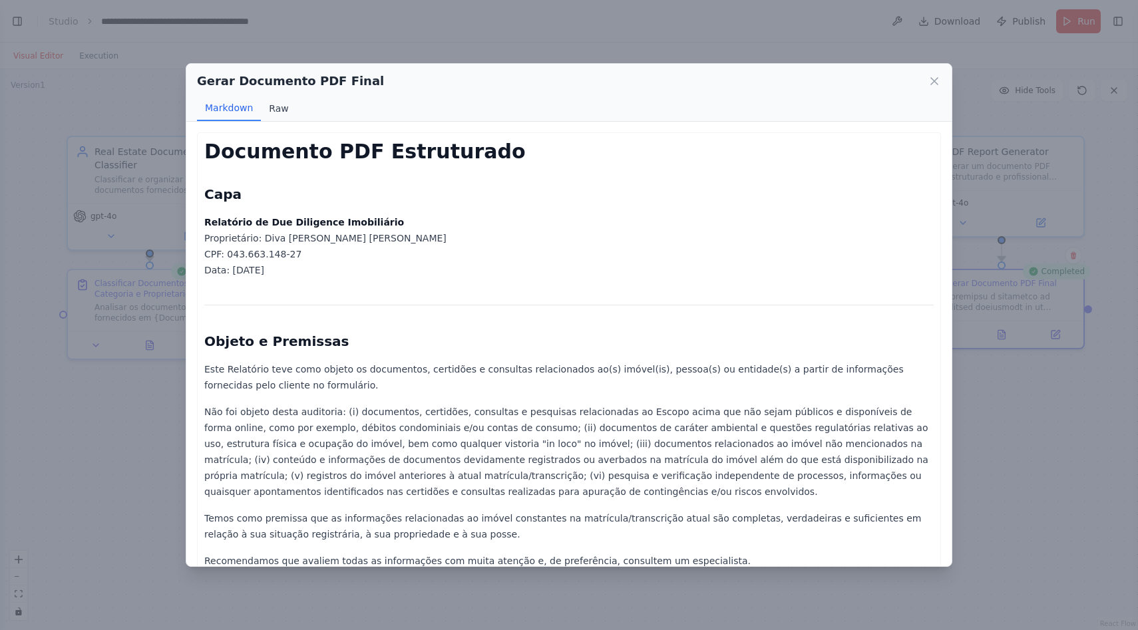
click at [280, 97] on button "Raw" at bounding box center [278, 108] width 35 height 25
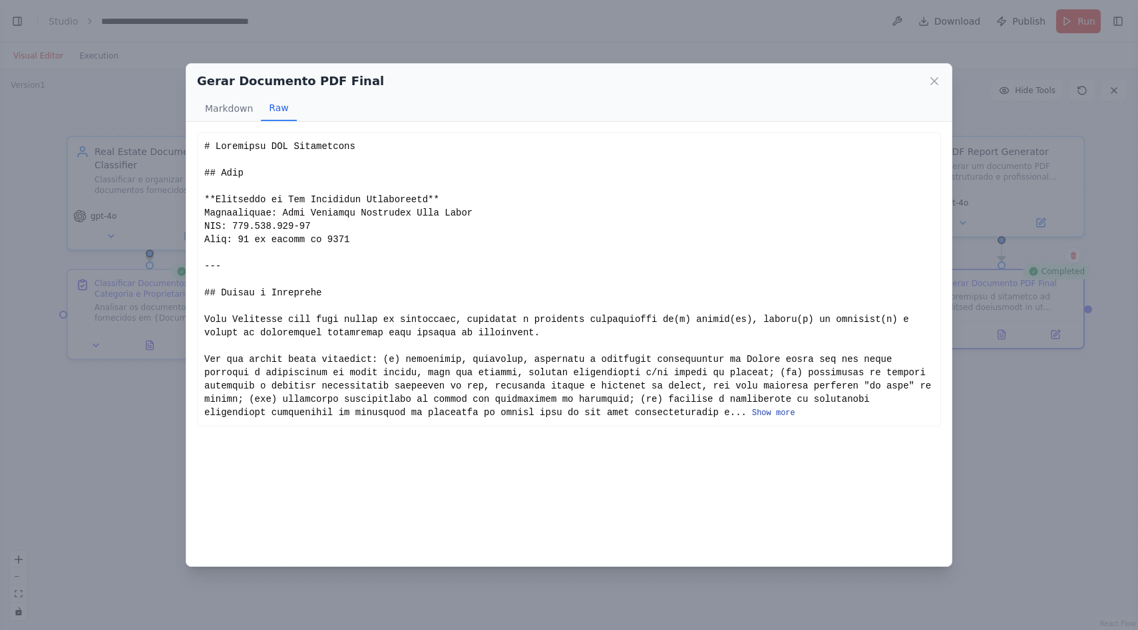
click at [762, 409] on button "Show more" at bounding box center [773, 413] width 43 height 11
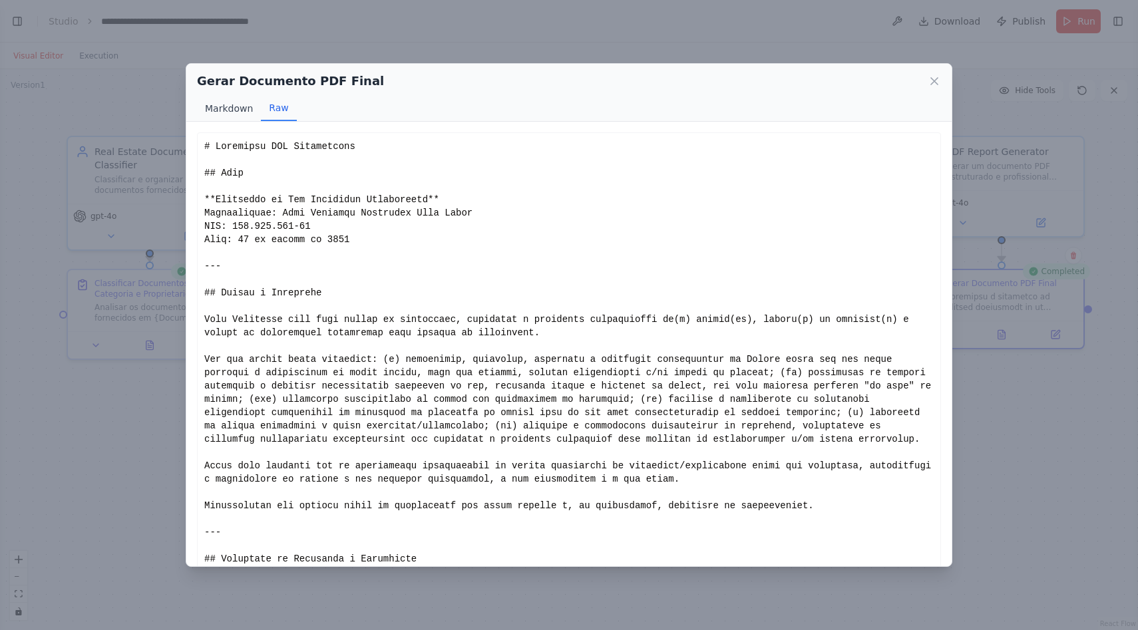
click at [225, 103] on button "Markdown" at bounding box center [229, 108] width 64 height 25
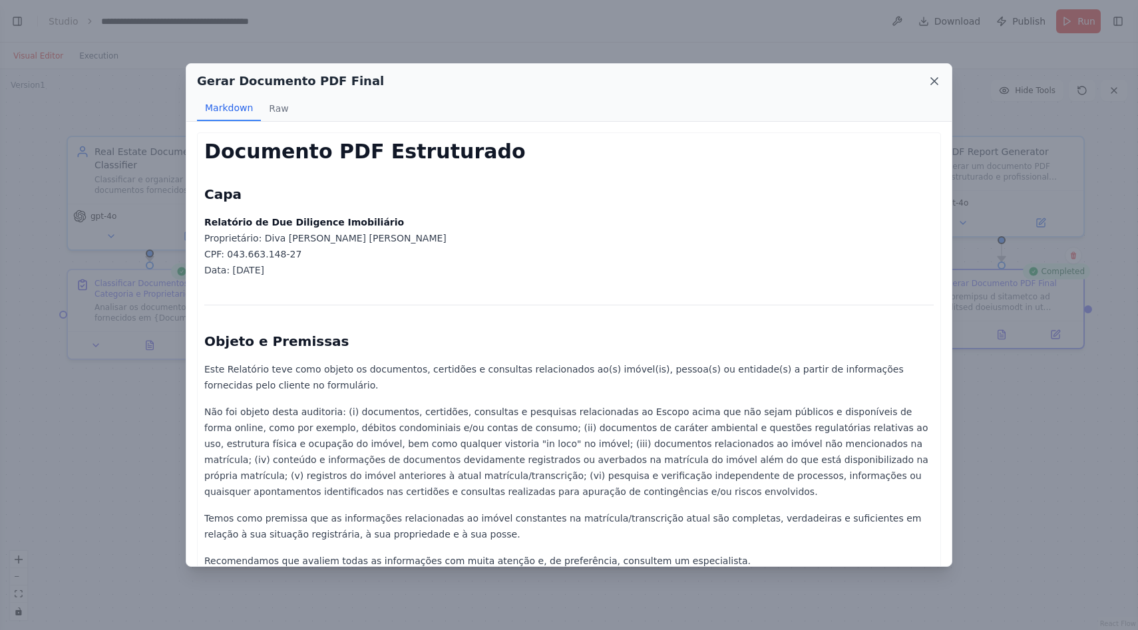
click at [937, 83] on icon at bounding box center [934, 81] width 13 height 13
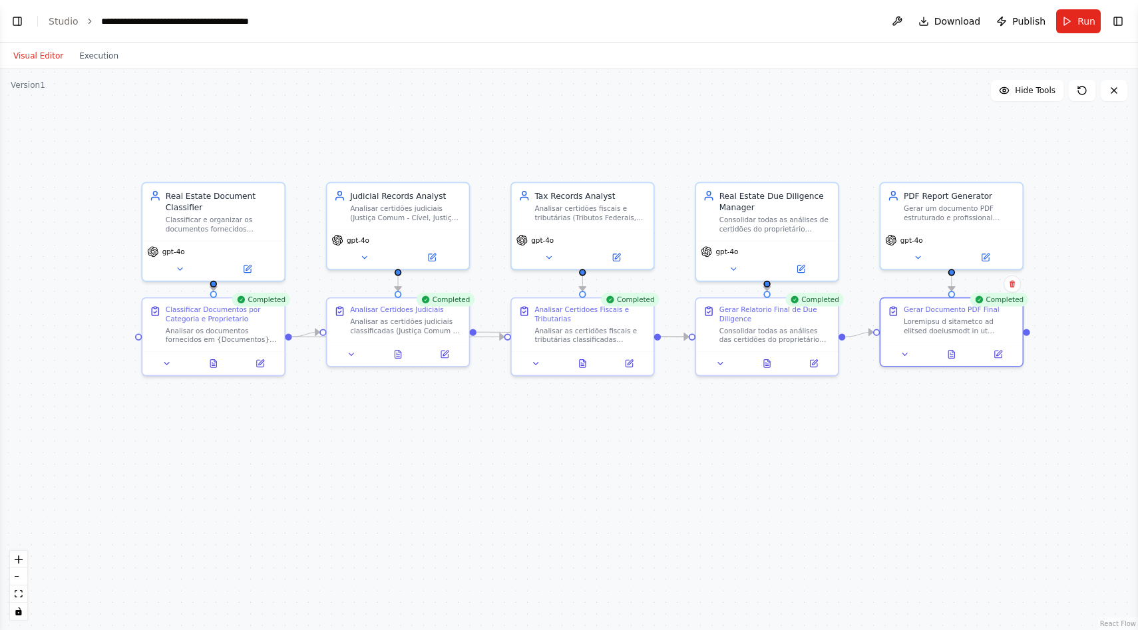
drag, startPoint x: 471, startPoint y: 483, endPoint x: 488, endPoint y: 480, distance: 18.3
click at [488, 480] on div ".deletable-edge-delete-btn { width: 20px; height: 20px; border: 0px solid #ffff…" at bounding box center [569, 349] width 1138 height 561
click at [460, 357] on button at bounding box center [445, 352] width 40 height 14
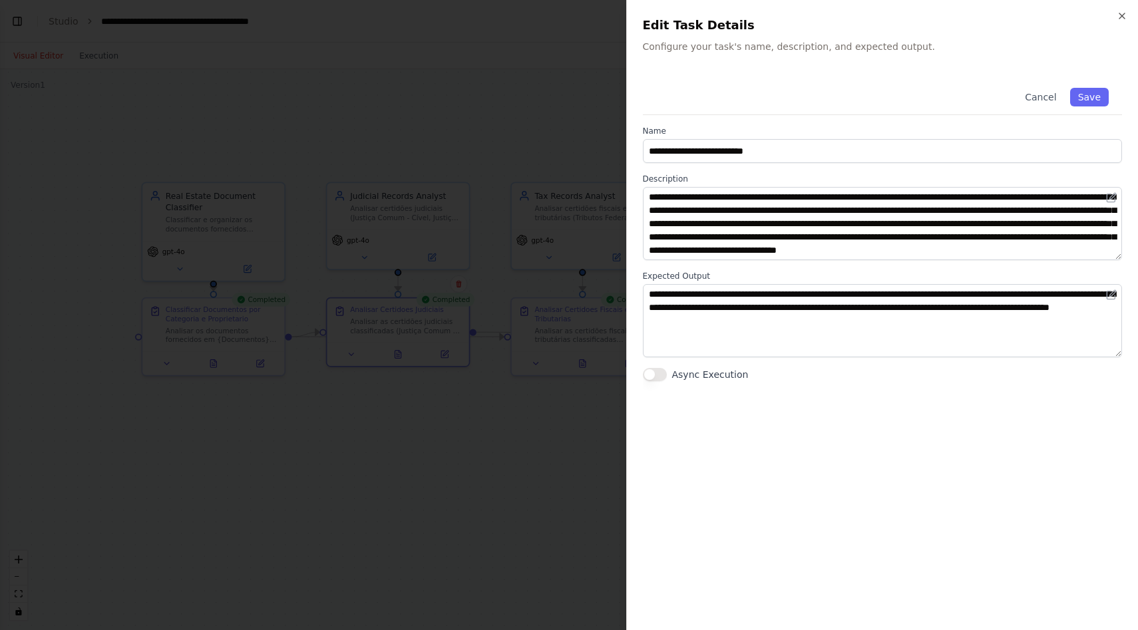
scroll to position [13, 0]
click at [506, 59] on div at bounding box center [569, 315] width 1138 height 630
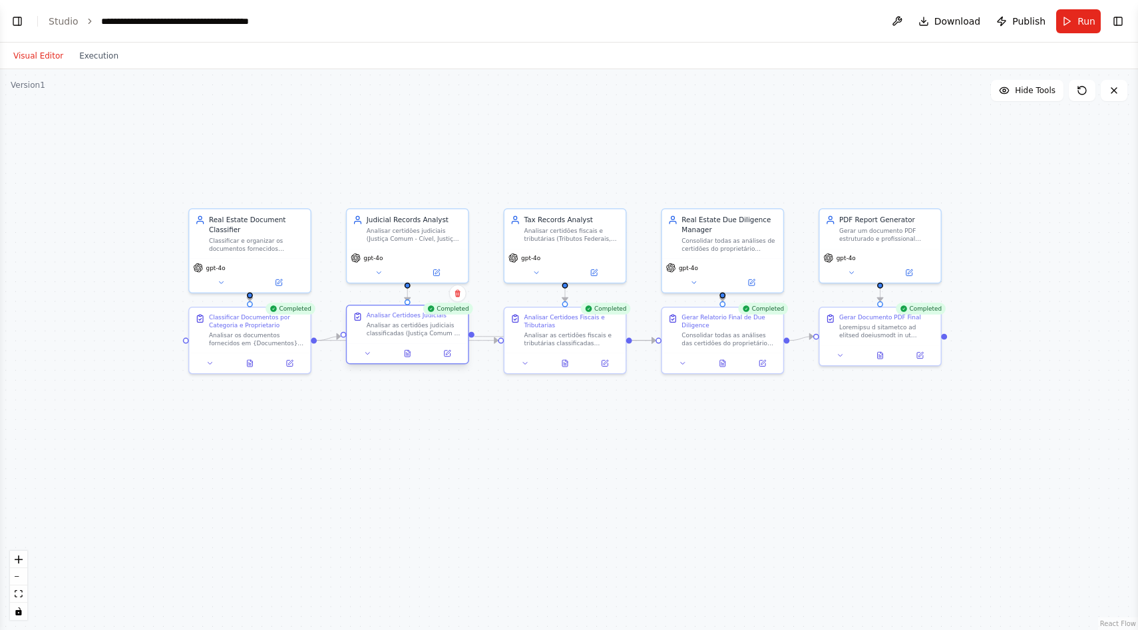
click at [463, 362] on div at bounding box center [407, 353] width 121 height 20
click at [464, 403] on div ".deletable-edge-delete-btn { width: 20px; height: 20px; border: 0px solid #ffff…" at bounding box center [569, 349] width 1138 height 561
click at [457, 116] on div ".deletable-edge-delete-btn { width: 20px; height: 20px; border: 0px solid #ffff…" at bounding box center [569, 349] width 1138 height 561
click at [98, 63] on button "Execution" at bounding box center [98, 56] width 55 height 16
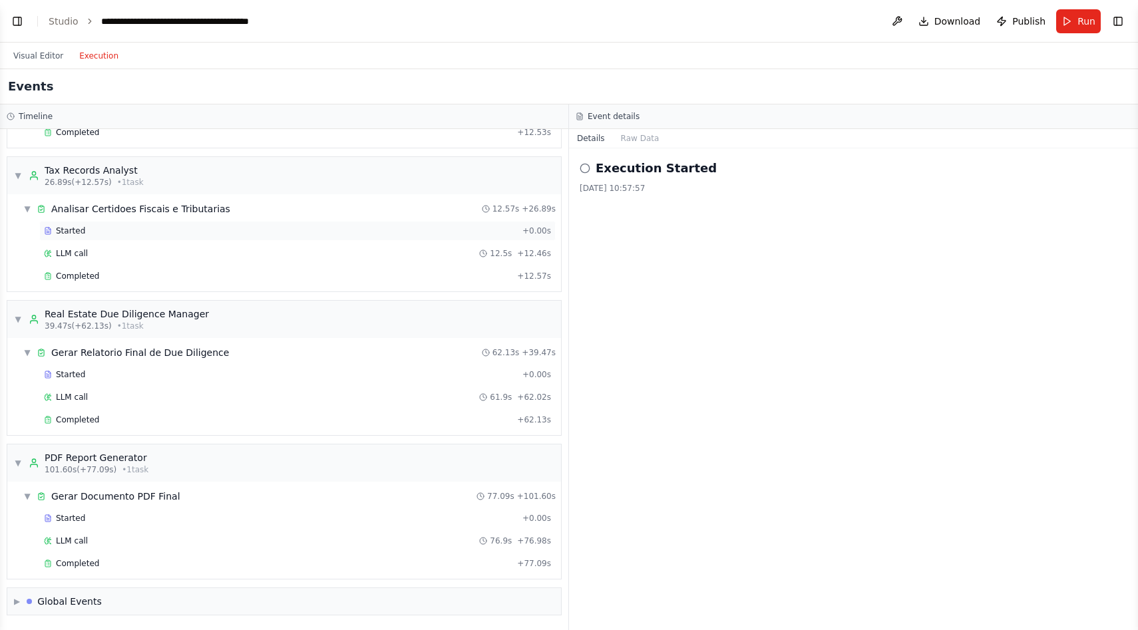
click at [100, 221] on div "Started + 0.00s" at bounding box center [297, 231] width 516 height 20
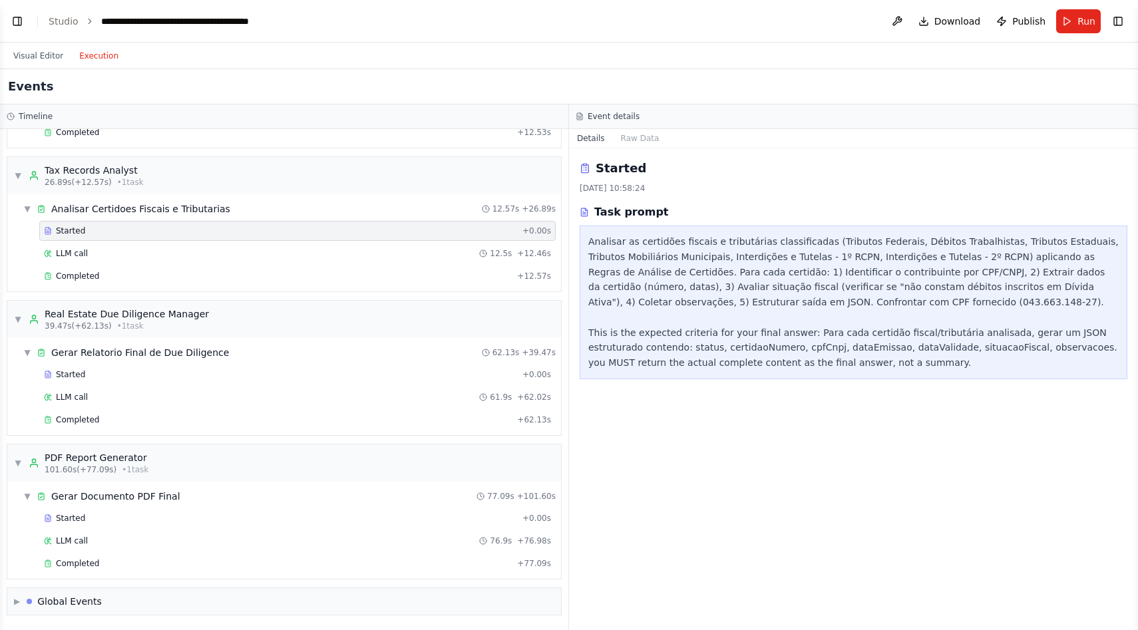
click at [102, 240] on div "Started + 0.00s" at bounding box center [297, 231] width 516 height 20
click at [103, 253] on div "LLM call 12.5s + 12.46s" at bounding box center [297, 253] width 507 height 11
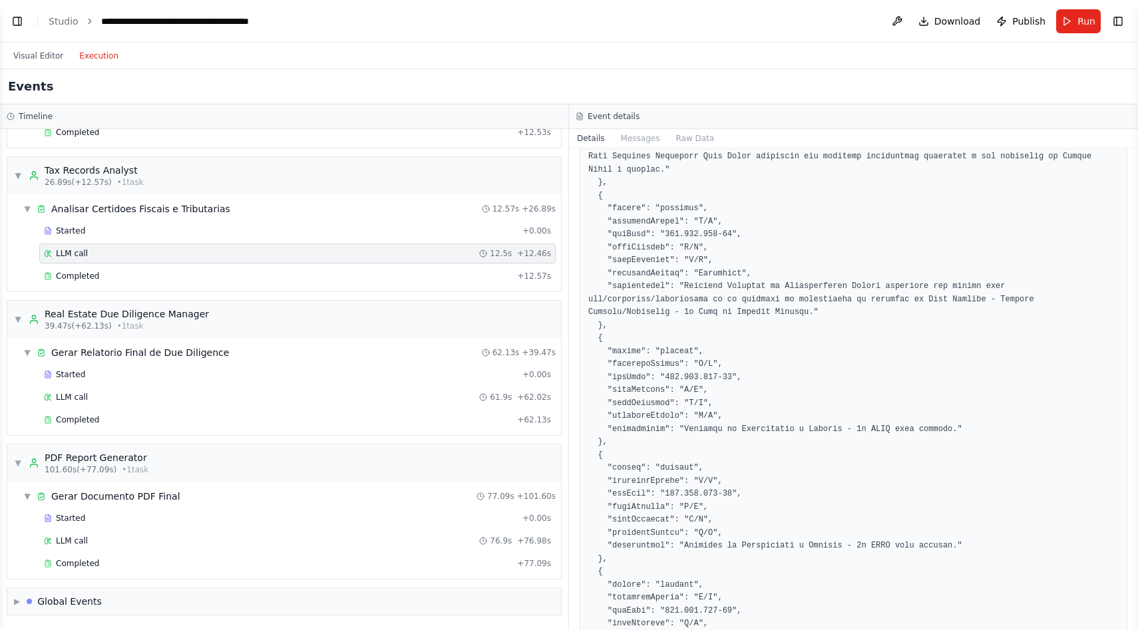
scroll to position [1298, 0]
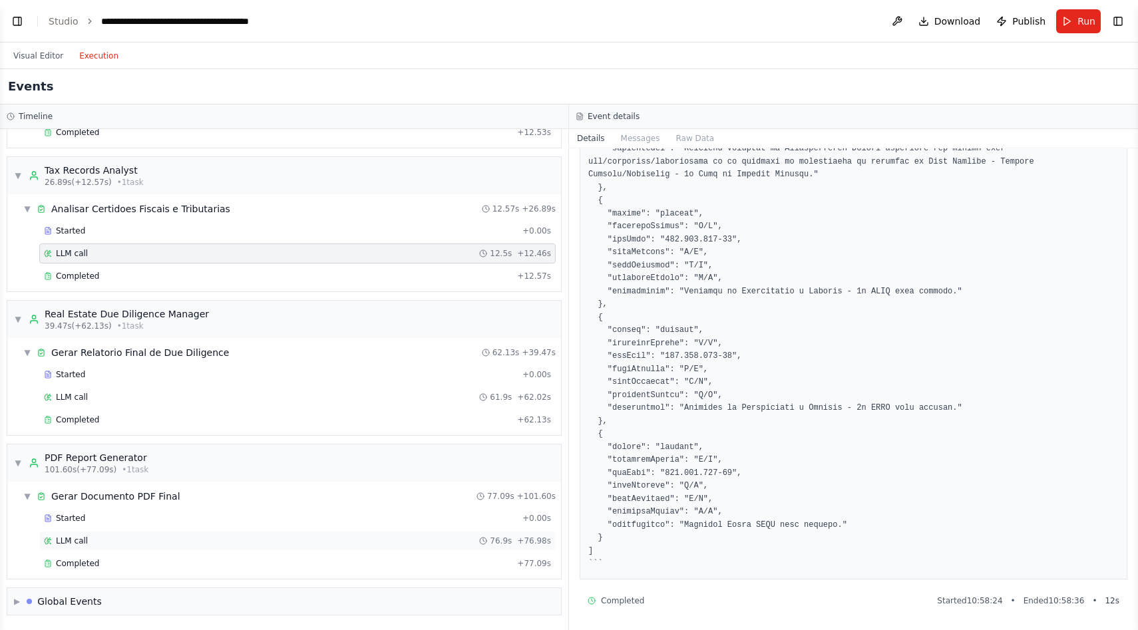
click at [167, 542] on div "LLM call 76.9s + 76.98s" at bounding box center [297, 541] width 507 height 11
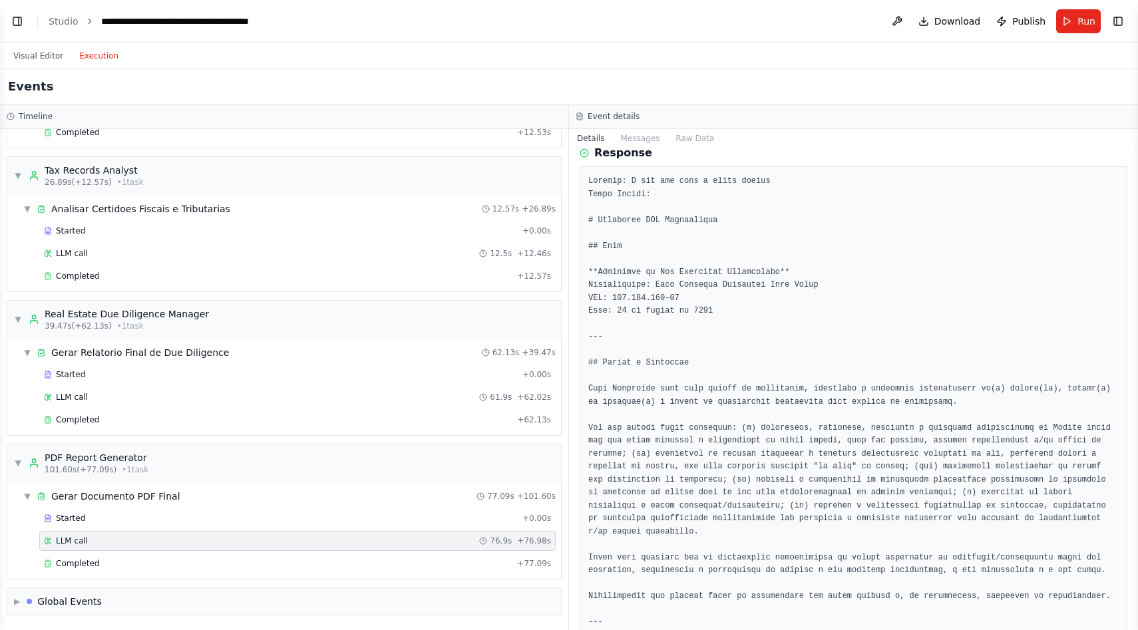
scroll to position [62, 0]
click at [106, 419] on div "Completed" at bounding box center [278, 420] width 468 height 11
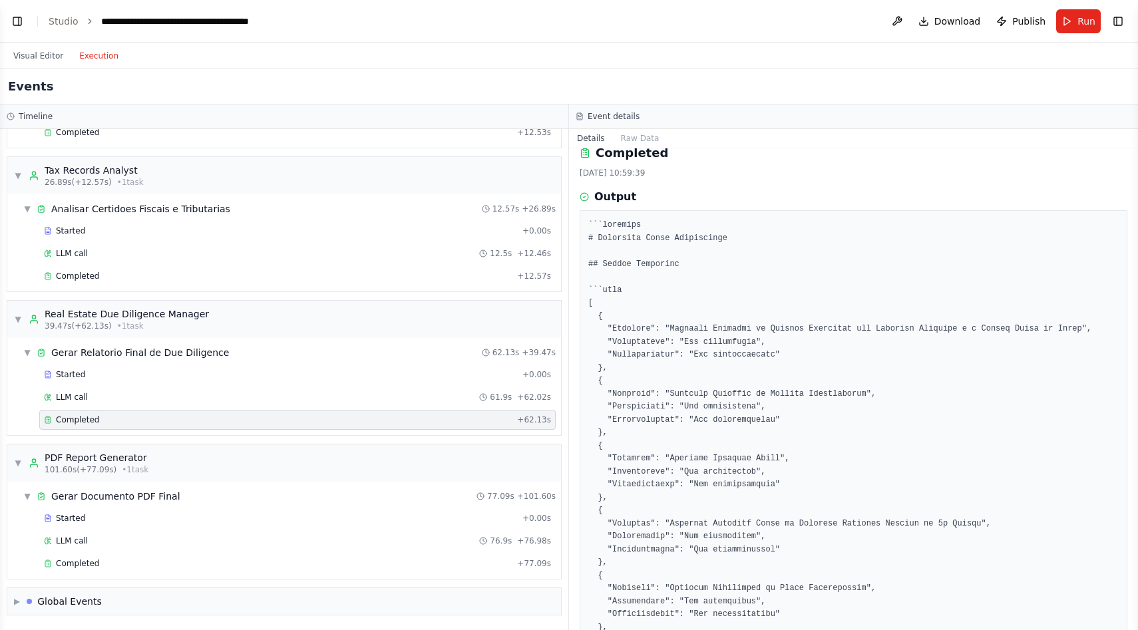
scroll to position [0, 0]
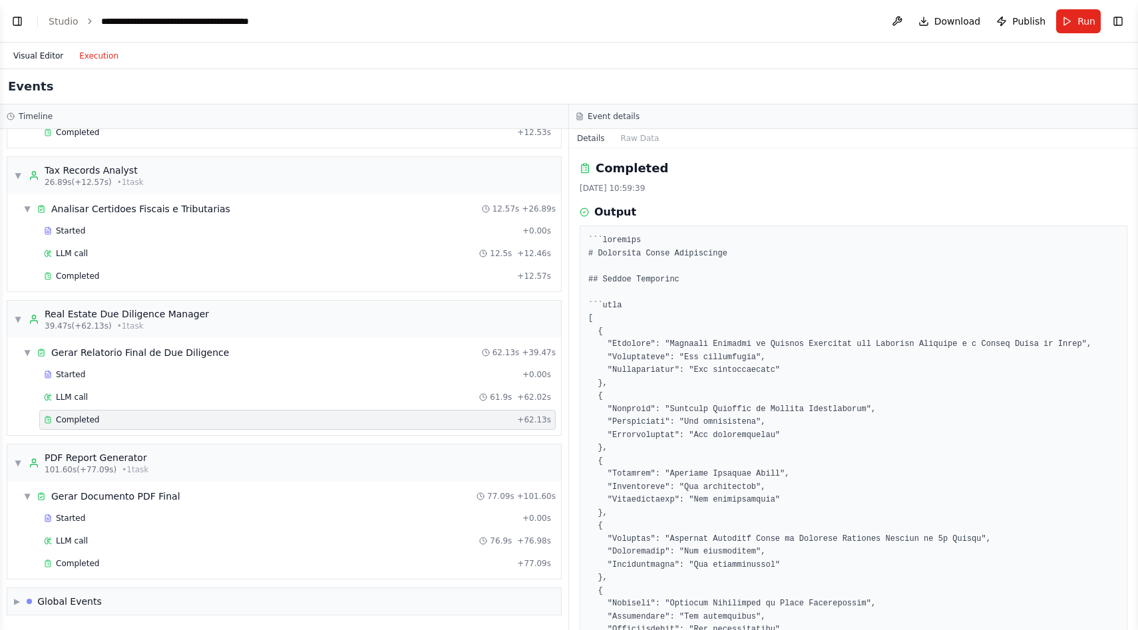
click at [31, 49] on button "Visual Editor" at bounding box center [38, 56] width 66 height 16
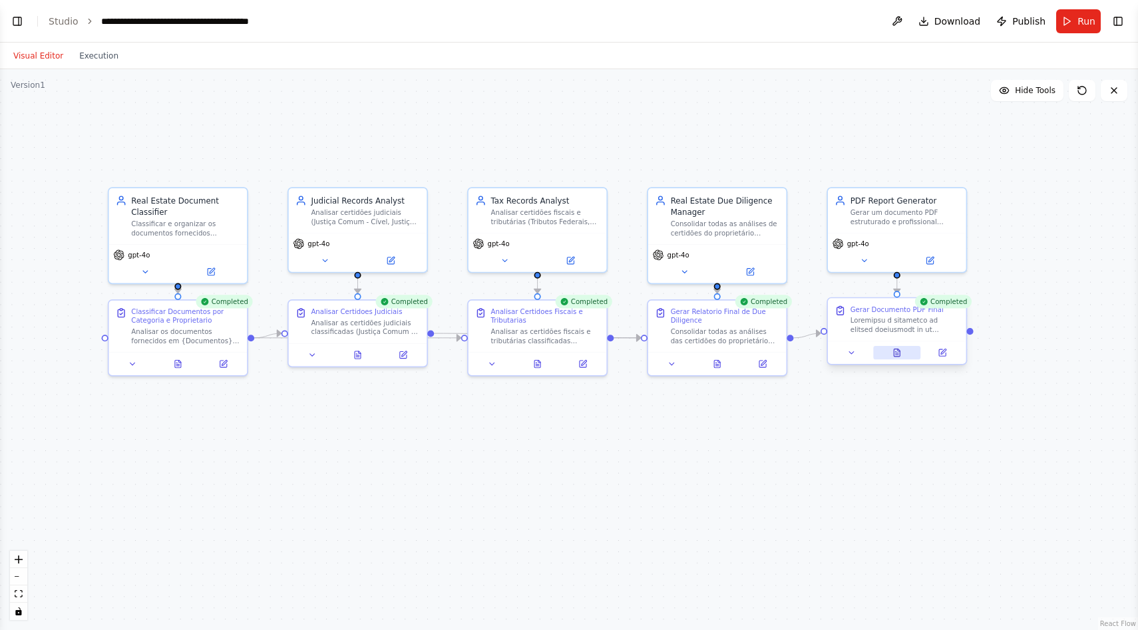
click at [894, 355] on icon at bounding box center [897, 352] width 6 height 7
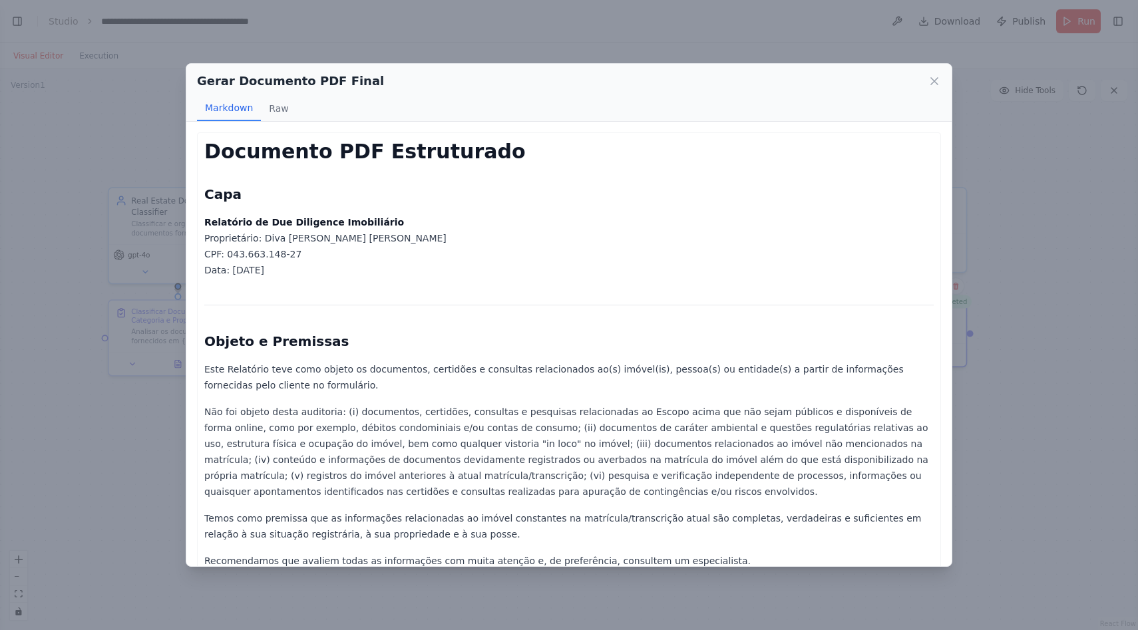
click at [1038, 147] on div "Gerar Documento PDF Final Markdown Raw Documento PDF Estruturado Capa Relatório…" at bounding box center [569, 315] width 1138 height 630
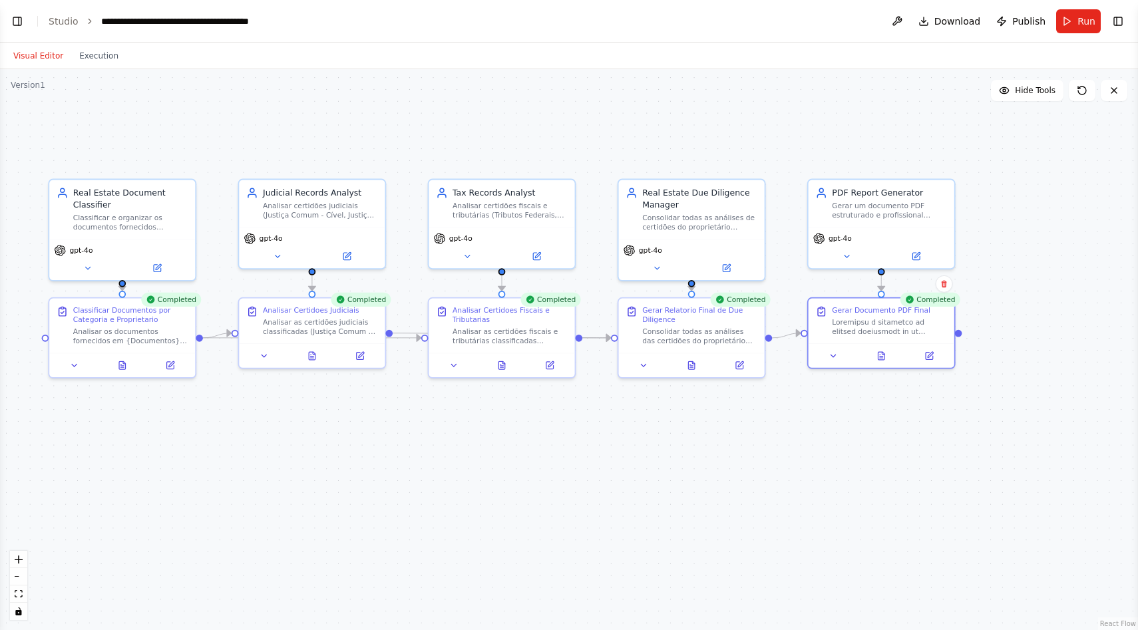
drag, startPoint x: 847, startPoint y: 427, endPoint x: 791, endPoint y: 425, distance: 55.3
click at [791, 425] on div ".deletable-edge-delete-btn { width: 20px; height: 20px; border: 0px solid #ffff…" at bounding box center [569, 349] width 1138 height 561
click at [880, 359] on button at bounding box center [882, 354] width 50 height 14
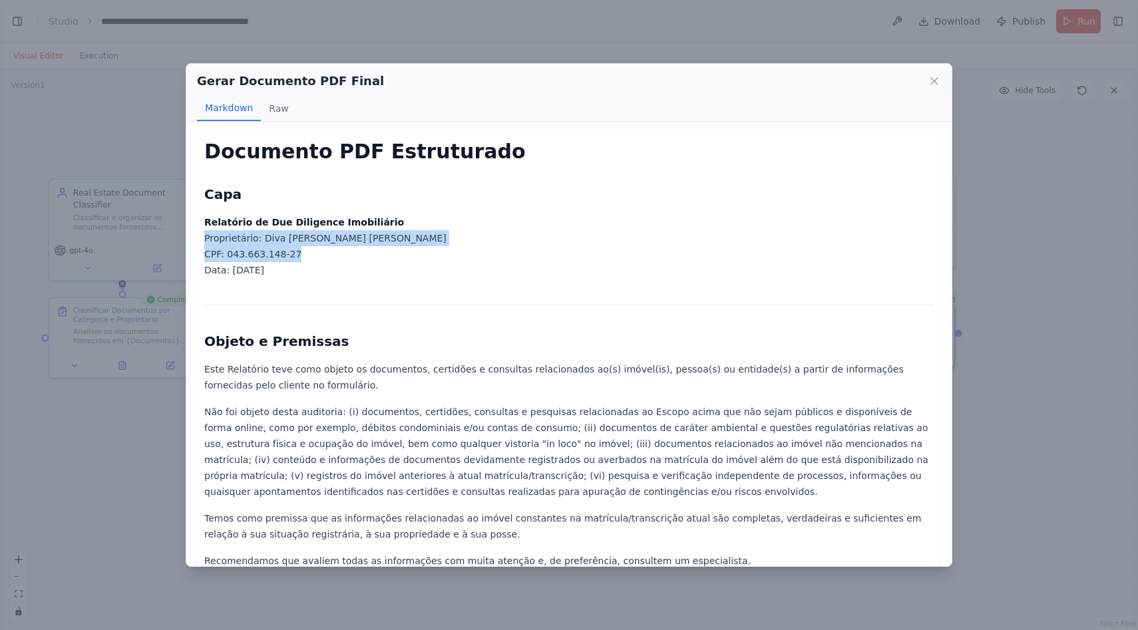
drag, startPoint x: 206, startPoint y: 240, endPoint x: 345, endPoint y: 252, distance: 138.9
click at [345, 252] on p "Relatório de Due Diligence Imobiliário Proprietário: Diva Cristina Gagliardi Cu…" at bounding box center [568, 246] width 729 height 64
click at [311, 264] on p "Relatório de Due Diligence Imobiliário Proprietário: Diva Cristina Gagliardi Cu…" at bounding box center [568, 246] width 729 height 64
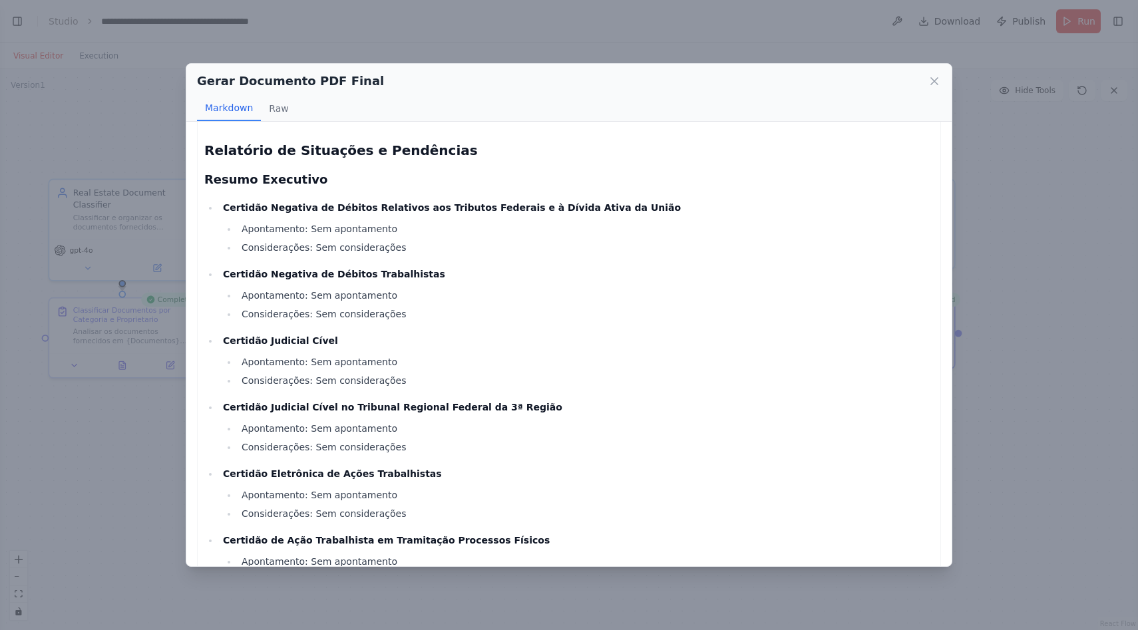
scroll to position [486, 0]
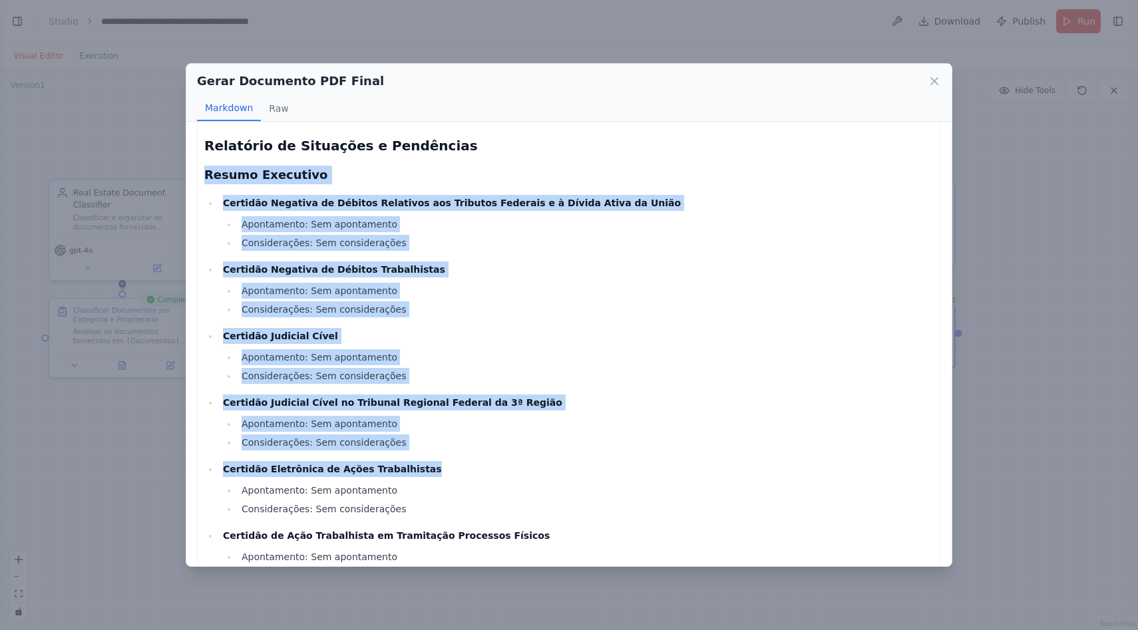
drag, startPoint x: 206, startPoint y: 173, endPoint x: 466, endPoint y: 524, distance: 437.2
click at [466, 524] on ul "Certidão Negativa de Débitos Relativos aos Tributos Federais e à Dívida Ativa d…" at bounding box center [568, 597] width 729 height 804
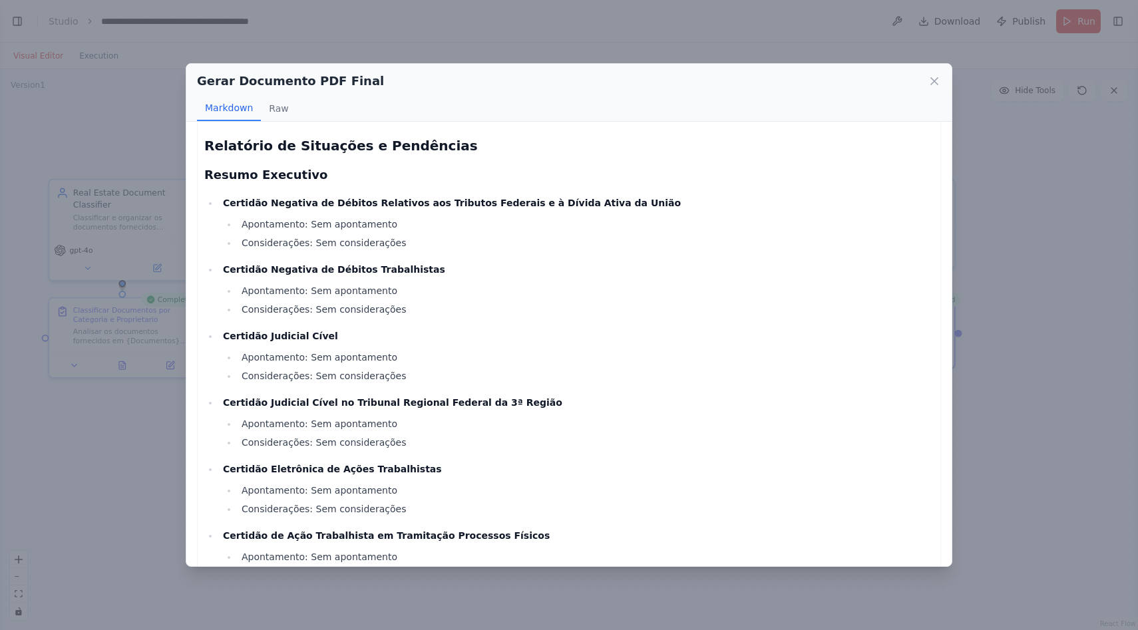
scroll to position [500, 0]
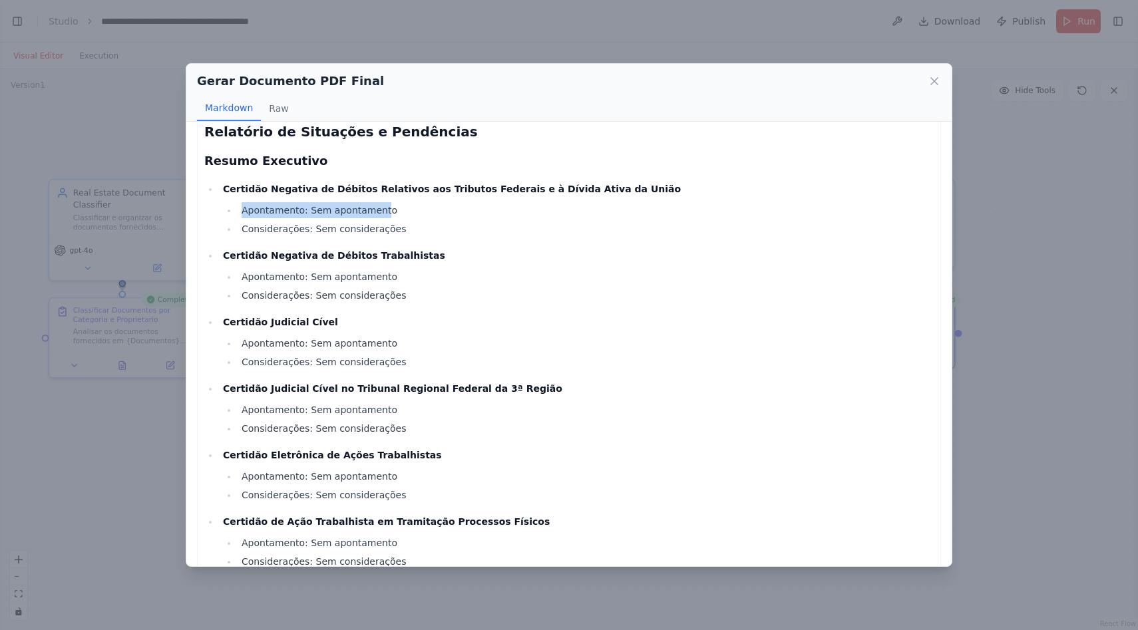
drag, startPoint x: 244, startPoint y: 208, endPoint x: 377, endPoint y: 214, distance: 132.6
click at [377, 214] on li "Apontamento: Sem apontamento" at bounding box center [586, 210] width 696 height 16
drag, startPoint x: 259, startPoint y: 228, endPoint x: 397, endPoint y: 231, distance: 137.8
click at [397, 231] on li "Considerações: Sem considerações" at bounding box center [586, 229] width 696 height 16
click at [394, 270] on li "Apontamento: Sem apontamento" at bounding box center [586, 277] width 696 height 16
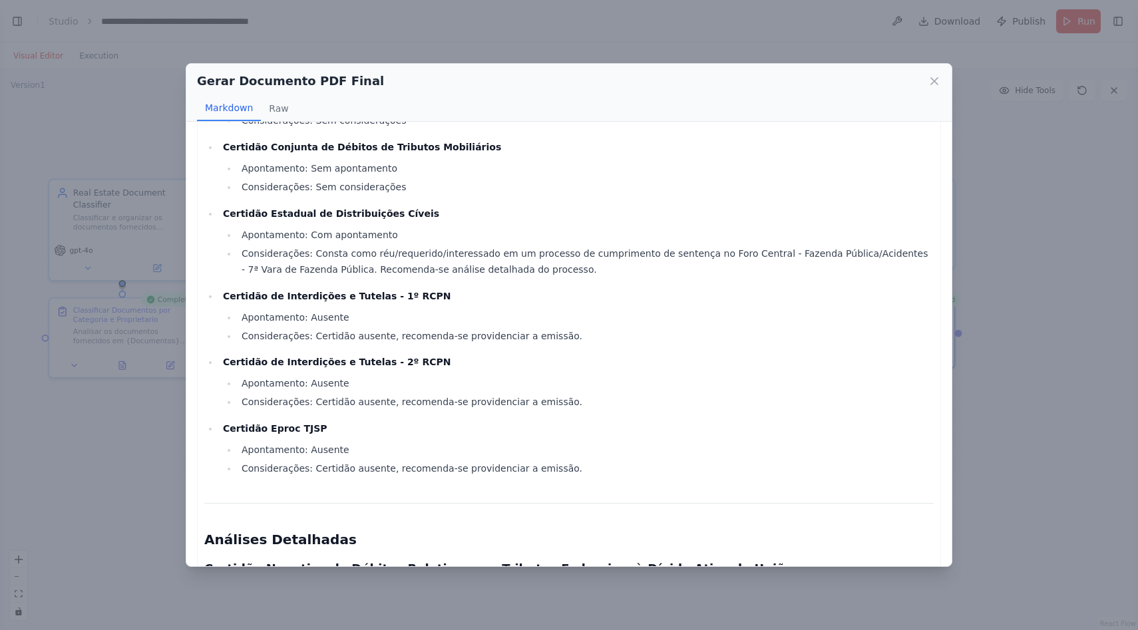
scroll to position [1008, 0]
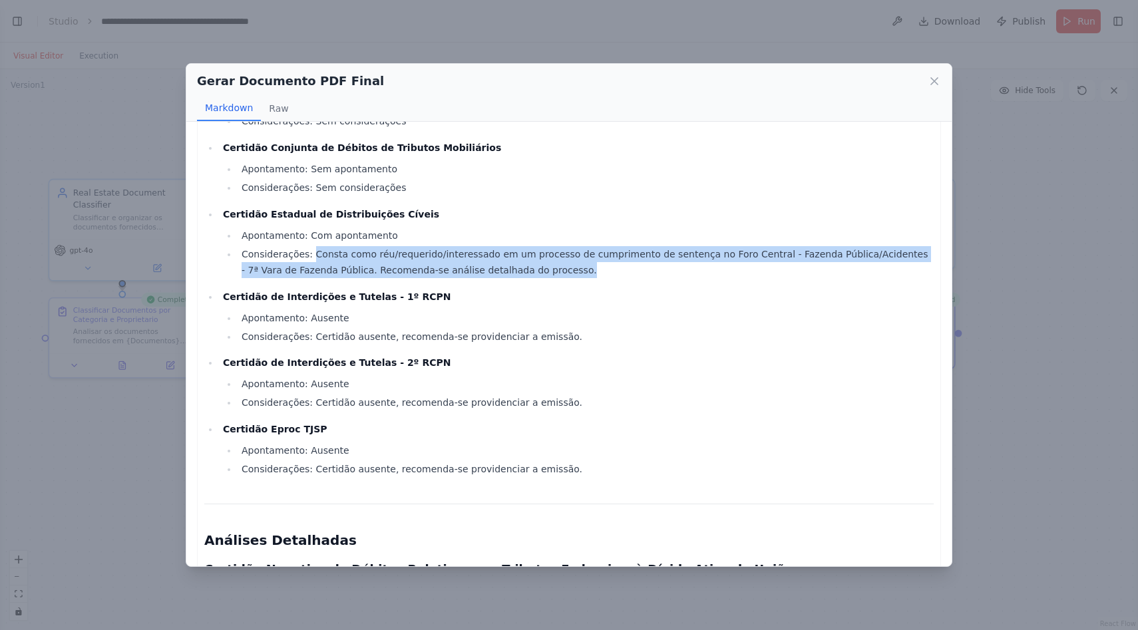
drag, startPoint x: 311, startPoint y: 253, endPoint x: 610, endPoint y: 264, distance: 298.4
click at [610, 264] on li "Considerações: Consta como réu/requerido/interessado em um processo de cumprime…" at bounding box center [586, 262] width 696 height 32
click at [553, 257] on li "Considerações: Consta como réu/requerido/interessado em um processo de cumprime…" at bounding box center [586, 262] width 696 height 32
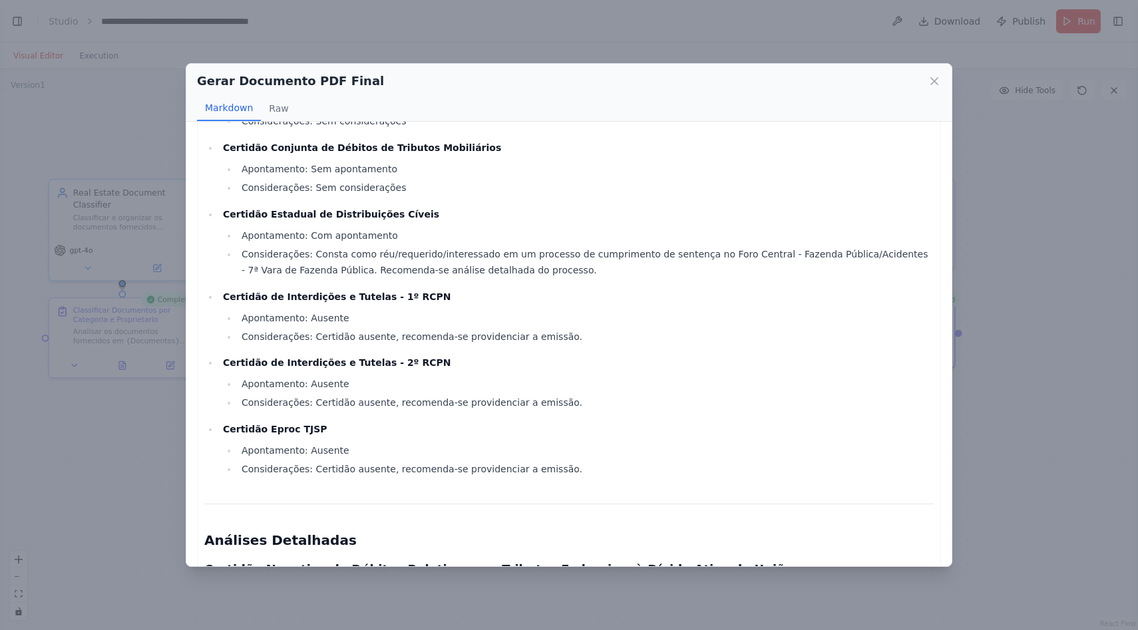
click at [553, 257] on li "Considerações: Consta como réu/requerido/interessado em um processo de cumprime…" at bounding box center [586, 262] width 696 height 32
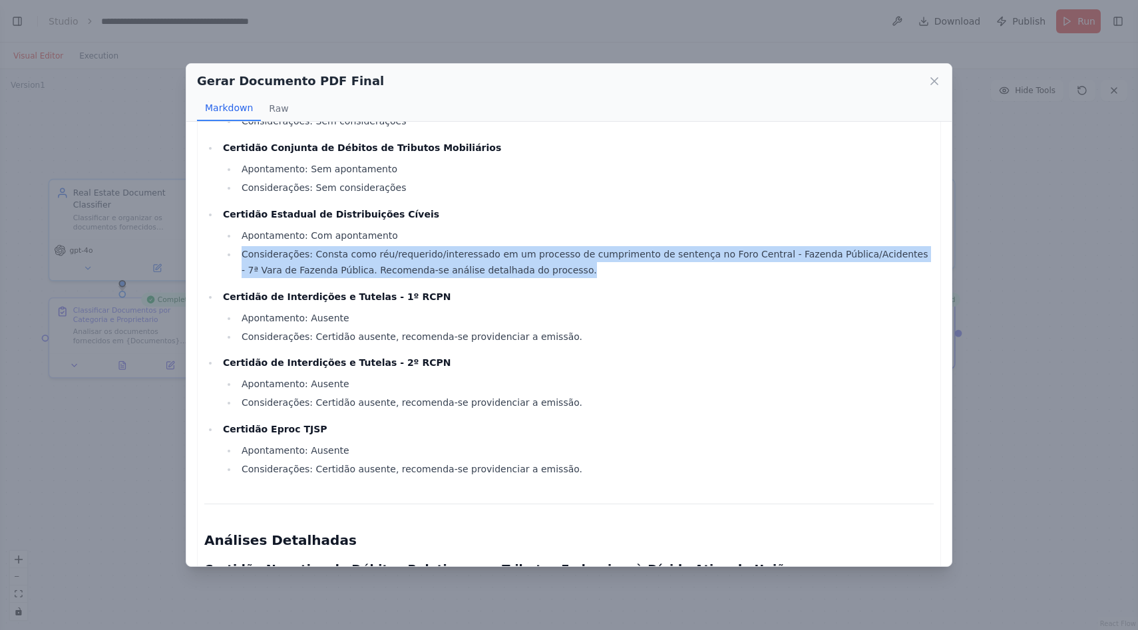
click at [553, 257] on li "Considerações: Consta como réu/requerido/interessado em um processo de cumprime…" at bounding box center [586, 262] width 696 height 32
click at [548, 256] on li "Considerações: Consta como réu/requerido/interessado em um processo de cumprime…" at bounding box center [586, 262] width 696 height 32
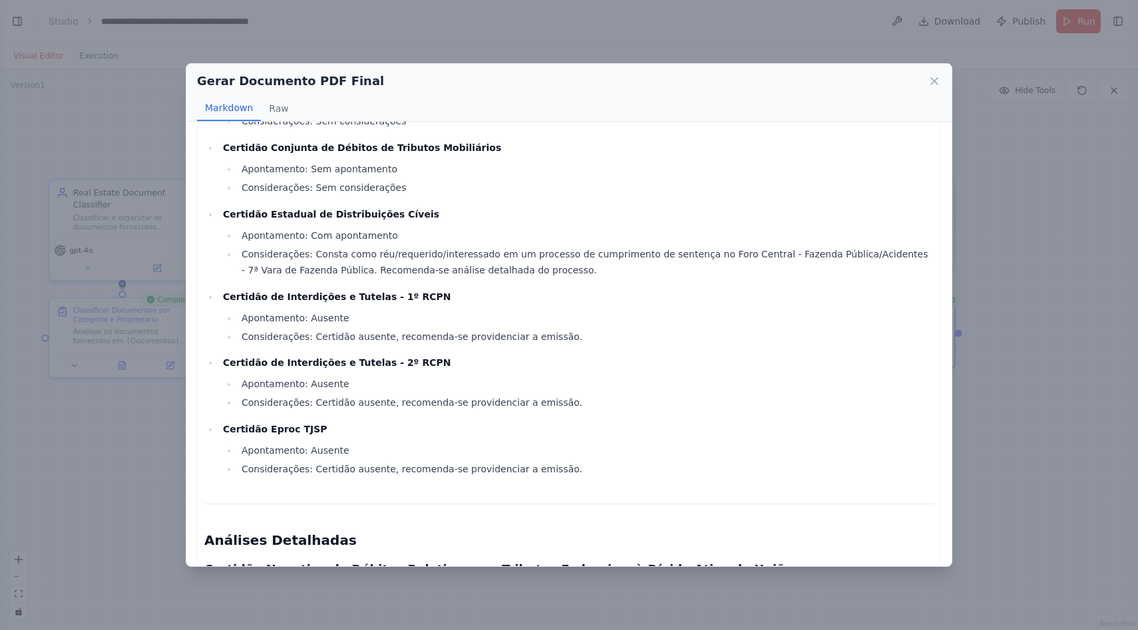
click at [515, 252] on li "Considerações: Consta como réu/requerido/interessado em um processo de cumprime…" at bounding box center [586, 262] width 696 height 32
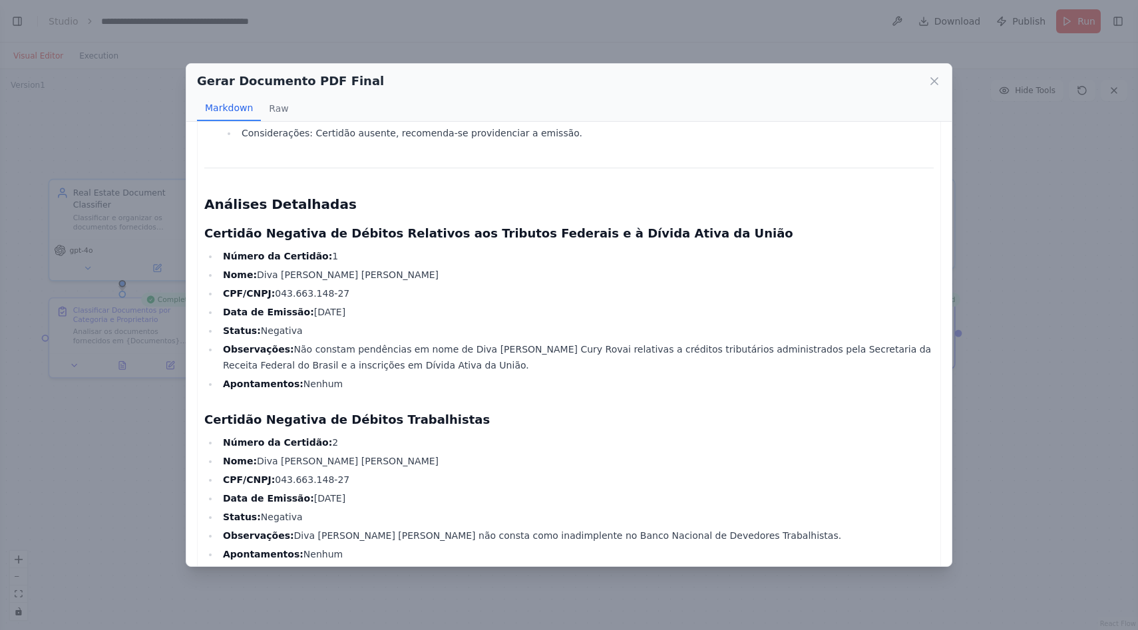
scroll to position [1350, 0]
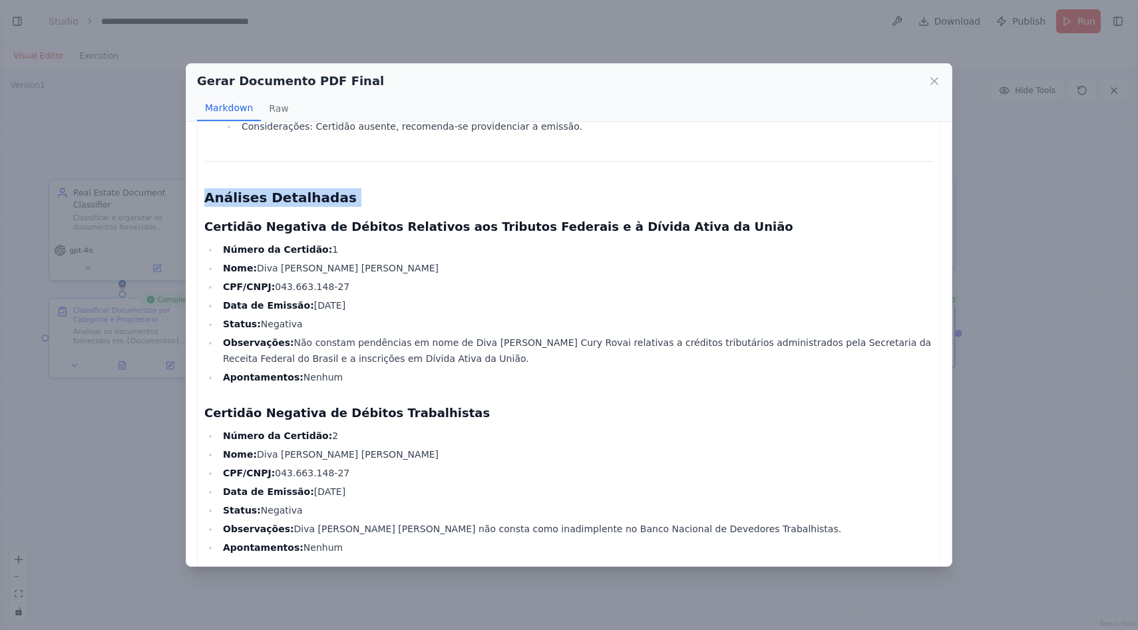
drag, startPoint x: 205, startPoint y: 197, endPoint x: 371, endPoint y: 210, distance: 166.9
click at [371, 210] on div "Documento PDF Estruturado Capa Relatório de Due Diligence Imobiliário Proprietá…" at bounding box center [568, 552] width 729 height 3527
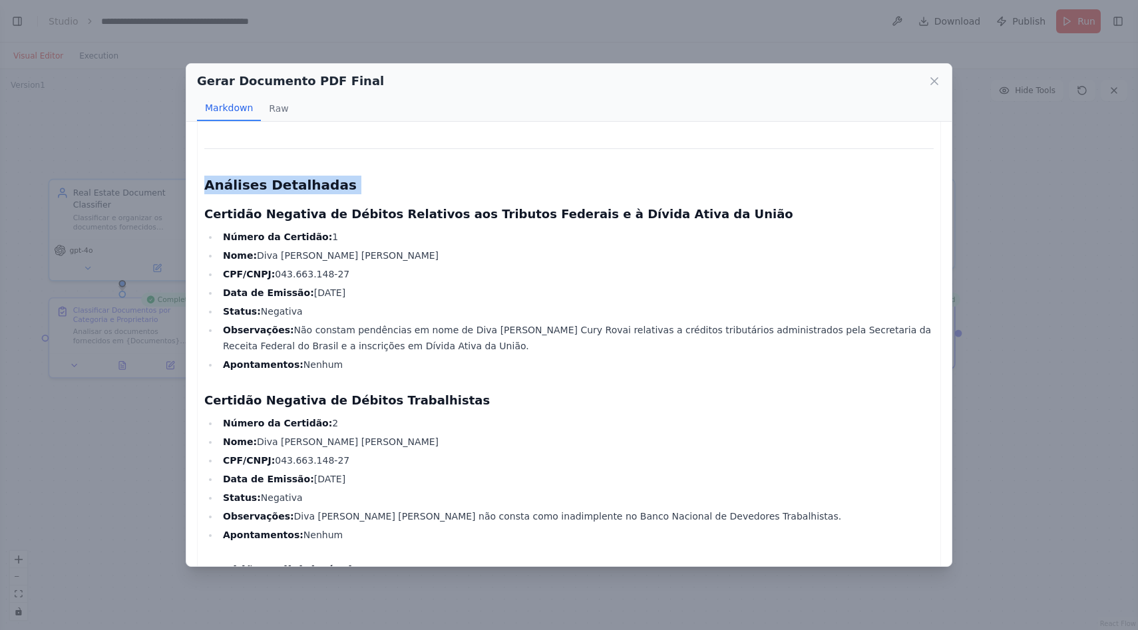
scroll to position [1396, 0]
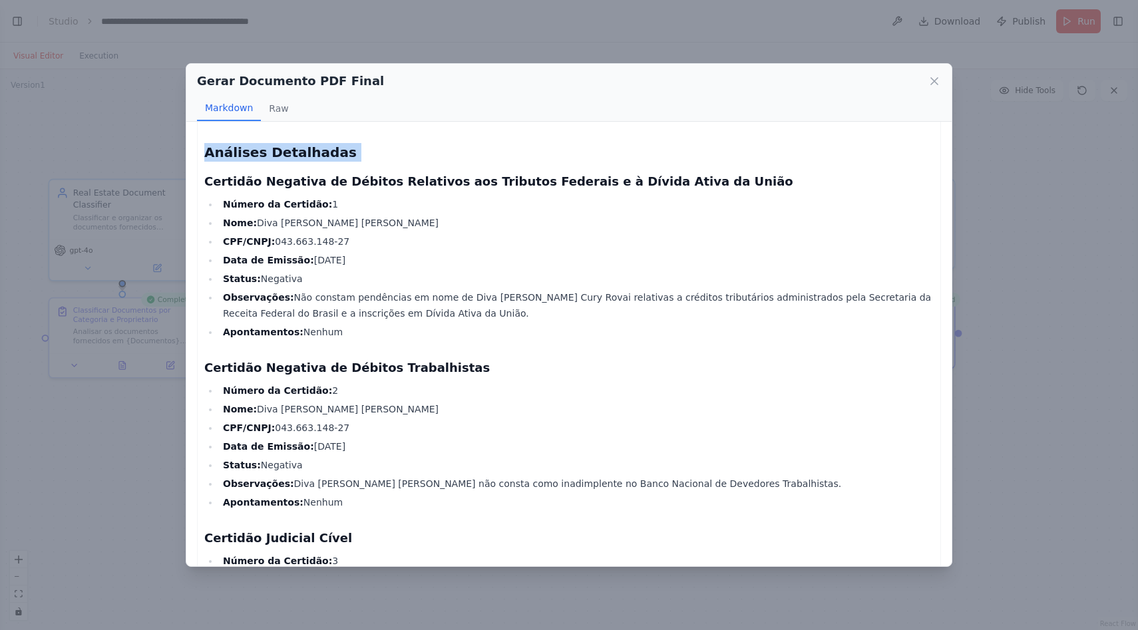
drag, startPoint x: 255, startPoint y: 210, endPoint x: 345, endPoint y: 334, distance: 153.3
click at [345, 334] on ul "Número da Certidão: 1 Nome: Diva Cristina Gagliardi Cury Rovai CPF/CNPJ: 043.66…" at bounding box center [568, 268] width 729 height 144
click at [356, 309] on li "Observações: Não constam pendências em nome de Diva Cristina Gagliardi Cury Rov…" at bounding box center [576, 305] width 715 height 32
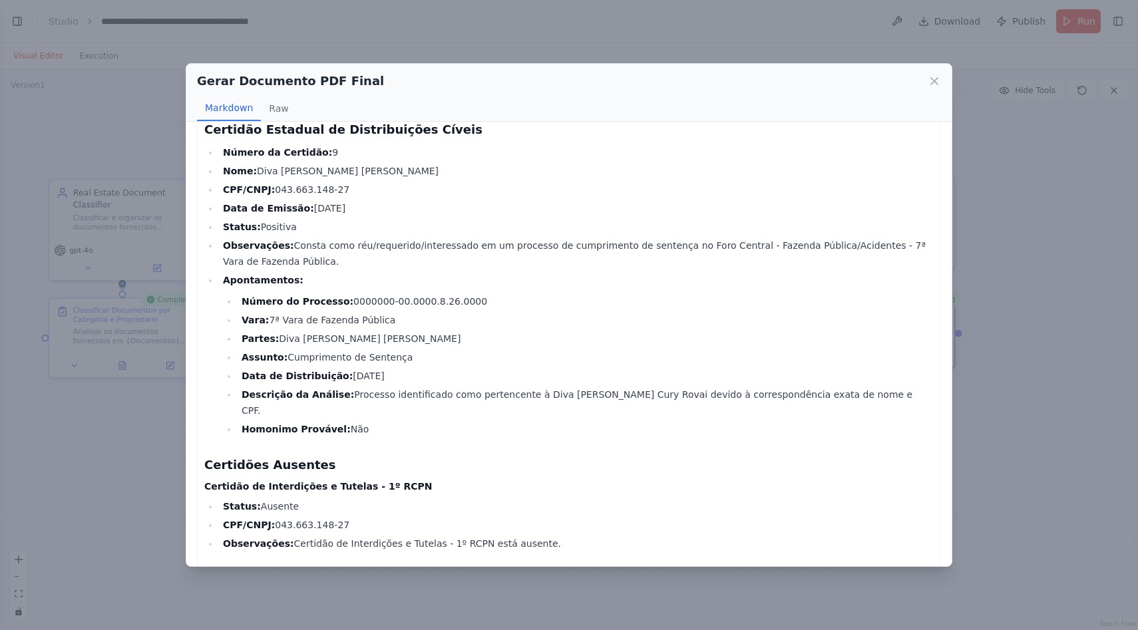
scroll to position [2866, 0]
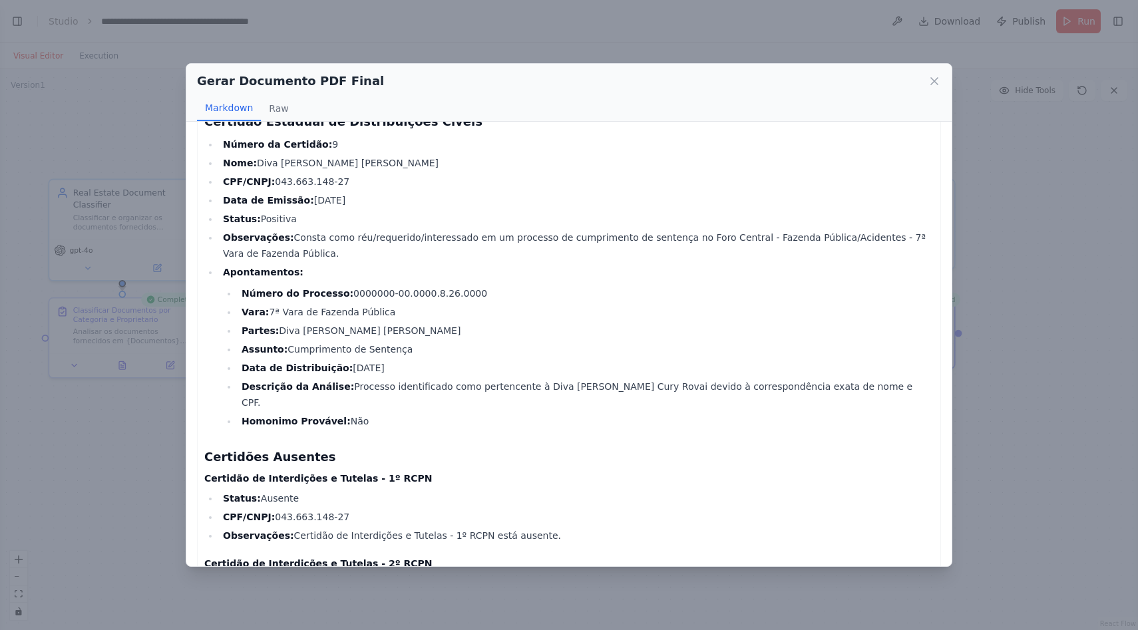
drag, startPoint x: 224, startPoint y: 240, endPoint x: 380, endPoint y: 373, distance: 205.4
click at [381, 374] on li "Apontamentos: Número do Processo: 0000000-00.0000.8.26.0000 Vara: 7ª Vara de Fa…" at bounding box center [576, 346] width 715 height 165
click at [344, 304] on li "Vara: 7ª Vara de Fazenda Pública" at bounding box center [586, 312] width 696 height 16
drag, startPoint x: 343, startPoint y: 265, endPoint x: 495, endPoint y: 269, distance: 152.5
click at [496, 286] on li "Número do Processo: 0000000-00.0000.8.26.0000" at bounding box center [586, 294] width 696 height 16
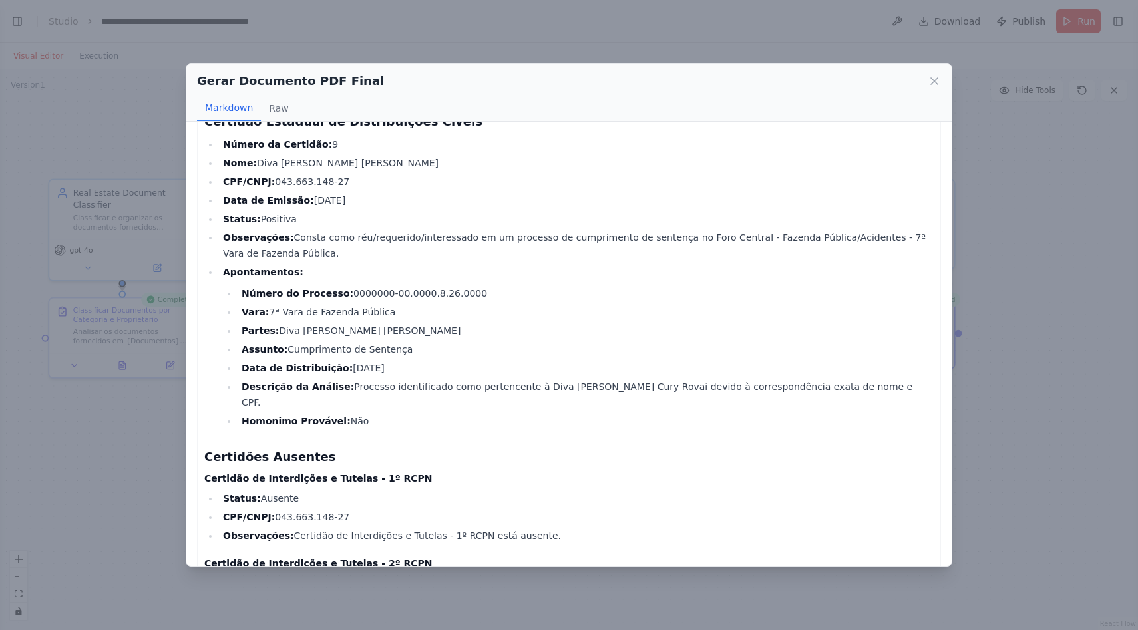
click at [391, 286] on li "Número do Processo: 0000000-00.0000.8.26.0000" at bounding box center [586, 294] width 696 height 16
drag, startPoint x: 343, startPoint y: 261, endPoint x: 469, endPoint y: 260, distance: 126.5
click at [469, 286] on li "Número do Processo: 0000000-00.0000.8.26.0000" at bounding box center [586, 294] width 696 height 16
click at [944, 77] on div "Gerar Documento PDF Final Markdown Raw" at bounding box center [568, 93] width 765 height 58
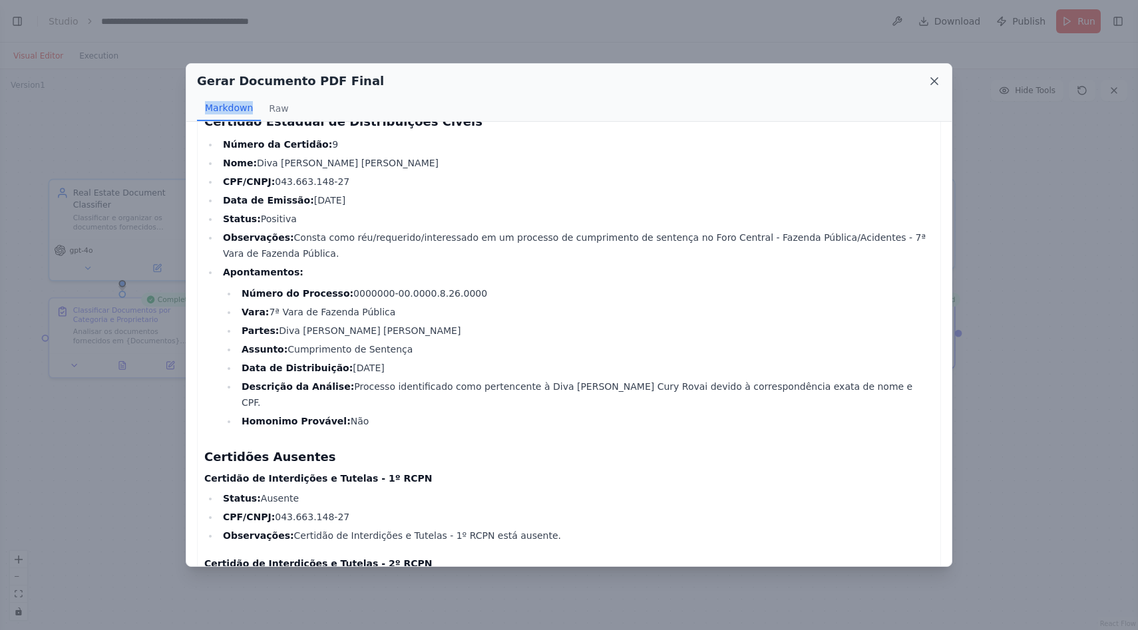
click at [936, 86] on icon at bounding box center [934, 81] width 13 height 13
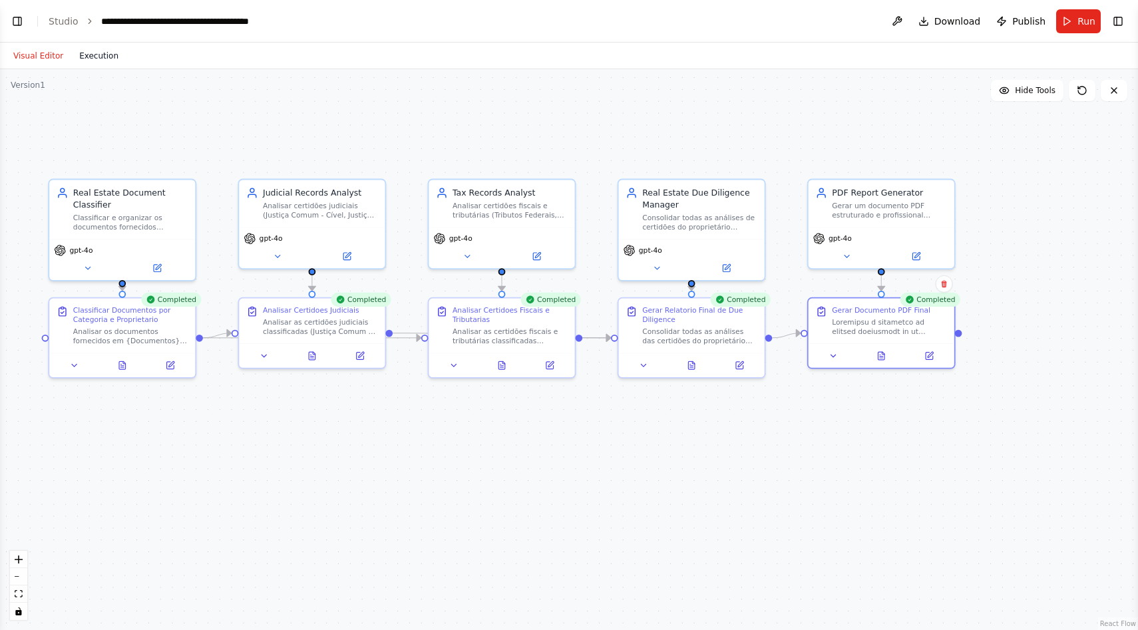
click at [74, 57] on button "Execution" at bounding box center [98, 56] width 55 height 16
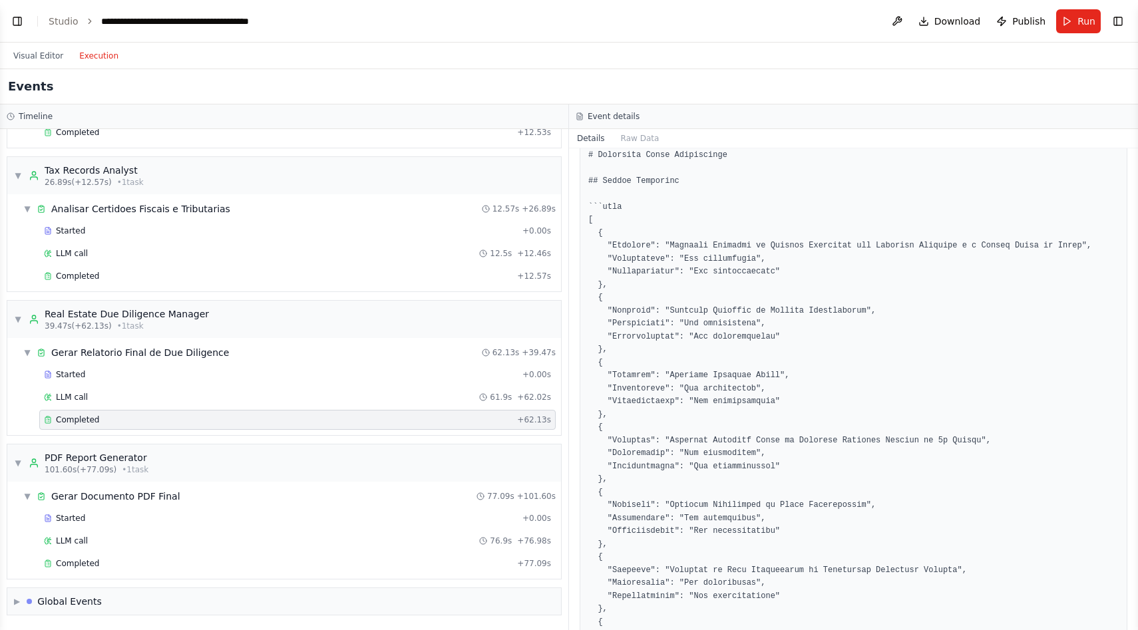
scroll to position [101, 0]
click at [311, 393] on div "LLM call 61.9s + 62.02s" at bounding box center [297, 397] width 507 height 11
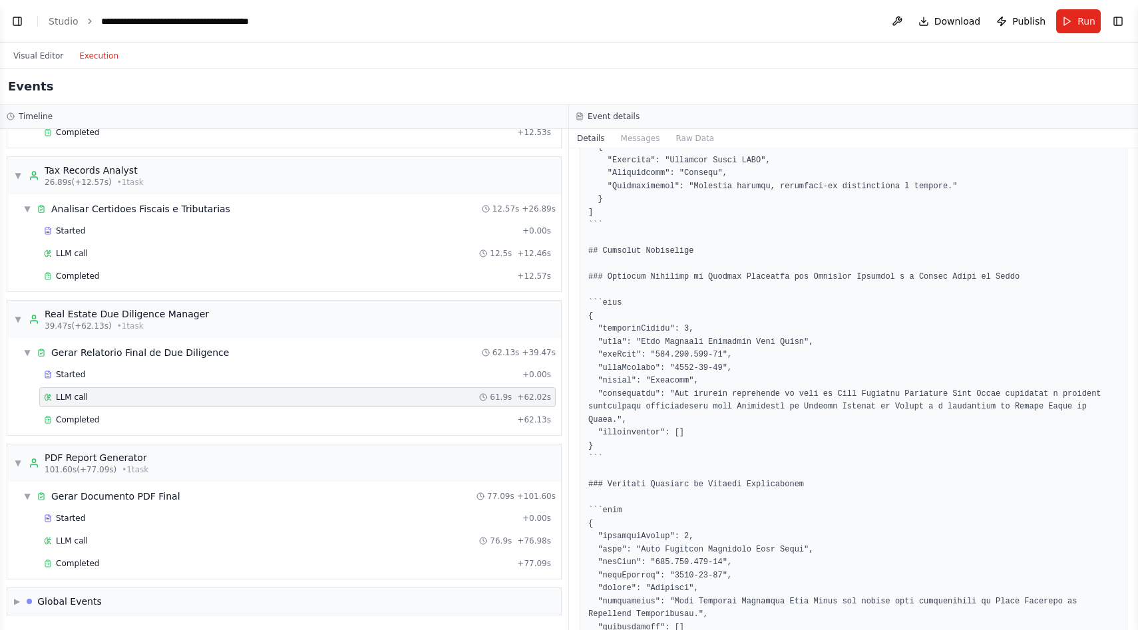
scroll to position [965, 0]
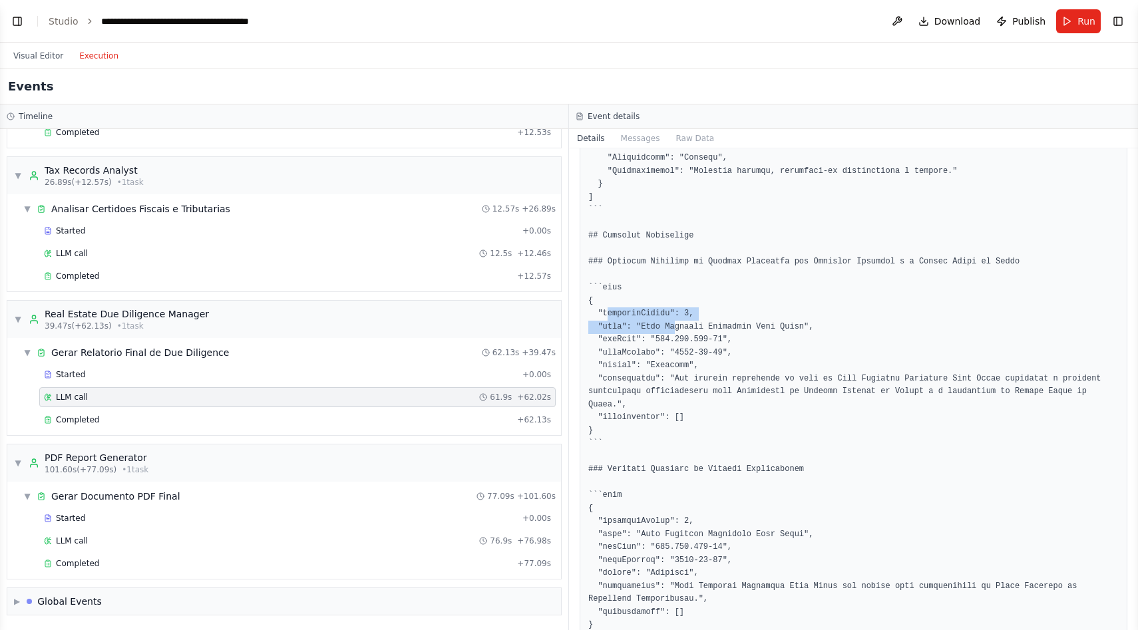
drag, startPoint x: 606, startPoint y: 330, endPoint x: 675, endPoint y: 343, distance: 70.4
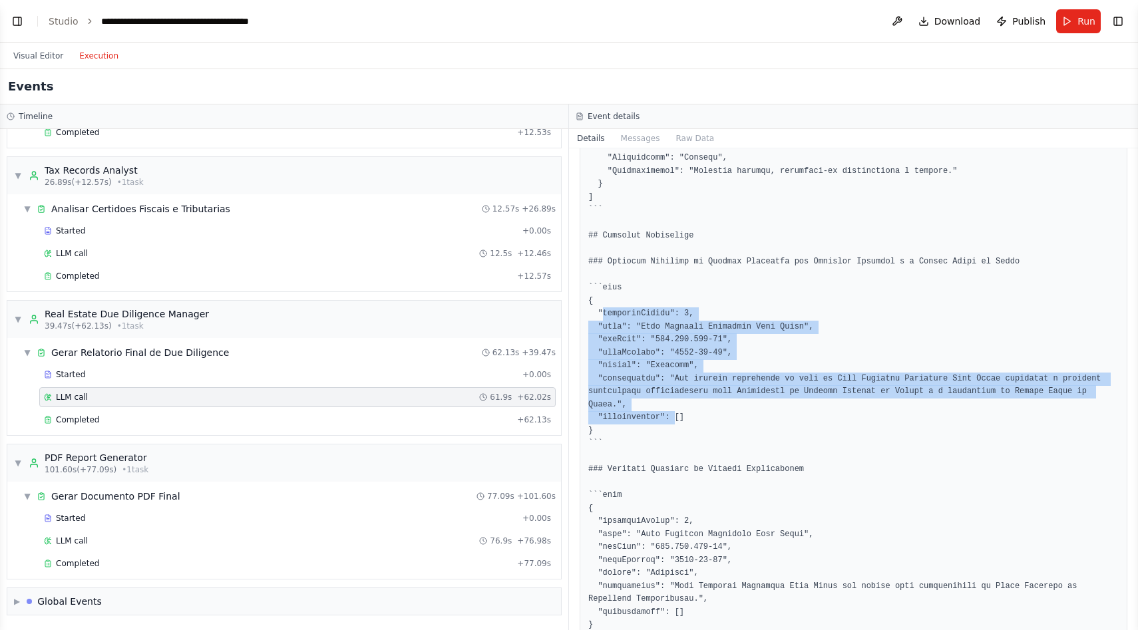
drag, startPoint x: 603, startPoint y: 331, endPoint x: 677, endPoint y: 431, distance: 125.1
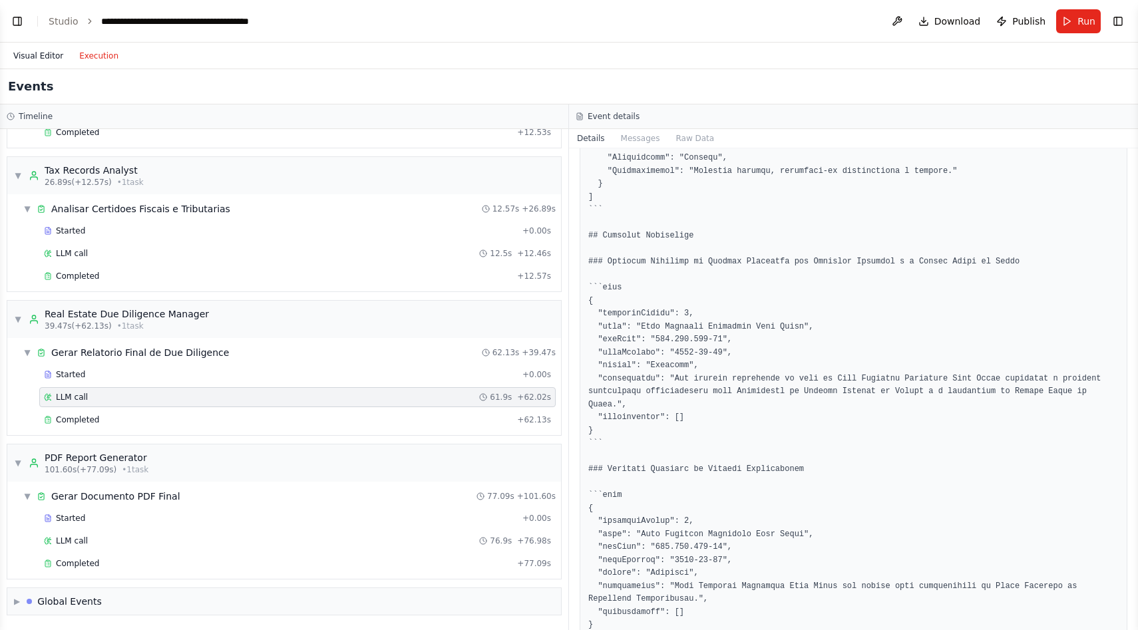
click at [24, 53] on button "Visual Editor" at bounding box center [38, 56] width 66 height 16
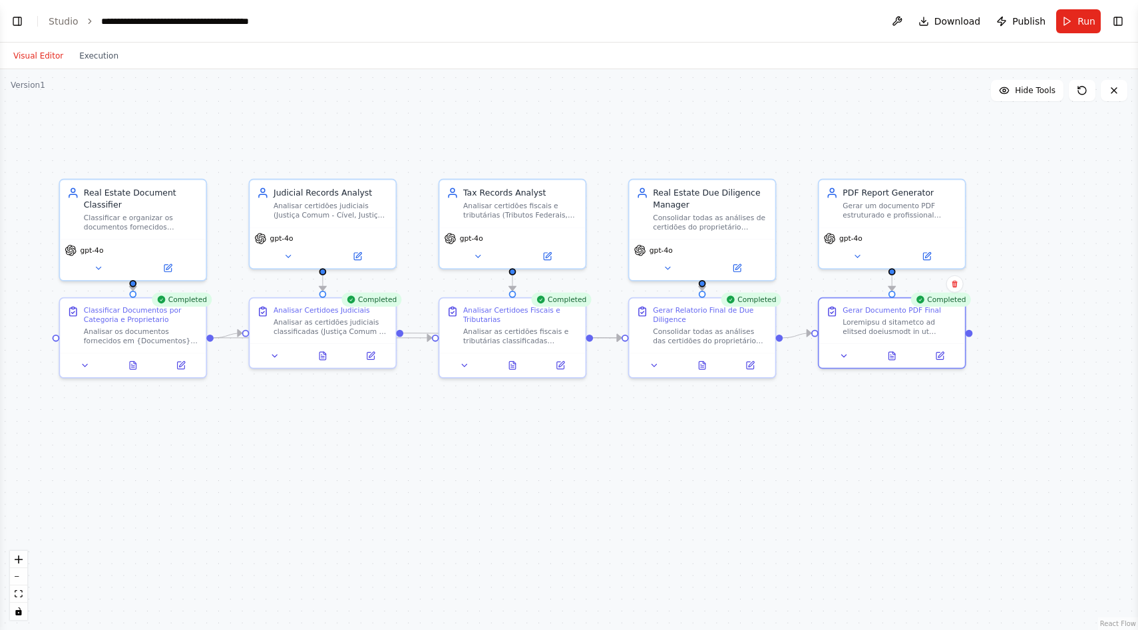
drag, startPoint x: 374, startPoint y: 443, endPoint x: 385, endPoint y: 443, distance: 10.6
click at [385, 443] on div ".deletable-edge-delete-btn { width: 20px; height: 20px; border: 0px solid #ffff…" at bounding box center [569, 349] width 1138 height 561
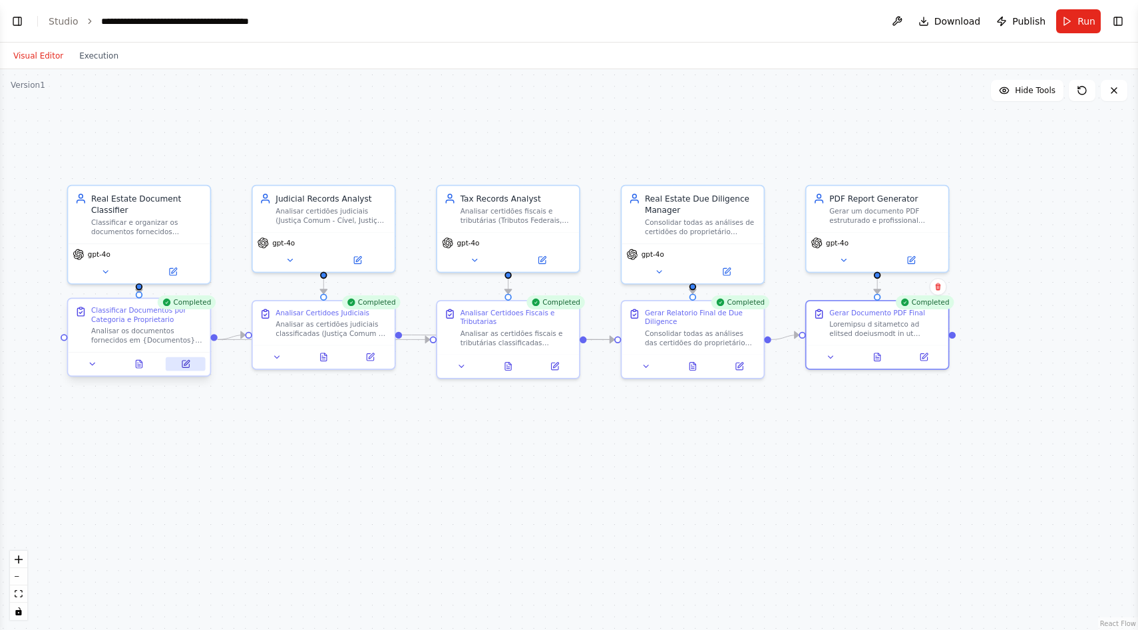
click at [186, 369] on button at bounding box center [186, 364] width 40 height 14
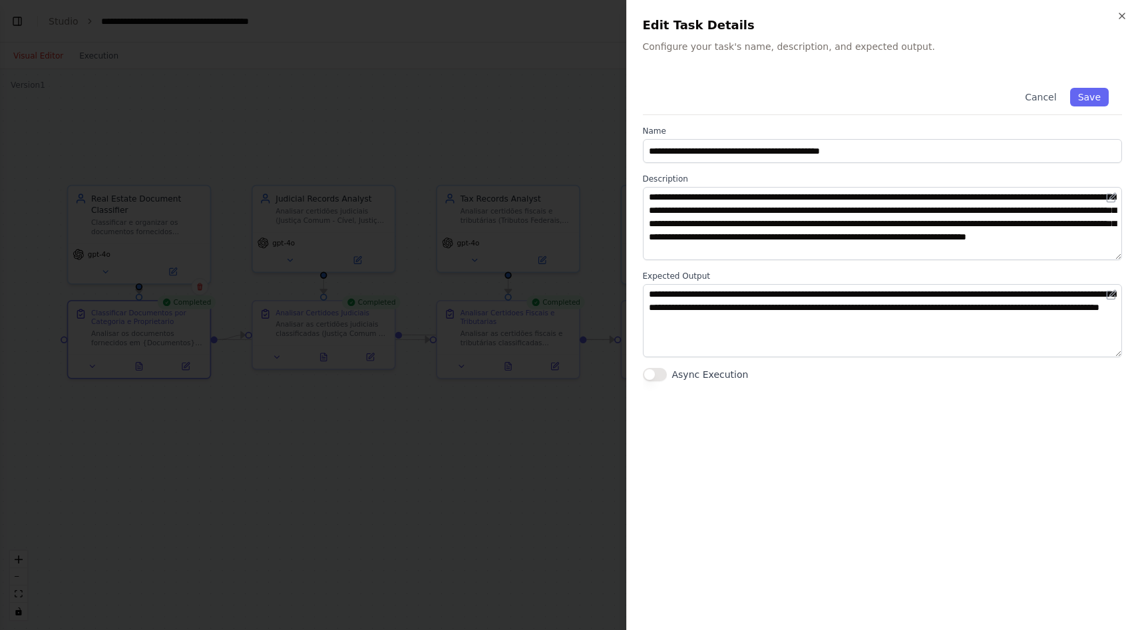
click at [357, 477] on div at bounding box center [569, 315] width 1138 height 630
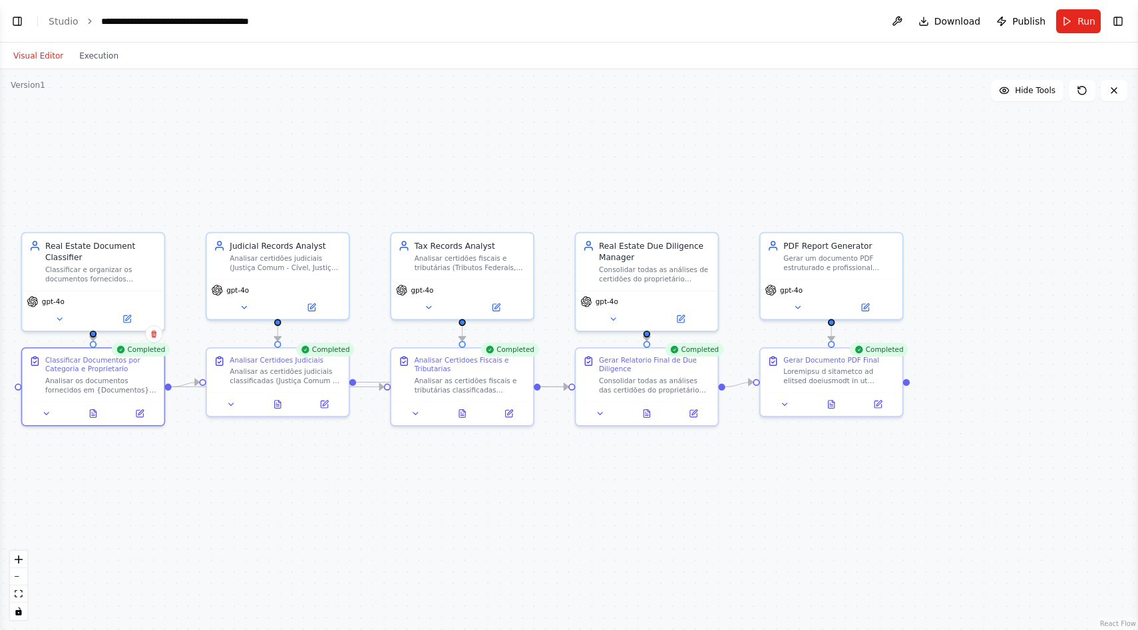
drag, startPoint x: 493, startPoint y: 128, endPoint x: 447, endPoint y: 175, distance: 65.9
click at [447, 175] on div ".deletable-edge-delete-btn { width: 20px; height: 20px; border: 0px solid #ffff…" at bounding box center [569, 349] width 1138 height 561
click at [454, 120] on div ".deletable-edge-delete-btn { width: 20px; height: 20px; border: 0px solid #ffff…" at bounding box center [569, 349] width 1138 height 561
